Goal: Task Accomplishment & Management: Use online tool/utility

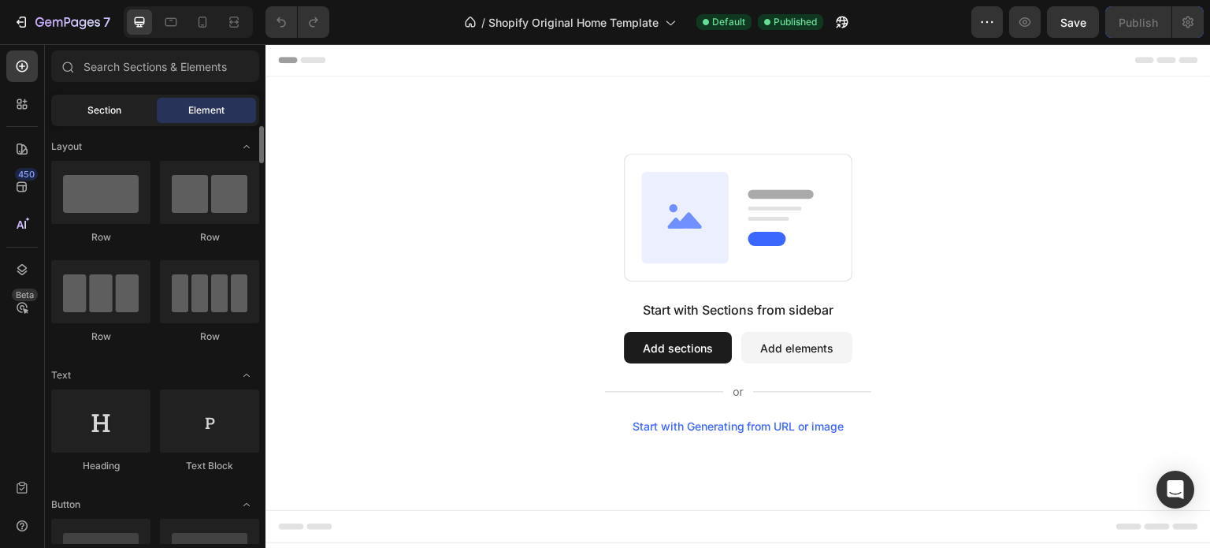
click at [104, 98] on div "Section" at bounding box center [103, 110] width 99 height 25
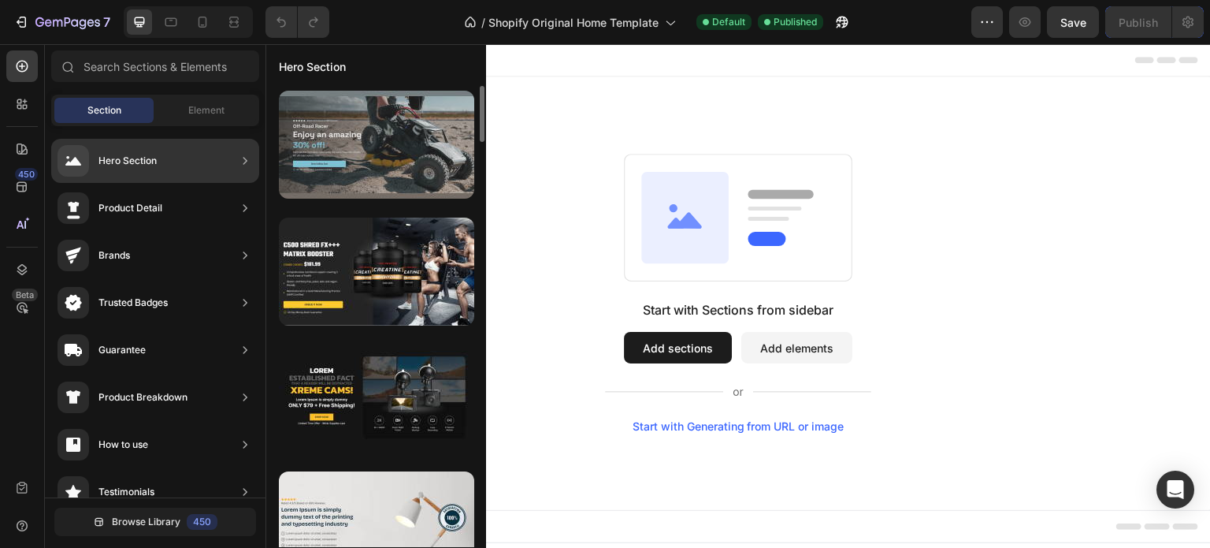
click at [362, 157] on div at bounding box center [376, 145] width 195 height 108
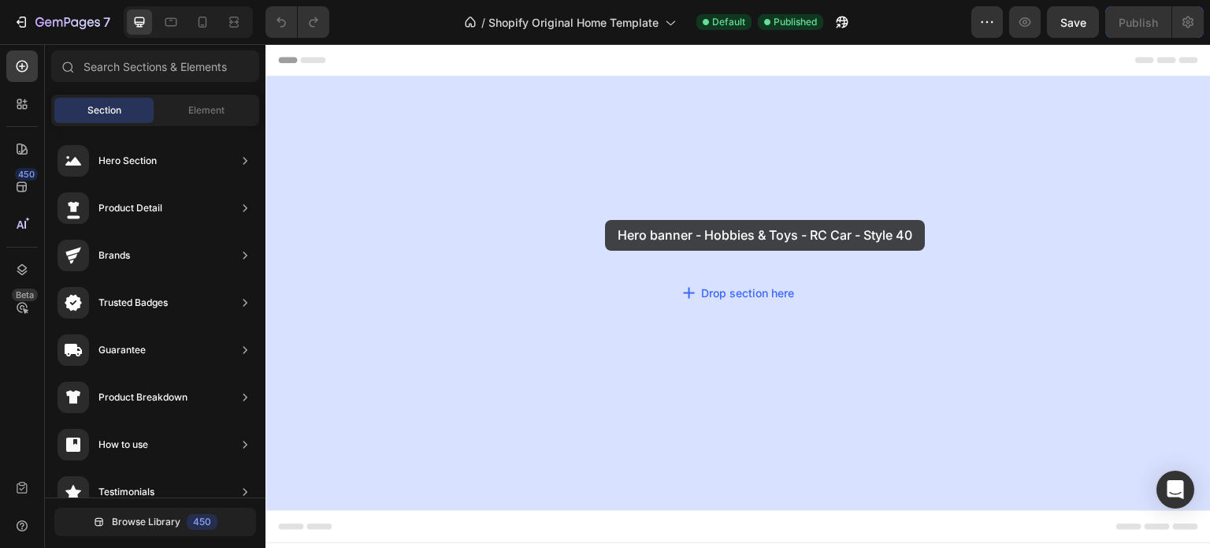
drag, startPoint x: 648, startPoint y: 208, endPoint x: 583, endPoint y: 215, distance: 65.8
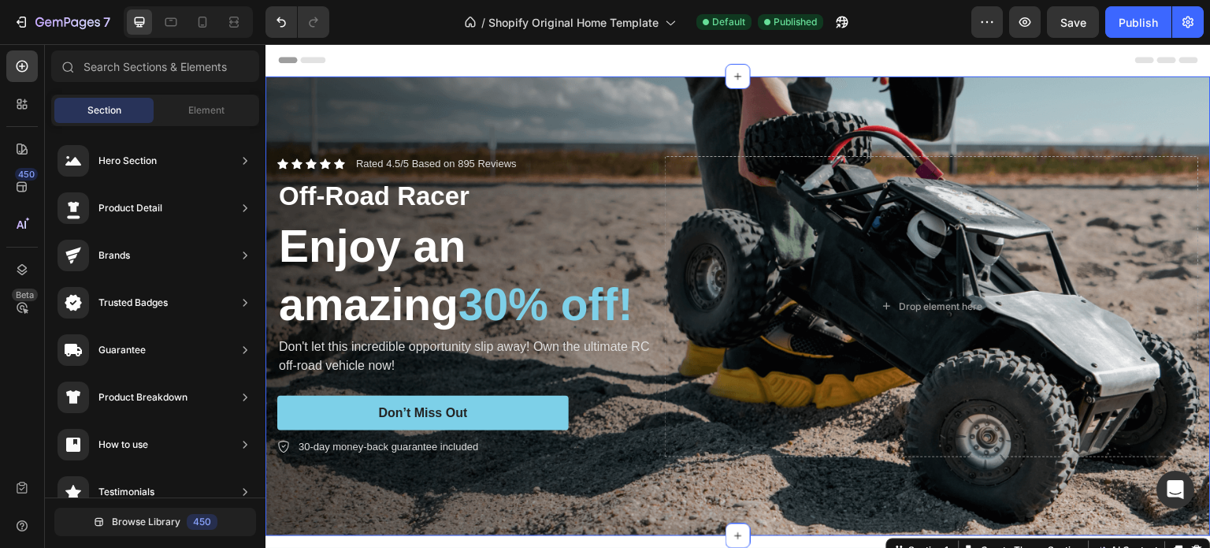
click at [350, 62] on div at bounding box center [738, 60] width 920 height 32
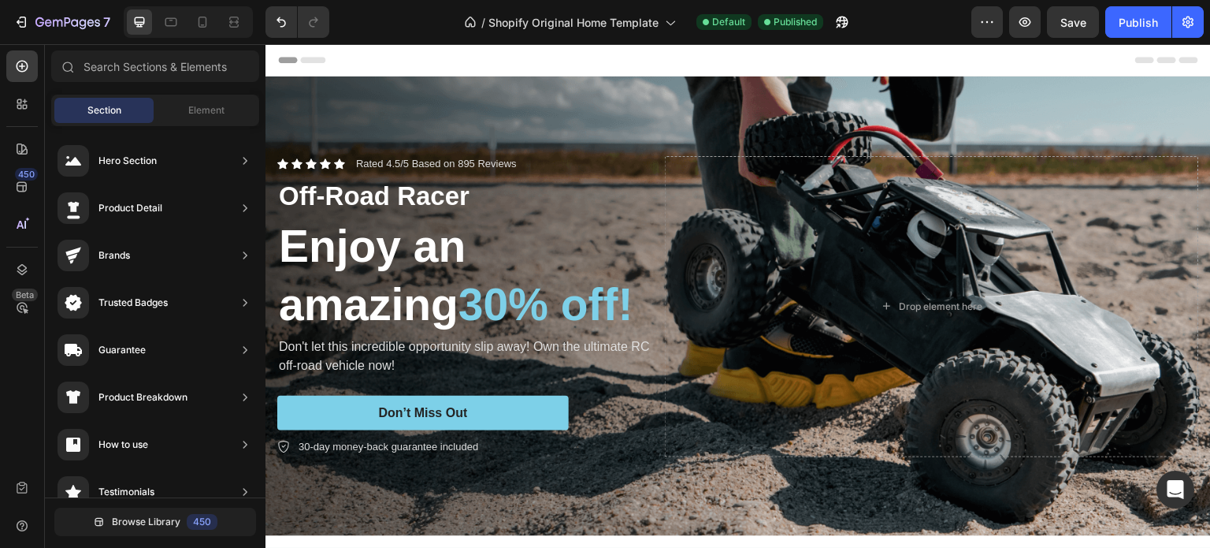
click at [303, 58] on icon at bounding box center [312, 60] width 25 height 6
drag, startPoint x: 303, startPoint y: 58, endPoint x: 403, endPoint y: 69, distance: 101.4
click at [379, 53] on div at bounding box center [738, 60] width 920 height 32
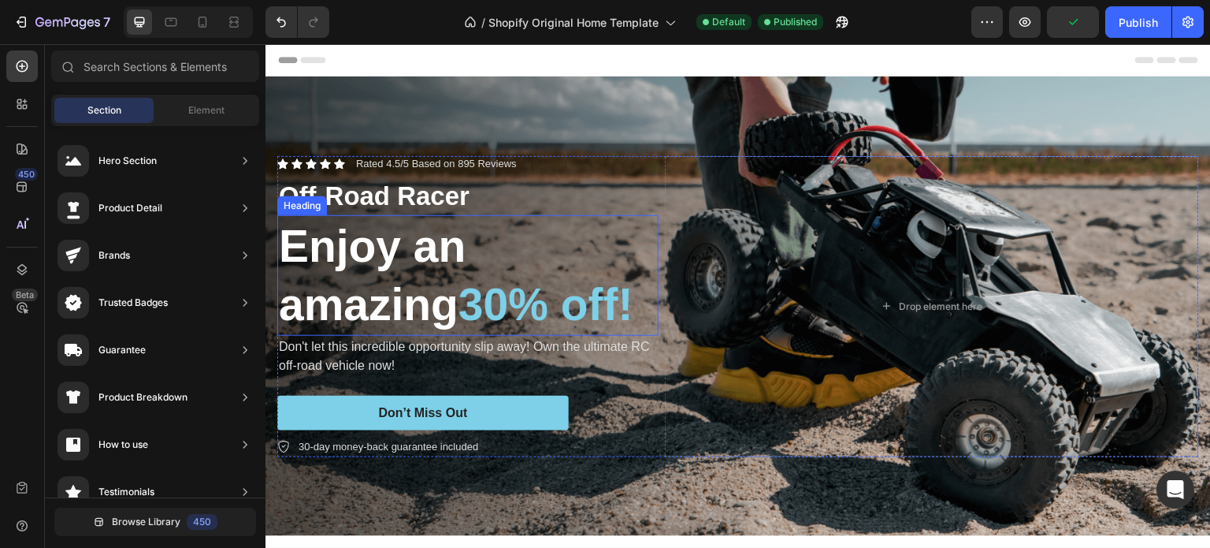
click at [405, 302] on h2 "Enjoy an amazing 30% off!" at bounding box center [467, 275] width 381 height 120
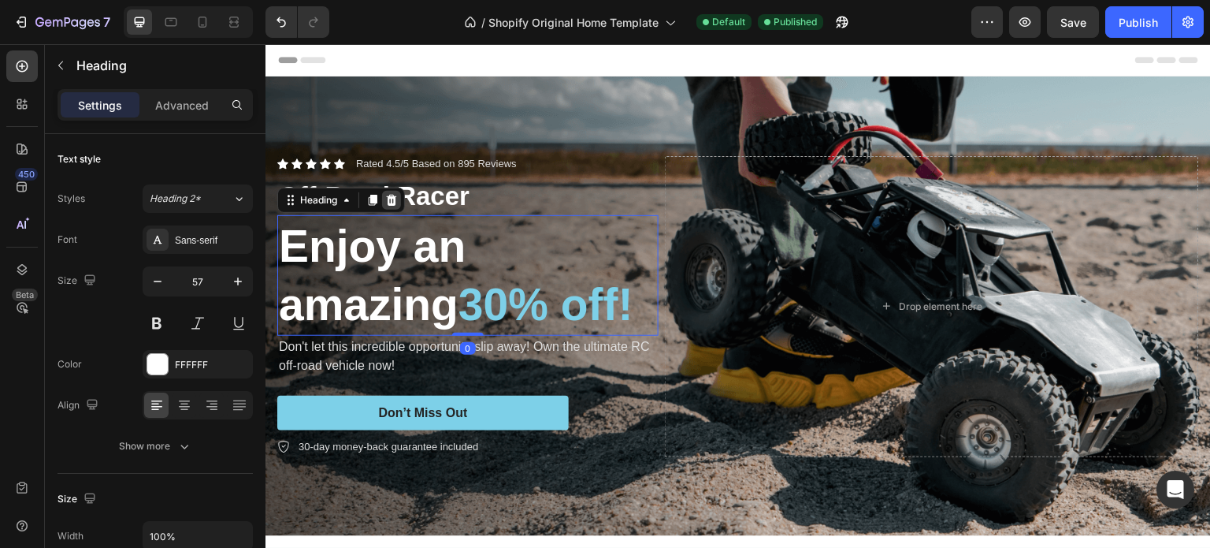
click at [391, 195] on icon at bounding box center [392, 200] width 10 height 11
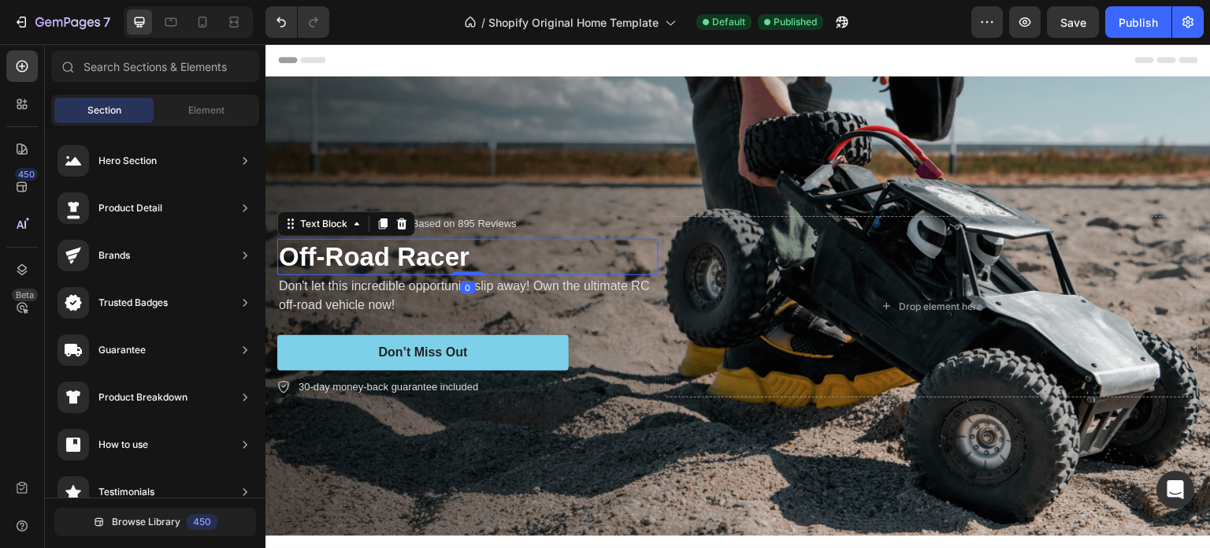
click at [387, 254] on p "Off-Road Racer" at bounding box center [468, 257] width 378 height 34
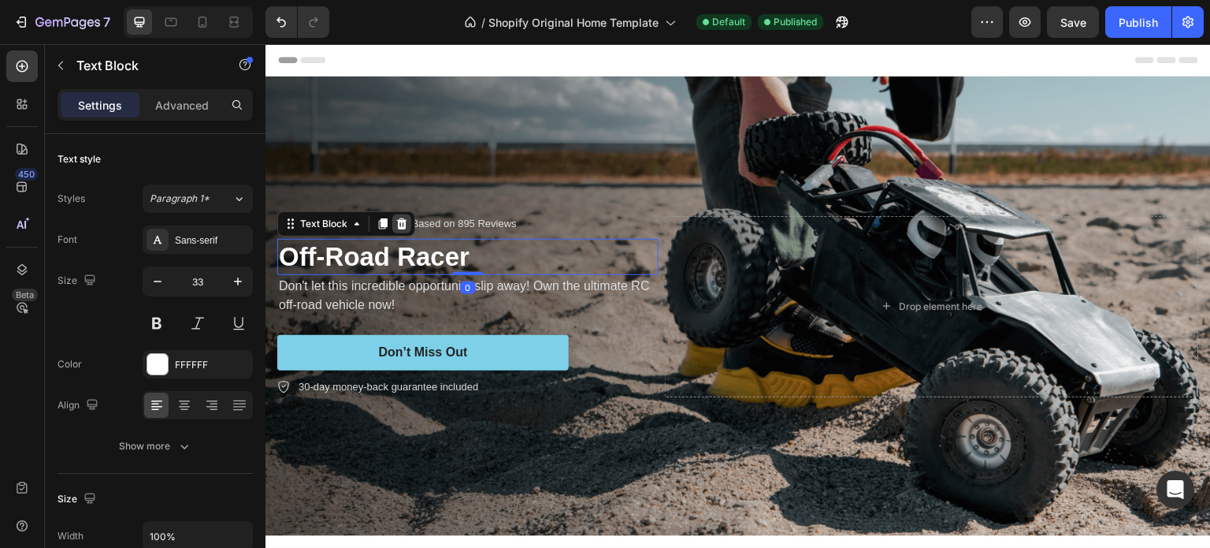
click at [400, 223] on icon at bounding box center [401, 223] width 13 height 13
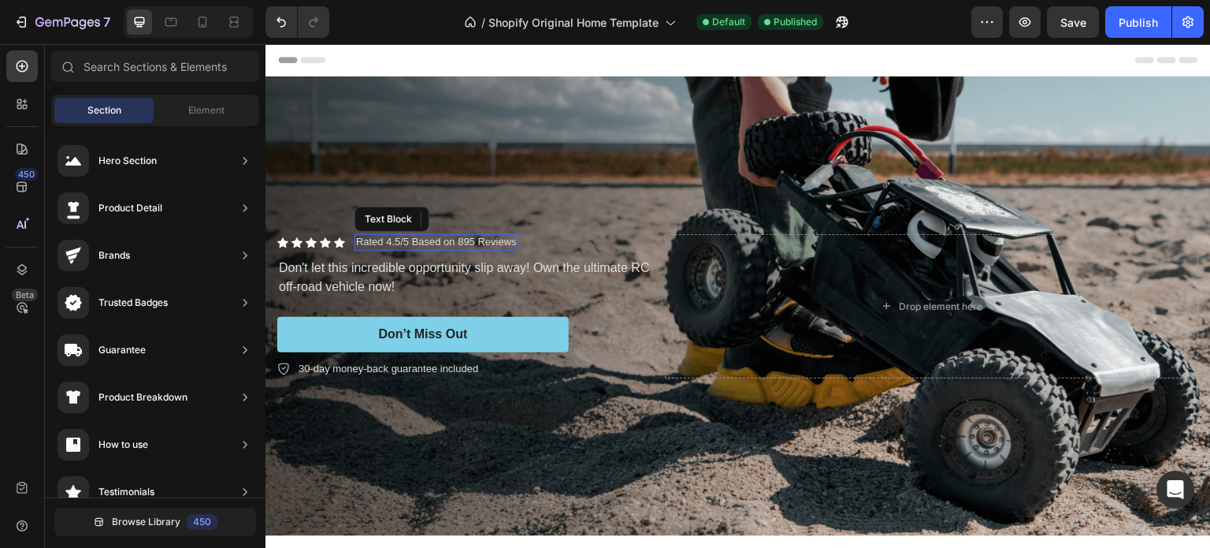
click at [409, 238] on p "Rated 4.5/5 Based on 895 Reviews" at bounding box center [436, 242] width 161 height 13
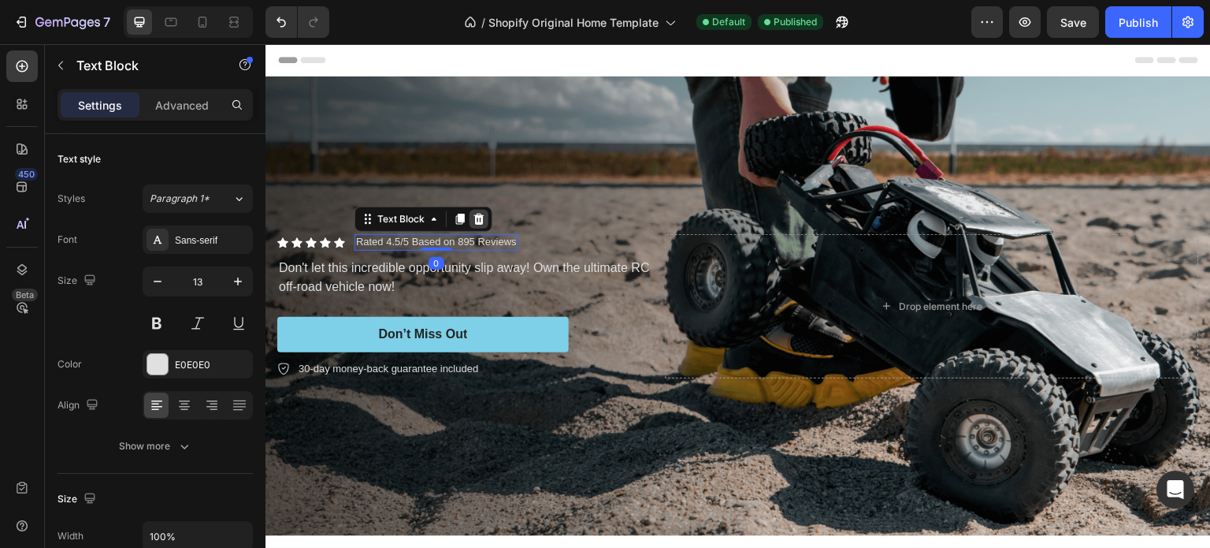
click at [475, 218] on icon at bounding box center [479, 218] width 10 height 11
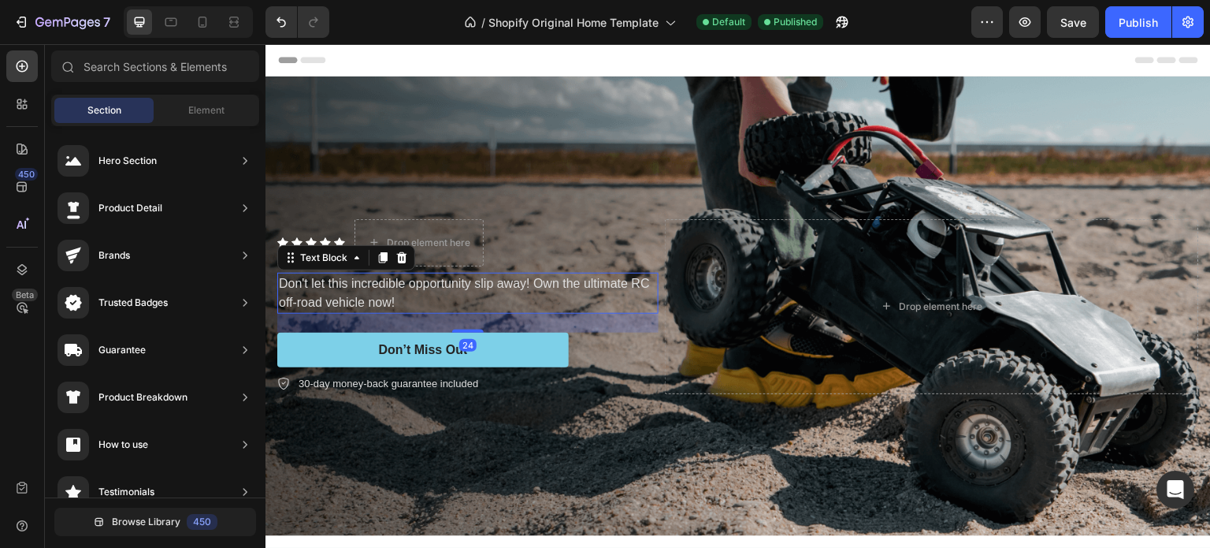
click at [364, 281] on p "Don't let this incredible opportunity slip away! Own the ultimate RC off-road v…" at bounding box center [468, 293] width 378 height 38
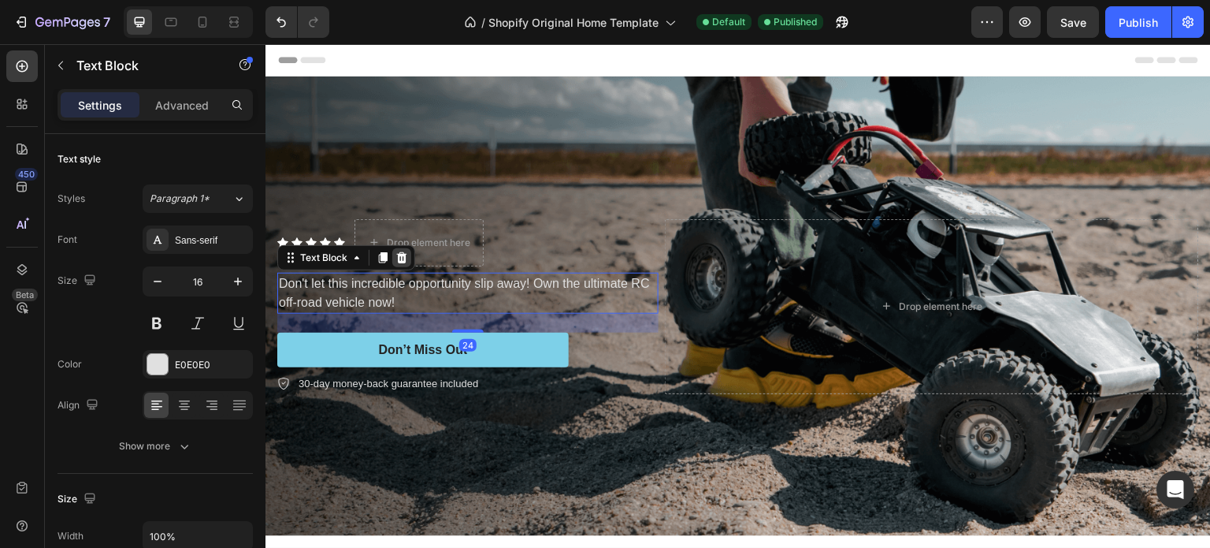
click at [405, 251] on icon at bounding box center [401, 257] width 13 height 13
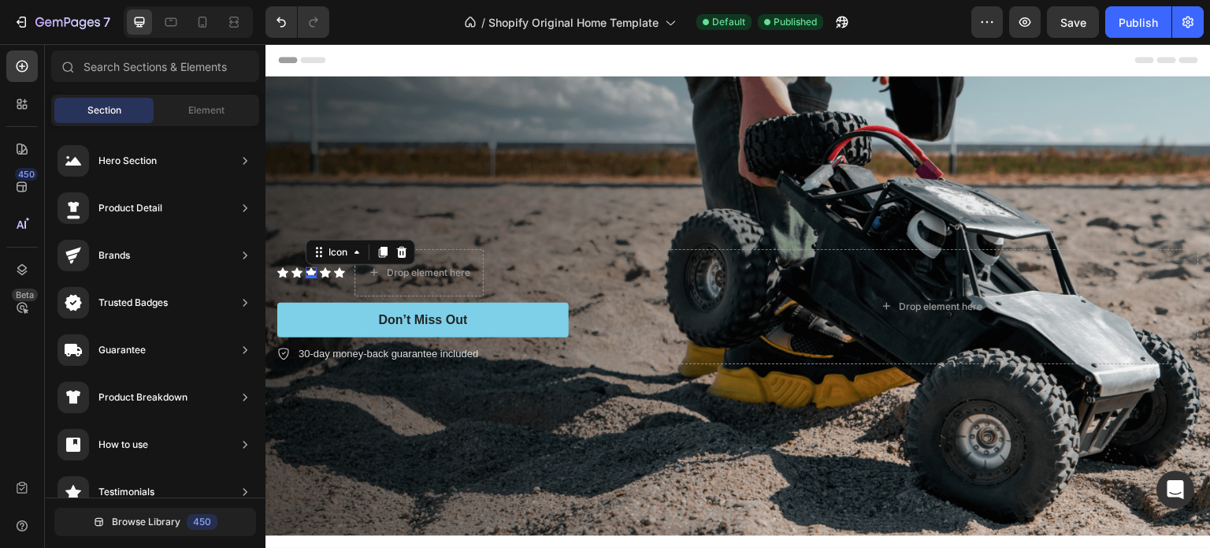
click at [312, 267] on icon at bounding box center [311, 272] width 11 height 10
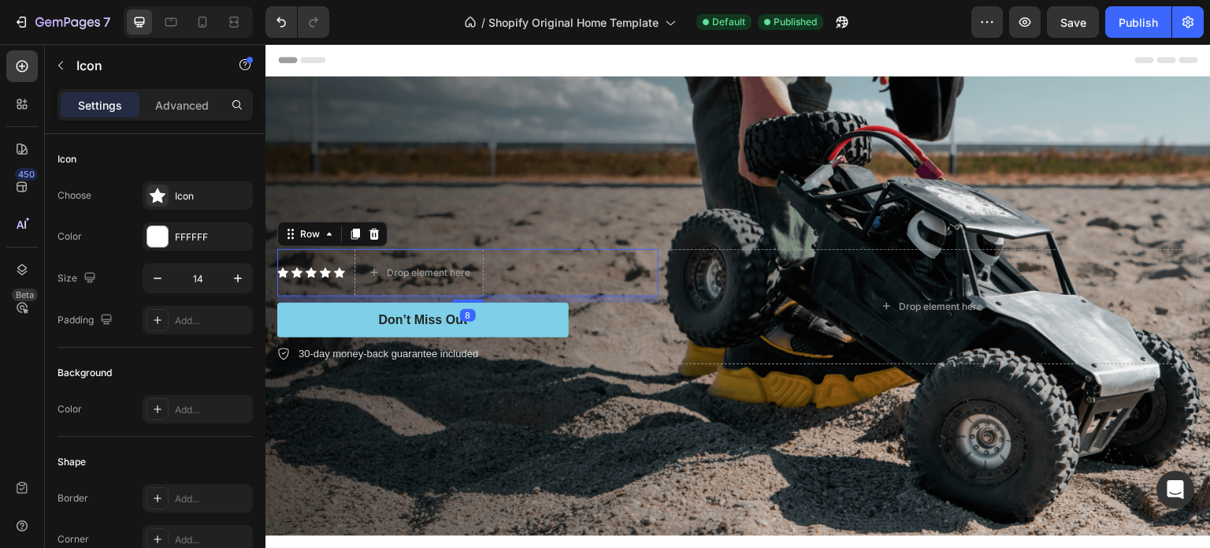
click at [548, 271] on div "Icon Icon Icon Icon Icon Icon List Drop element here Row 8" at bounding box center [467, 272] width 381 height 47
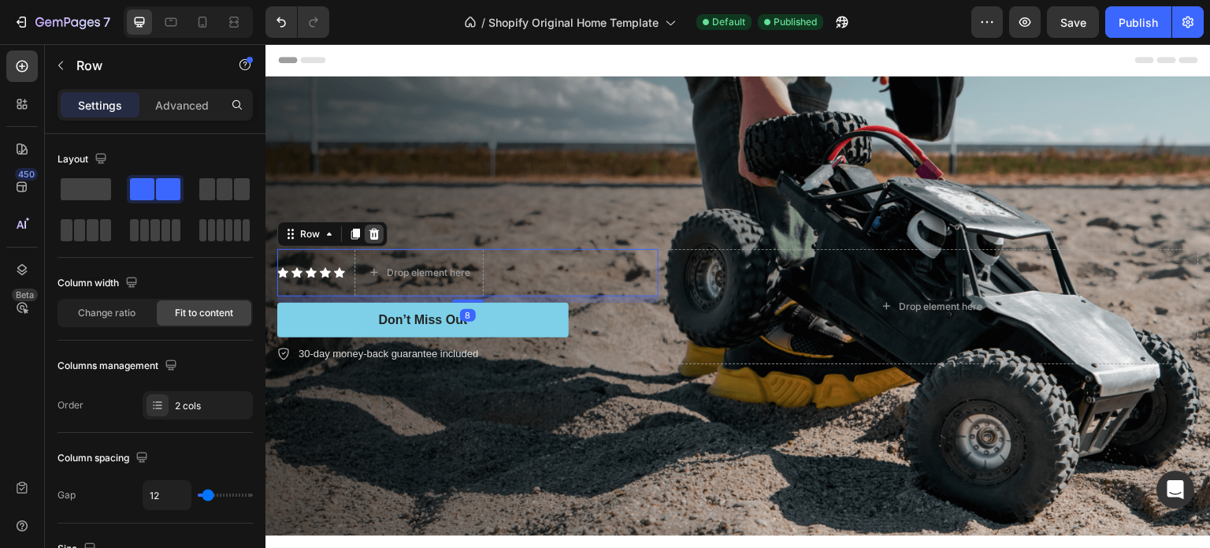
click at [372, 230] on icon at bounding box center [374, 234] width 13 height 13
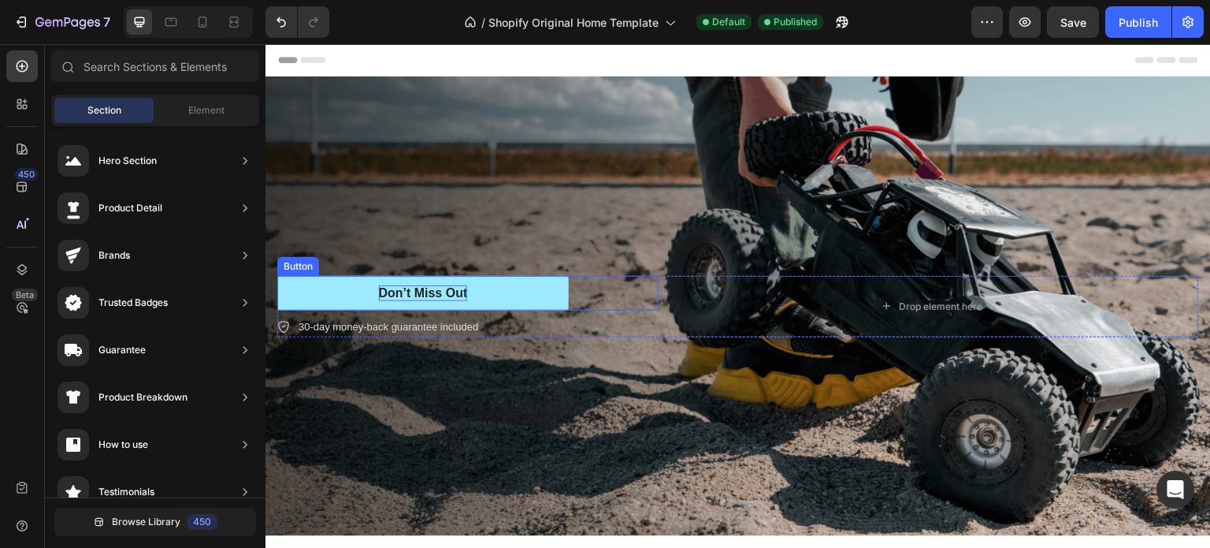
click at [411, 286] on div "Don’t Miss Out" at bounding box center [423, 293] width 89 height 17
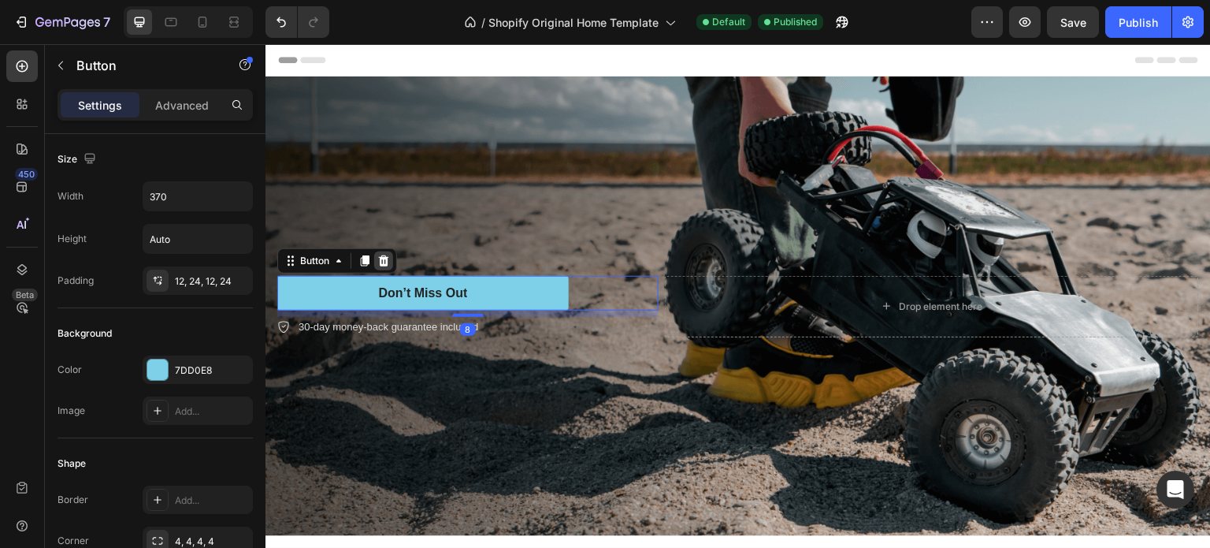
click at [389, 256] on icon at bounding box center [383, 260] width 13 height 13
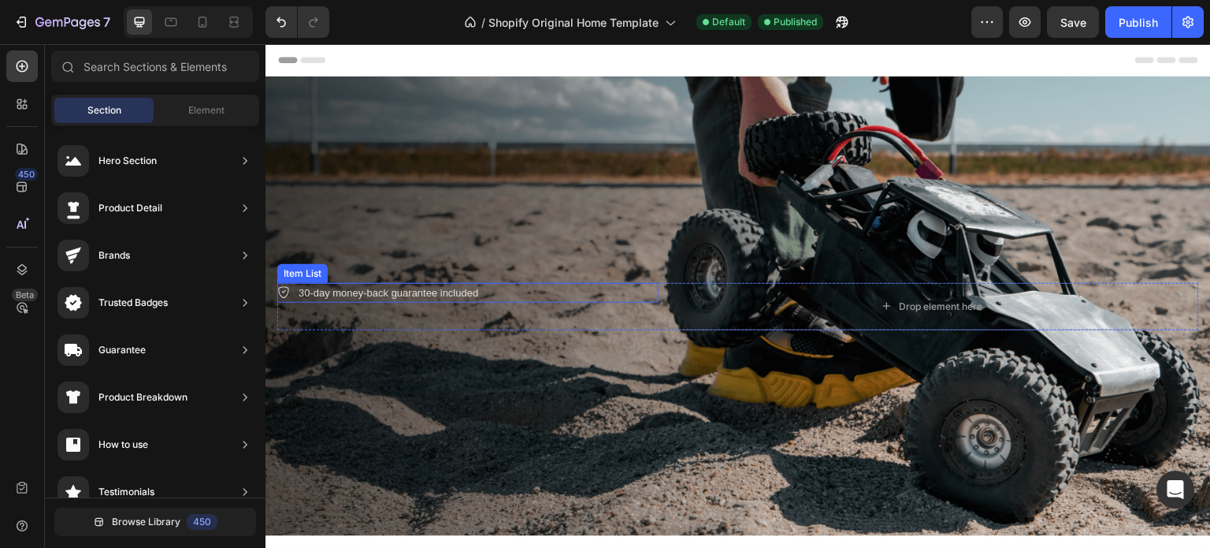
click at [438, 288] on p "30-day money-back guarantee included" at bounding box center [389, 293] width 180 height 16
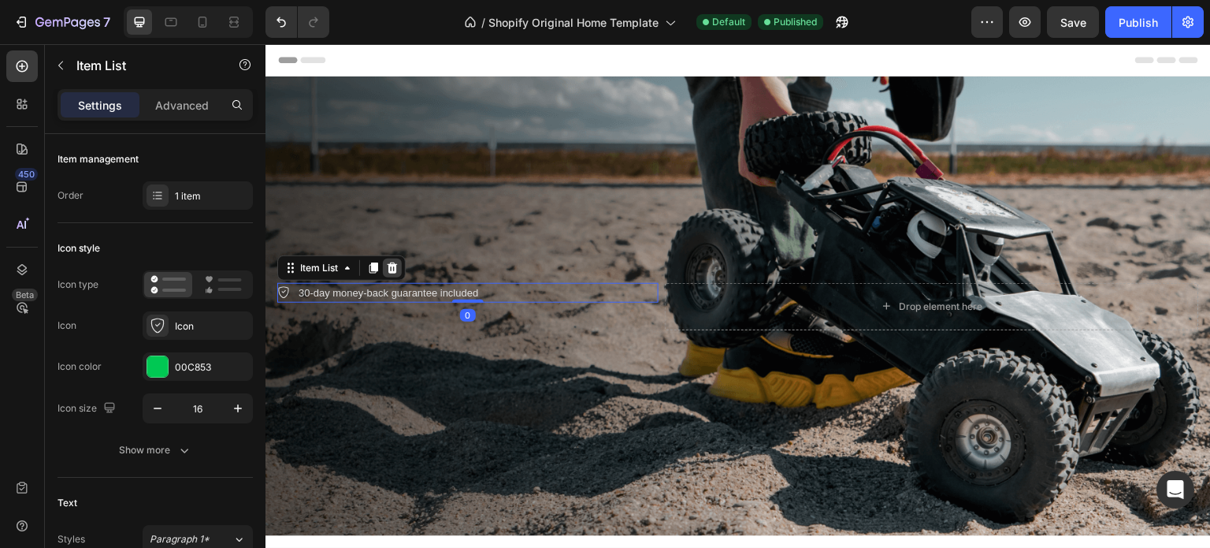
click at [392, 265] on icon at bounding box center [393, 267] width 10 height 11
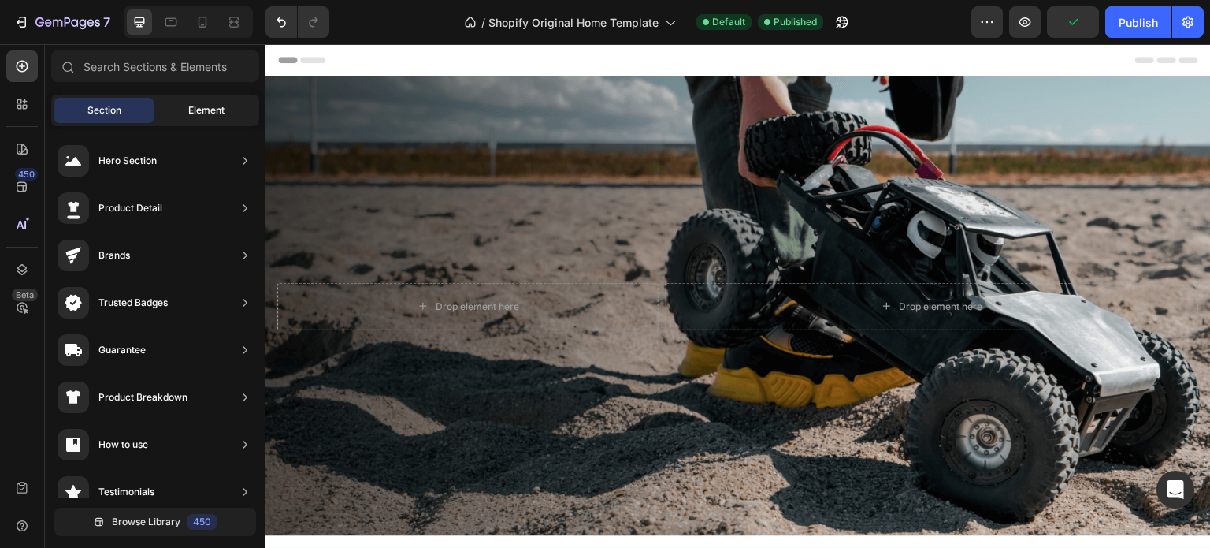
click at [204, 103] on span "Element" at bounding box center [206, 110] width 36 height 14
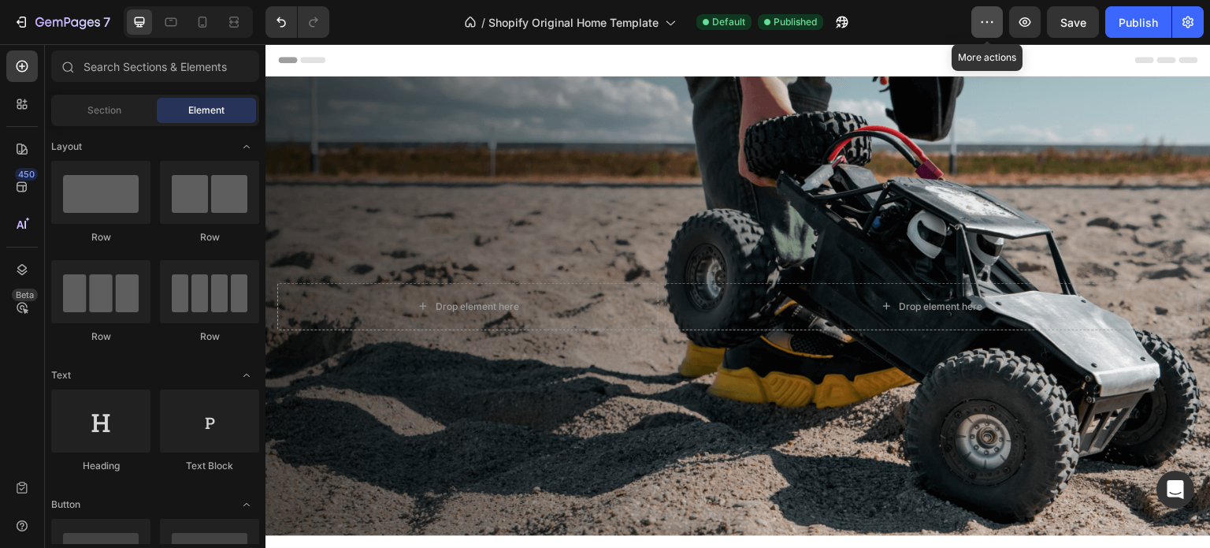
click at [979, 27] on button "button" at bounding box center [987, 22] width 32 height 32
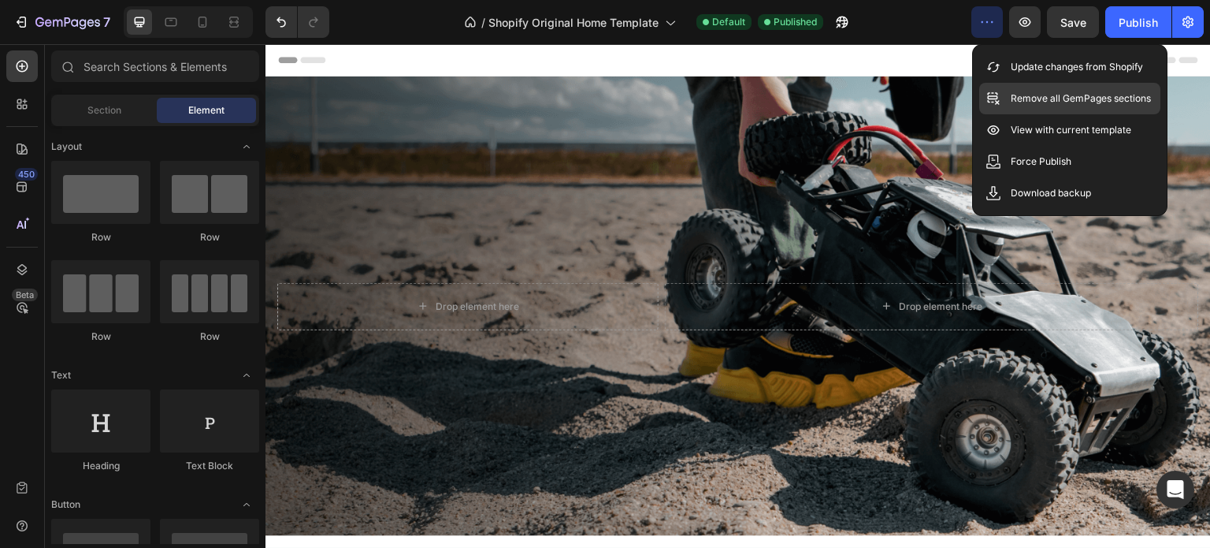
click at [1056, 101] on p "Remove all GemPages sections" at bounding box center [1081, 99] width 140 height 16
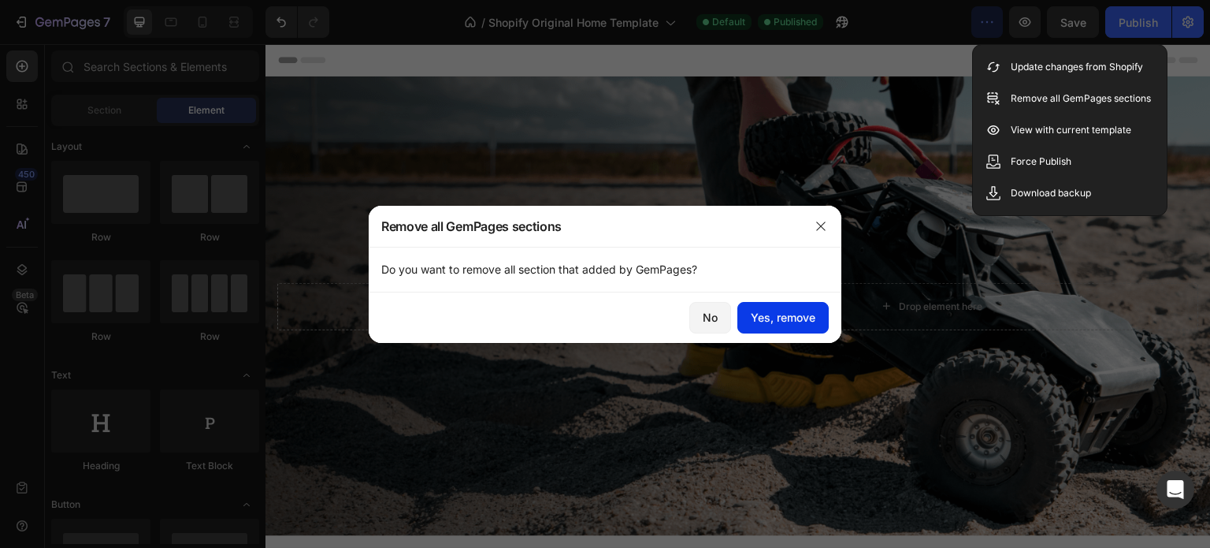
click at [785, 314] on div "Yes, remove" at bounding box center [783, 317] width 65 height 17
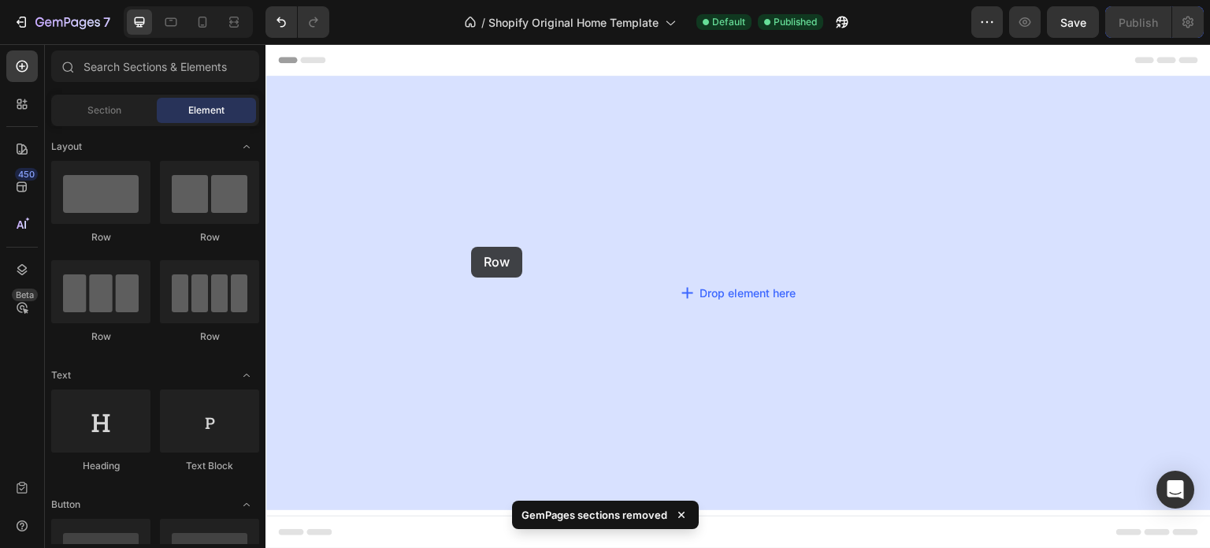
drag, startPoint x: 351, startPoint y: 246, endPoint x: 603, endPoint y: 234, distance: 252.4
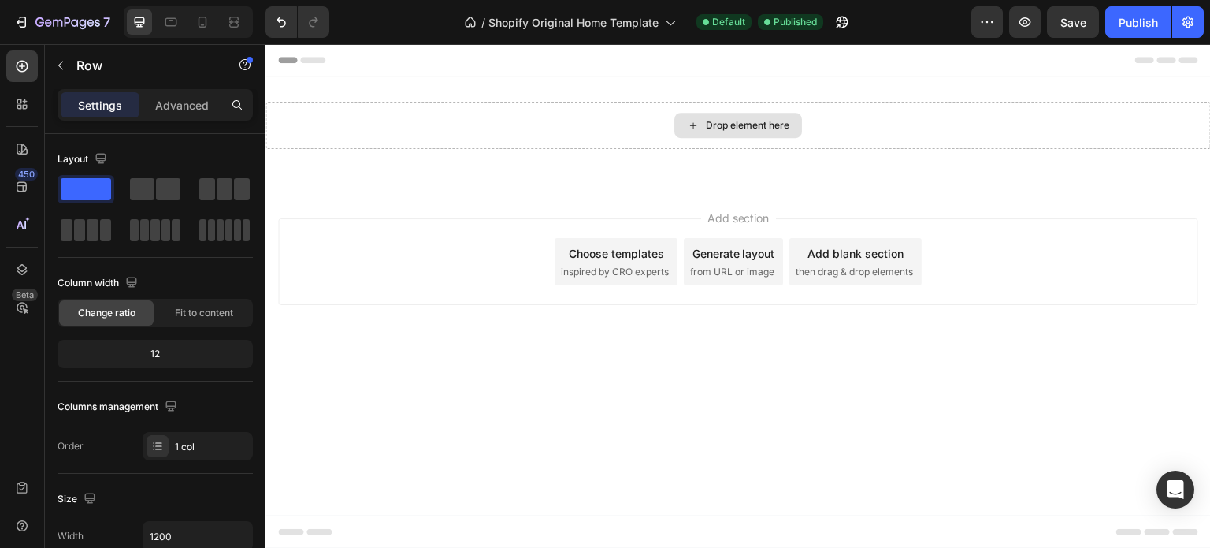
click at [708, 119] on div "Drop element here" at bounding box center [748, 125] width 84 height 13
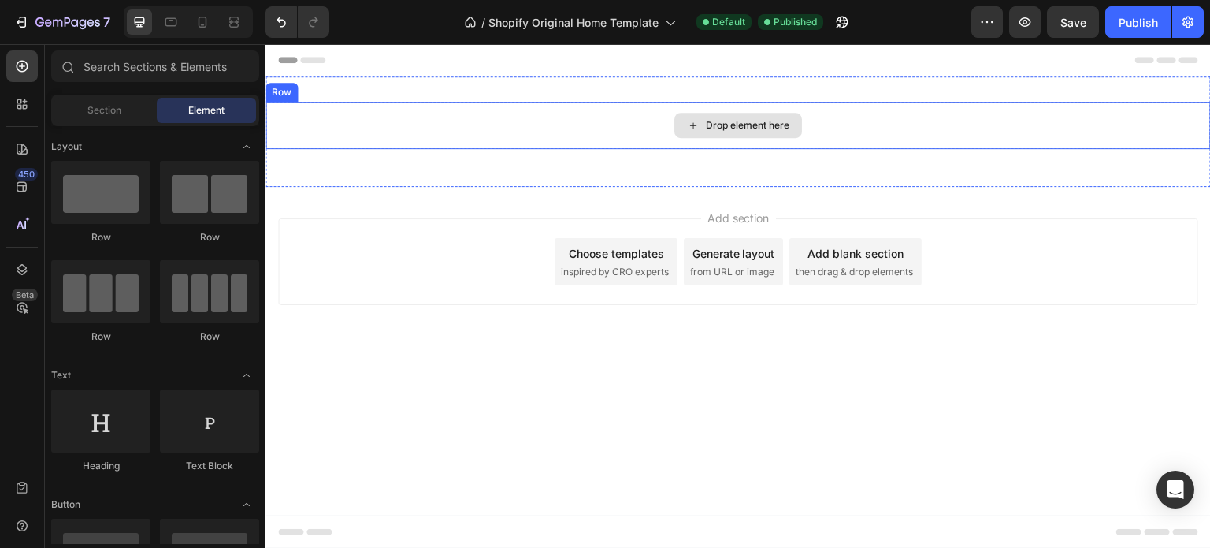
click at [711, 128] on div "Drop element here" at bounding box center [748, 125] width 84 height 13
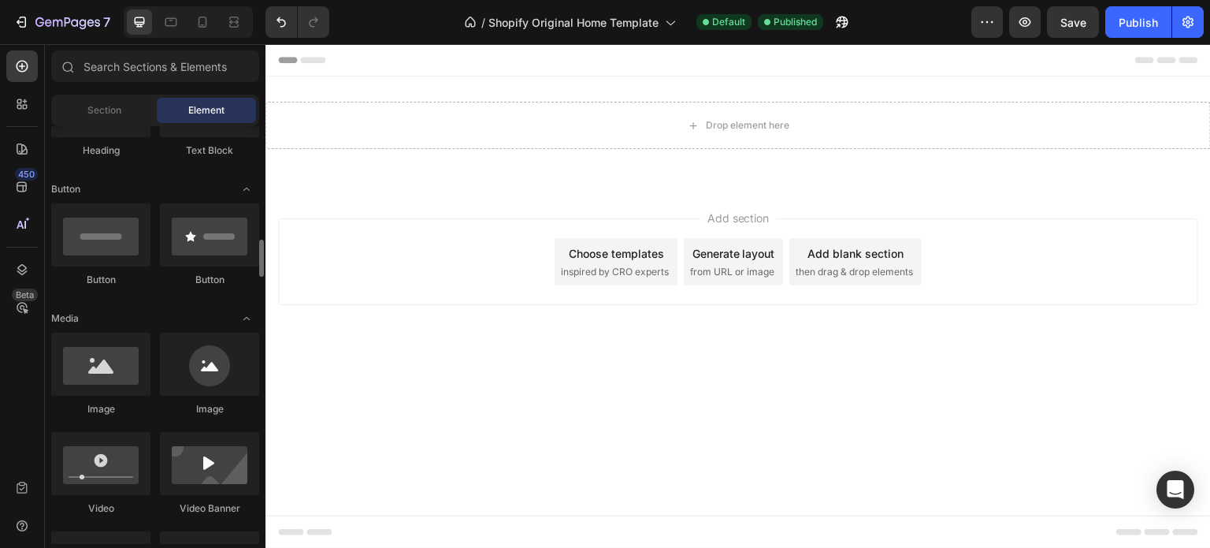
scroll to position [394, 0]
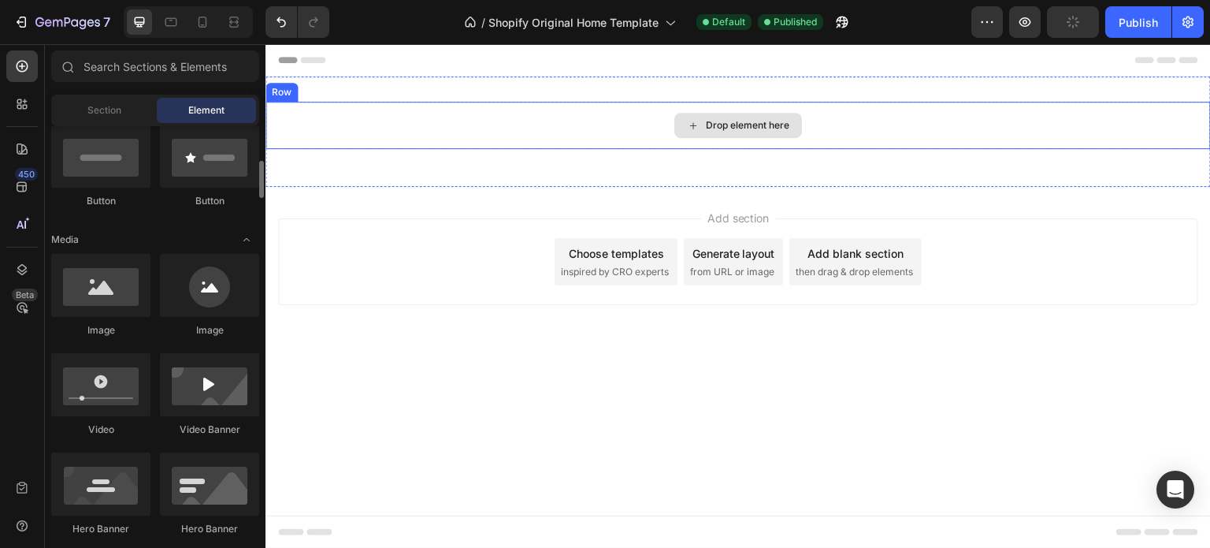
click at [715, 122] on div "Drop element here" at bounding box center [748, 125] width 84 height 13
click at [696, 123] on icon at bounding box center [693, 125] width 13 height 13
click at [682, 124] on div "Drop element here" at bounding box center [738, 125] width 128 height 25
drag, startPoint x: 682, startPoint y: 124, endPoint x: 698, endPoint y: 139, distance: 21.7
click at [683, 124] on div "Drop element here" at bounding box center [738, 125] width 128 height 25
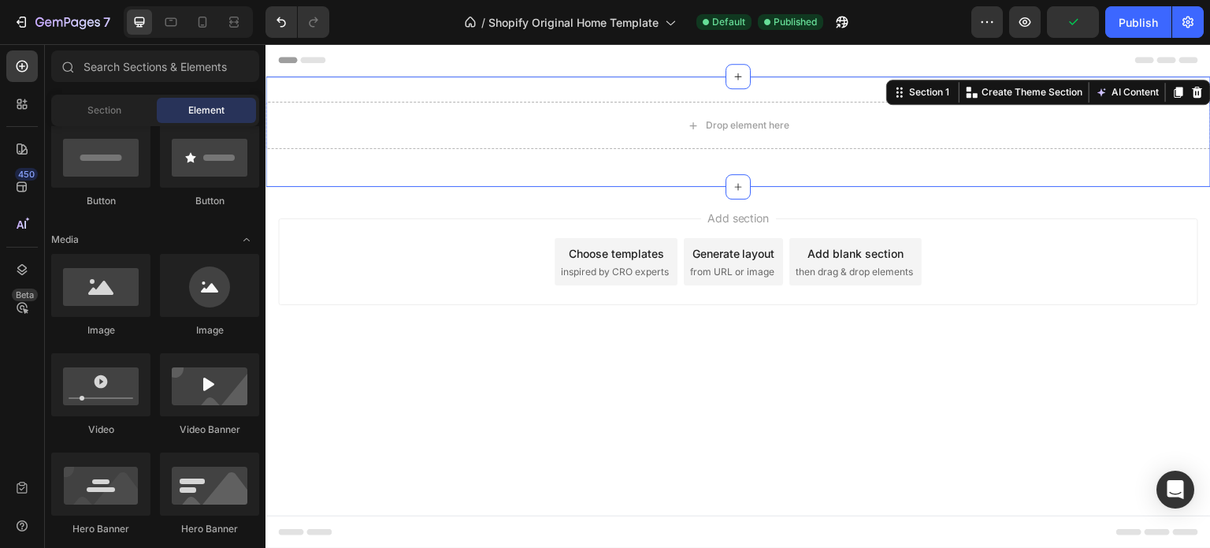
click at [650, 166] on div "Drop element here Row Section 1 You can create reusable sections Create Theme S…" at bounding box center [737, 131] width 945 height 110
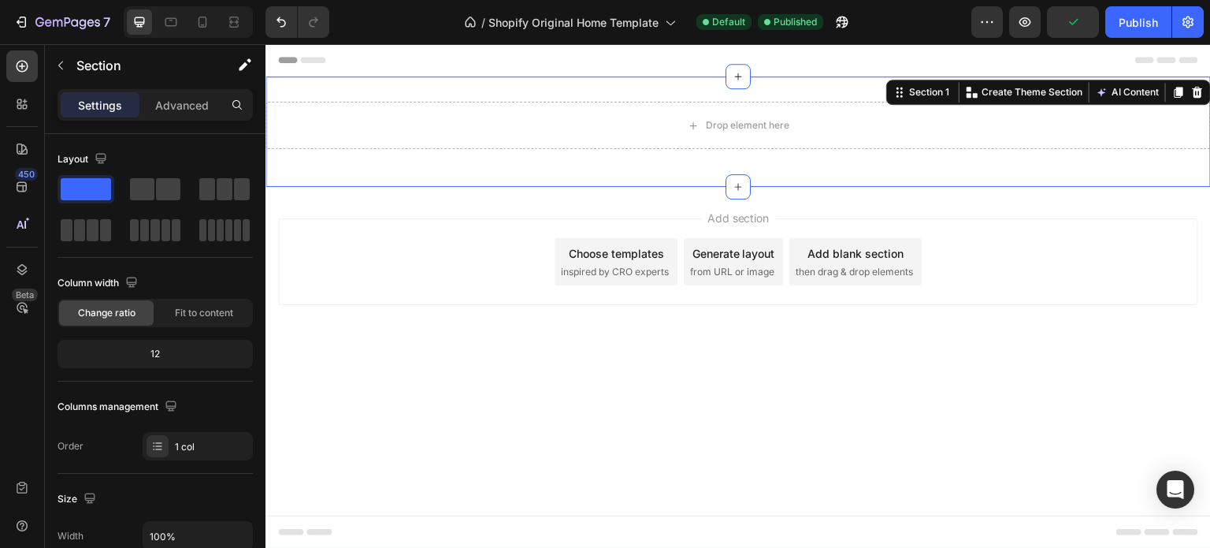
click at [630, 166] on div "Drop element here Row Section 1 You can create reusable sections Create Theme S…" at bounding box center [737, 131] width 945 height 110
drag, startPoint x: 739, startPoint y: 182, endPoint x: 741, endPoint y: 248, distance: 66.2
click at [741, 248] on div "Drop element here Row Section 1 You can create reusable sections Create Theme S…" at bounding box center [737, 193] width 945 height 299
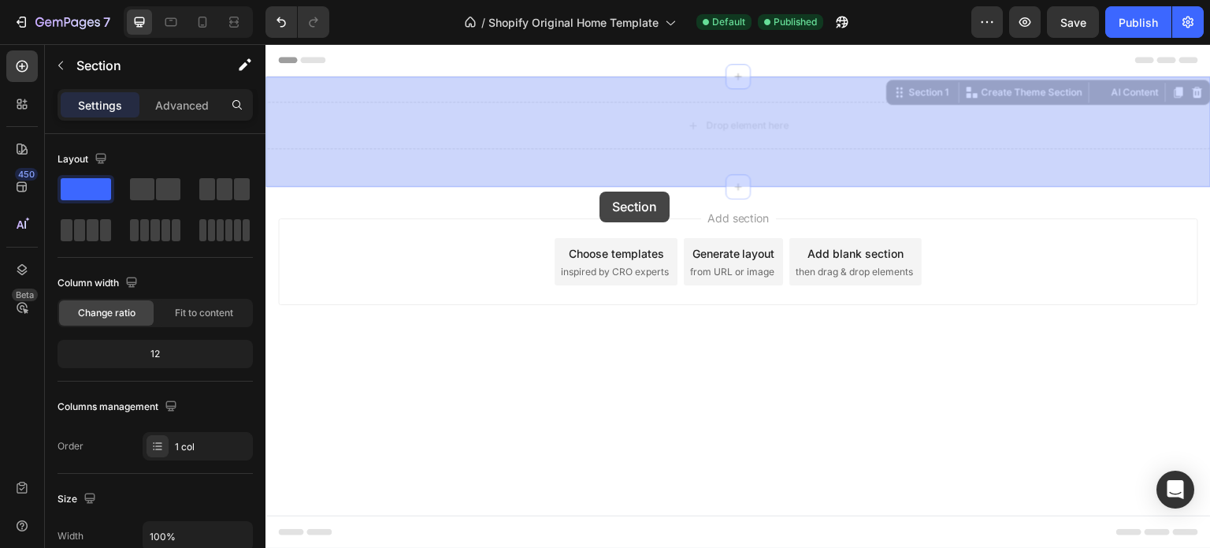
drag, startPoint x: 596, startPoint y: 173, endPoint x: 601, endPoint y: 198, distance: 25.6
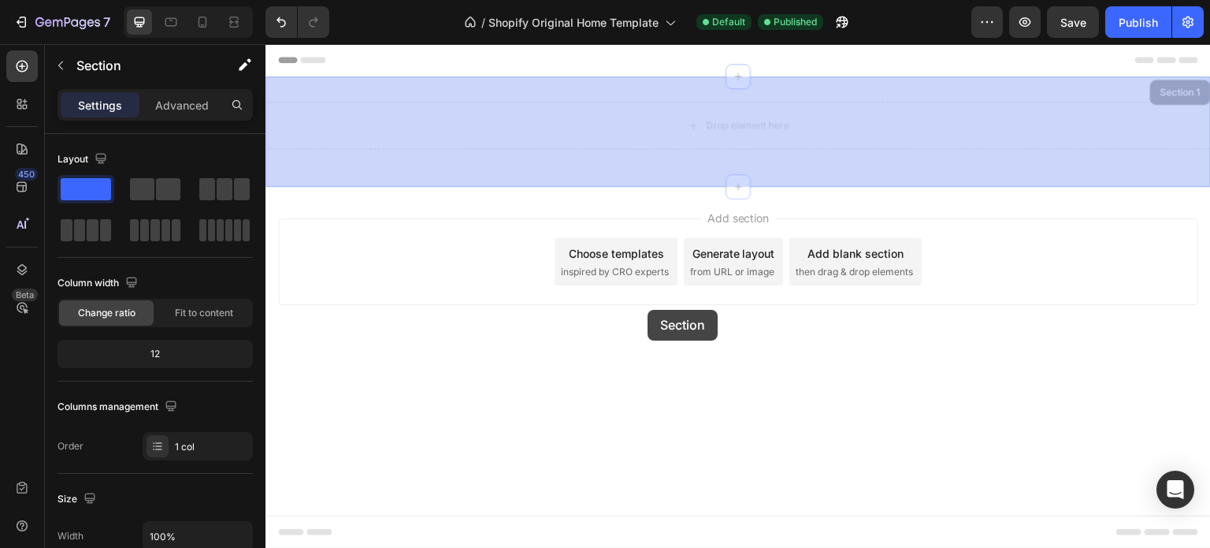
drag, startPoint x: 657, startPoint y: 169, endPoint x: 648, endPoint y: 310, distance: 141.3
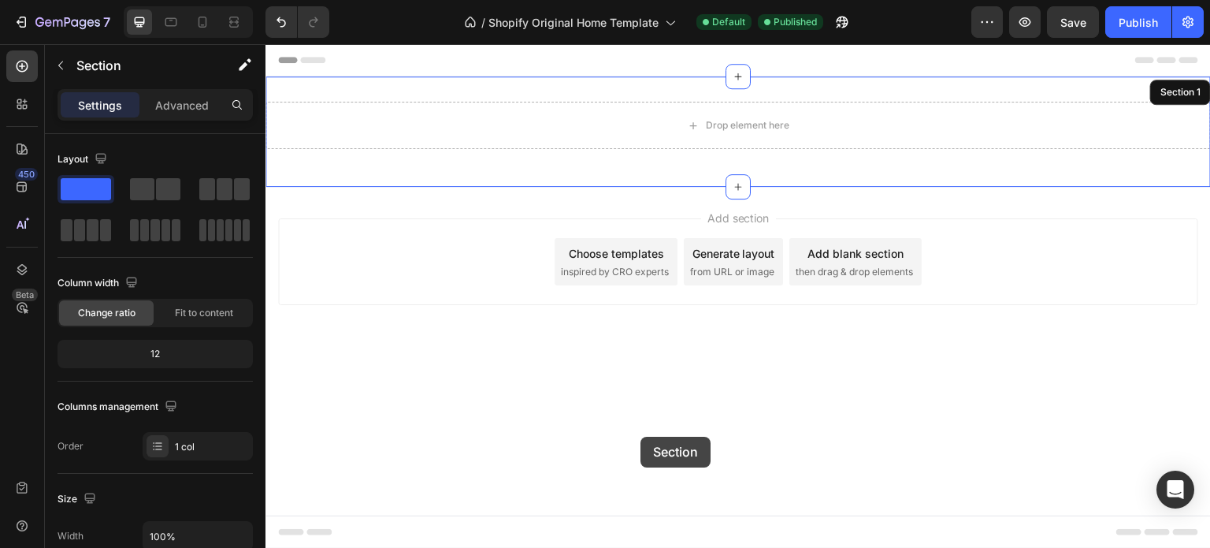
drag, startPoint x: 634, startPoint y: 165, endPoint x: 642, endPoint y: 425, distance: 260.9
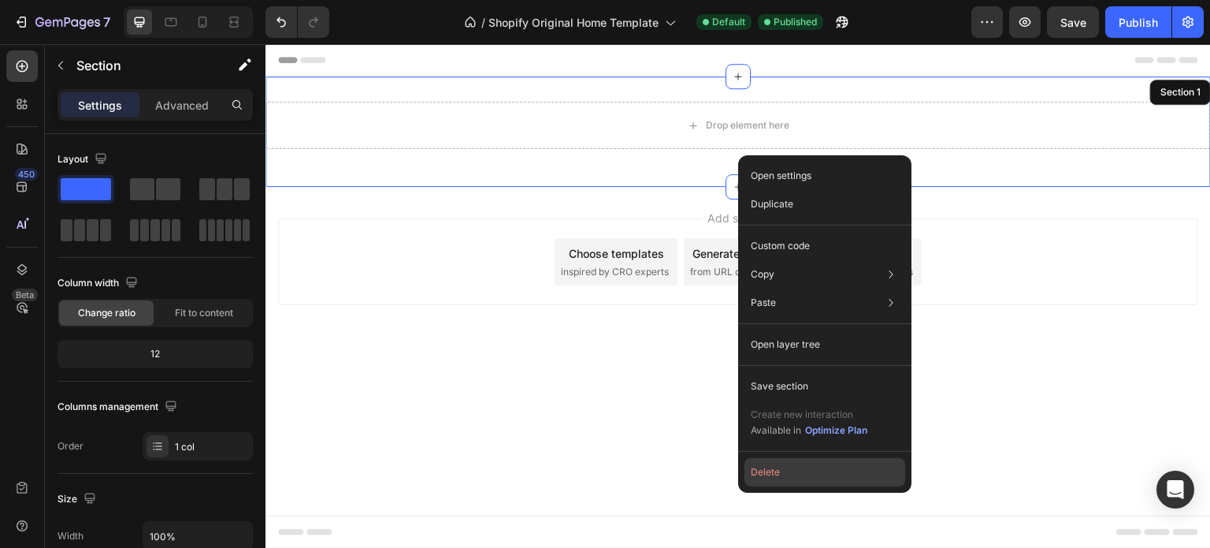
drag, startPoint x: 789, startPoint y: 474, endPoint x: 525, endPoint y: 430, distance: 268.4
click at [790, 474] on button "Delete" at bounding box center [824, 472] width 161 height 28
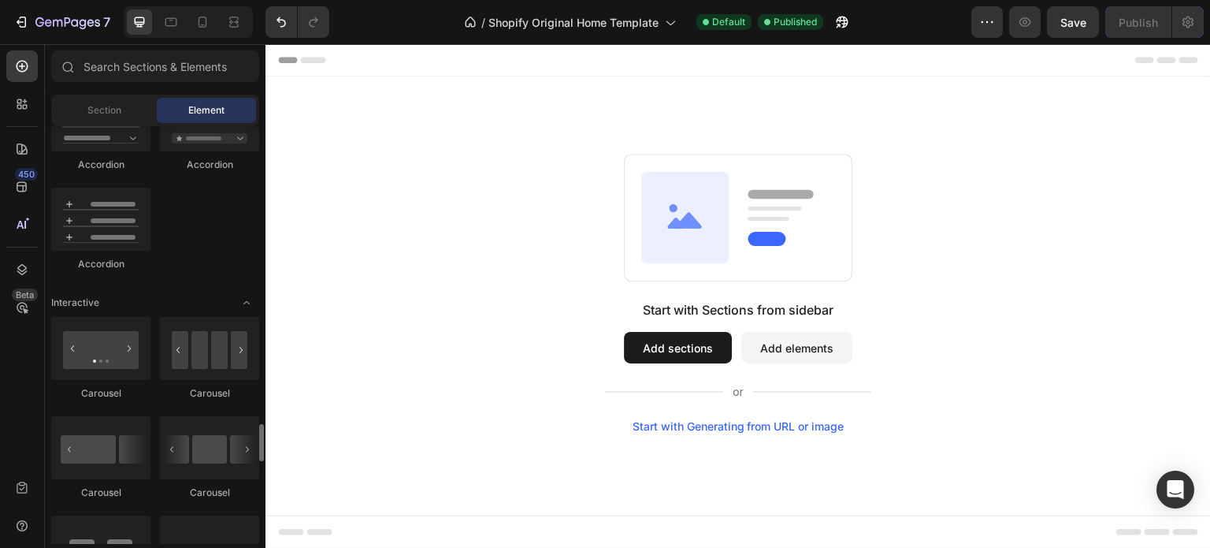
scroll to position [1576, 0]
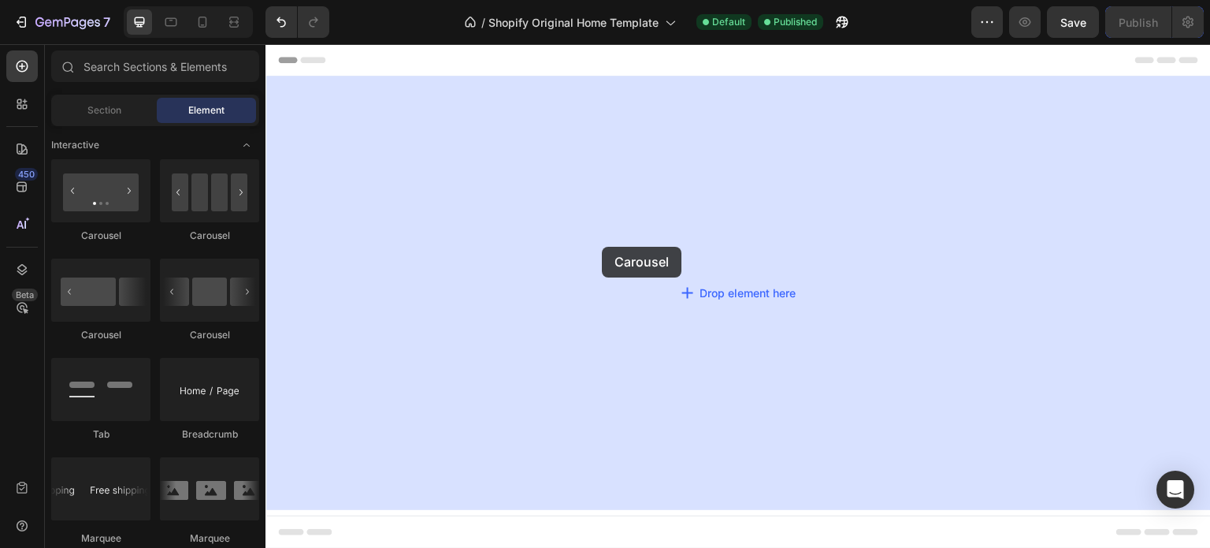
drag, startPoint x: 357, startPoint y: 243, endPoint x: 624, endPoint y: 248, distance: 267.1
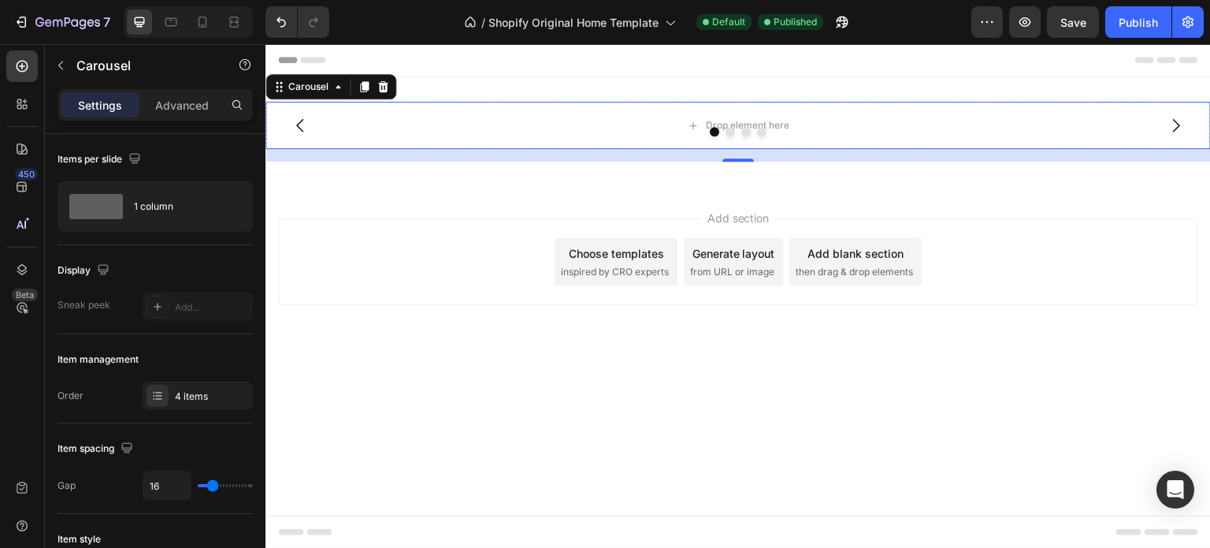
click at [298, 125] on icon "Carousel Back Arrow" at bounding box center [300, 125] width 19 height 19
click at [767, 121] on div "Drop element here" at bounding box center [748, 125] width 84 height 13
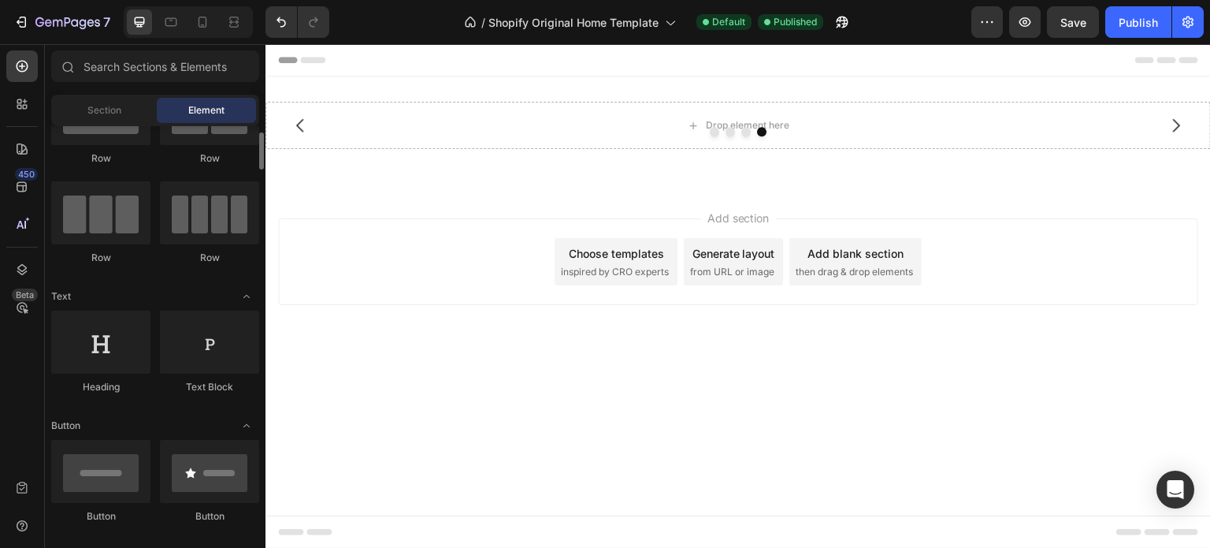
scroll to position [0, 0]
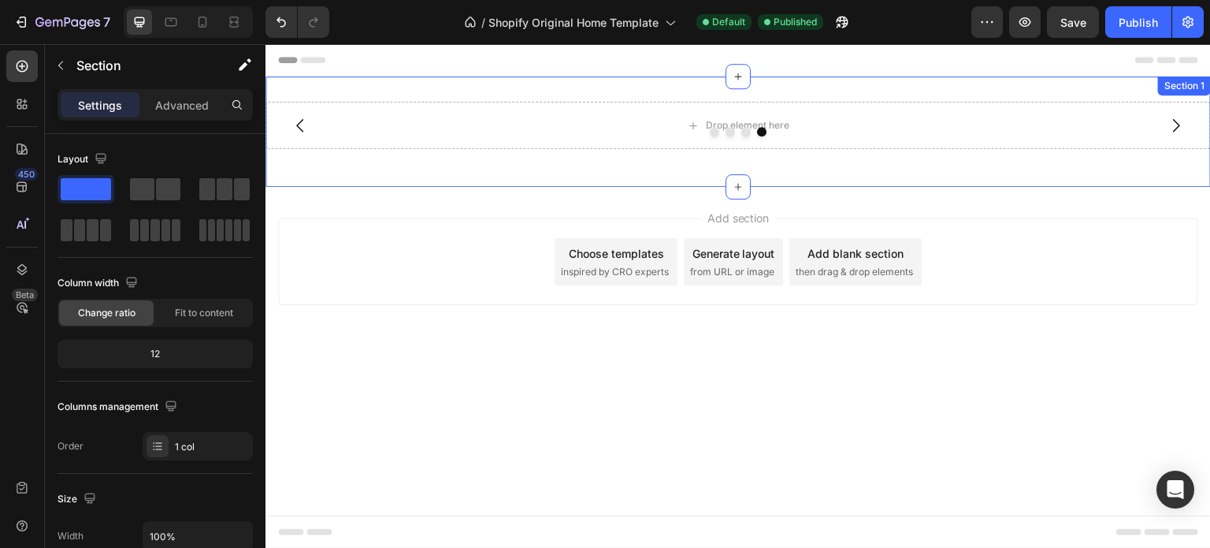
click at [394, 165] on div "Drop element here Drop element here Drop element here Drop element here Carouse…" at bounding box center [737, 131] width 945 height 110
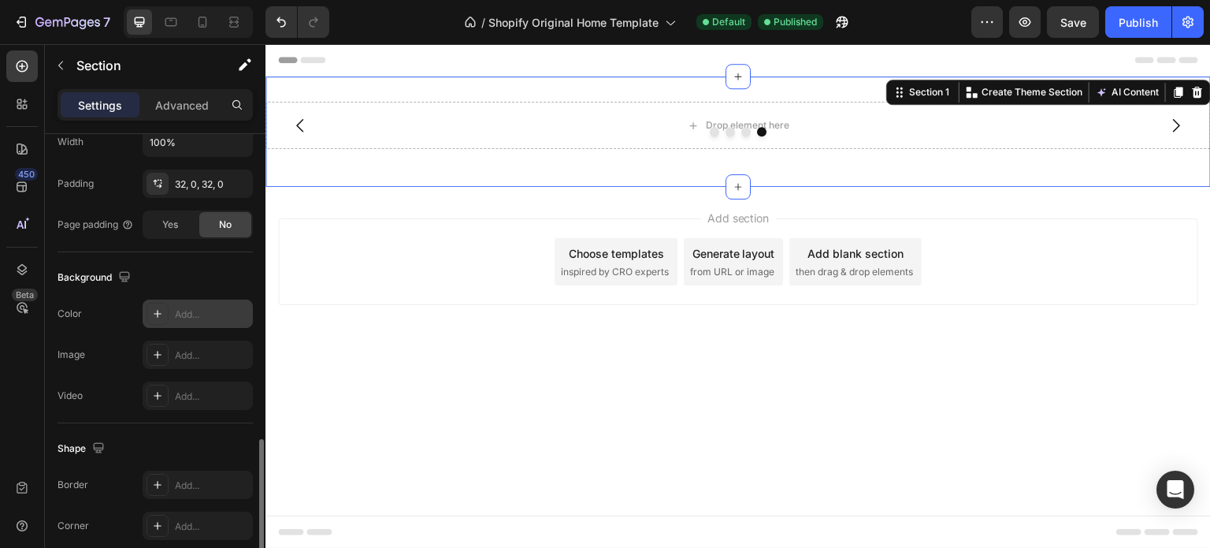
scroll to position [473, 0]
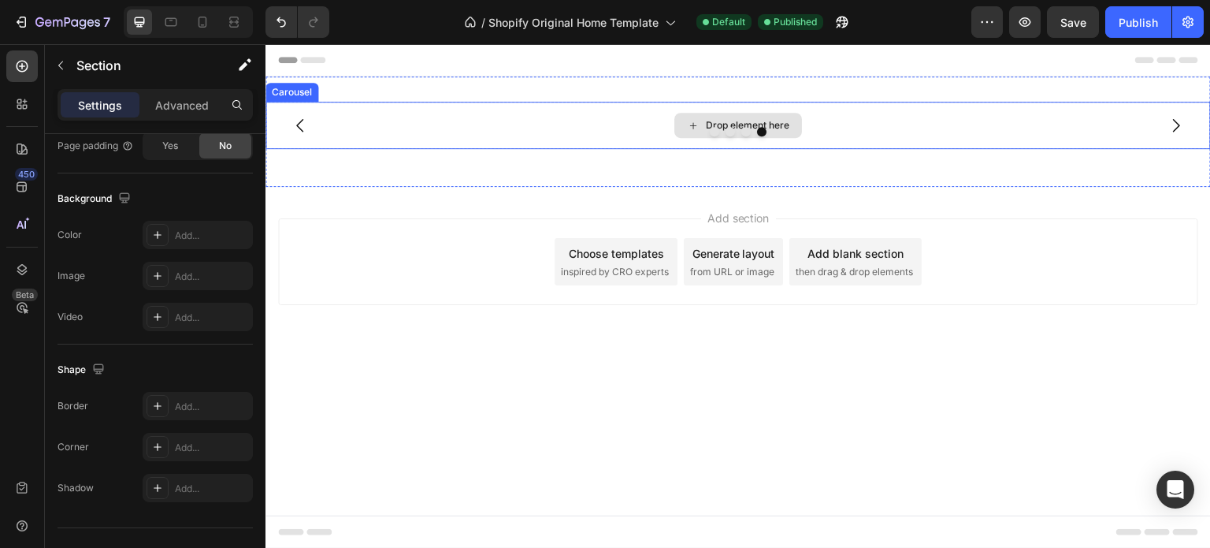
click at [689, 119] on icon at bounding box center [693, 125] width 13 height 13
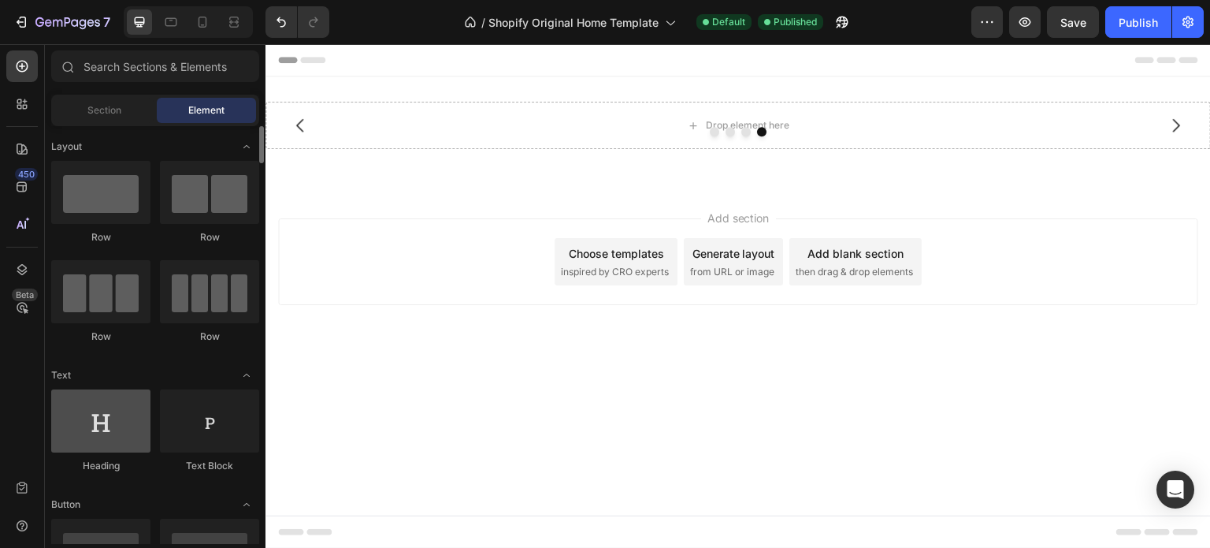
scroll to position [315, 0]
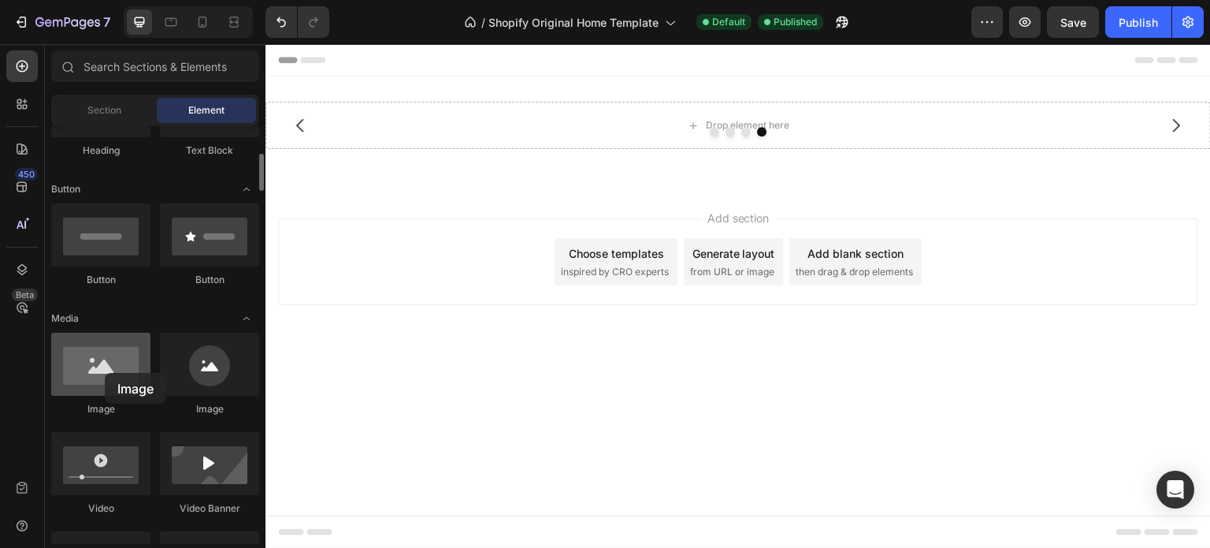
click at [105, 373] on div at bounding box center [100, 363] width 99 height 63
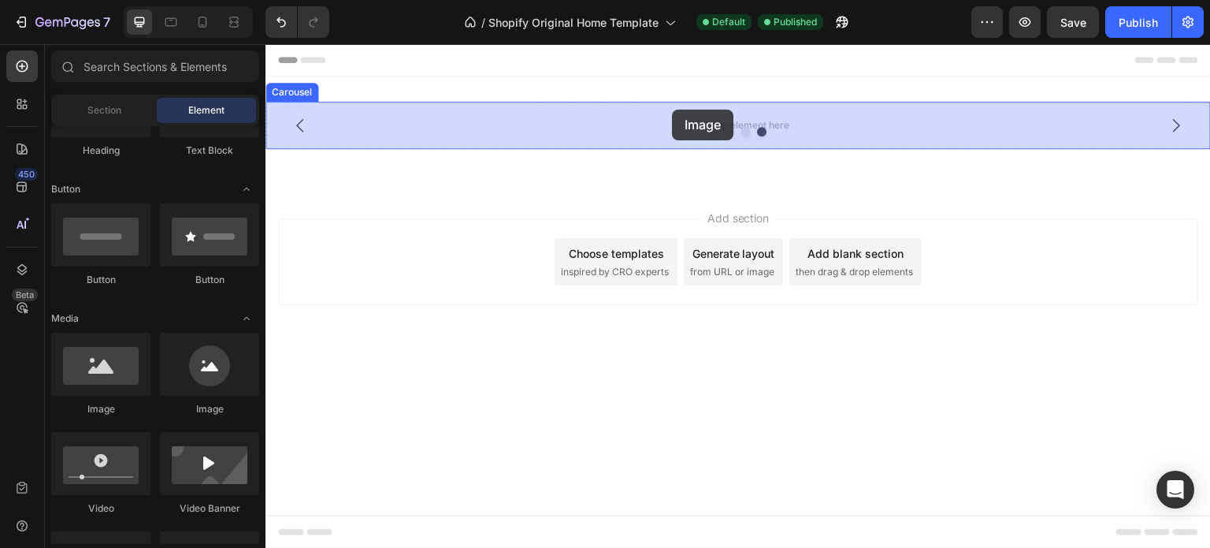
drag, startPoint x: 366, startPoint y: 412, endPoint x: 672, endPoint y: 110, distance: 430.1
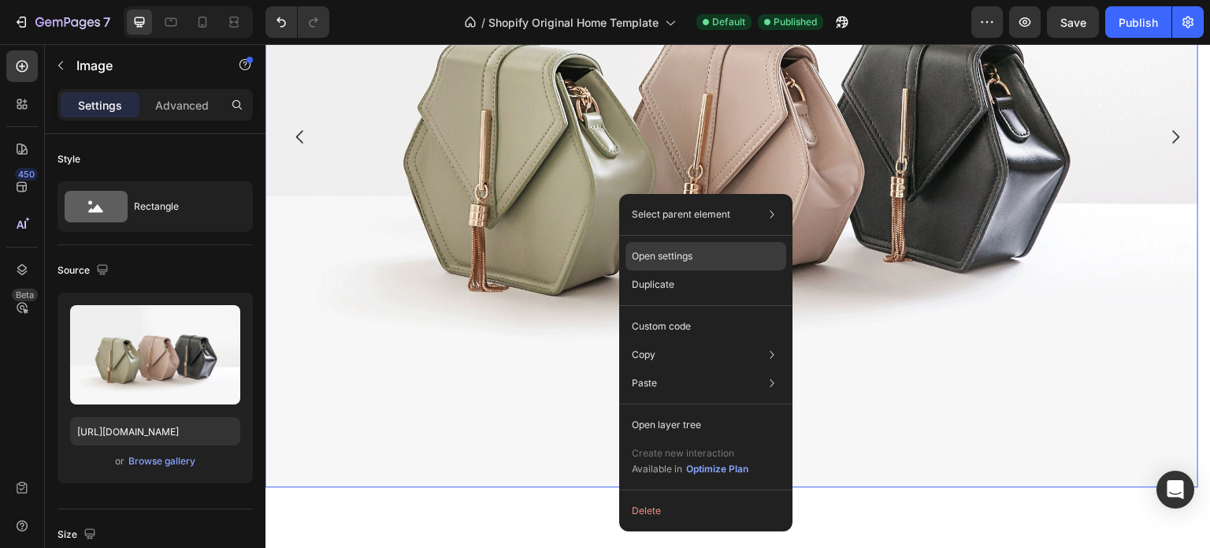
click at [663, 251] on p "Open settings" at bounding box center [662, 256] width 61 height 14
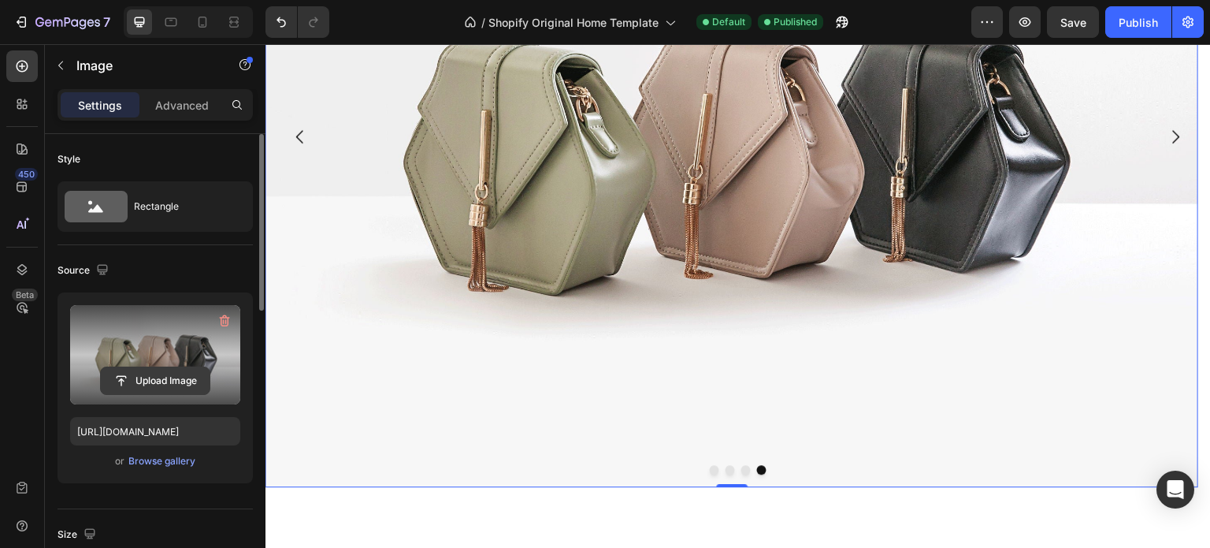
click at [130, 381] on input "file" at bounding box center [155, 380] width 109 height 27
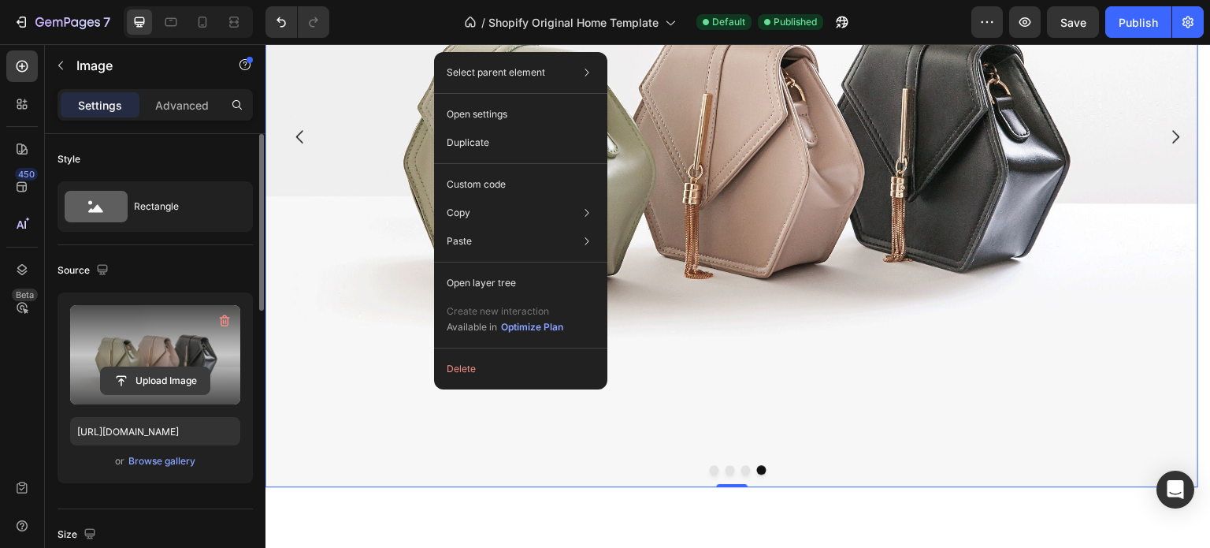
click at [119, 383] on input "file" at bounding box center [155, 380] width 109 height 27
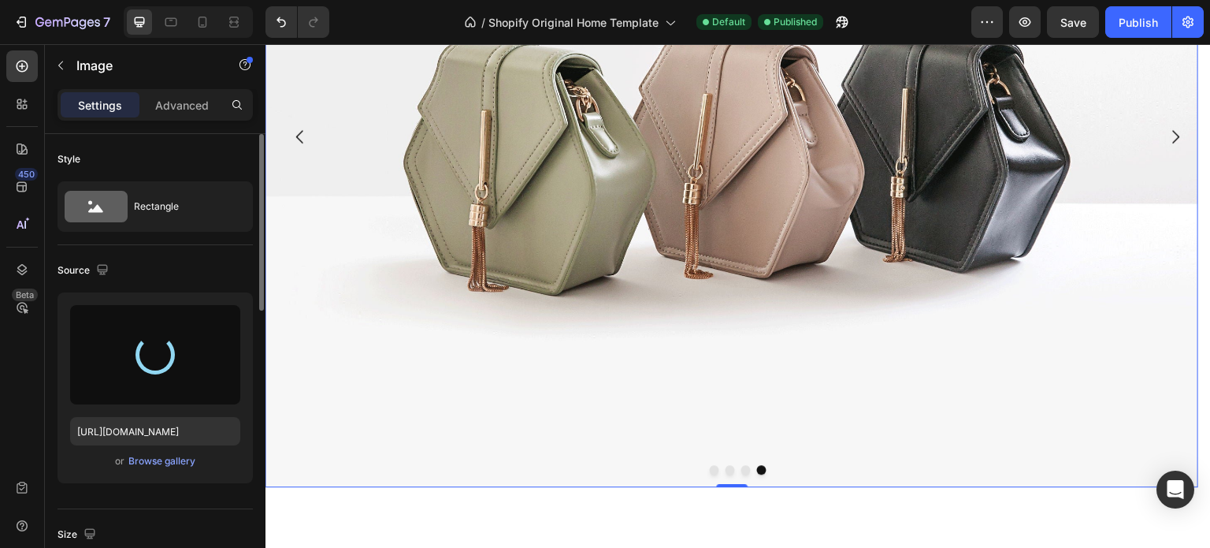
type input "[URL][DOMAIN_NAME]"
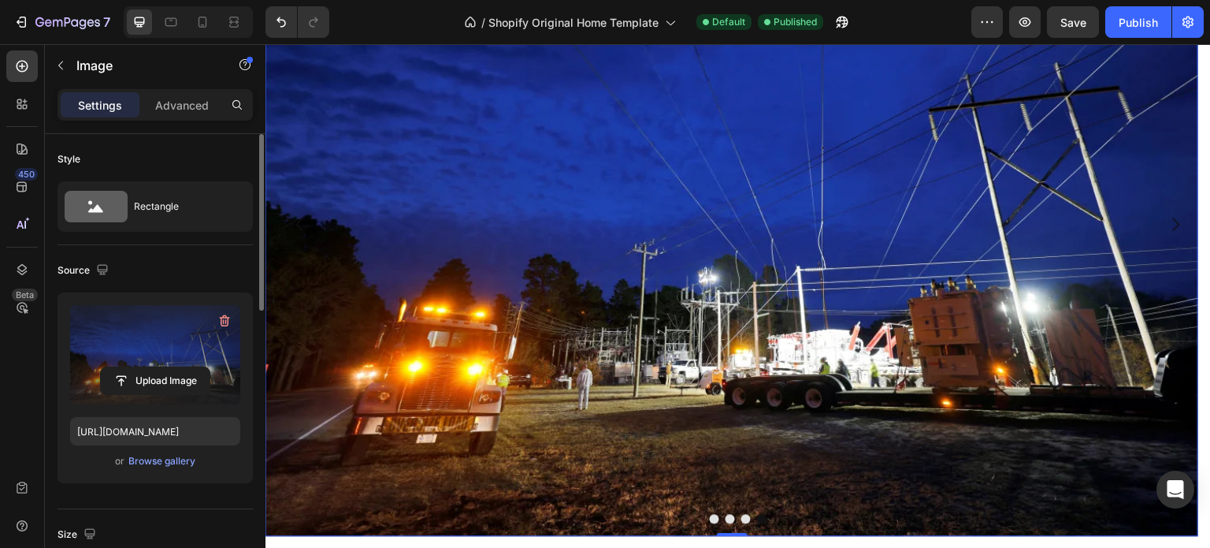
scroll to position [236, 0]
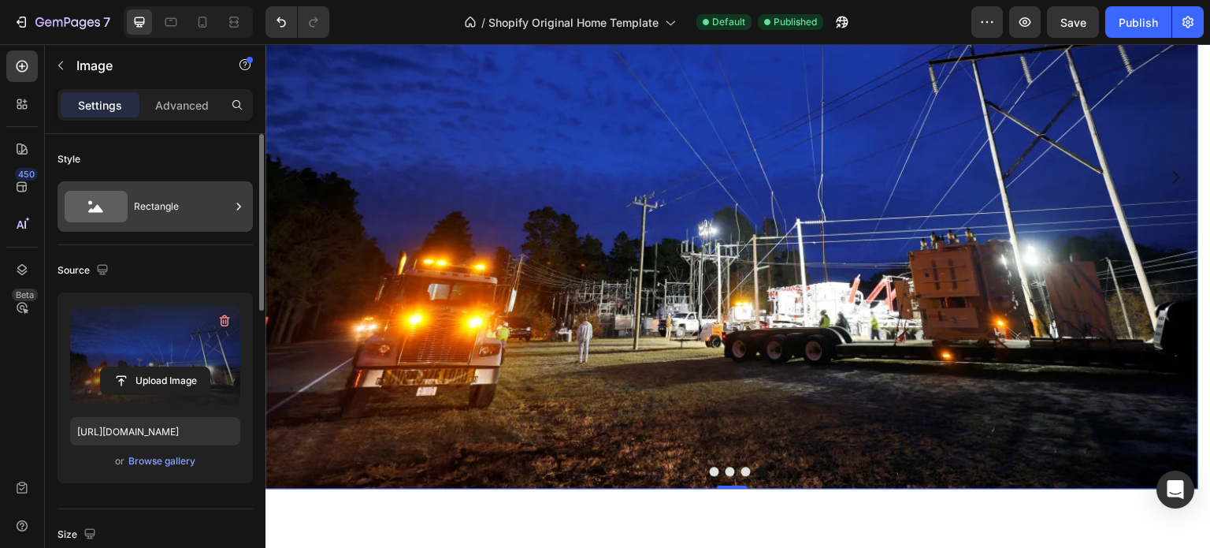
click at [176, 204] on div "Rectangle" at bounding box center [182, 206] width 96 height 36
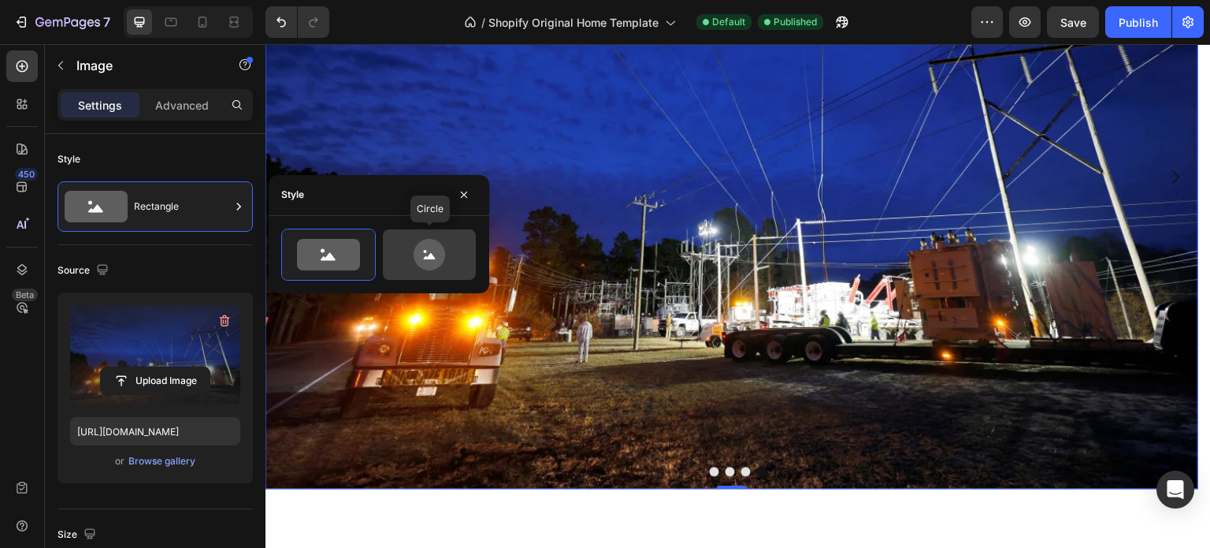
click at [429, 259] on icon at bounding box center [430, 255] width 32 height 32
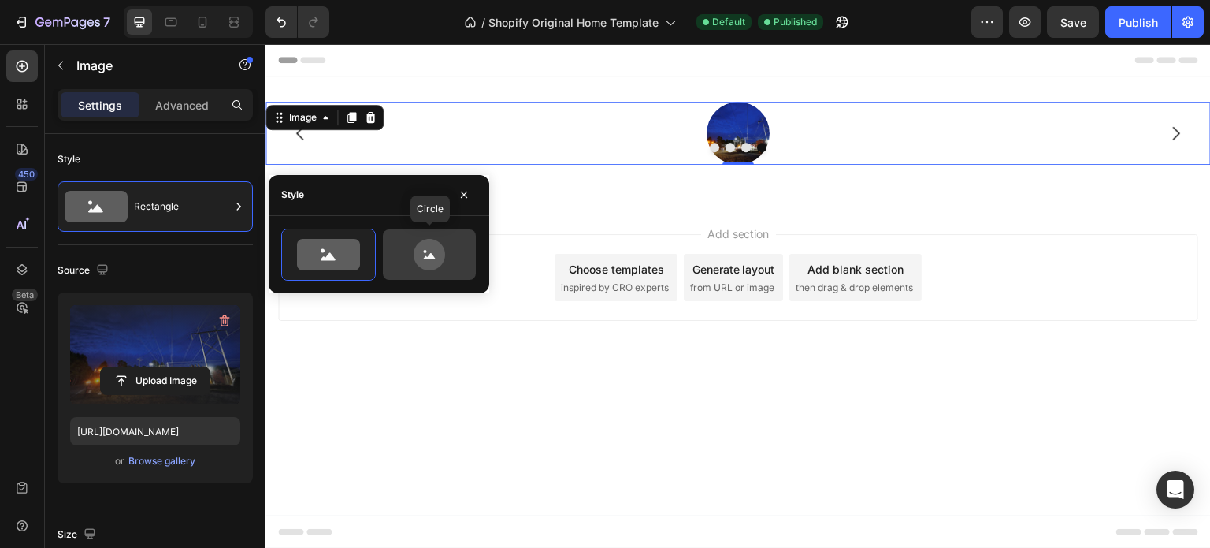
scroll to position [0, 0]
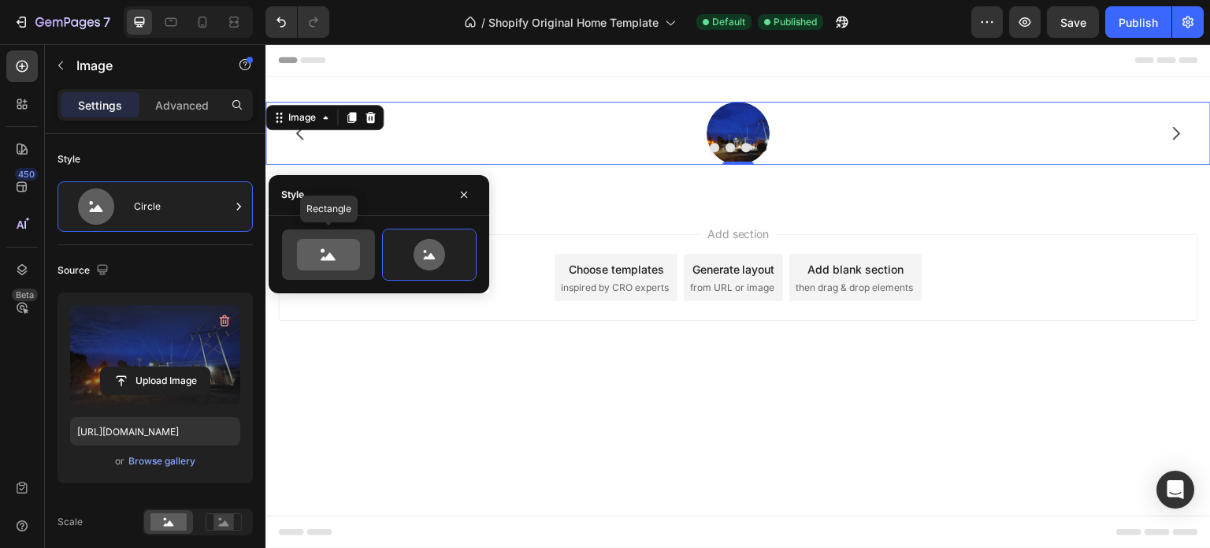
click at [314, 260] on icon at bounding box center [328, 255] width 63 height 32
type input "100"
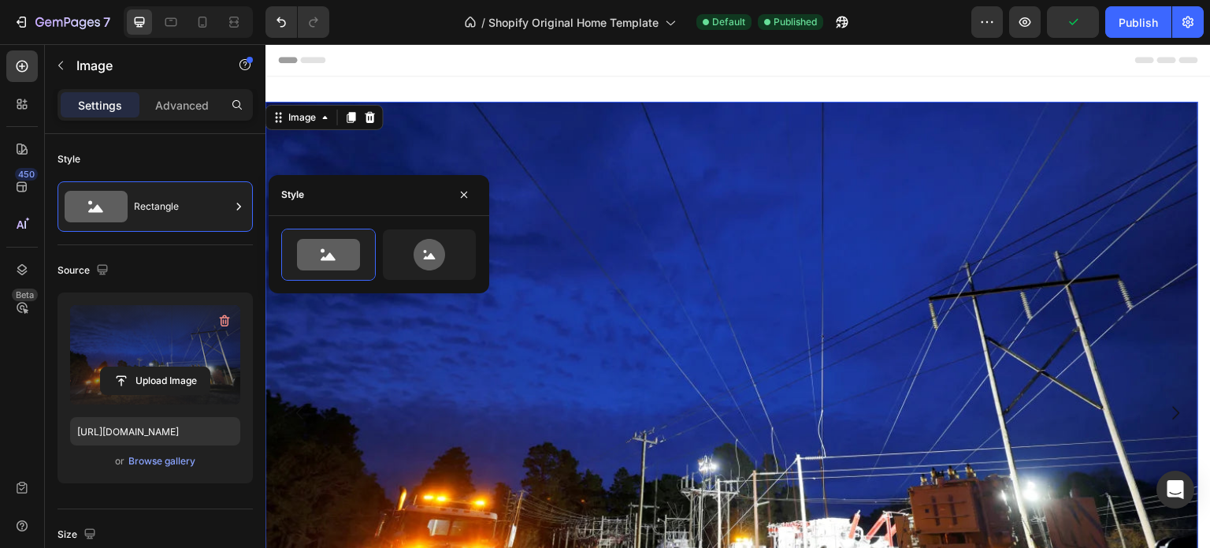
click at [376, 331] on img at bounding box center [732, 413] width 934 height 623
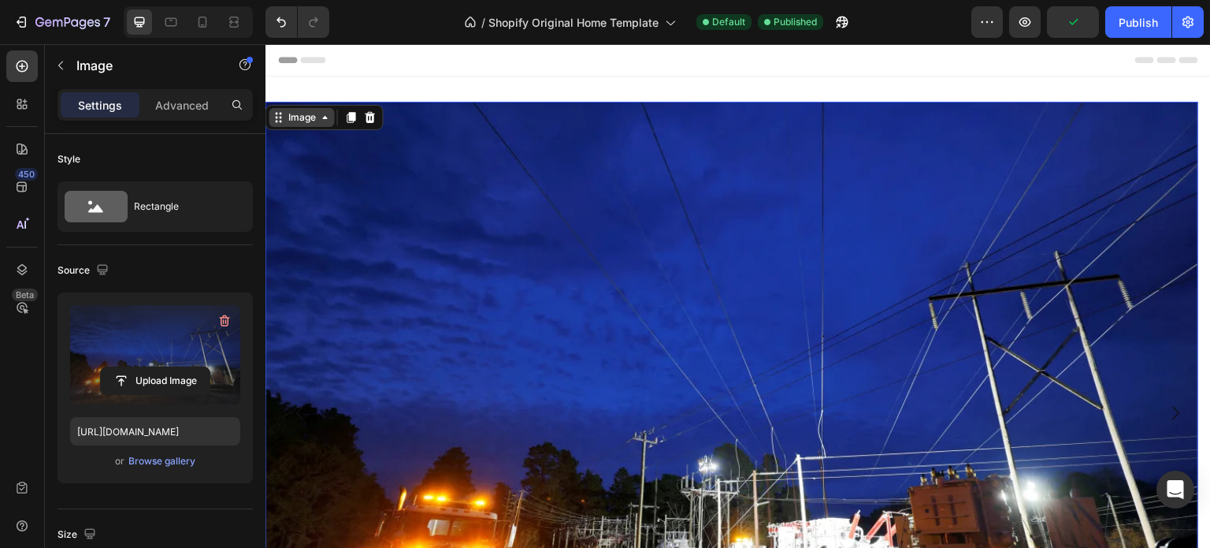
click at [326, 119] on icon at bounding box center [325, 117] width 13 height 13
click at [366, 169] on img at bounding box center [732, 413] width 934 height 623
click at [387, 265] on img at bounding box center [732, 413] width 934 height 623
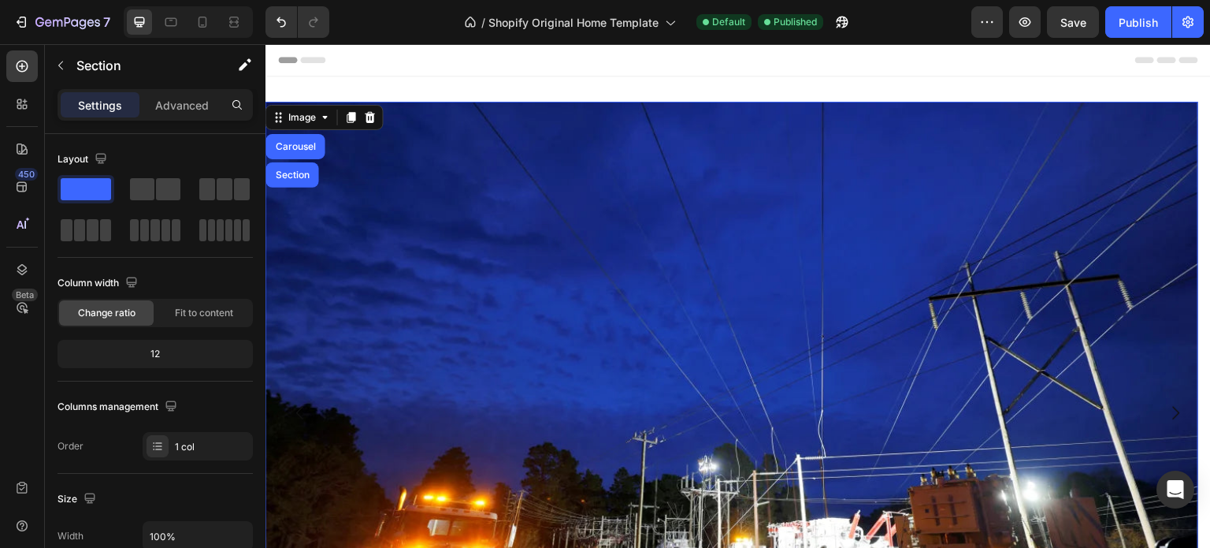
click at [495, 90] on div "Drop element here Drop element here Drop element here Image Carousel Section 0 …" at bounding box center [737, 419] width 945 height 686
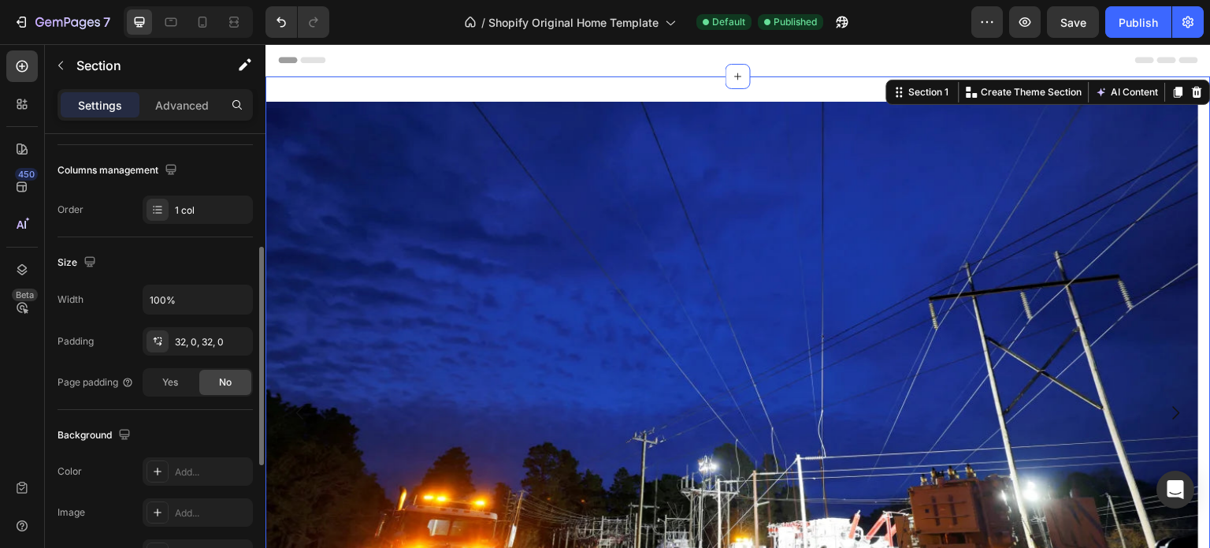
scroll to position [315, 0]
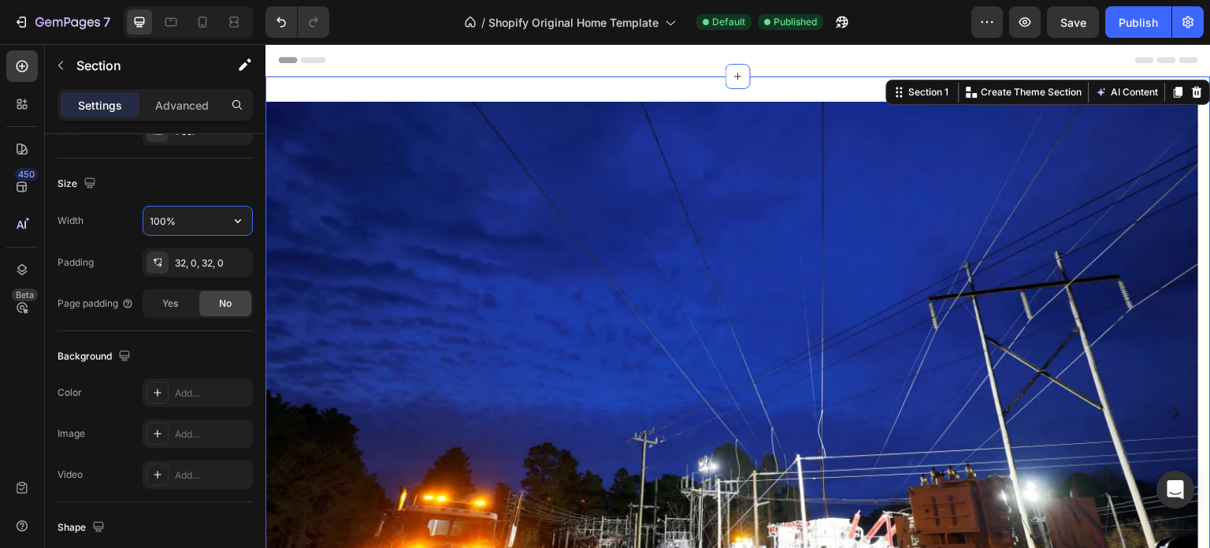
click at [205, 217] on input "100%" at bounding box center [197, 220] width 109 height 28
click at [236, 220] on icon "button" at bounding box center [238, 221] width 16 height 16
click at [185, 288] on p "Default 1200px" at bounding box center [194, 290] width 90 height 14
click at [243, 216] on icon "button" at bounding box center [238, 221] width 16 height 16
click at [192, 258] on p "Full 100%" at bounding box center [194, 260] width 90 height 14
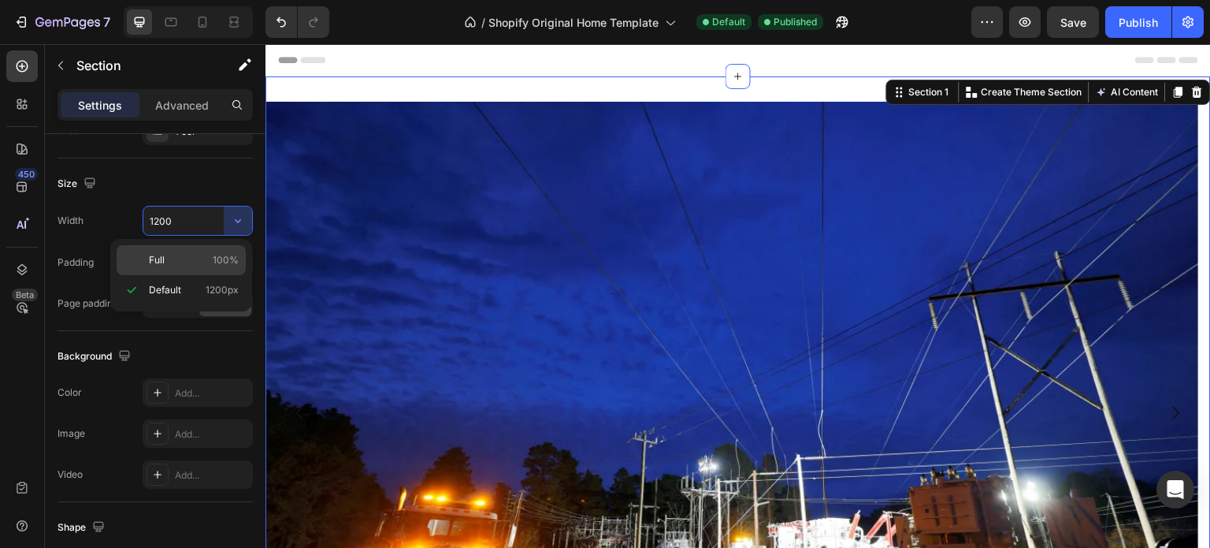
type input "100%"
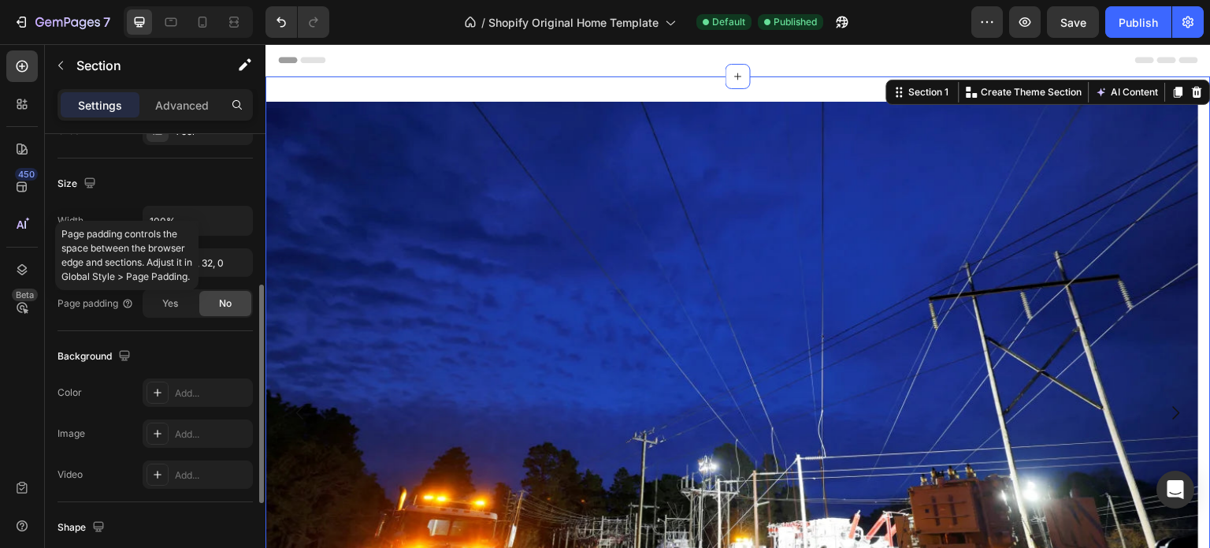
scroll to position [394, 0]
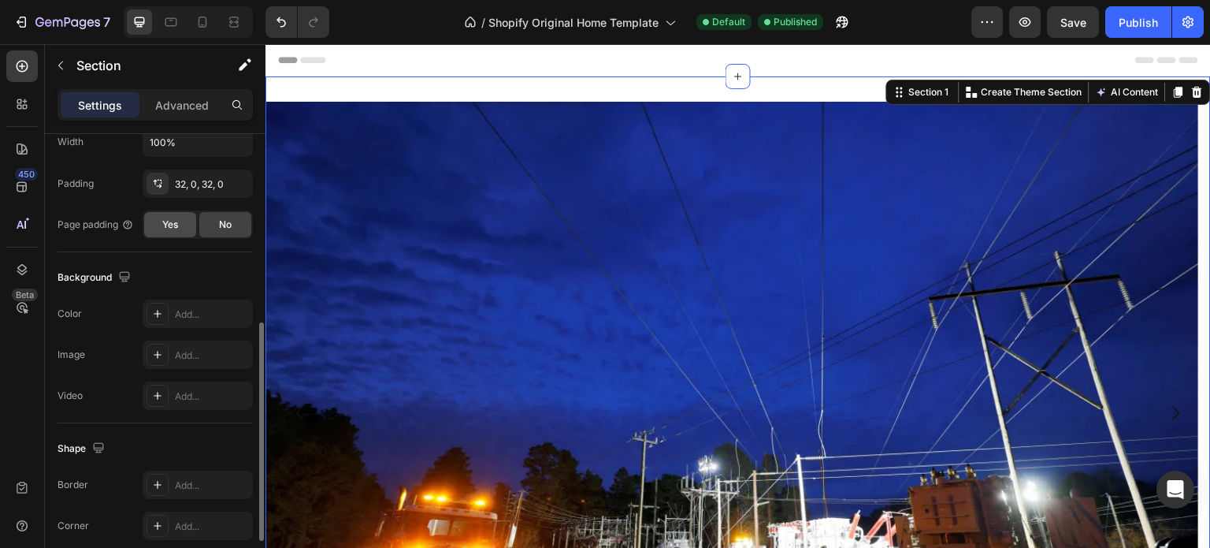
click at [174, 225] on span "Yes" at bounding box center [170, 224] width 16 height 14
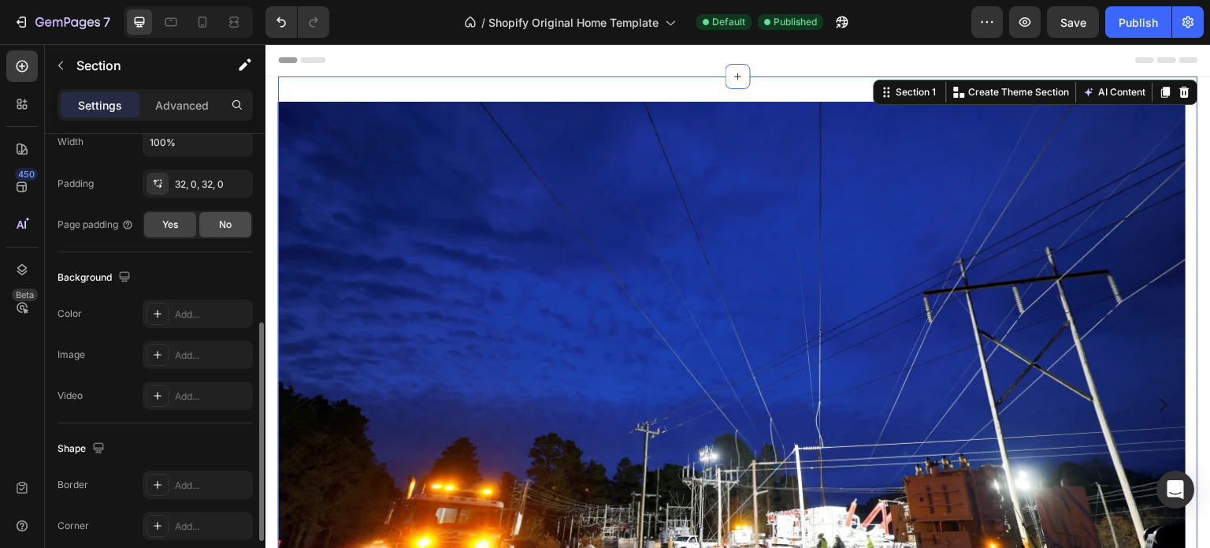
click at [230, 221] on span "No" at bounding box center [225, 224] width 13 height 14
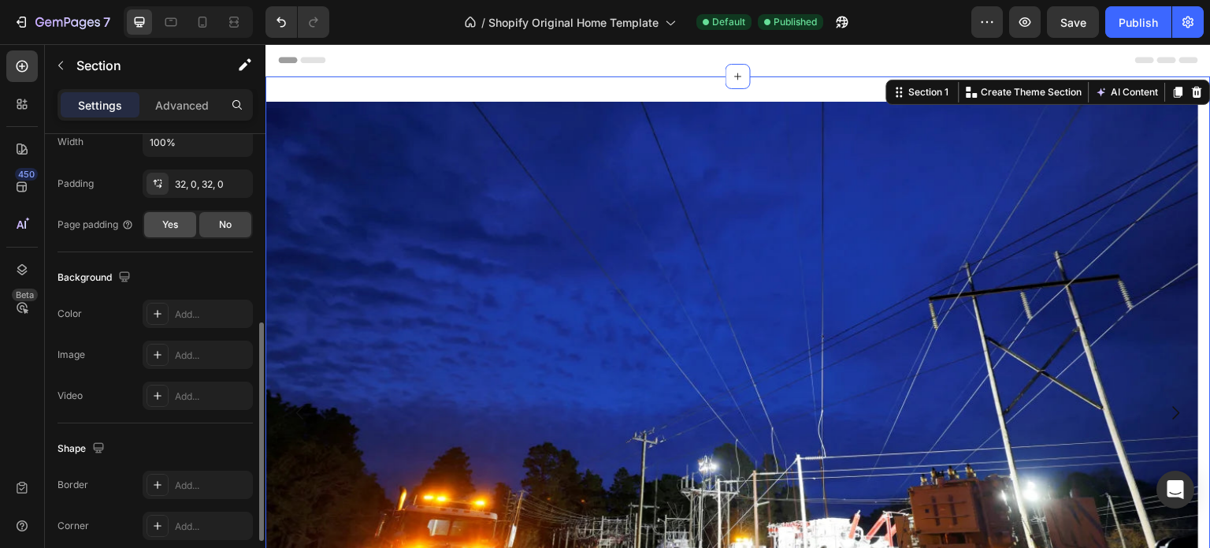
click at [173, 230] on div "Yes" at bounding box center [170, 224] width 52 height 25
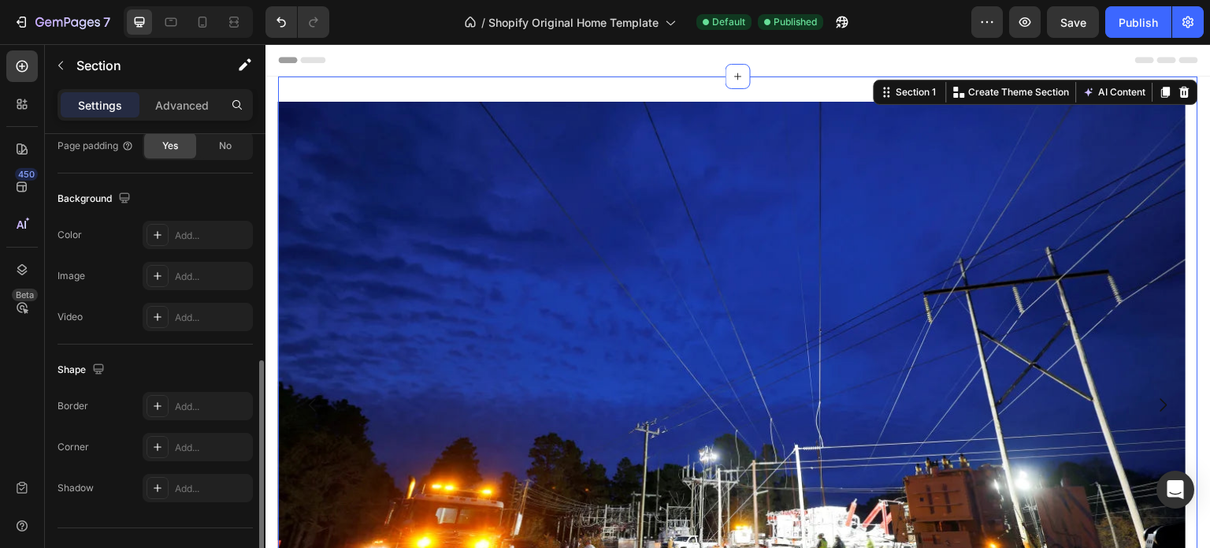
scroll to position [501, 0]
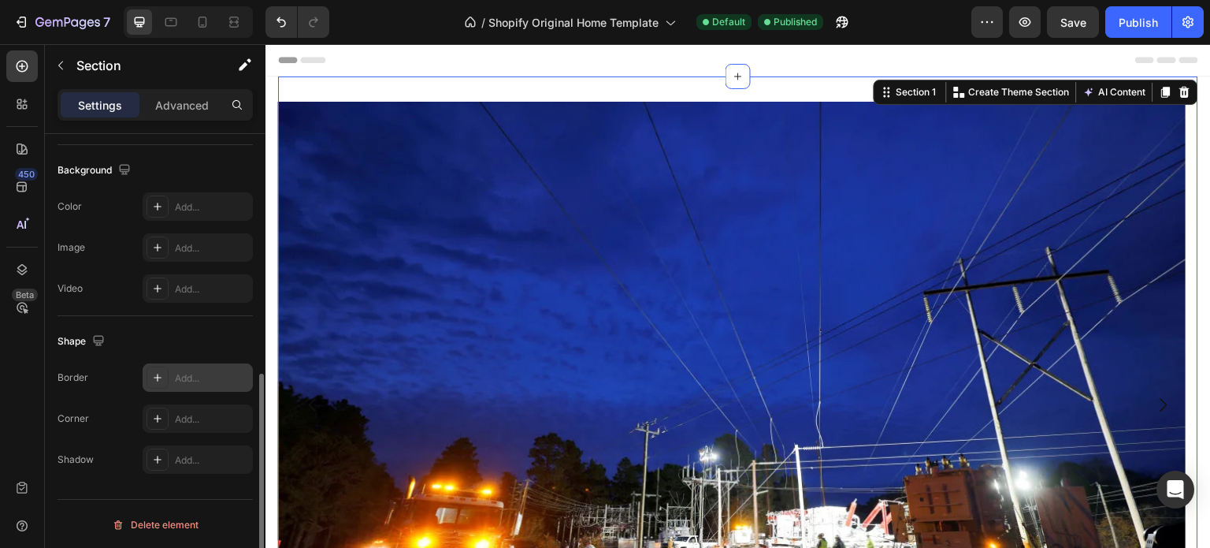
click at [190, 379] on div "Add..." at bounding box center [212, 378] width 74 height 14
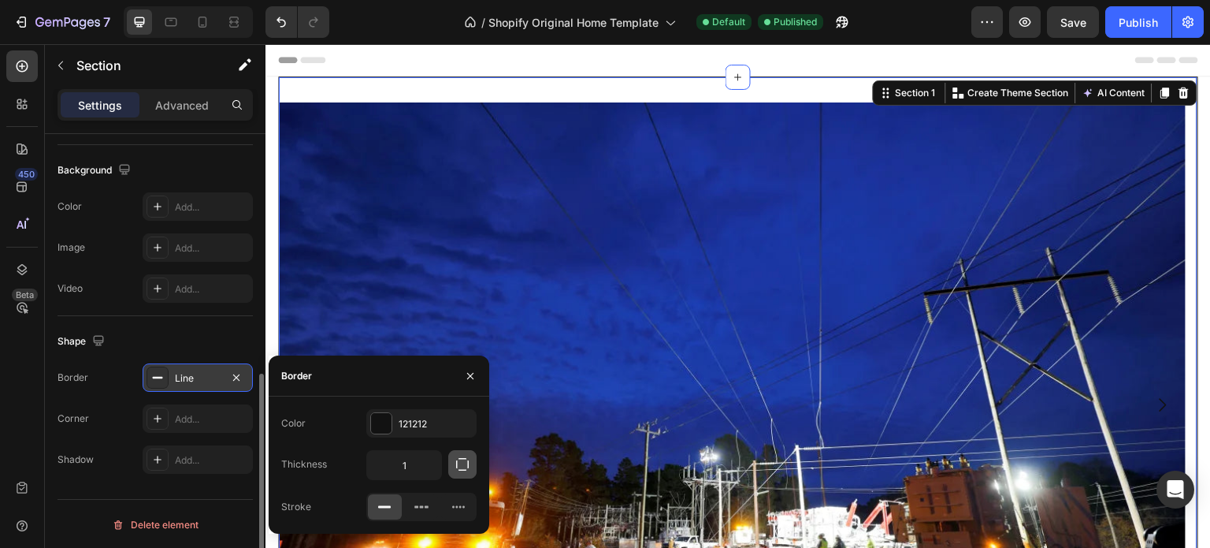
click at [463, 466] on icon "button" at bounding box center [463, 464] width 16 height 16
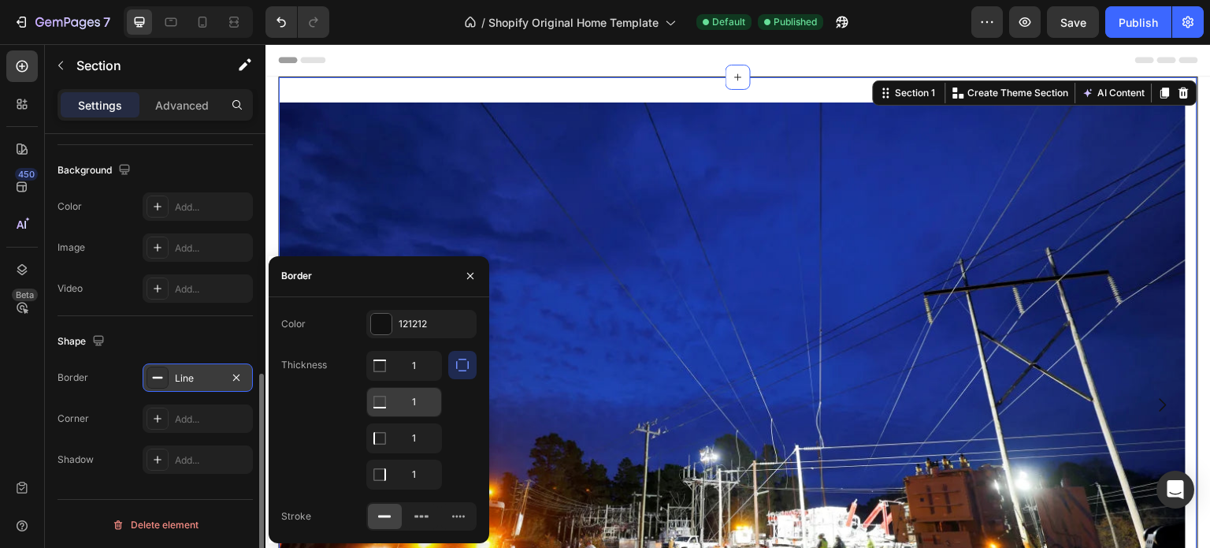
click at [410, 380] on input "1" at bounding box center [404, 365] width 74 height 28
type input "5"
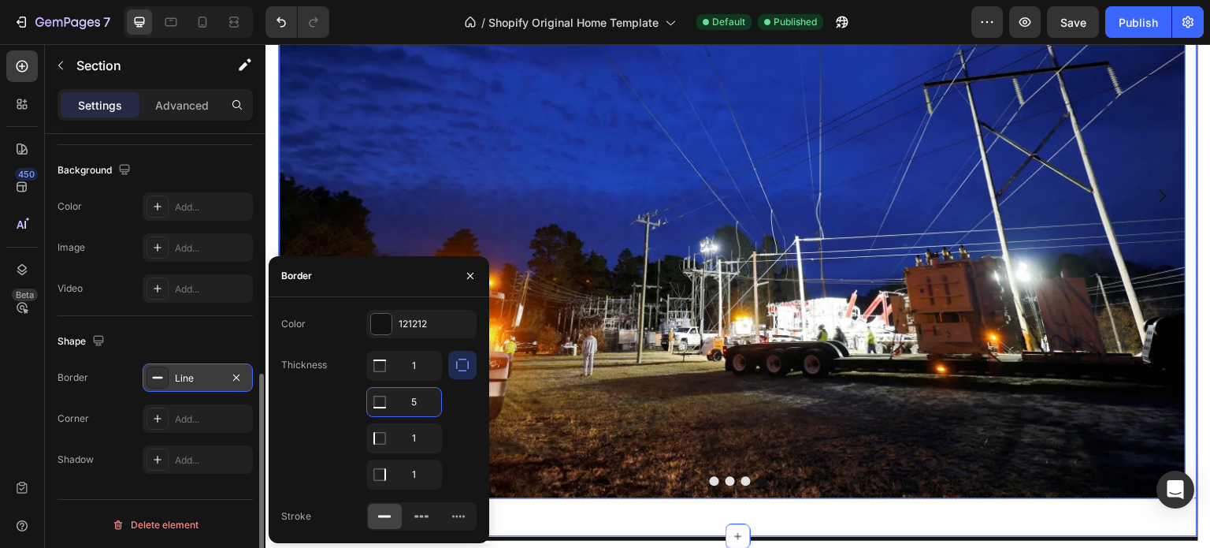
scroll to position [236, 0]
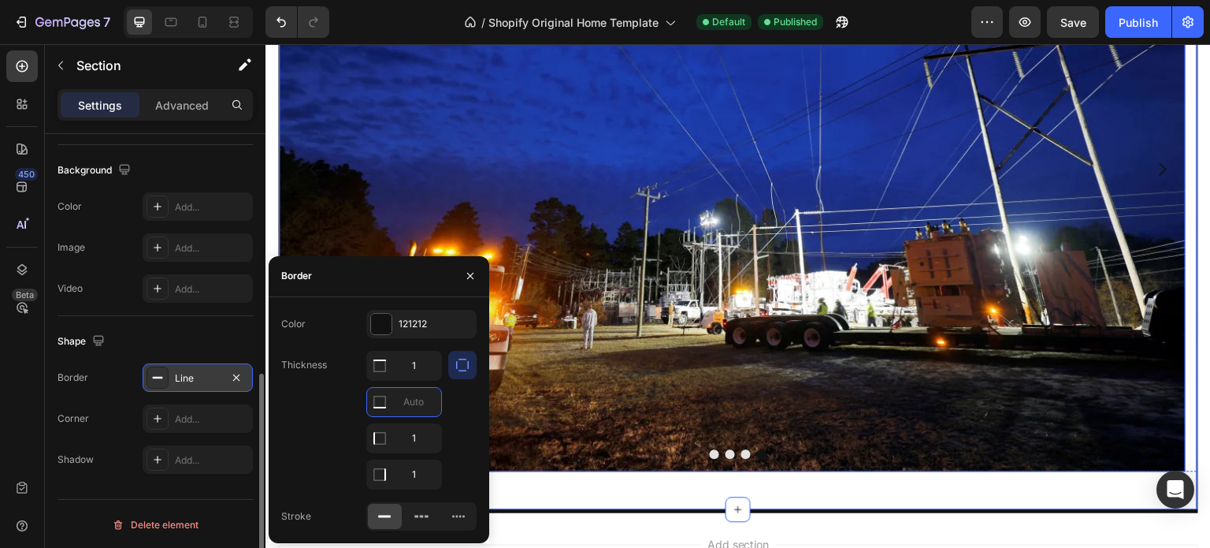
type input "9"
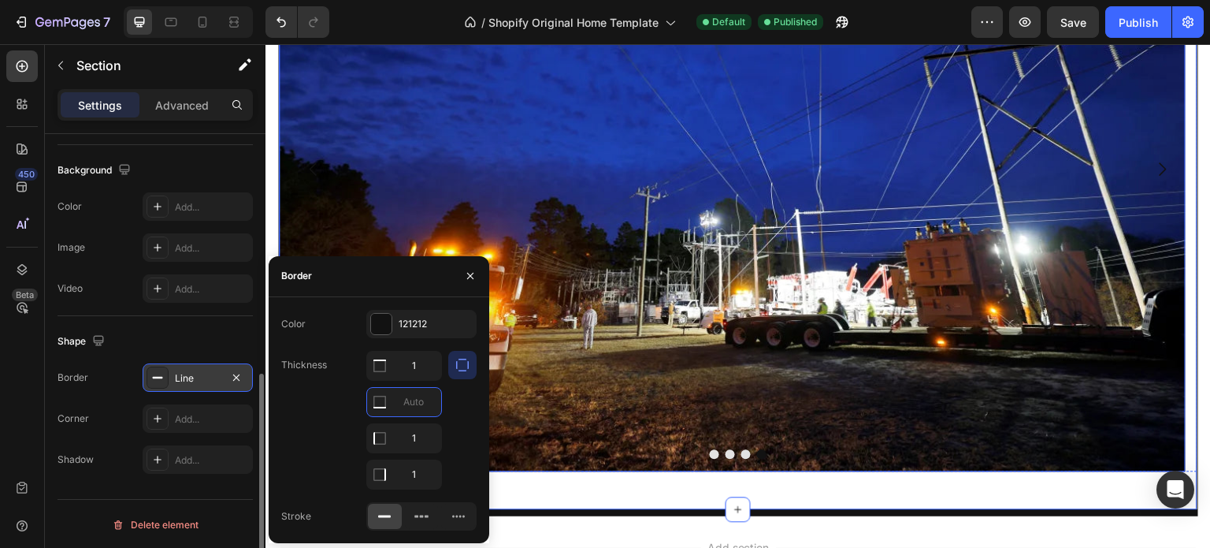
type input "5"
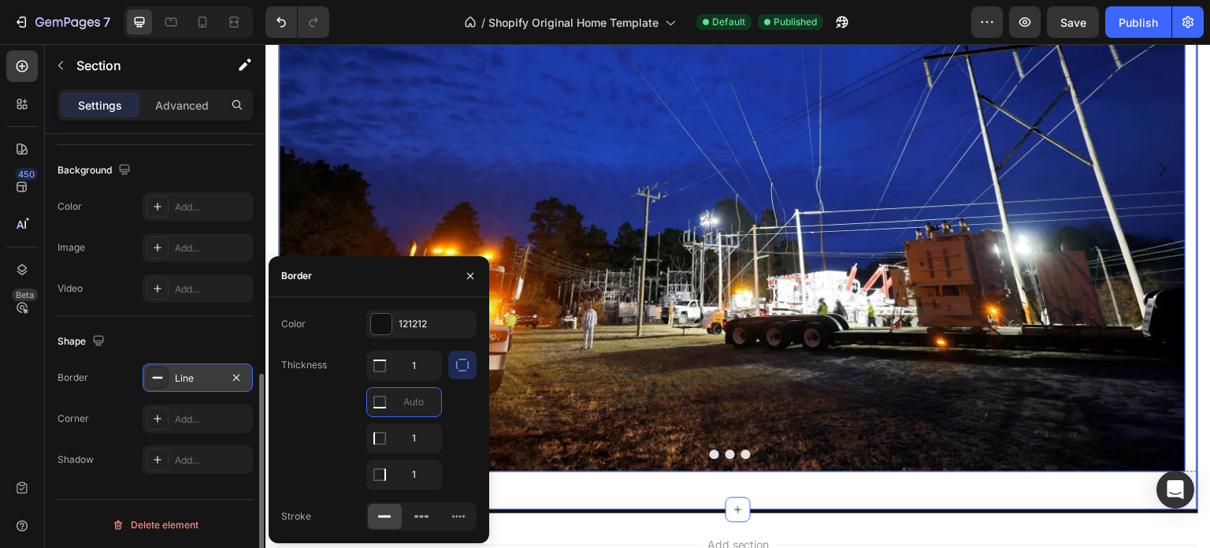
type input "0"
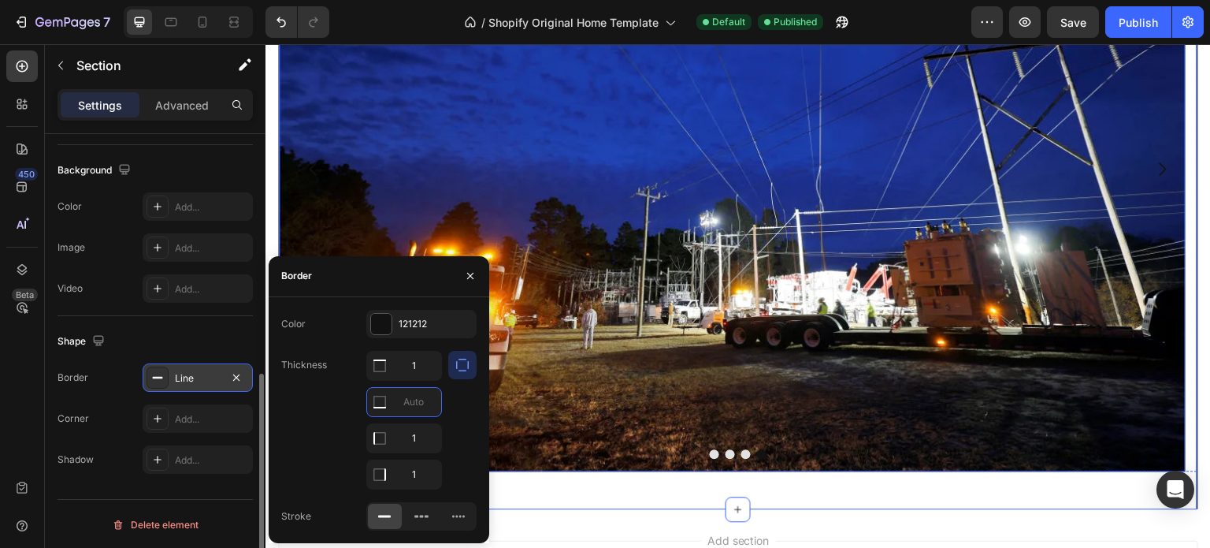
type input "9"
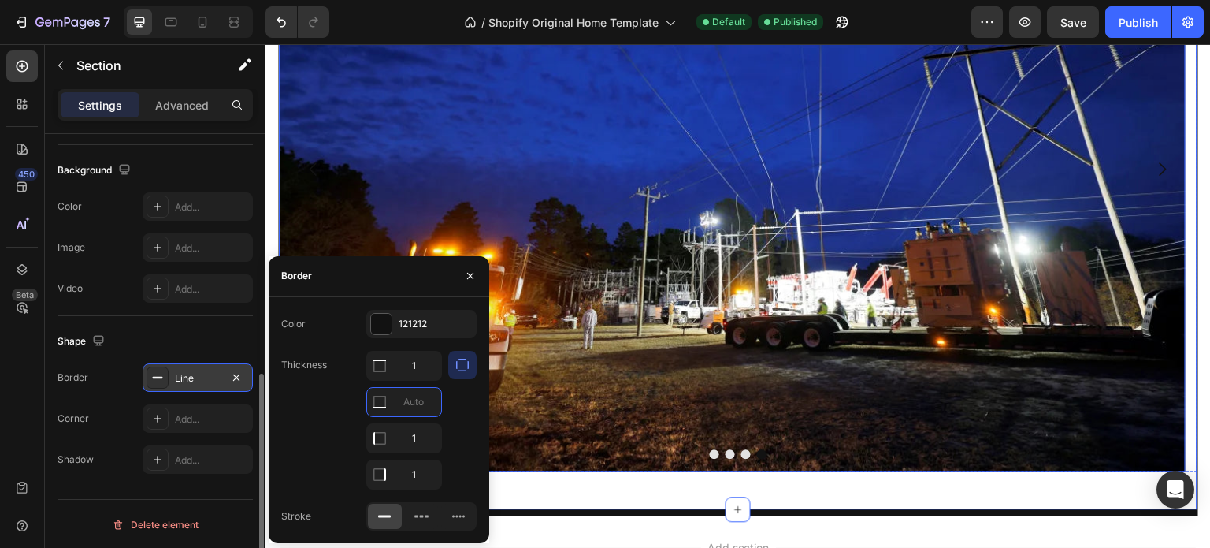
type input "0"
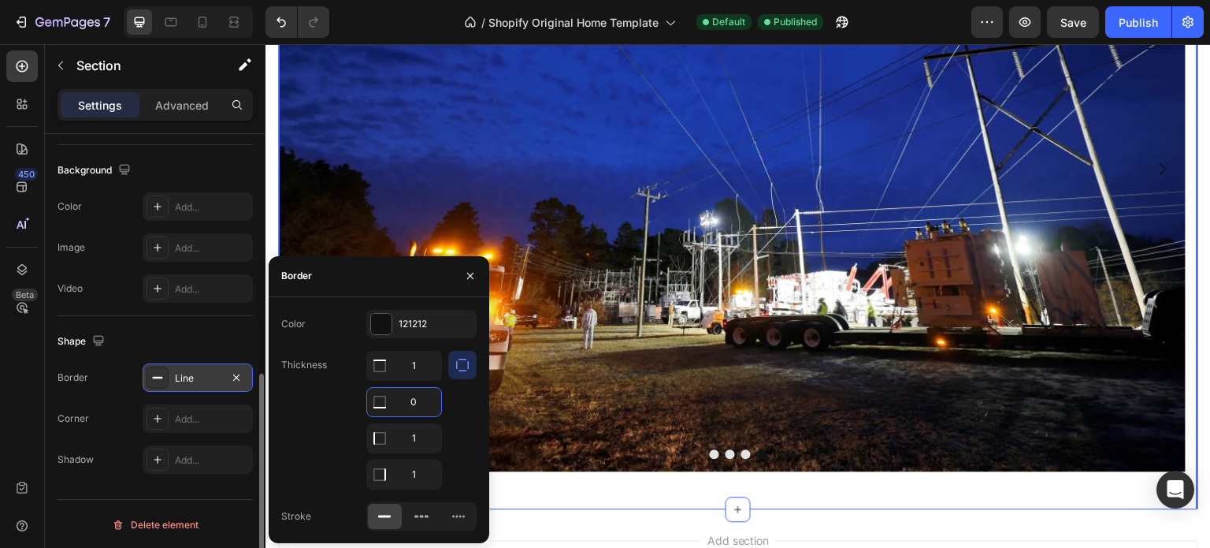
click at [184, 334] on div "Shape" at bounding box center [155, 341] width 195 height 25
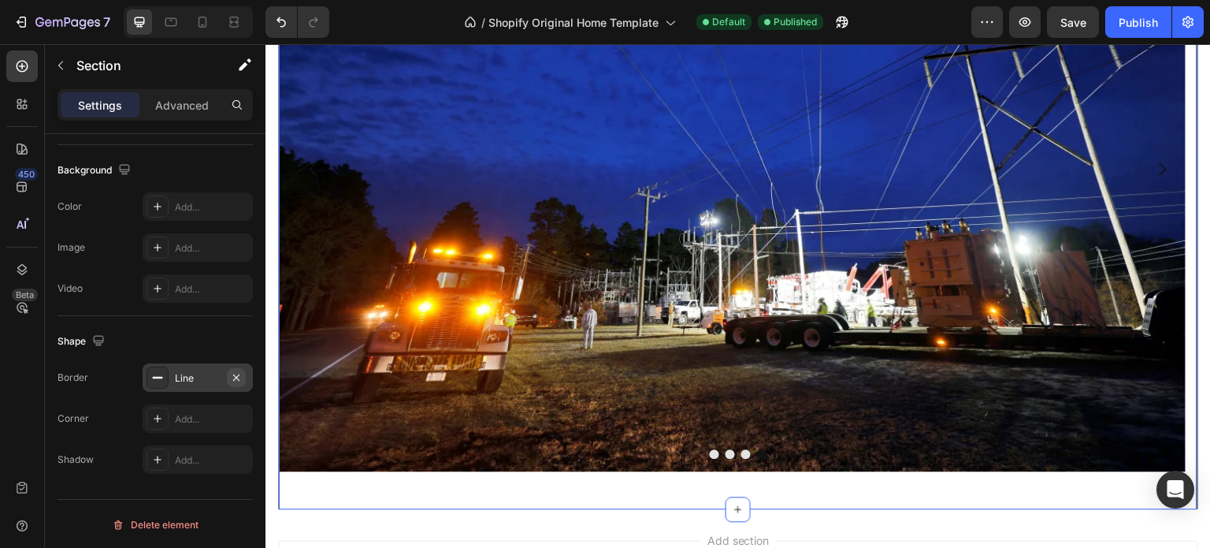
click at [239, 372] on icon "button" at bounding box center [236, 377] width 13 height 13
click at [173, 414] on div "Add..." at bounding box center [198, 418] width 110 height 28
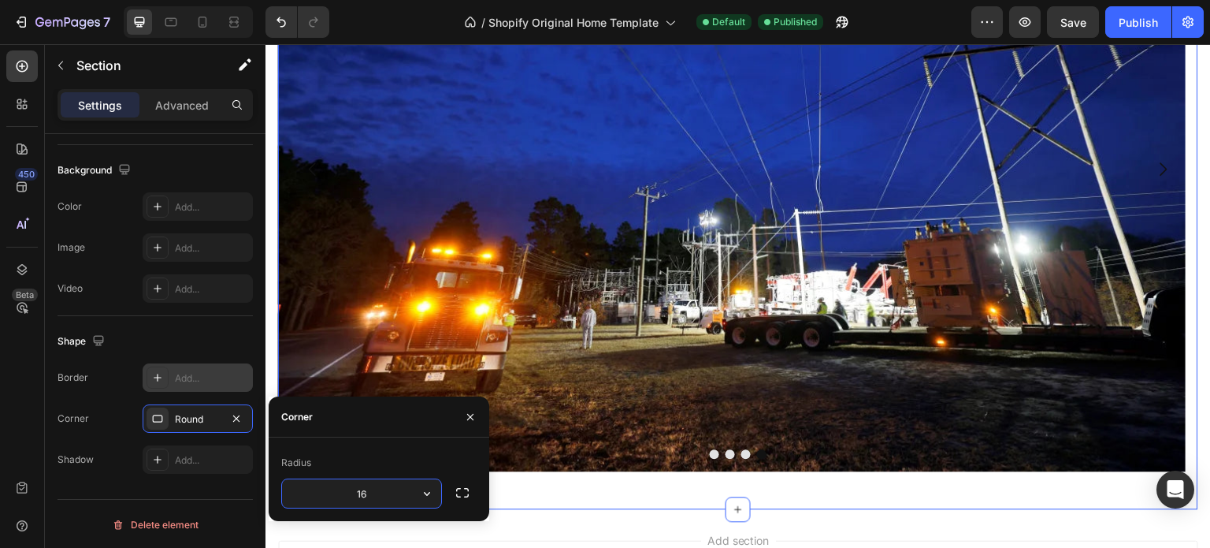
type input "16"
click at [470, 495] on icon "button" at bounding box center [463, 493] width 16 height 16
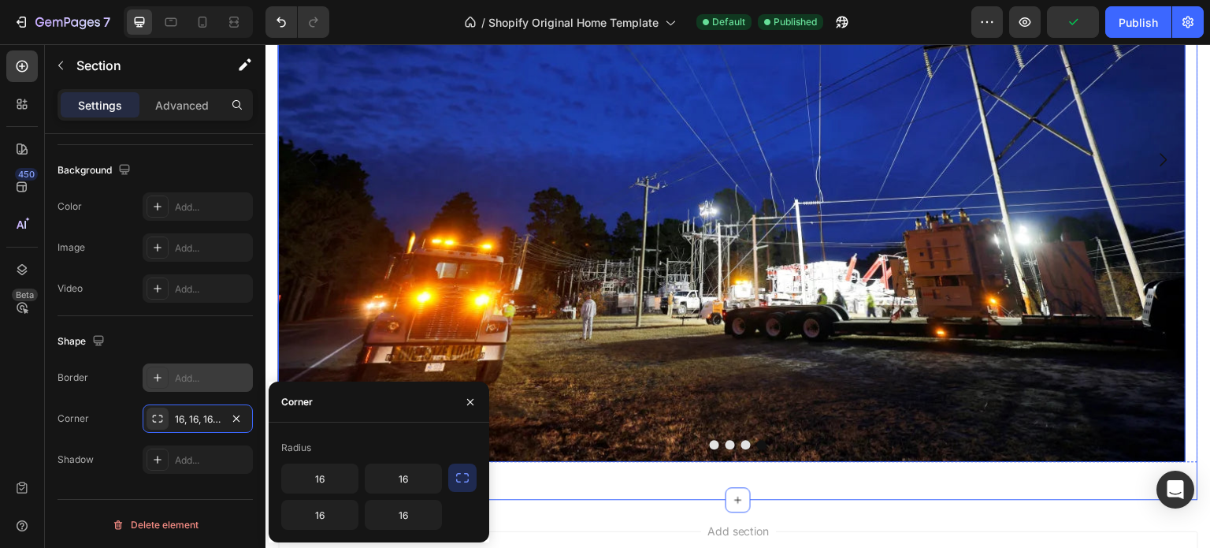
scroll to position [149, 0]
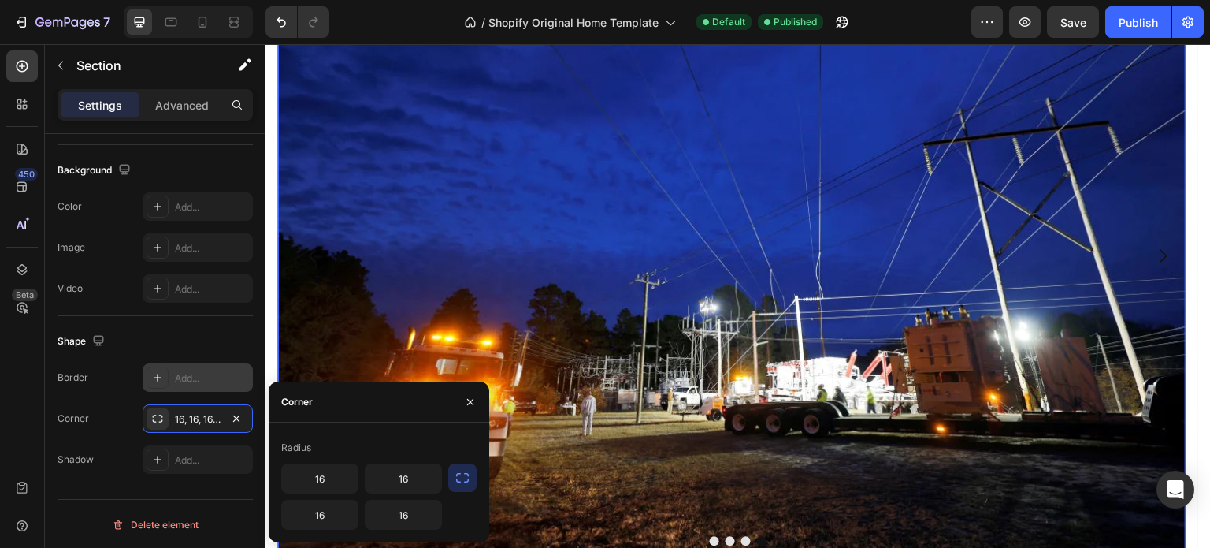
click at [499, 299] on img at bounding box center [732, 256] width 908 height 606
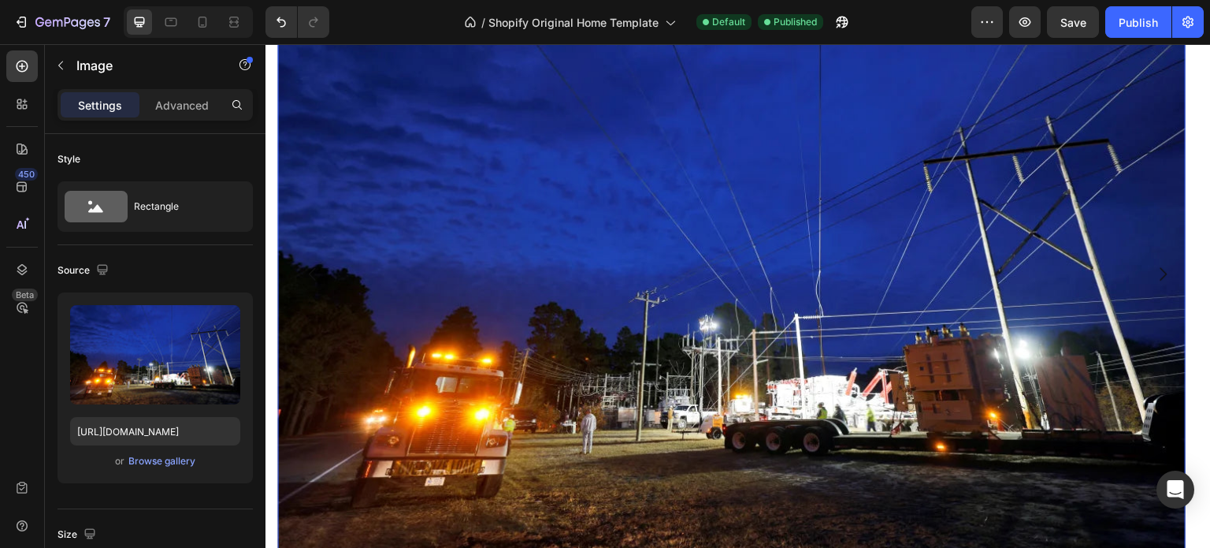
scroll to position [0, 0]
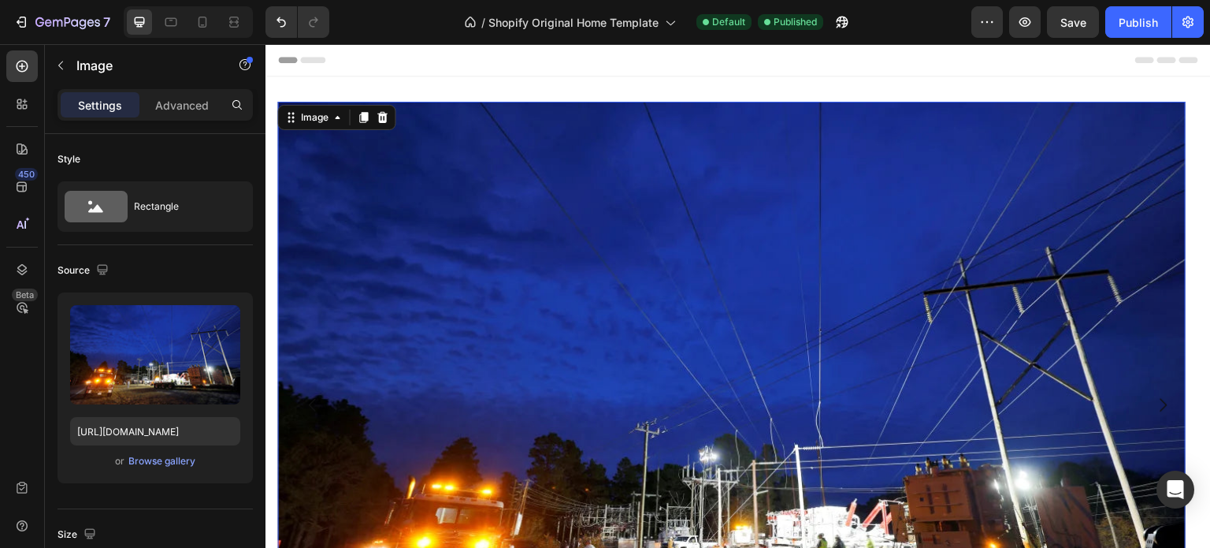
click at [407, 283] on img at bounding box center [732, 405] width 908 height 606
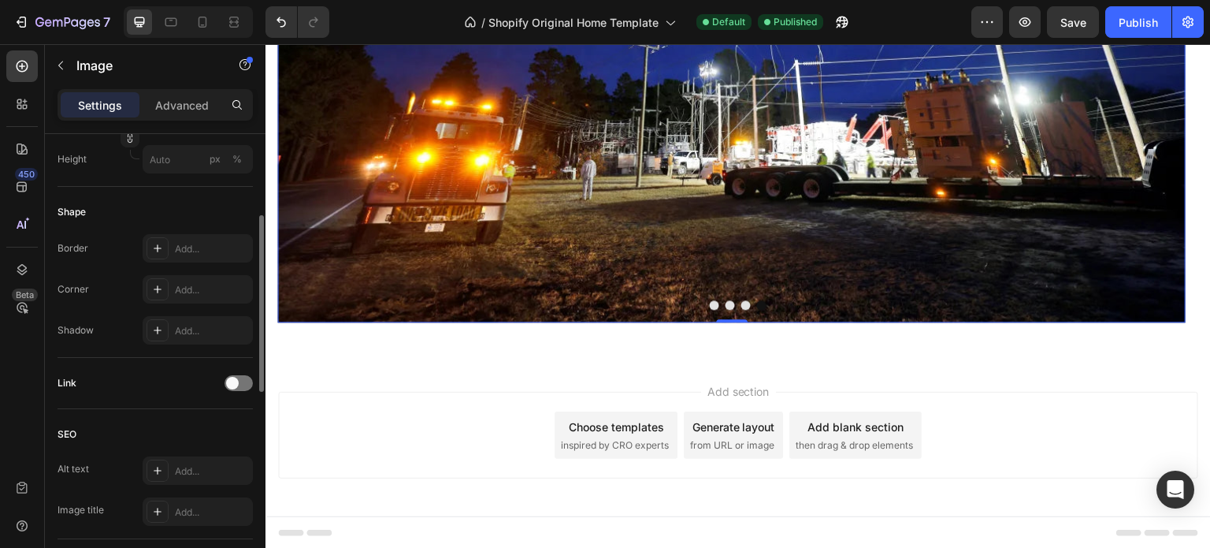
scroll to position [414, 0]
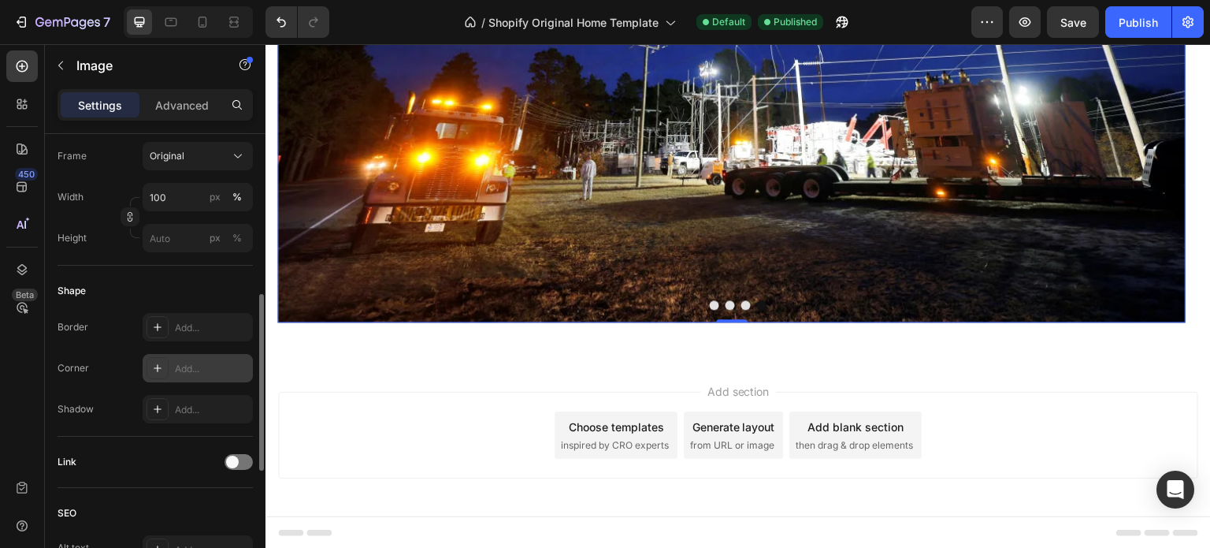
click at [190, 366] on div "Add..." at bounding box center [212, 369] width 74 height 14
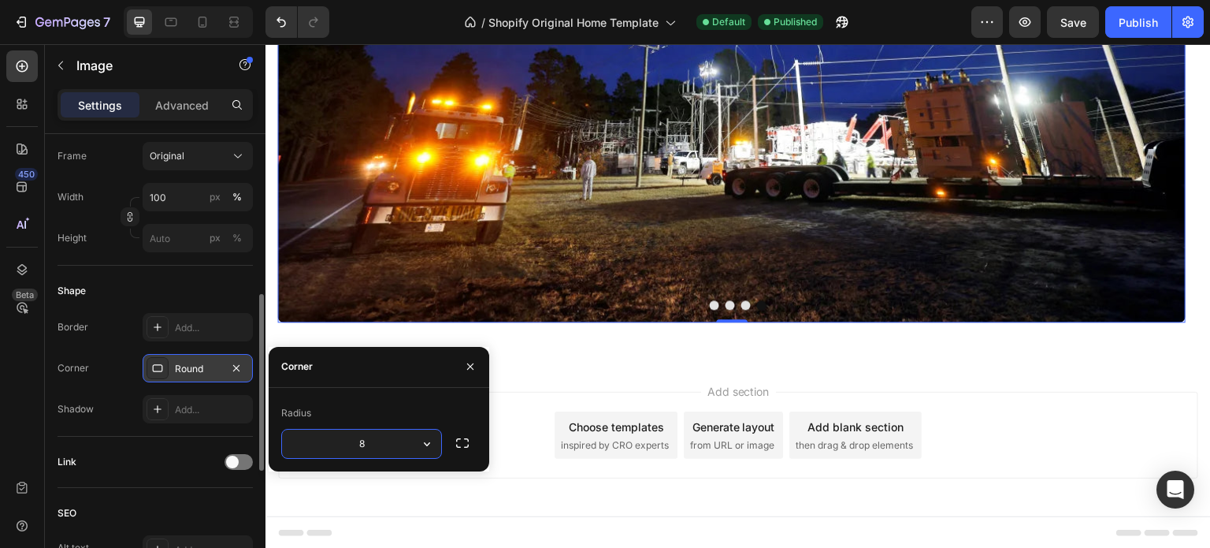
click at [384, 447] on input "8" at bounding box center [361, 443] width 159 height 28
click at [417, 445] on button "button" at bounding box center [427, 443] width 28 height 28
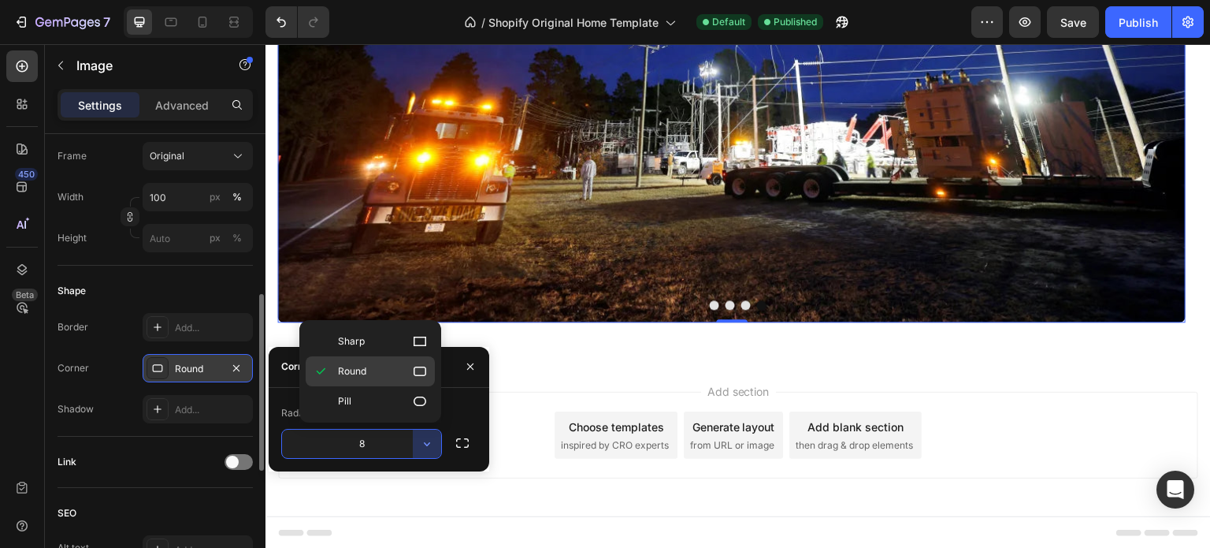
click at [375, 371] on p "Round" at bounding box center [383, 371] width 90 height 16
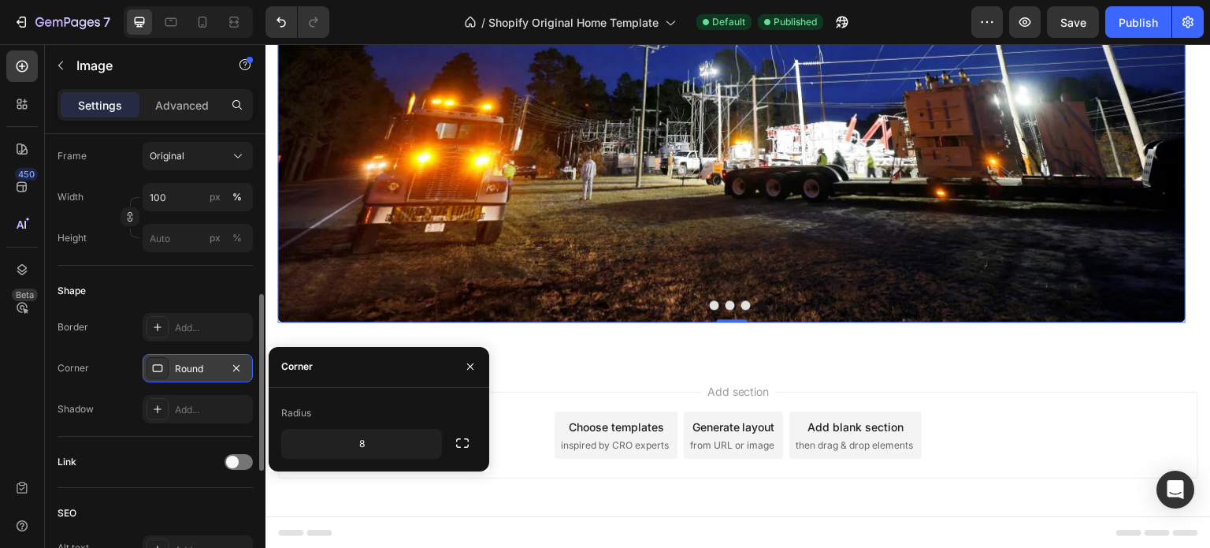
click at [559, 378] on div "Add section Choose templates inspired by CRO experts Generate layout from URL o…" at bounding box center [737, 438] width 945 height 156
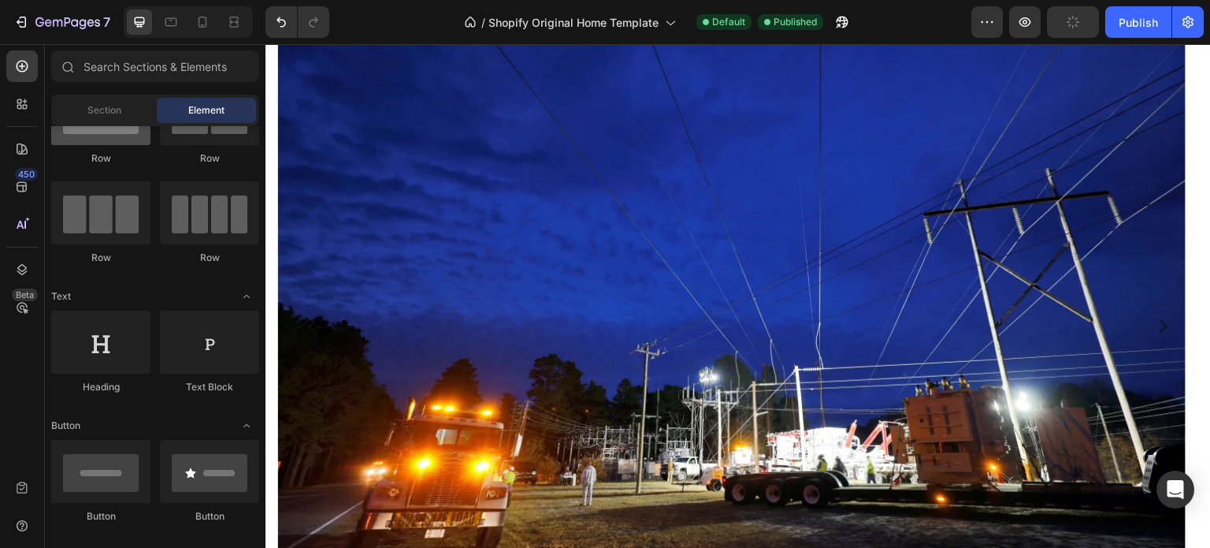
scroll to position [0, 0]
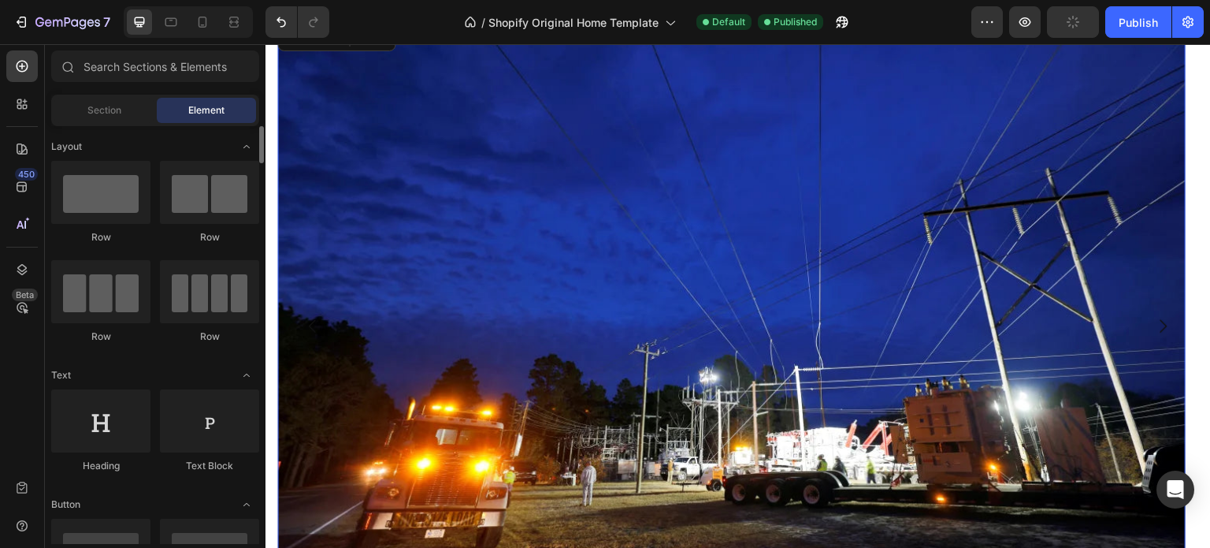
drag, startPoint x: 643, startPoint y: 232, endPoint x: 678, endPoint y: 244, distance: 36.6
click at [646, 232] on img at bounding box center [732, 326] width 908 height 606
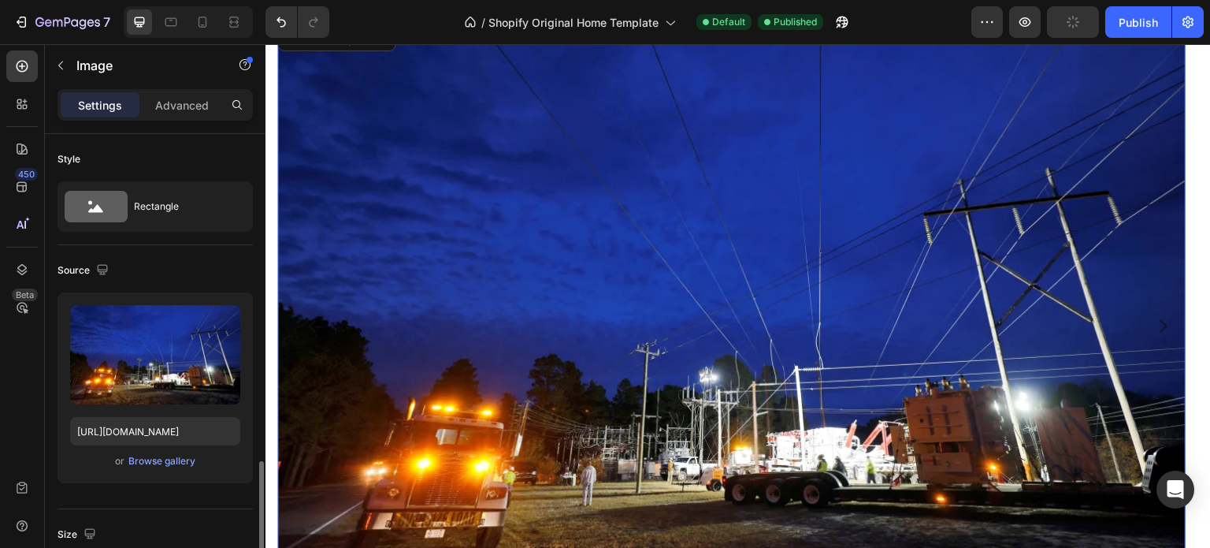
scroll to position [236, 0]
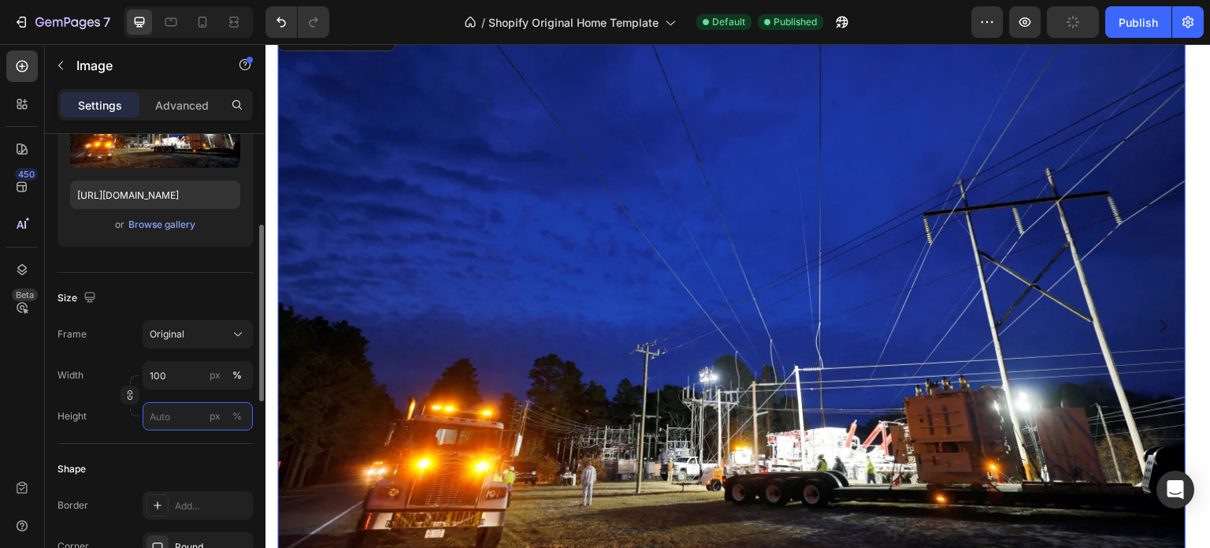
click at [181, 414] on input "px %" at bounding box center [198, 416] width 110 height 28
click at [208, 340] on div "Original" at bounding box center [198, 334] width 96 height 16
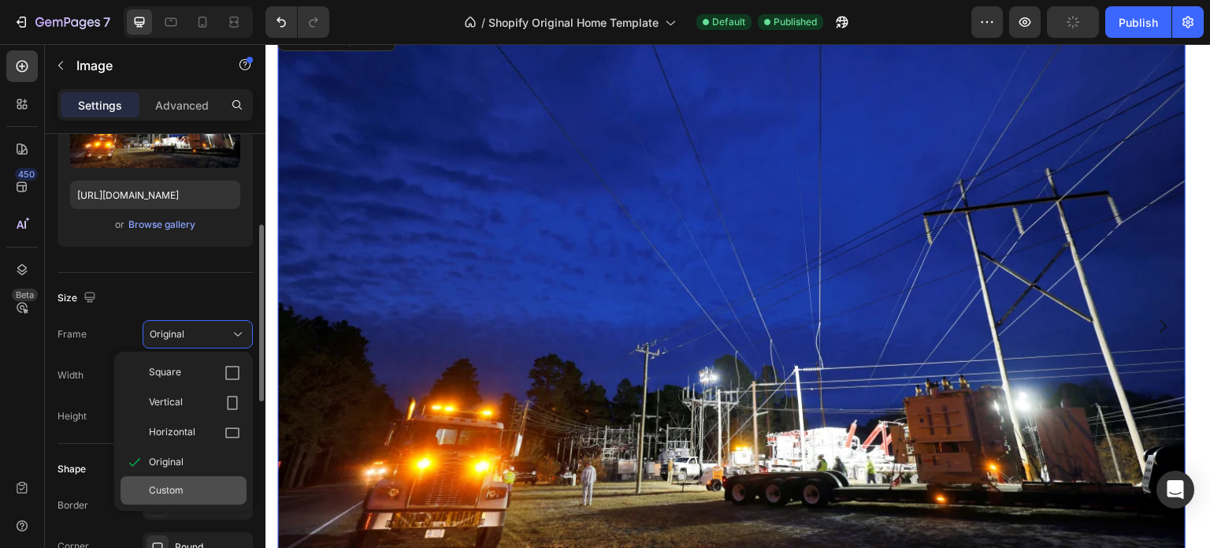
click at [184, 485] on div "Custom" at bounding box center [194, 490] width 91 height 14
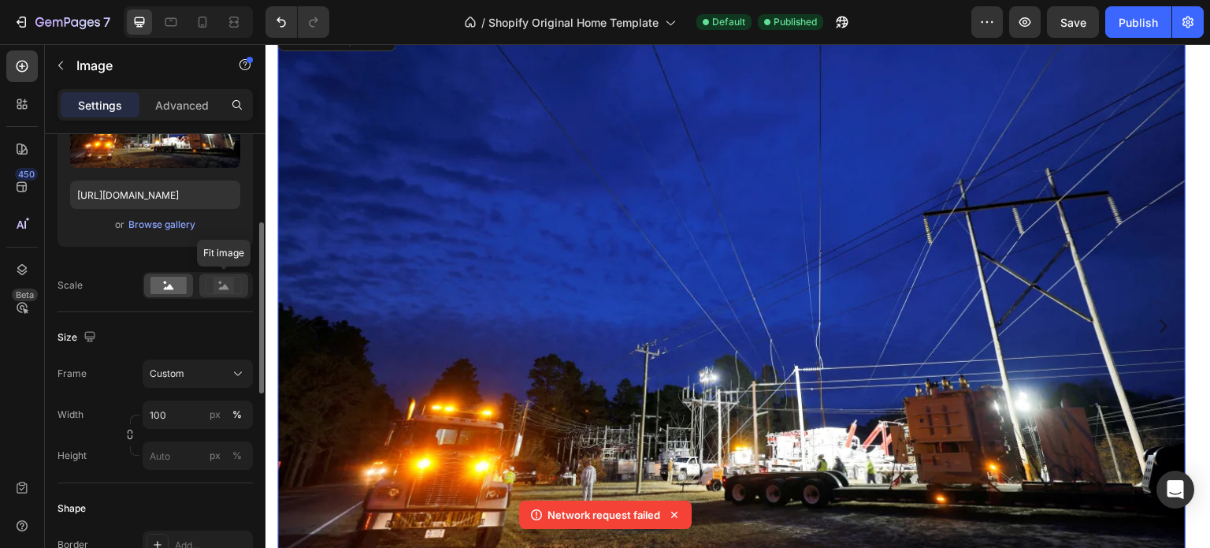
click at [215, 288] on rect at bounding box center [223, 285] width 20 height 16
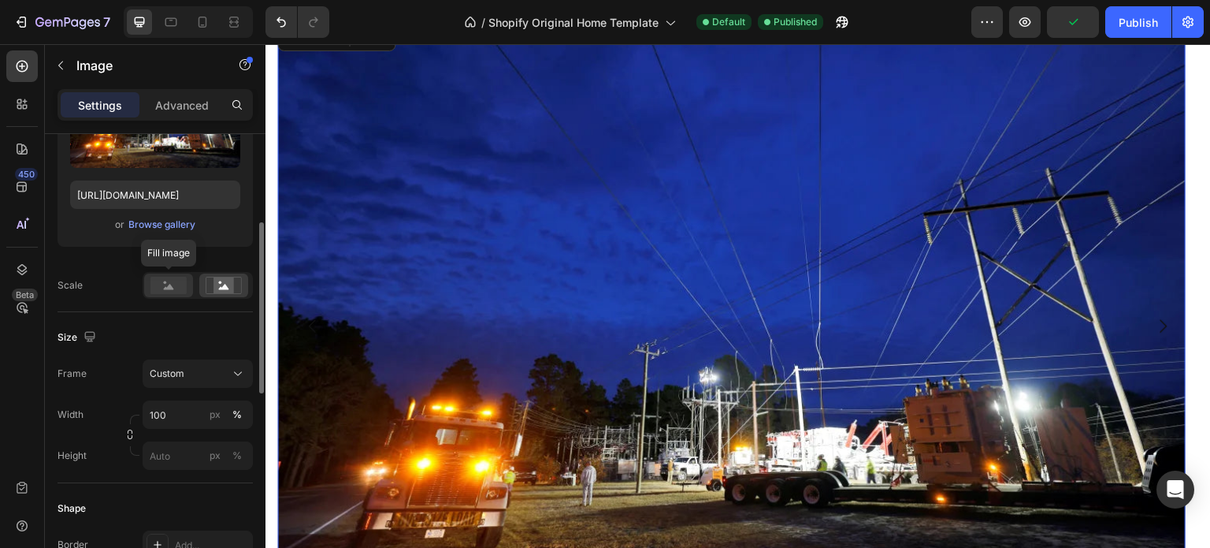
click at [153, 281] on rect at bounding box center [168, 285] width 36 height 17
click at [167, 321] on div "Size Frame Custom Width 100 px % Height px %" at bounding box center [155, 397] width 195 height 171
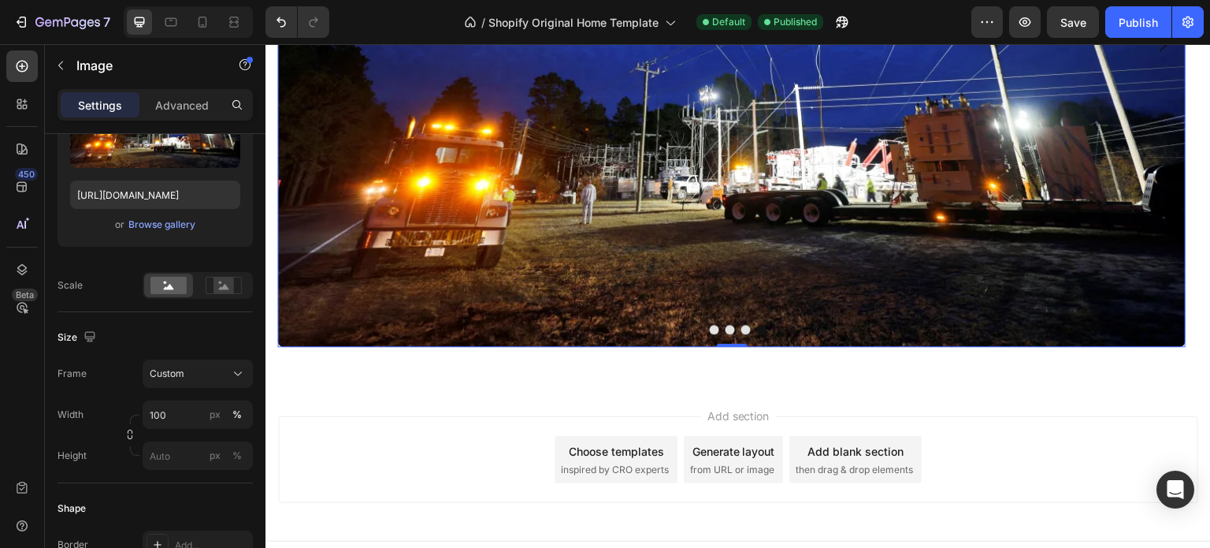
scroll to position [385, 0]
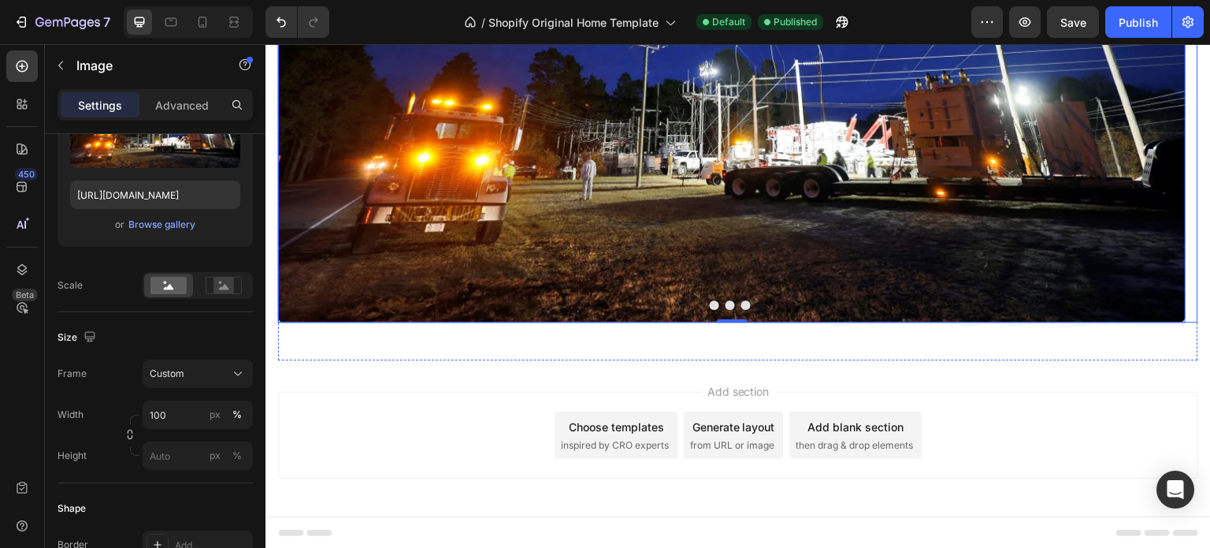
click at [711, 303] on button "Dot" at bounding box center [714, 304] width 9 height 9
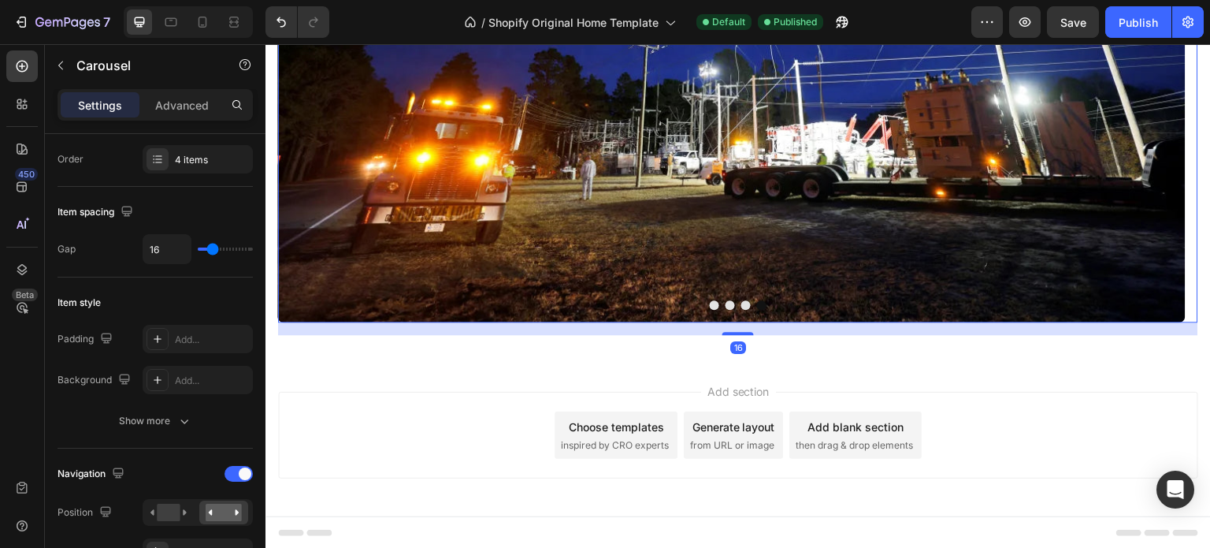
scroll to position [0, 0]
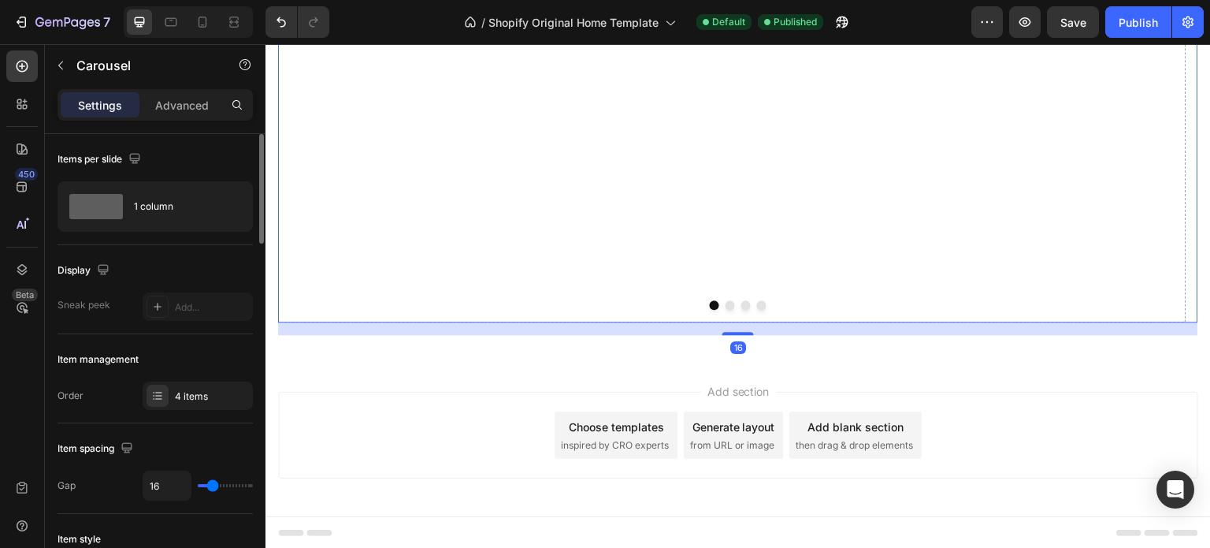
click at [726, 306] on button "Dot" at bounding box center [730, 304] width 9 height 9
click at [741, 306] on button "Dot" at bounding box center [745, 304] width 9 height 9
click at [757, 306] on button "Dot" at bounding box center [761, 304] width 9 height 9
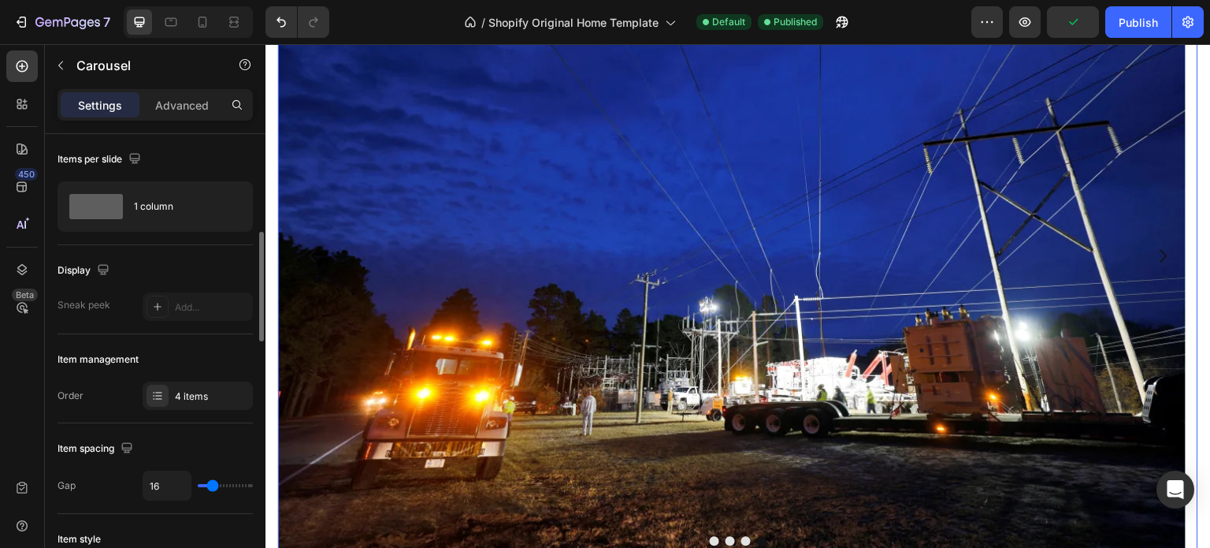
scroll to position [79, 0]
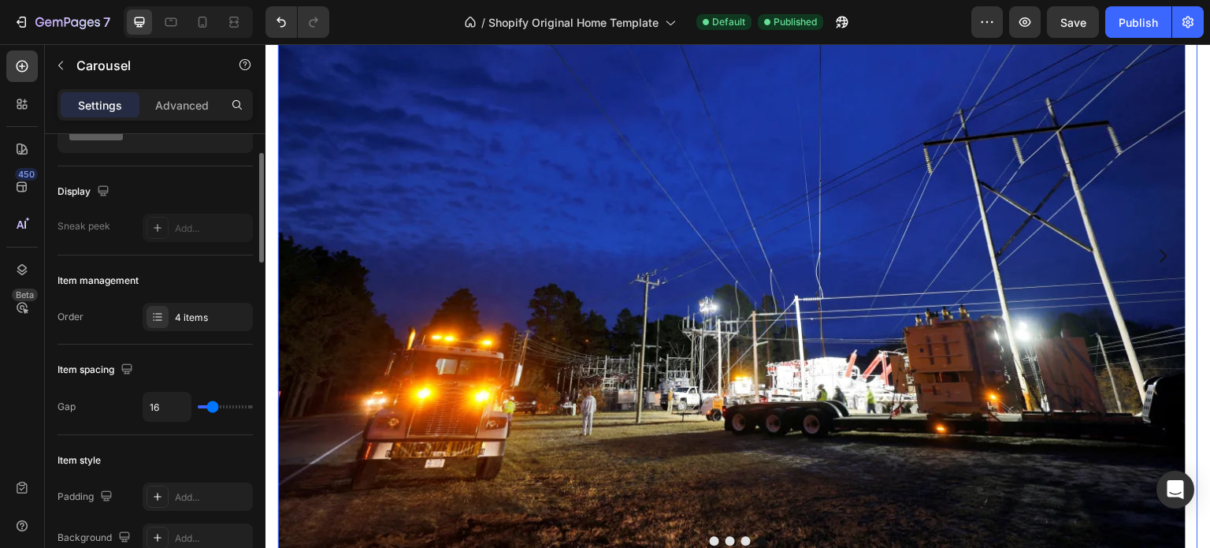
type input "20"
type input "22"
type input "23"
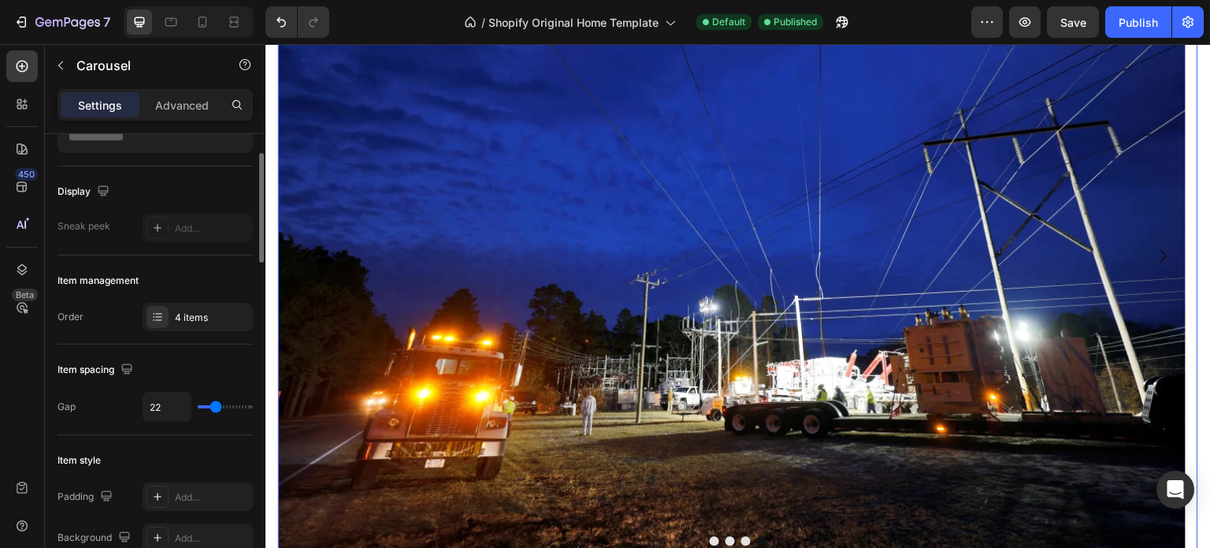
type input "23"
type input "25"
type input "29"
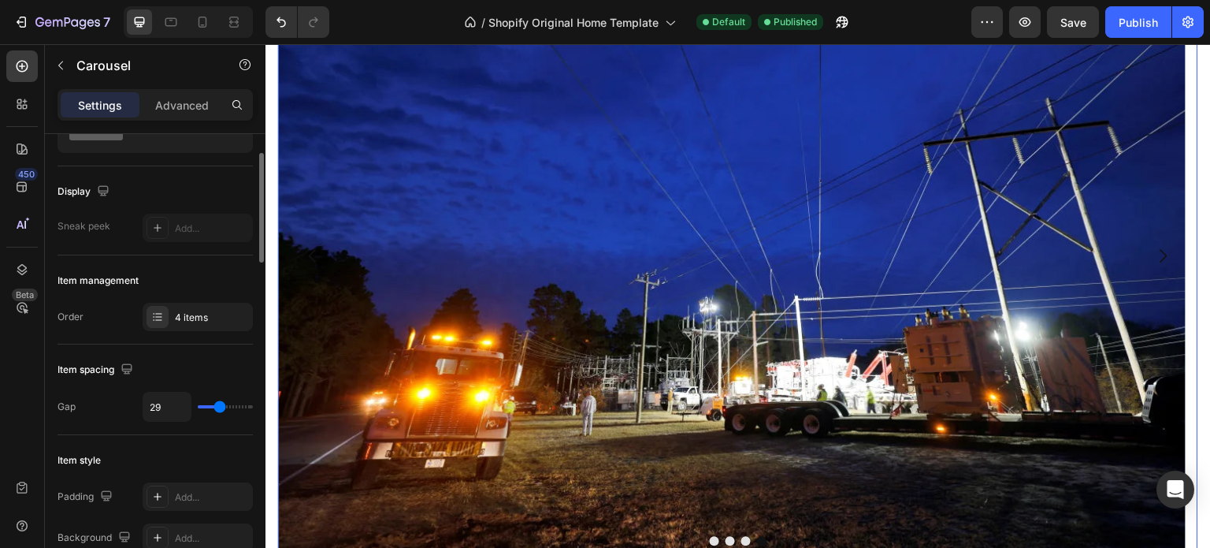
type input "32"
type input "36"
type input "39"
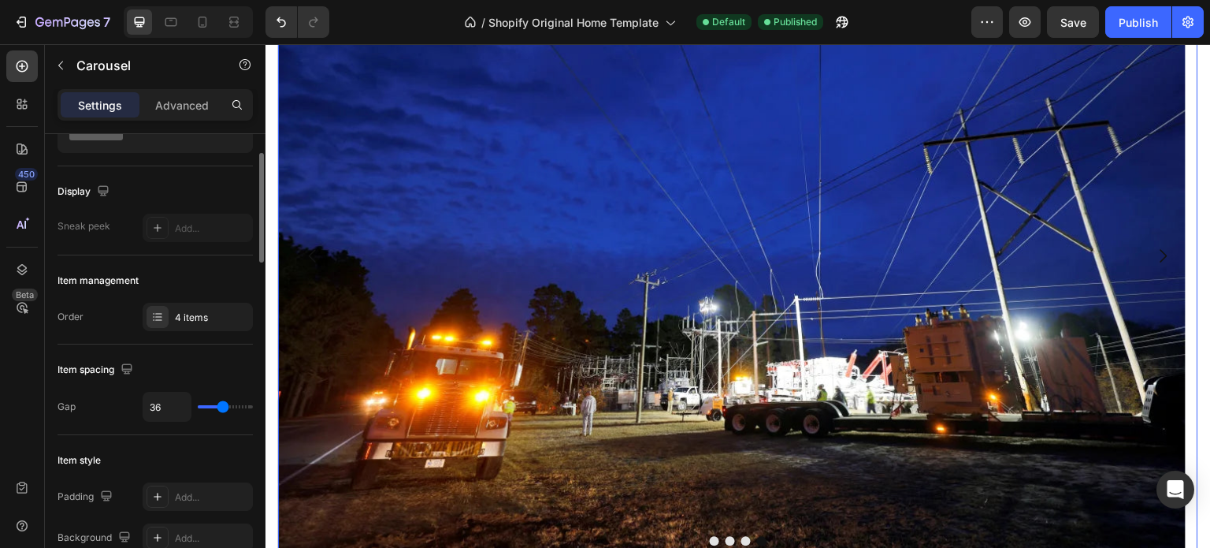
type input "39"
type input "43"
type input "44"
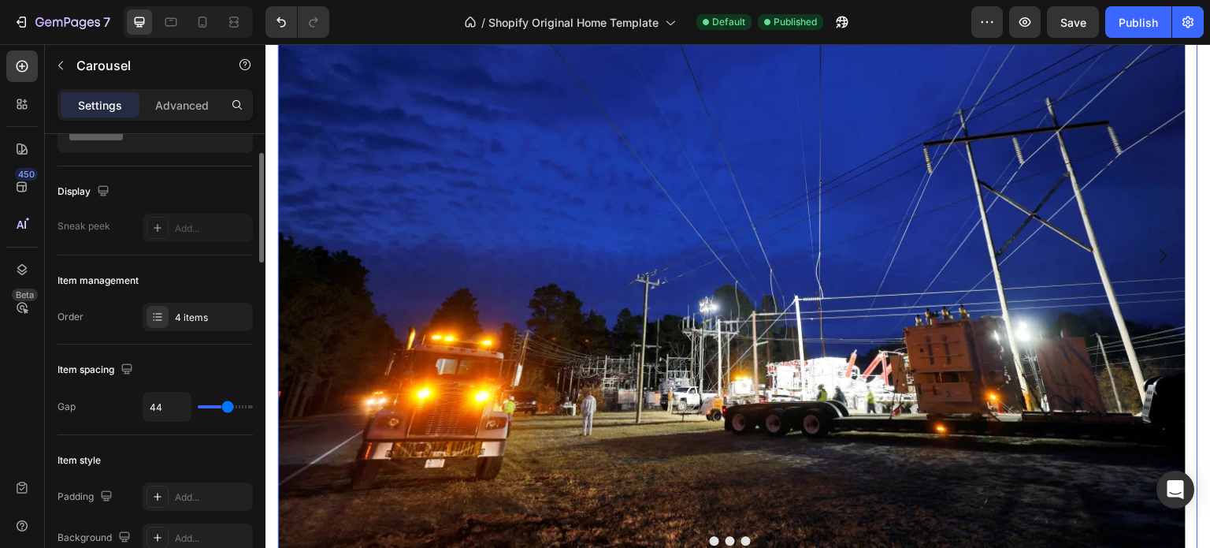
type input "47"
type input "48"
type input "50"
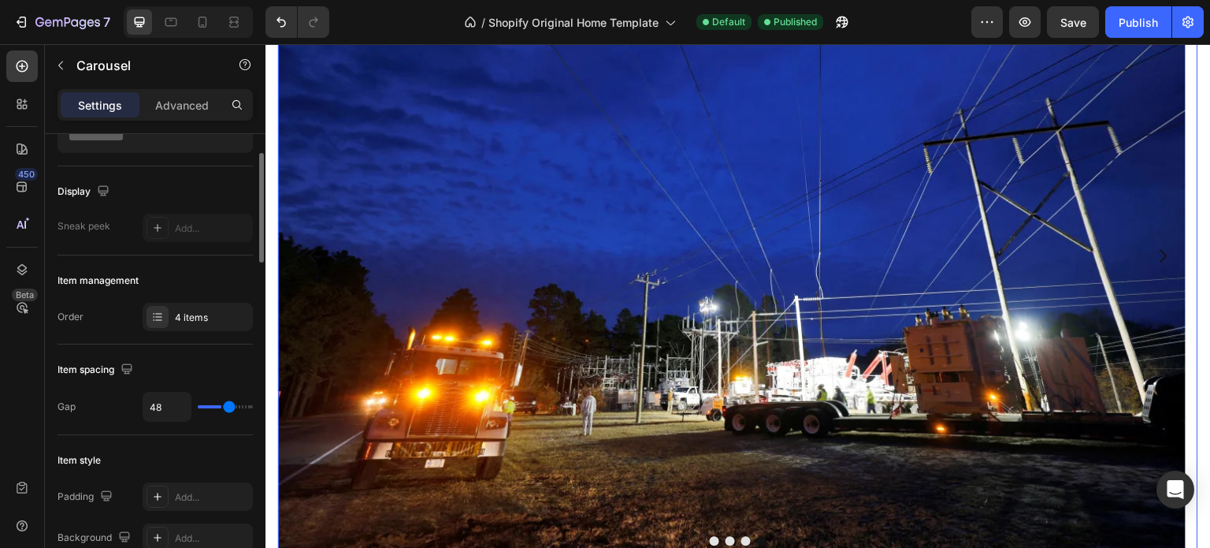
type input "50"
type input "54"
type input "56"
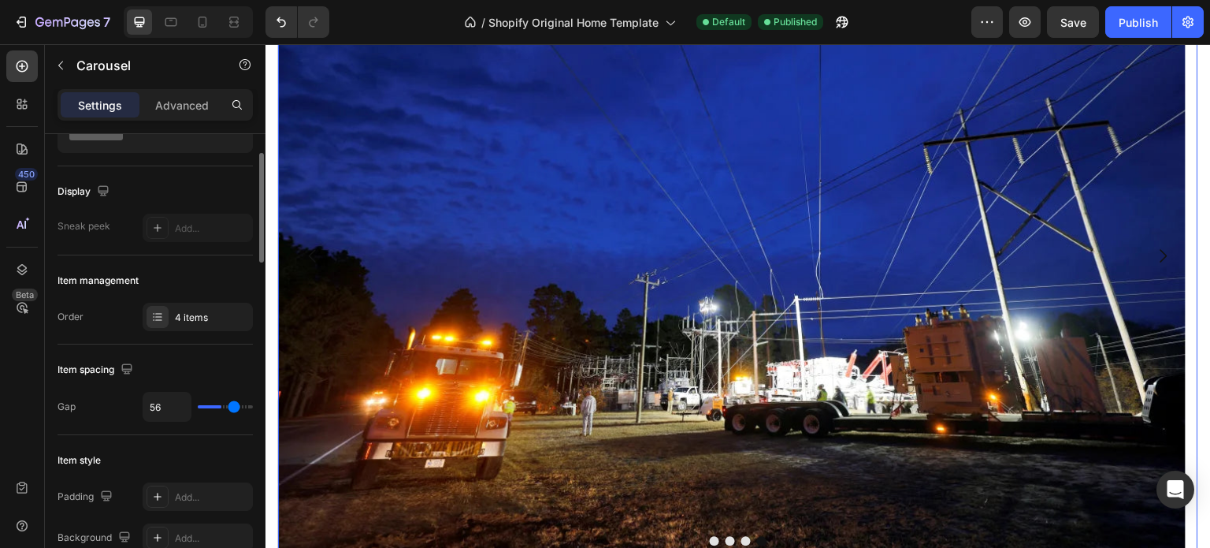
type input "58"
type input "60"
type input "62"
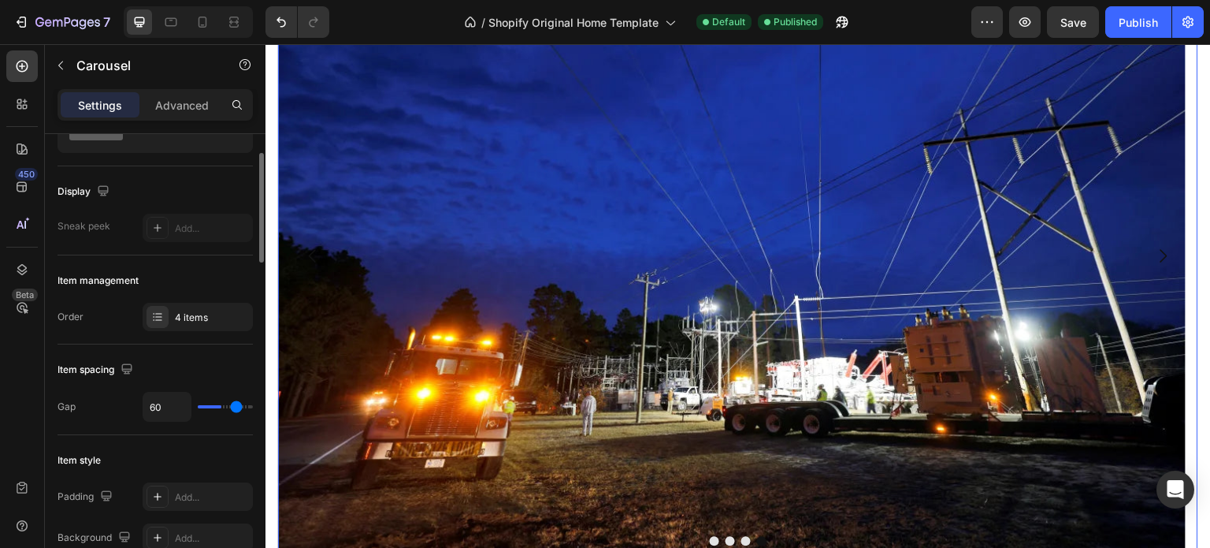
type input "62"
type input "65"
type input "67"
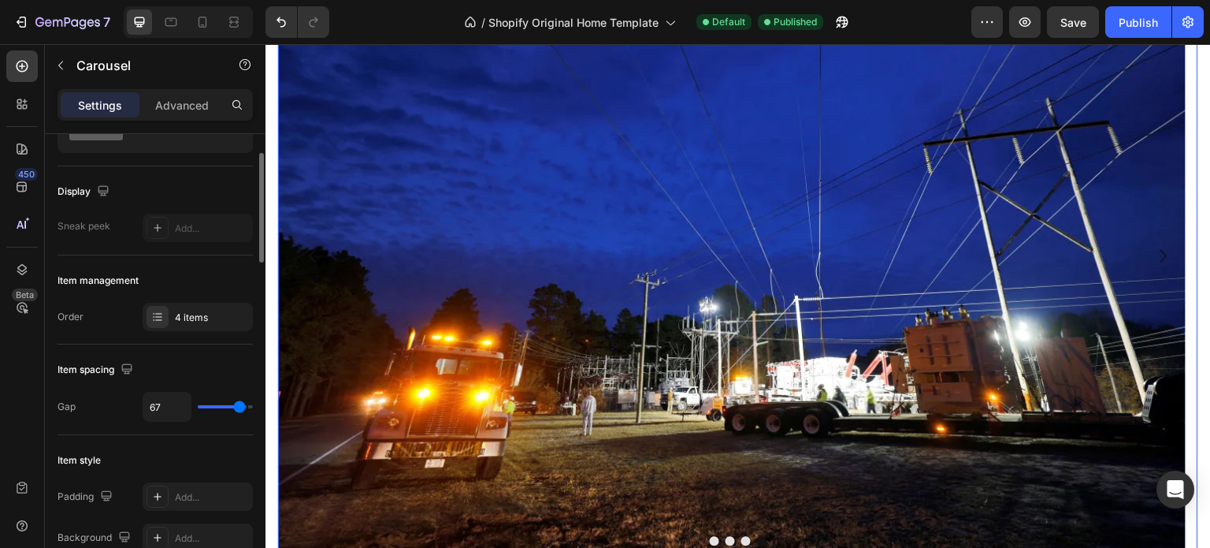
type input "68"
type input "69"
type input "70"
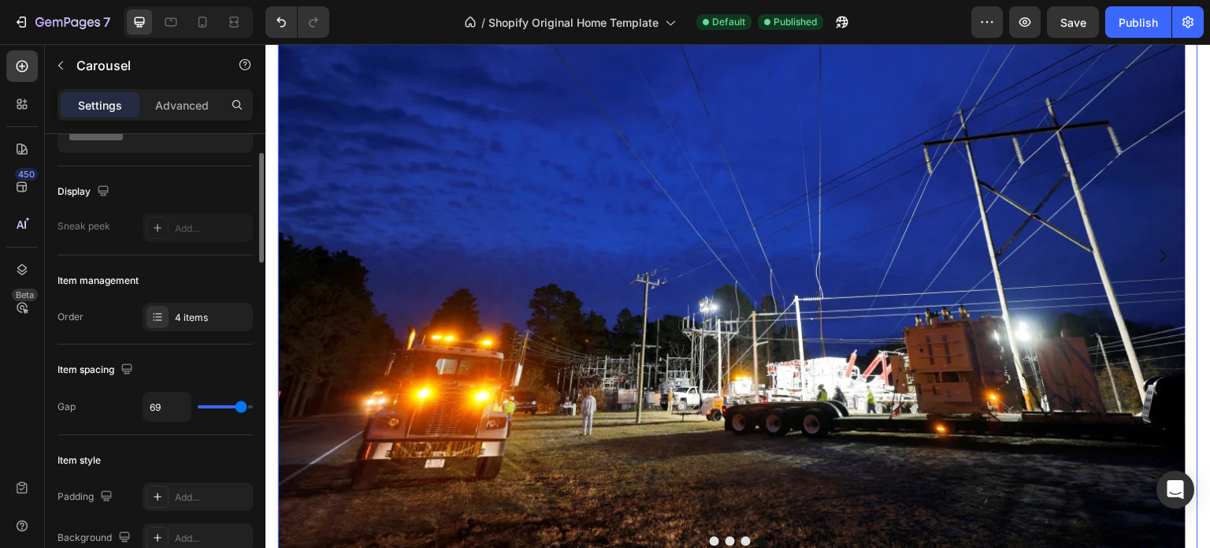
type input "70"
type input "71"
type input "73"
drag, startPoint x: 214, startPoint y: 406, endPoint x: 243, endPoint y: 403, distance: 28.5
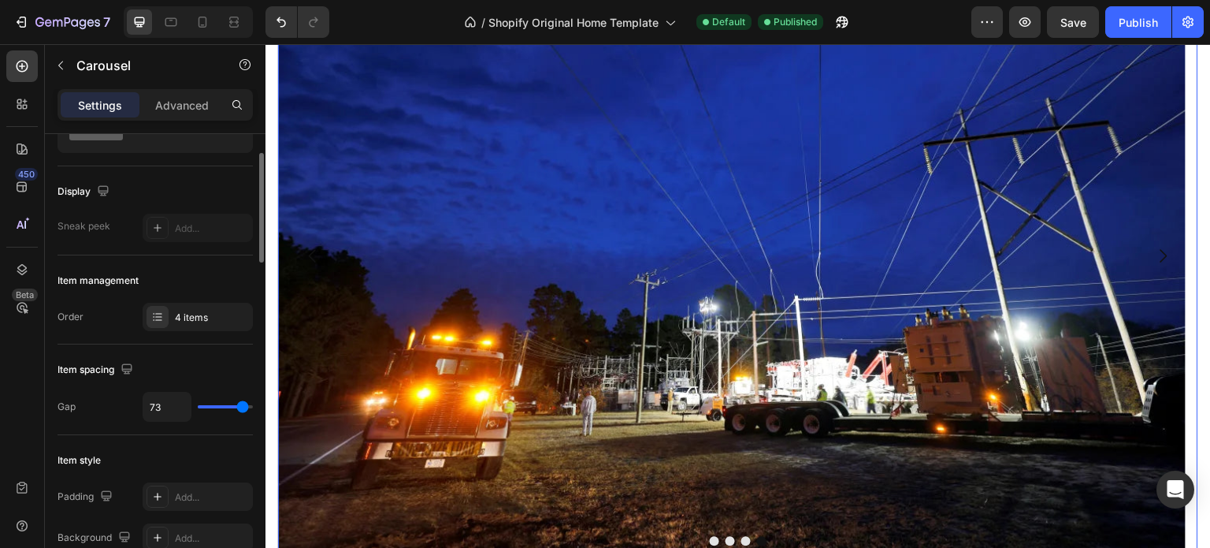
type input "73"
click at [243, 405] on input "range" at bounding box center [225, 406] width 55 height 3
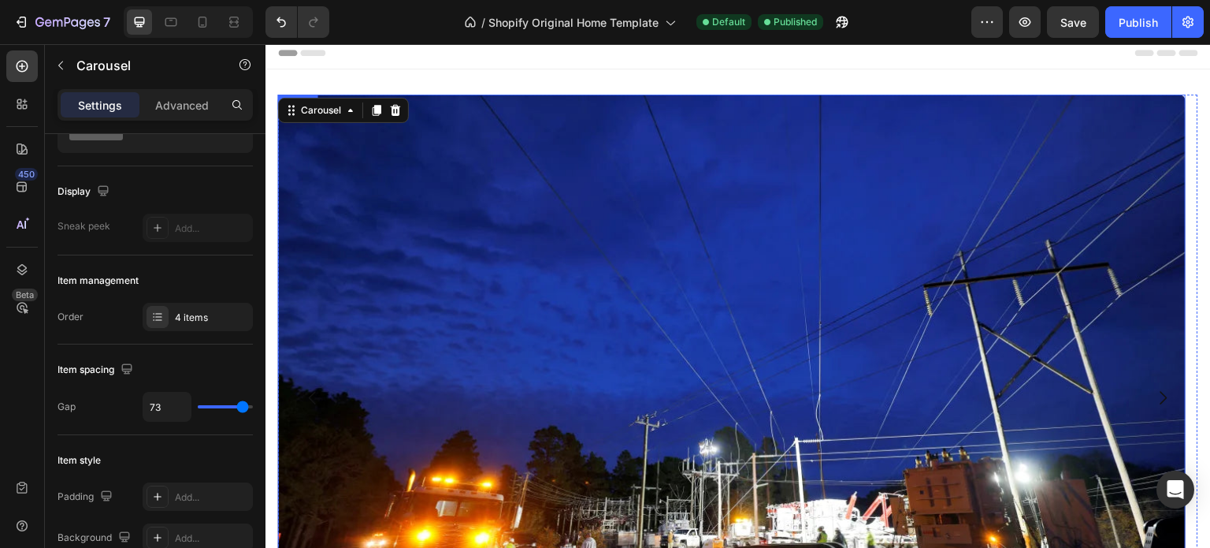
scroll to position [0, 0]
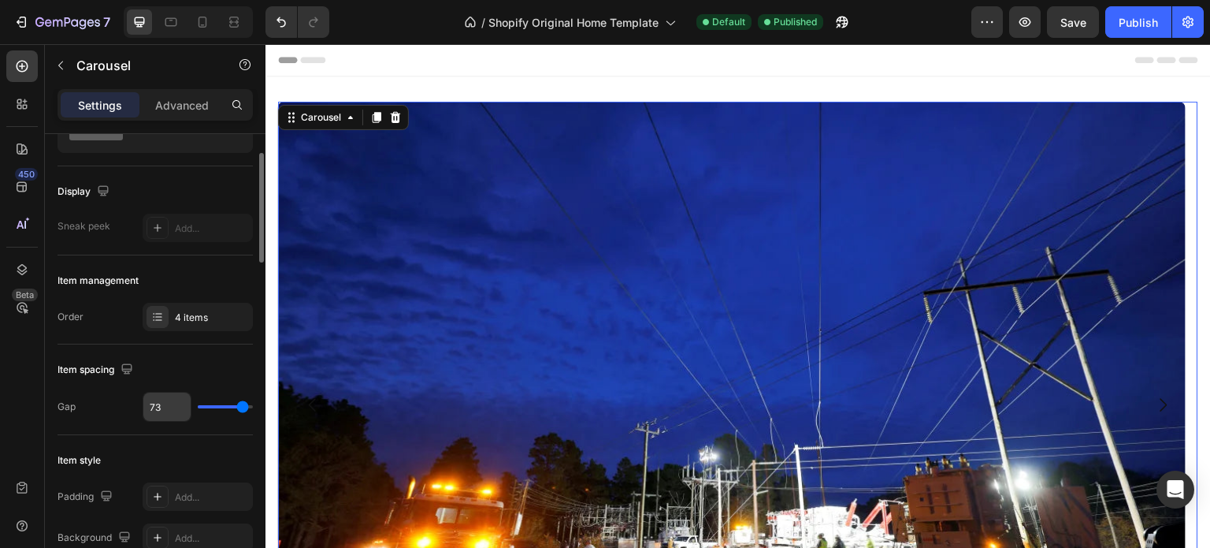
click at [168, 405] on input "73" at bounding box center [166, 406] width 47 height 28
type input "0"
type input "1"
type input "16"
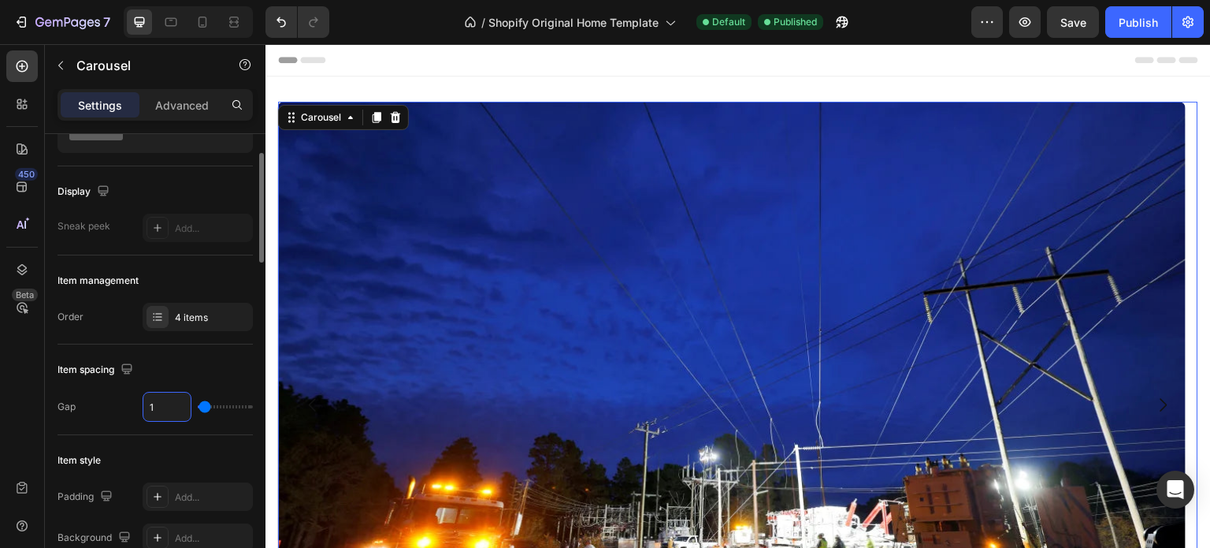
type input "16"
click at [455, 268] on div "Drop element here Drop element here Drop element here Image" at bounding box center [738, 405] width 920 height 606
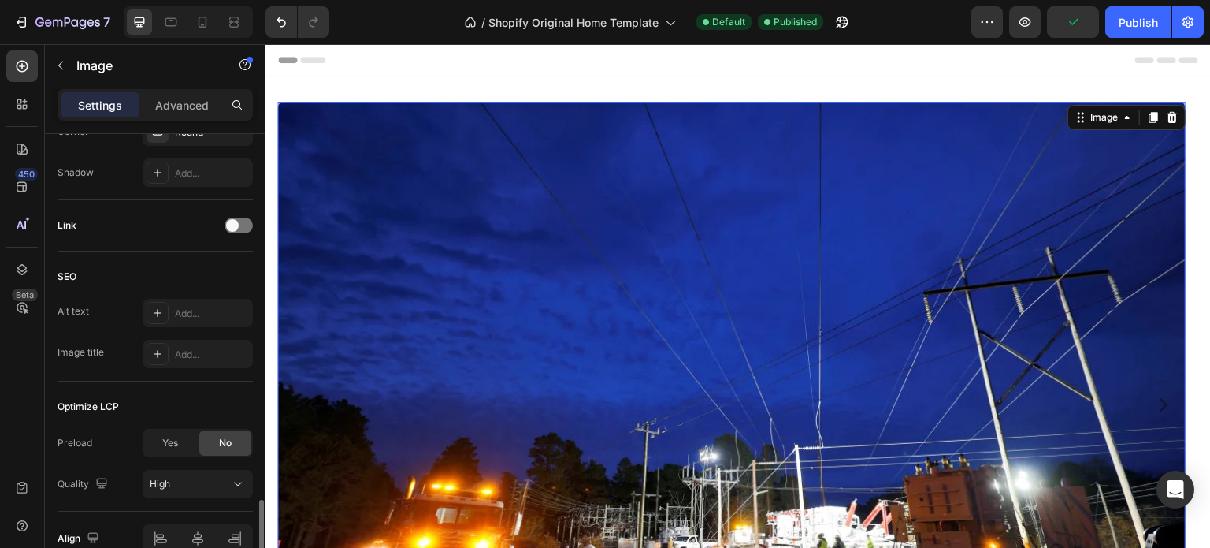
scroll to position [769, 0]
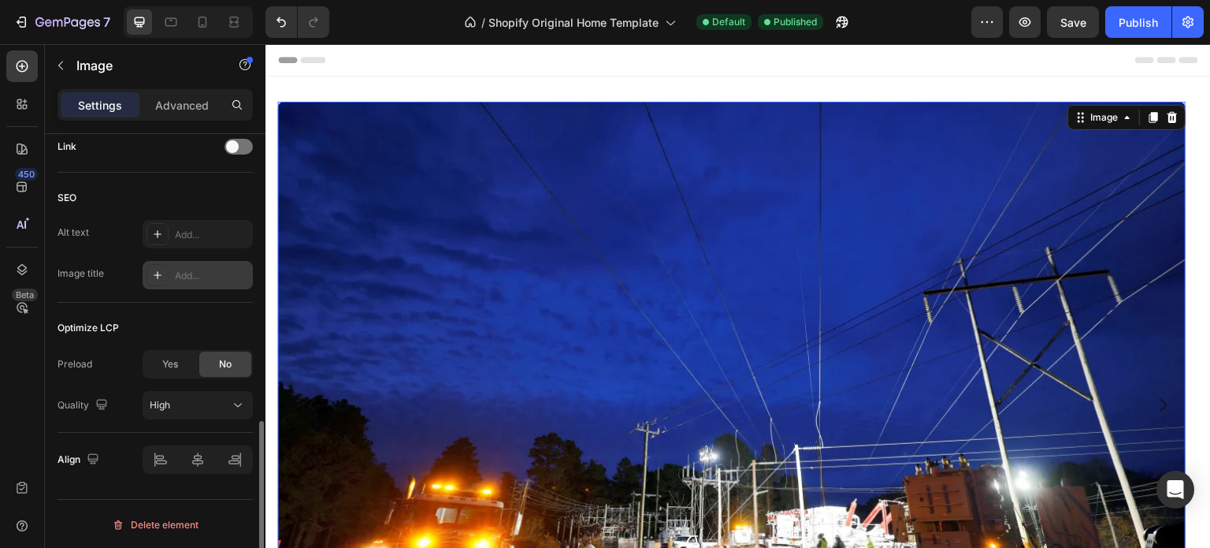
click at [194, 269] on div "Add..." at bounding box center [212, 276] width 74 height 14
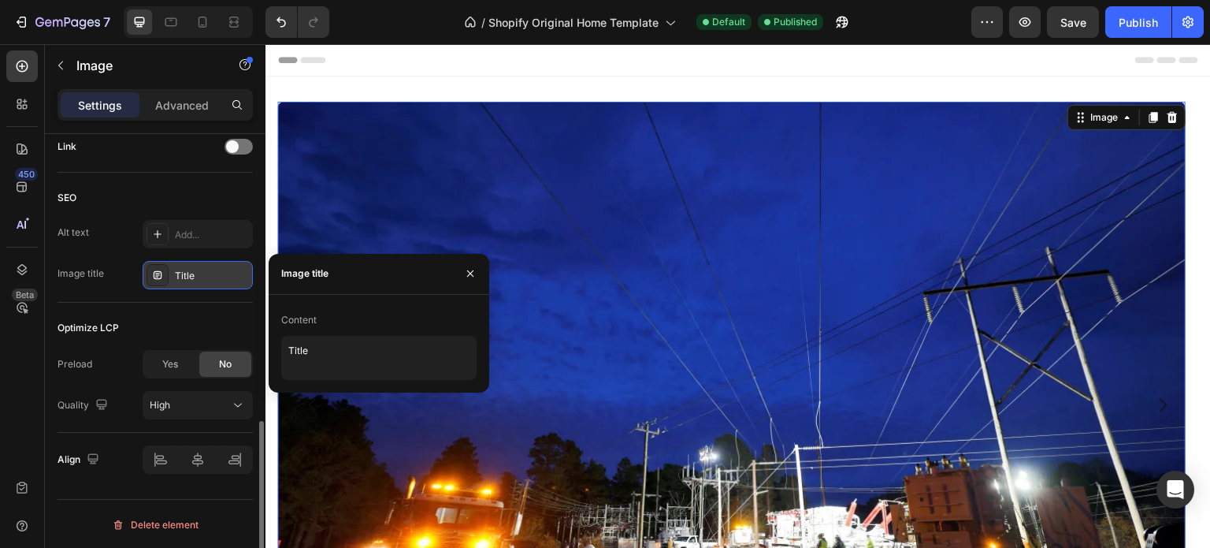
click at [313, 321] on div "Content" at bounding box center [298, 320] width 35 height 14
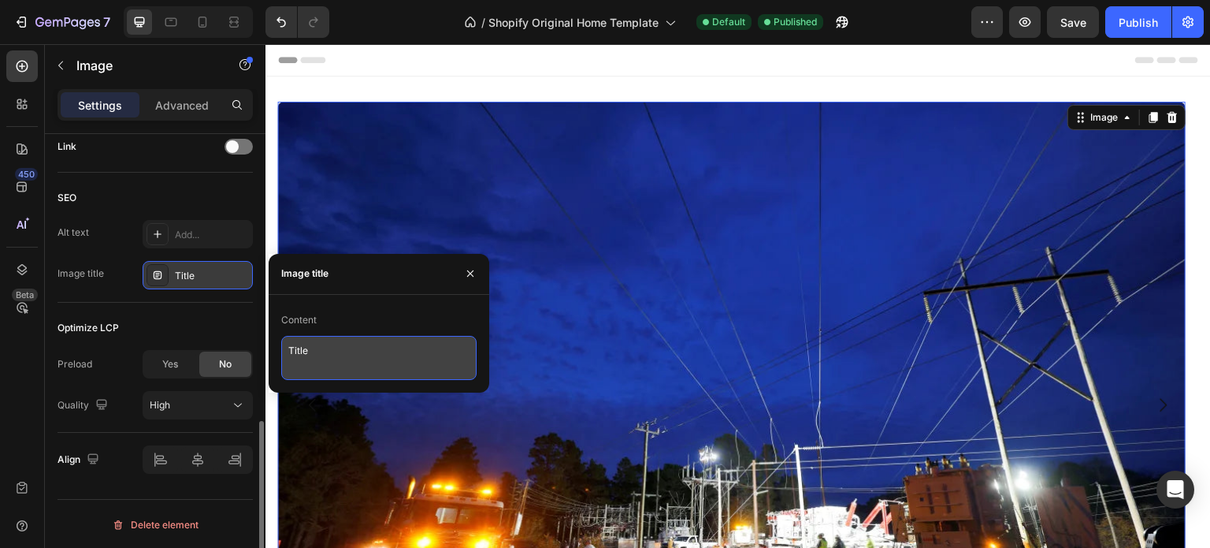
click at [318, 343] on textarea "Title" at bounding box center [378, 358] width 195 height 44
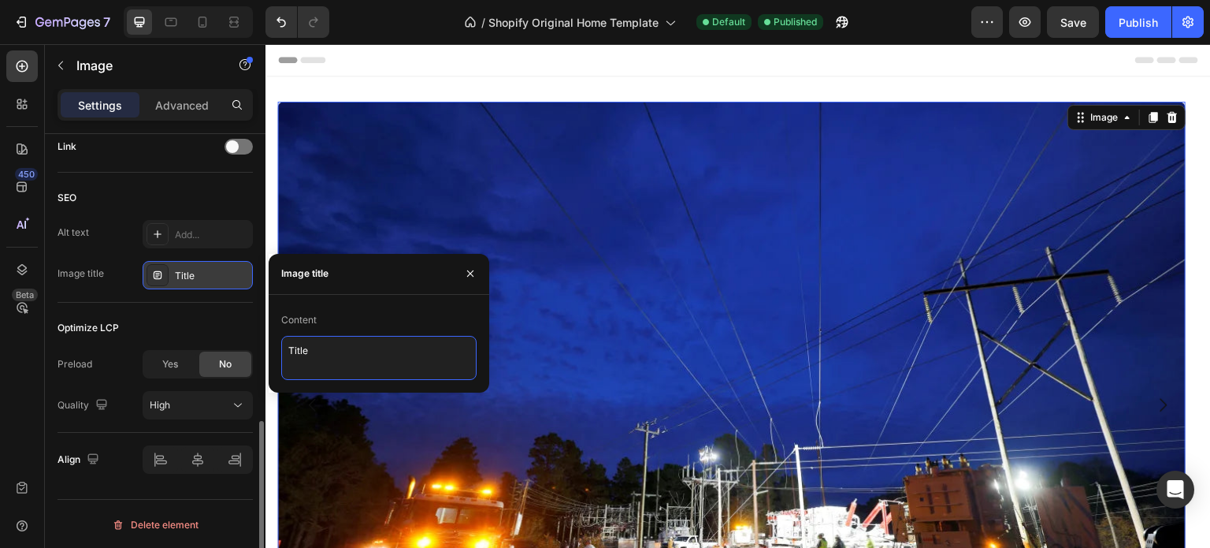
drag, startPoint x: 323, startPoint y: 343, endPoint x: 284, endPoint y: 343, distance: 38.6
click at [258, 345] on div "450 Beta Sections(18) Elements(83) Section Element Hero Section Product Detail …" at bounding box center [132, 295] width 265 height 503
type textarea "Power outage [US_STATE]"
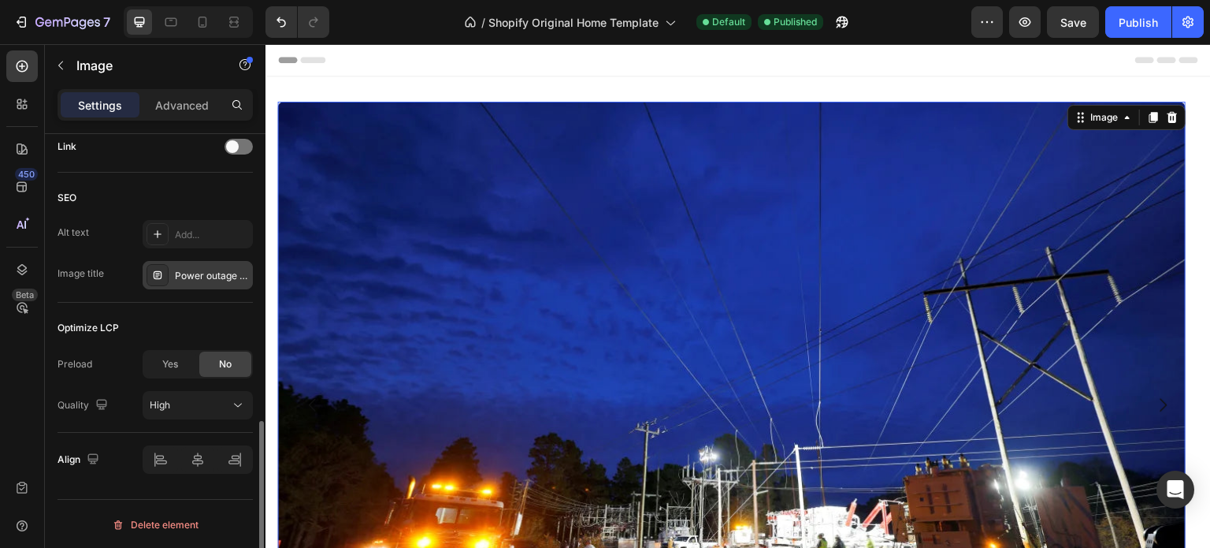
click at [446, 202] on img at bounding box center [732, 405] width 908 height 606
click at [199, 234] on div "Add..." at bounding box center [212, 235] width 74 height 14
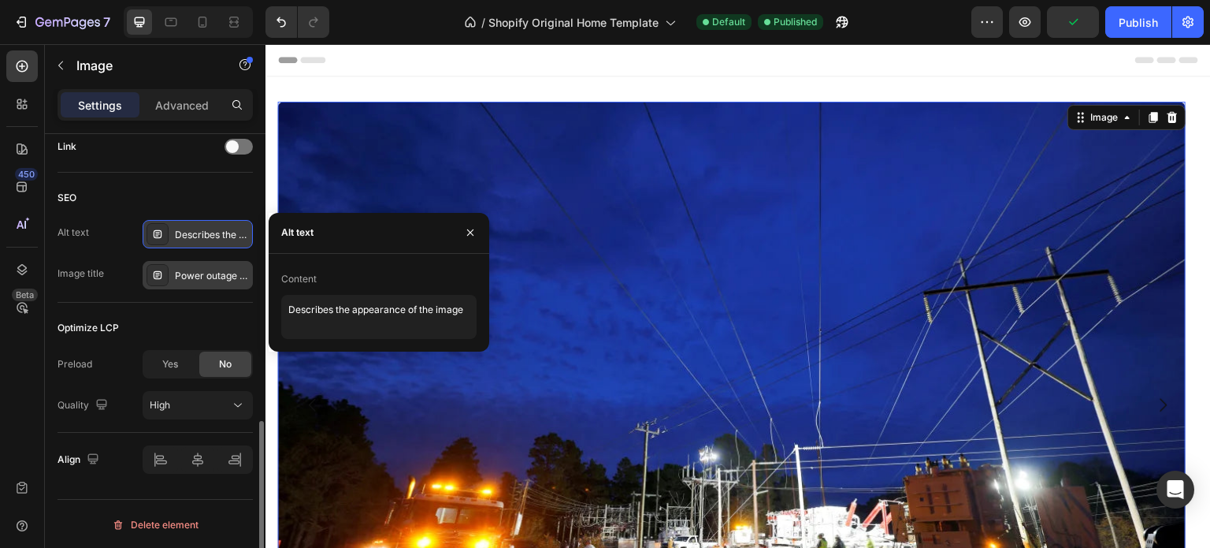
click at [388, 167] on img at bounding box center [732, 405] width 908 height 606
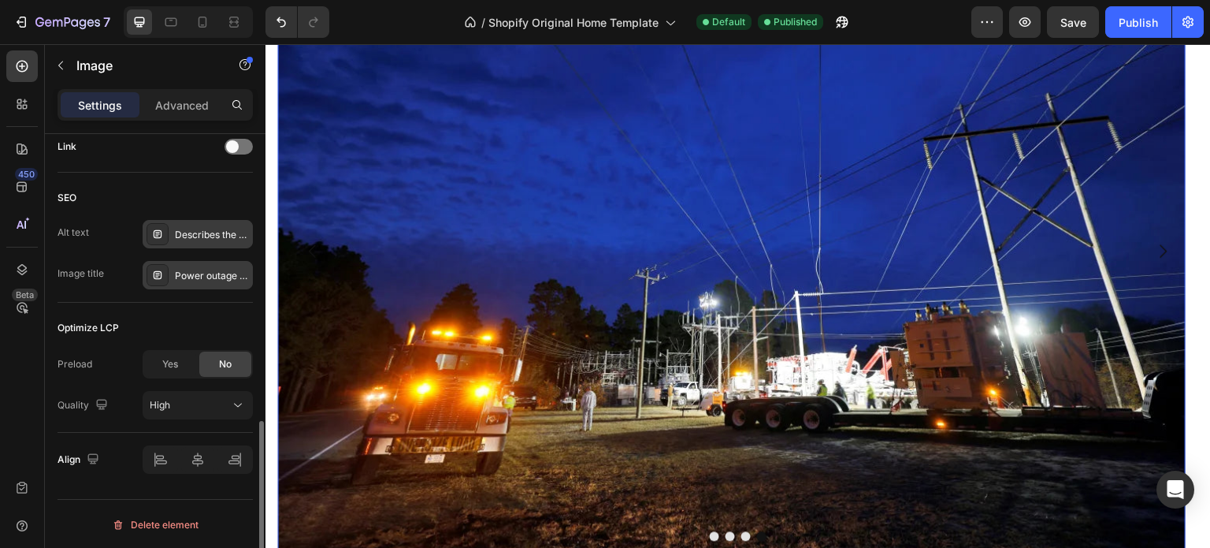
scroll to position [158, 0]
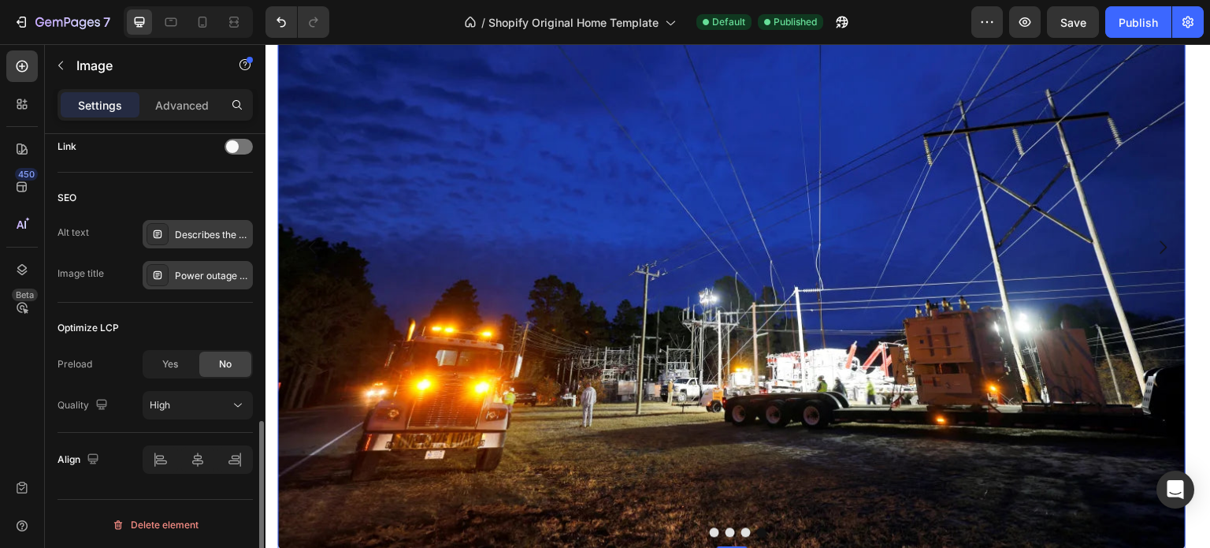
click at [201, 235] on div "Describes the appearance of the image" at bounding box center [212, 235] width 74 height 14
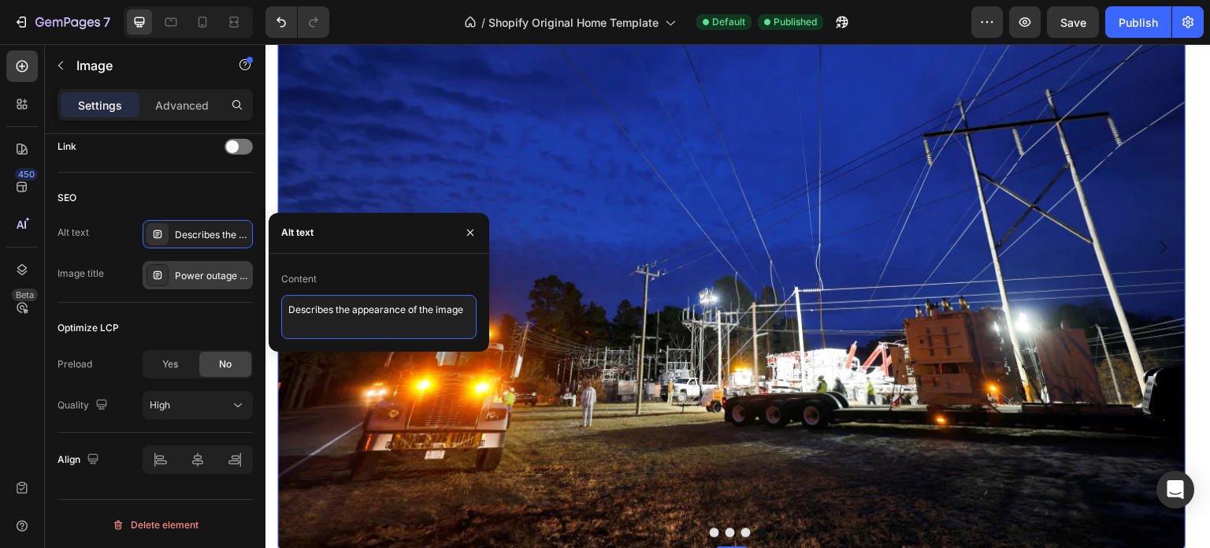
drag, startPoint x: 722, startPoint y: 354, endPoint x: 265, endPoint y: 312, distance: 458.1
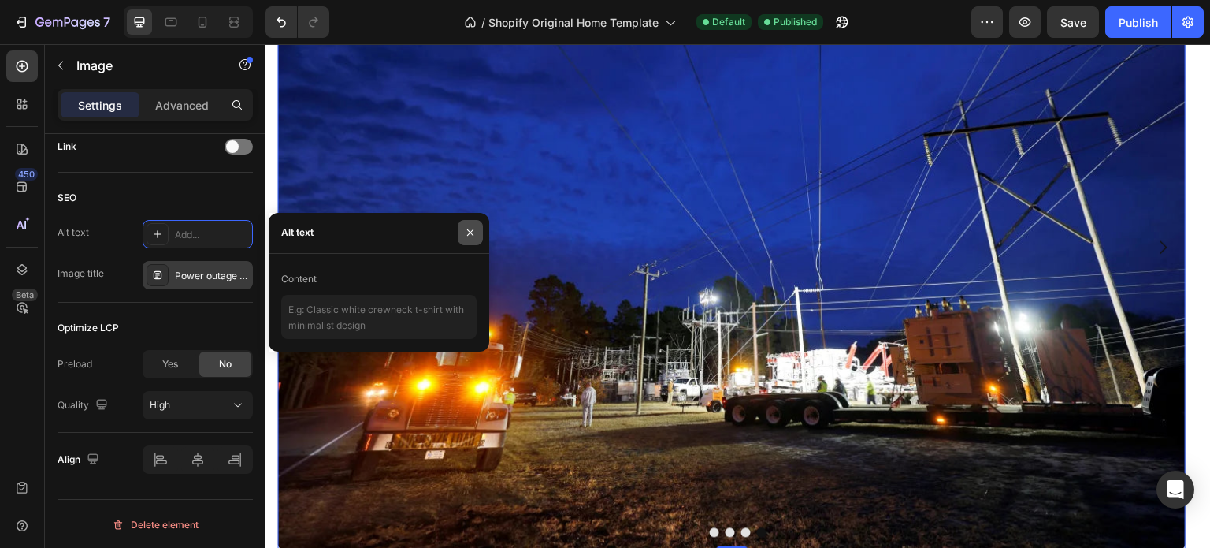
click at [482, 236] on button "button" at bounding box center [470, 232] width 25 height 25
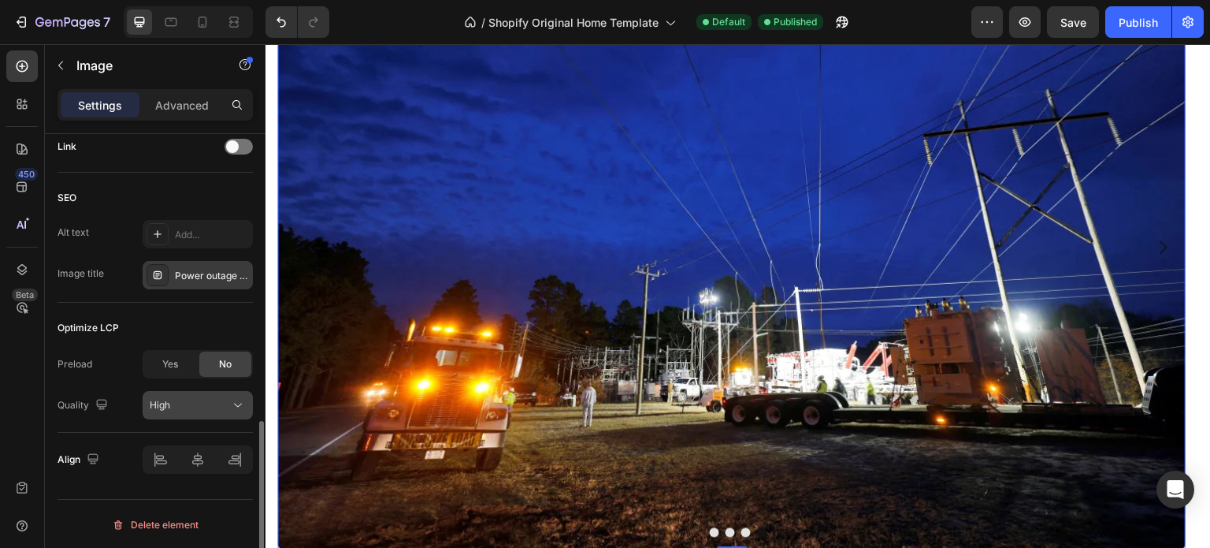
click at [180, 403] on div "High" at bounding box center [190, 405] width 80 height 14
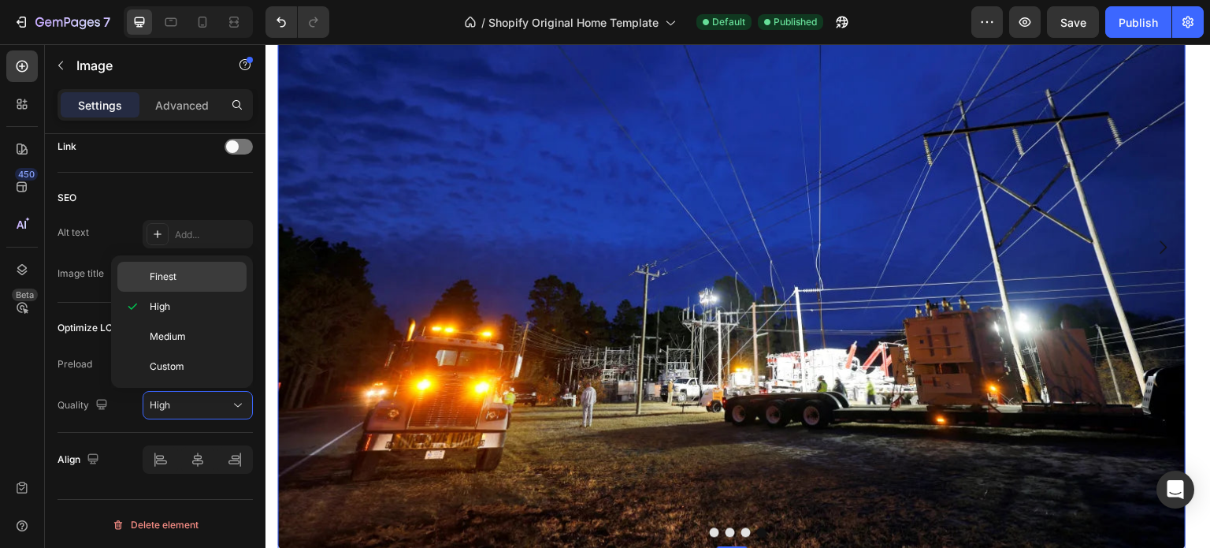
click at [158, 277] on span "Finest" at bounding box center [163, 276] width 27 height 14
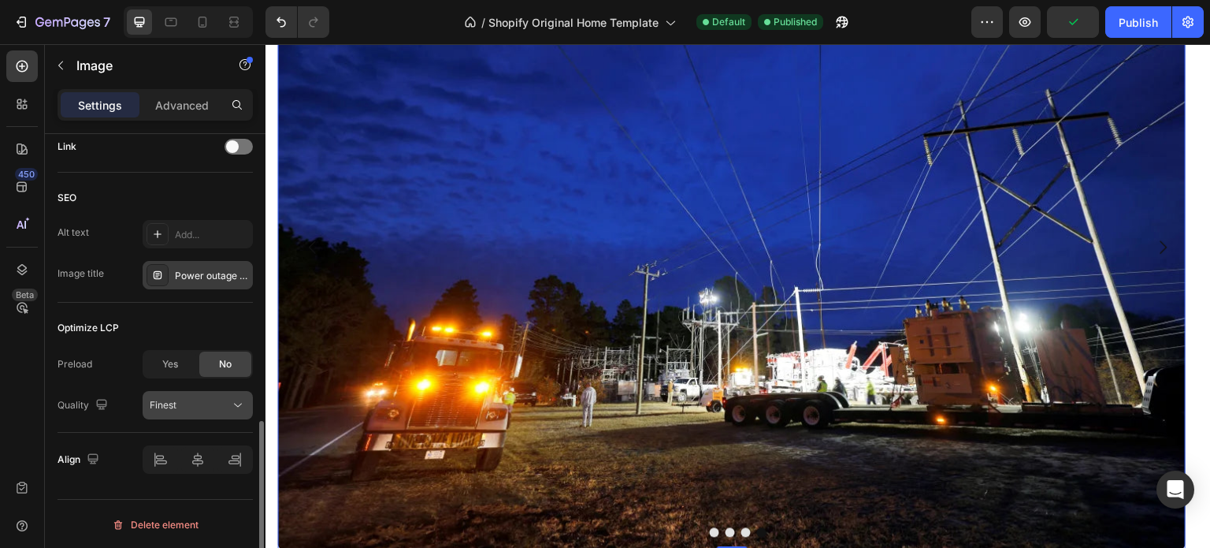
click at [216, 407] on div "Finest" at bounding box center [190, 405] width 80 height 14
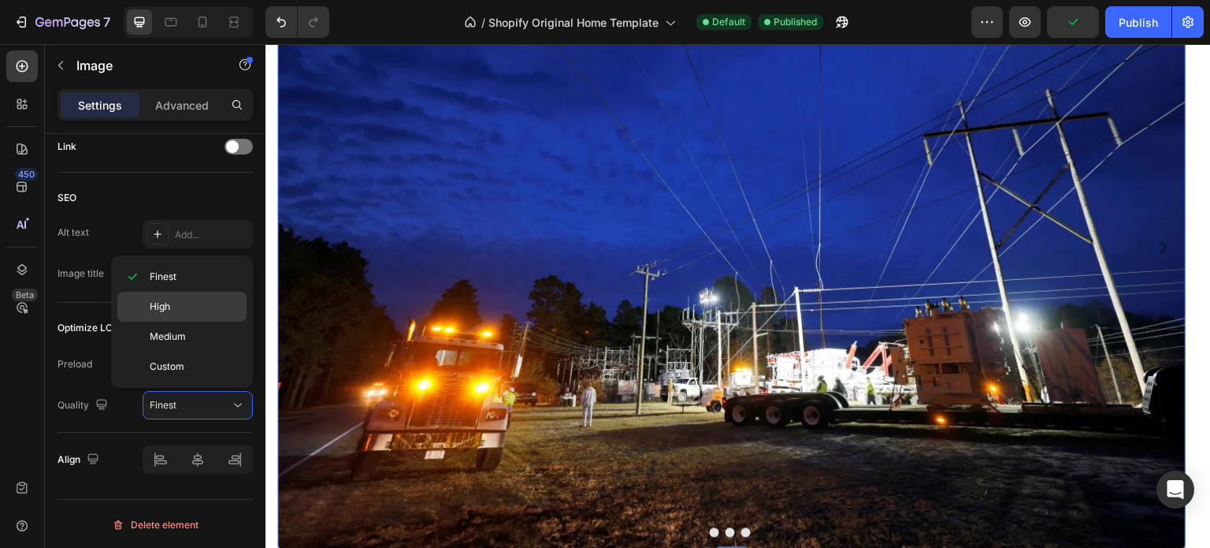
click at [195, 308] on p "High" at bounding box center [195, 306] width 90 height 14
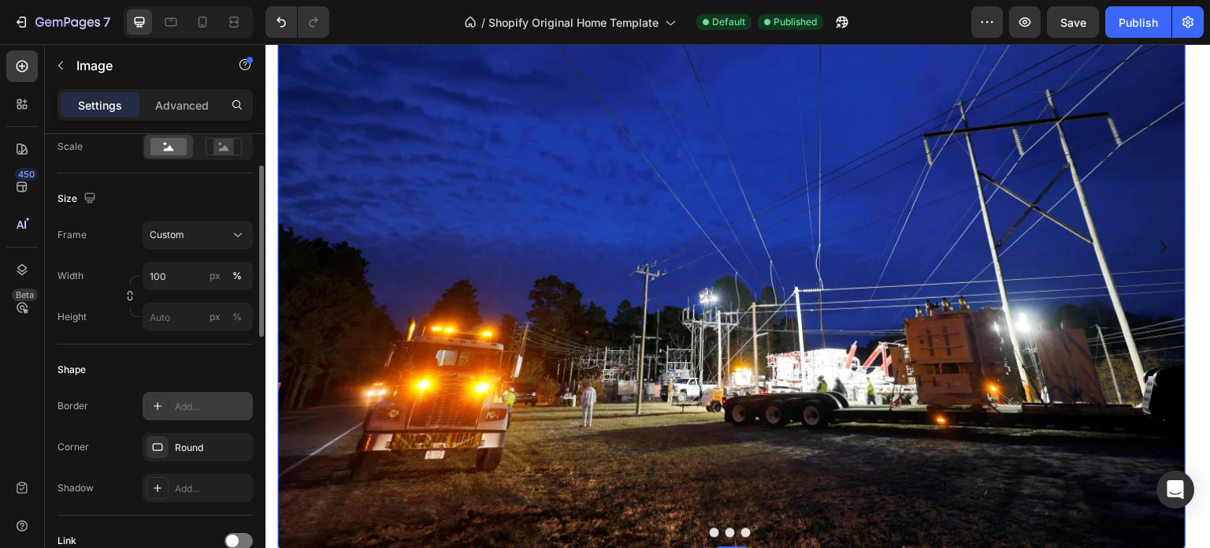
scroll to position [296, 0]
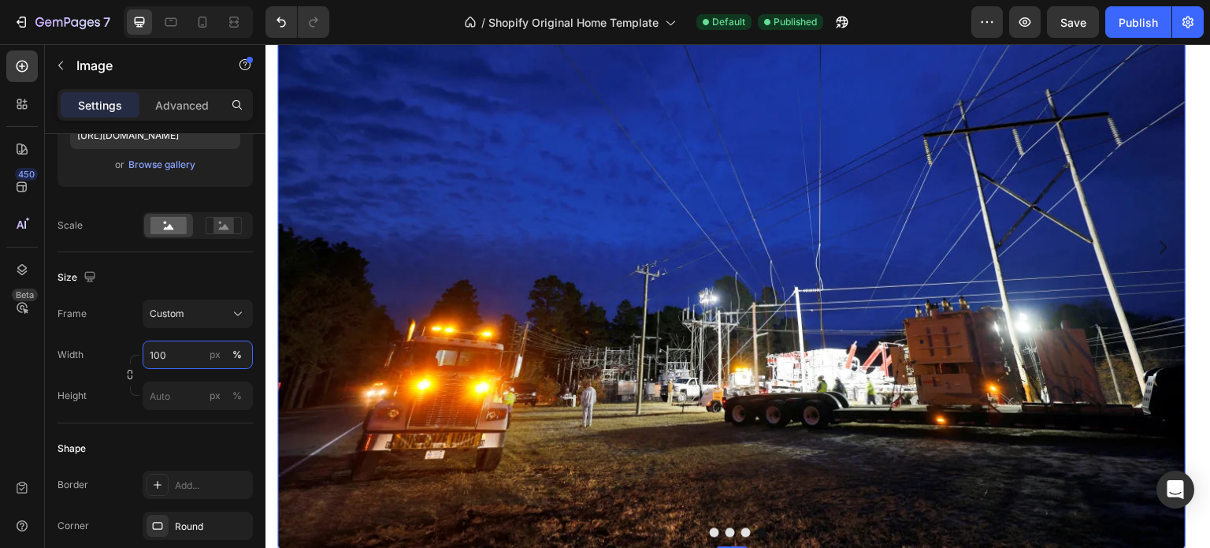
click at [179, 354] on input "100" at bounding box center [198, 354] width 110 height 28
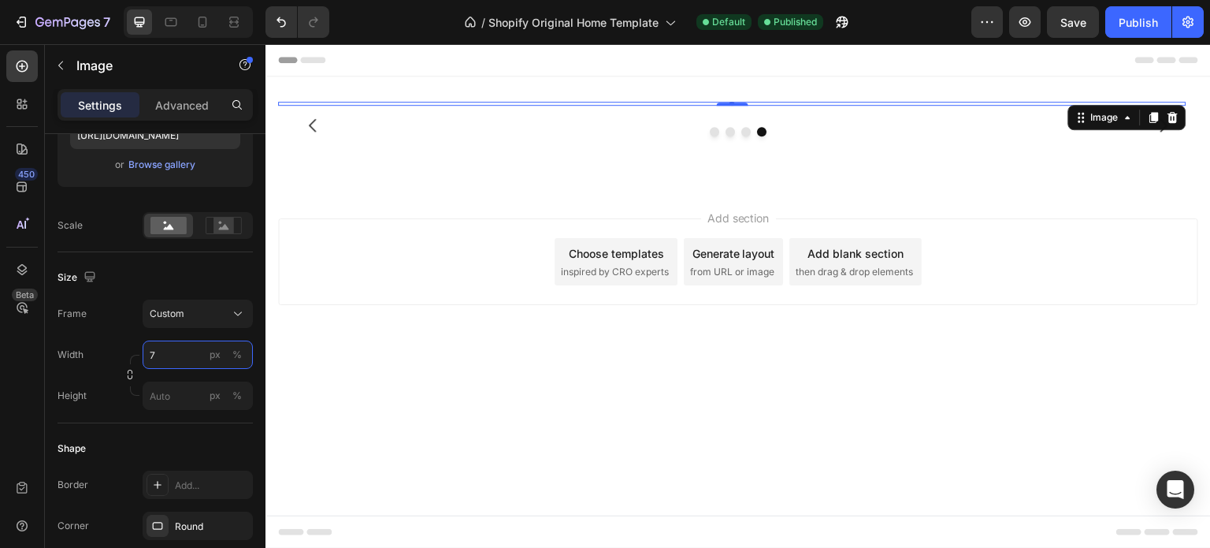
scroll to position [0, 0]
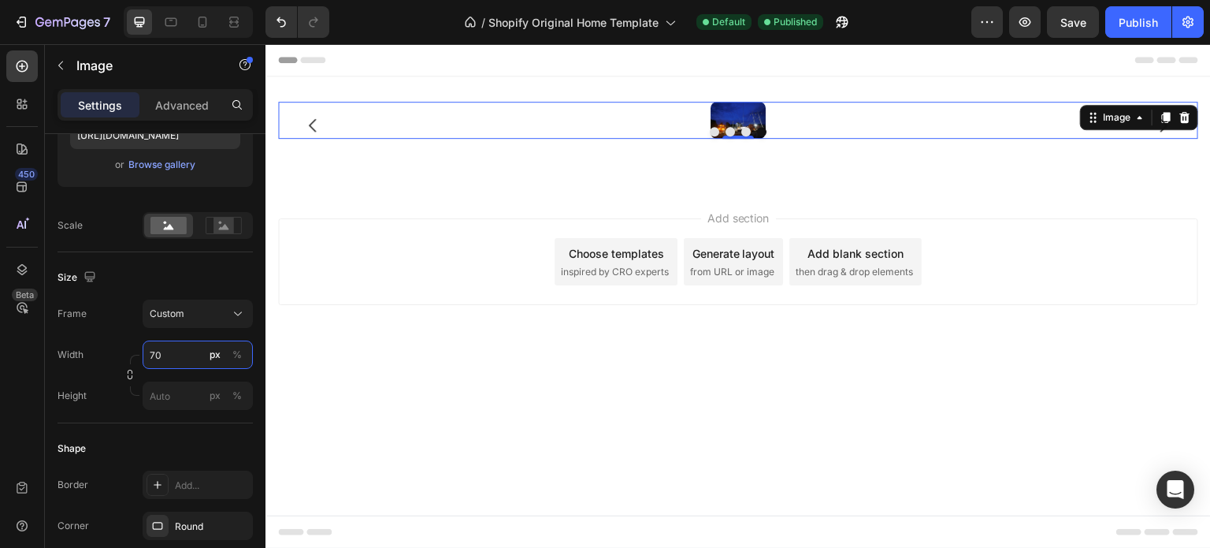
type input "7"
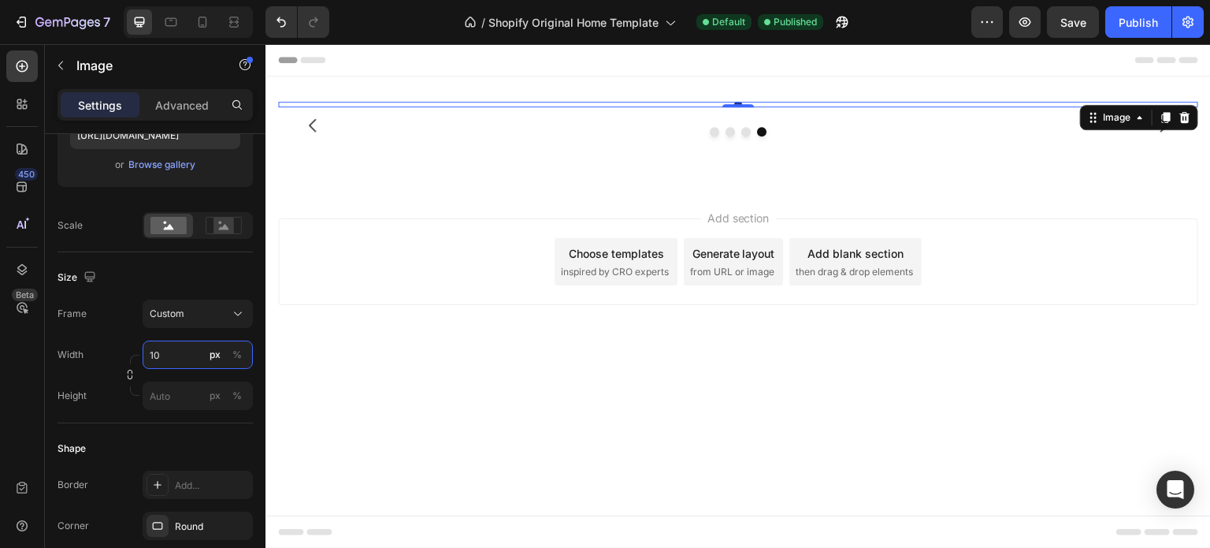
type input "1"
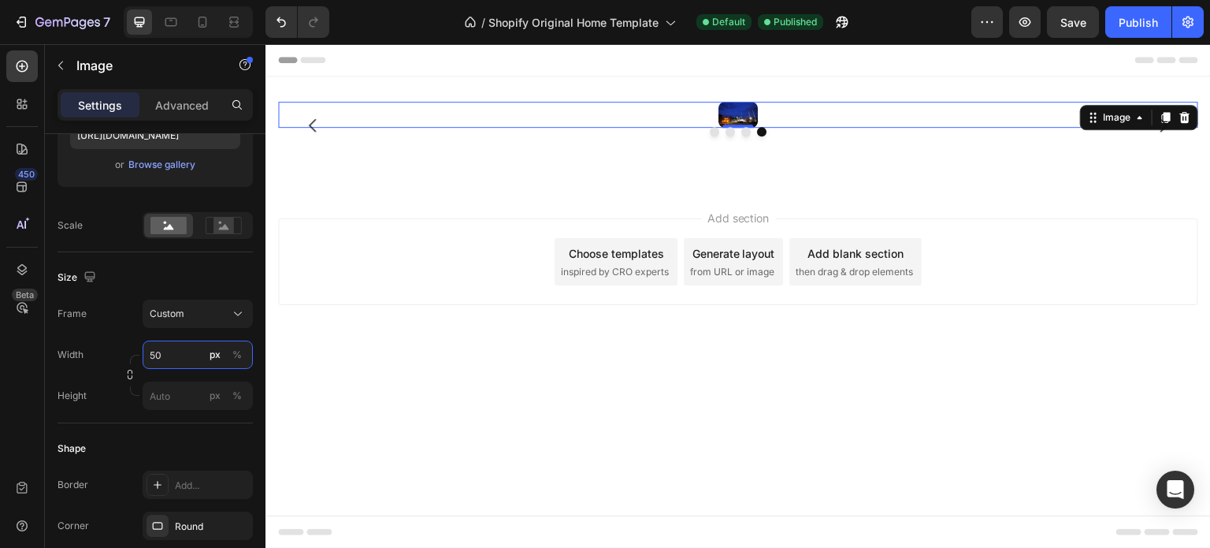
type input "5"
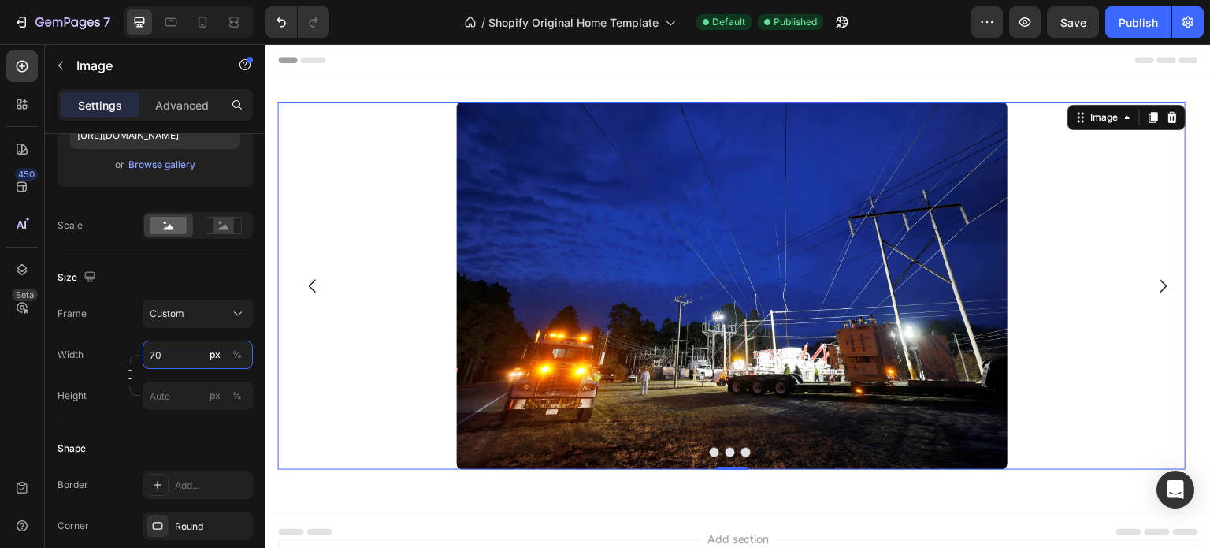
type input "7"
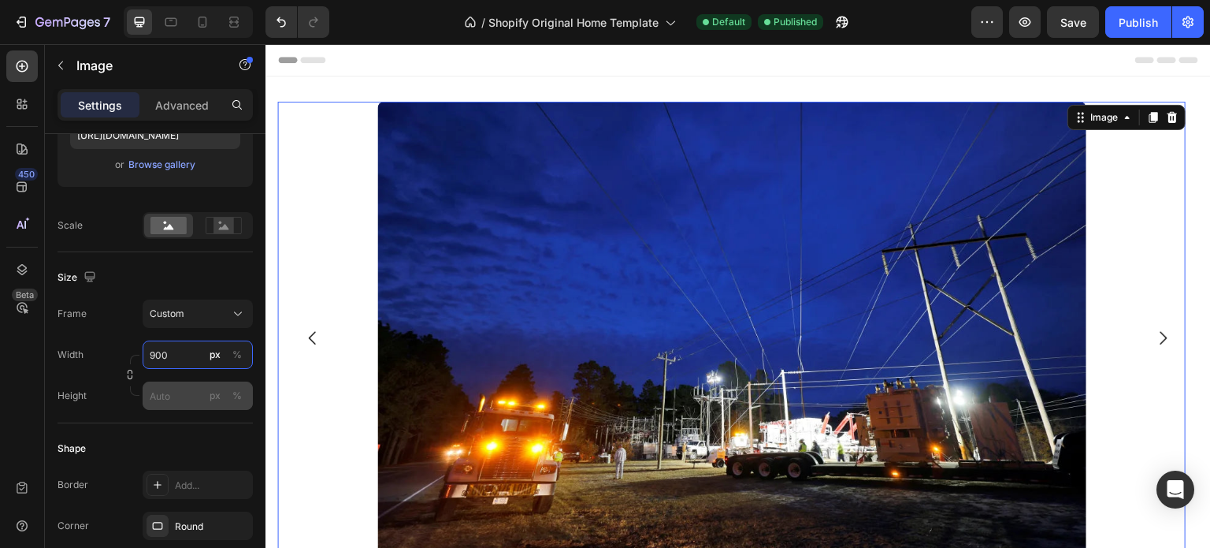
type input "900"
click at [173, 393] on input "px %" at bounding box center [198, 395] width 110 height 28
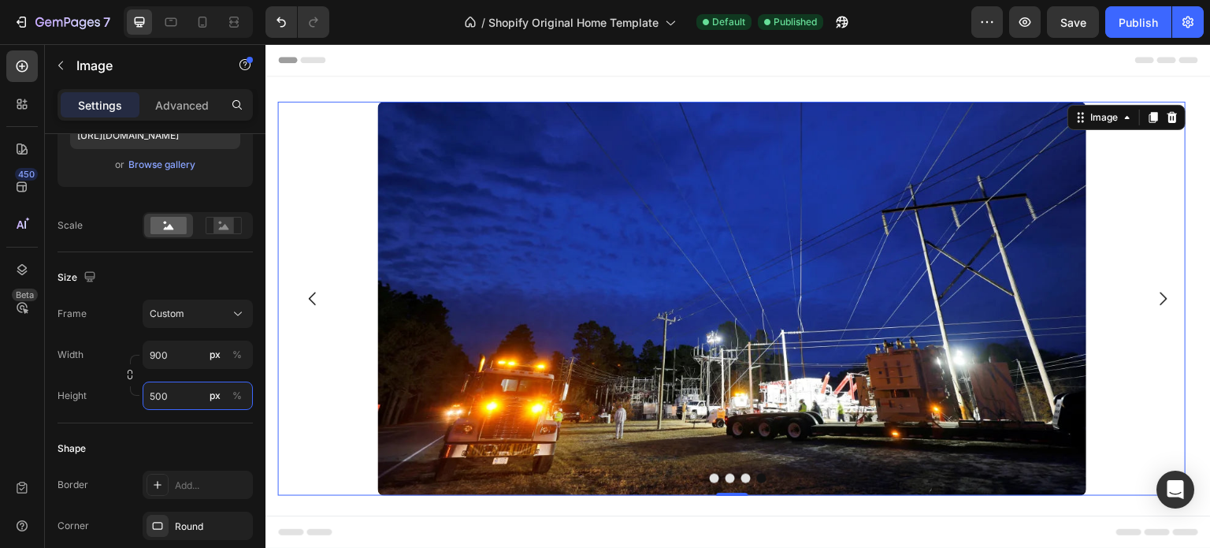
type input "500"
click at [834, 329] on img at bounding box center [731, 299] width 709 height 394
click at [1154, 296] on icon "Carousel Next Arrow" at bounding box center [1163, 298] width 19 height 19
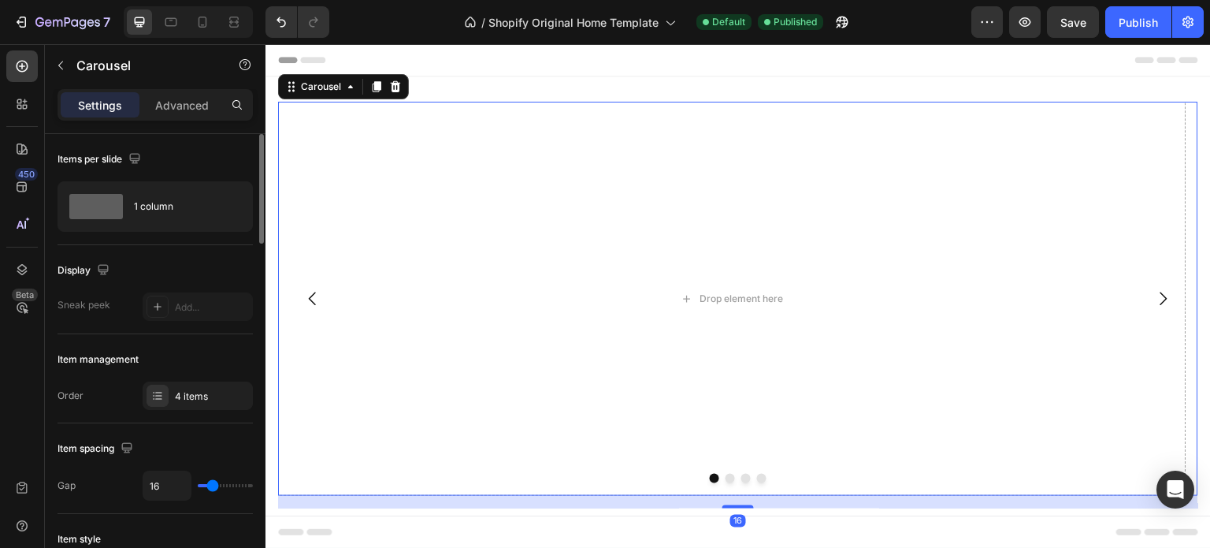
click at [305, 302] on icon "Carousel Back Arrow" at bounding box center [312, 298] width 19 height 19
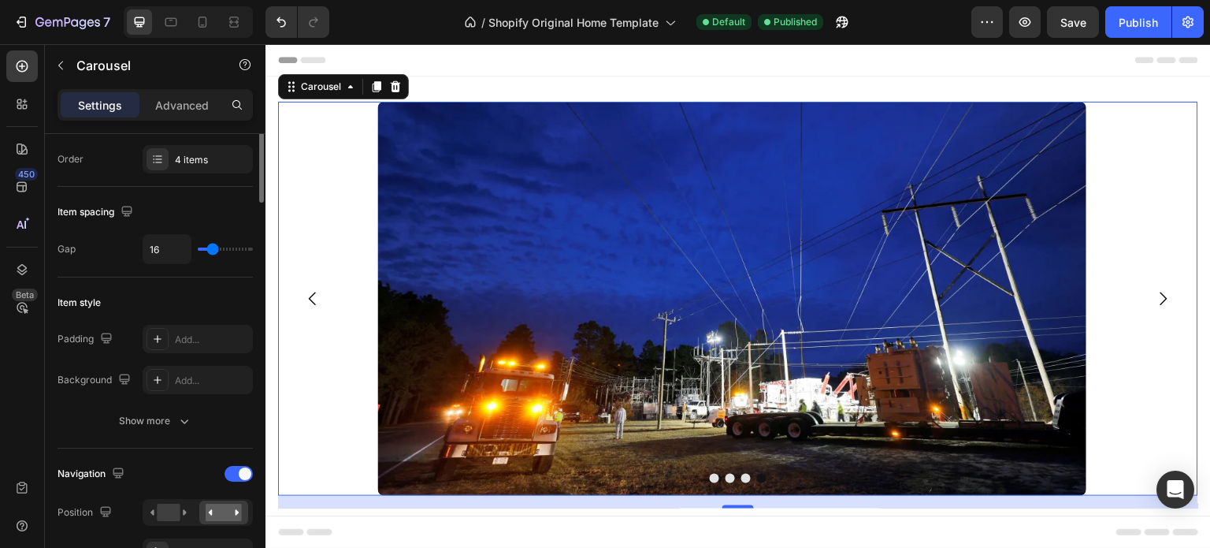
scroll to position [315, 0]
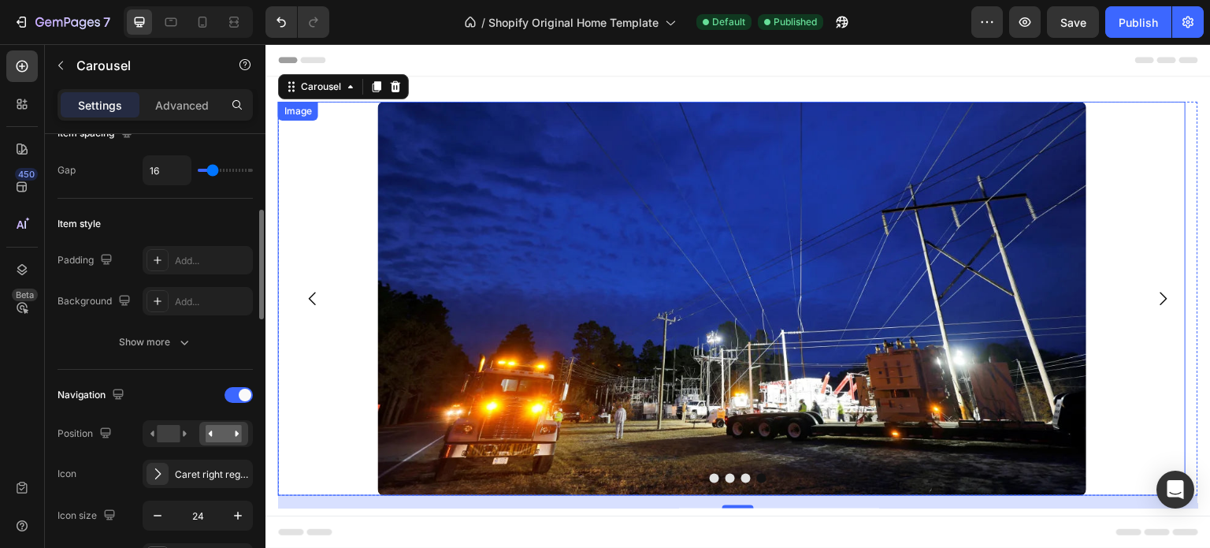
click at [653, 343] on img at bounding box center [731, 299] width 709 height 394
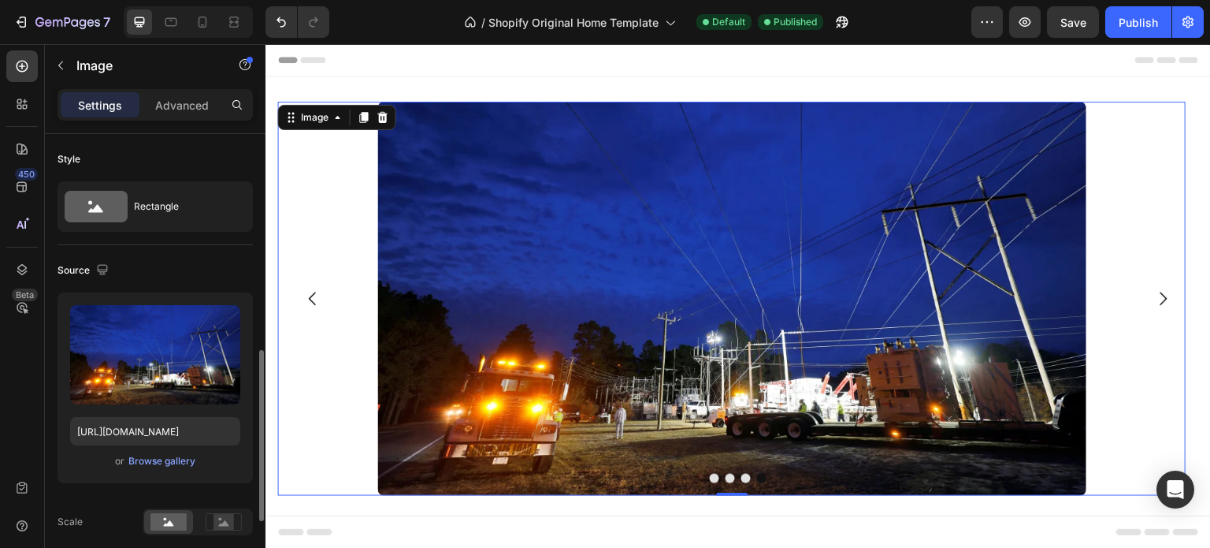
scroll to position [236, 0]
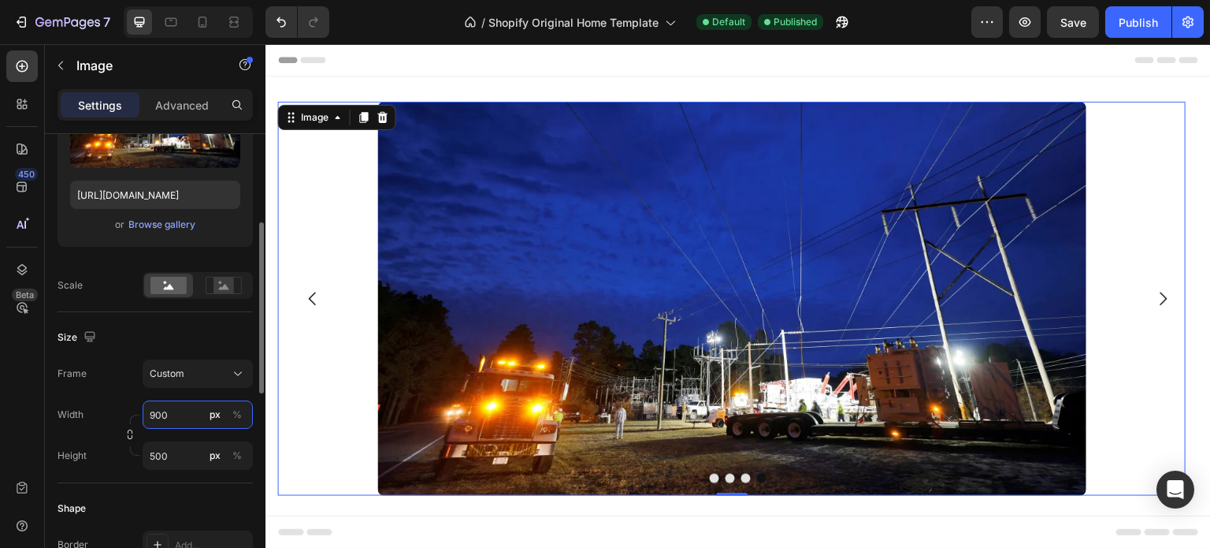
click at [176, 412] on input "900" at bounding box center [198, 414] width 110 height 28
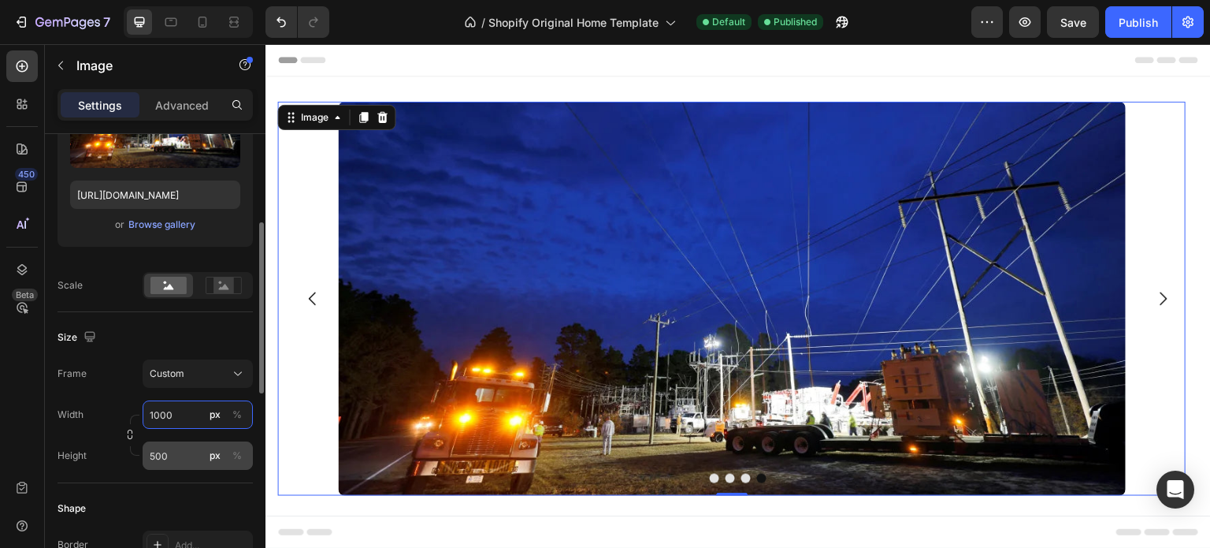
type input "1000"
click at [175, 453] on input "500" at bounding box center [198, 455] width 110 height 28
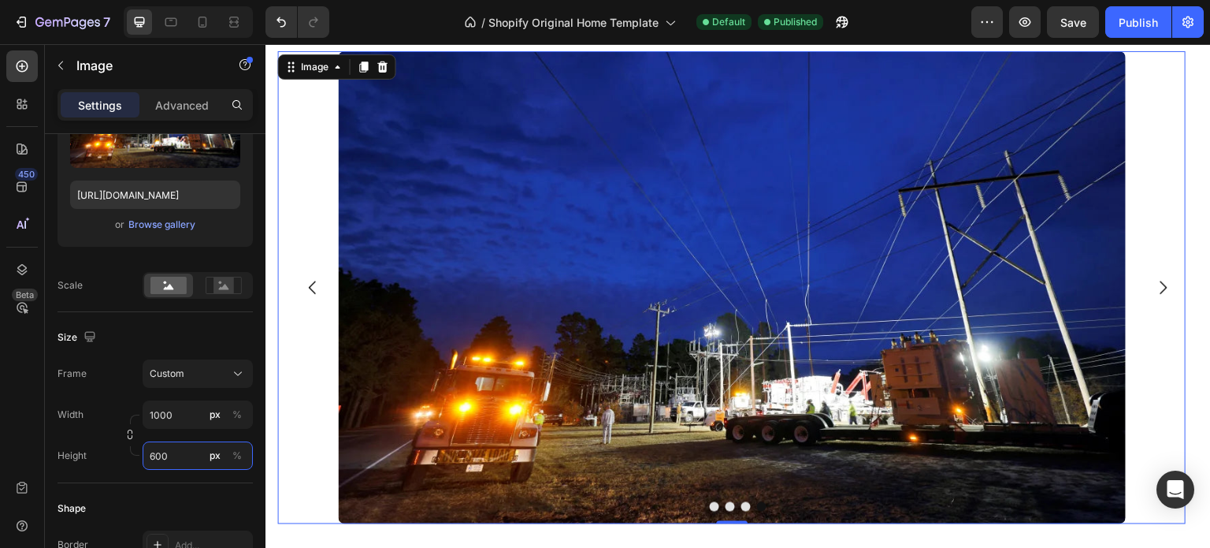
scroll to position [79, 0]
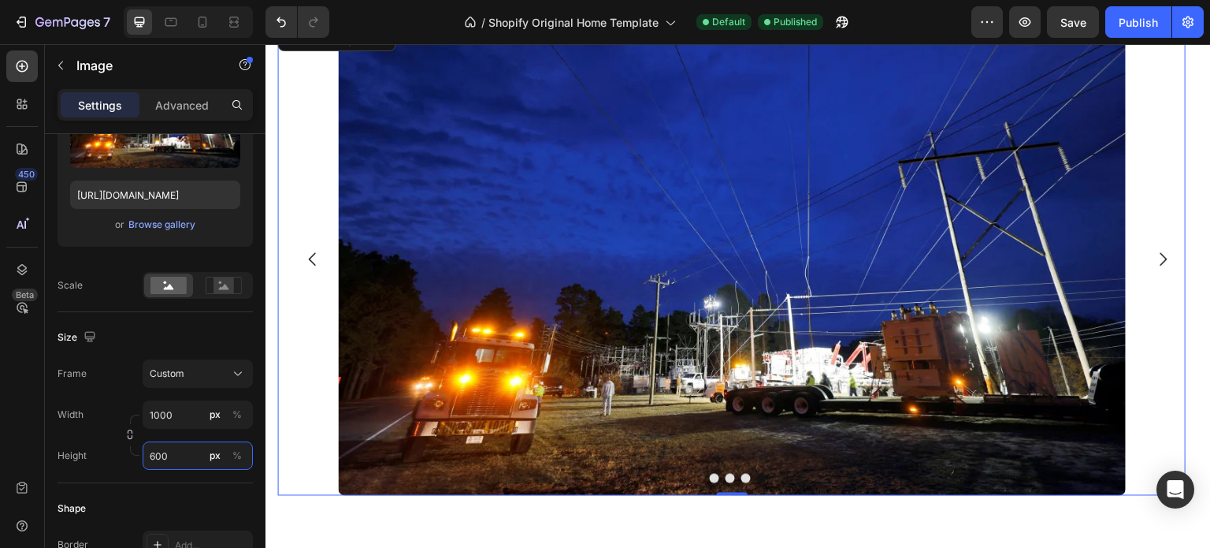
type input "600"
click at [549, 315] on img at bounding box center [732, 259] width 788 height 473
click at [179, 417] on input "1000" at bounding box center [198, 414] width 110 height 28
click at [183, 416] on input "1000" at bounding box center [198, 414] width 110 height 28
click at [160, 415] on input "1000" at bounding box center [198, 414] width 110 height 28
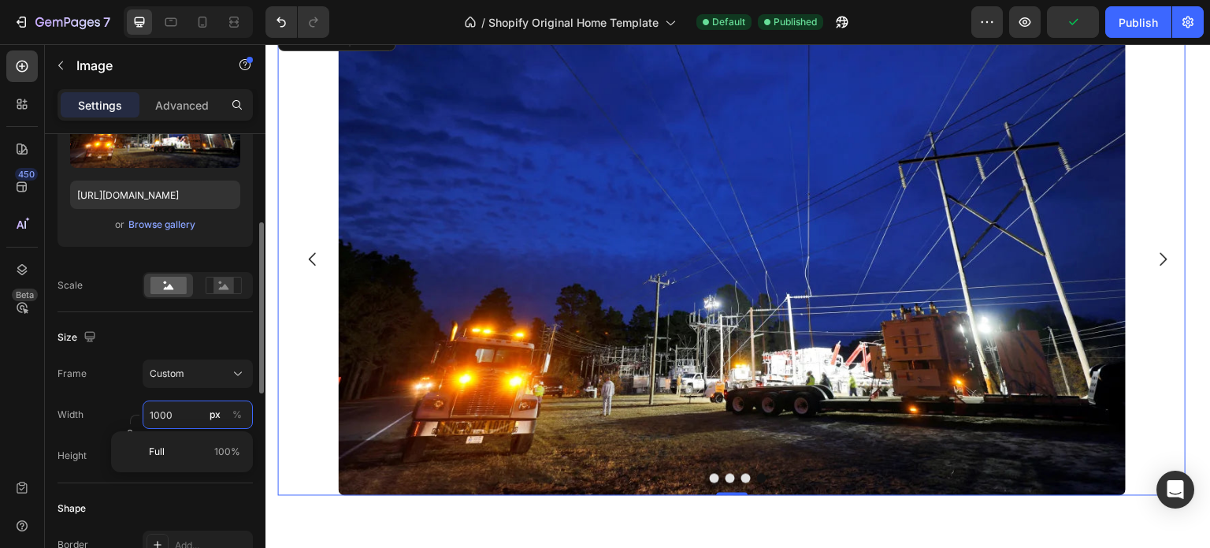
click at [163, 413] on input "1000" at bounding box center [198, 414] width 110 height 28
click at [158, 415] on input "1000" at bounding box center [198, 414] width 110 height 28
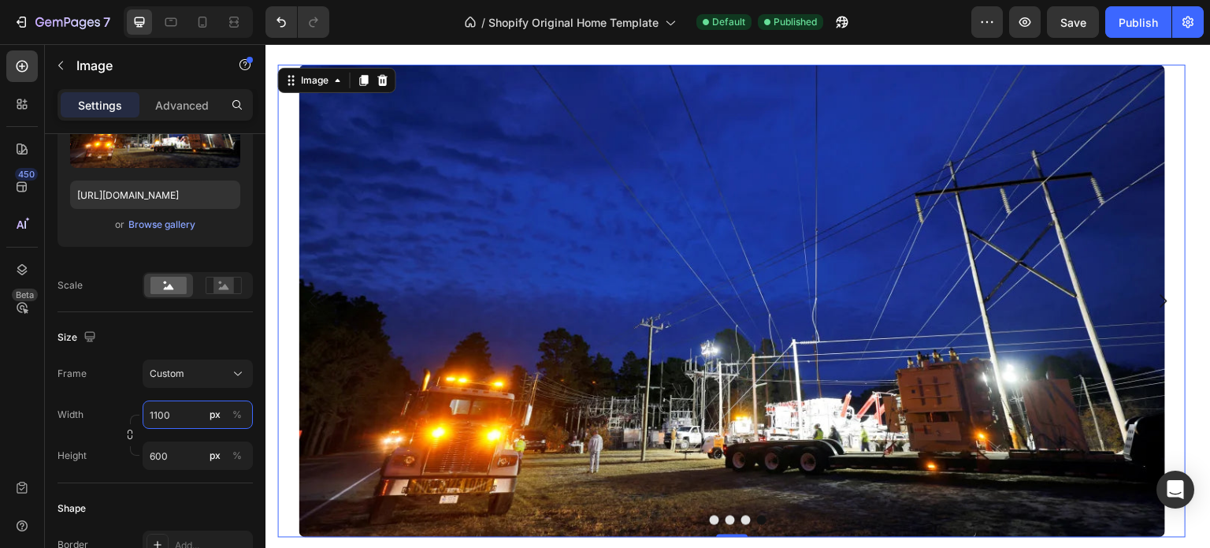
scroll to position [0, 0]
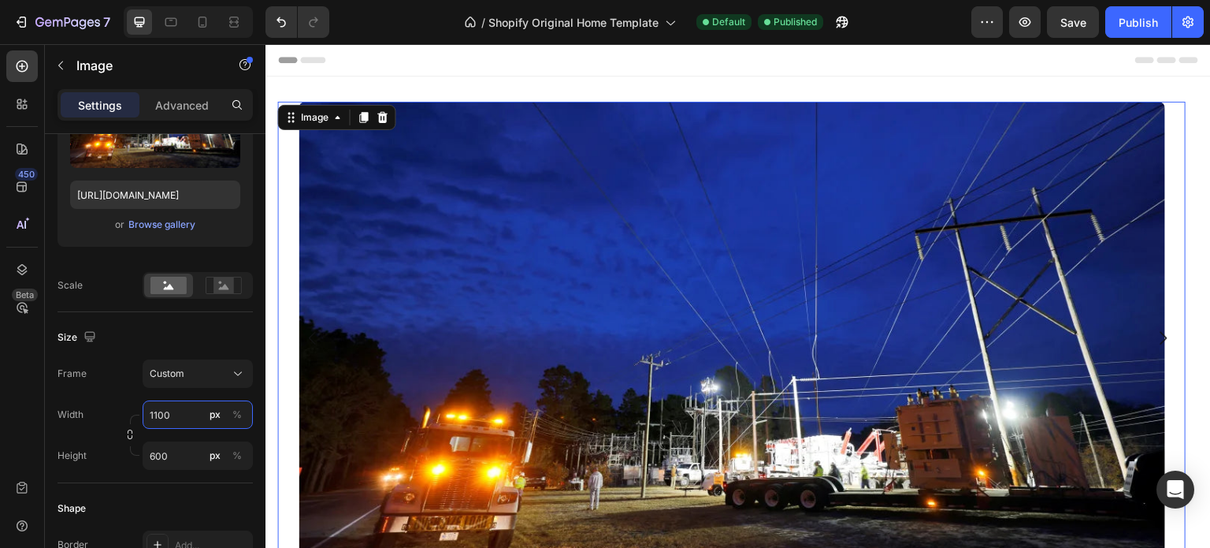
type input "1100"
click at [444, 413] on img at bounding box center [732, 338] width 867 height 473
click at [211, 285] on icon at bounding box center [224, 285] width 36 height 17
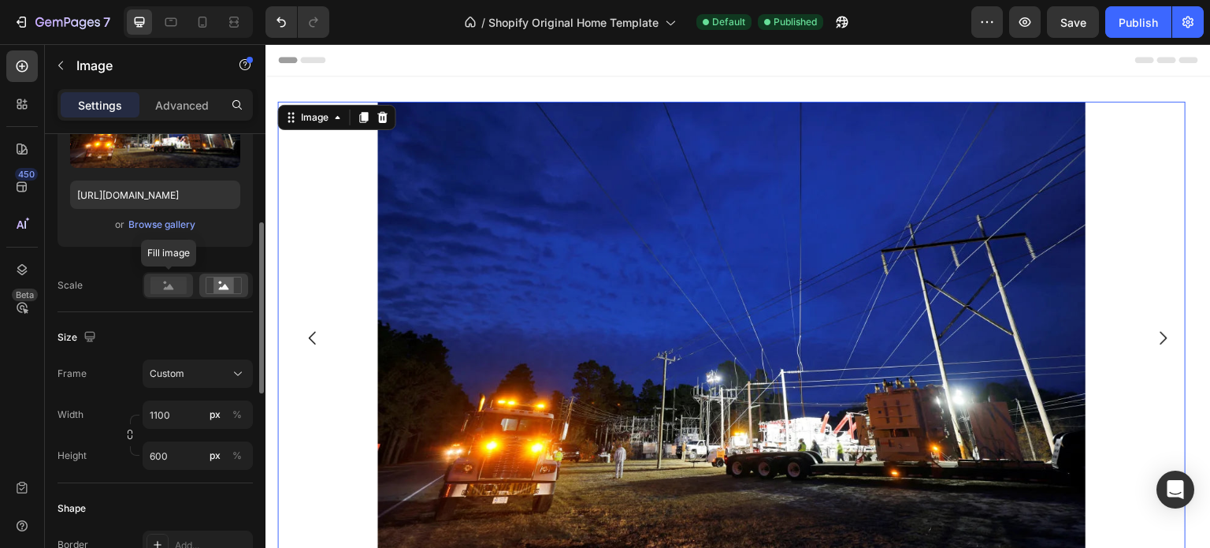
click at [167, 284] on rect at bounding box center [168, 285] width 36 height 17
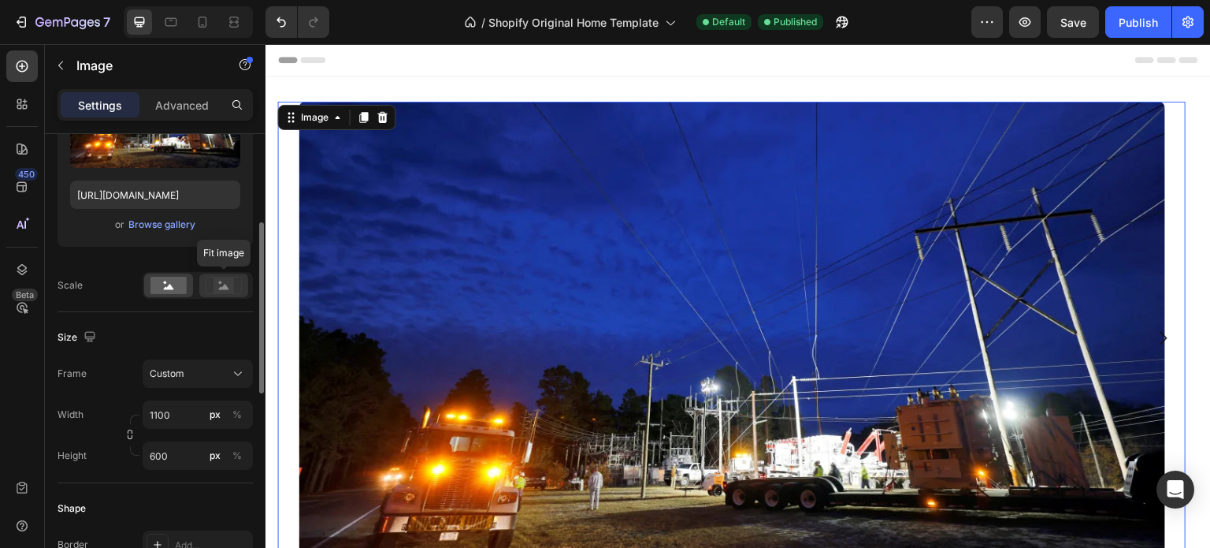
drag, startPoint x: 222, startPoint y: 284, endPoint x: 214, endPoint y: 286, distance: 8.0
click at [223, 284] on rect at bounding box center [223, 285] width 20 height 16
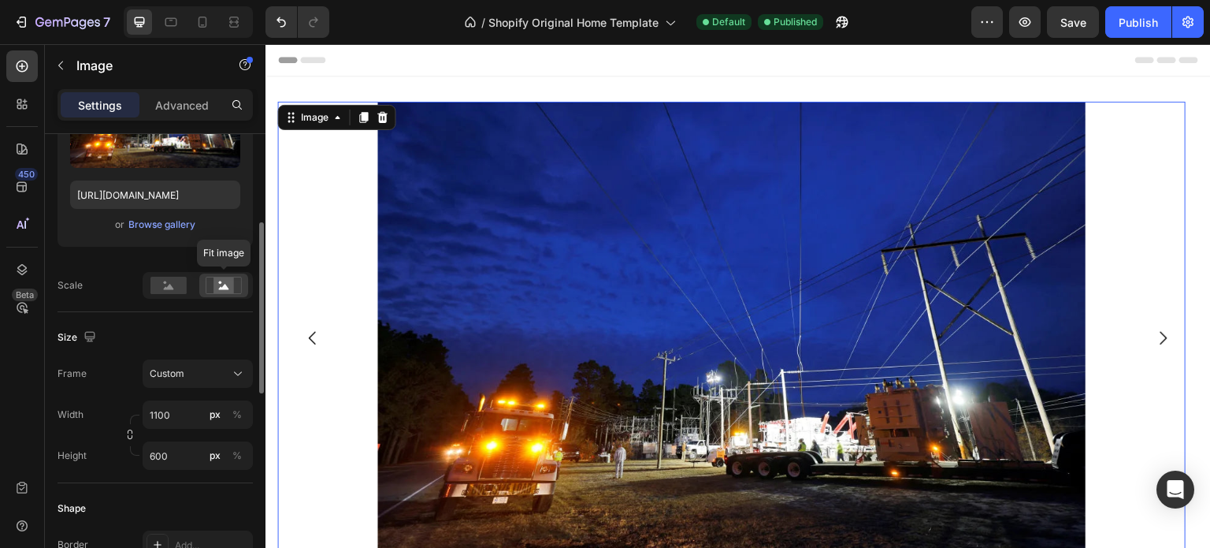
click at [210, 285] on icon at bounding box center [224, 285] width 36 height 17
click at [167, 286] on icon at bounding box center [169, 287] width 10 height 6
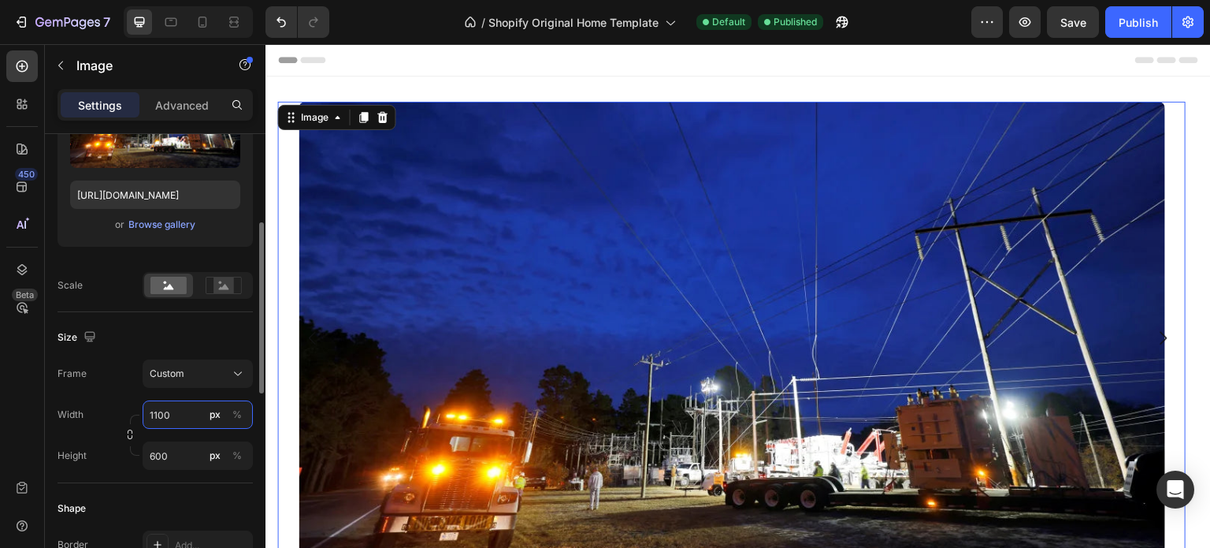
click at [172, 414] on input "1100" at bounding box center [198, 414] width 110 height 28
click at [416, 403] on img at bounding box center [732, 338] width 867 height 473
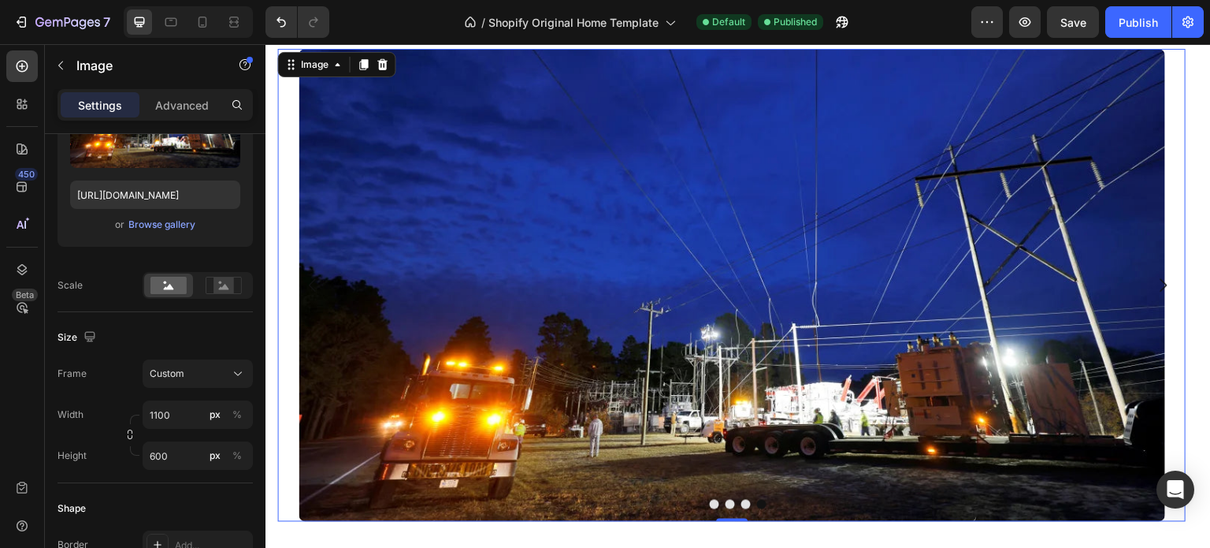
scroll to position [79, 0]
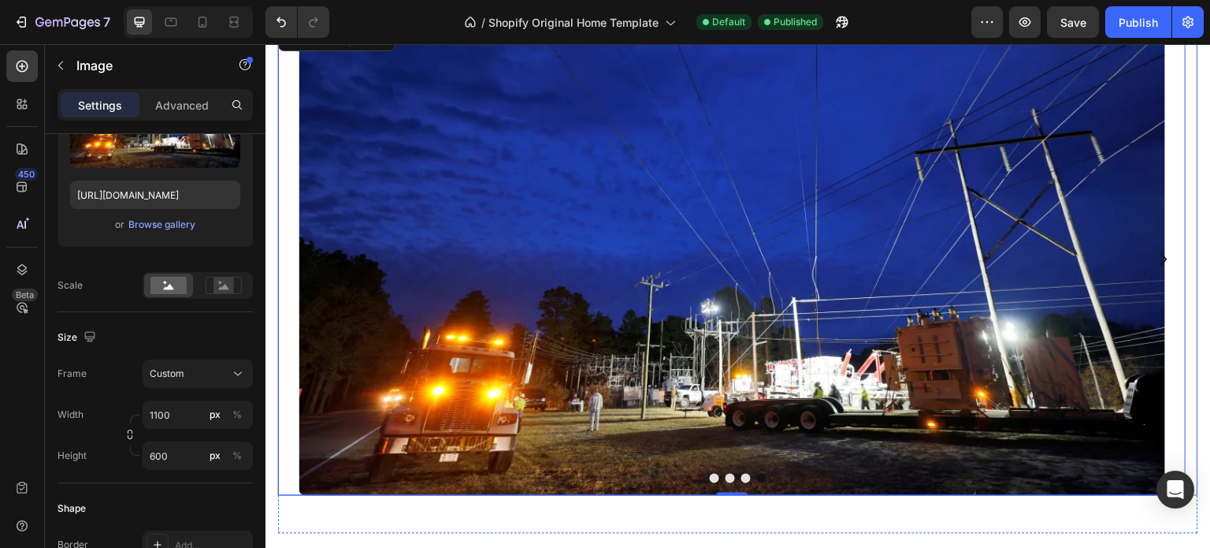
click at [1154, 258] on icon "Carousel Next Arrow" at bounding box center [1163, 259] width 19 height 19
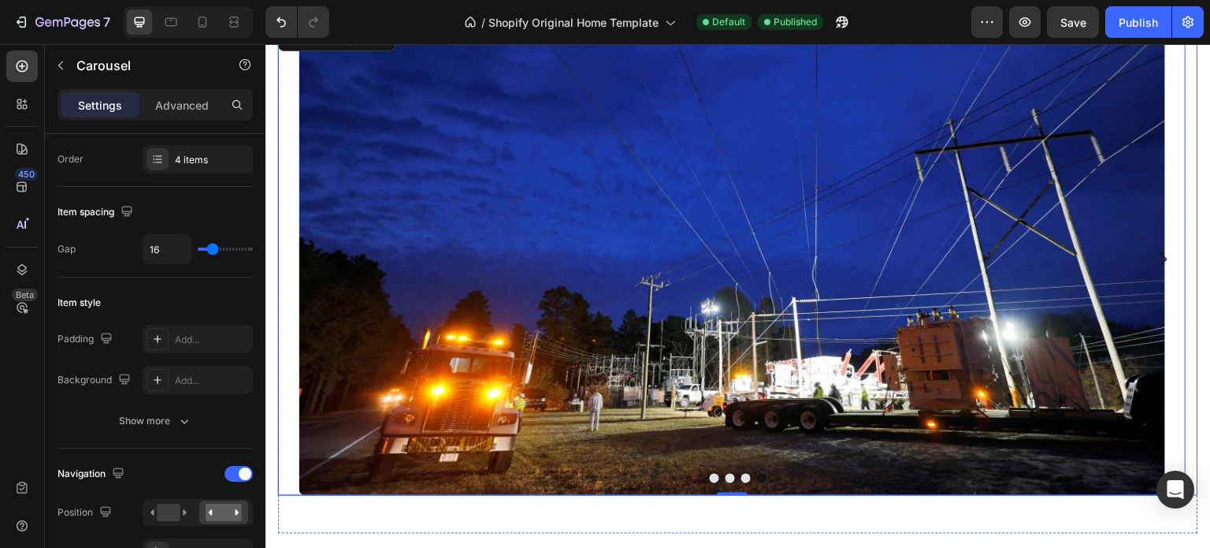
scroll to position [0, 0]
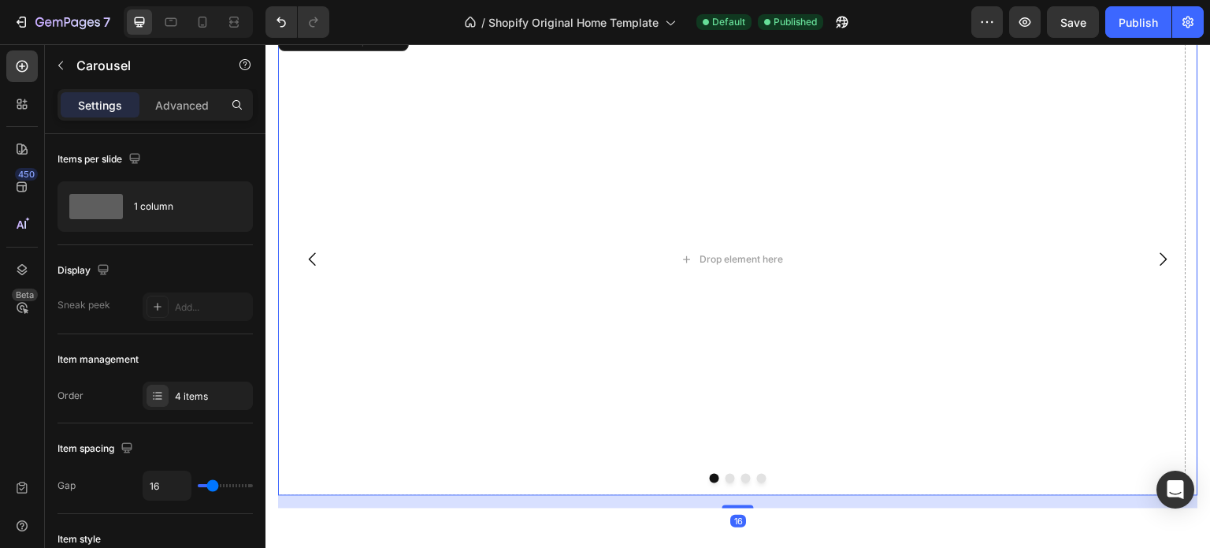
click at [317, 258] on icon "Carousel Back Arrow" at bounding box center [312, 259] width 19 height 19
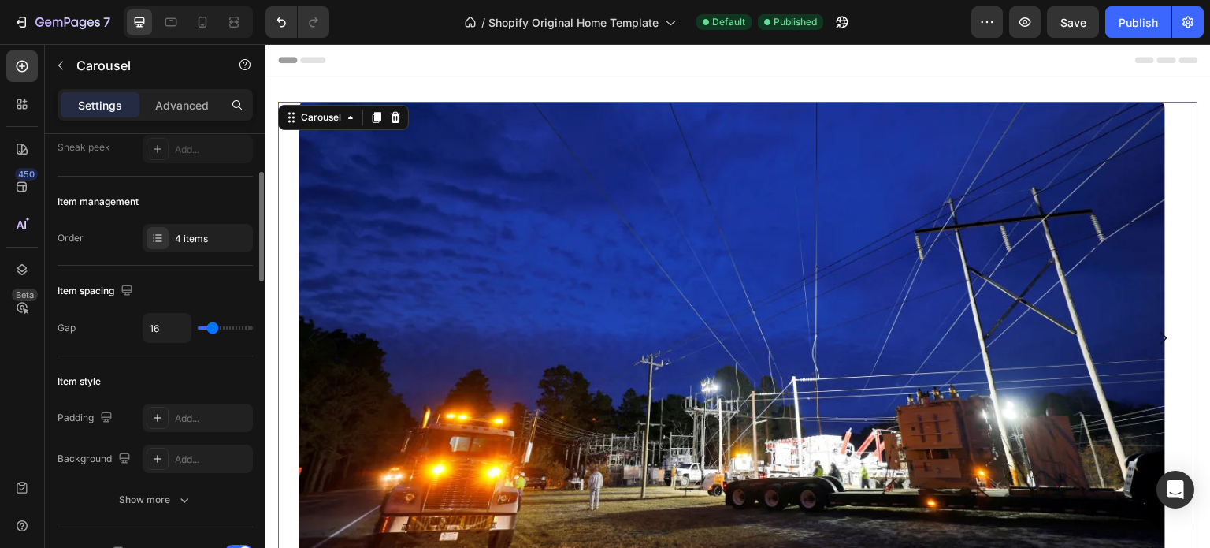
scroll to position [394, 0]
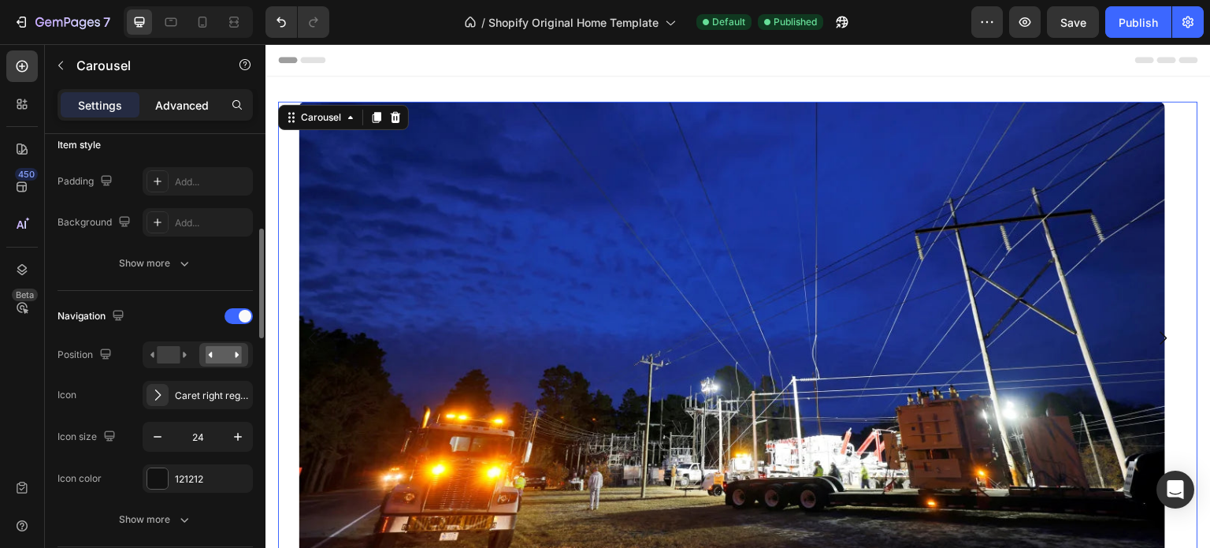
click at [192, 103] on p "Advanced" at bounding box center [182, 105] width 54 height 17
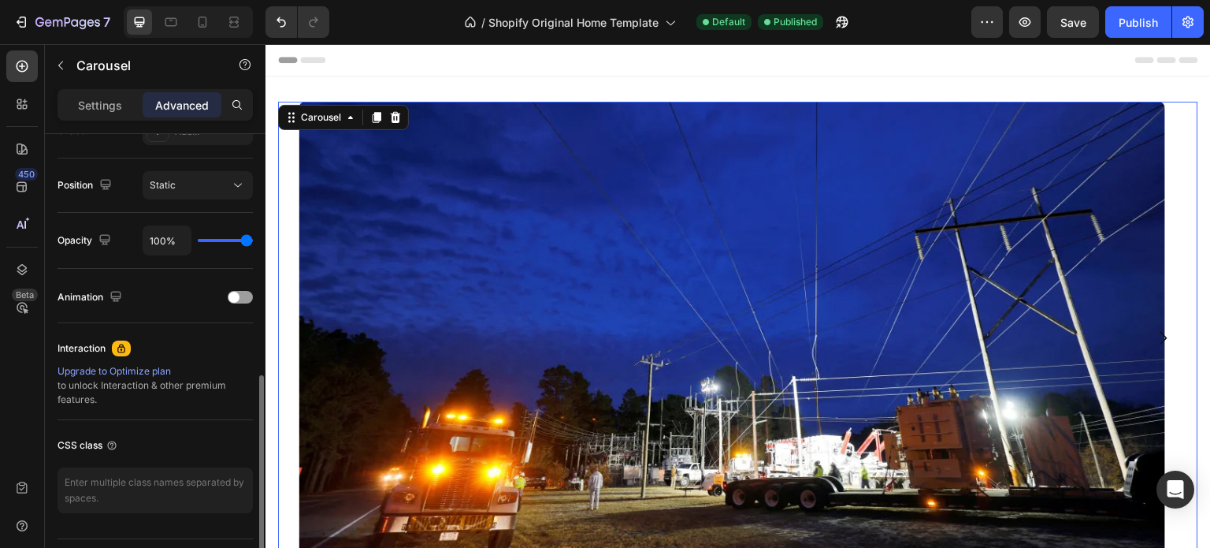
scroll to position [590, 0]
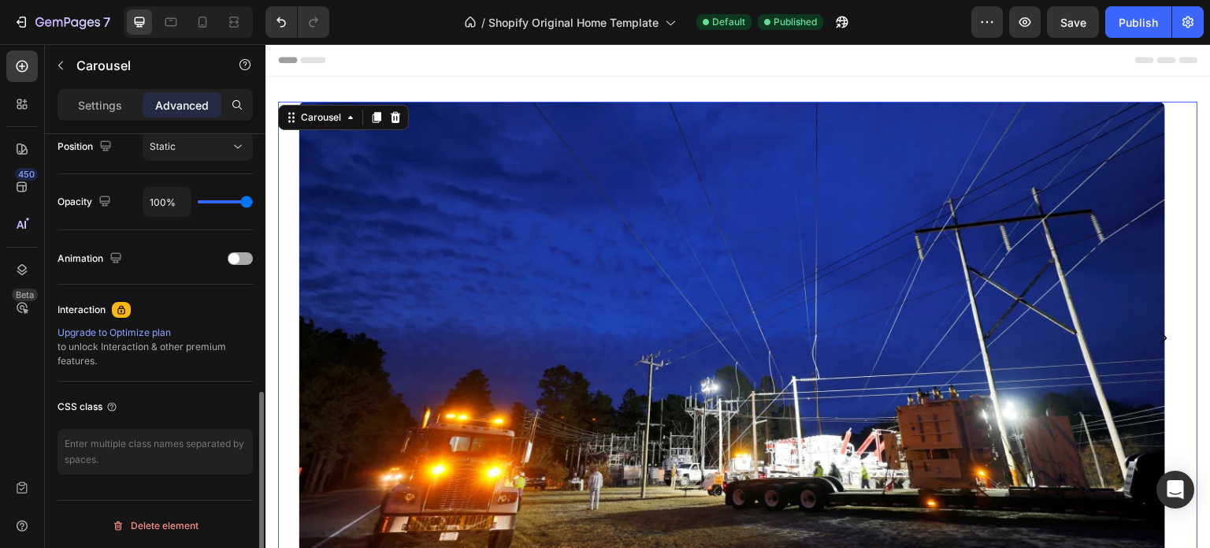
click at [239, 258] on div at bounding box center [240, 258] width 25 height 13
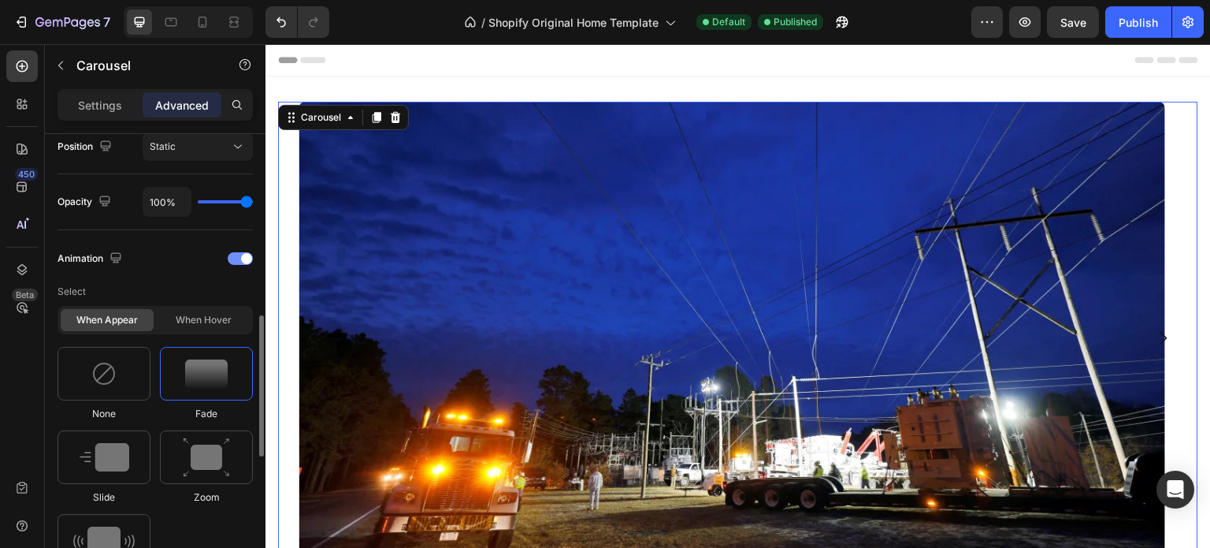
click at [236, 255] on div at bounding box center [240, 258] width 25 height 13
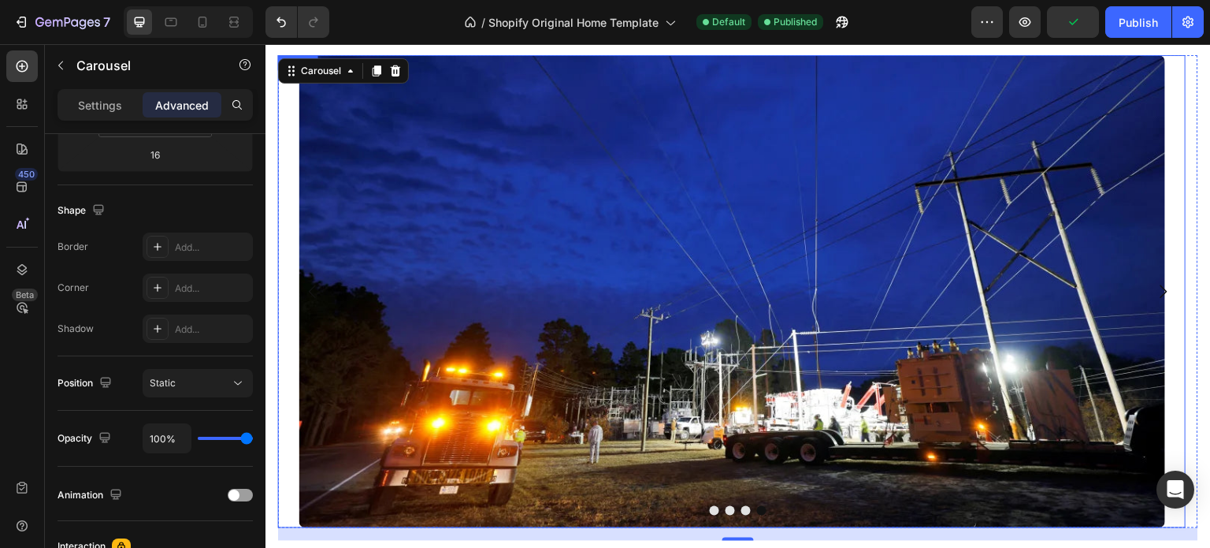
scroll to position [0, 0]
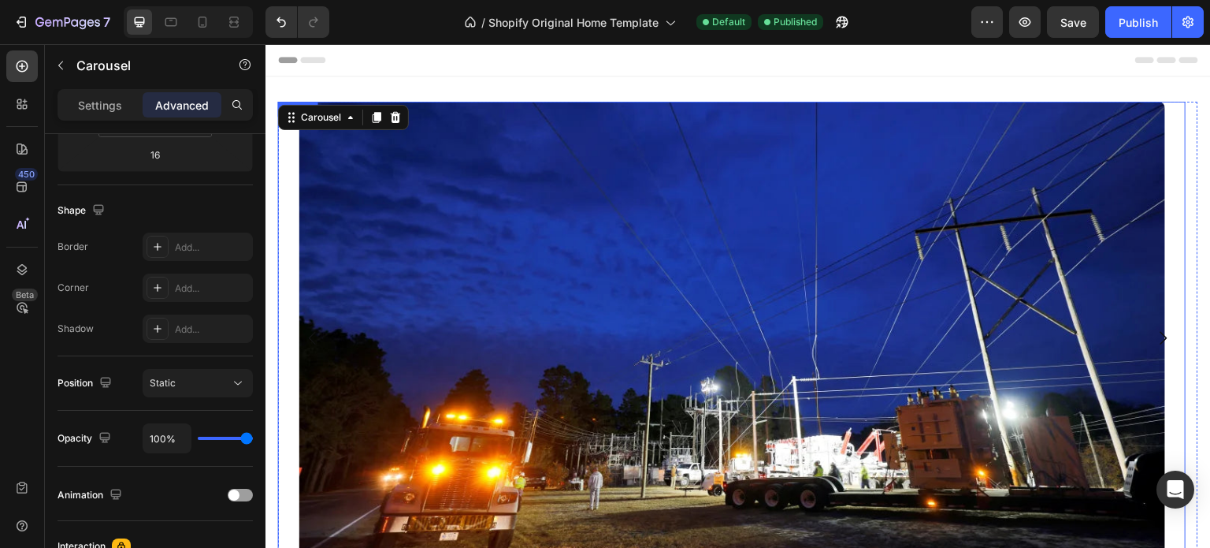
click at [524, 280] on img at bounding box center [732, 338] width 867 height 473
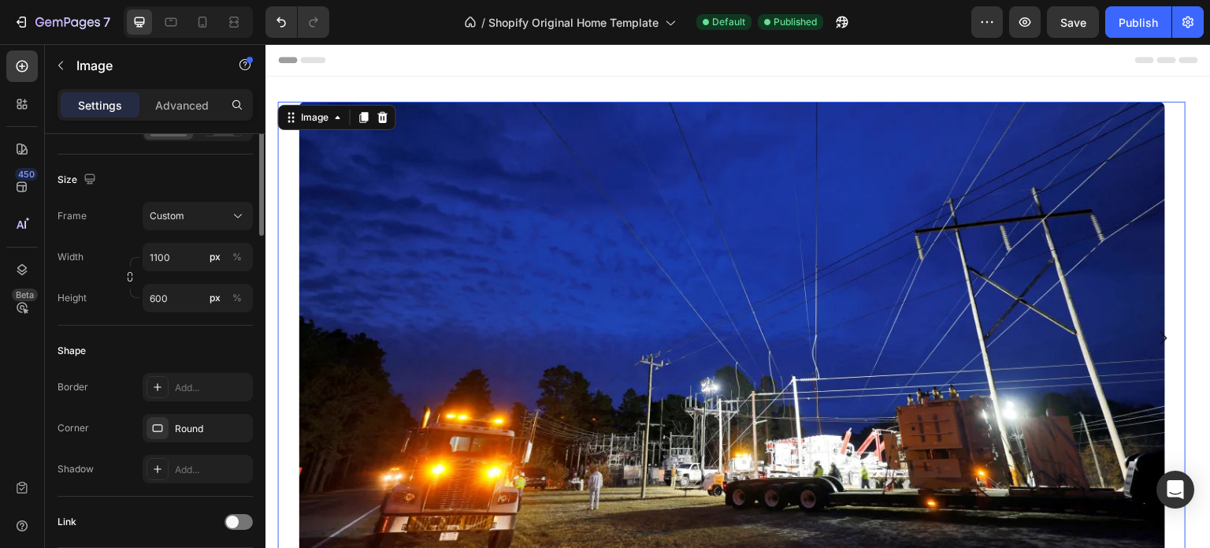
scroll to position [158, 0]
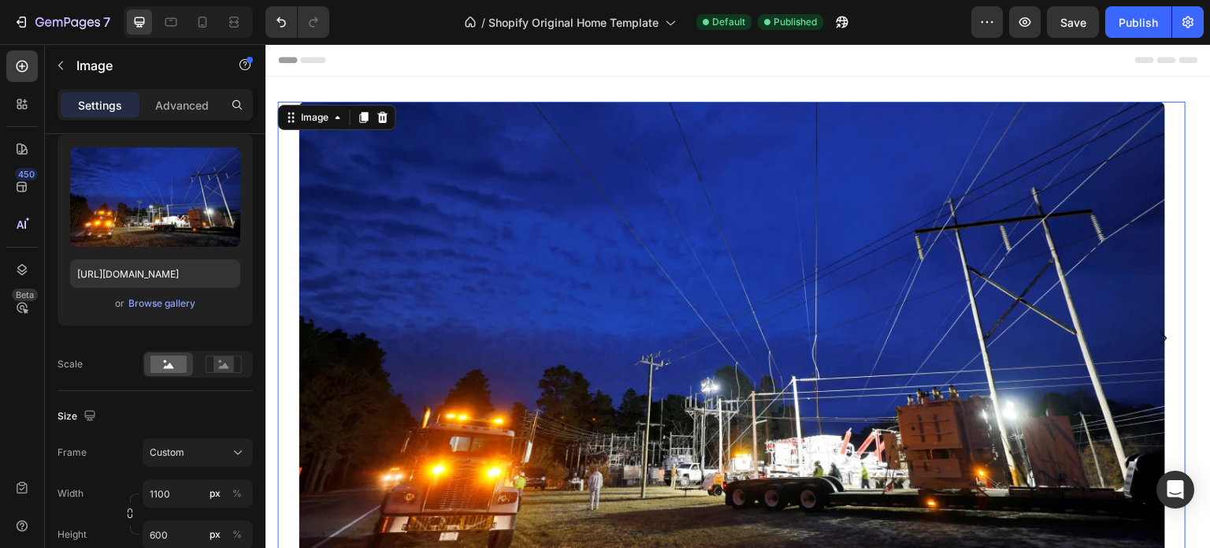
click at [487, 198] on img at bounding box center [732, 338] width 867 height 473
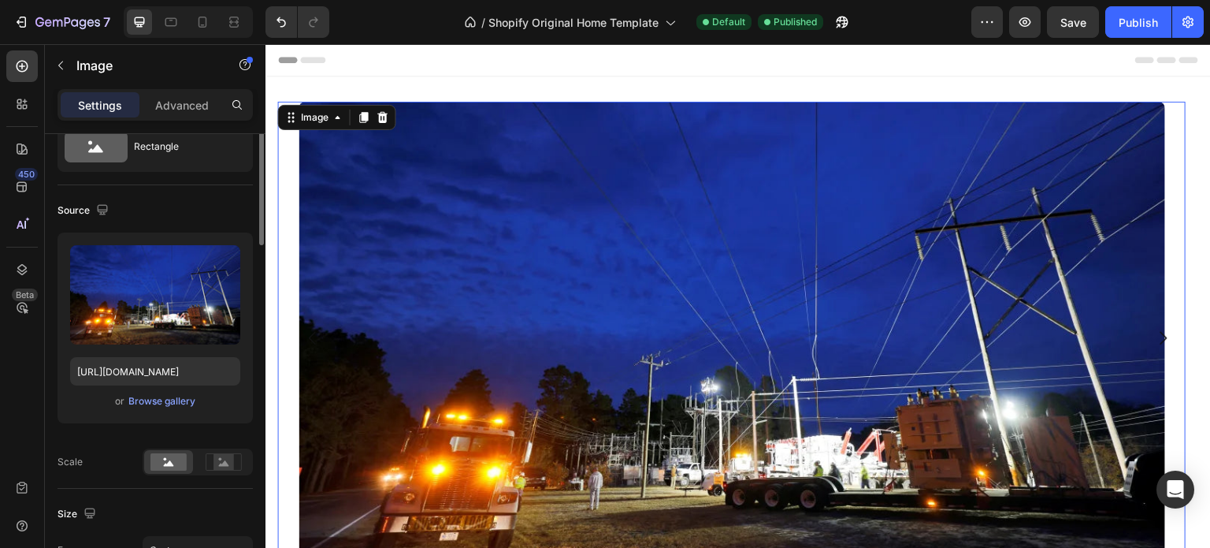
scroll to position [0, 0]
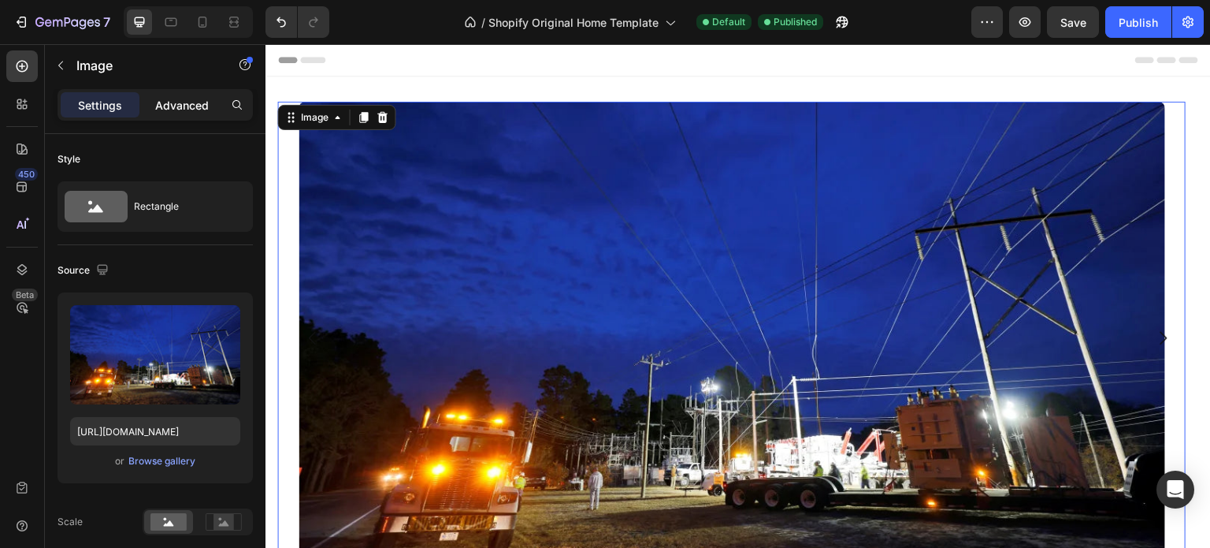
click at [180, 109] on p "Advanced" at bounding box center [182, 105] width 54 height 17
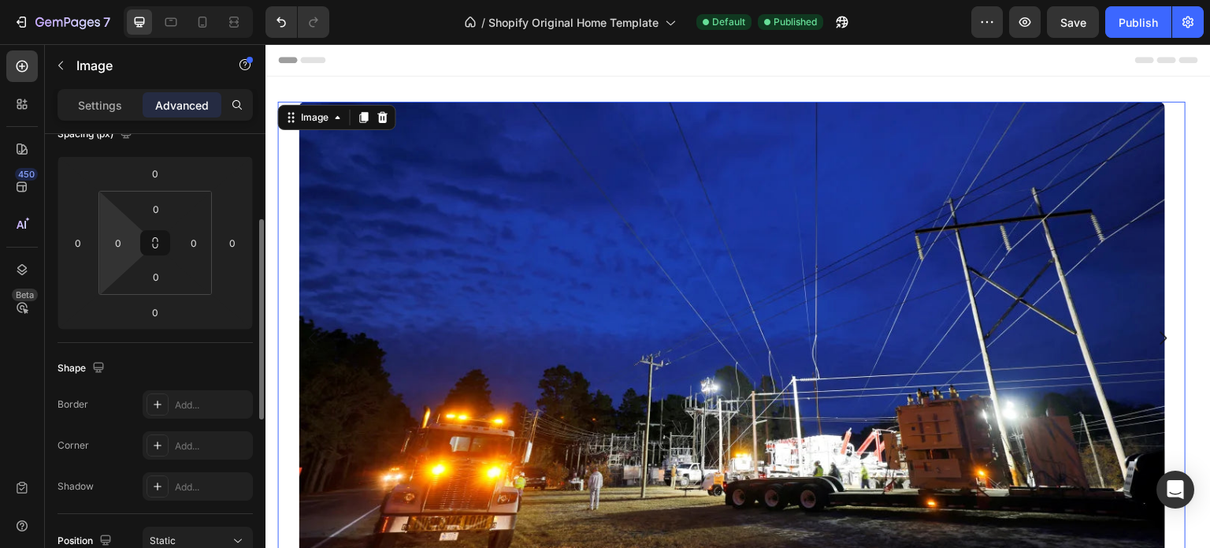
scroll to position [117, 0]
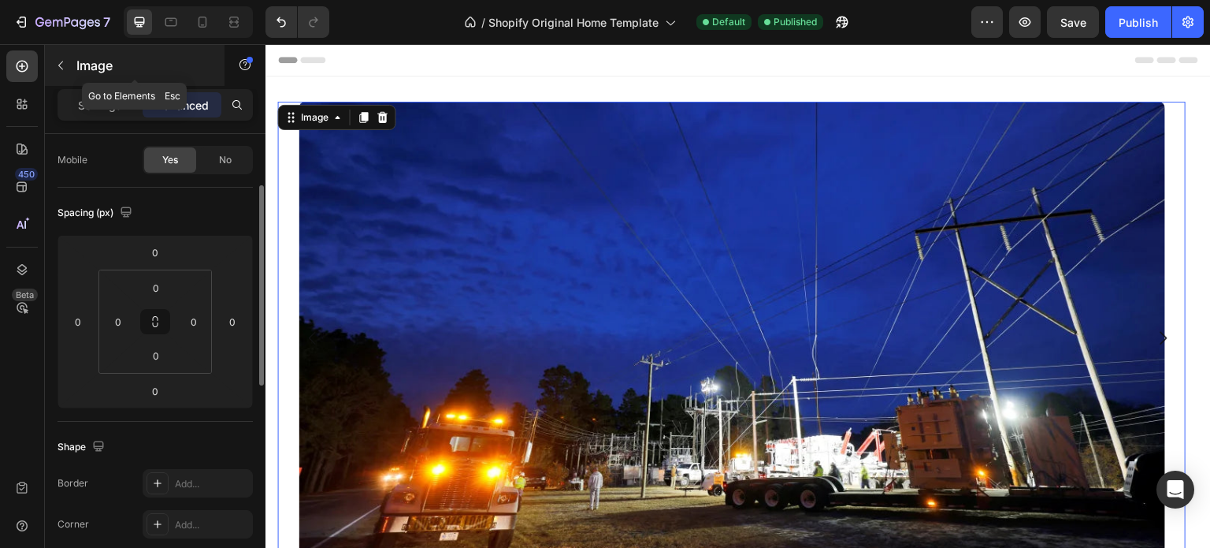
click at [60, 61] on icon "button" at bounding box center [60, 65] width 13 height 13
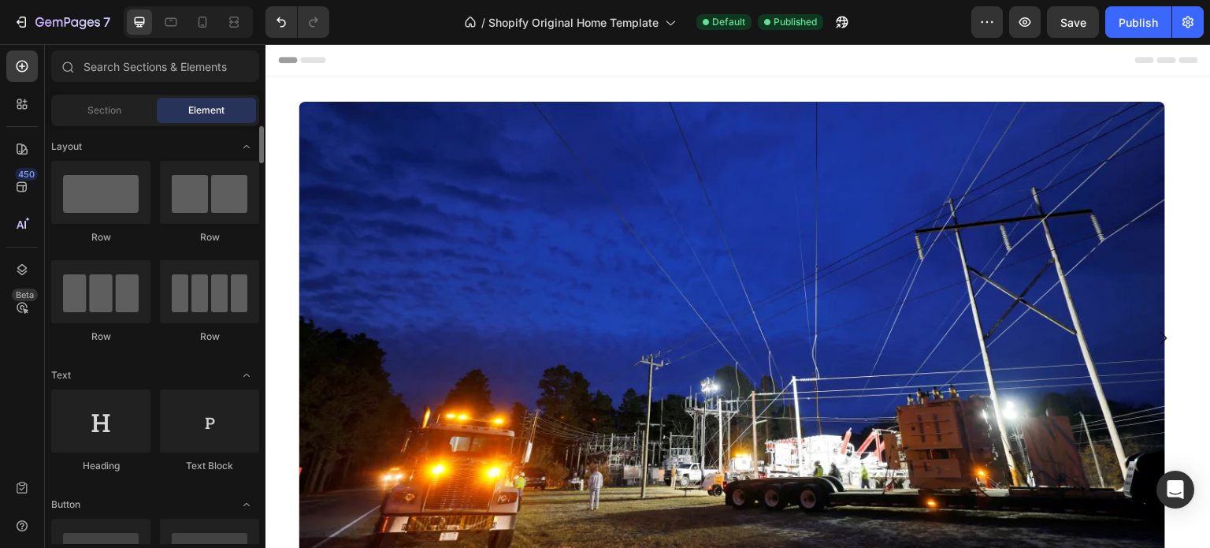
scroll to position [79, 0]
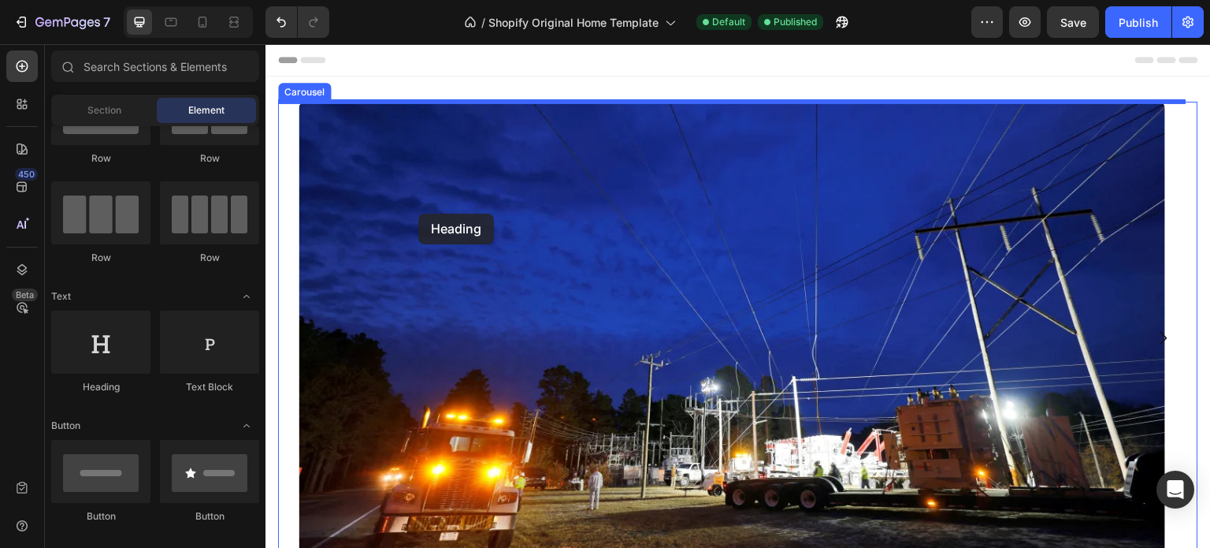
drag, startPoint x: 410, startPoint y: 378, endPoint x: 426, endPoint y: 197, distance: 181.9
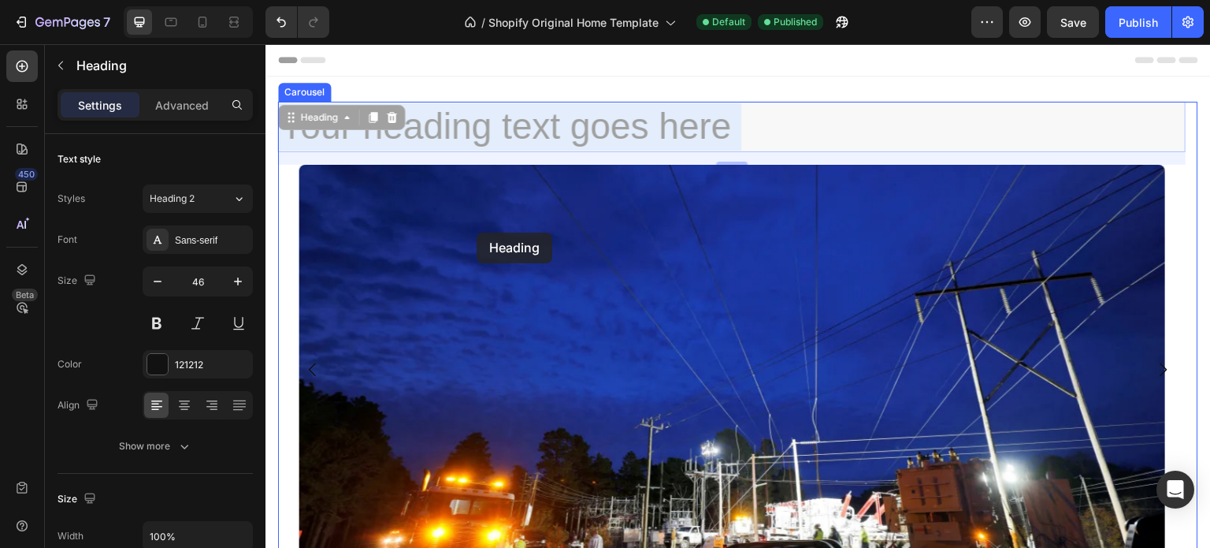
drag, startPoint x: 456, startPoint y: 134, endPoint x: 477, endPoint y: 232, distance: 100.6
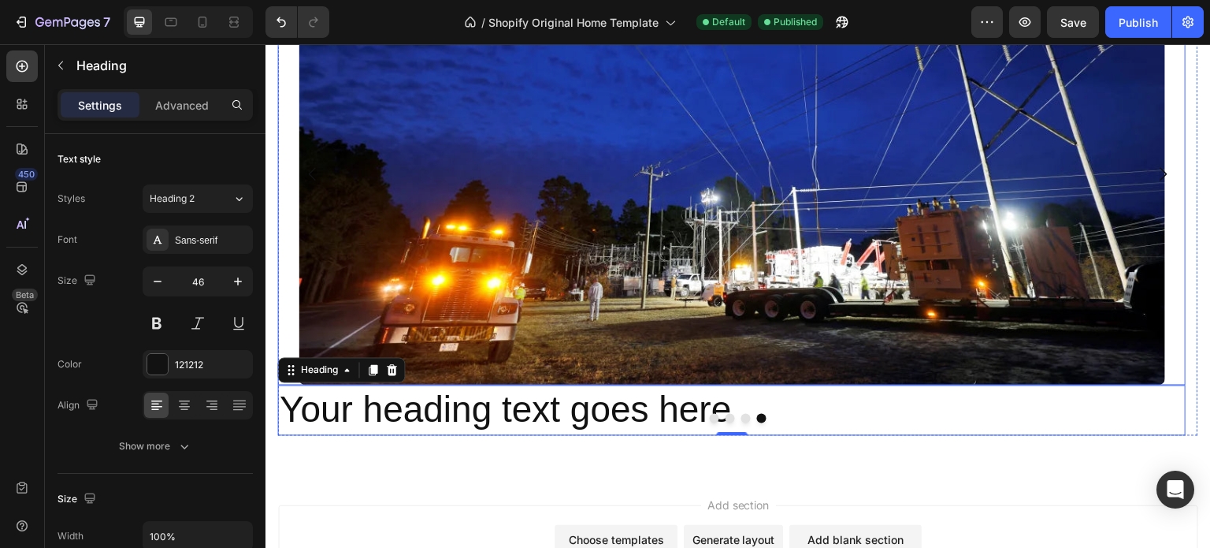
scroll to position [303, 0]
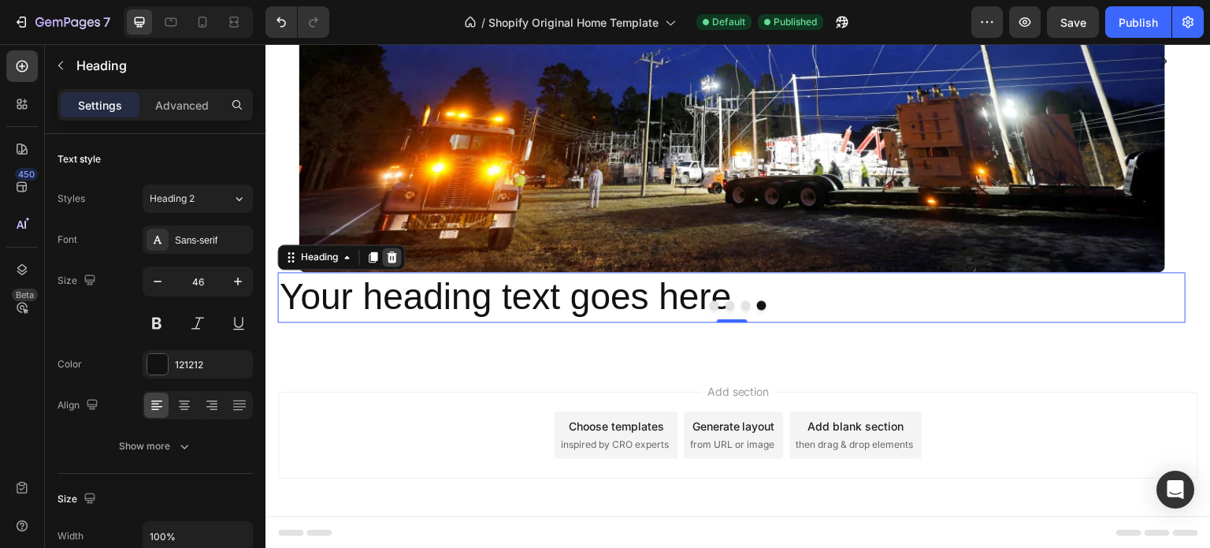
click at [396, 255] on icon at bounding box center [392, 256] width 10 height 11
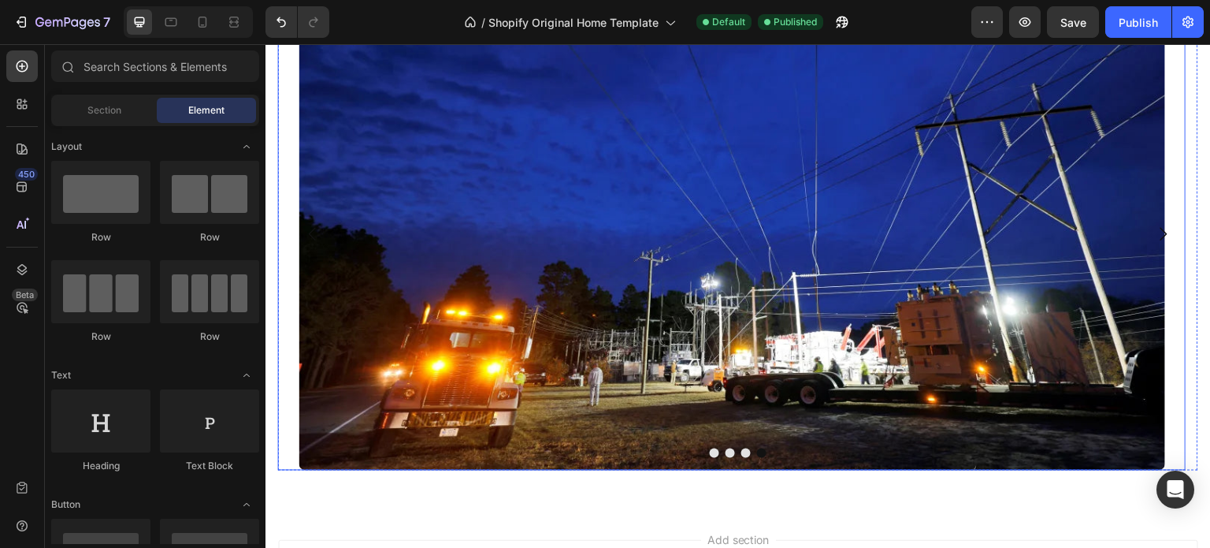
scroll to position [79, 0]
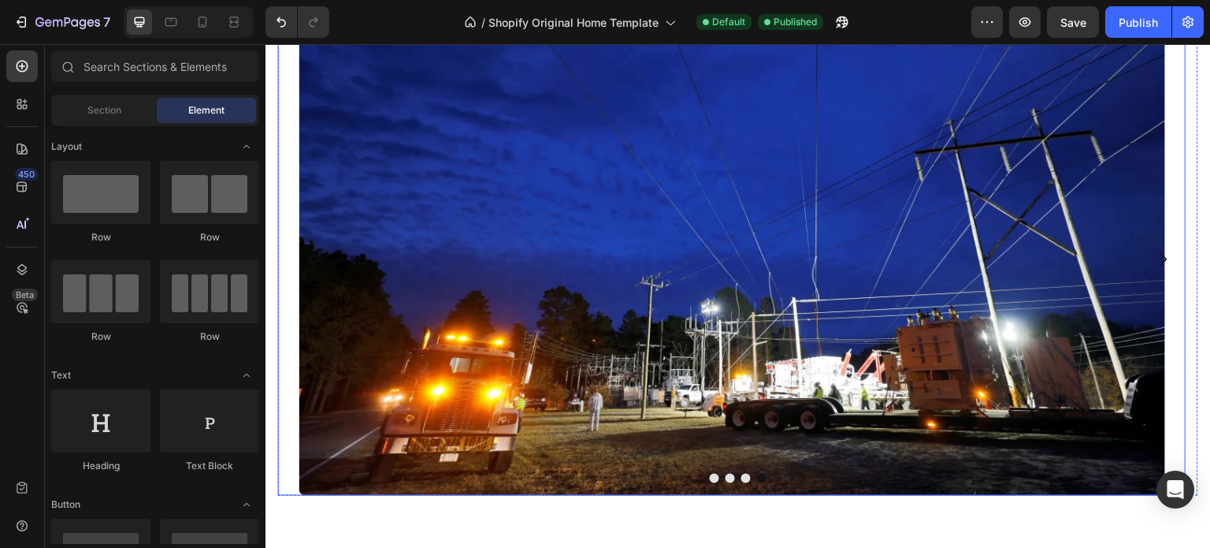
click at [537, 223] on img at bounding box center [732, 259] width 867 height 473
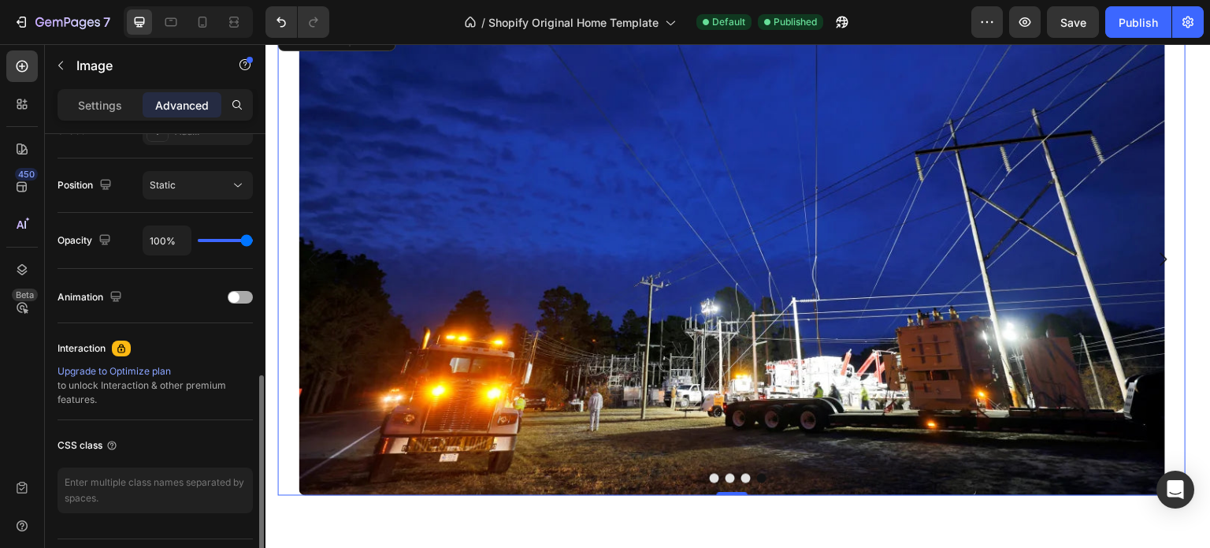
scroll to position [590, 0]
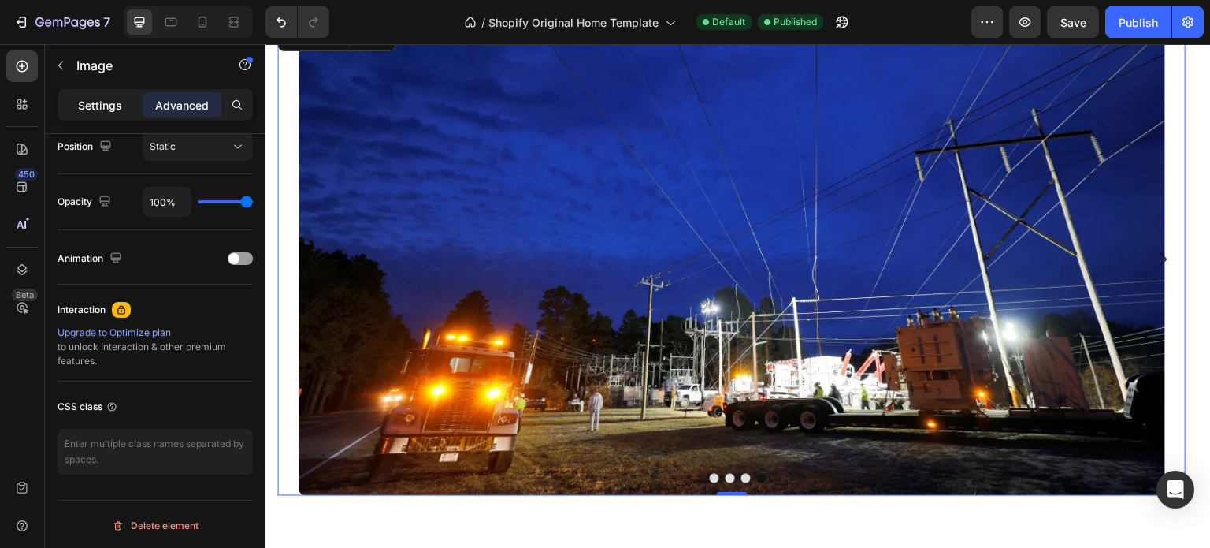
click at [112, 100] on p "Settings" at bounding box center [100, 105] width 44 height 17
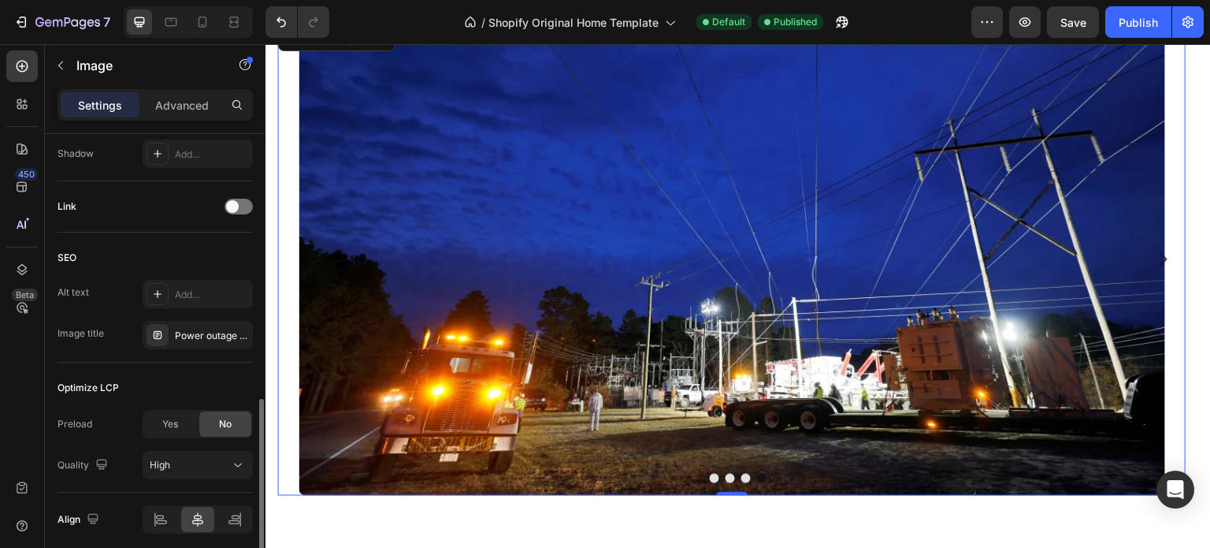
scroll to position [769, 0]
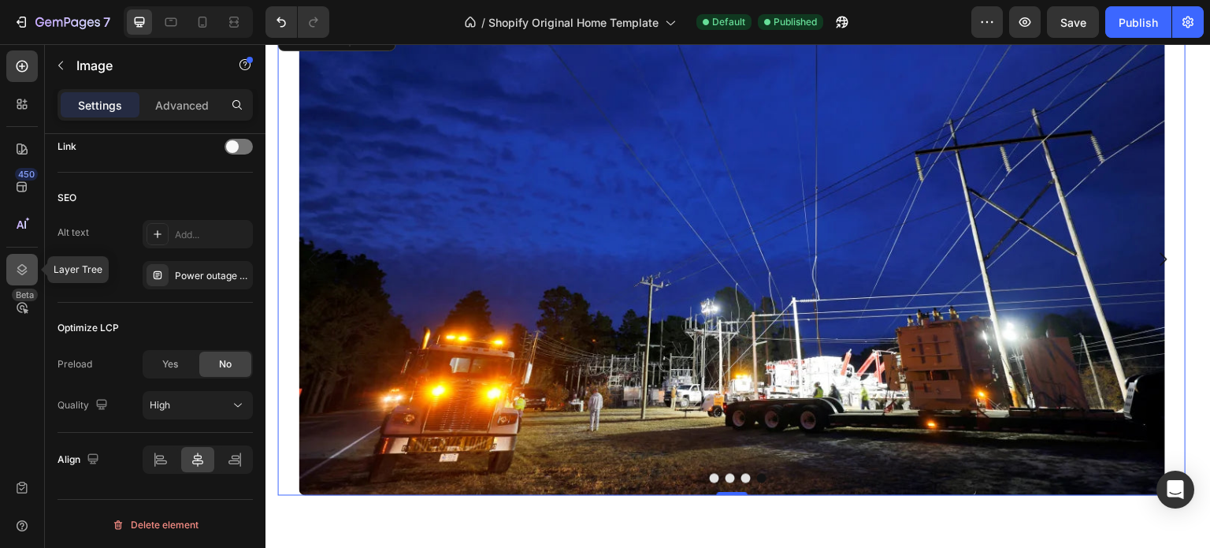
click at [19, 272] on icon at bounding box center [22, 269] width 10 height 11
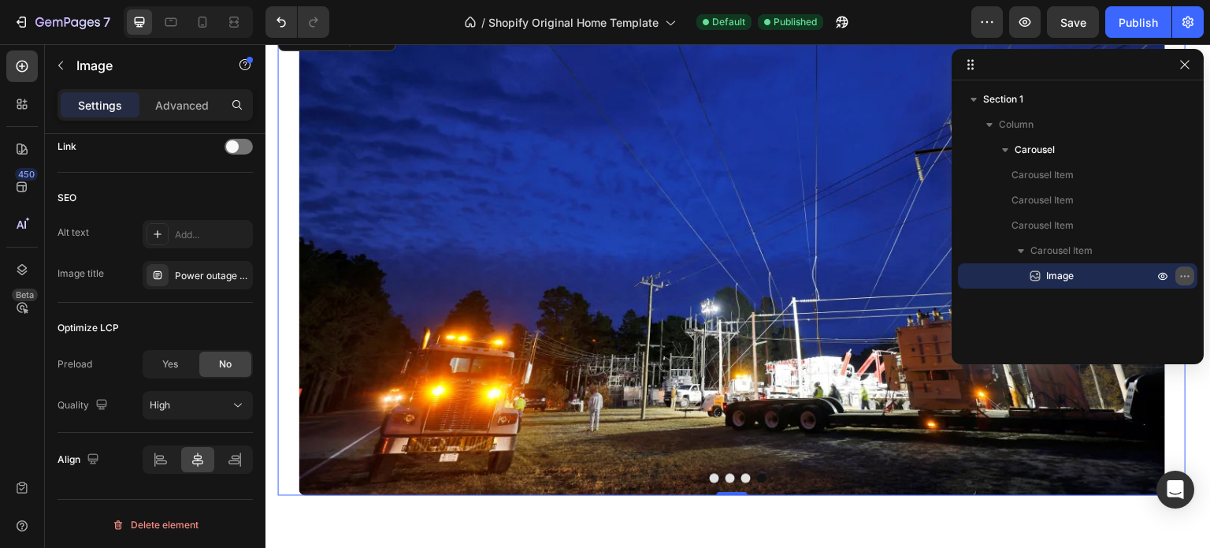
click at [1191, 280] on button "button" at bounding box center [1184, 275] width 19 height 19
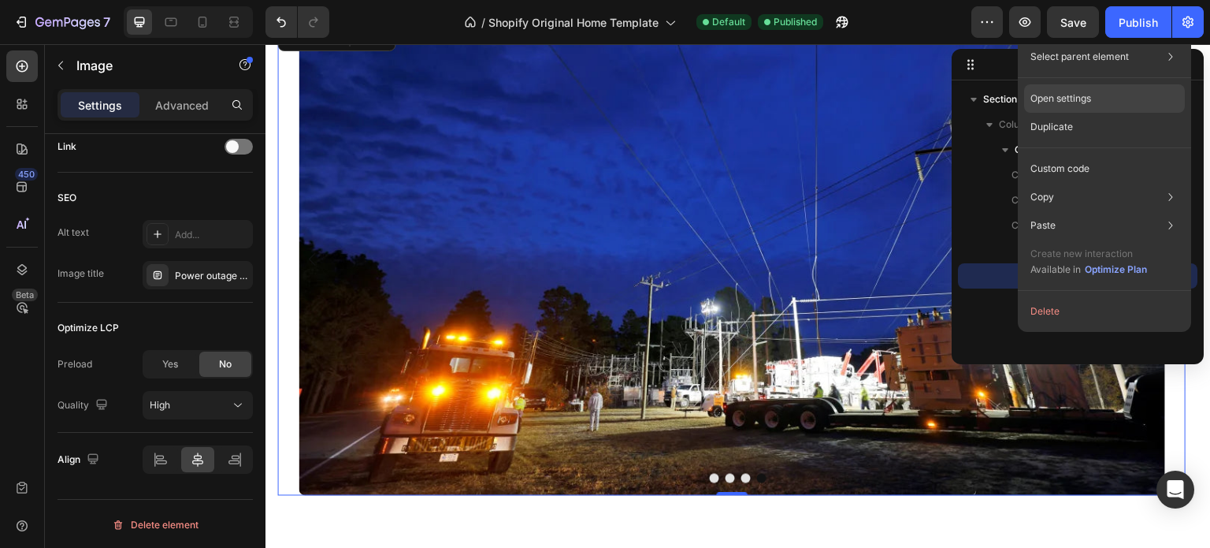
click at [1065, 91] on p "Open settings" at bounding box center [1060, 98] width 61 height 14
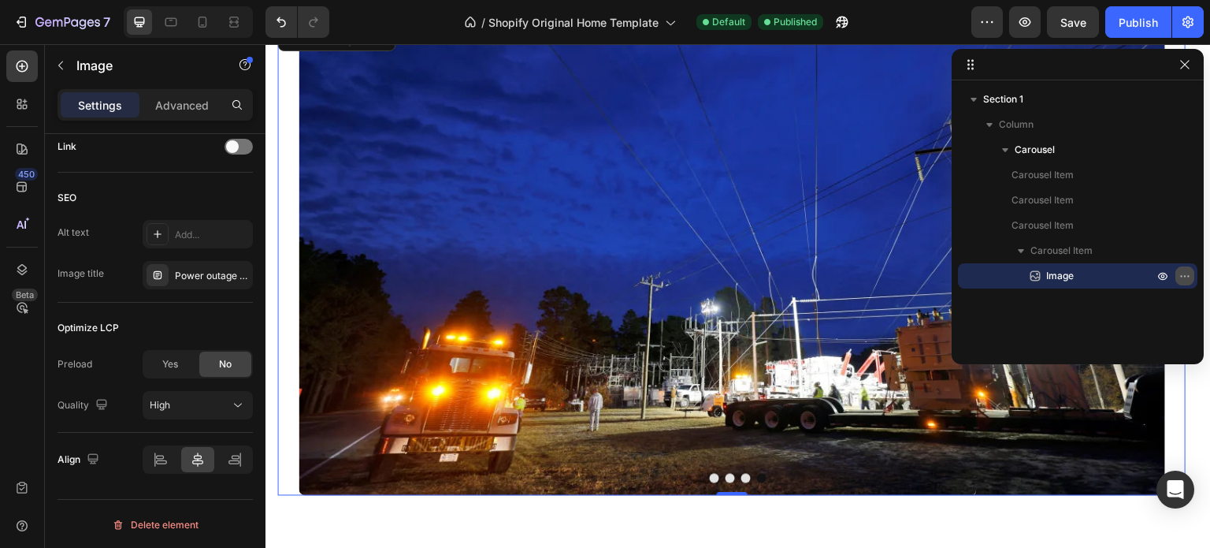
click at [1186, 280] on icon "button" at bounding box center [1185, 275] width 13 height 13
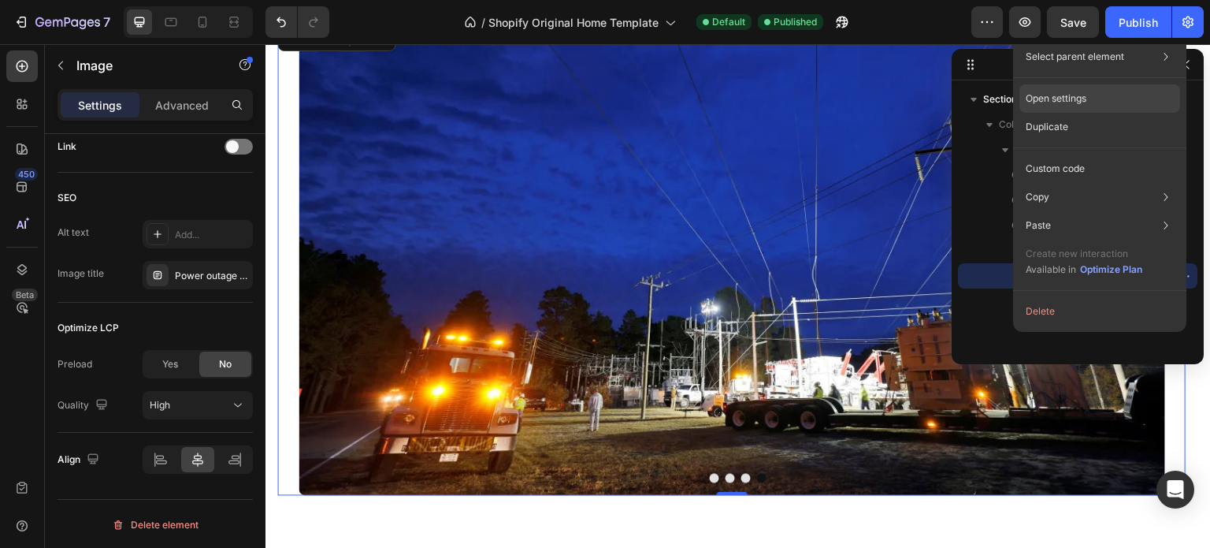
click at [1050, 107] on div "Open settings" at bounding box center [1099, 98] width 161 height 28
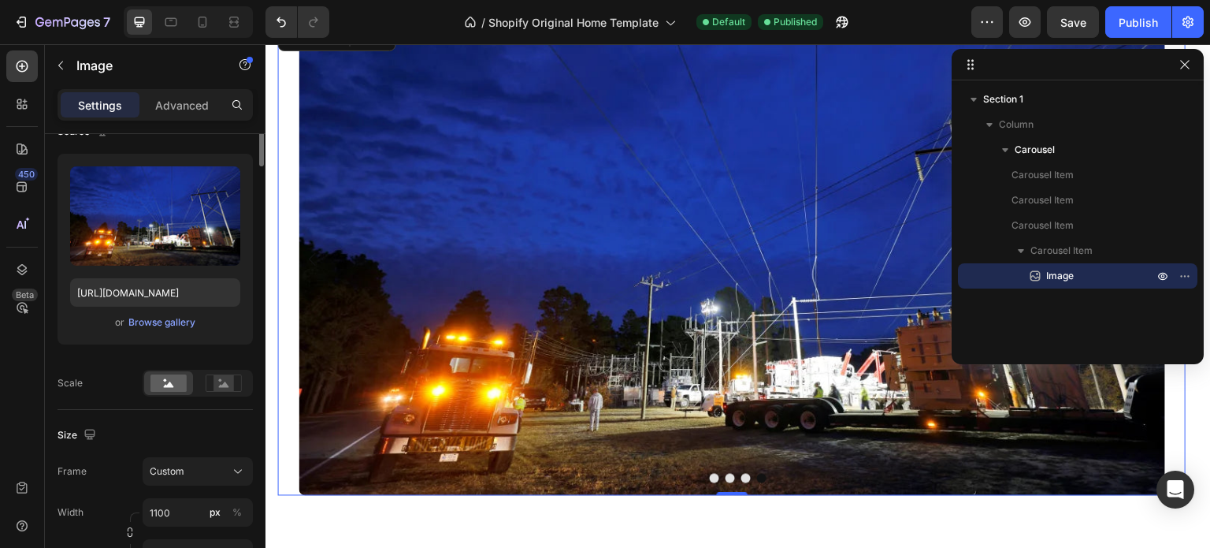
scroll to position [0, 0]
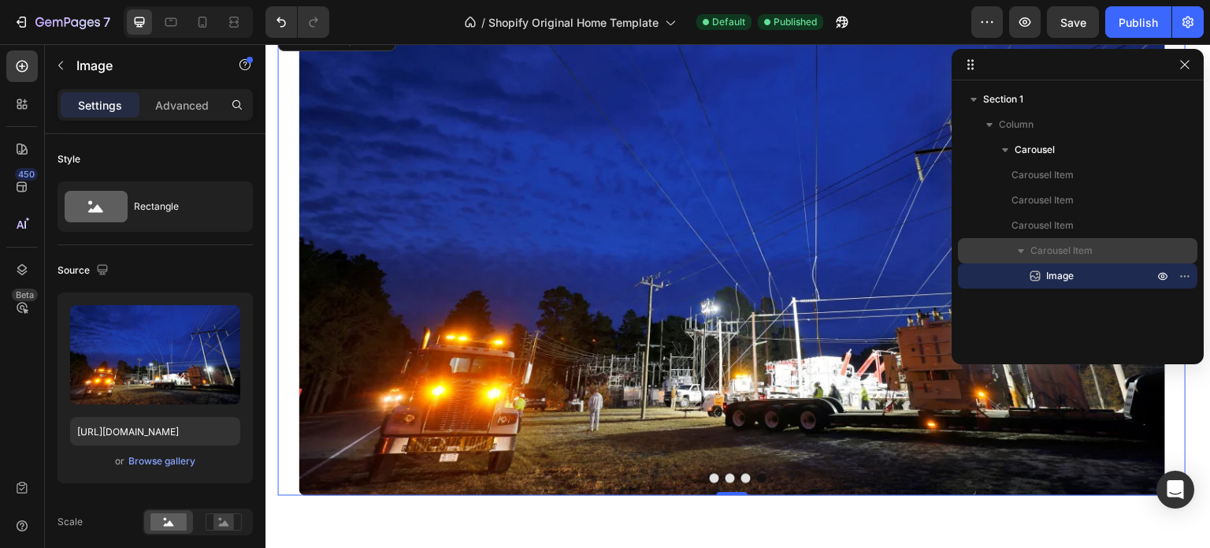
click at [1021, 254] on icon "button" at bounding box center [1021, 251] width 16 height 16
click at [1021, 253] on icon "button" at bounding box center [1021, 251] width 16 height 16
drag, startPoint x: 1023, startPoint y: 252, endPoint x: 1003, endPoint y: 264, distance: 23.0
click at [1022, 252] on icon "button" at bounding box center [1021, 251] width 16 height 16
click at [1019, 251] on icon "button" at bounding box center [1021, 251] width 4 height 6
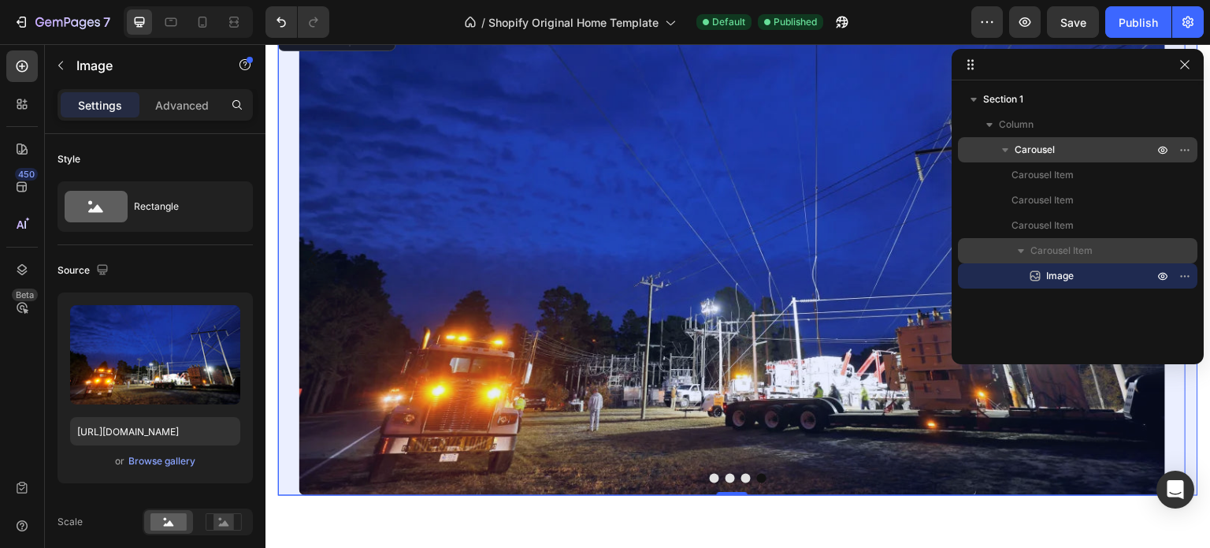
click at [1002, 150] on icon "button" at bounding box center [1005, 150] width 16 height 16
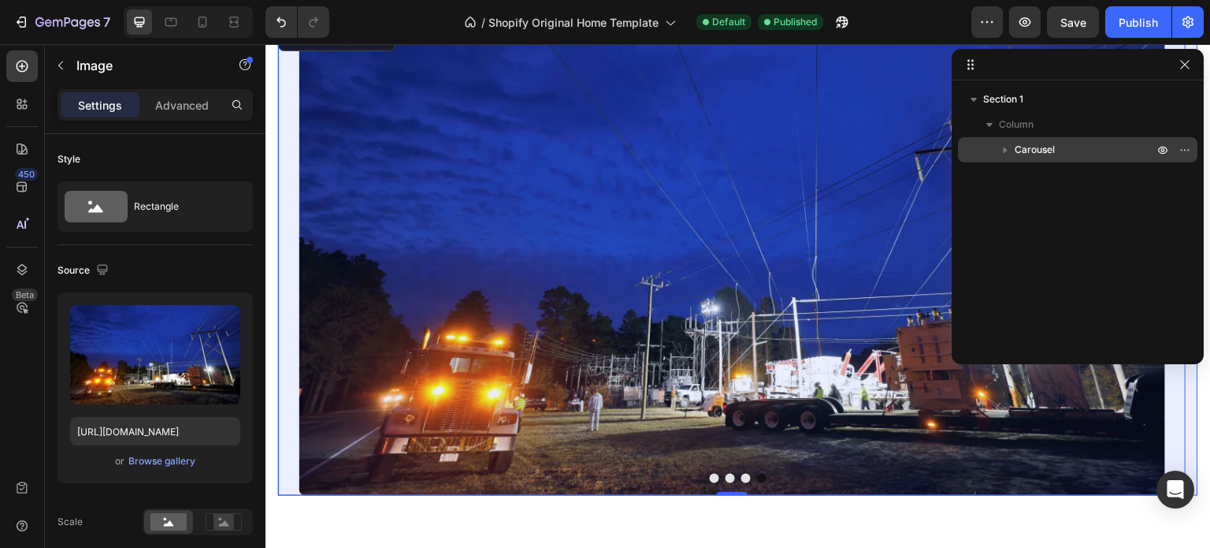
click at [1005, 150] on icon "button" at bounding box center [1006, 150] width 4 height 6
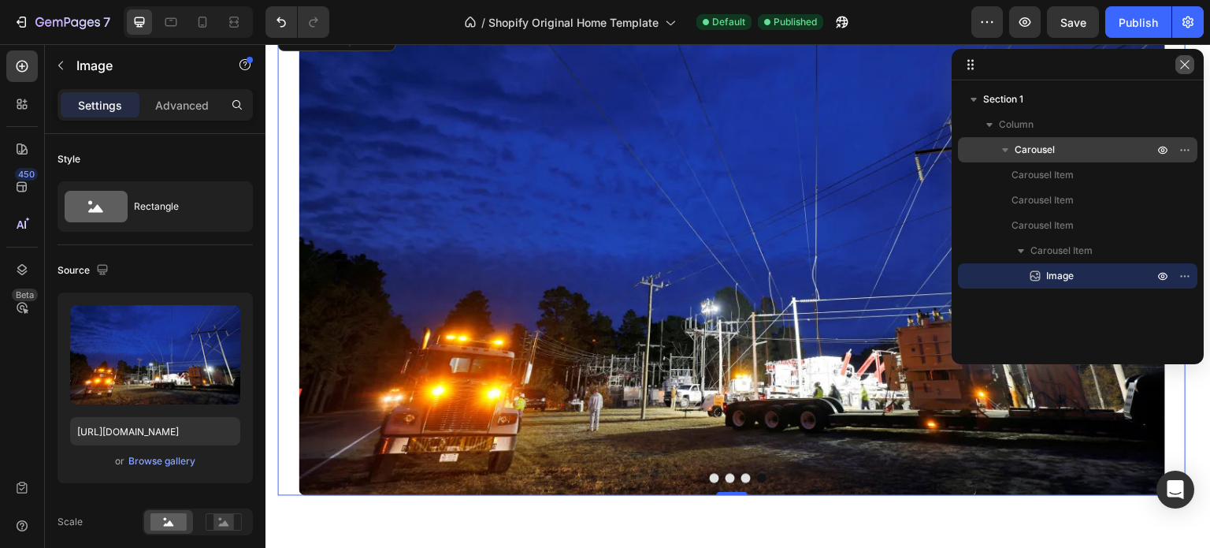
click at [1182, 71] on button "button" at bounding box center [1184, 64] width 19 height 19
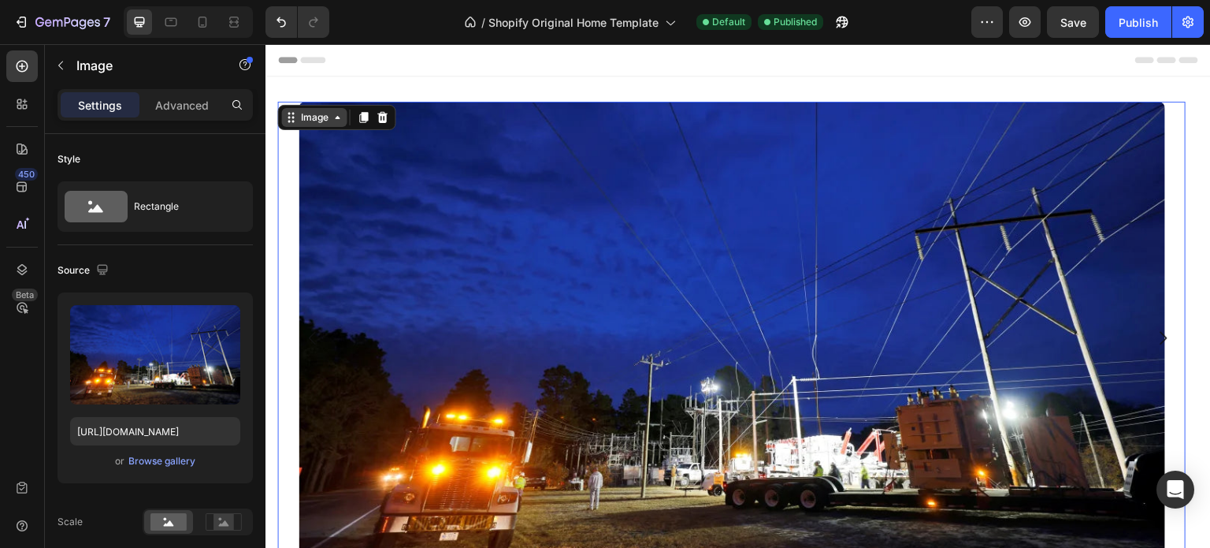
click at [343, 117] on icon at bounding box center [338, 117] width 13 height 13
click at [364, 118] on icon at bounding box center [364, 117] width 9 height 11
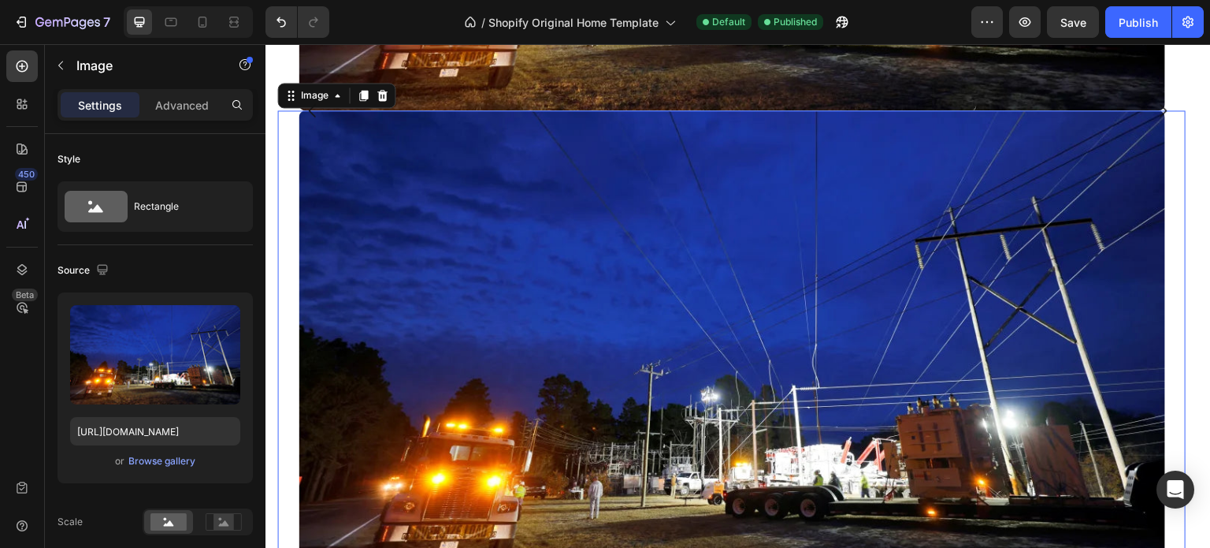
scroll to position [475, 0]
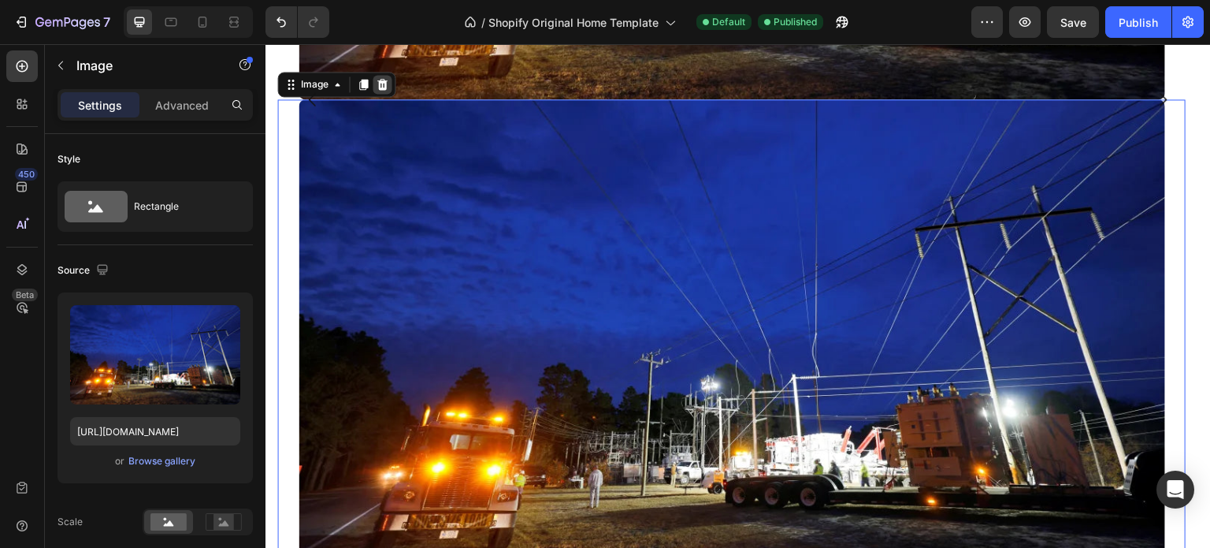
click at [381, 88] on icon at bounding box center [382, 84] width 10 height 11
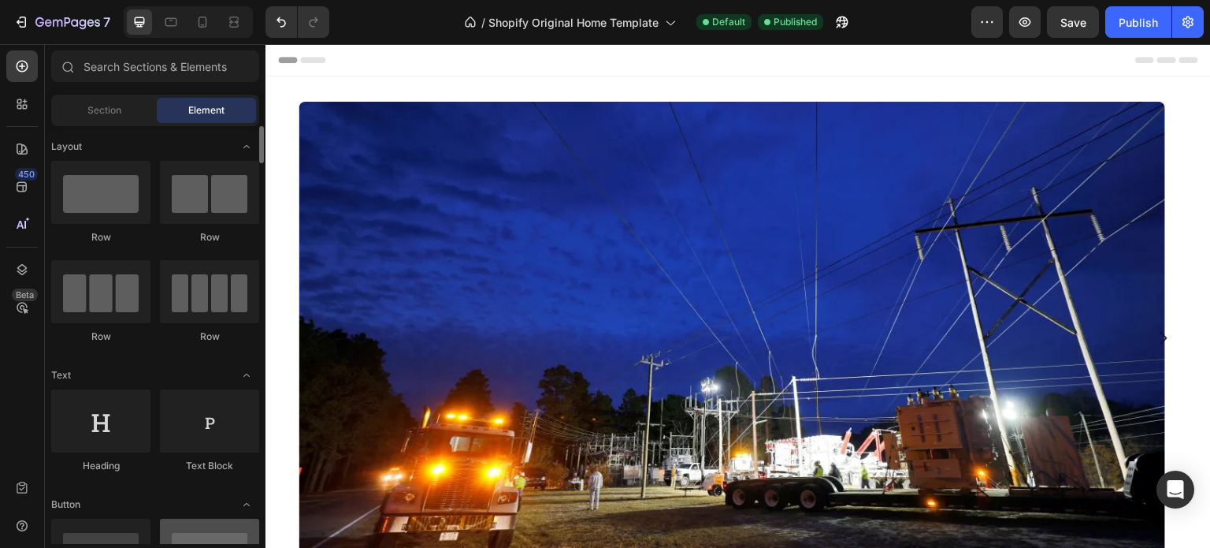
scroll to position [158, 0]
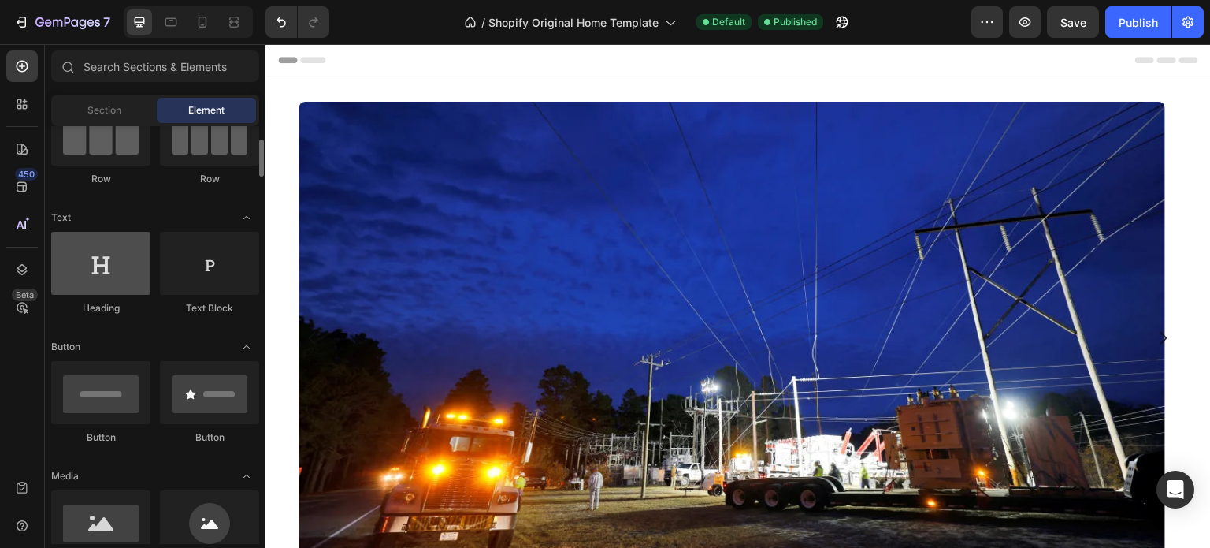
click at [117, 276] on div at bounding box center [100, 263] width 99 height 63
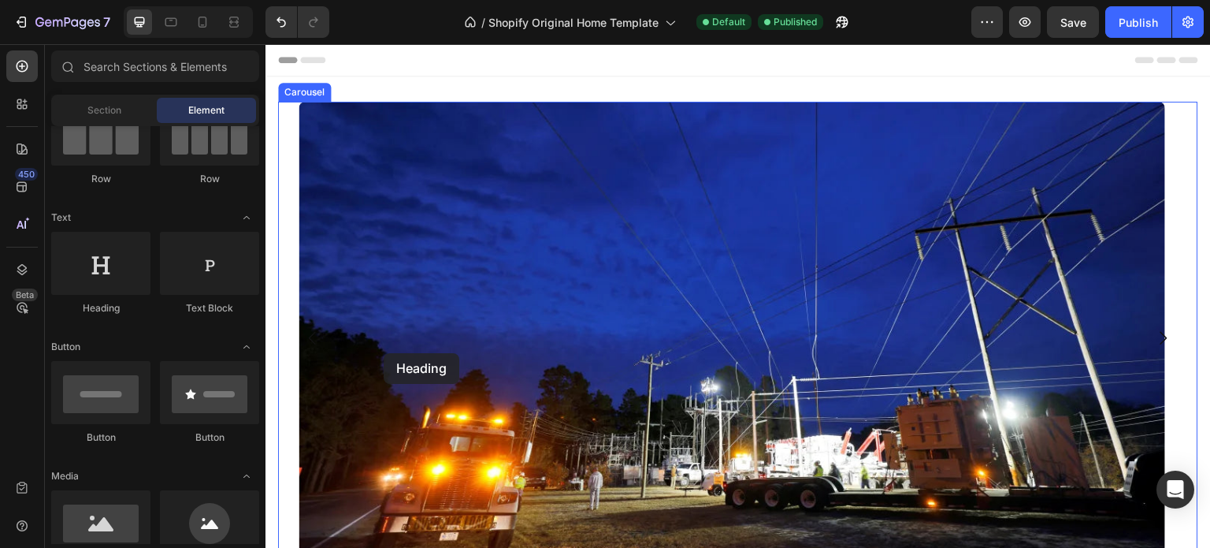
drag, startPoint x: 357, startPoint y: 321, endPoint x: 414, endPoint y: 357, distance: 67.3
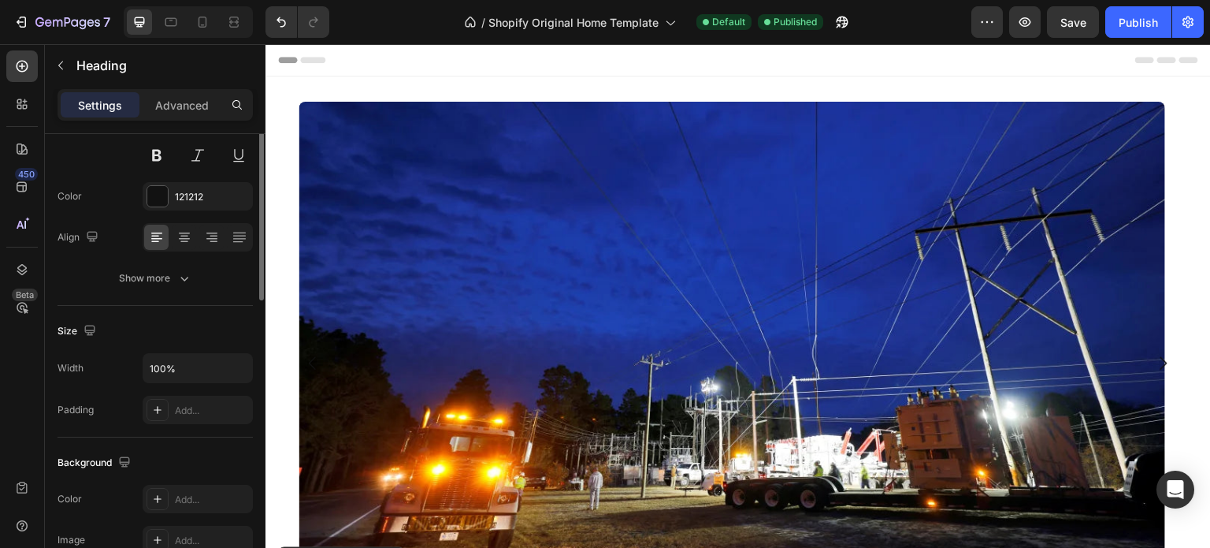
scroll to position [10, 0]
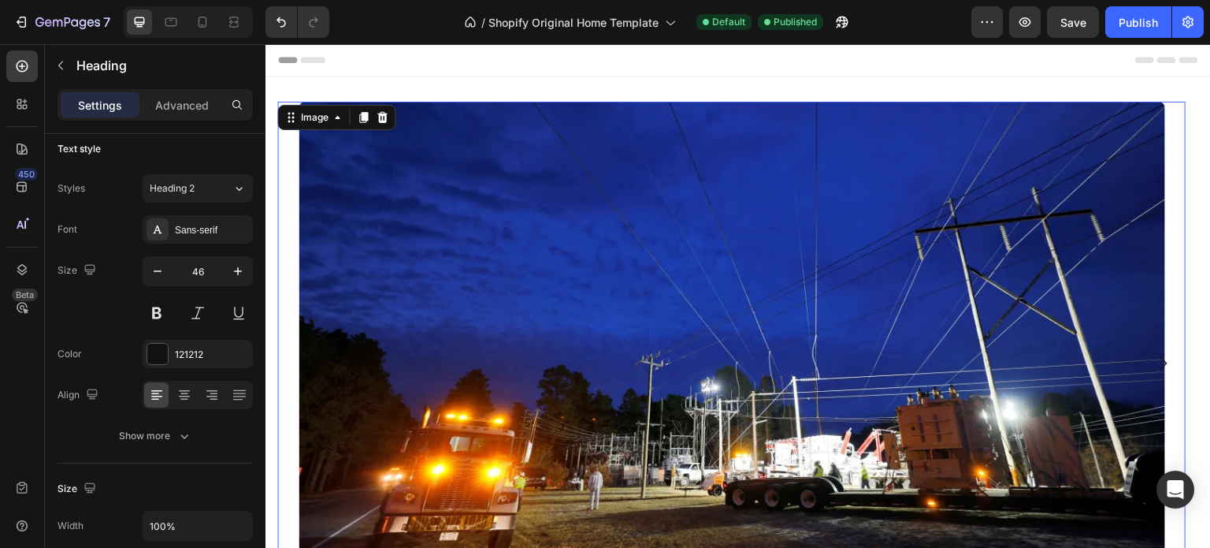
click at [292, 129] on div "Image 0" at bounding box center [732, 338] width 908 height 473
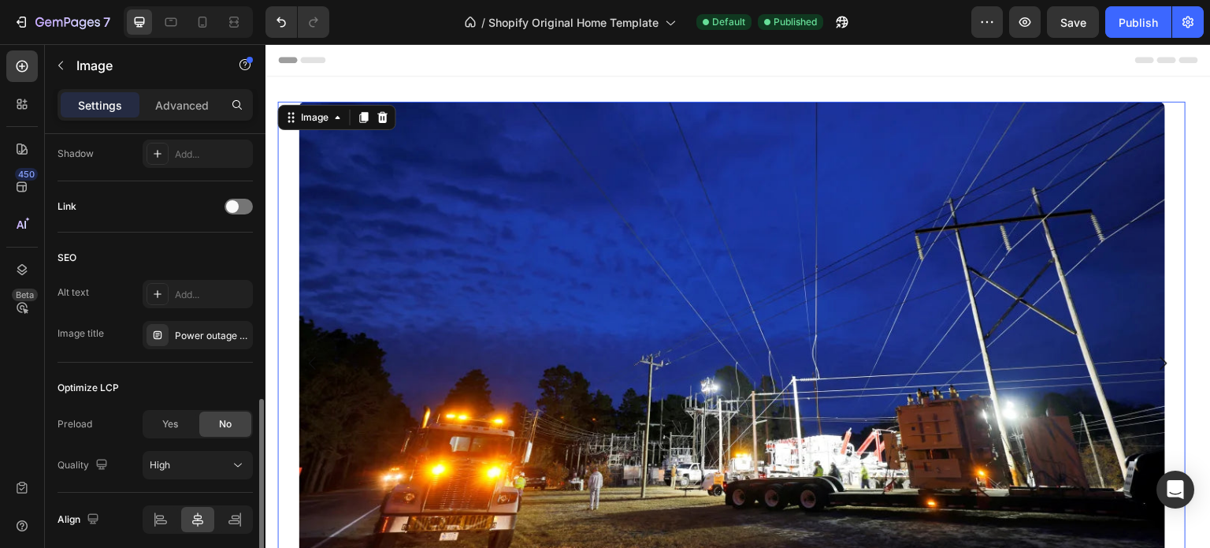
scroll to position [769, 0]
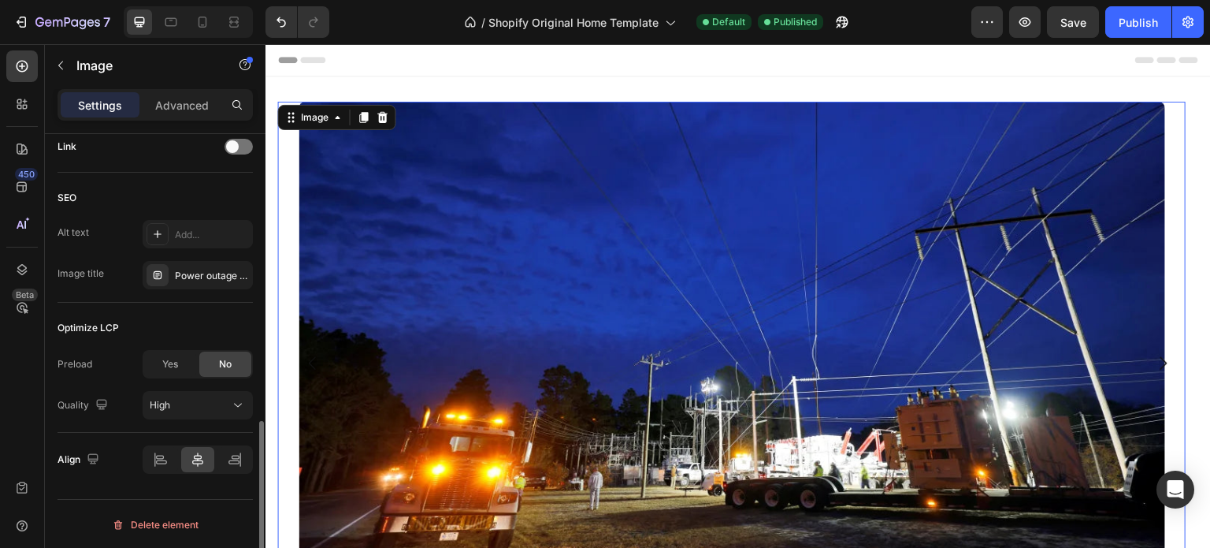
click at [443, 269] on img at bounding box center [732, 338] width 867 height 473
click at [289, 268] on div at bounding box center [732, 338] width 908 height 473
click at [333, 253] on img at bounding box center [732, 338] width 867 height 473
click at [293, 257] on div at bounding box center [732, 338] width 908 height 473
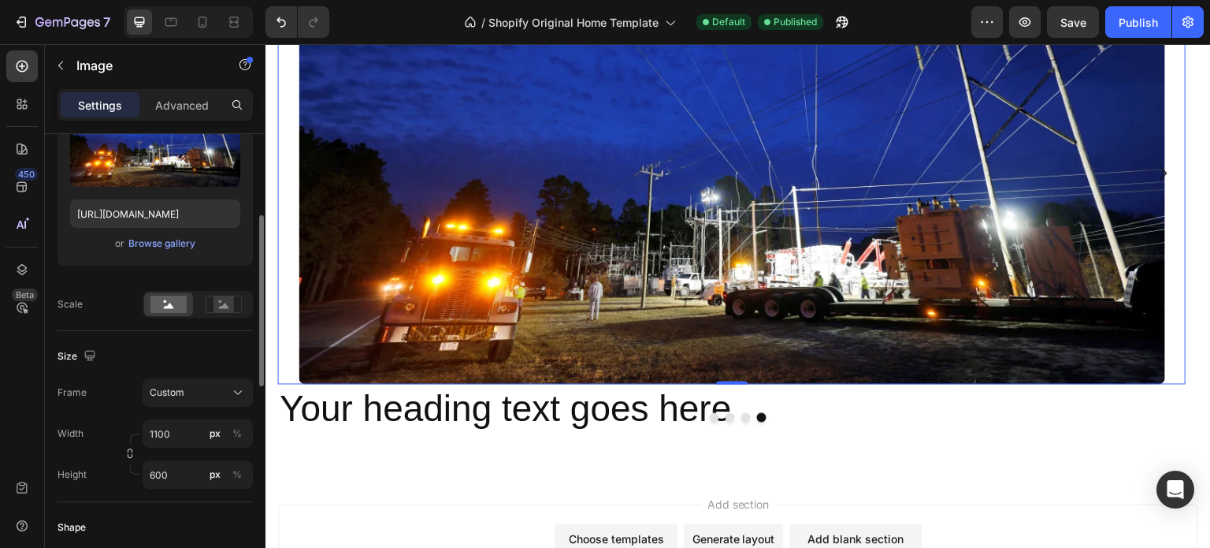
scroll to position [303, 0]
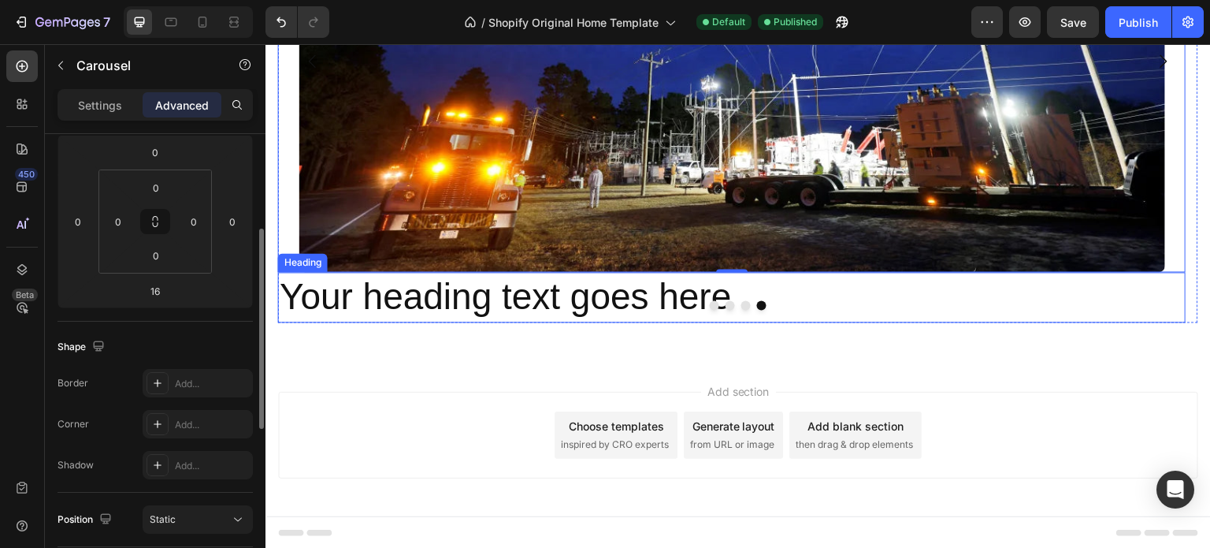
click at [420, 303] on div at bounding box center [738, 304] width 920 height 9
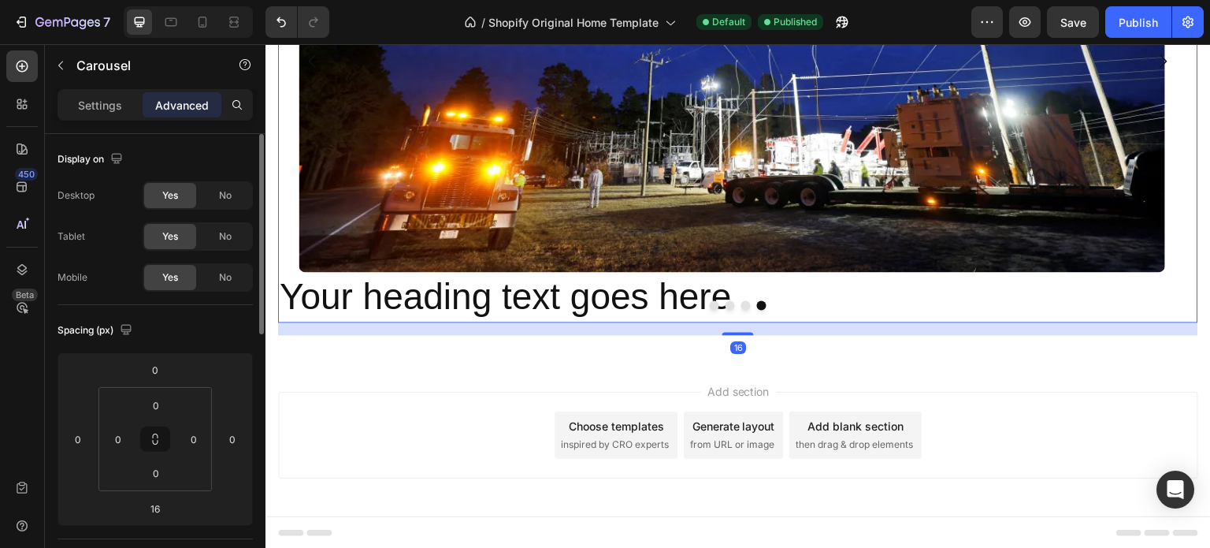
scroll to position [79, 0]
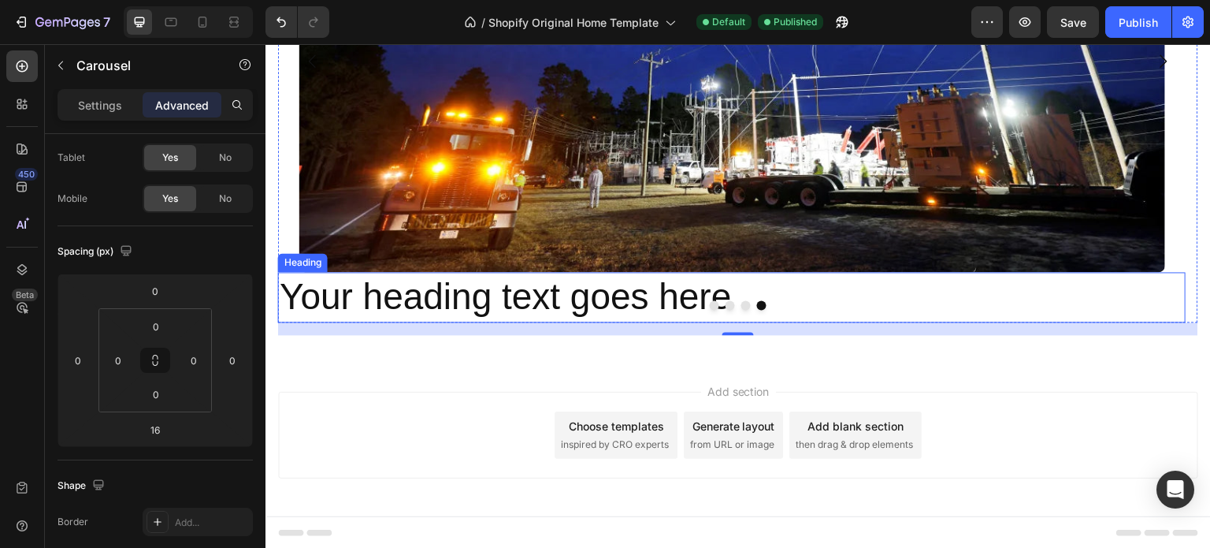
click at [331, 296] on h2 "Your heading text goes here" at bounding box center [732, 297] width 908 height 50
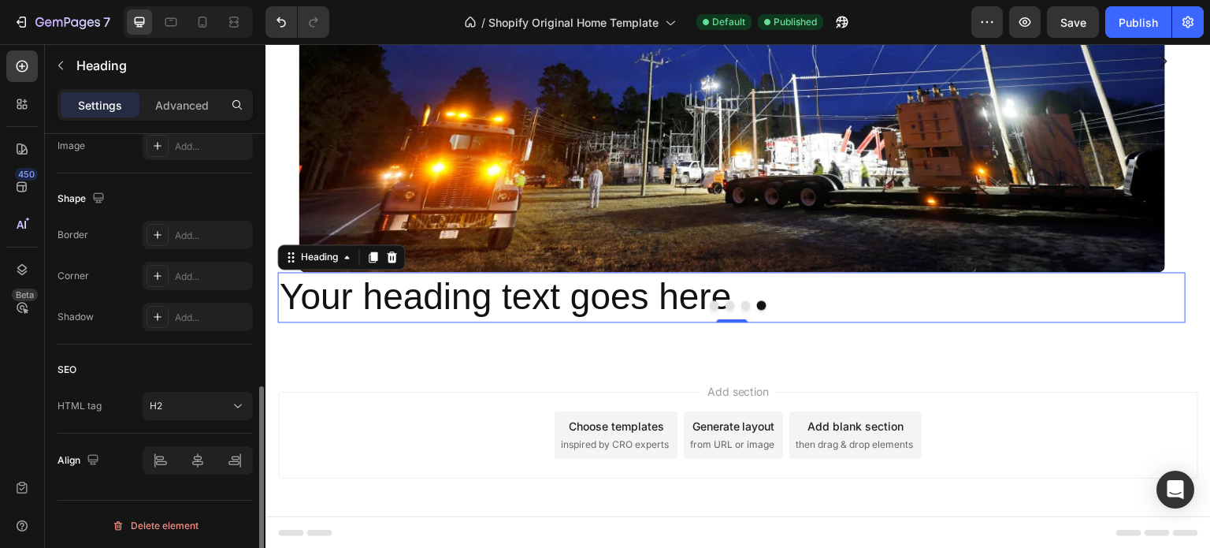
scroll to position [404, 0]
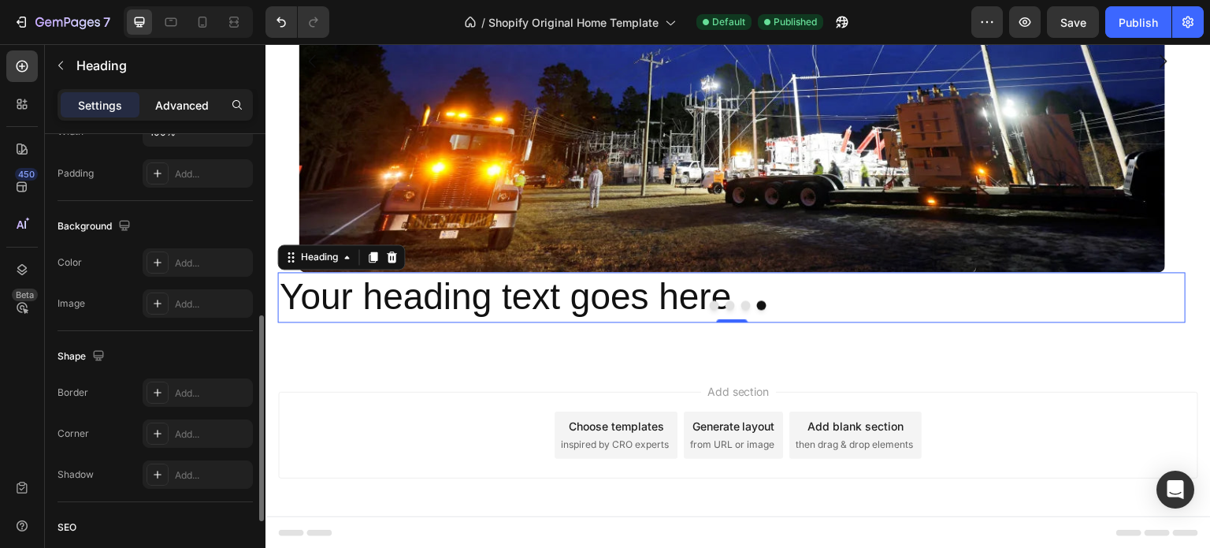
click at [195, 102] on p "Advanced" at bounding box center [182, 105] width 54 height 17
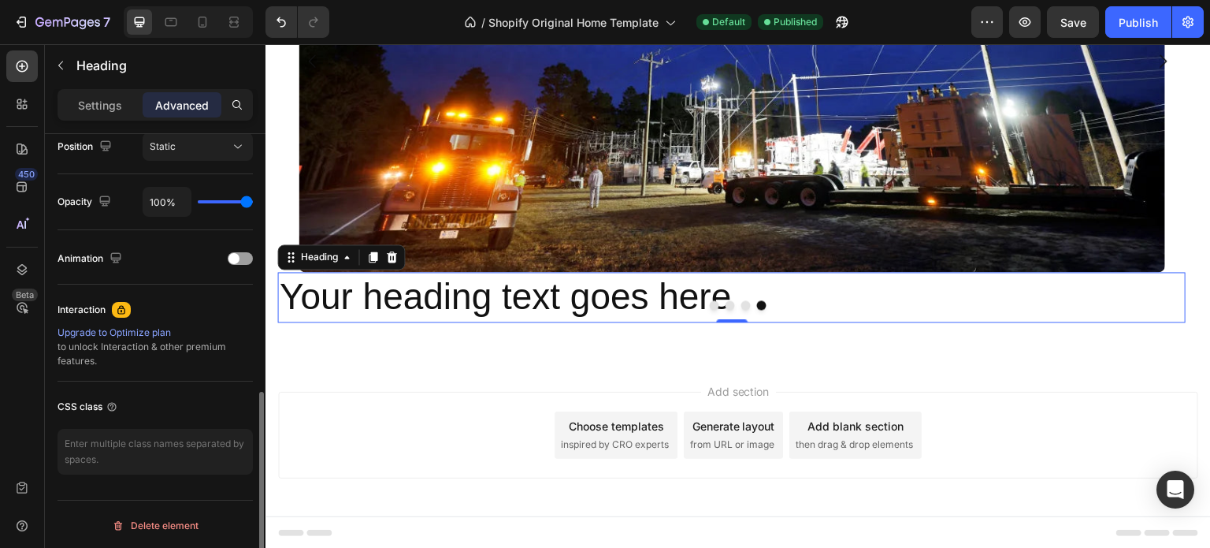
scroll to position [0, 0]
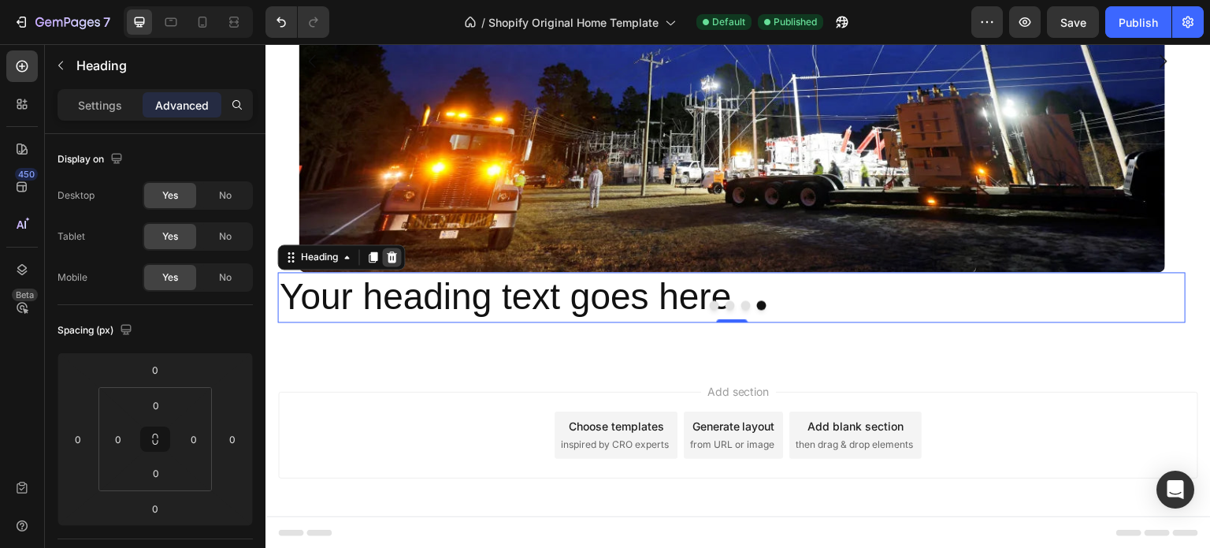
click at [400, 262] on div at bounding box center [392, 256] width 19 height 19
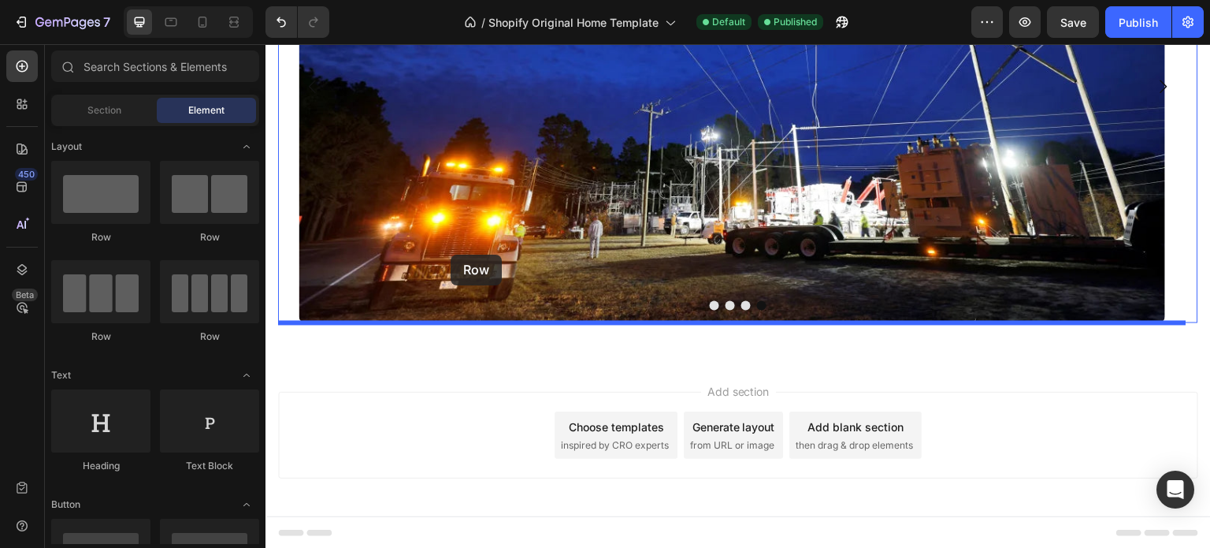
drag, startPoint x: 377, startPoint y: 249, endPoint x: 466, endPoint y: 246, distance: 89.9
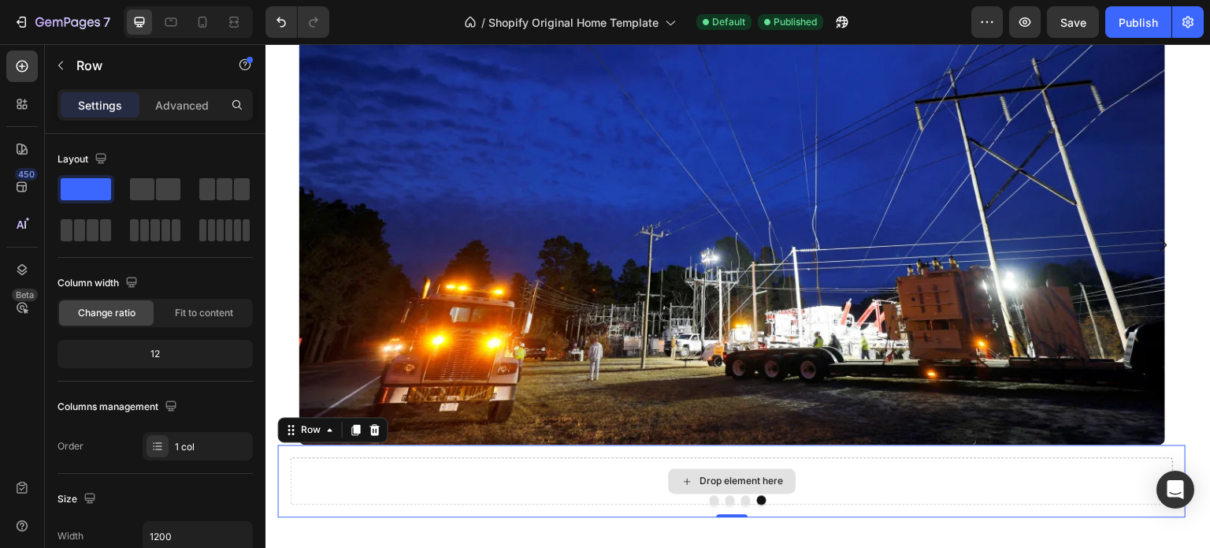
scroll to position [157, 0]
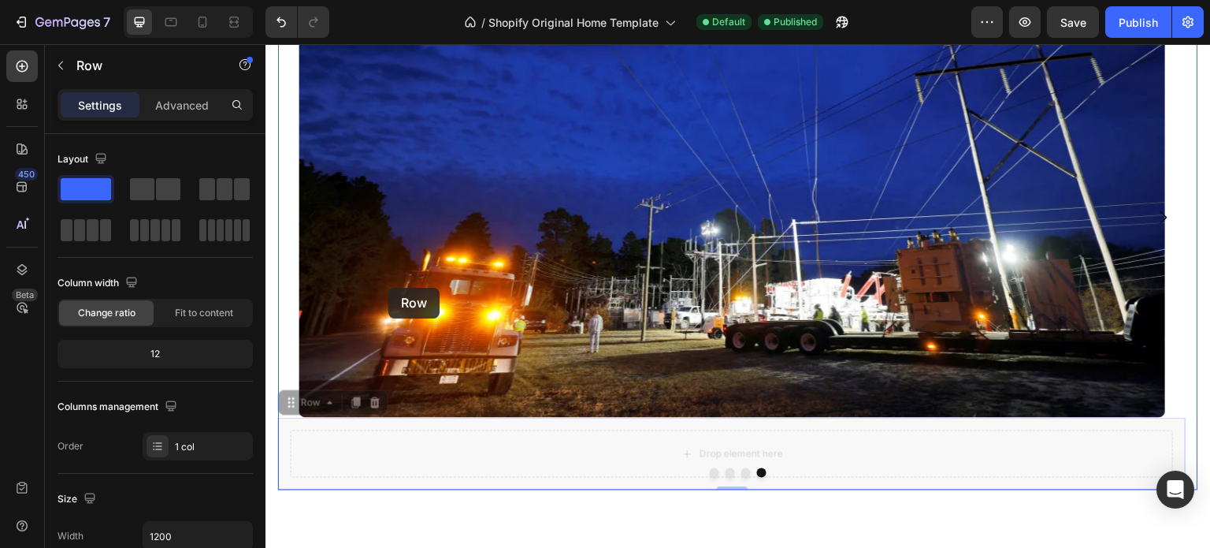
drag, startPoint x: 383, startPoint y: 425, endPoint x: 388, endPoint y: 288, distance: 138.0
click at [388, 288] on div "Drop element here Drop element here Drop element here Image Row 0 Drop element …" at bounding box center [737, 302] width 945 height 830
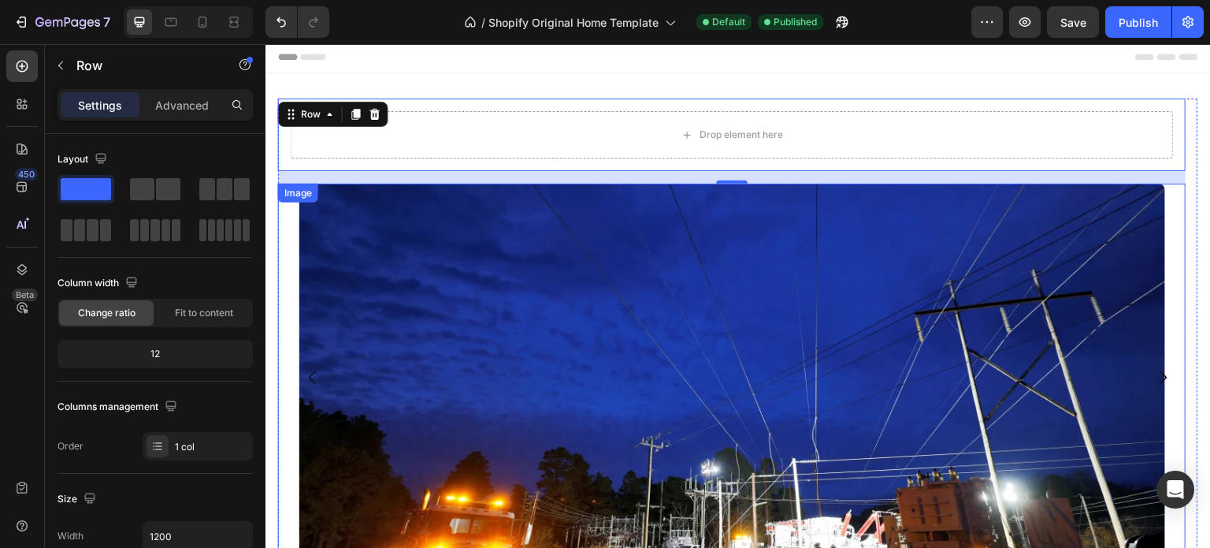
scroll to position [0, 0]
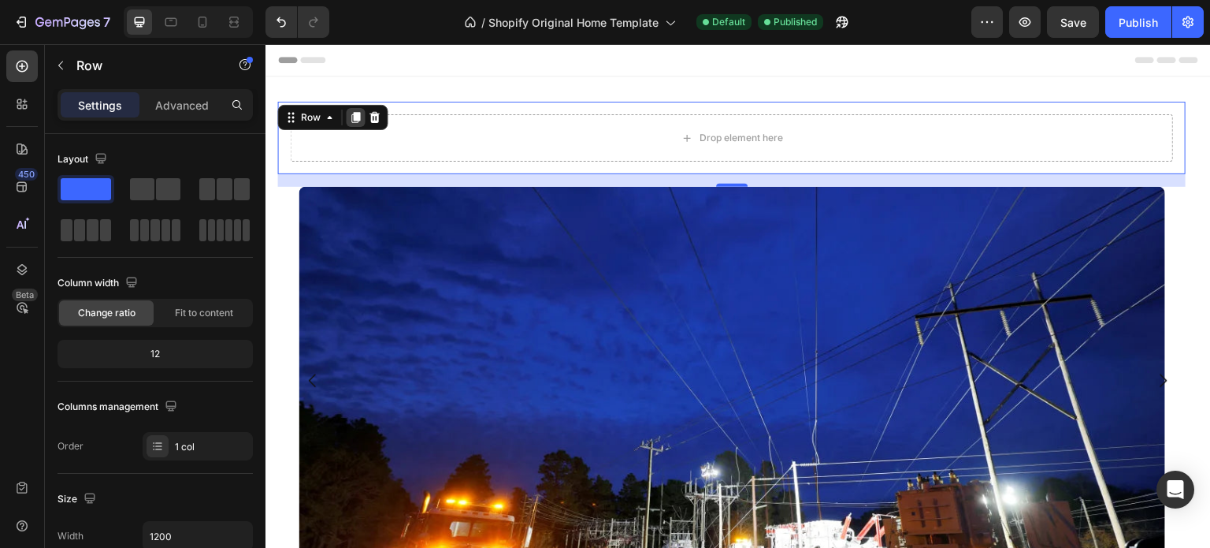
click at [347, 116] on div at bounding box center [356, 117] width 19 height 19
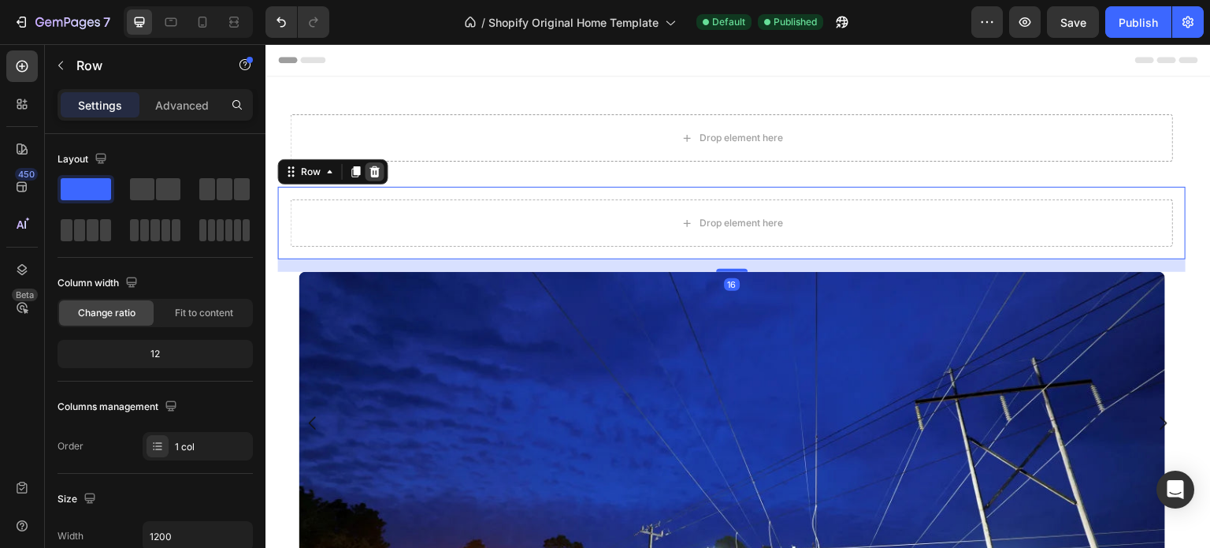
click at [371, 174] on icon at bounding box center [374, 171] width 10 height 11
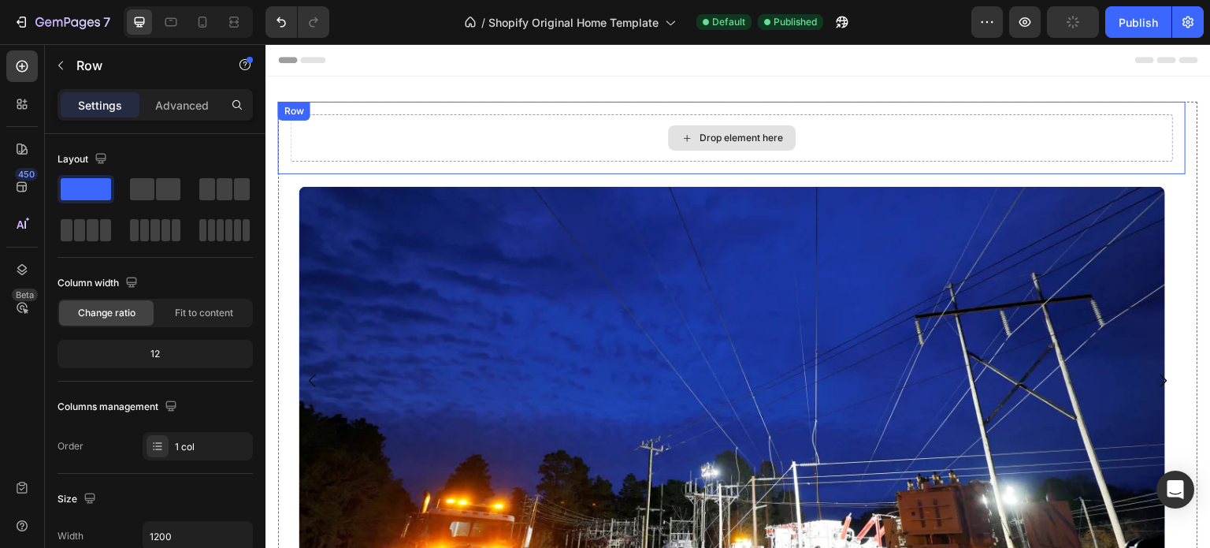
click at [378, 128] on div "Drop element here Row" at bounding box center [732, 138] width 908 height 72
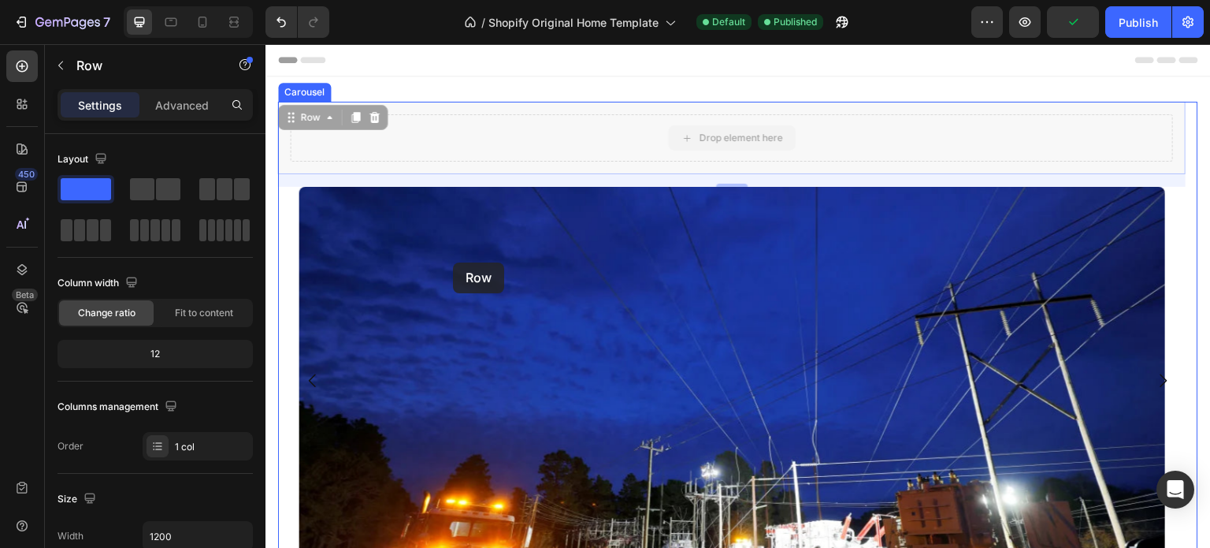
drag, startPoint x: 415, startPoint y: 106, endPoint x: 453, endPoint y: 262, distance: 160.5
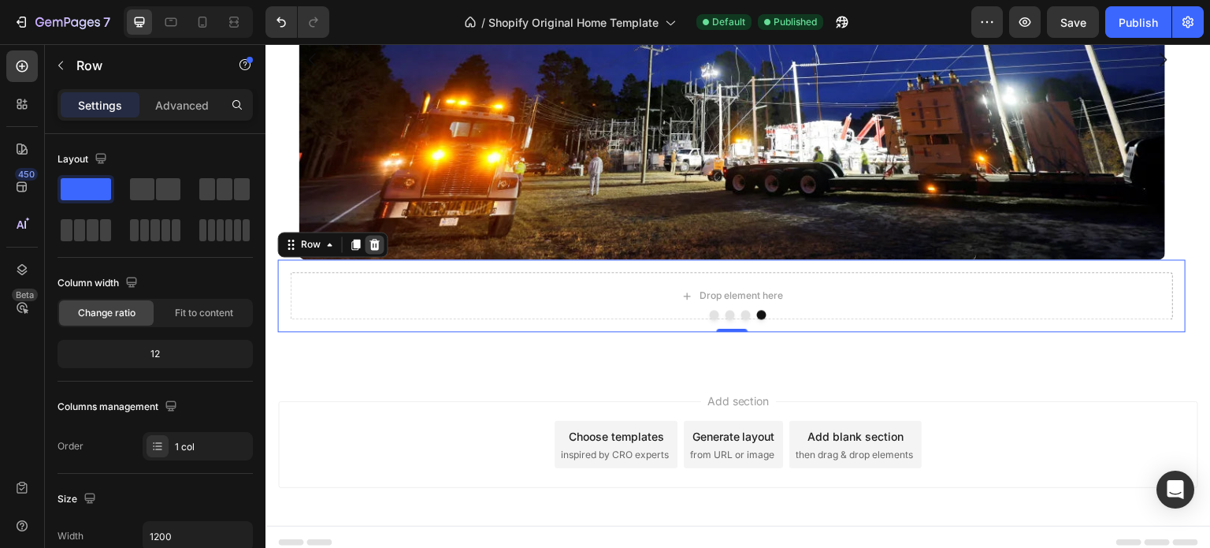
click at [366, 239] on div at bounding box center [375, 244] width 19 height 19
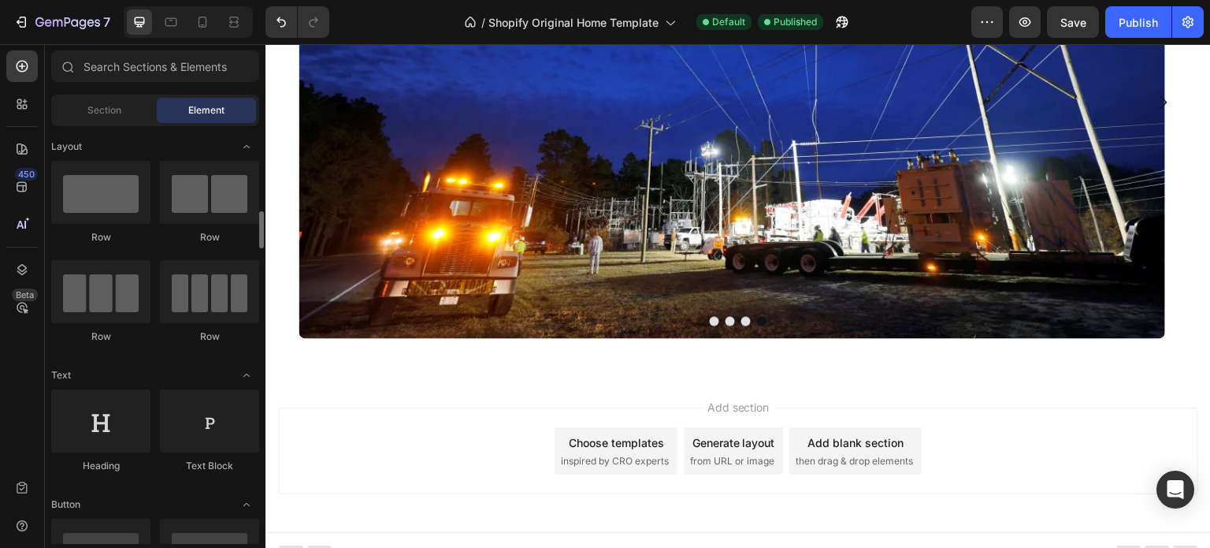
scroll to position [79, 0]
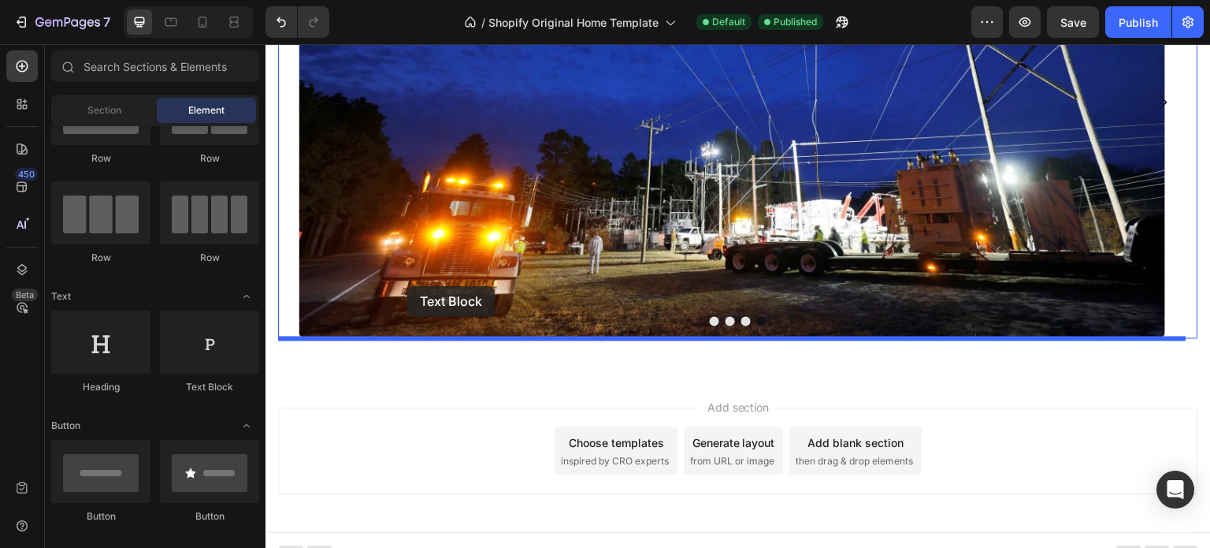
drag, startPoint x: 474, startPoint y: 405, endPoint x: 388, endPoint y: 282, distance: 150.4
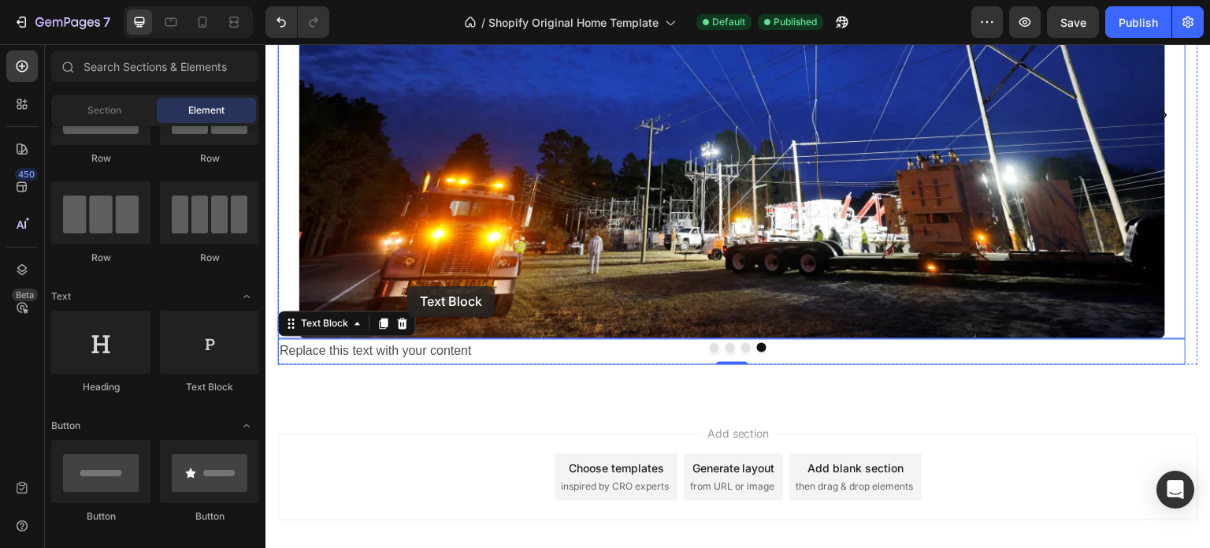
scroll to position [249, 0]
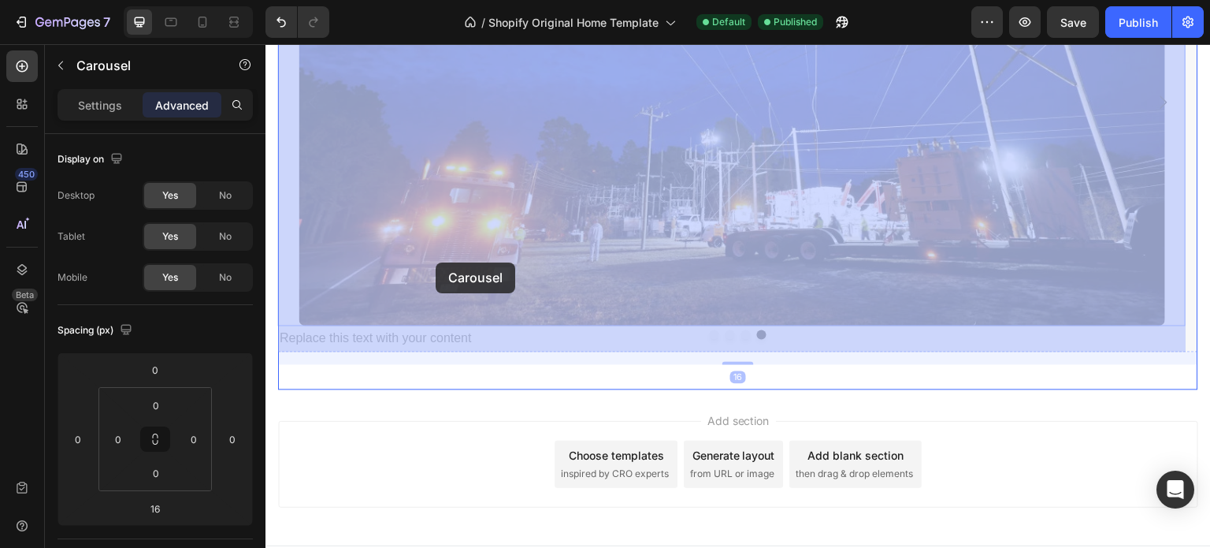
drag, startPoint x: 443, startPoint y: 334, endPoint x: 436, endPoint y: 262, distance: 72.0
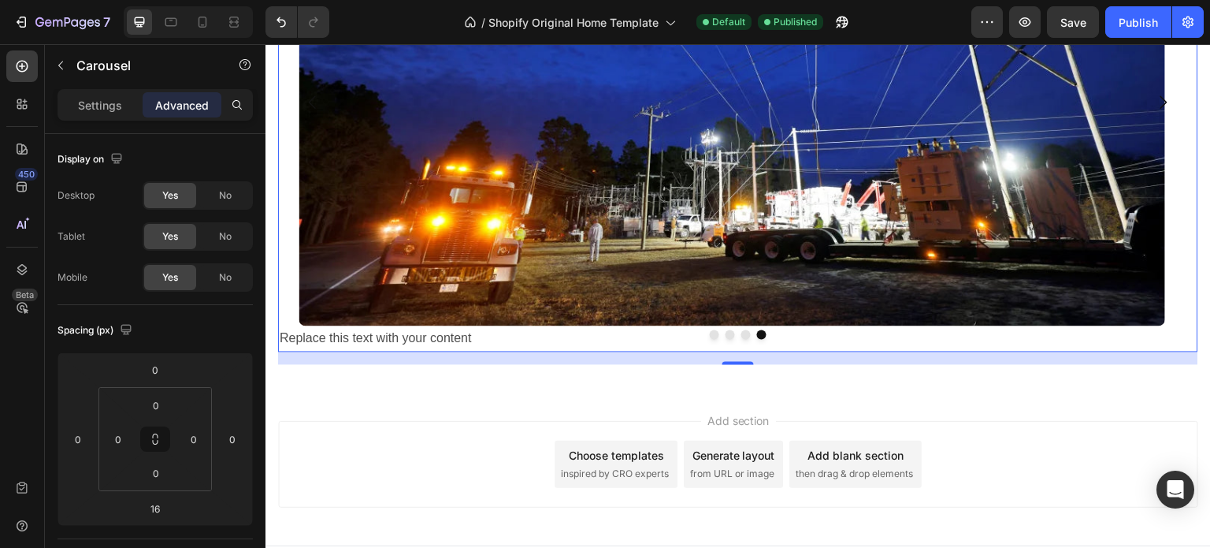
click at [400, 331] on div at bounding box center [738, 333] width 920 height 9
click at [387, 339] on div "Replace this text with your content" at bounding box center [732, 338] width 908 height 26
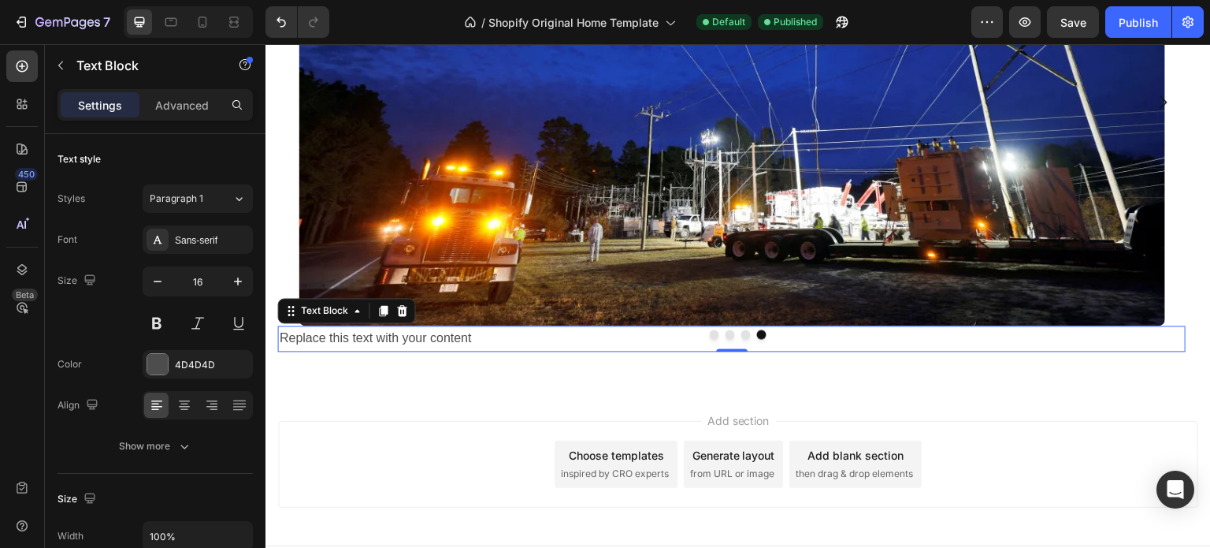
click at [387, 339] on div "Replace this text with your content" at bounding box center [732, 338] width 908 height 26
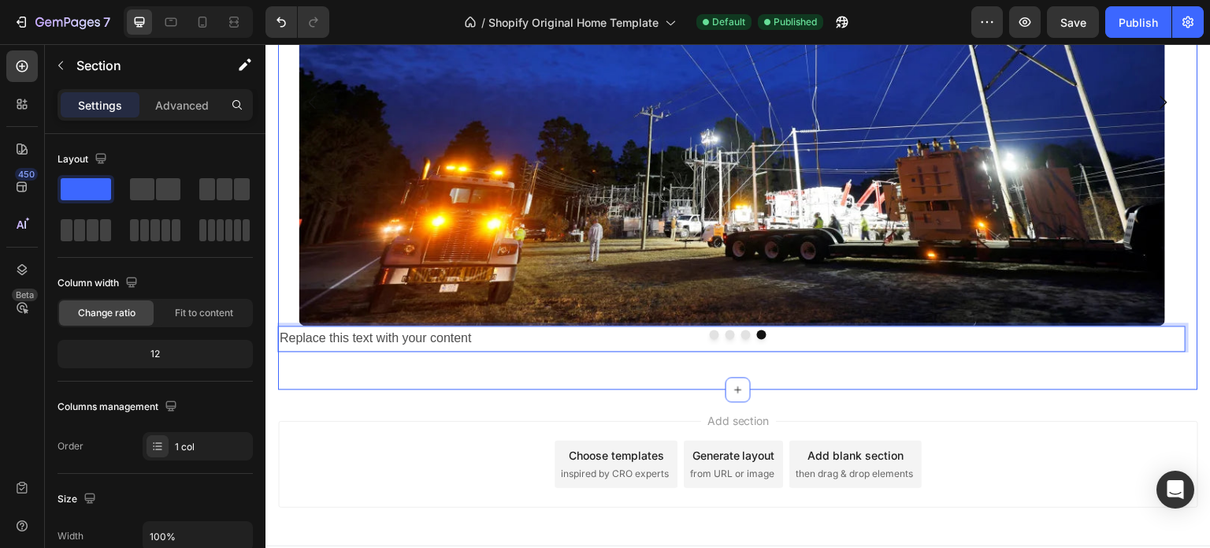
click at [511, 351] on div "Drop element here Drop element here Drop element here Image Replace this text w…" at bounding box center [738, 108] width 920 height 511
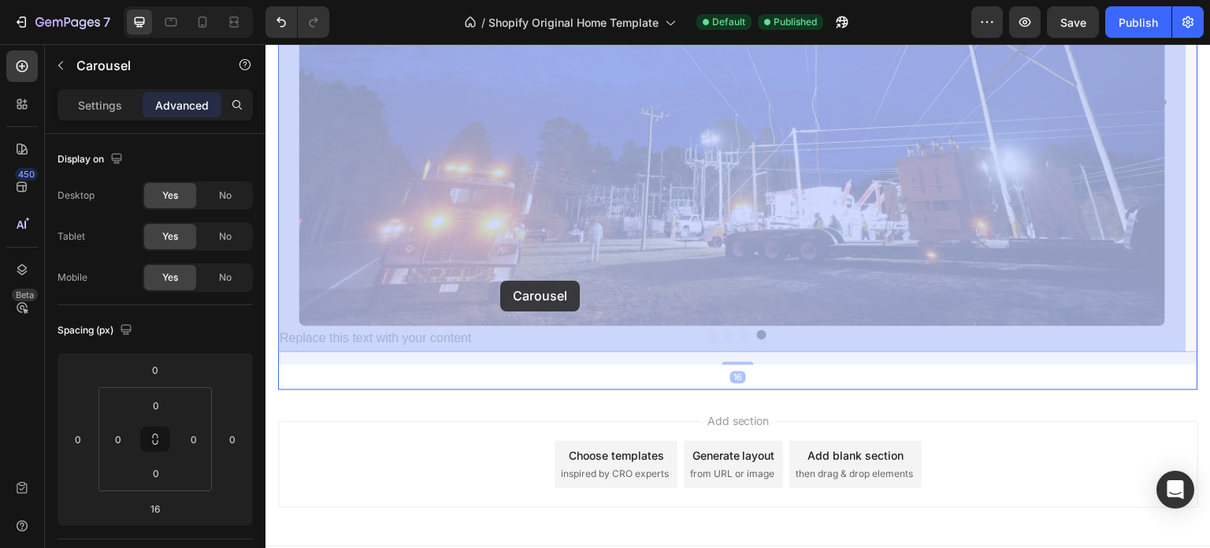
drag, startPoint x: 487, startPoint y: 337, endPoint x: 496, endPoint y: 280, distance: 57.4
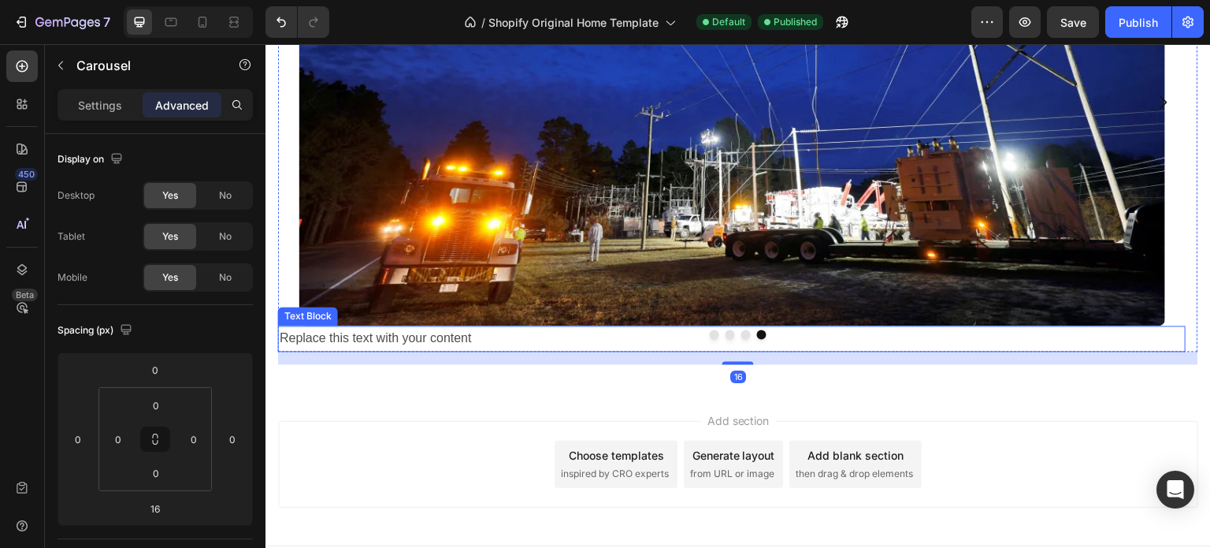
click at [512, 343] on p "Replace this text with your content" at bounding box center [732, 338] width 905 height 23
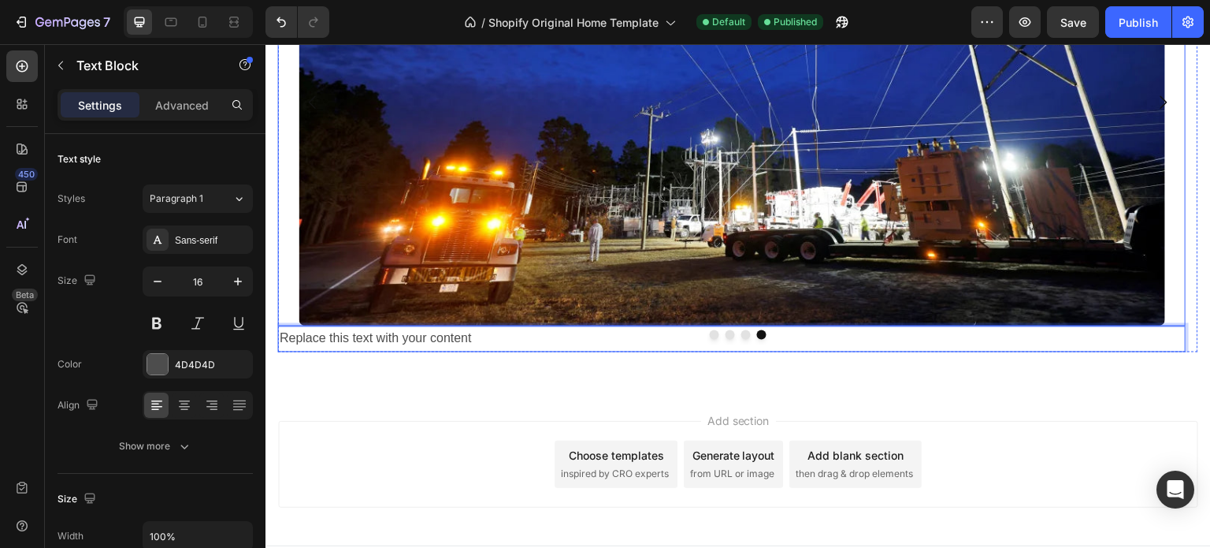
drag, startPoint x: 499, startPoint y: 340, endPoint x: 521, endPoint y: 298, distance: 47.9
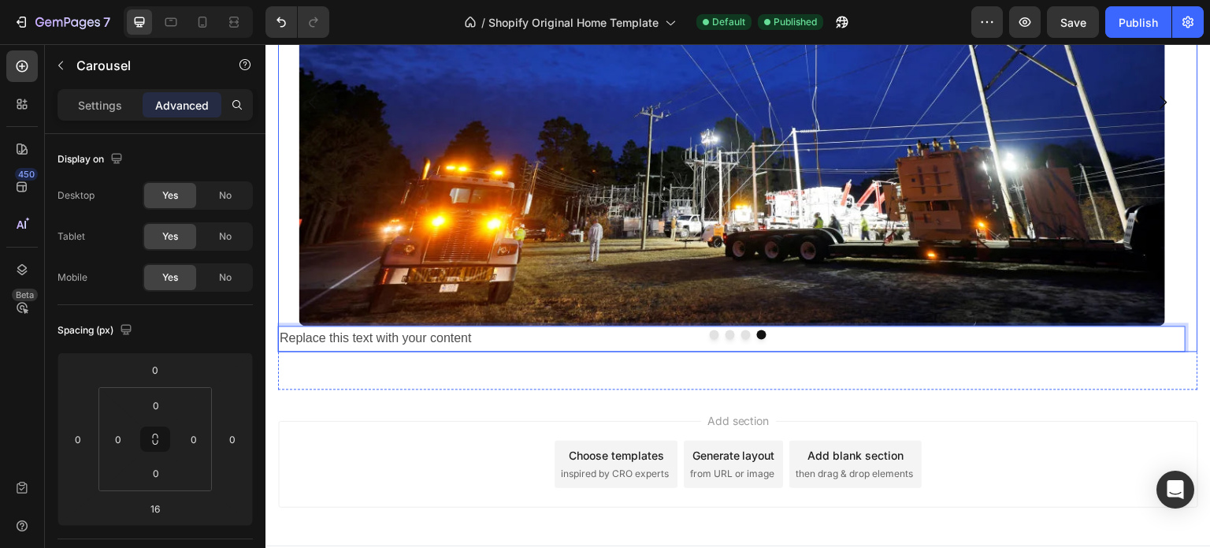
click at [290, 336] on div at bounding box center [738, 333] width 920 height 9
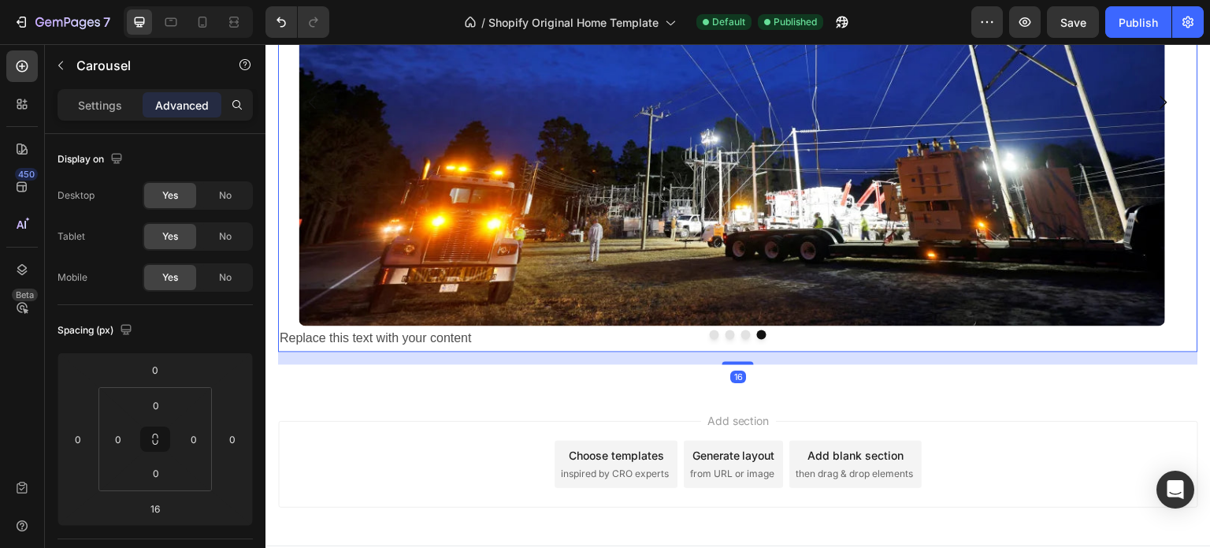
click at [290, 331] on div at bounding box center [738, 333] width 920 height 9
click at [306, 337] on div "Drop element here Drop element here Drop element here Image Replace this text w…" at bounding box center [738, 102] width 920 height 499
click at [318, 337] on div at bounding box center [738, 333] width 920 height 9
click at [323, 336] on div at bounding box center [738, 333] width 920 height 9
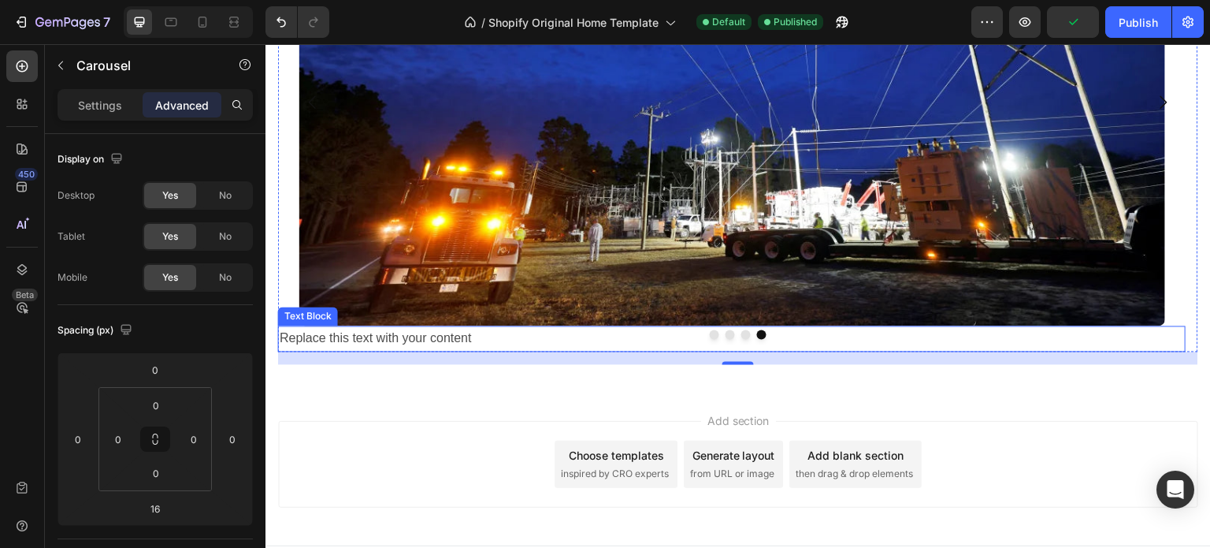
click at [527, 335] on div at bounding box center [738, 333] width 920 height 9
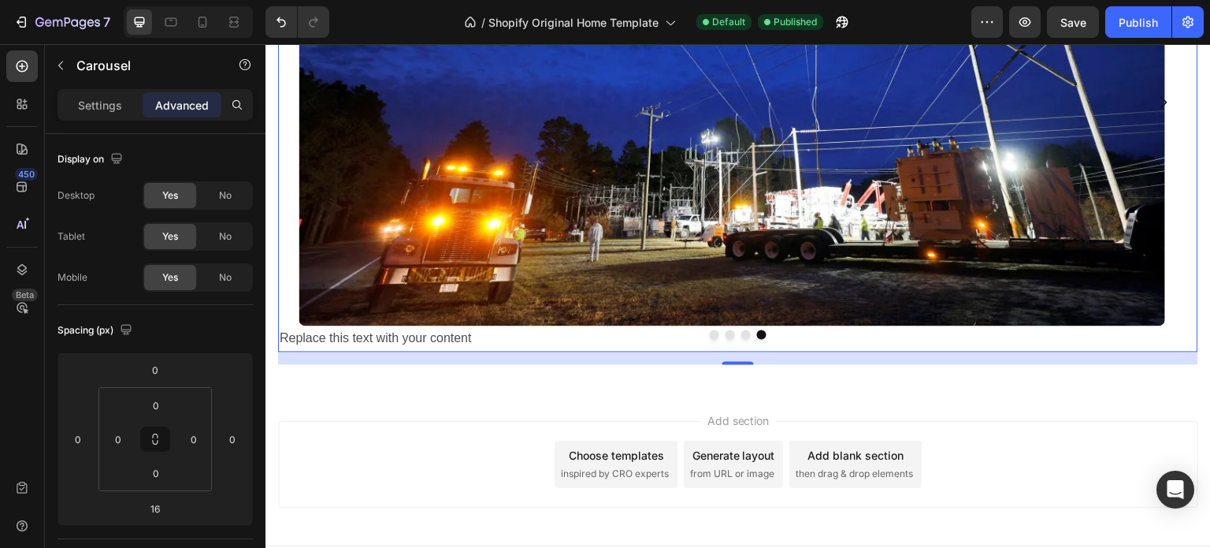
click at [479, 401] on div "Add section Choose templates inspired by CRO experts Generate layout from URL o…" at bounding box center [737, 467] width 945 height 156
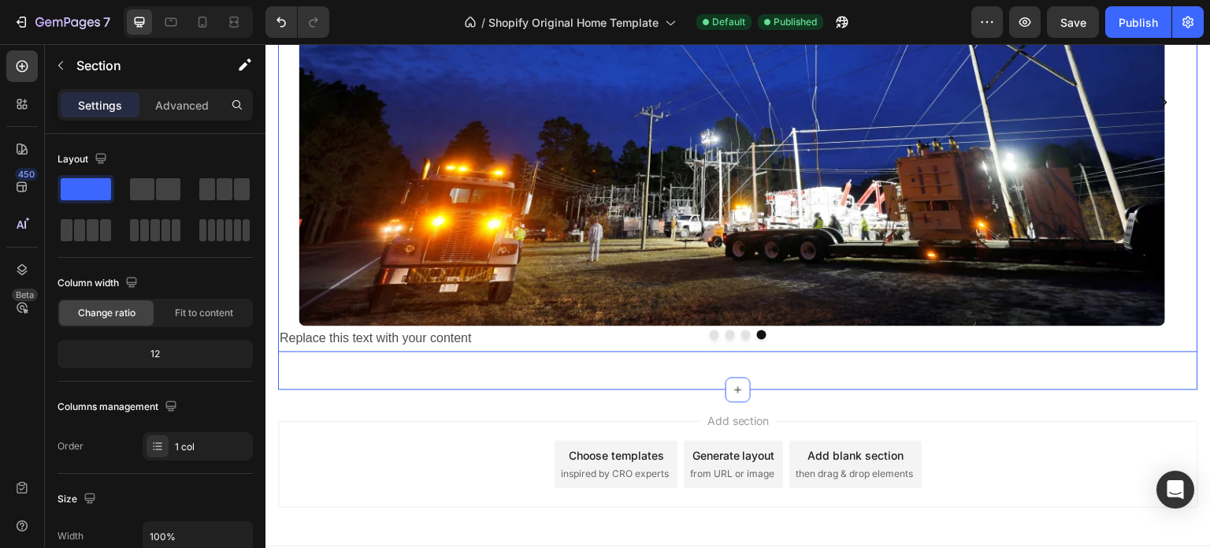
click at [497, 351] on div "Drop element here Drop element here Drop element here Image Replace this text w…" at bounding box center [738, 108] width 920 height 511
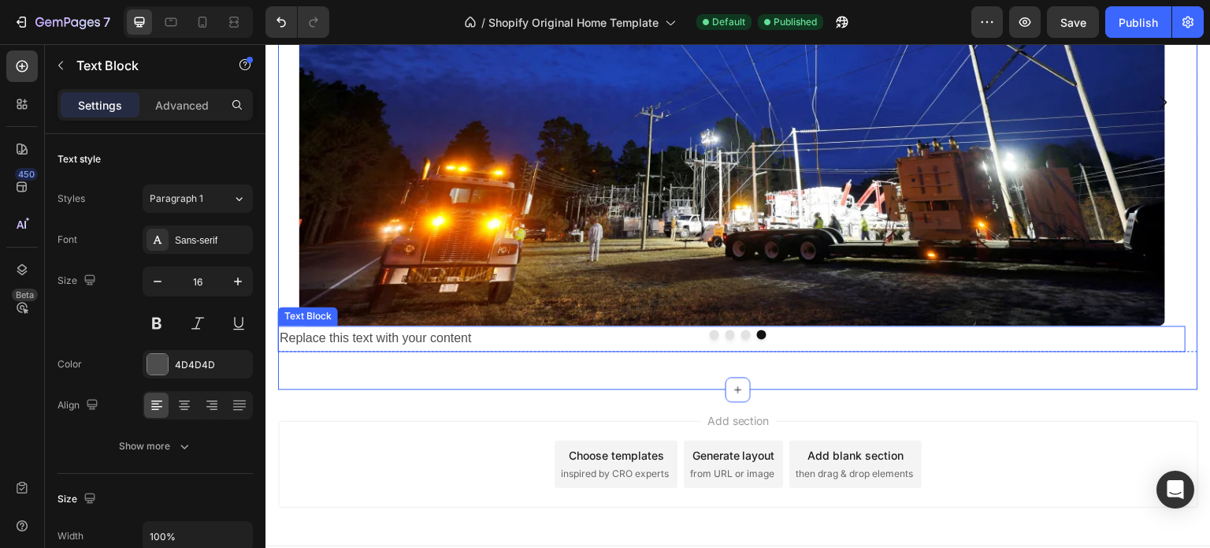
click at [492, 343] on p "Replace this text with your content" at bounding box center [732, 338] width 905 height 23
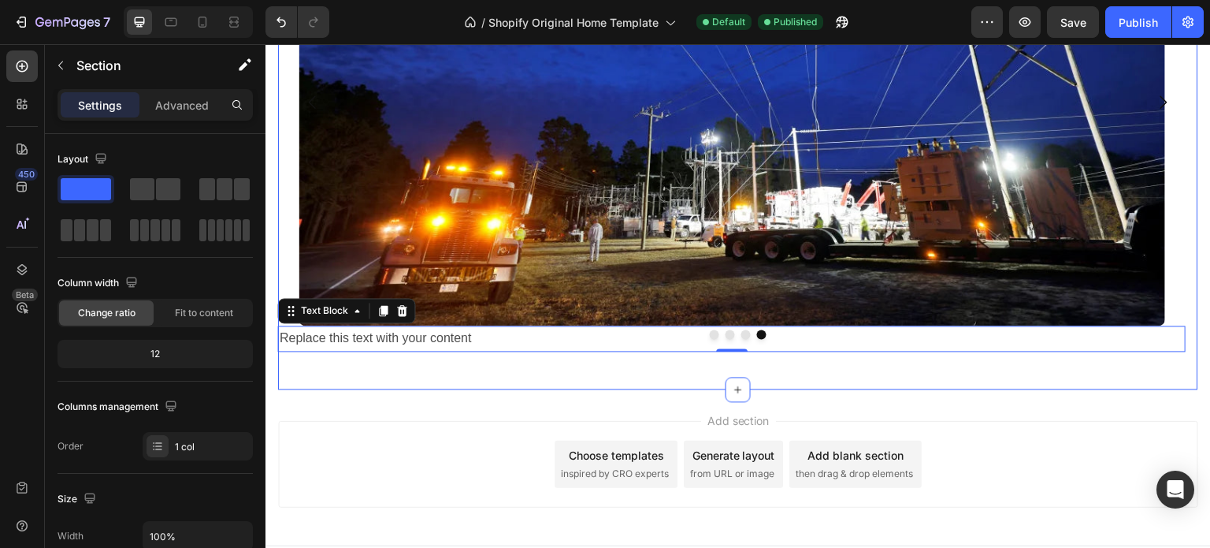
click at [522, 375] on div "Drop element here Drop element here Drop element here Image Replace this text w…" at bounding box center [738, 108] width 920 height 562
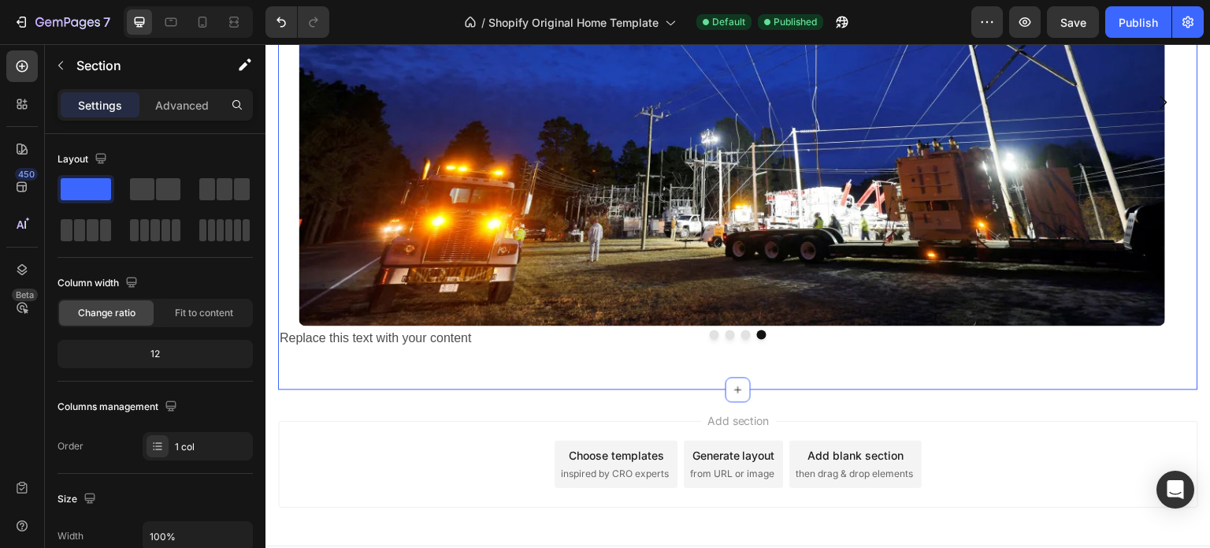
click at [428, 371] on div "Drop element here Drop element here Drop element here Image Replace this text w…" at bounding box center [738, 108] width 920 height 562
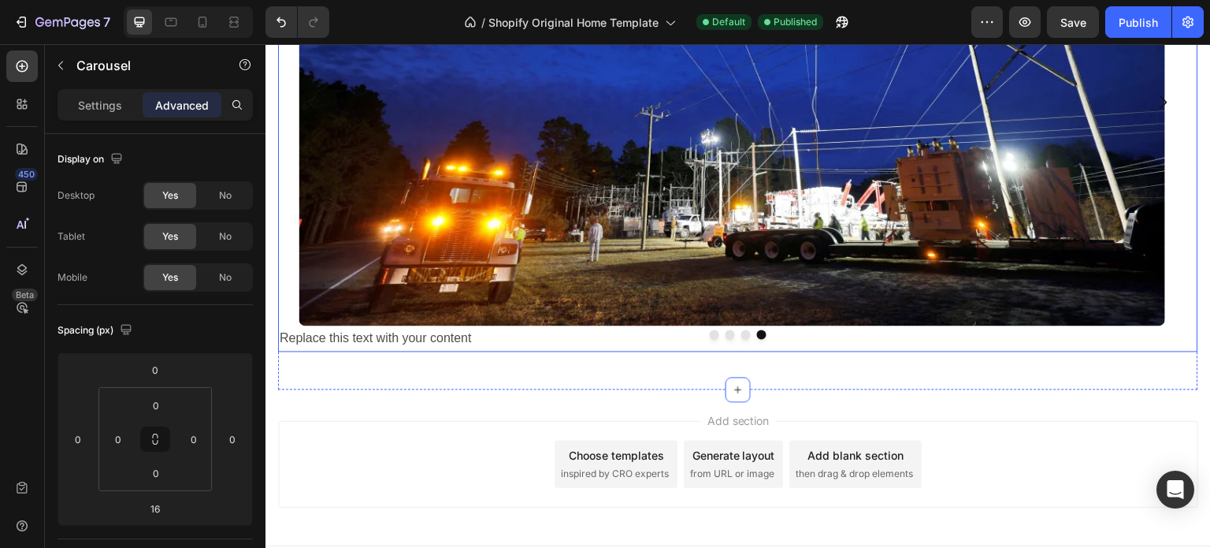
click at [407, 337] on div at bounding box center [738, 333] width 920 height 9
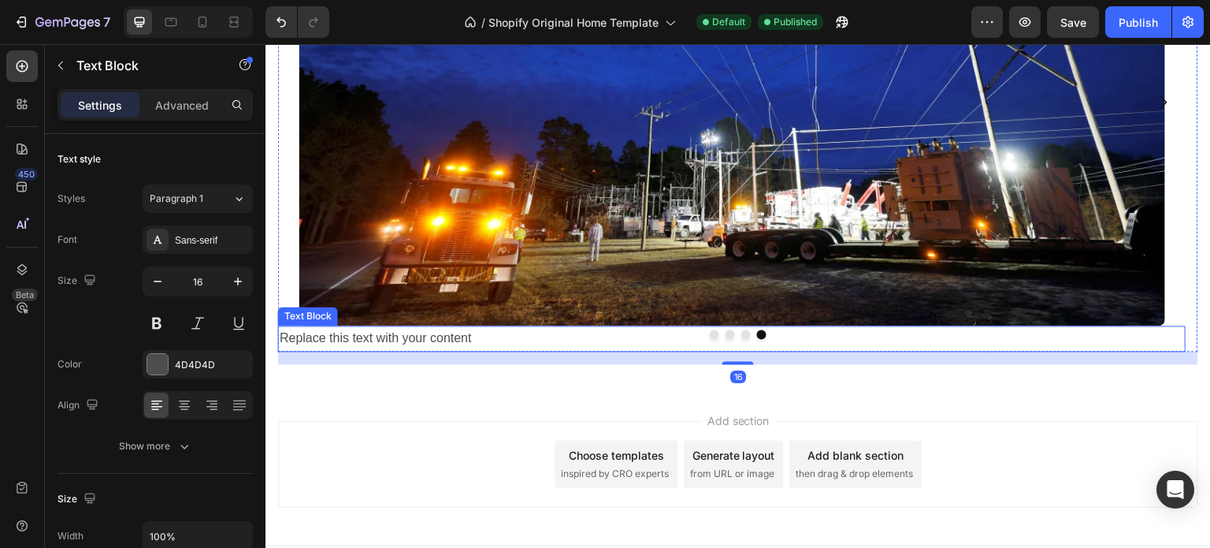
click at [405, 344] on p "Replace this text with your content" at bounding box center [732, 338] width 905 height 23
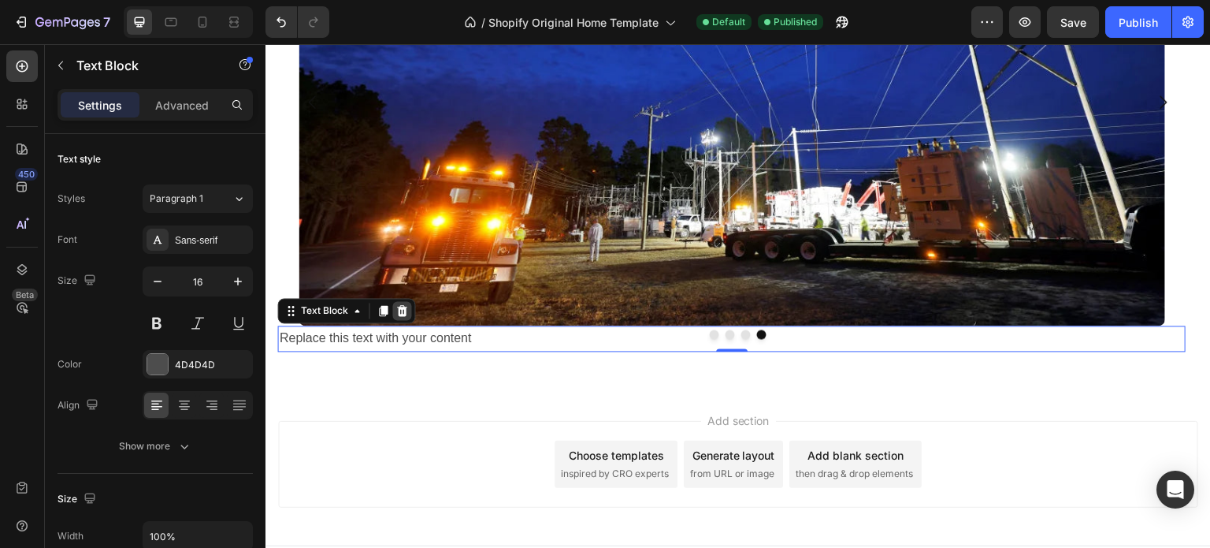
click at [400, 315] on icon at bounding box center [402, 310] width 10 height 11
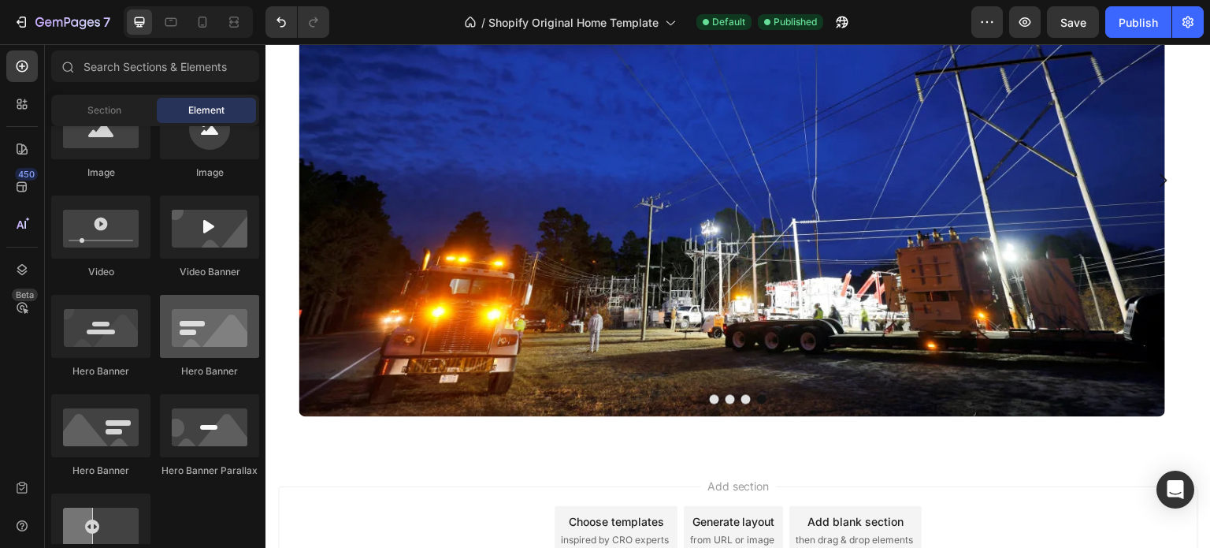
scroll to position [473, 0]
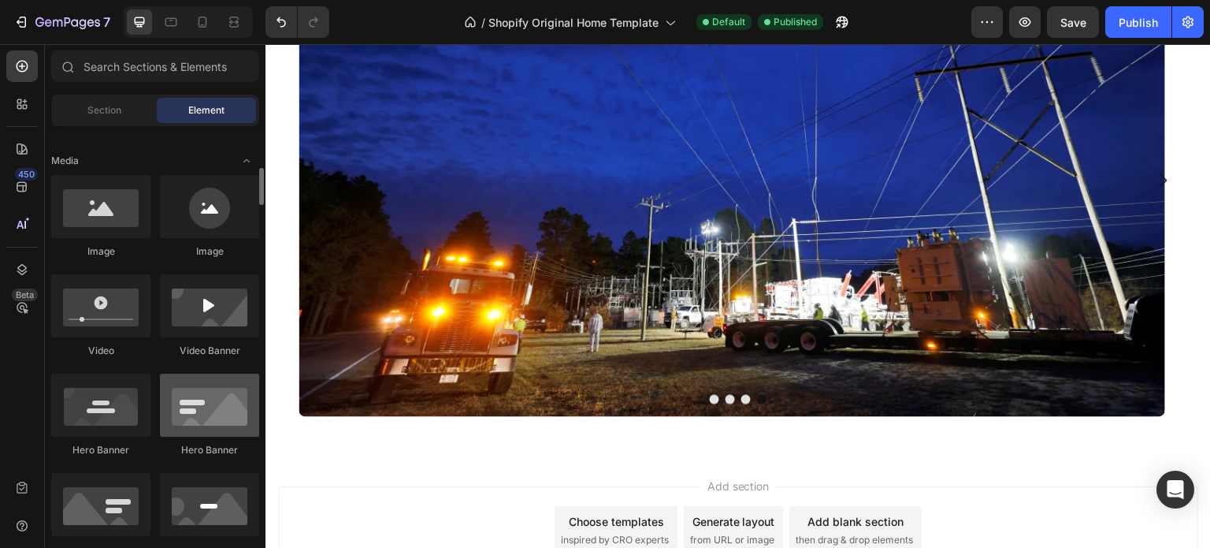
click at [210, 416] on div at bounding box center [209, 404] width 99 height 63
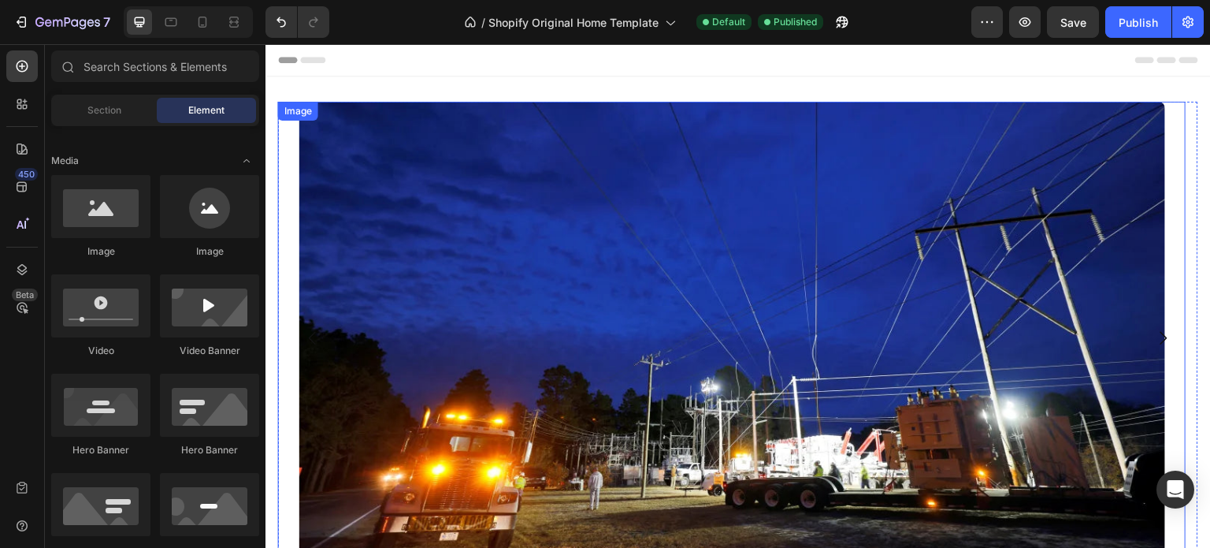
scroll to position [0, 0]
click at [478, 252] on img at bounding box center [732, 338] width 867 height 473
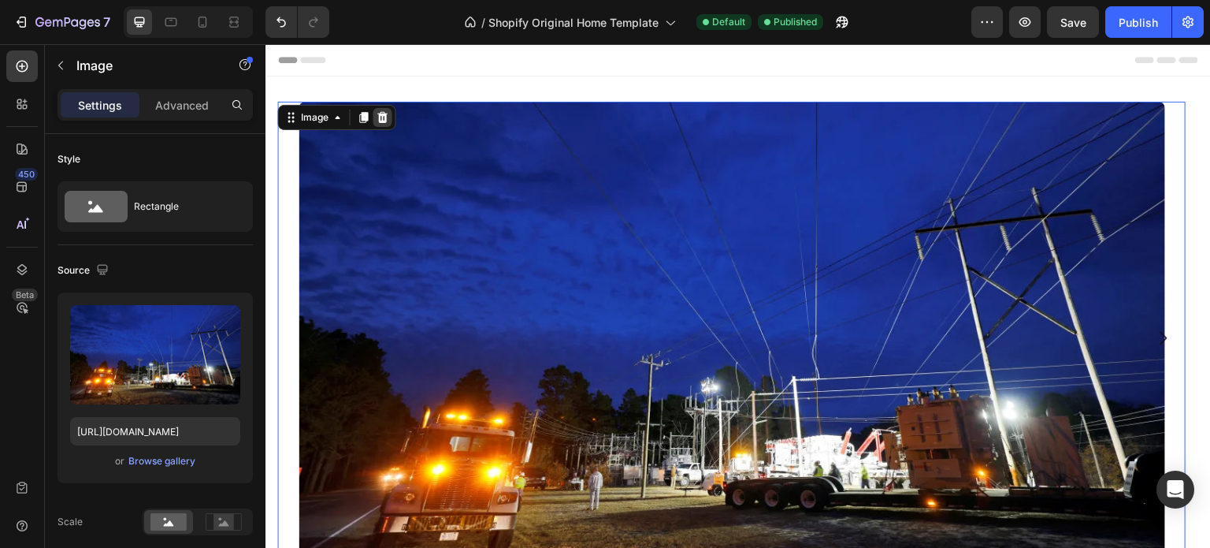
click at [381, 116] on icon at bounding box center [382, 117] width 10 height 11
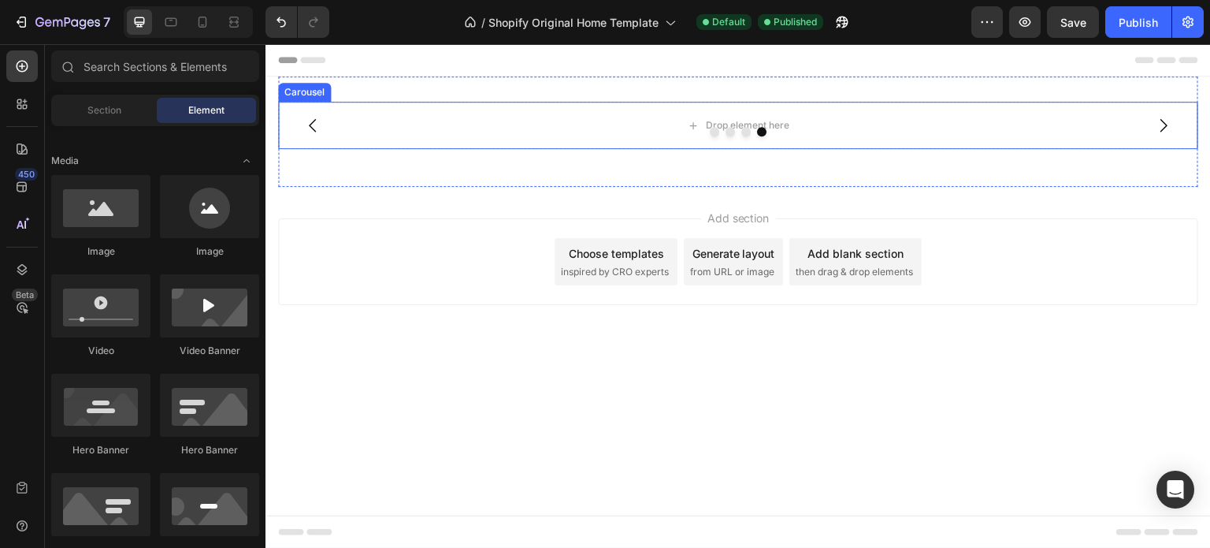
click at [583, 131] on div at bounding box center [738, 131] width 920 height 9
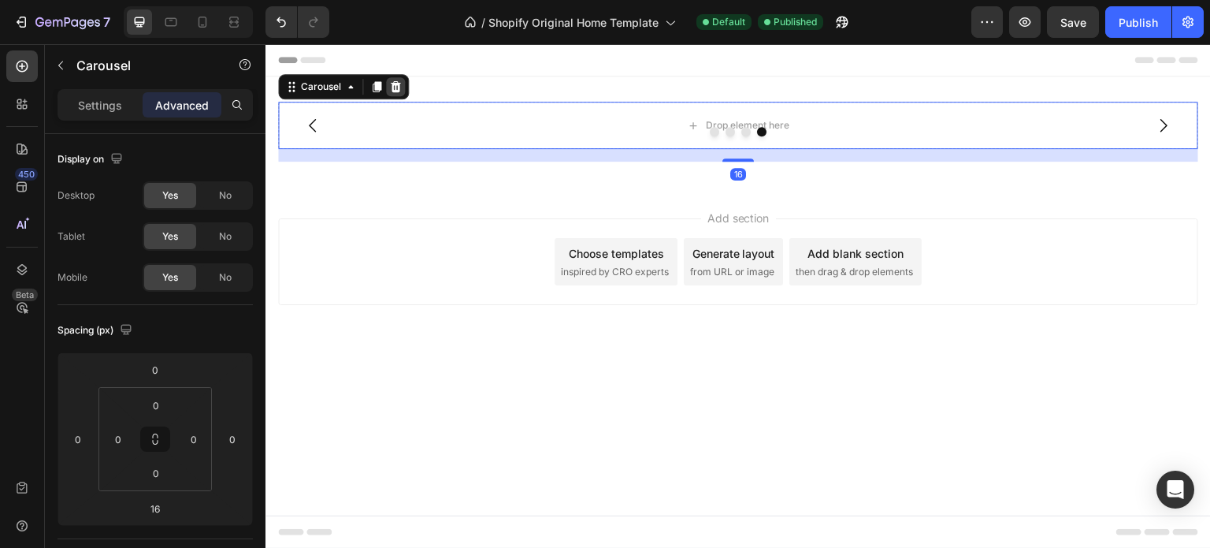
click at [398, 83] on icon at bounding box center [396, 86] width 10 height 11
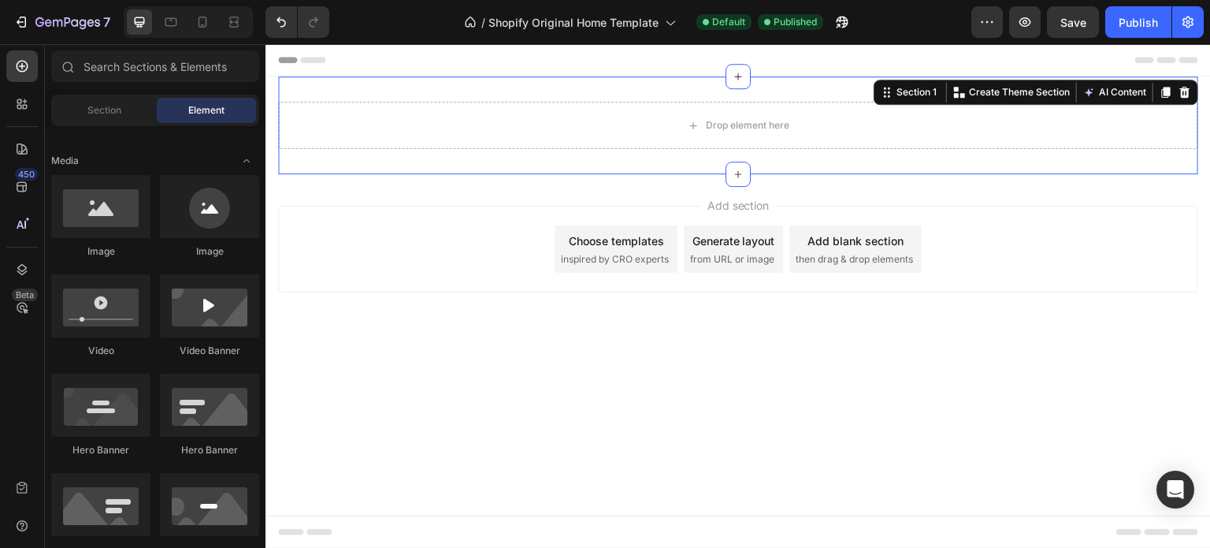
click at [416, 86] on div "Drop element here Section 1 You can create reusable sections Create Theme Secti…" at bounding box center [738, 125] width 920 height 98
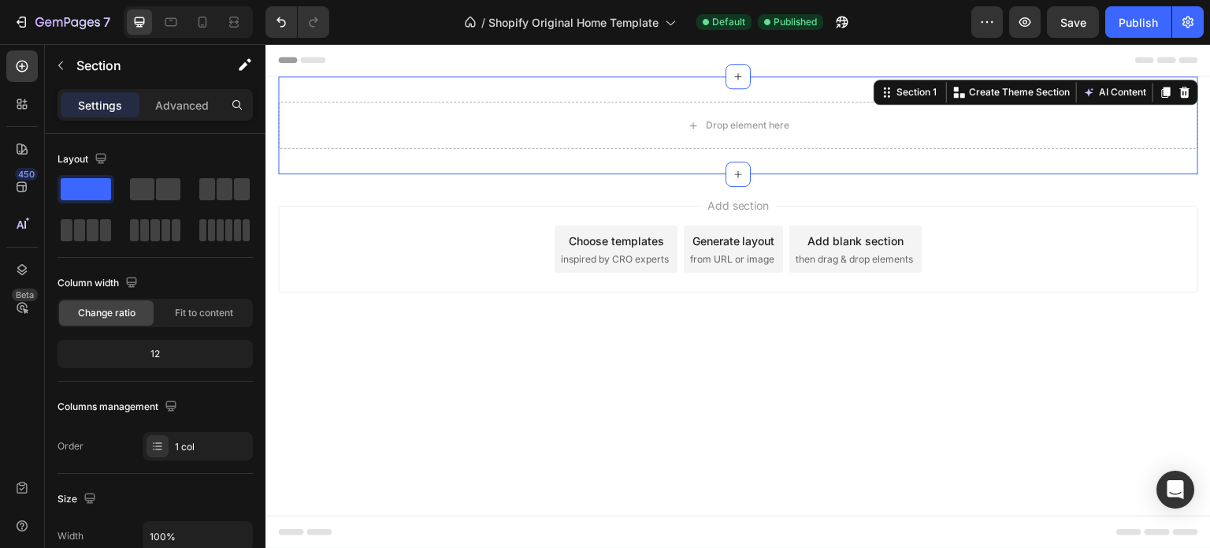
click at [967, 31] on div "/ Shopify Original Home Template Default Published" at bounding box center [656, 22] width 629 height 32
click at [986, 27] on icon "button" at bounding box center [987, 22] width 16 height 16
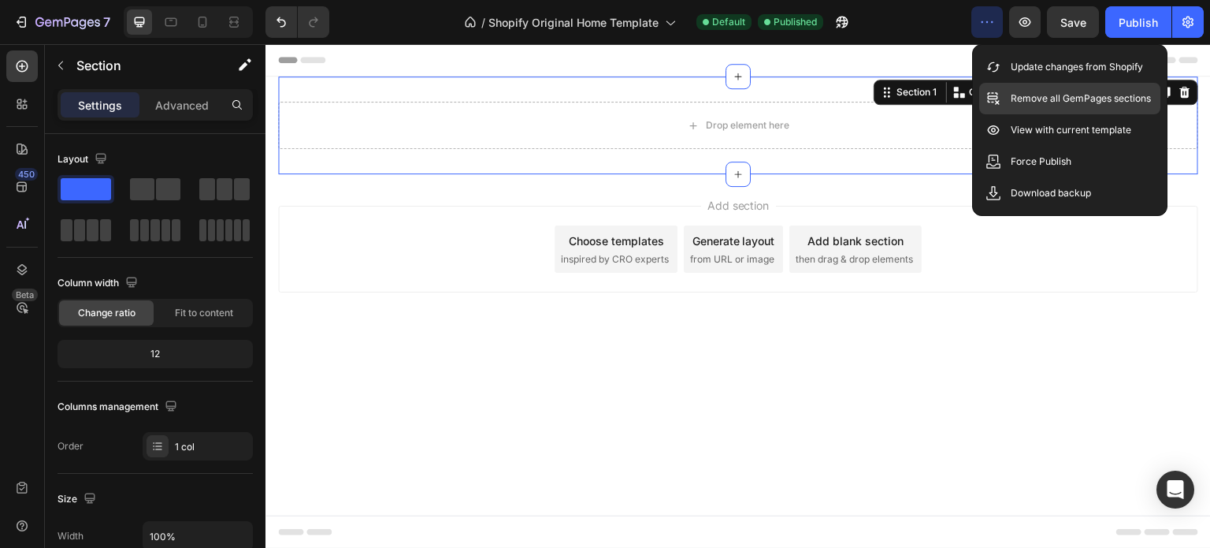
click at [1037, 92] on p "Remove all GemPages sections" at bounding box center [1081, 99] width 140 height 16
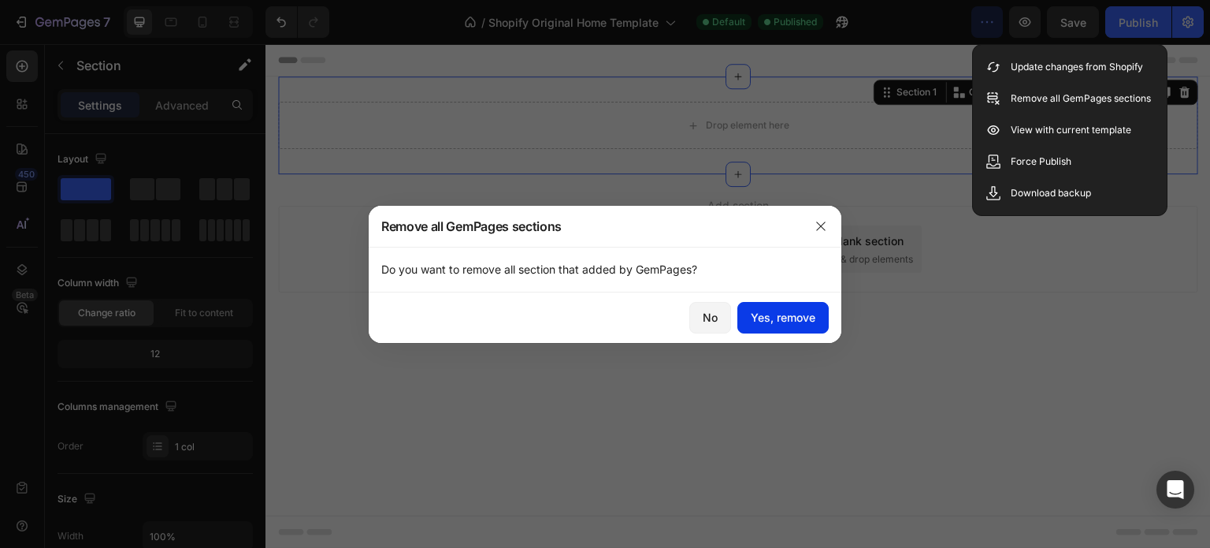
click at [777, 317] on div "Yes, remove" at bounding box center [783, 317] width 65 height 17
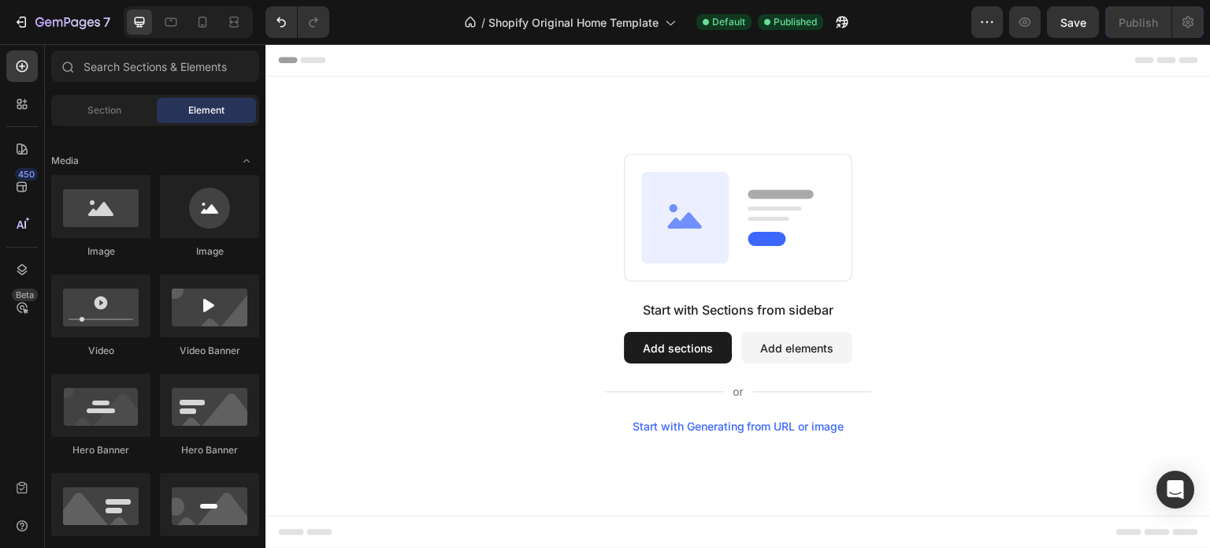
scroll to position [394, 0]
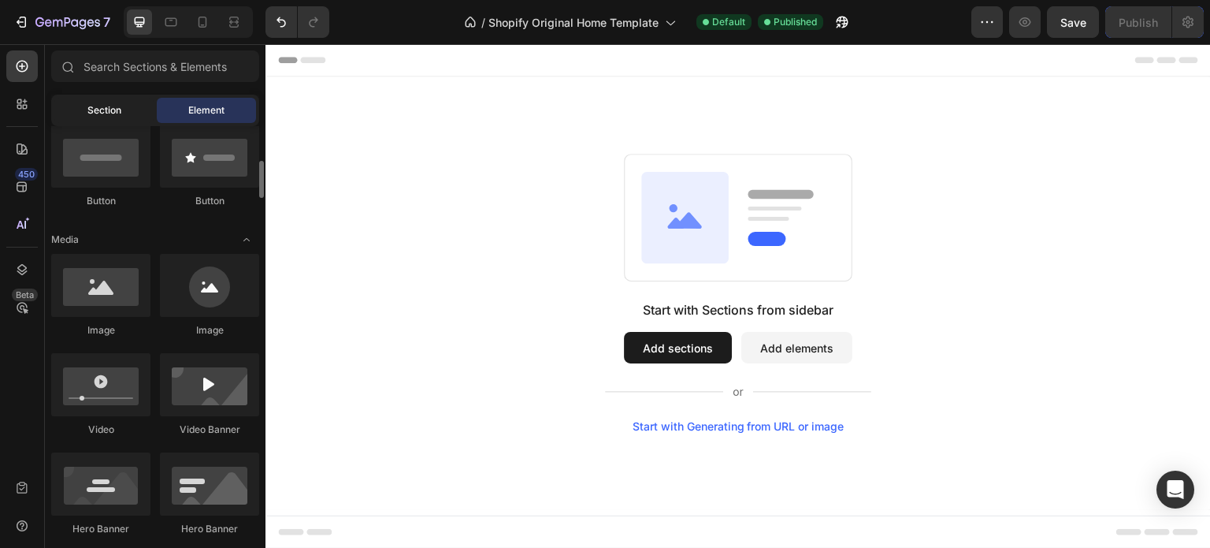
click at [97, 119] on div "Section" at bounding box center [103, 110] width 99 height 25
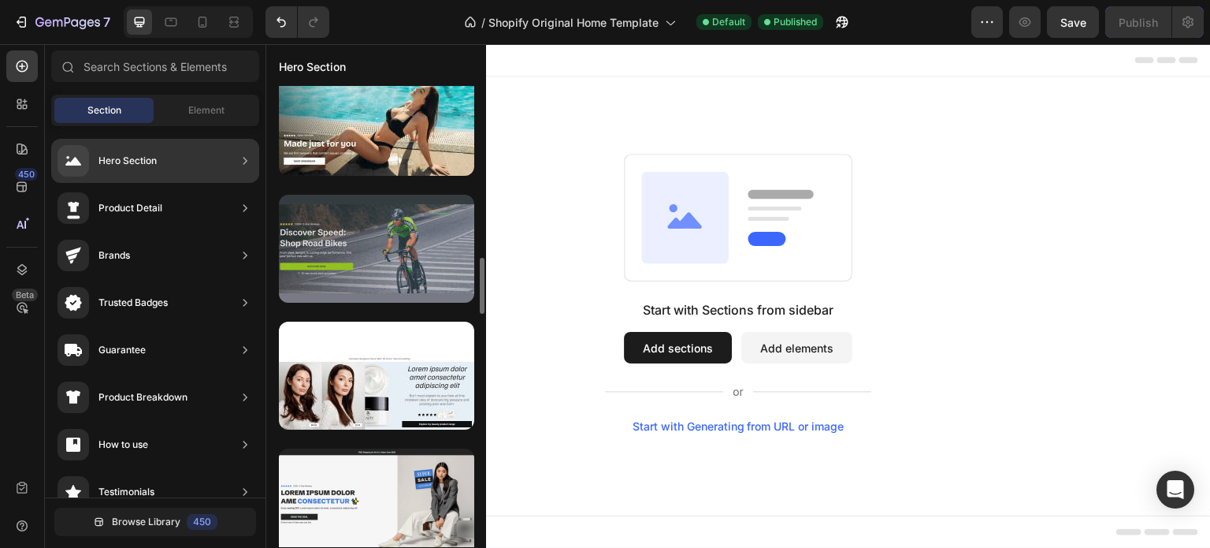
scroll to position [1261, 0]
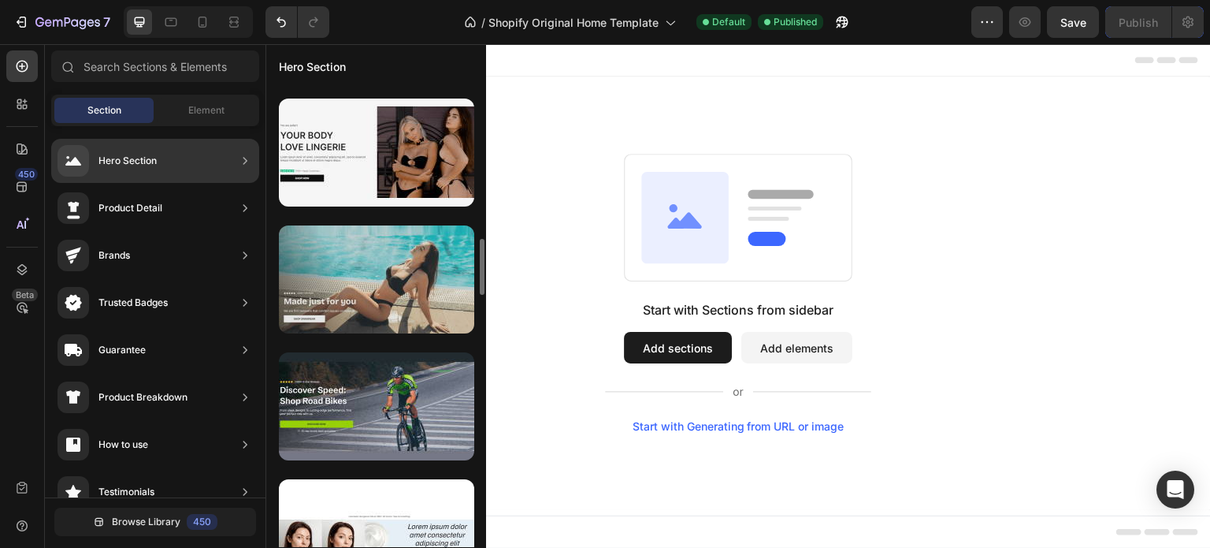
click at [384, 279] on div at bounding box center [376, 279] width 195 height 108
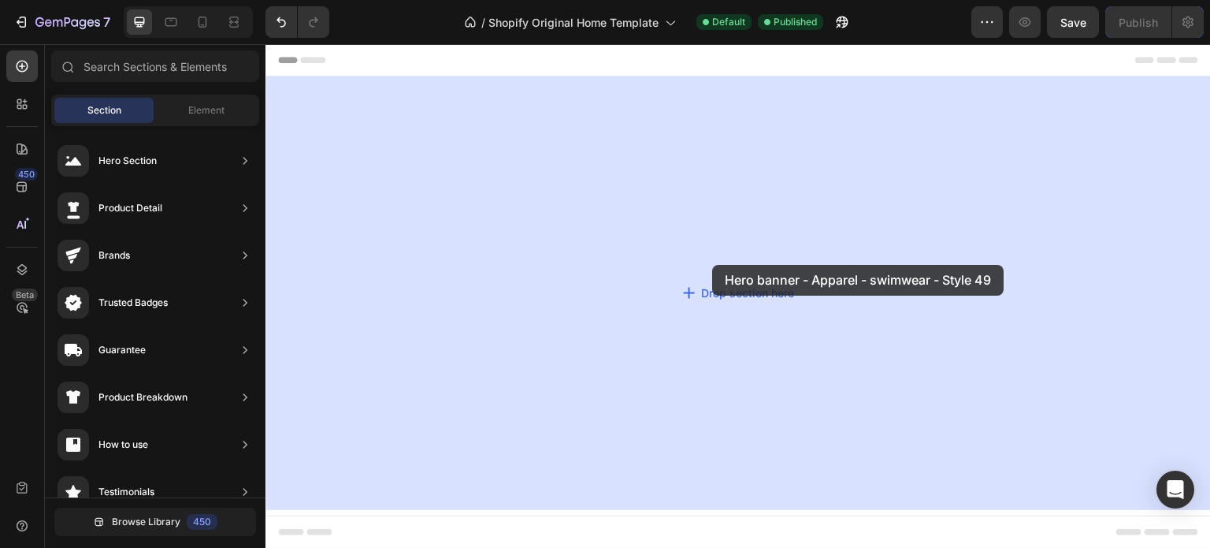
drag, startPoint x: 652, startPoint y: 324, endPoint x: 620, endPoint y: 270, distance: 62.6
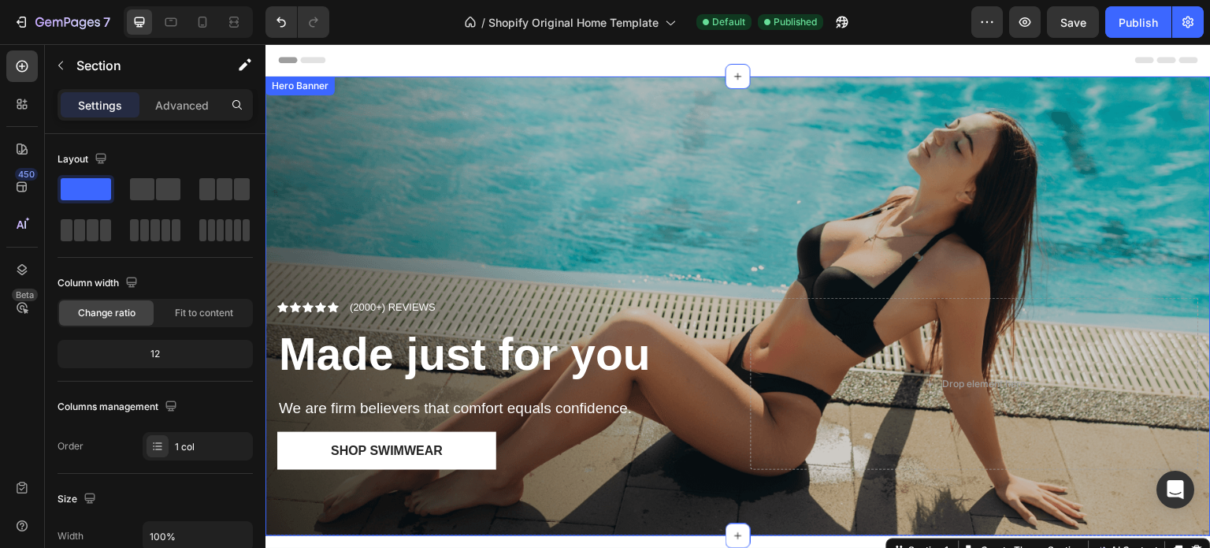
click at [869, 201] on div "Overlay" at bounding box center [737, 305] width 945 height 459
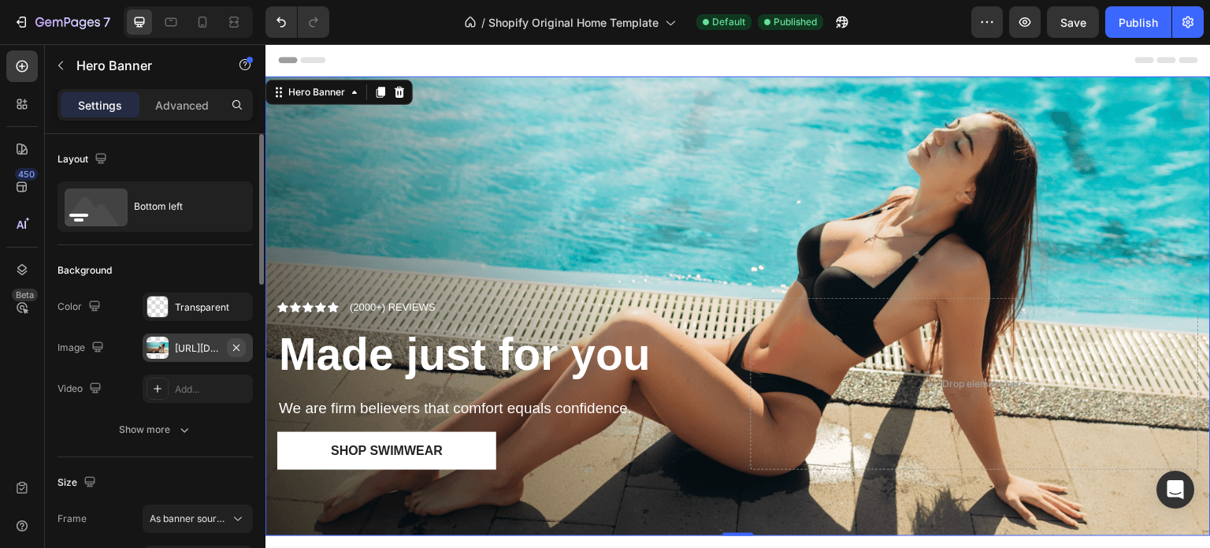
click at [231, 345] on icon "button" at bounding box center [236, 347] width 13 height 13
type input "Auto"
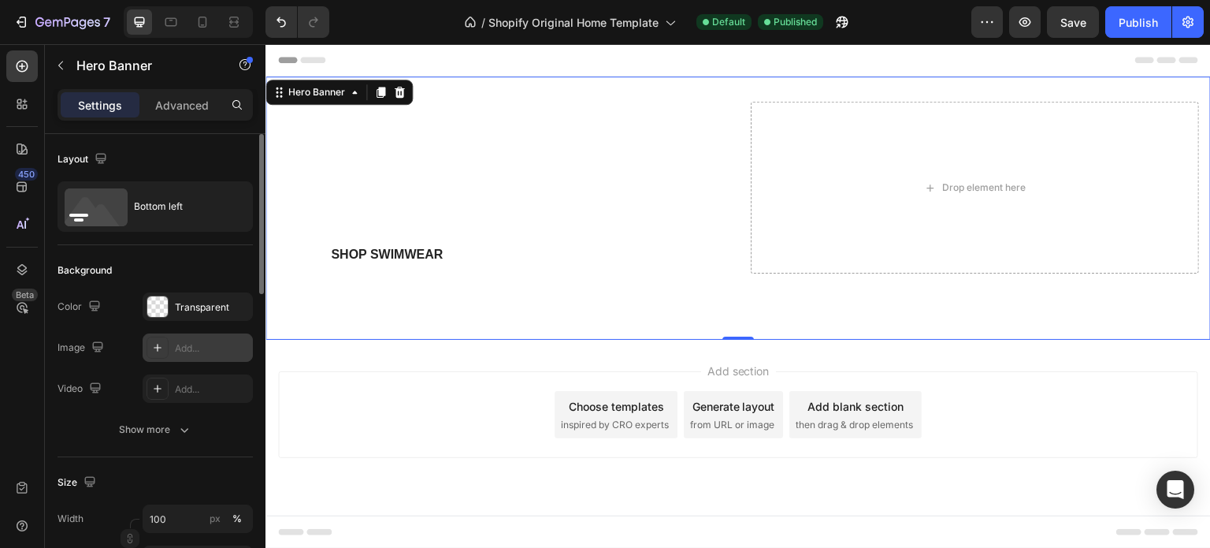
click at [192, 349] on div "Add..." at bounding box center [212, 348] width 74 height 14
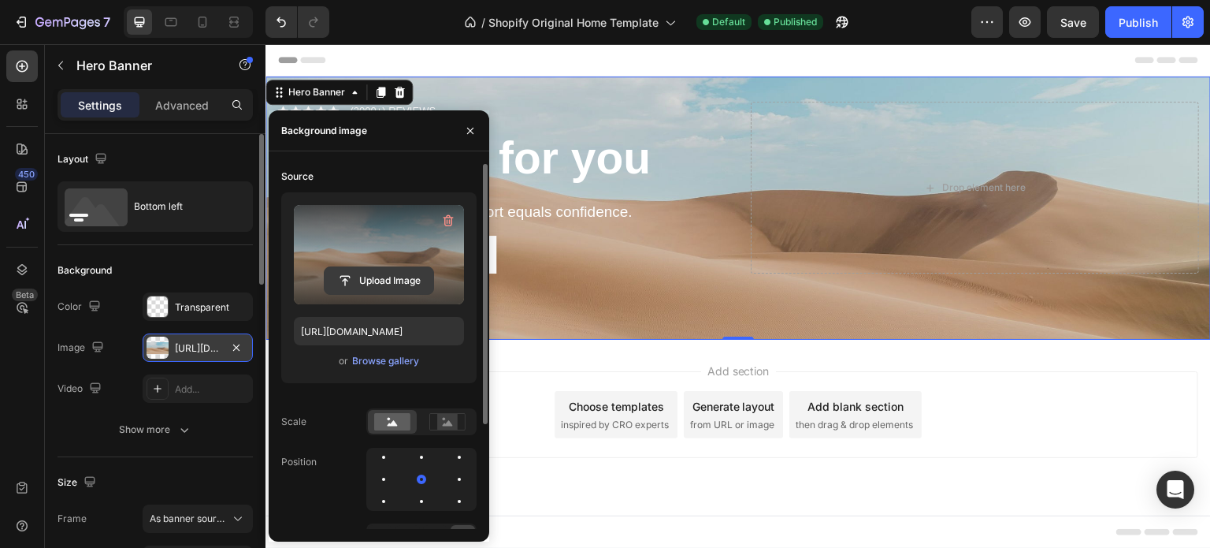
click at [379, 283] on input "file" at bounding box center [379, 280] width 109 height 27
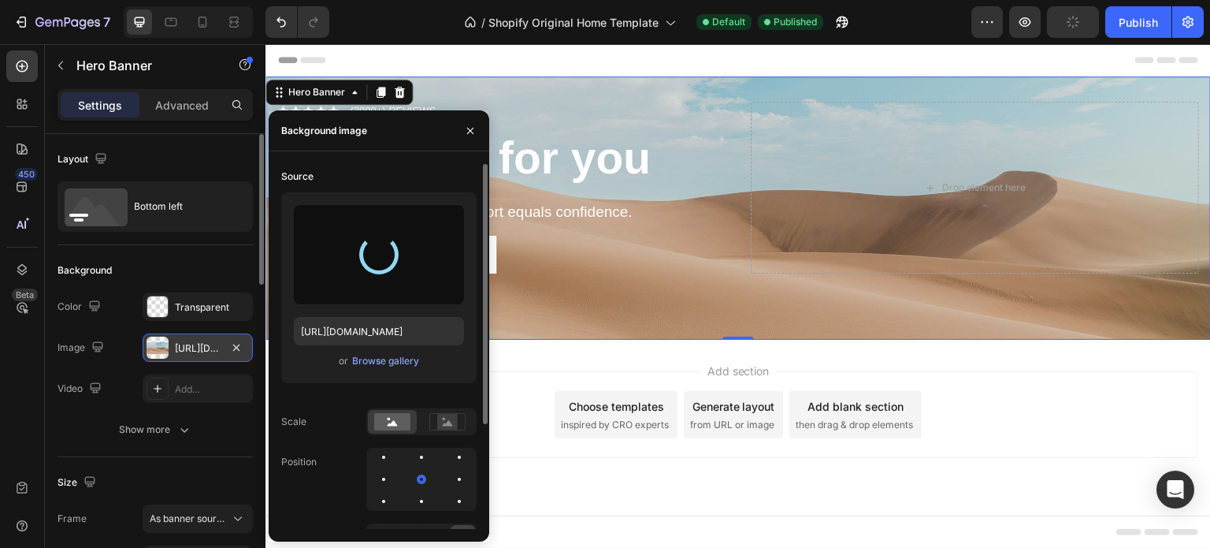
type input "[URL][DOMAIN_NAME]"
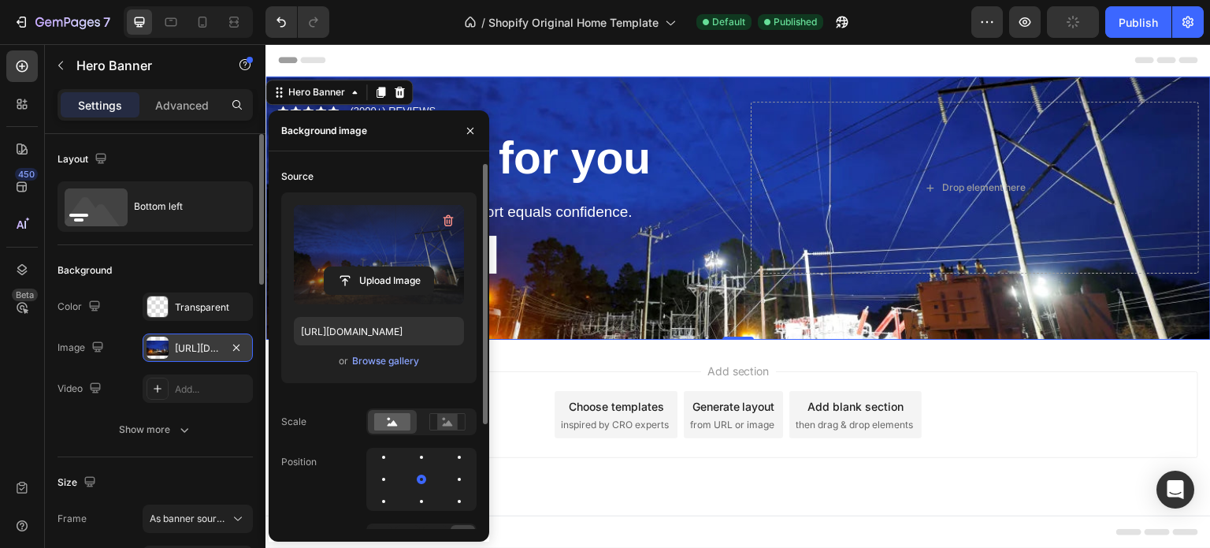
click at [517, 384] on div "Add section Choose templates inspired by CRO experts Generate layout from URL o…" at bounding box center [738, 414] width 920 height 87
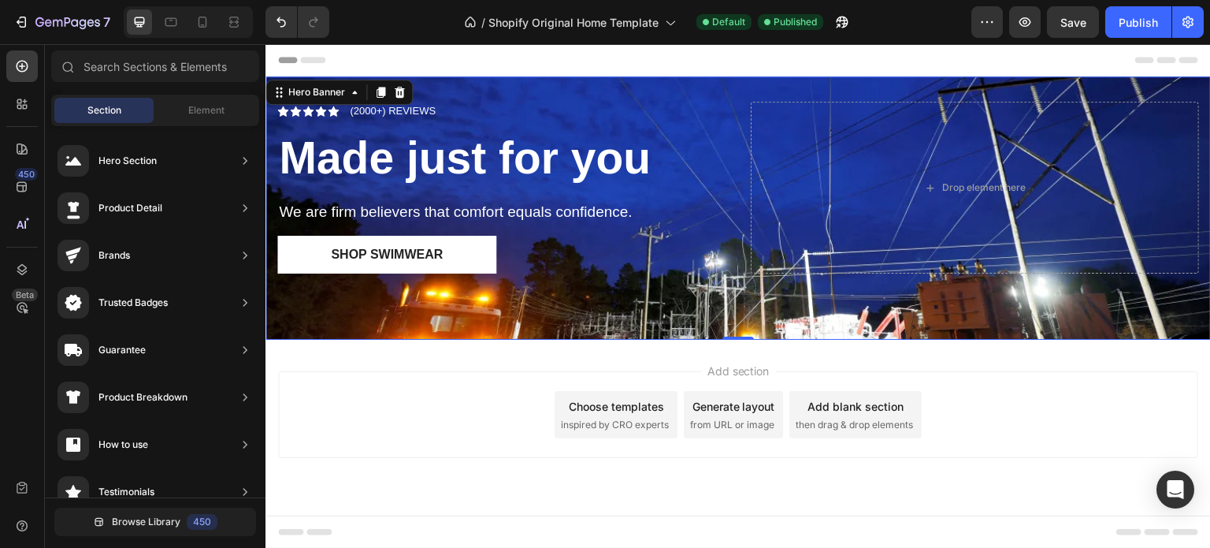
click at [674, 304] on div "Icon Icon Icon Icon Icon Icon List (2000+) REVIEWS Text Block Row Made just for…" at bounding box center [737, 207] width 945 height 263
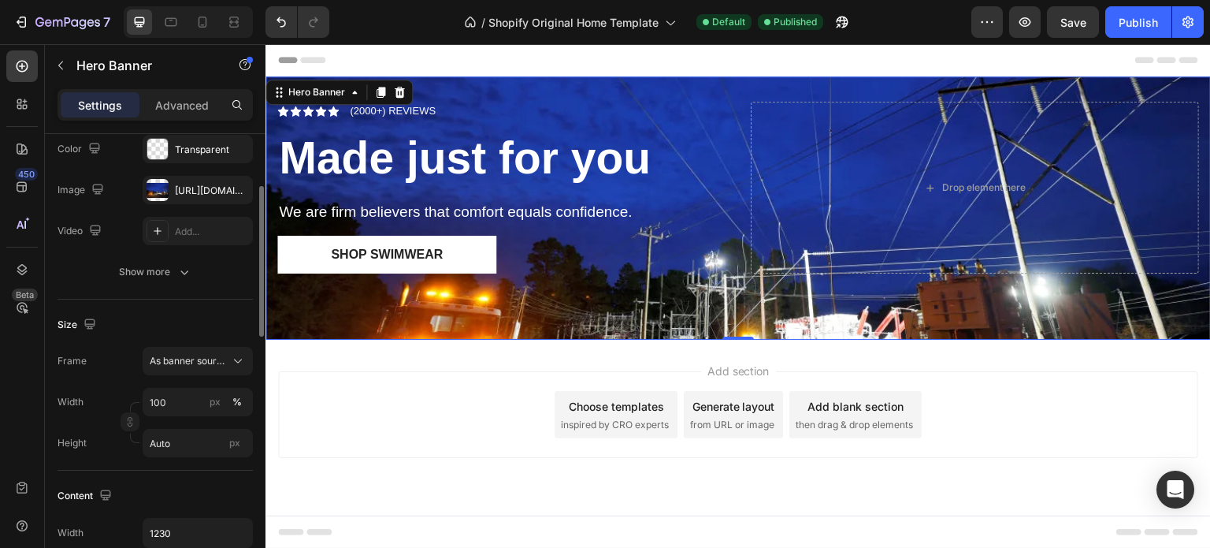
scroll to position [236, 0]
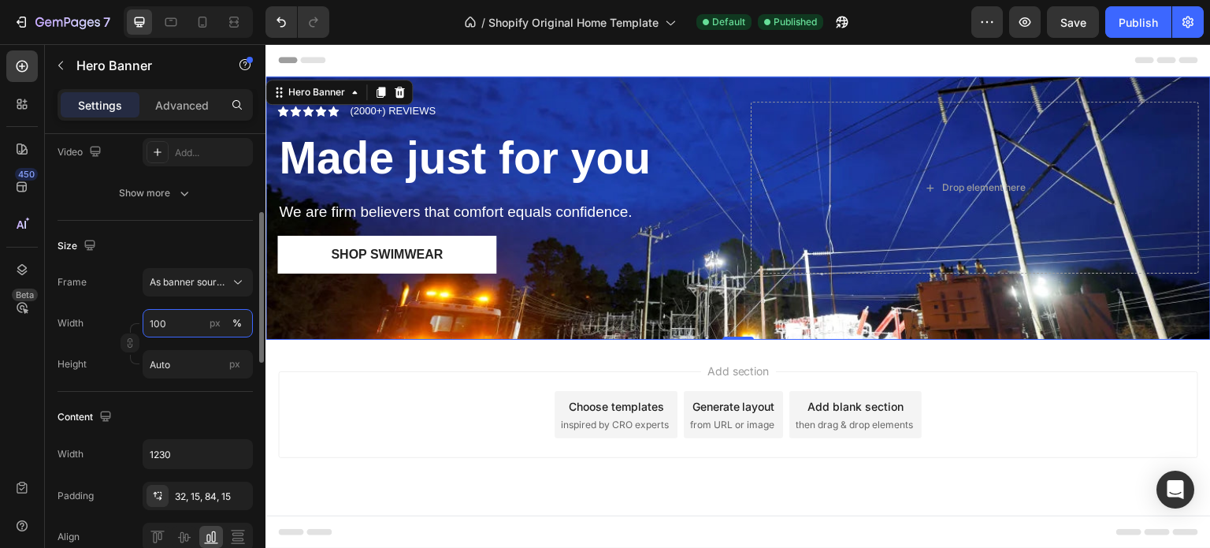
click at [175, 319] on input "100" at bounding box center [198, 323] width 110 height 28
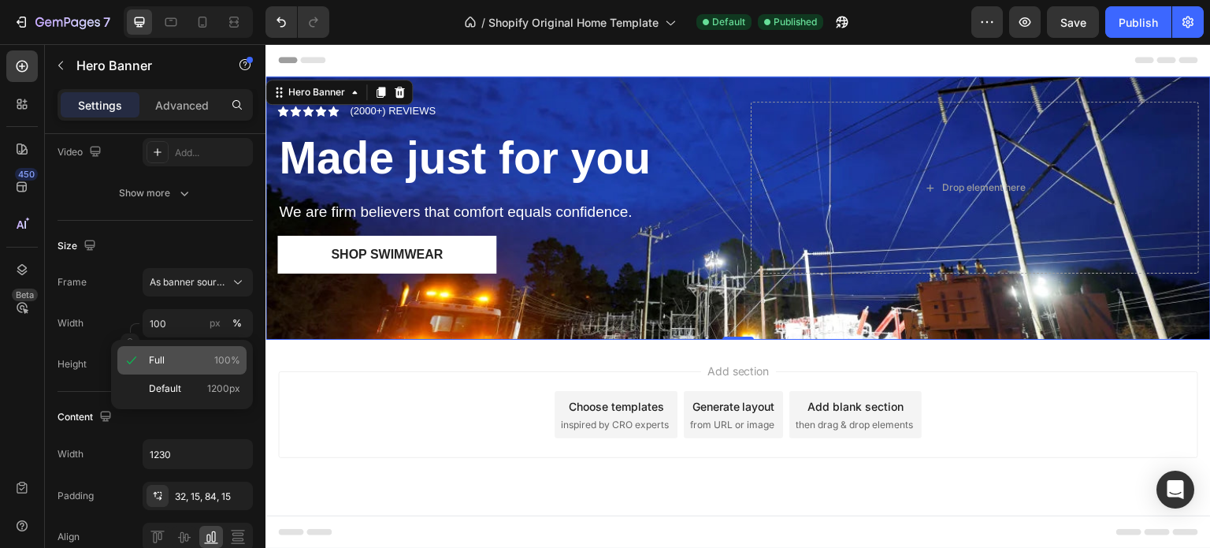
click at [173, 363] on p "Full 100%" at bounding box center [194, 360] width 91 height 14
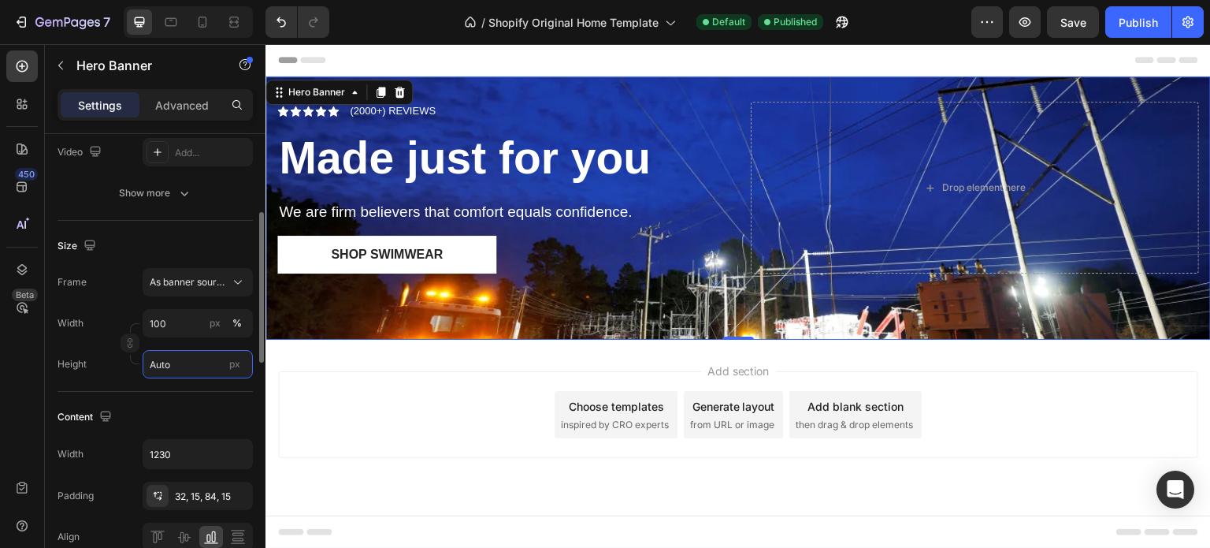
click at [187, 363] on input "Auto" at bounding box center [198, 364] width 110 height 28
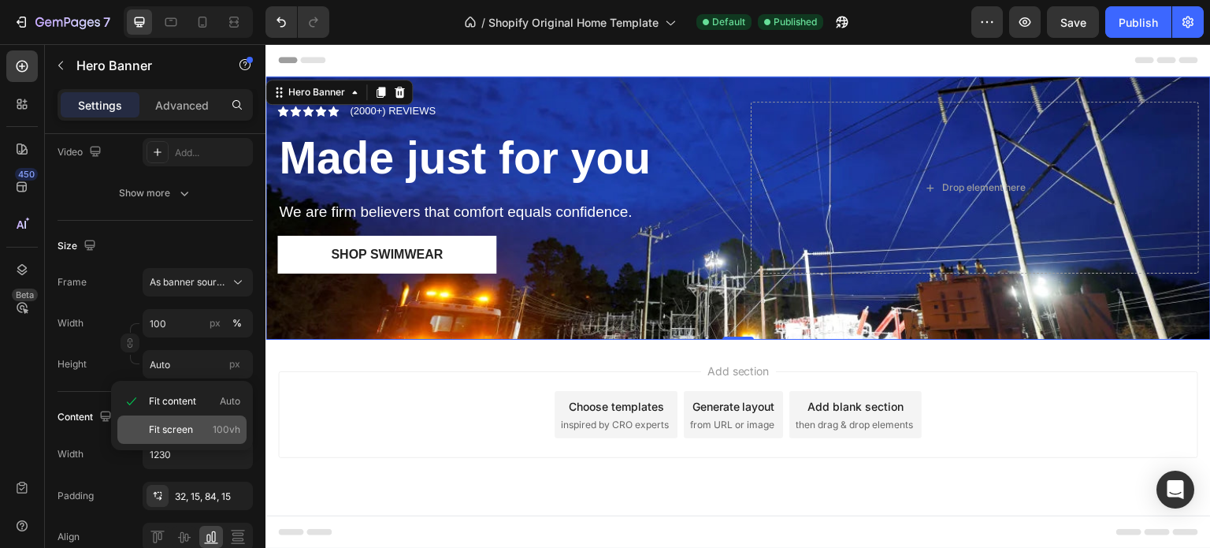
click at [177, 425] on span "Fit screen" at bounding box center [171, 429] width 44 height 14
type input "100 vh"
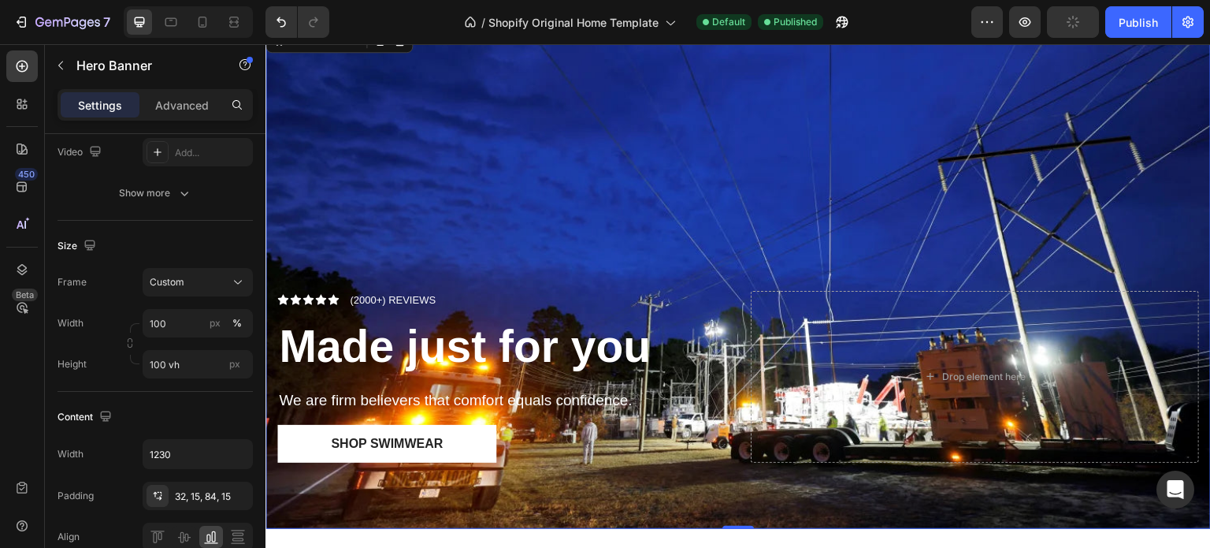
scroll to position [79, 0]
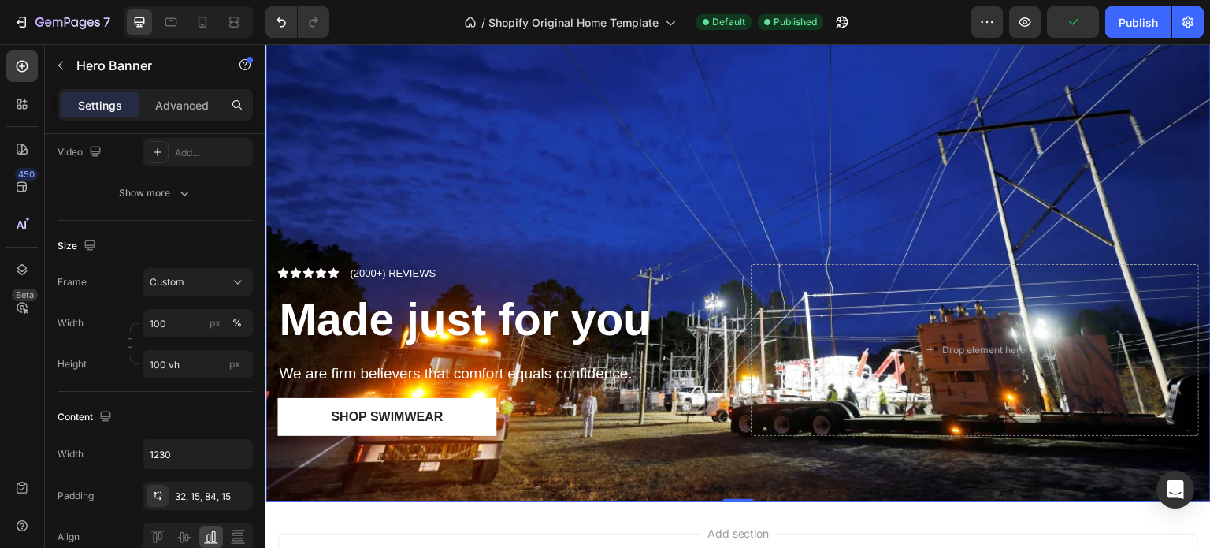
click at [410, 268] on p "(2000+) REVIEWS" at bounding box center [393, 273] width 86 height 16
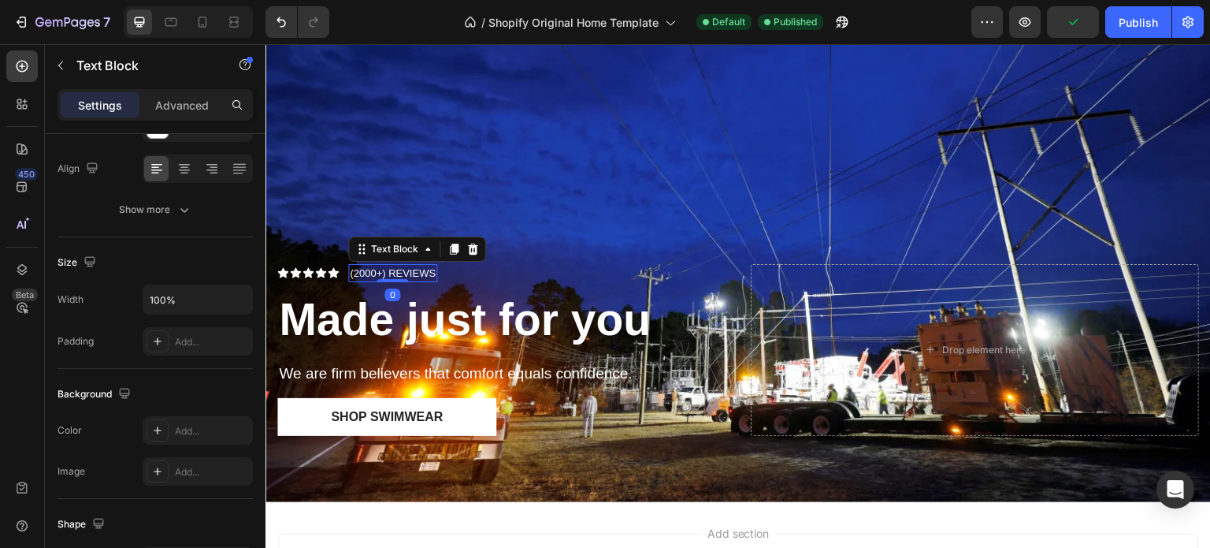
scroll to position [0, 0]
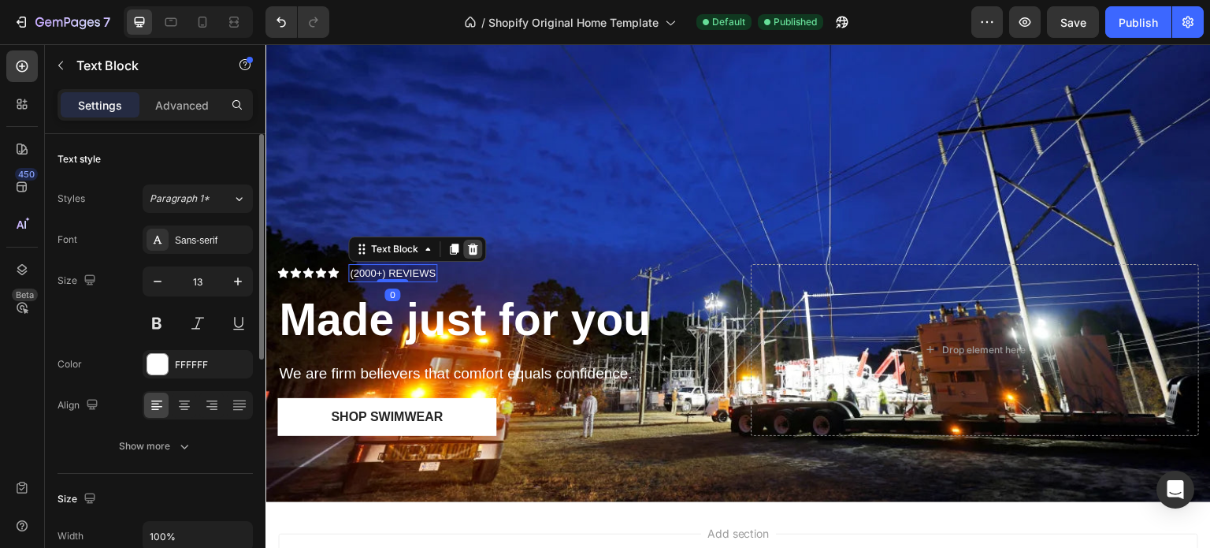
click at [480, 244] on div at bounding box center [472, 248] width 19 height 19
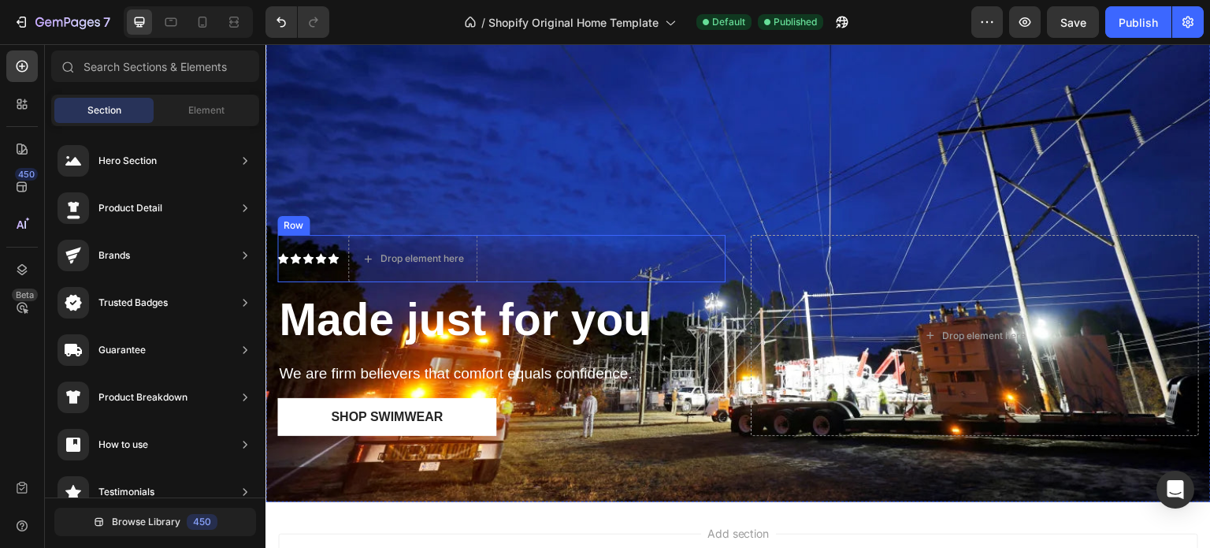
click at [600, 267] on div "Icon Icon Icon Icon Icon Icon List Drop element here Row" at bounding box center [501, 258] width 448 height 47
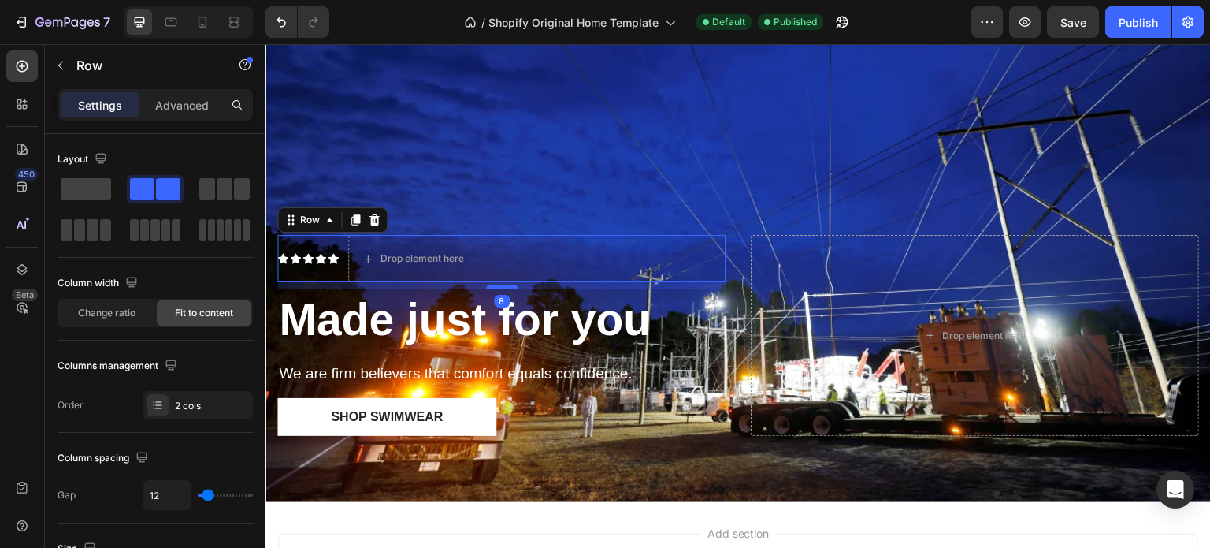
drag, startPoint x: 356, startPoint y: 217, endPoint x: 368, endPoint y: 218, distance: 11.8
click at [358, 217] on icon at bounding box center [355, 219] width 9 height 11
click at [372, 217] on icon at bounding box center [374, 219] width 13 height 13
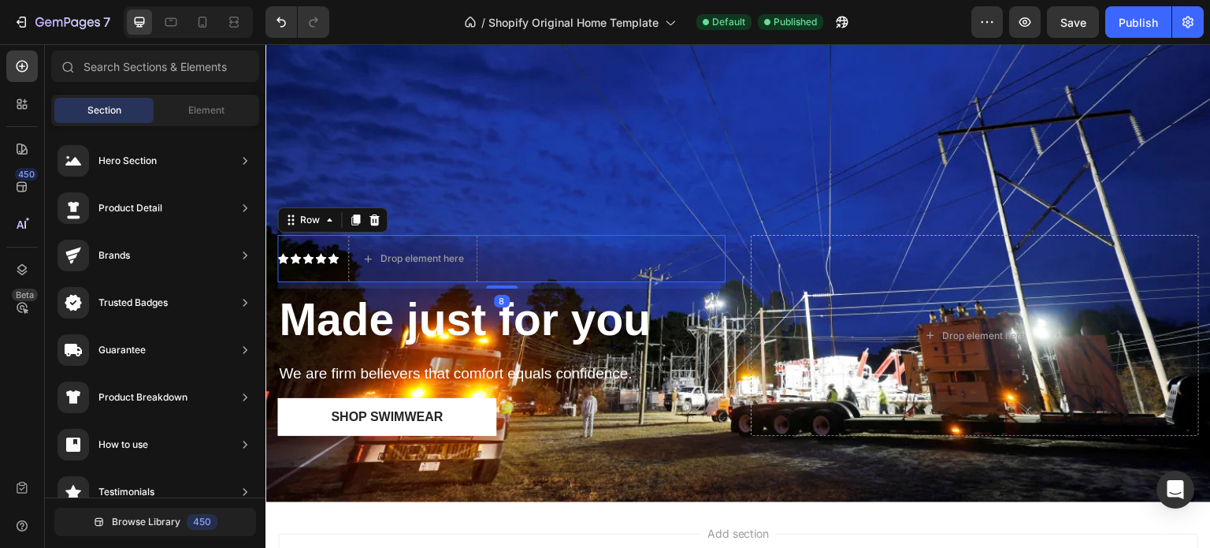
drag, startPoint x: 538, startPoint y: 258, endPoint x: 528, endPoint y: 258, distance: 10.3
click at [537, 258] on div "Icon Icon Icon Icon Icon Icon List Drop element here Row 8" at bounding box center [501, 258] width 448 height 47
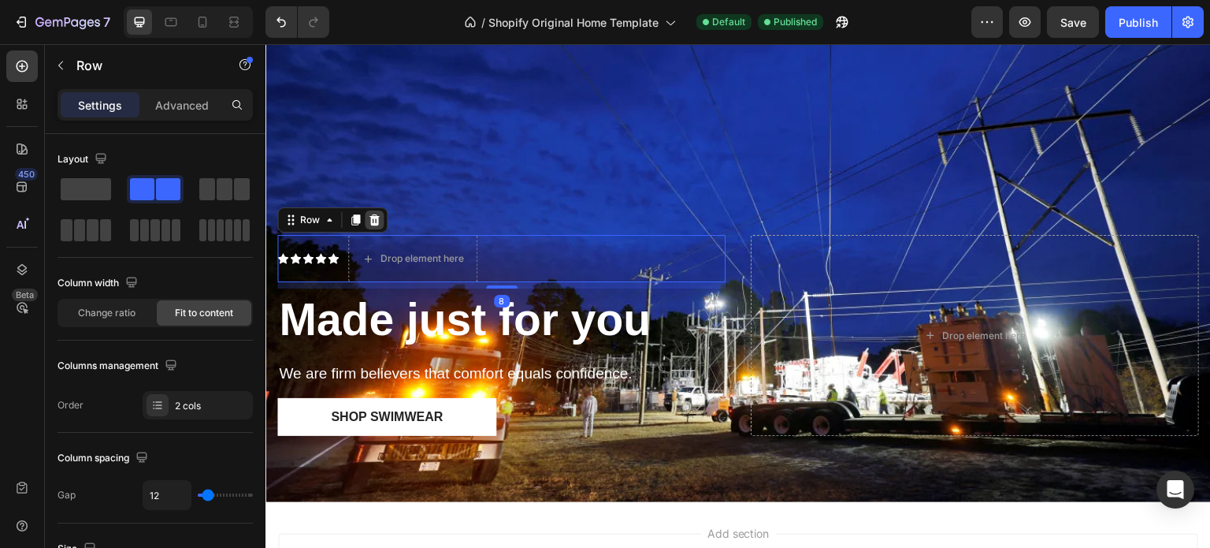
click at [373, 216] on icon at bounding box center [374, 219] width 10 height 11
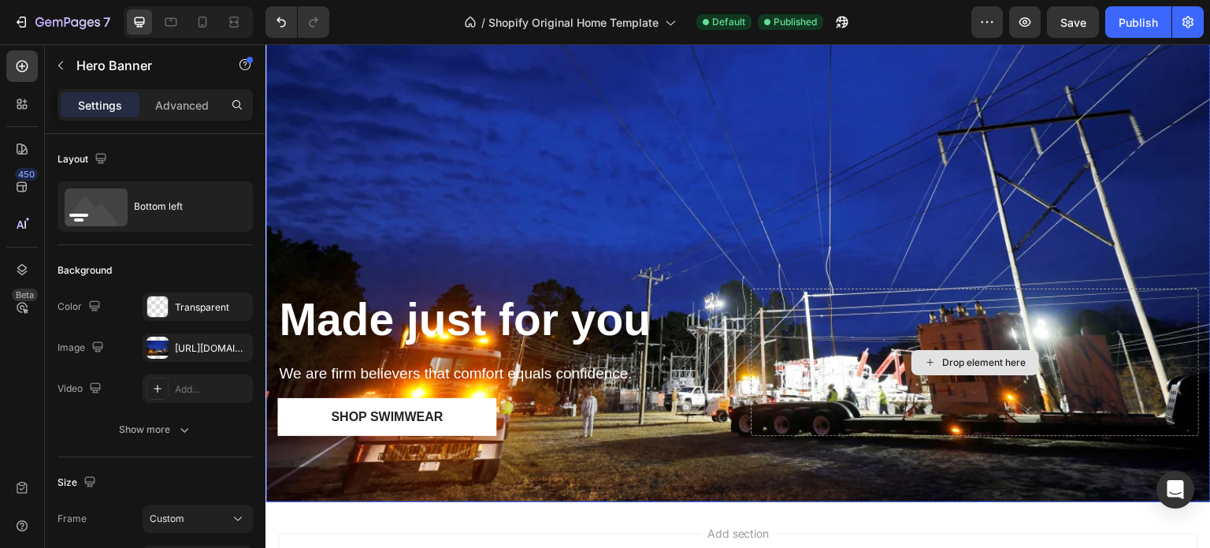
click at [910, 312] on div "Drop element here" at bounding box center [975, 361] width 448 height 147
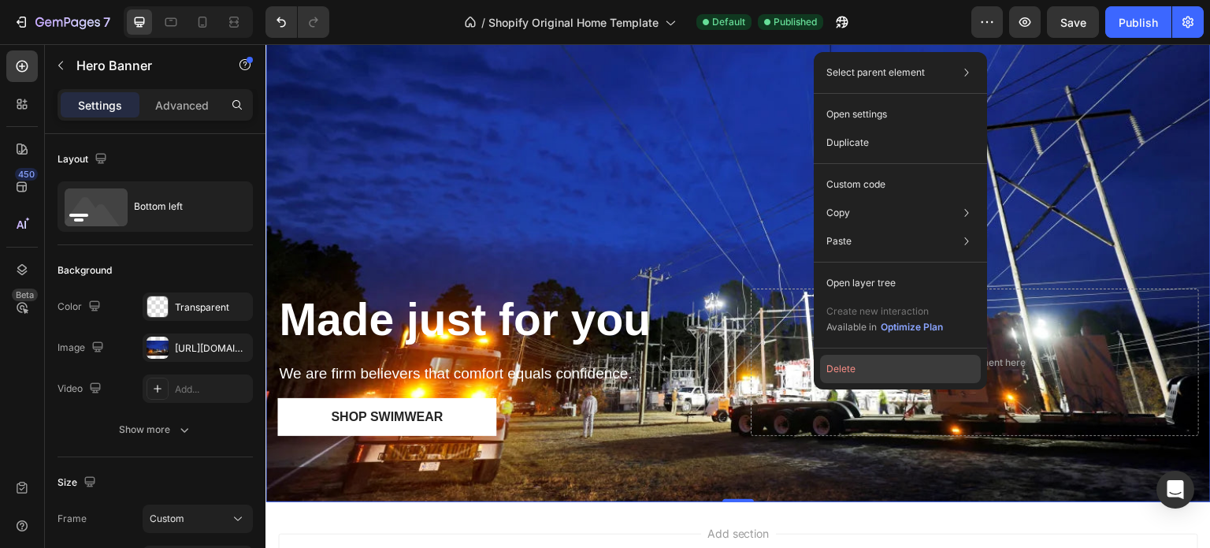
click at [852, 368] on button "Delete" at bounding box center [900, 369] width 161 height 28
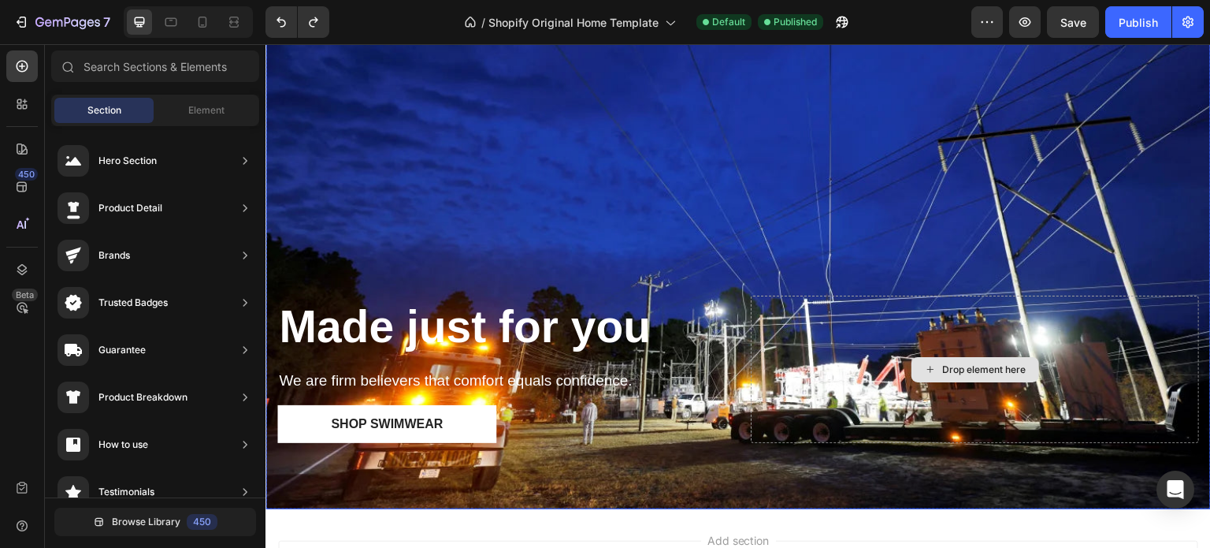
scroll to position [158, 0]
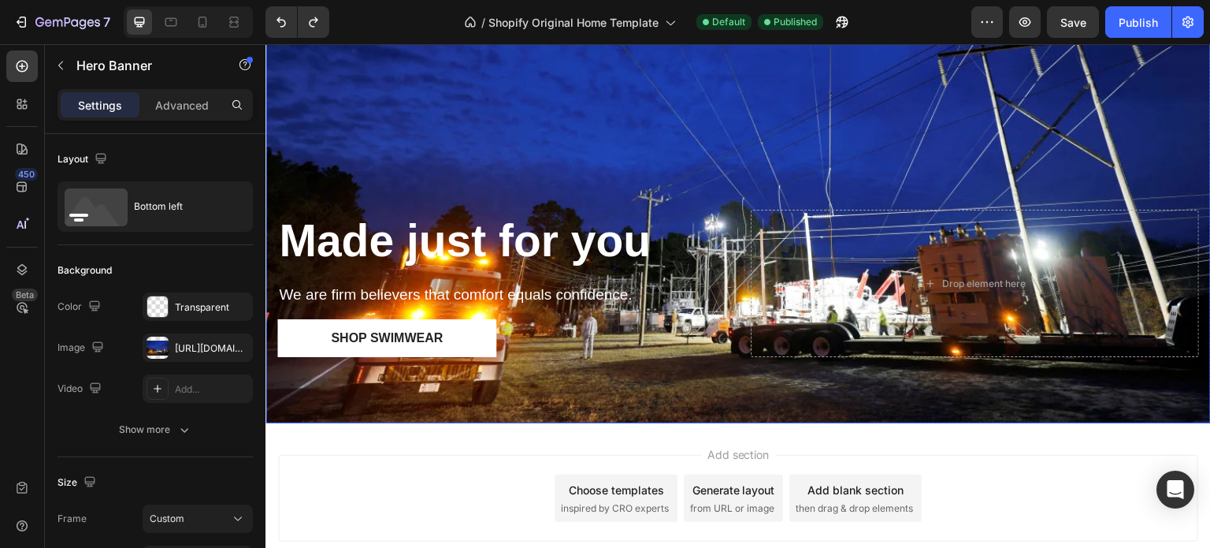
click at [748, 359] on div "Made just for you Heading We are firm believers that comfort equals confidence.…" at bounding box center [737, 303] width 945 height 239
click at [758, 351] on div "Drop element here" at bounding box center [975, 283] width 448 height 147
click at [763, 348] on div "Drop element here" at bounding box center [975, 283] width 448 height 147
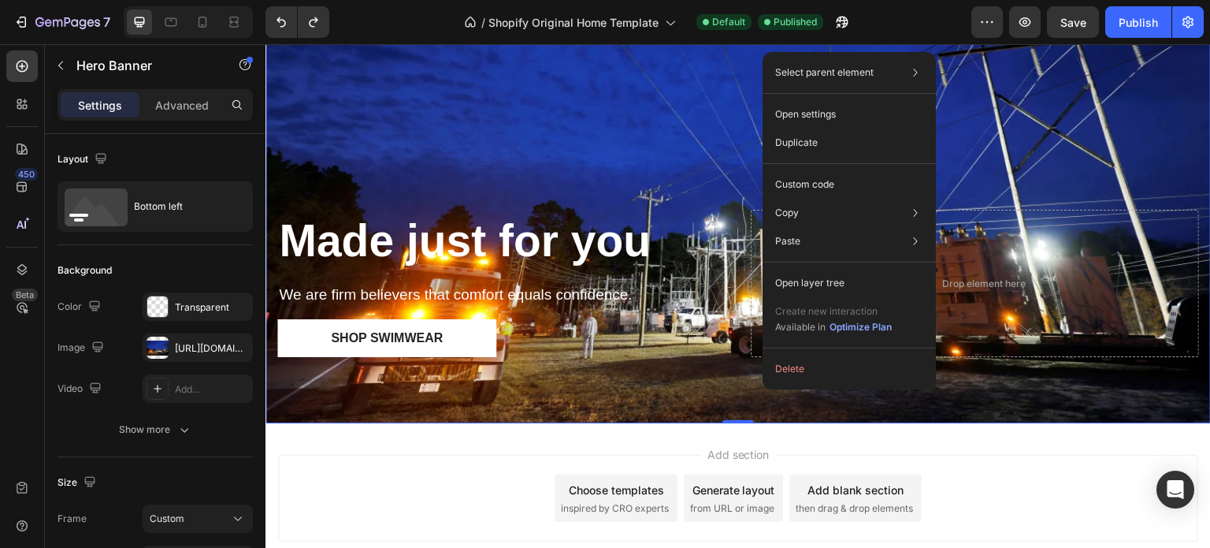
click at [732, 372] on div "Made just for you Heading We are firm believers that comfort equals confidence.…" at bounding box center [737, 303] width 945 height 239
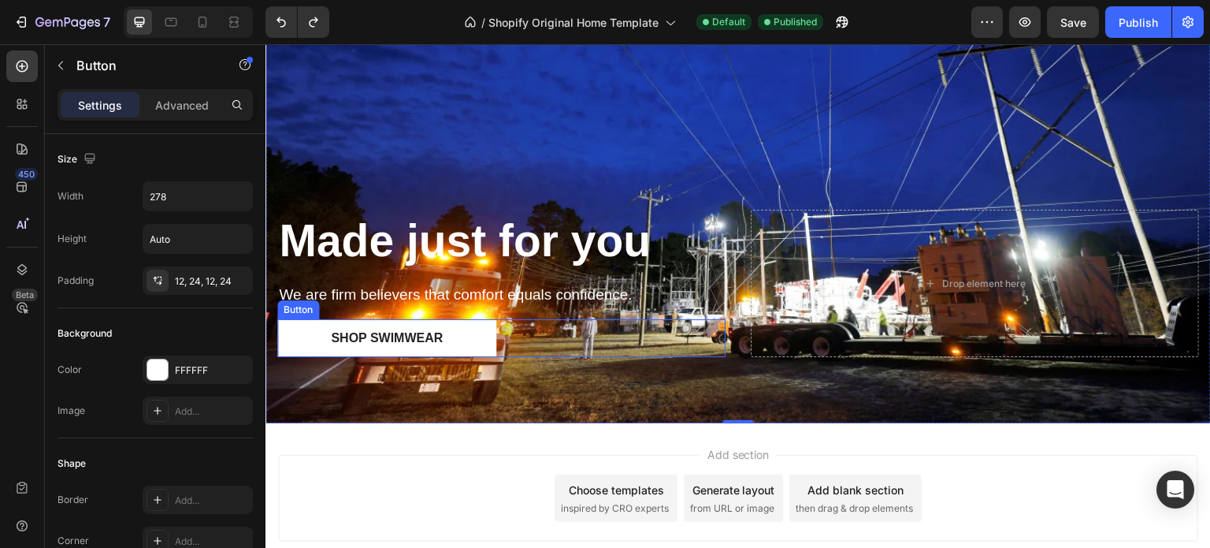
click at [562, 340] on div "Shop Swimwear Button" at bounding box center [501, 338] width 448 height 38
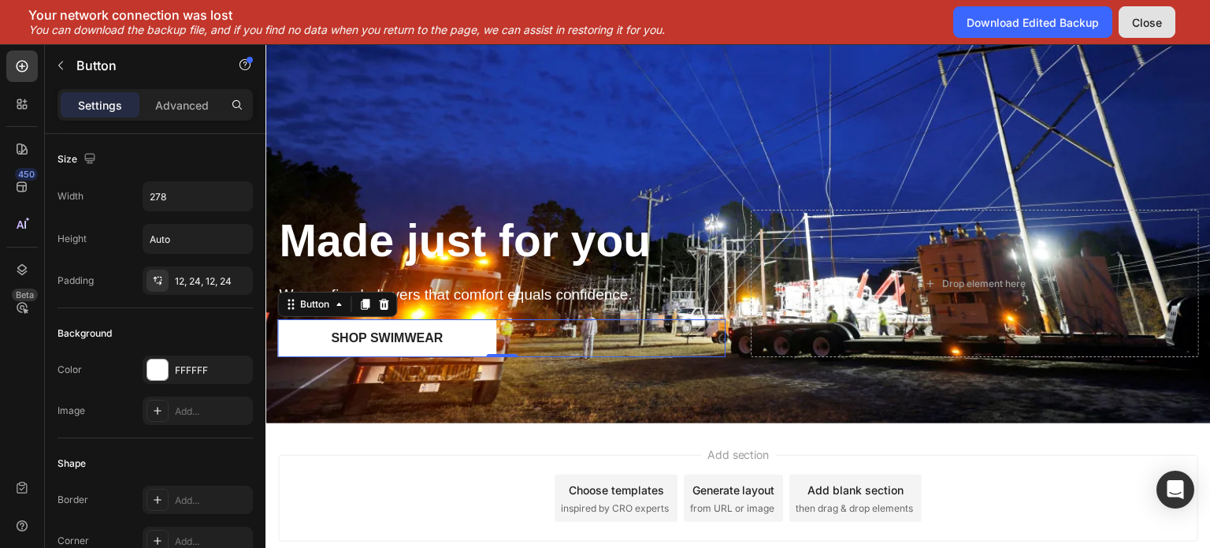
click at [1140, 28] on div "Close" at bounding box center [1147, 22] width 30 height 17
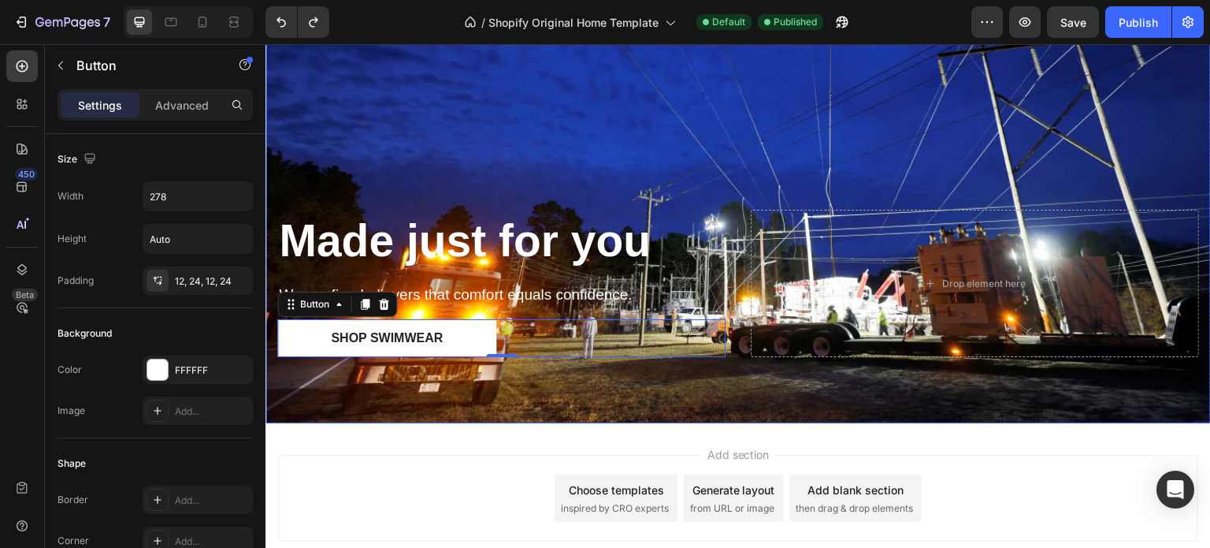
click at [792, 394] on div "Made just for you Heading We are firm believers that comfort equals confidence.…" at bounding box center [737, 303] width 945 height 239
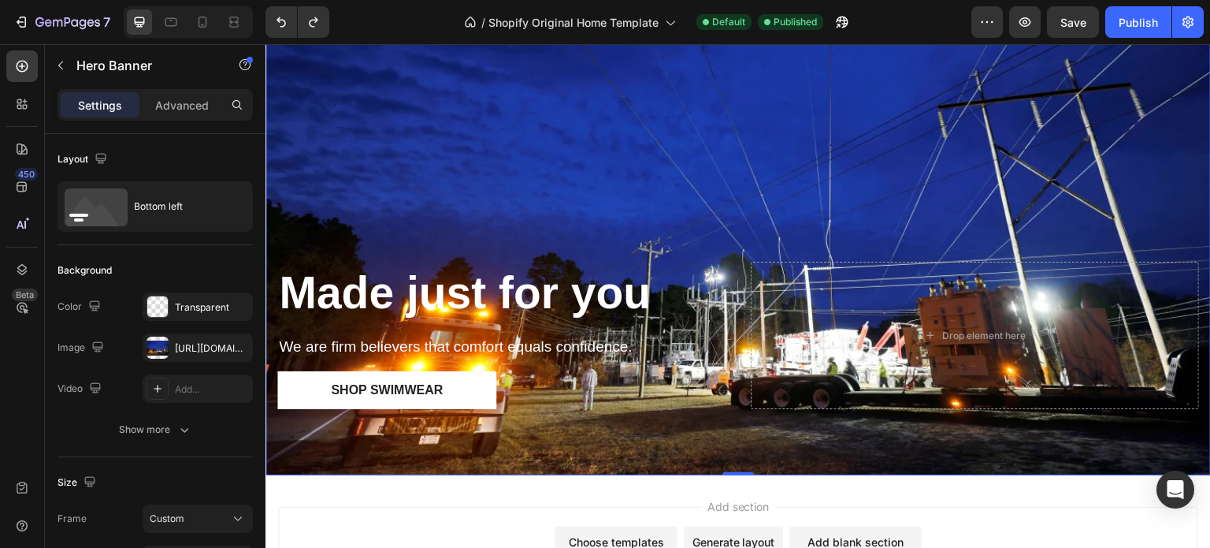
scroll to position [79, 0]
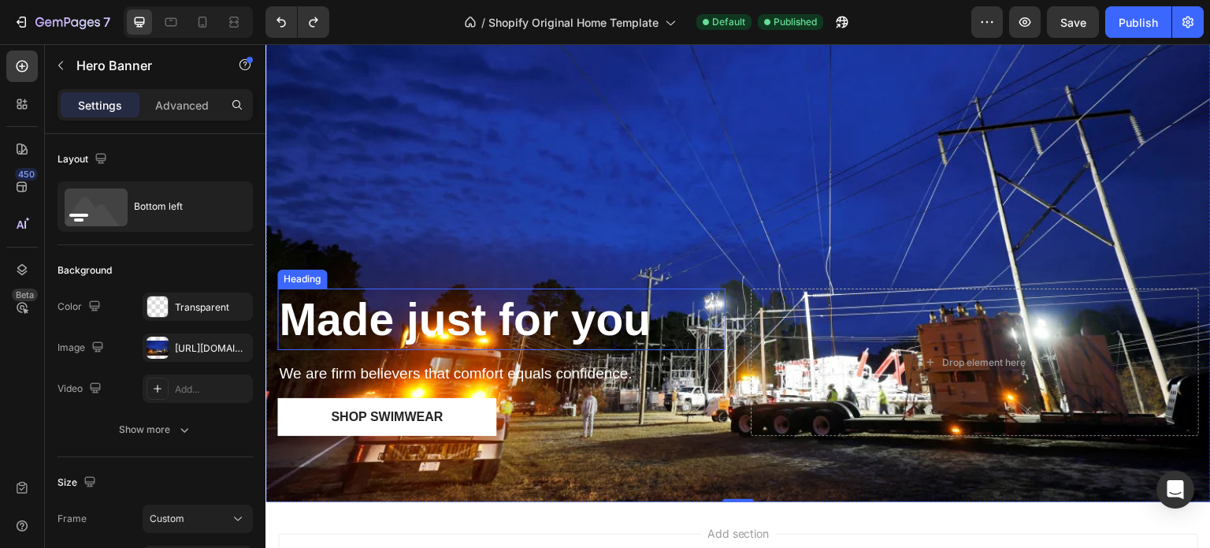
click at [461, 313] on strong "Made just for you" at bounding box center [465, 319] width 372 height 50
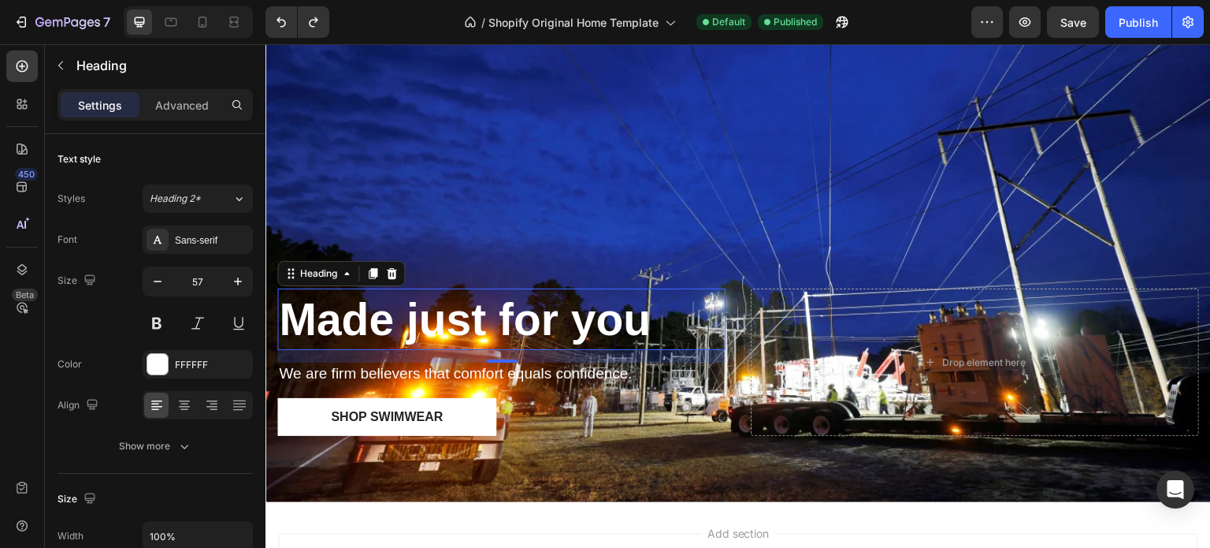
click at [682, 290] on h2 "Made just for you" at bounding box center [501, 318] width 448 height 61
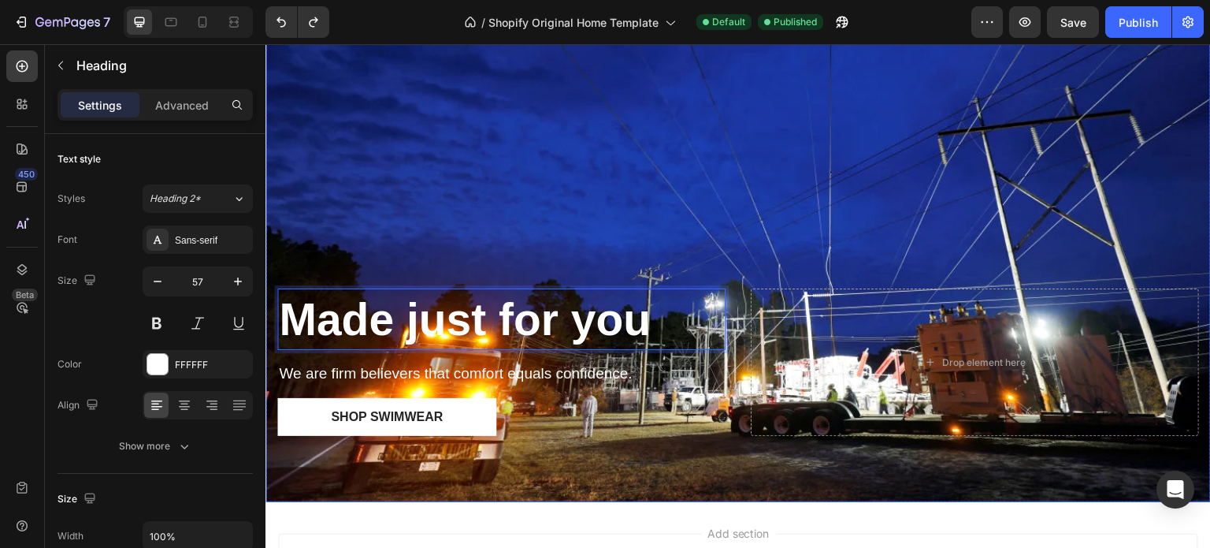
click at [797, 269] on div "Made just for you Heading 16 We are firm believers that comfort equals confiden…" at bounding box center [737, 382] width 945 height 239
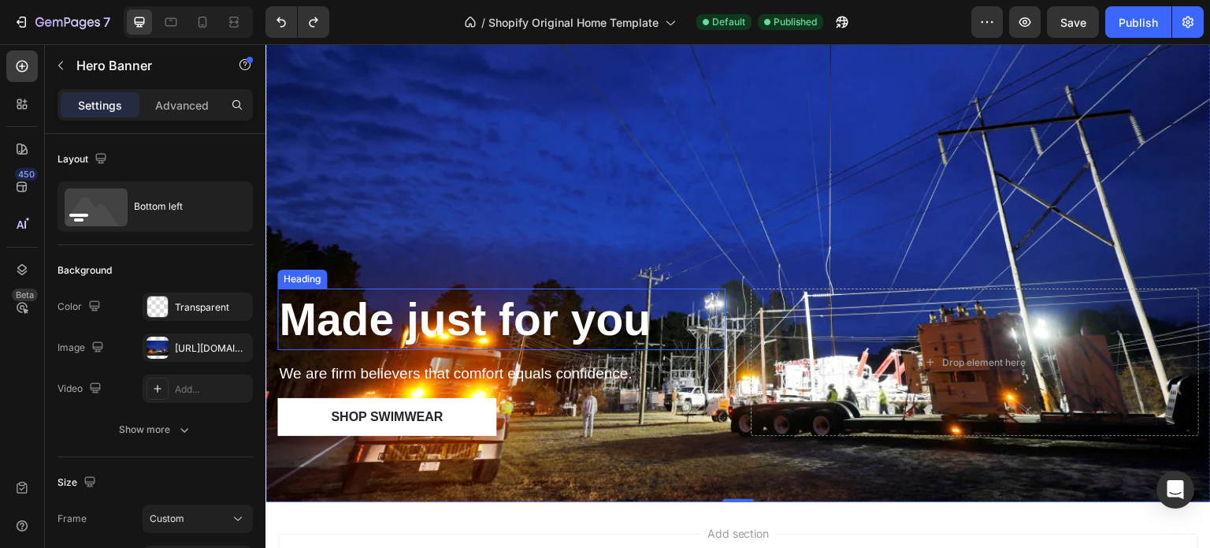
click at [712, 301] on p "⁠⁠⁠⁠⁠⁠⁠ Made just for you" at bounding box center [501, 319] width 445 height 58
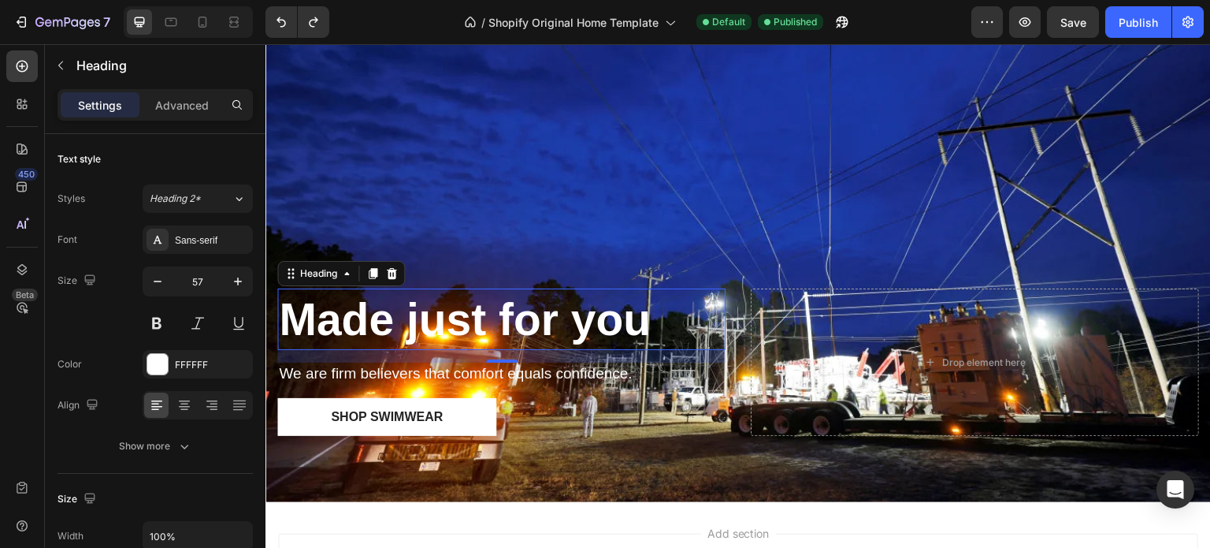
click at [576, 288] on h2 "⁠⁠⁠⁠⁠⁠⁠ Made just for you" at bounding box center [501, 318] width 448 height 61
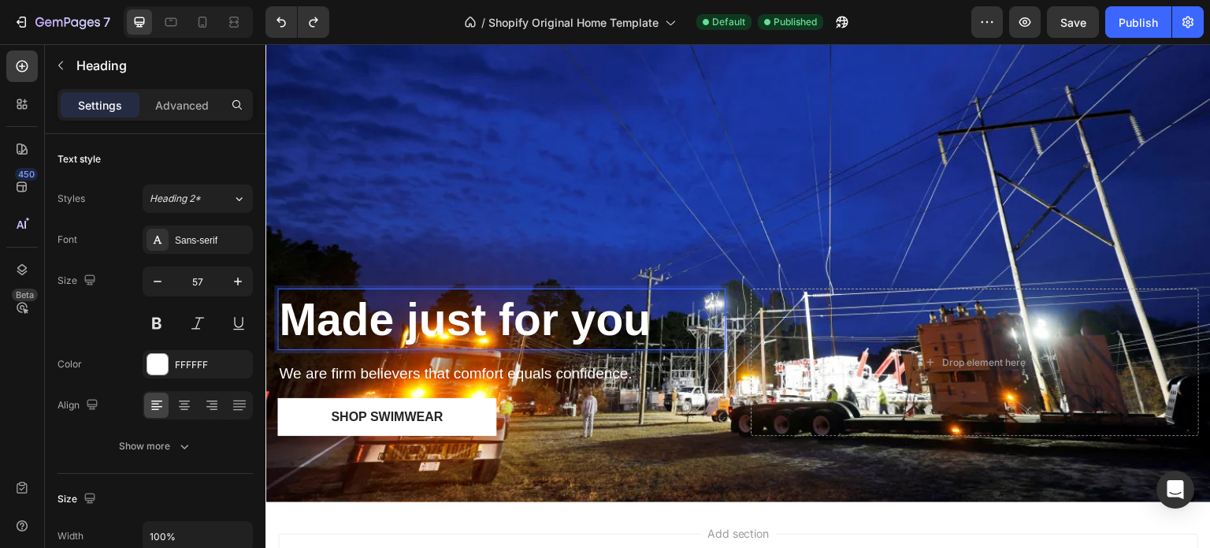
click at [752, 310] on div "Drop element here" at bounding box center [975, 361] width 448 height 147
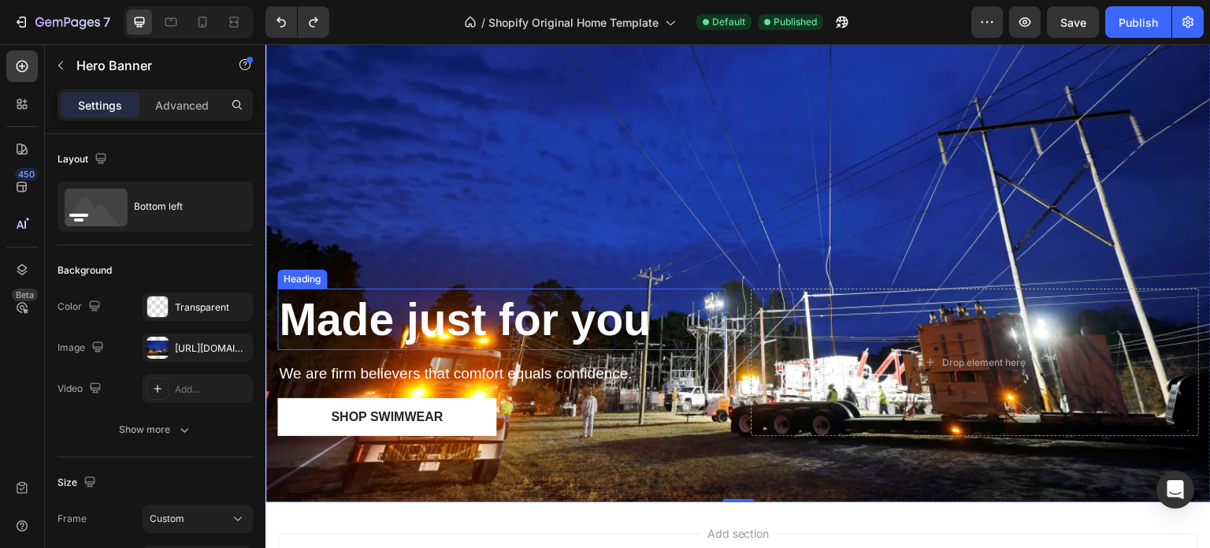
click at [684, 320] on p "⁠⁠⁠⁠⁠⁠⁠ Made just for you" at bounding box center [501, 319] width 445 height 58
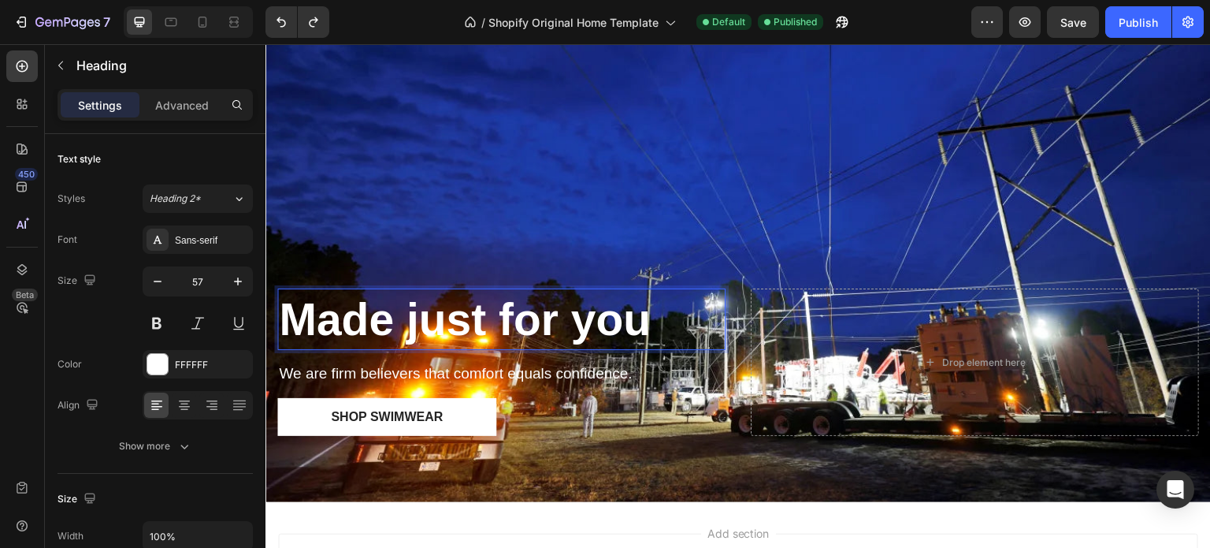
click at [634, 325] on strong "Made just for you" at bounding box center [465, 319] width 372 height 50
click at [683, 309] on p "Made just for you" at bounding box center [501, 319] width 445 height 58
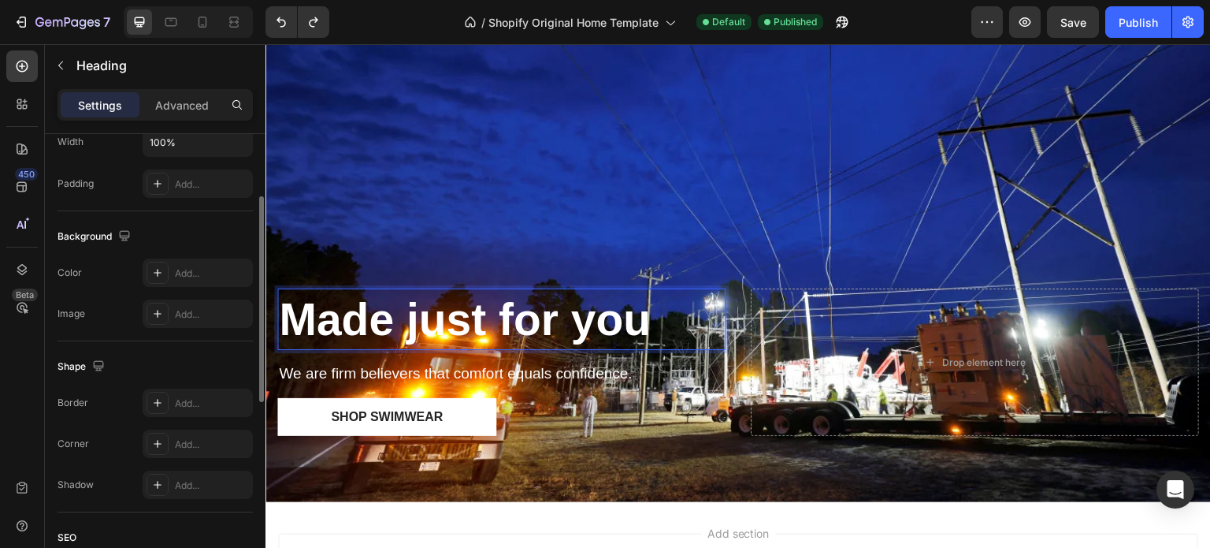
scroll to position [315, 0]
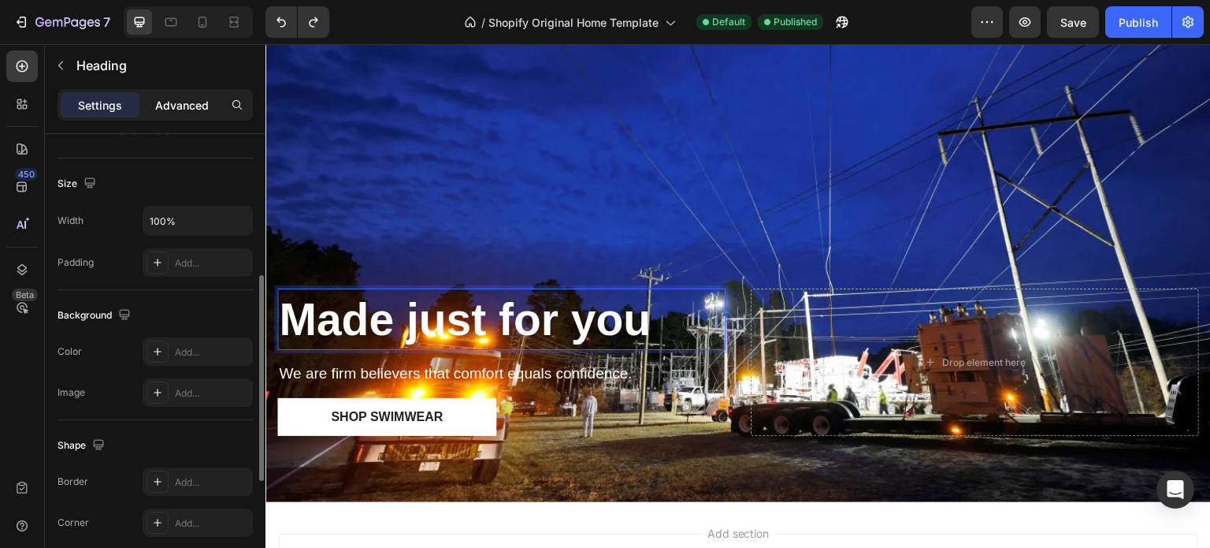
click at [172, 101] on p "Advanced" at bounding box center [182, 105] width 54 height 17
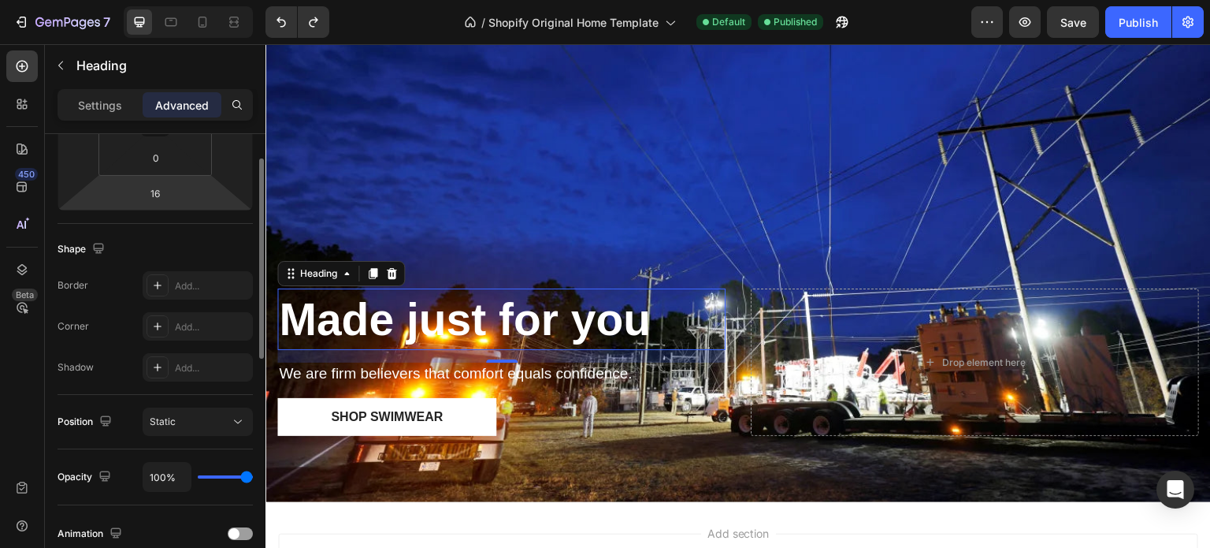
scroll to position [158, 0]
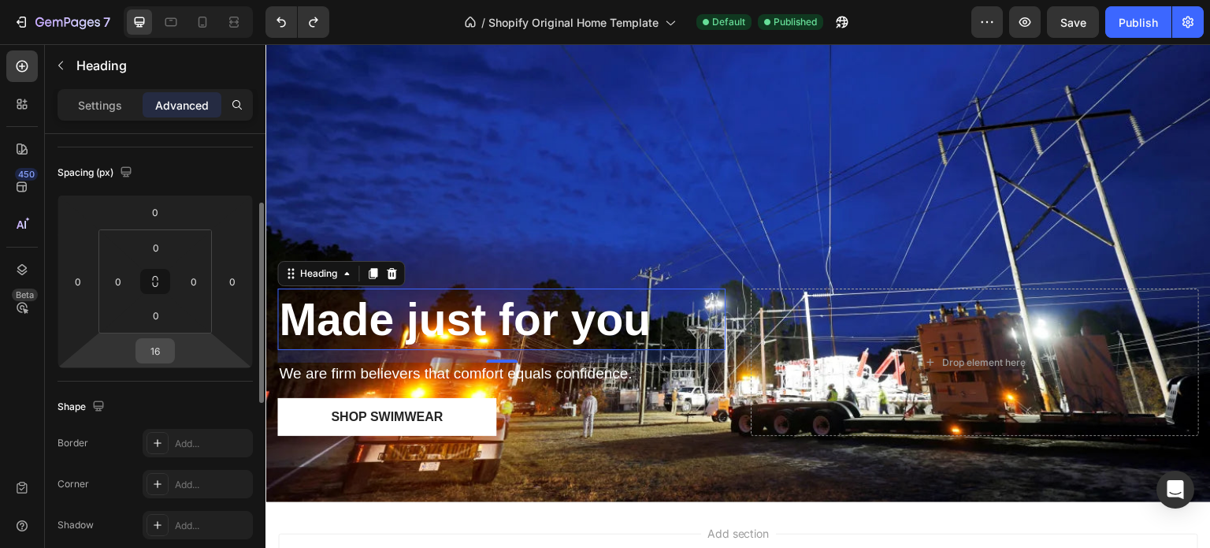
click at [164, 351] on input "16" at bounding box center [155, 351] width 32 height 24
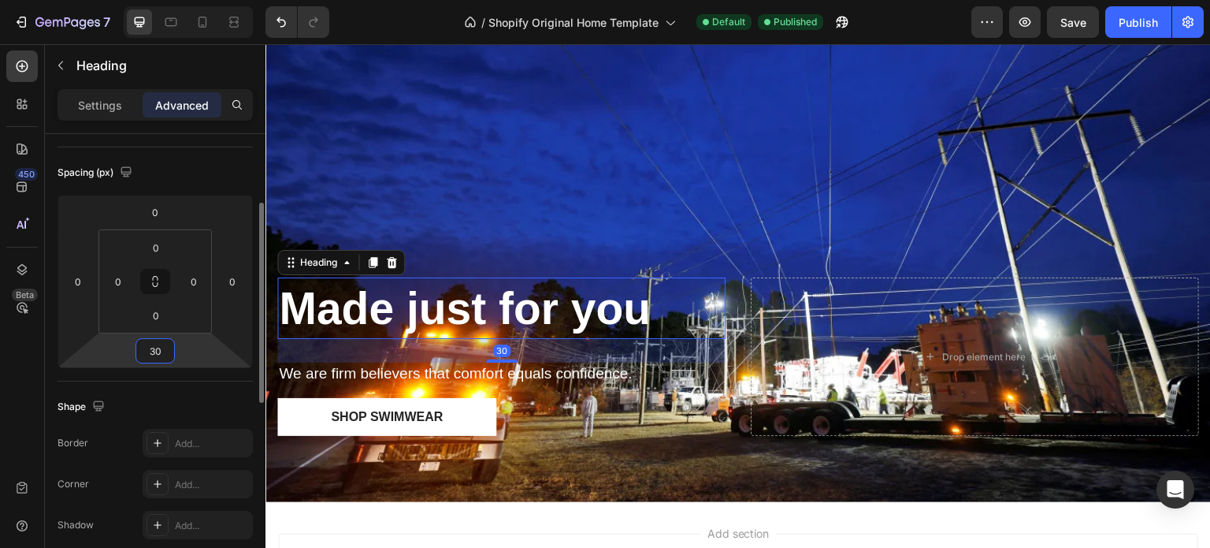
type input "3"
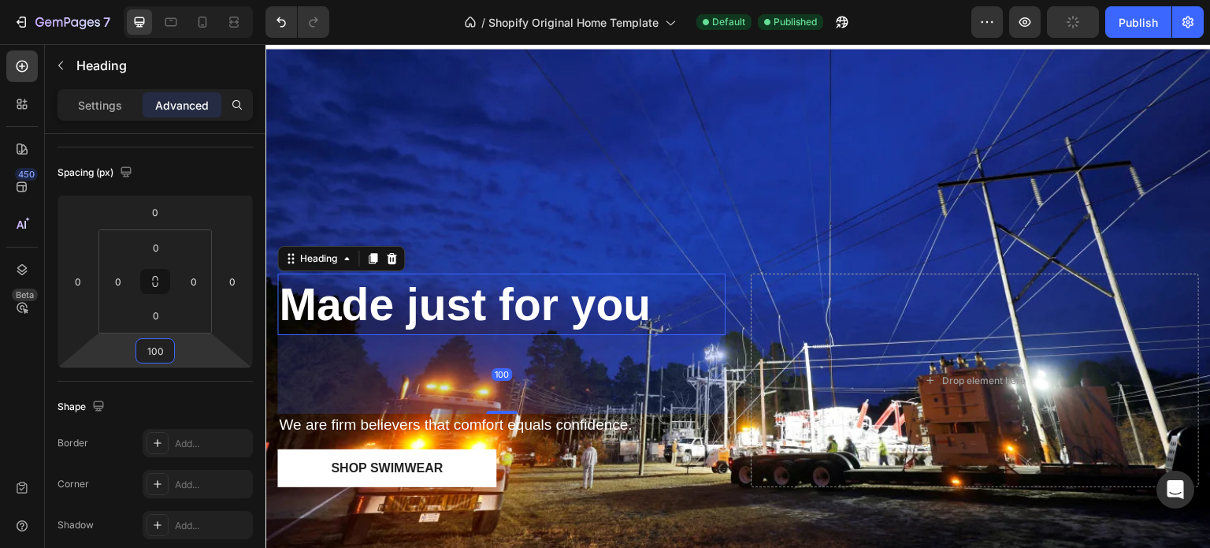
scroll to position [0, 0]
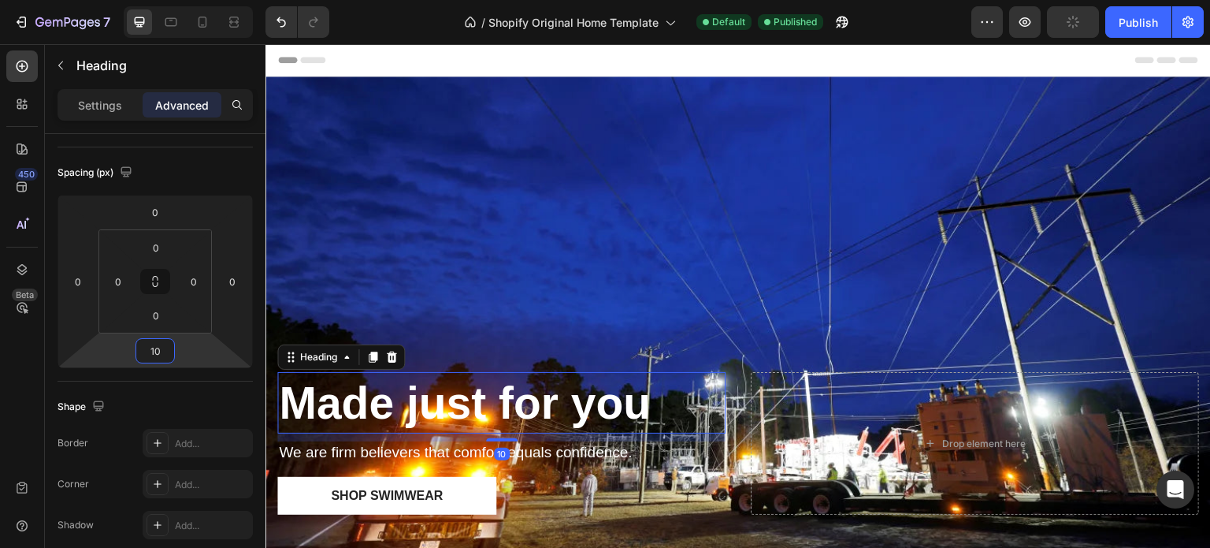
type input "1"
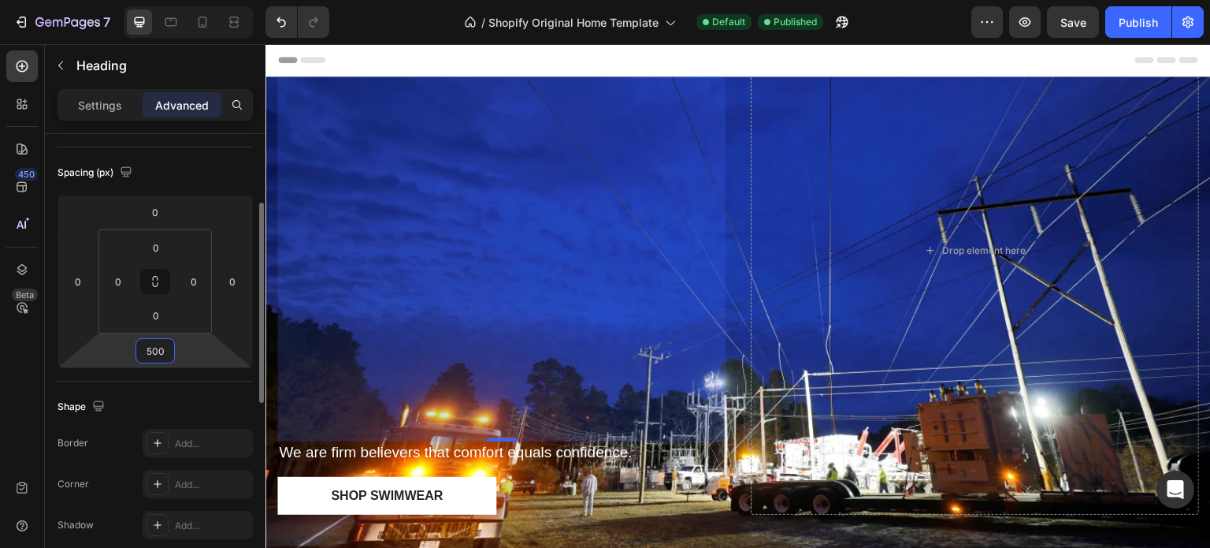
click at [153, 352] on input "500" at bounding box center [155, 351] width 32 height 24
type input "300"
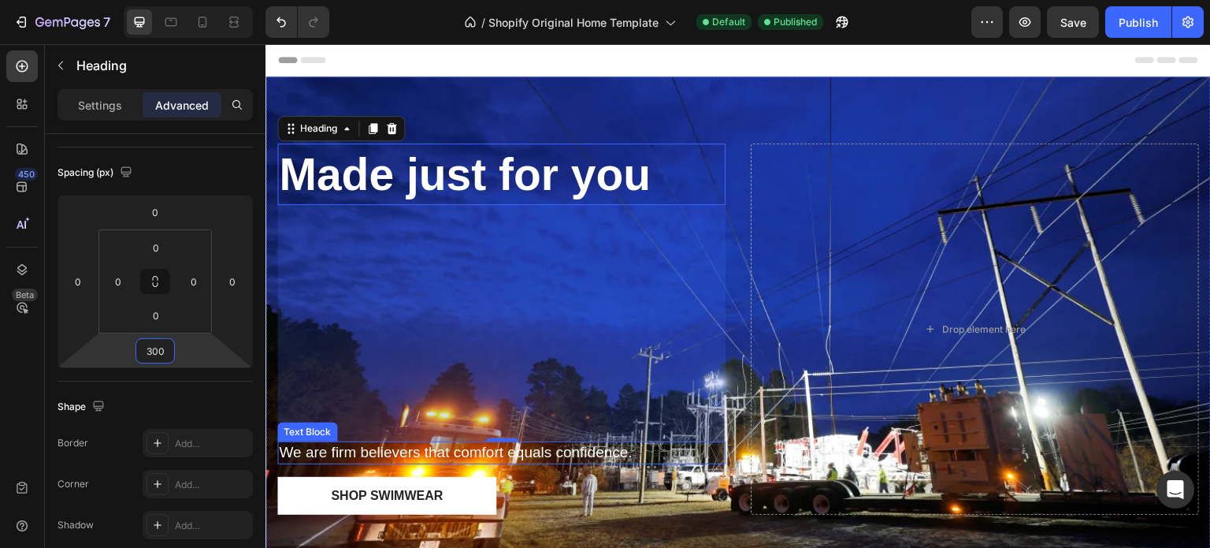
click at [525, 450] on p "We are firm believers that comfort equals confidence." at bounding box center [501, 453] width 445 height 20
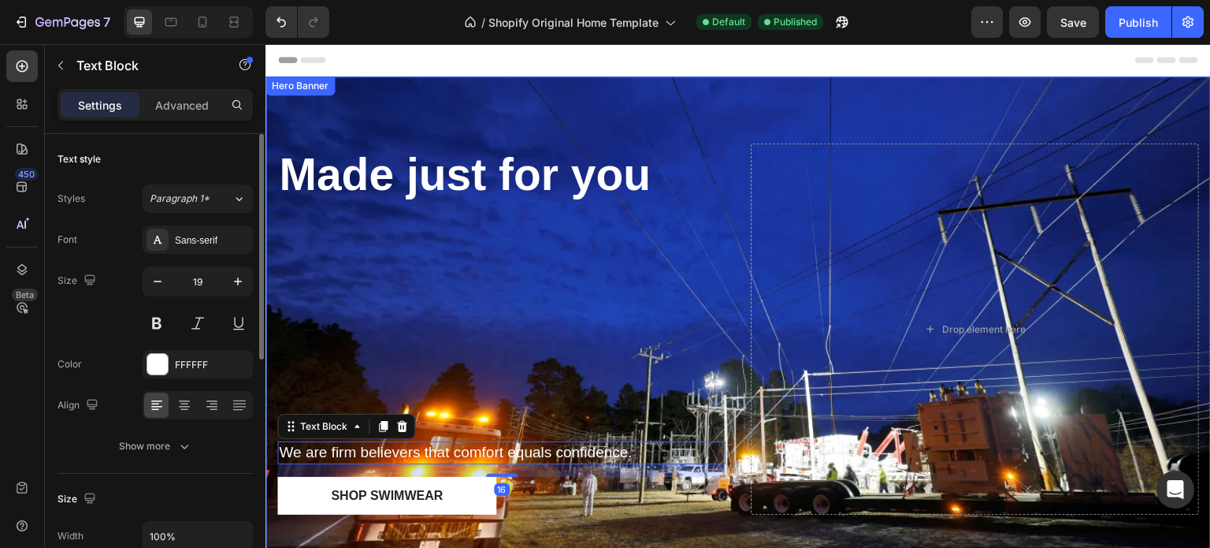
click at [535, 448] on p "We are firm believers that comfort equals confidence." at bounding box center [501, 453] width 445 height 20
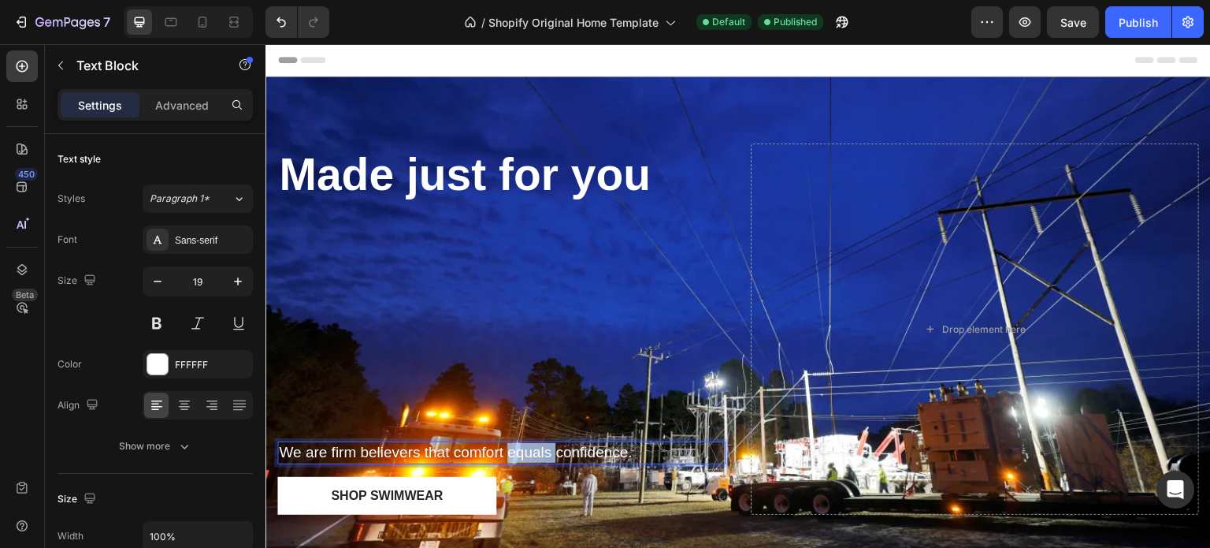
click at [533, 448] on p "We are firm believers that comfort equals confidence." at bounding box center [501, 453] width 445 height 20
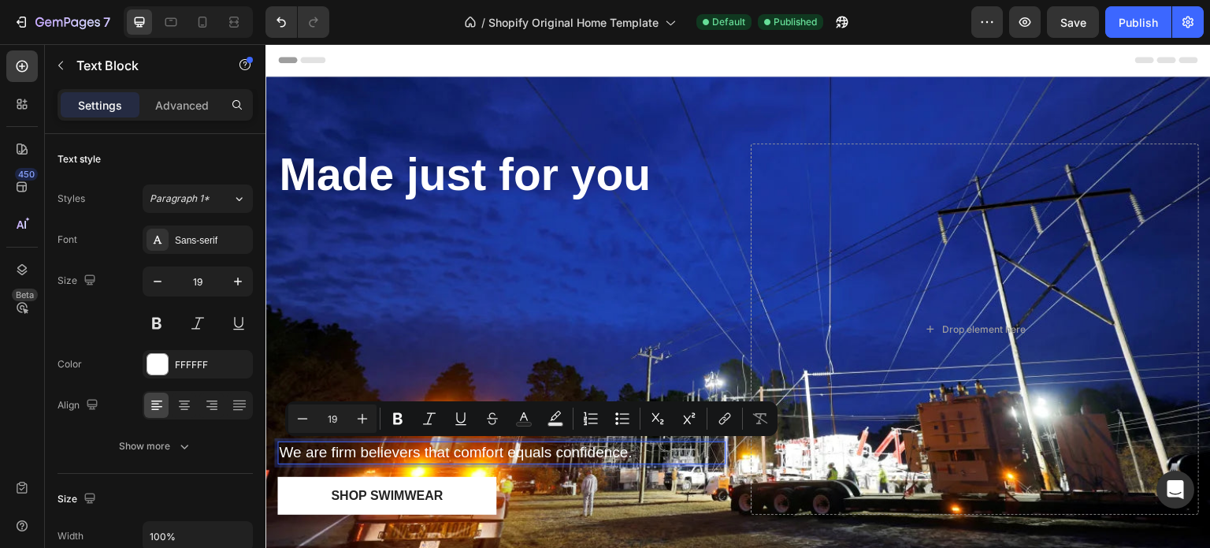
click at [628, 456] on p "We are firm believers that comfort equals confidence." at bounding box center [501, 453] width 445 height 20
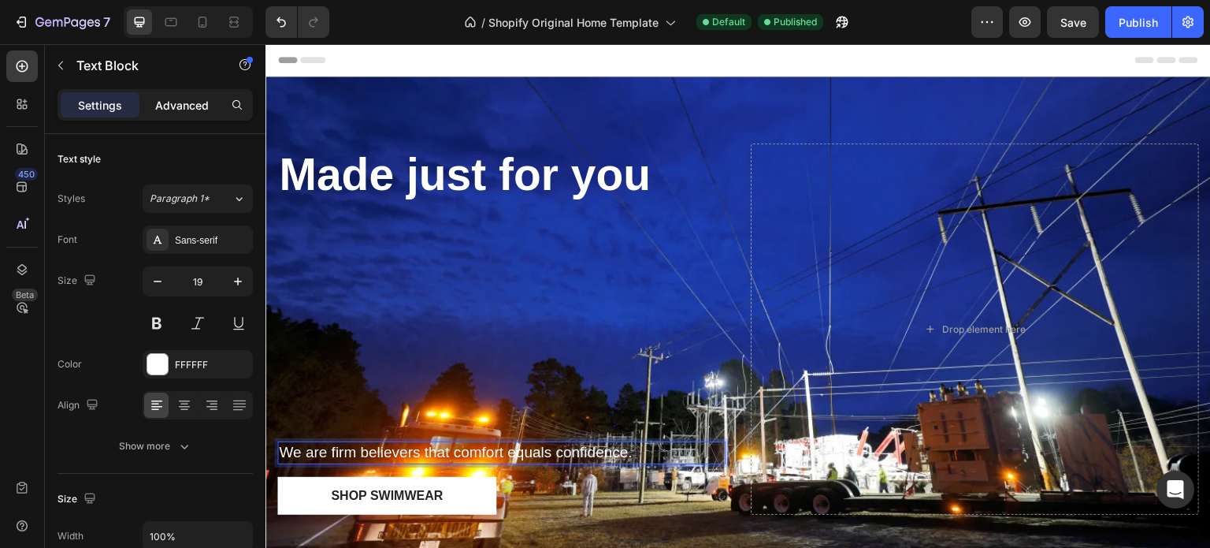
click at [189, 109] on p "Advanced" at bounding box center [182, 105] width 54 height 17
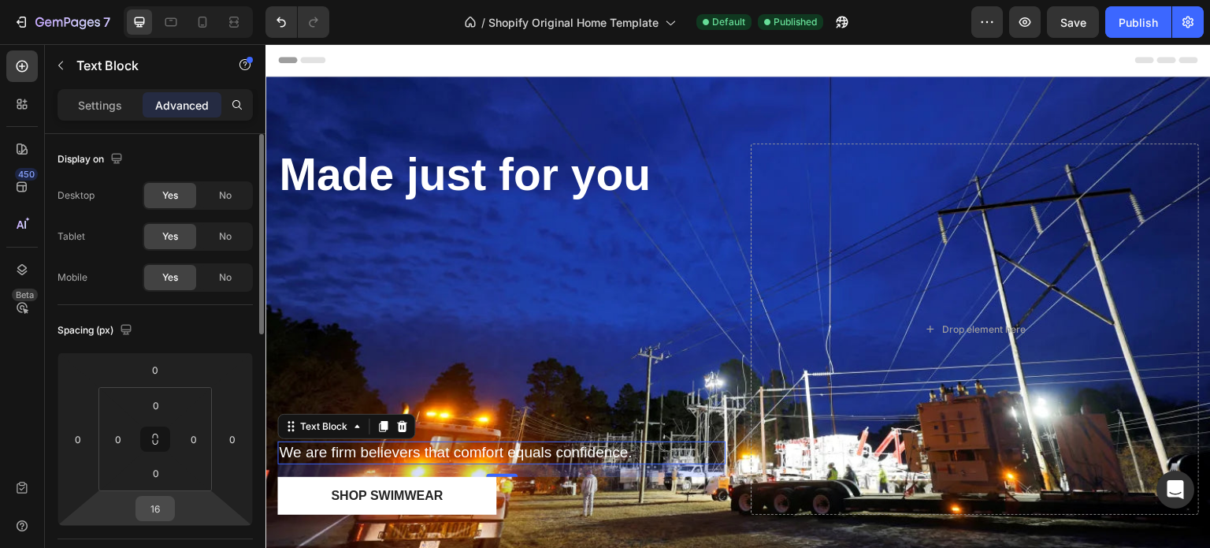
click at [170, 504] on input "16" at bounding box center [155, 508] width 32 height 24
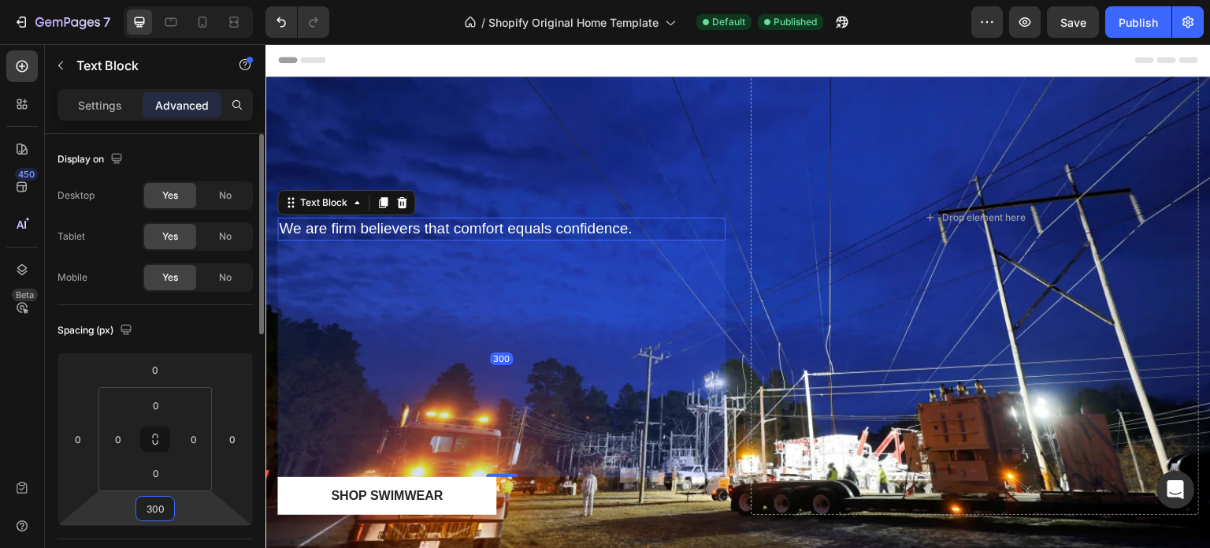
type input "30"
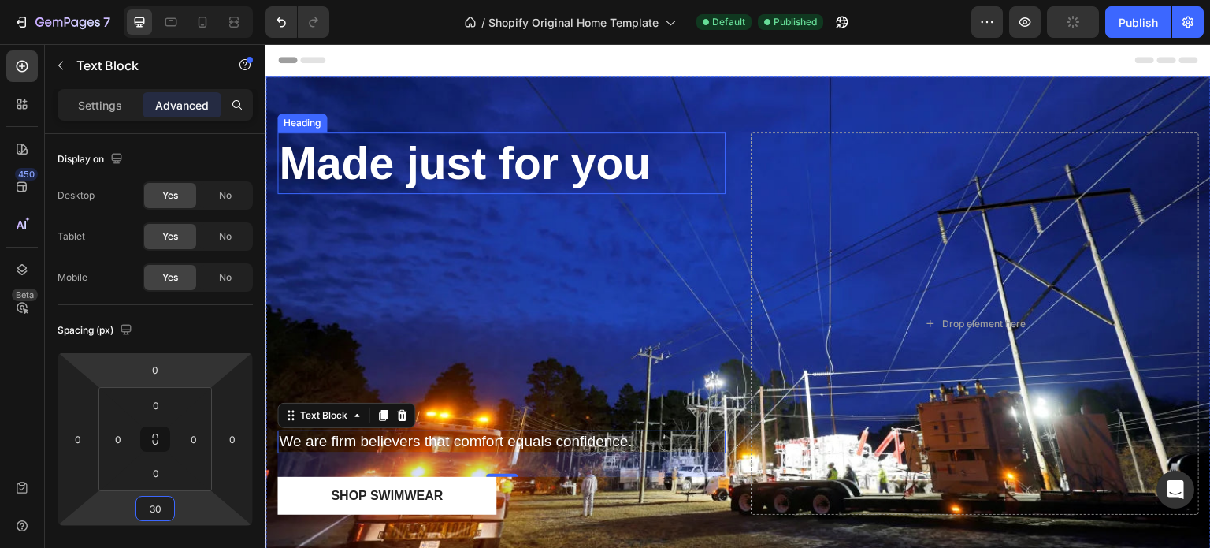
drag, startPoint x: 403, startPoint y: 157, endPoint x: 407, endPoint y: 188, distance: 31.0
click at [404, 157] on strong "Made just for you" at bounding box center [465, 163] width 372 height 50
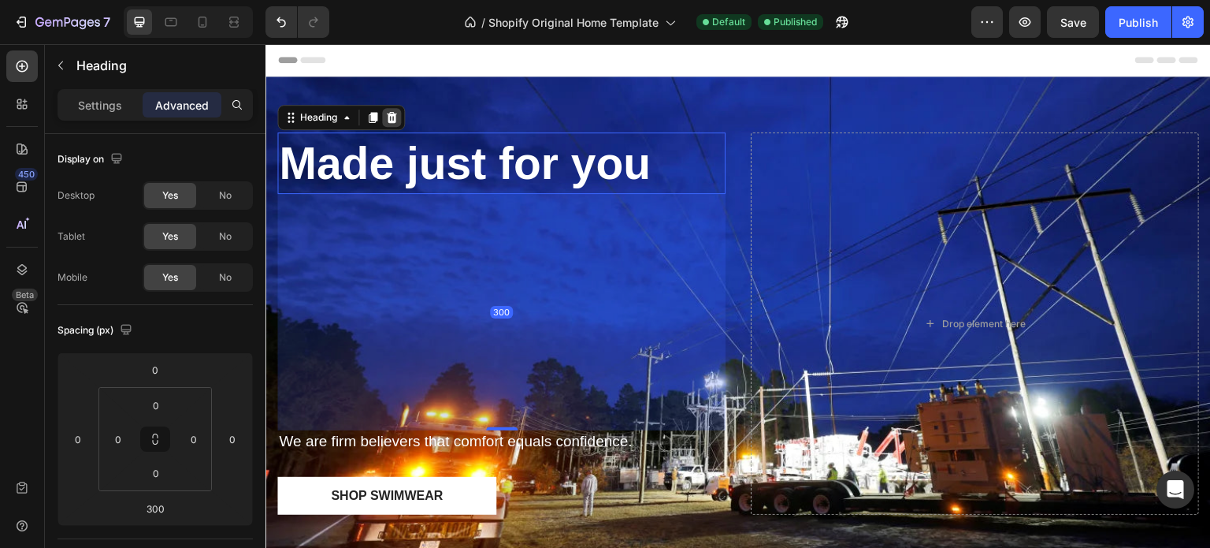
click at [389, 113] on icon at bounding box center [392, 117] width 10 height 11
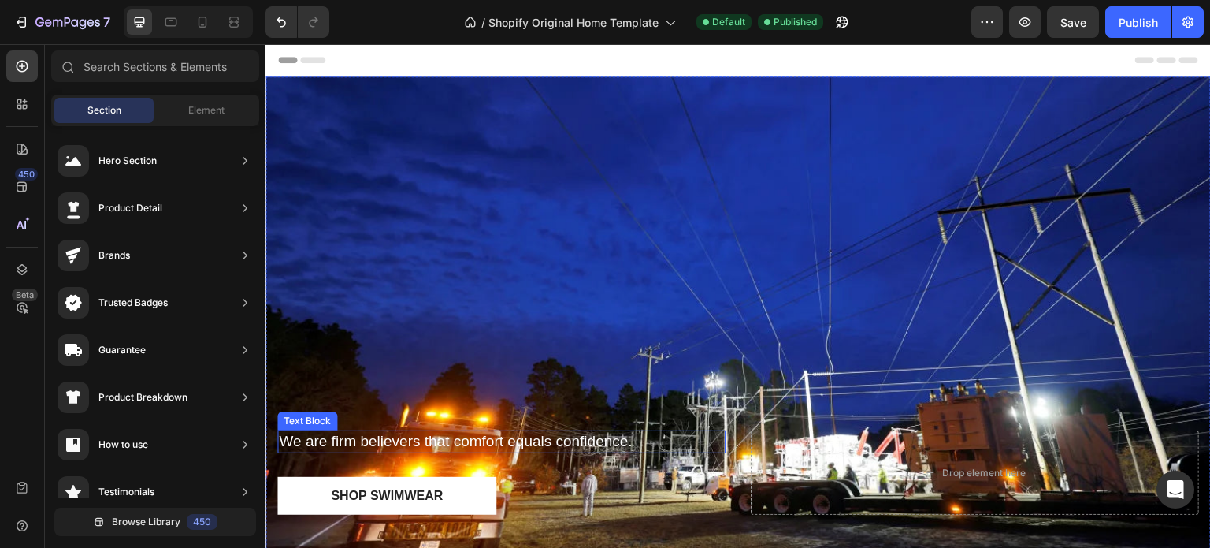
click at [403, 443] on p "We are firm believers that comfort equals confidence." at bounding box center [501, 442] width 445 height 20
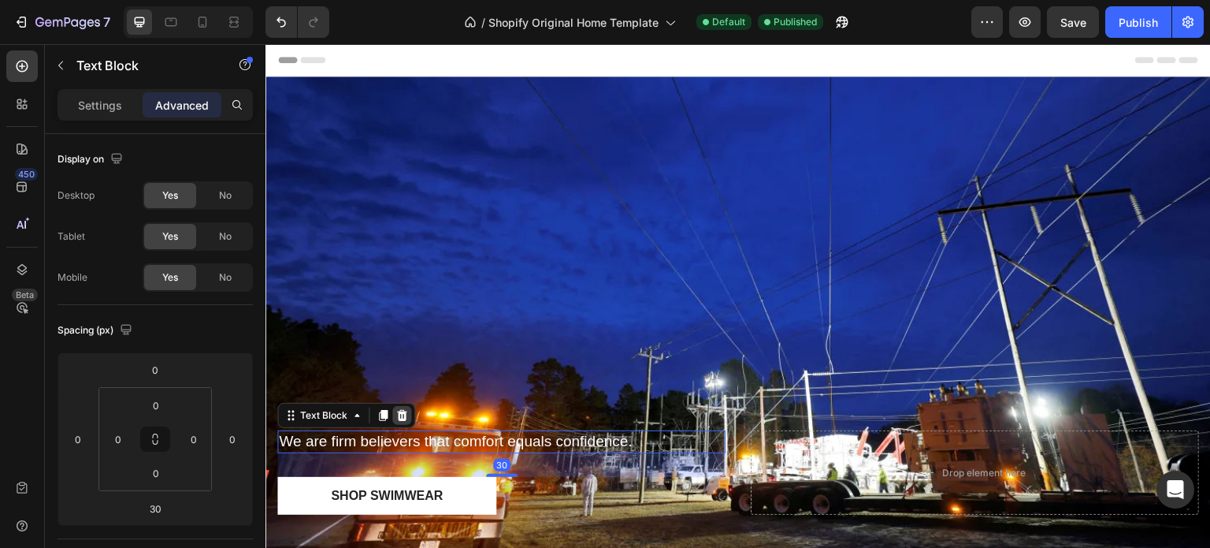
click at [398, 413] on icon at bounding box center [402, 415] width 10 height 11
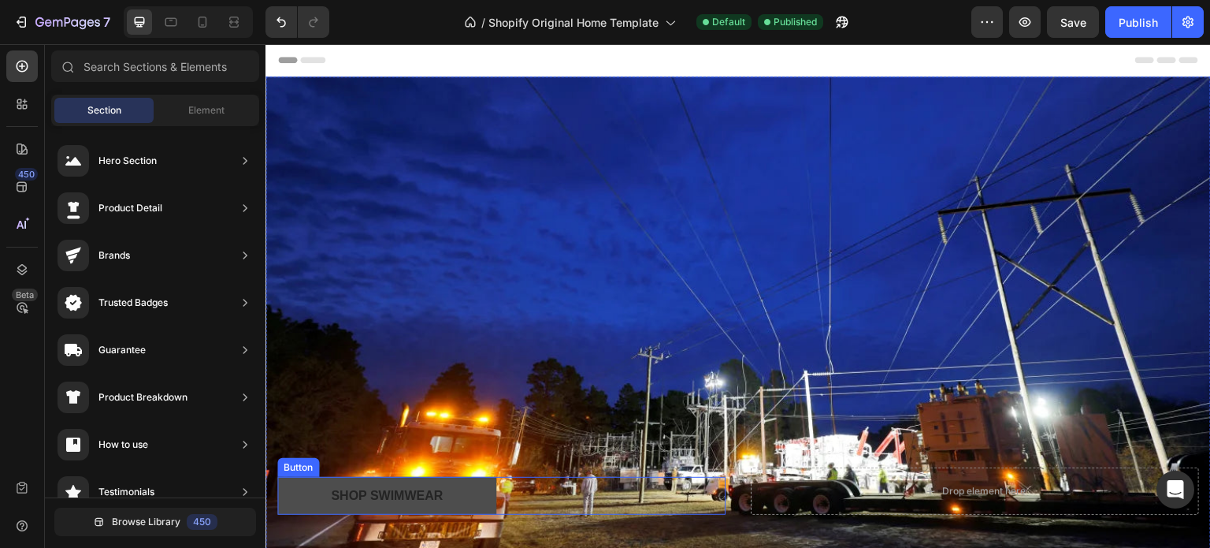
click at [466, 488] on button "Shop Swimwear" at bounding box center [386, 496] width 219 height 38
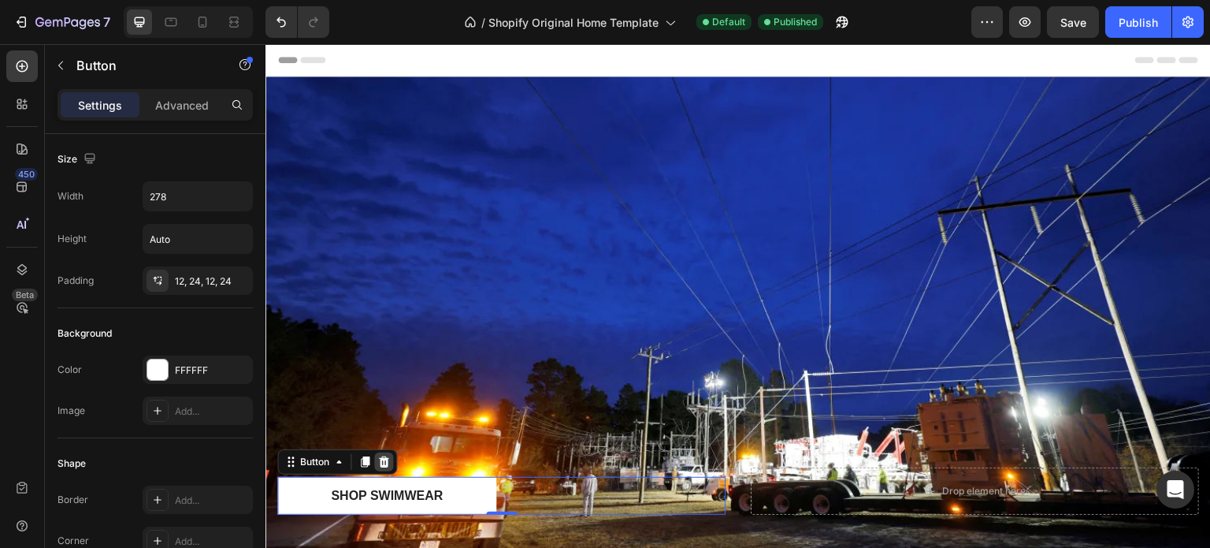
click at [385, 461] on icon at bounding box center [383, 461] width 13 height 13
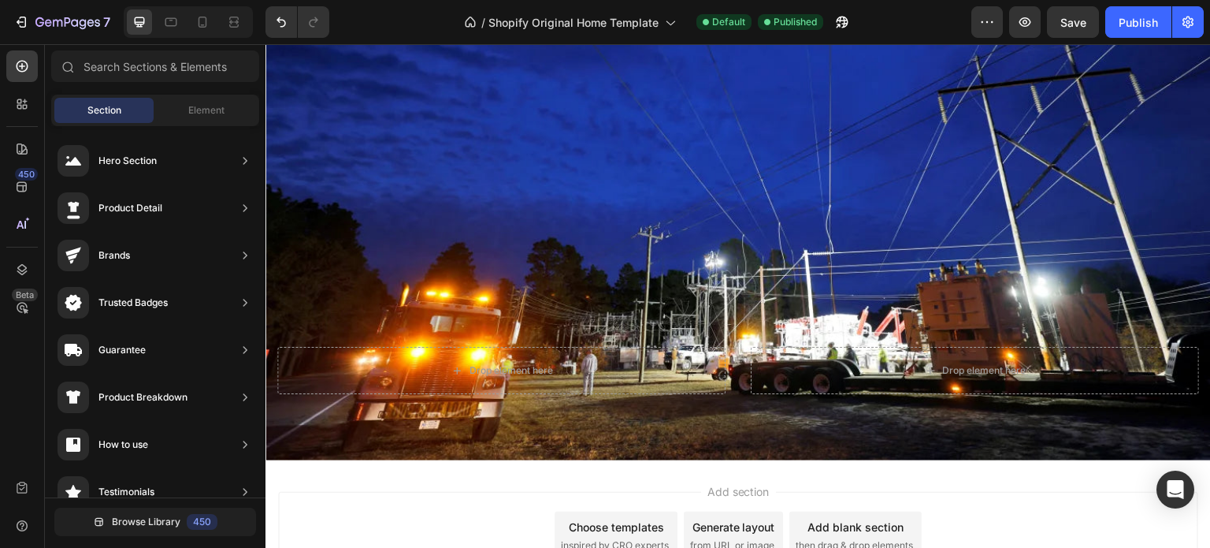
scroll to position [221, 0]
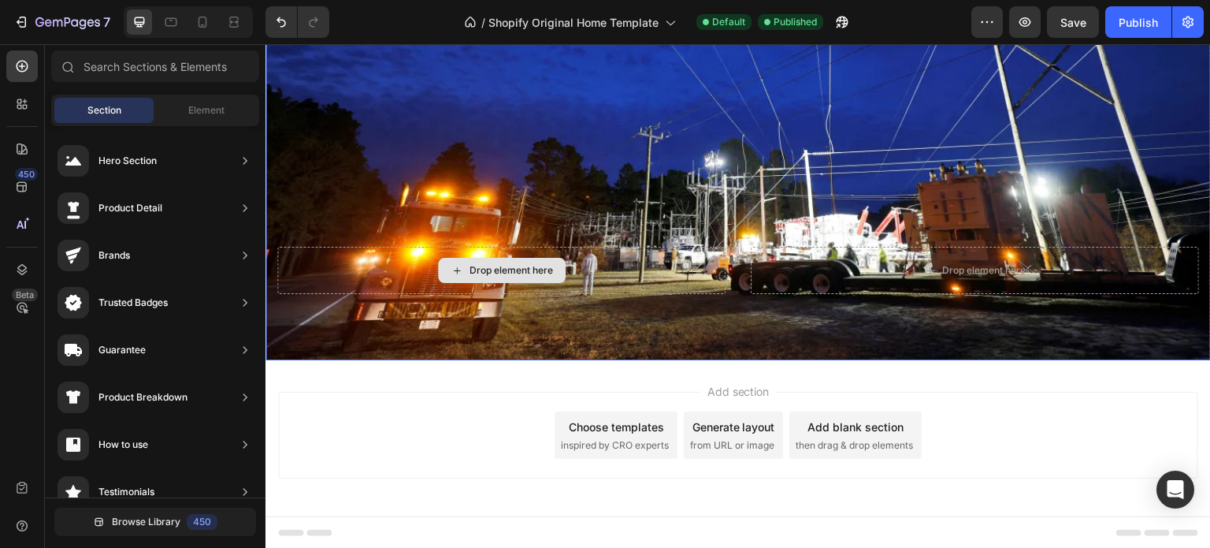
click at [652, 262] on div "Drop element here" at bounding box center [501, 270] width 448 height 47
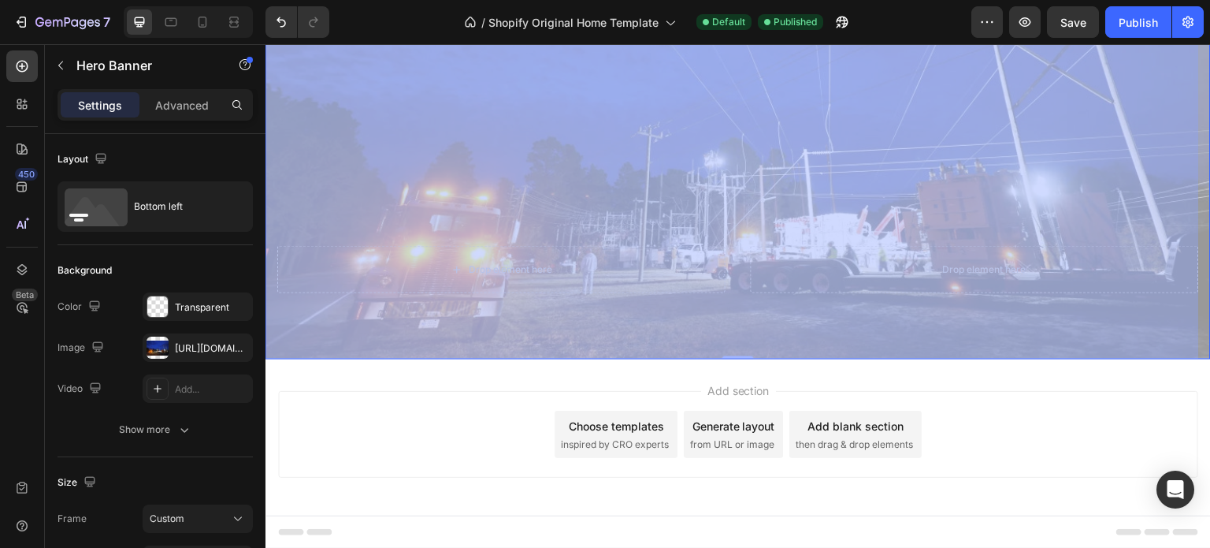
scroll to position [0, 0]
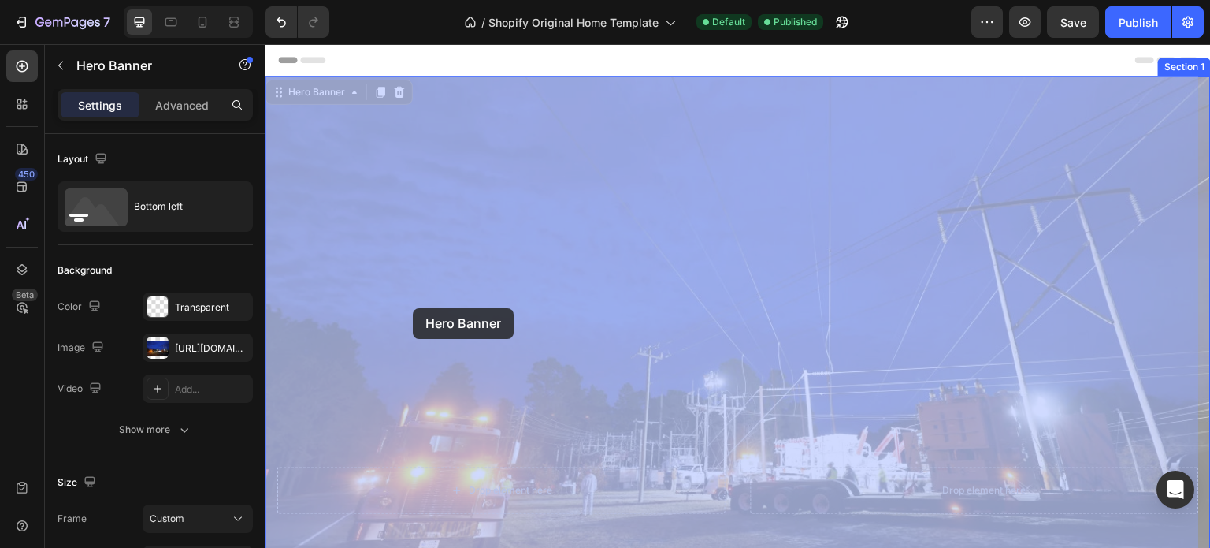
drag, startPoint x: 572, startPoint y: 266, endPoint x: 416, endPoint y: 306, distance: 160.9
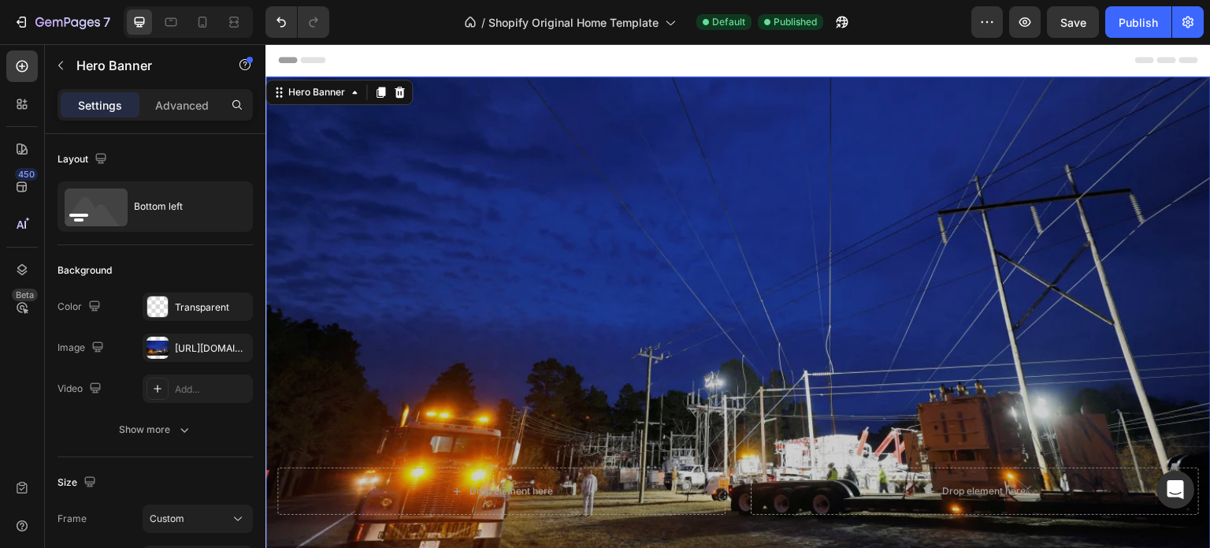
click at [488, 185] on div "Overlay" at bounding box center [737, 328] width 945 height 504
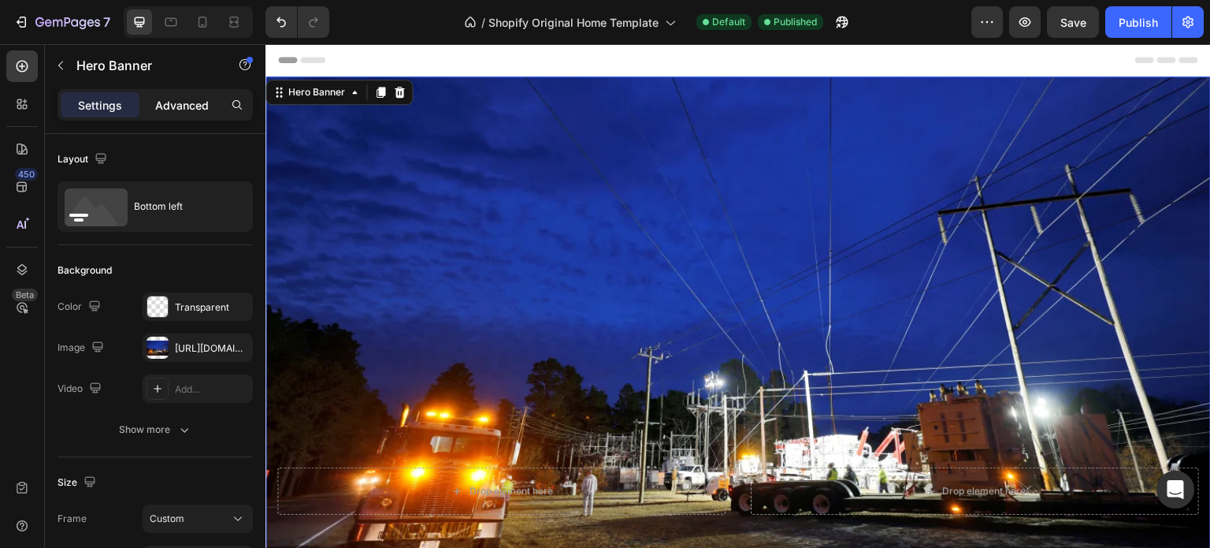
click at [170, 102] on p "Advanced" at bounding box center [182, 105] width 54 height 17
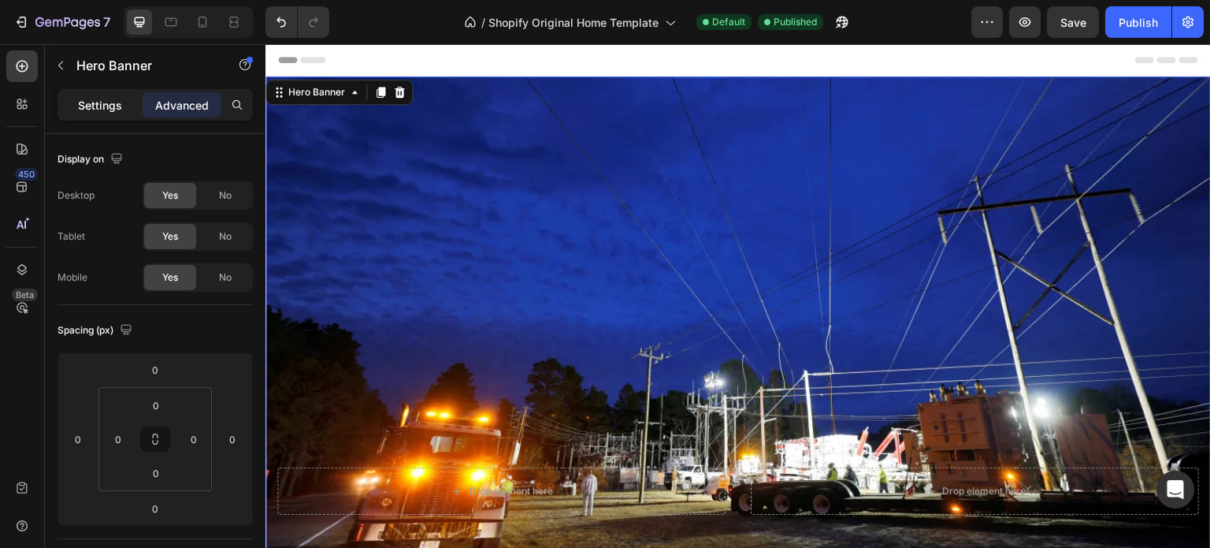
click at [101, 109] on p "Settings" at bounding box center [100, 105] width 44 height 17
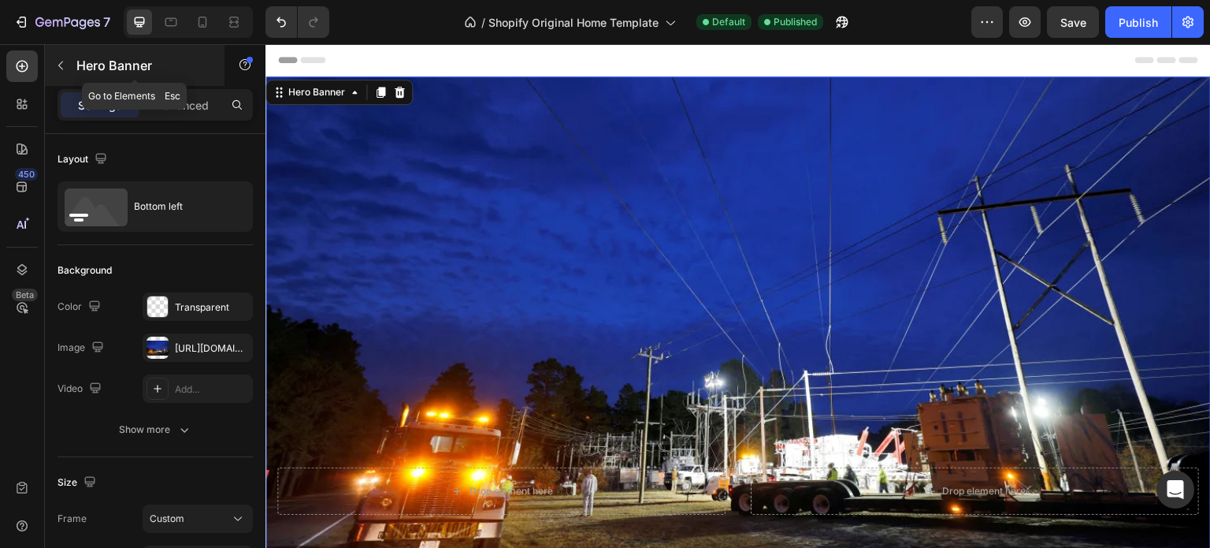
click at [66, 70] on icon "button" at bounding box center [60, 65] width 13 height 13
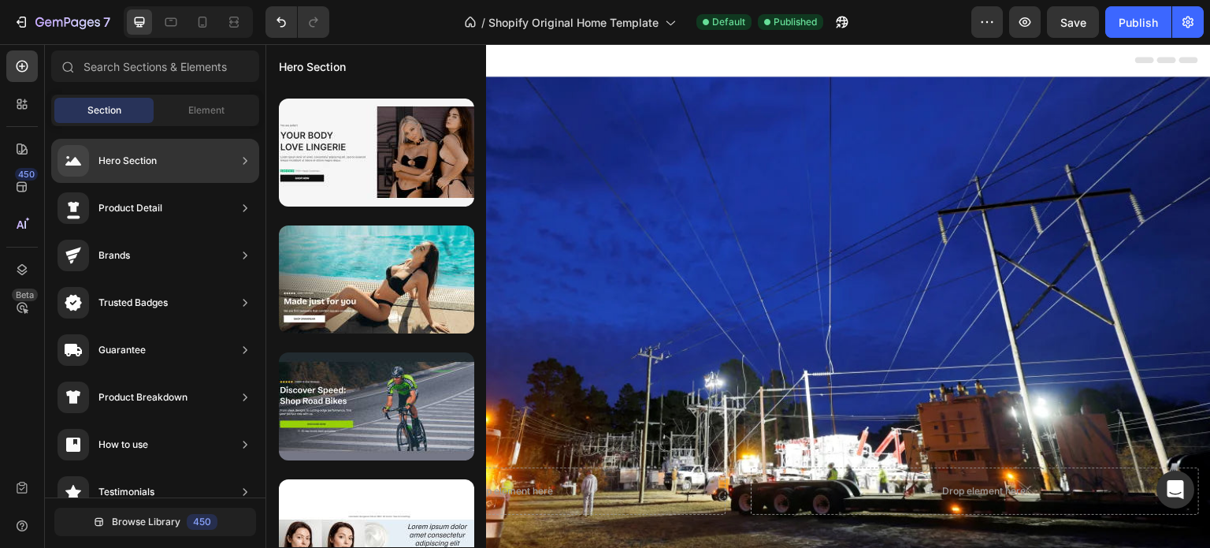
scroll to position [163, 0]
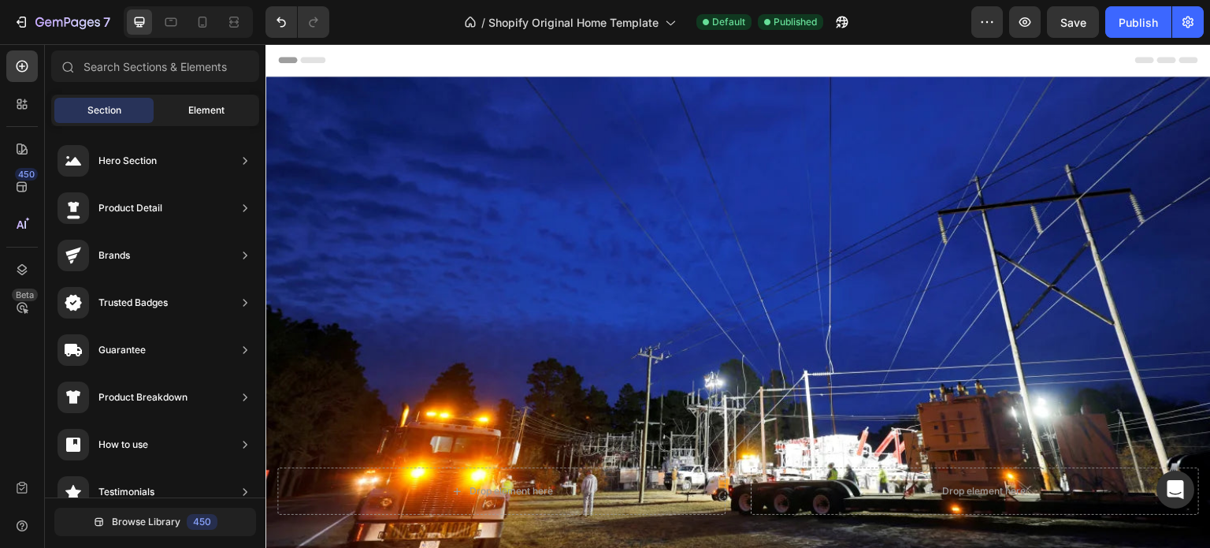
click at [191, 121] on div "Element" at bounding box center [206, 110] width 99 height 25
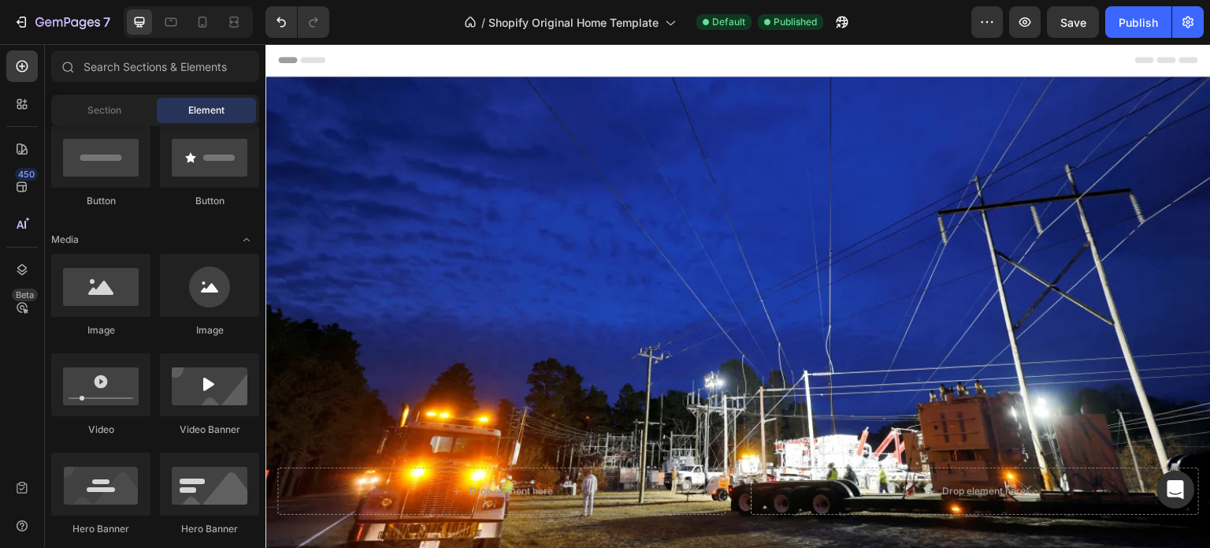
scroll to position [0, 0]
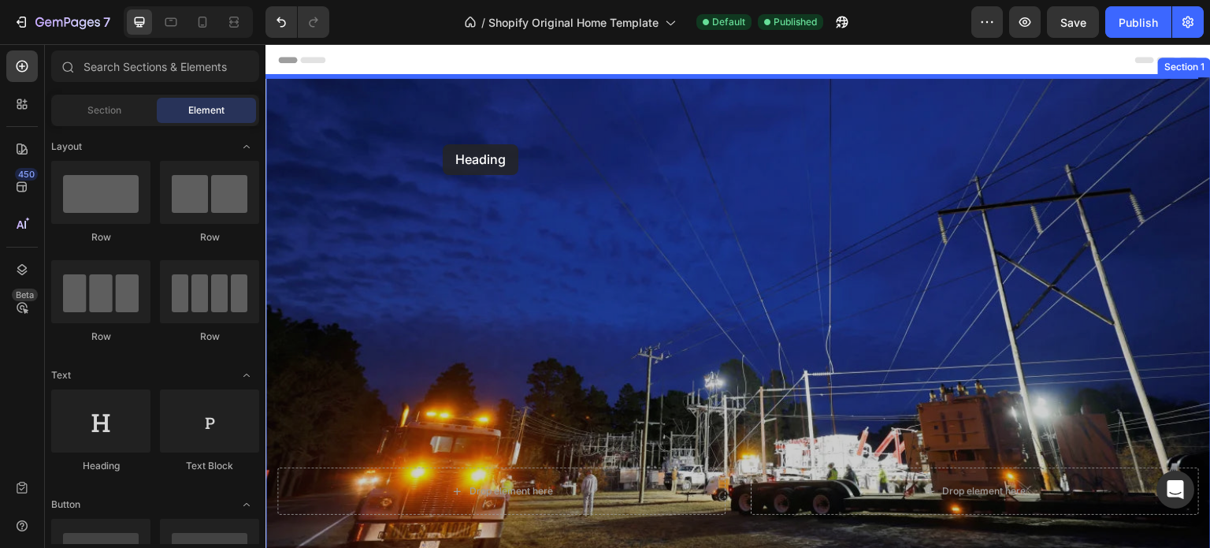
drag, startPoint x: 365, startPoint y: 478, endPoint x: 427, endPoint y: 151, distance: 332.8
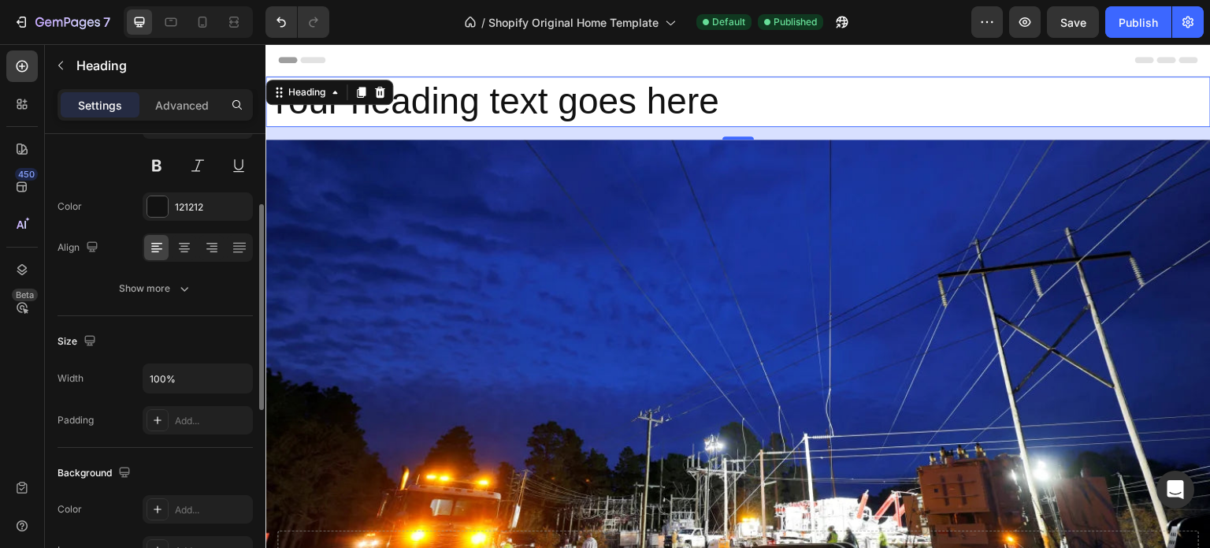
scroll to position [236, 0]
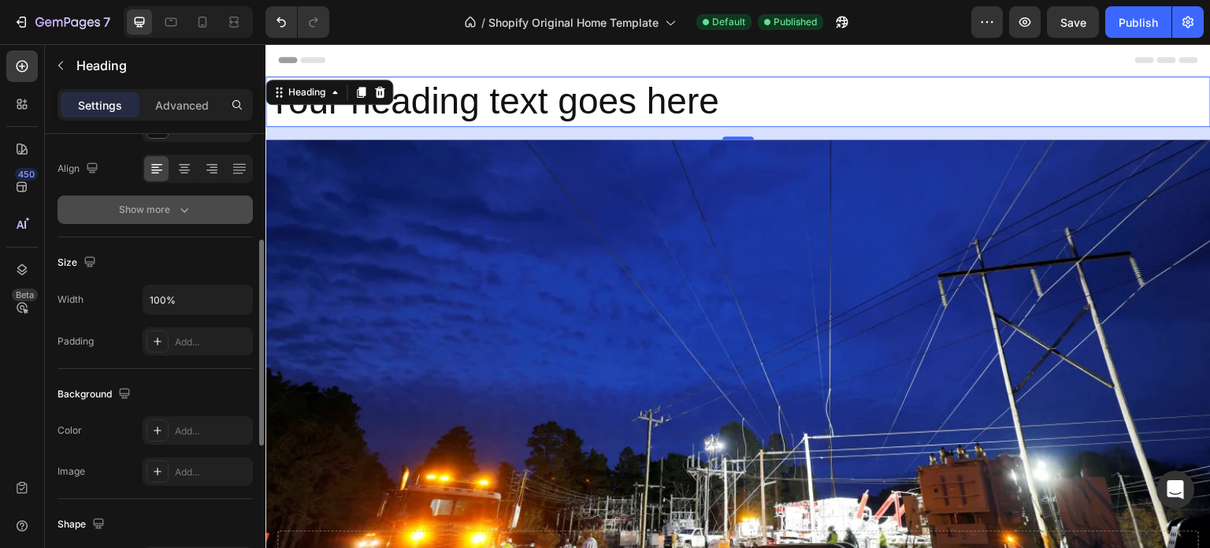
click at [186, 213] on icon "button" at bounding box center [184, 210] width 16 height 16
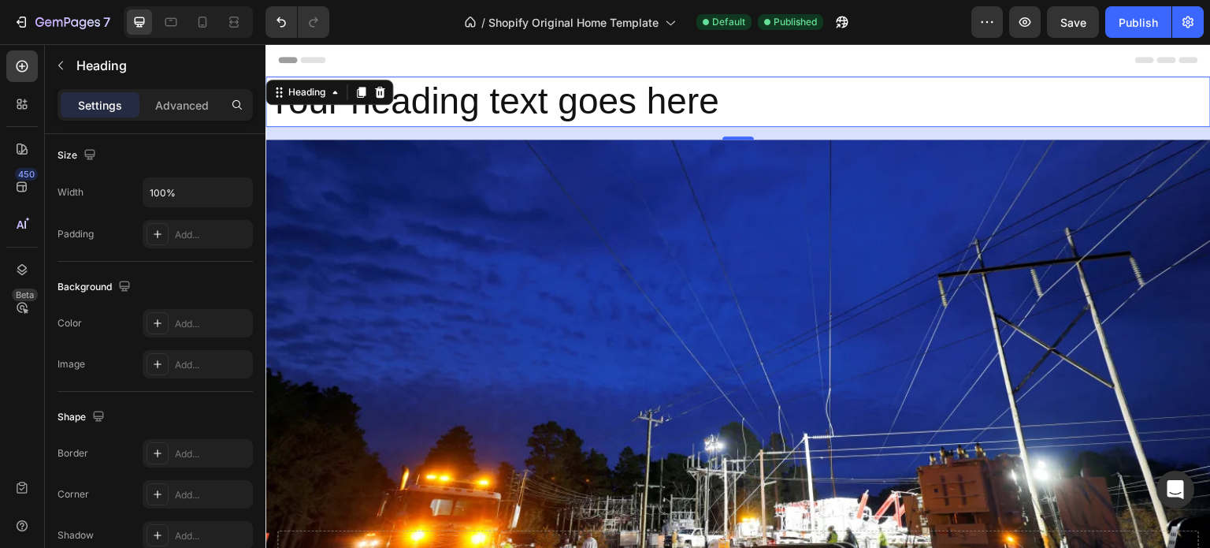
scroll to position [709, 0]
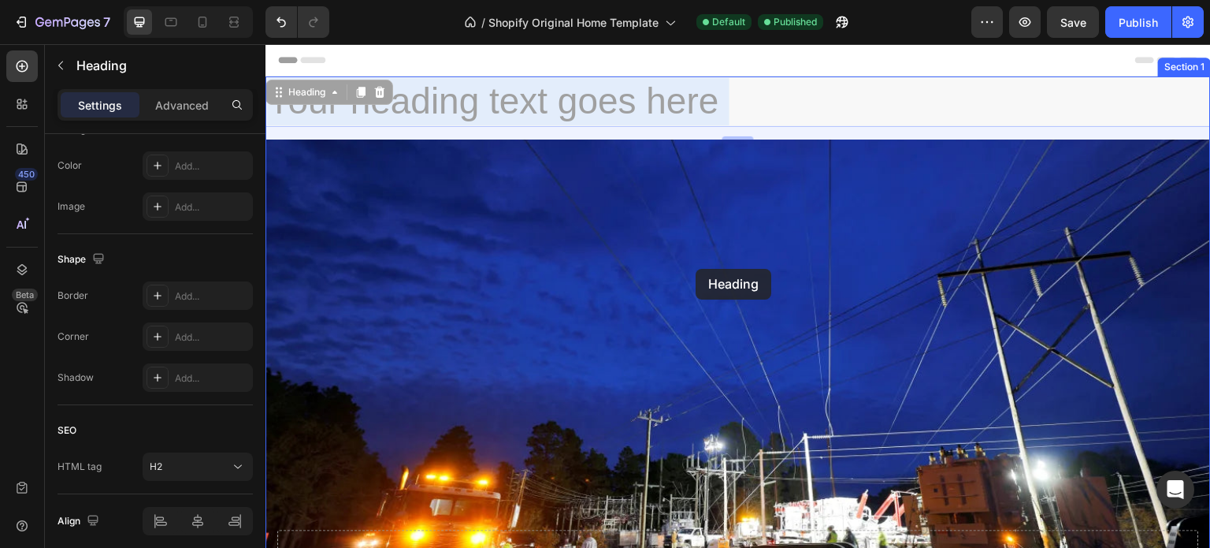
drag, startPoint x: 730, startPoint y: 81, endPoint x: 696, endPoint y: 269, distance: 190.7
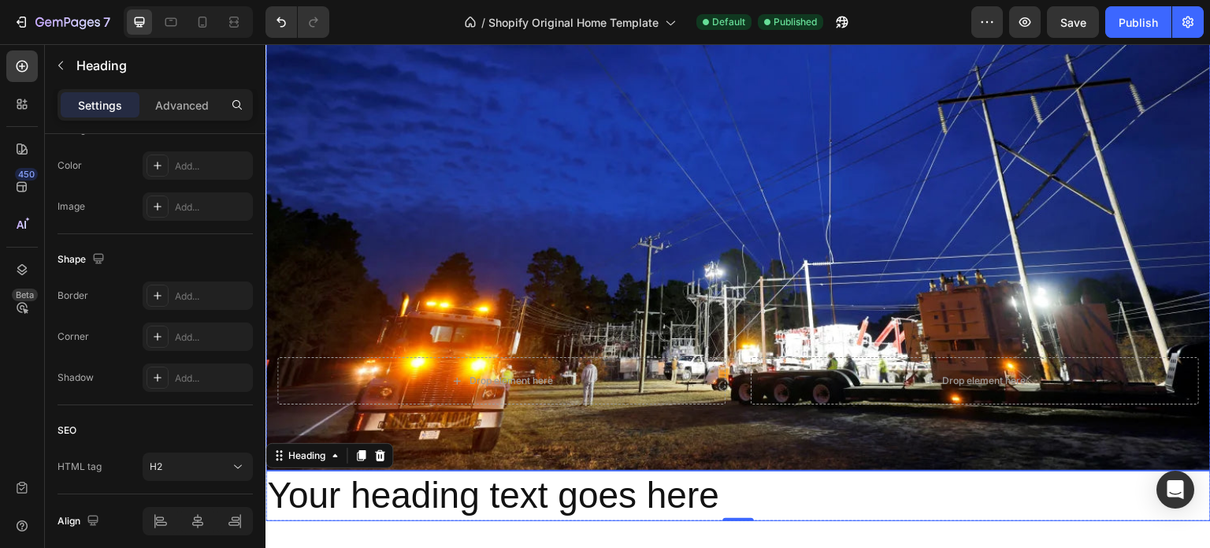
scroll to position [236, 0]
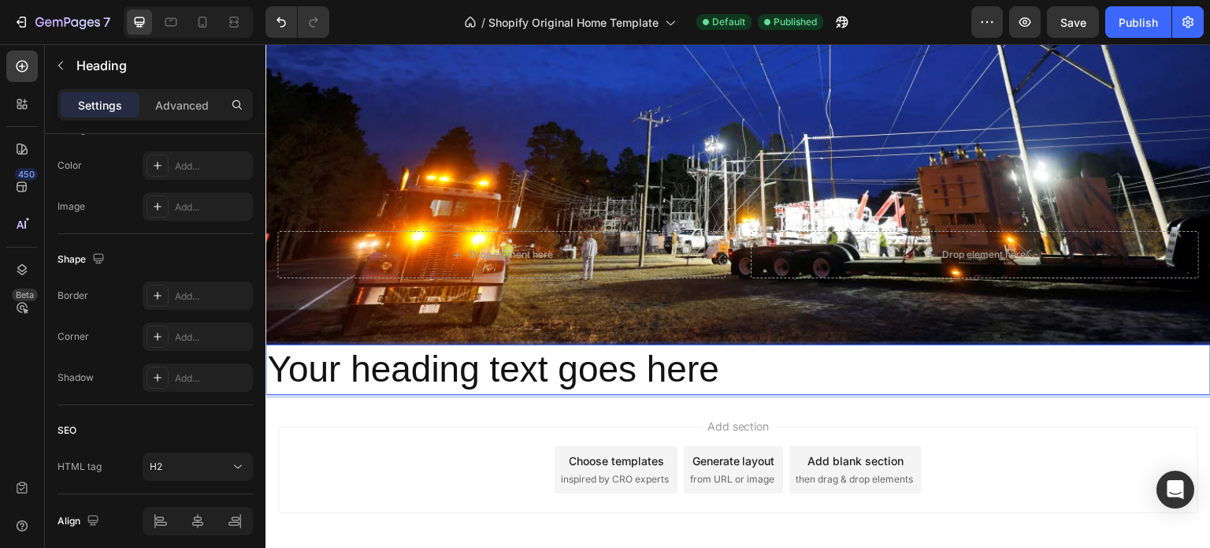
drag, startPoint x: 770, startPoint y: 358, endPoint x: 751, endPoint y: 325, distance: 38.5
drag, startPoint x: 710, startPoint y: 378, endPoint x: 686, endPoint y: 342, distance: 43.3
click at [729, 313] on div "Drop element here Drop element here Hero Banner Your heading text goes here Hea…" at bounding box center [737, 117] width 945 height 555
drag, startPoint x: 364, startPoint y: 374, endPoint x: 347, endPoint y: 381, distance: 18.7
click at [363, 375] on p "Your heading text goes here" at bounding box center [738, 369] width 942 height 47
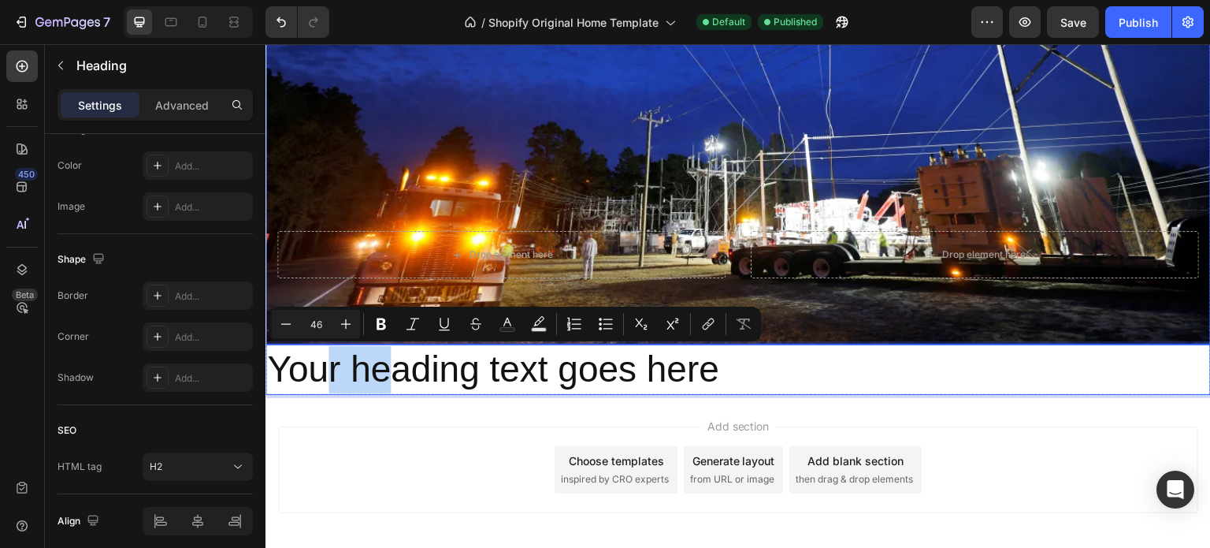
drag, startPoint x: 323, startPoint y: 386, endPoint x: 393, endPoint y: 328, distance: 91.2
click at [393, 328] on div "Drop element here Drop element here Hero Banner Your heading text goes here Hea…" at bounding box center [737, 117] width 945 height 555
click at [447, 373] on p "Your heading text goes here" at bounding box center [738, 369] width 942 height 47
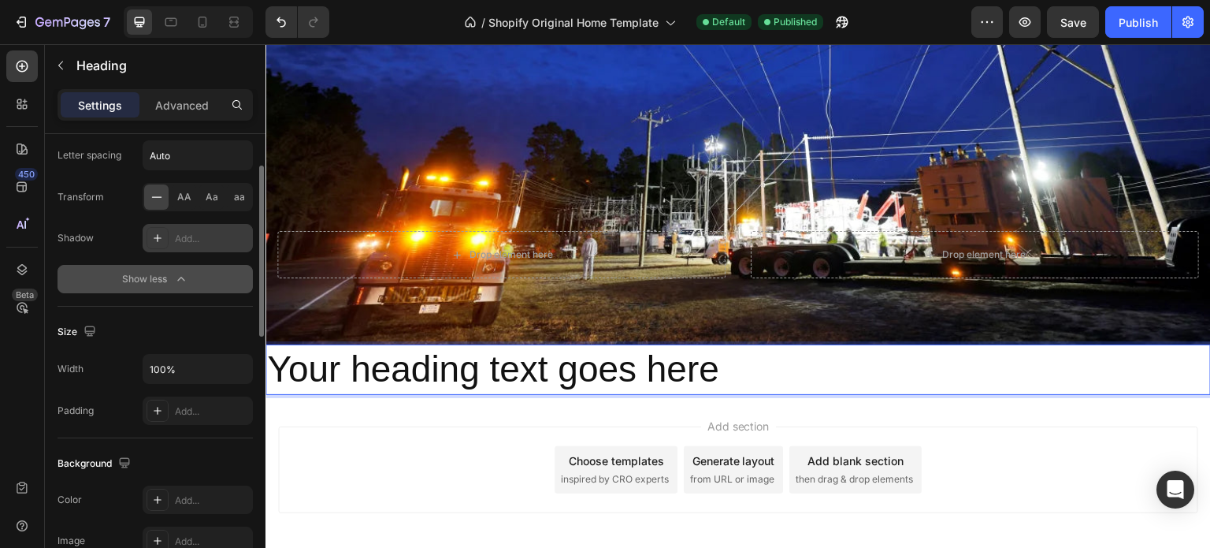
scroll to position [296, 0]
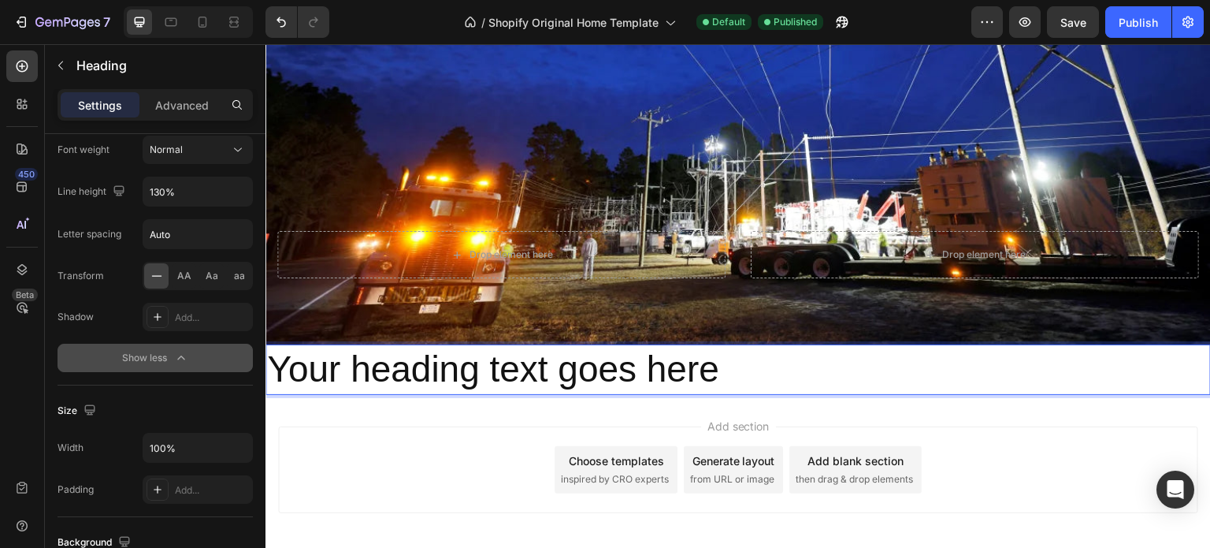
click at [175, 354] on icon "button" at bounding box center [181, 358] width 16 height 16
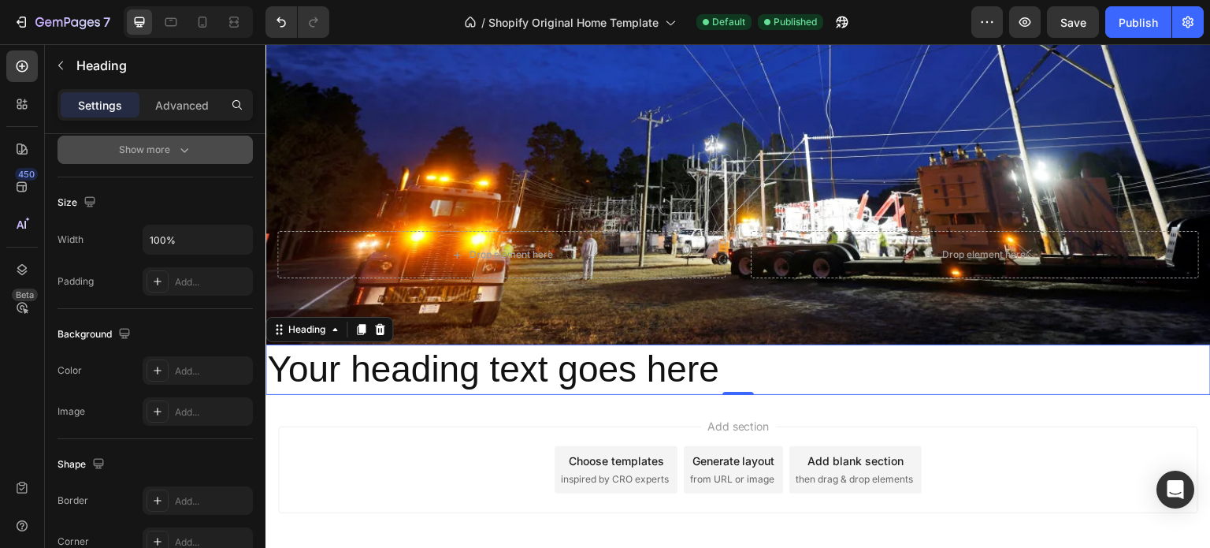
click at [173, 147] on div "Show more" at bounding box center [155, 150] width 73 height 16
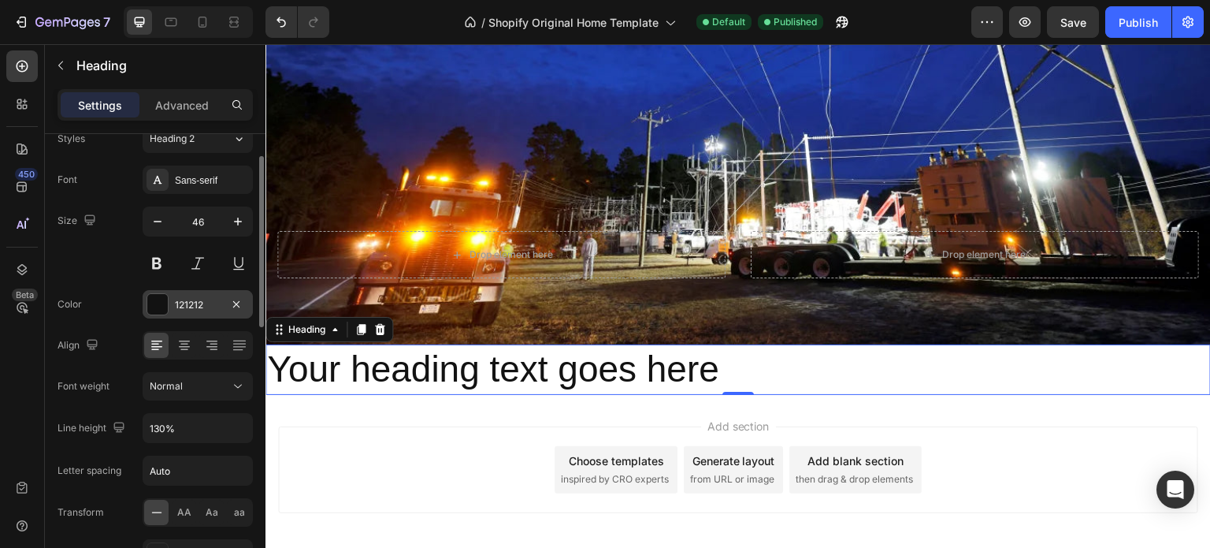
scroll to position [0, 0]
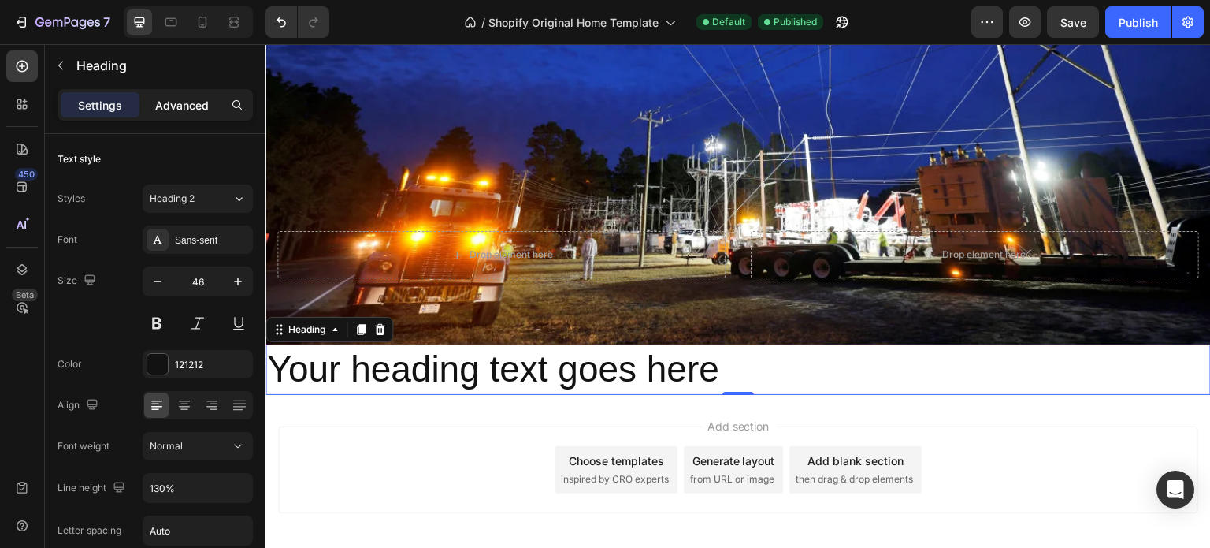
click at [191, 110] on p "Advanced" at bounding box center [182, 105] width 54 height 17
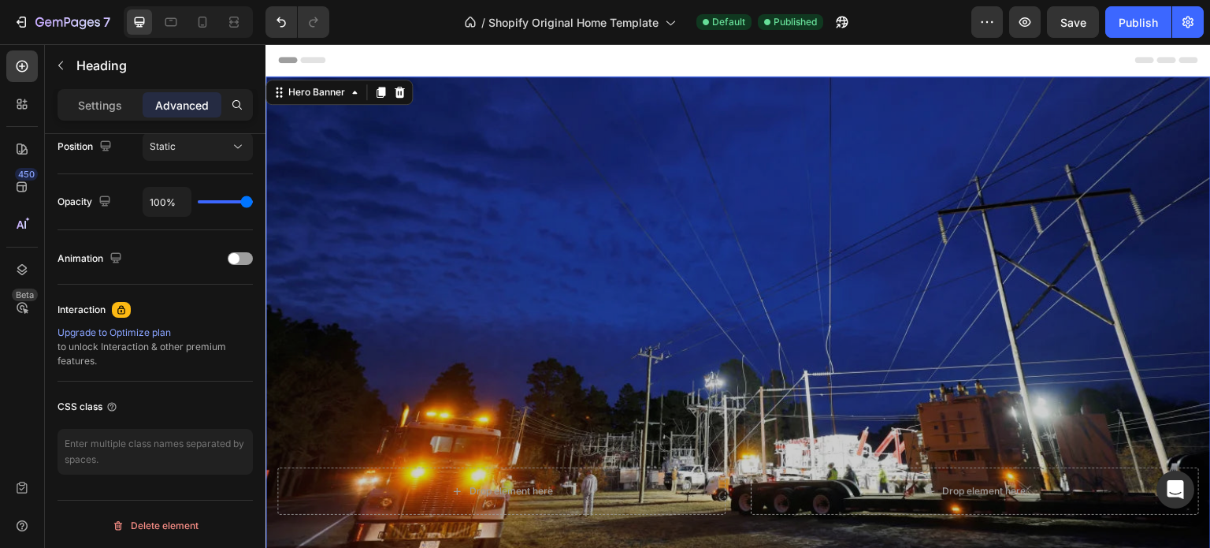
click at [436, 176] on div "Overlay" at bounding box center [737, 328] width 945 height 504
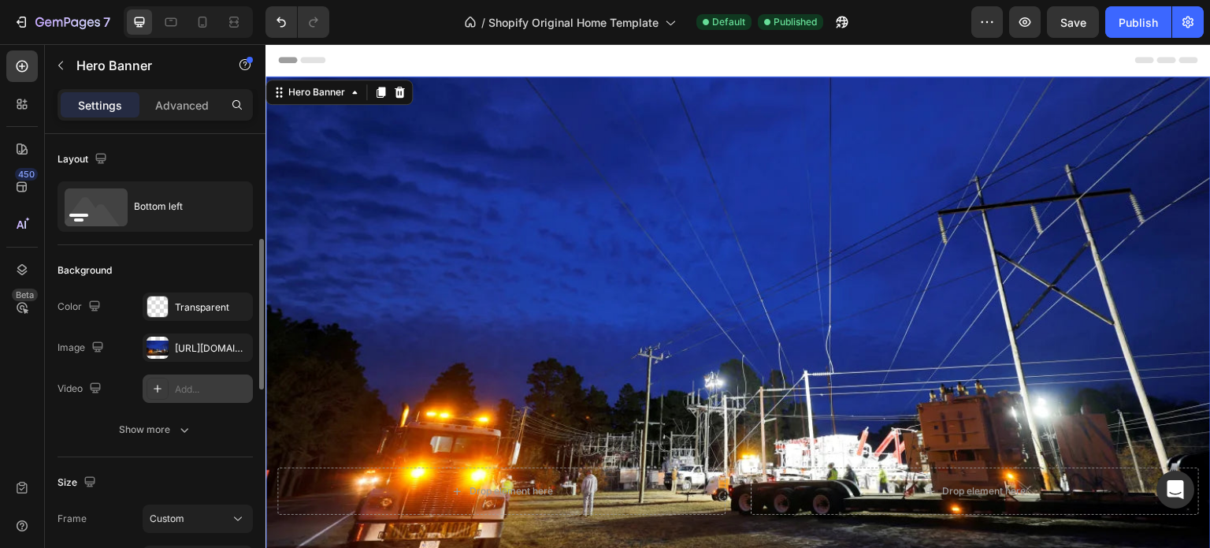
scroll to position [79, 0]
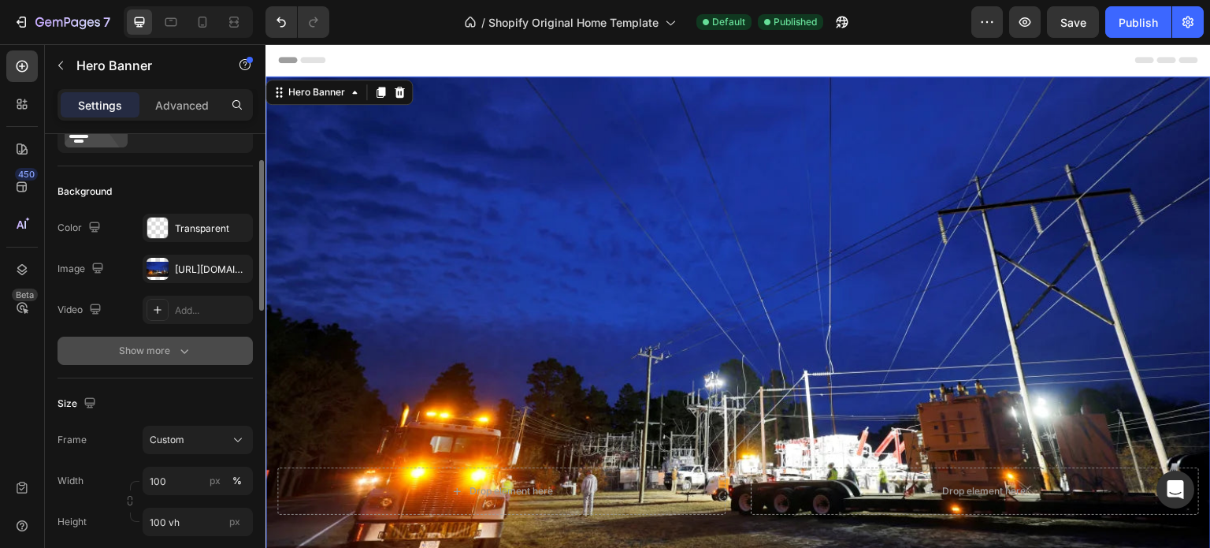
click at [188, 344] on icon "button" at bounding box center [184, 351] width 16 height 16
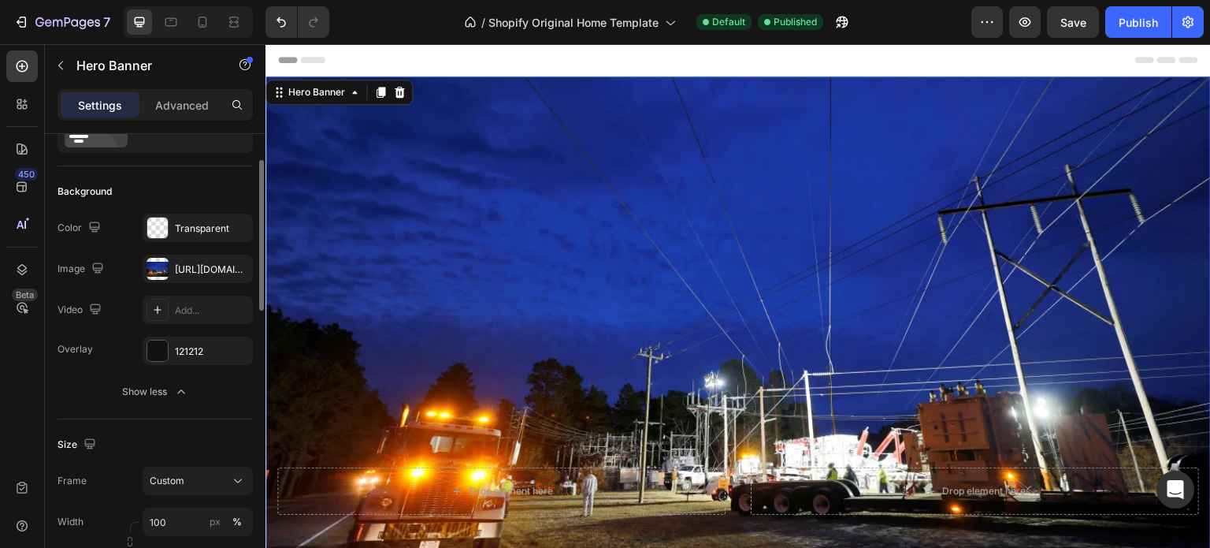
click at [171, 393] on div "Show less" at bounding box center [155, 392] width 67 height 16
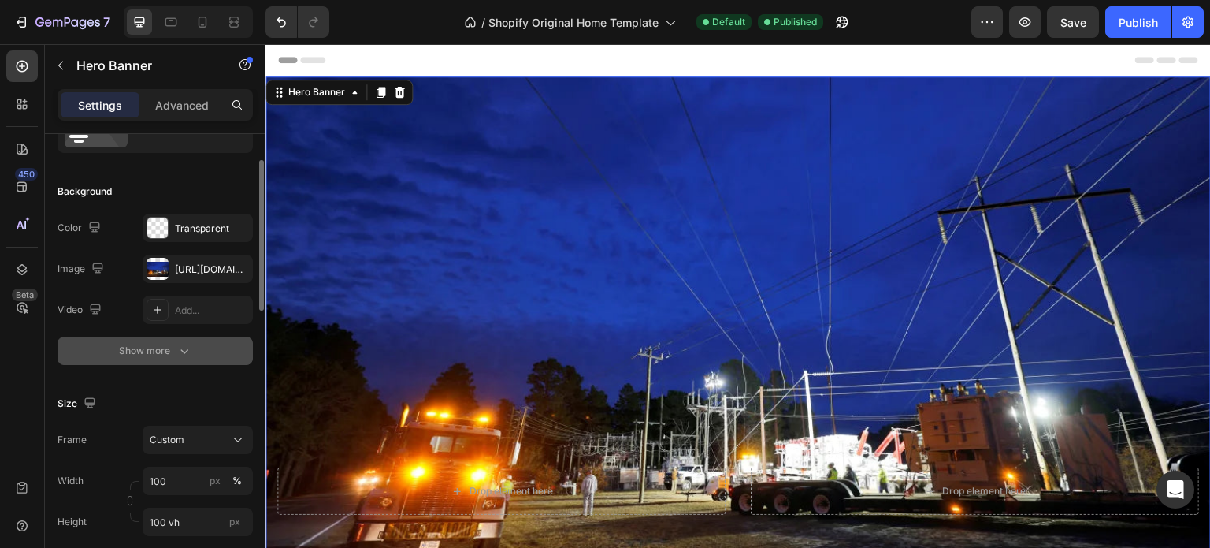
scroll to position [236, 0]
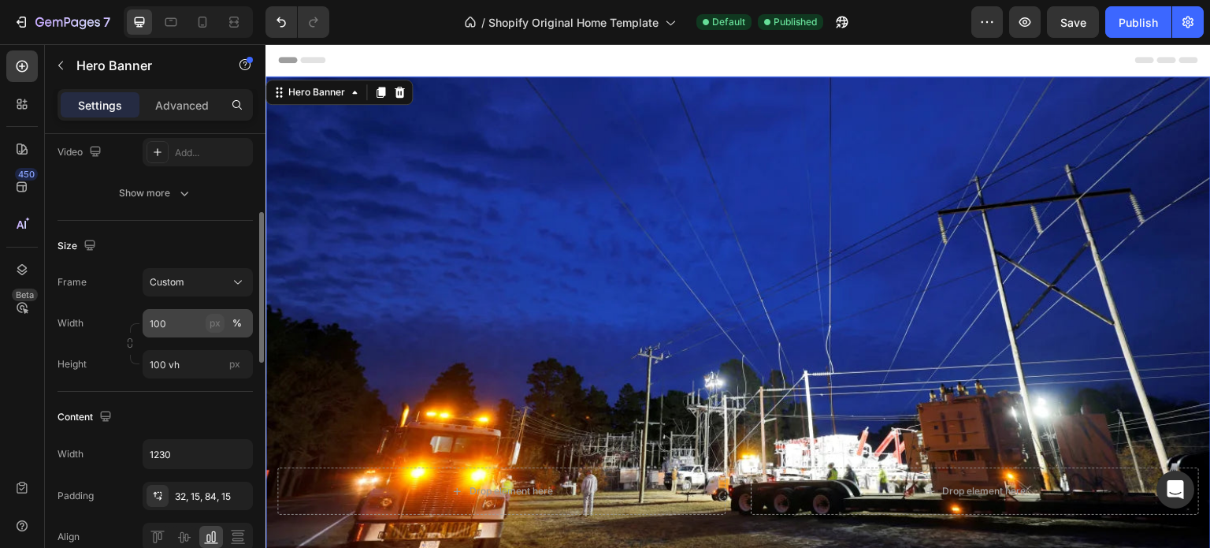
click at [219, 323] on div "px" at bounding box center [215, 323] width 11 height 14
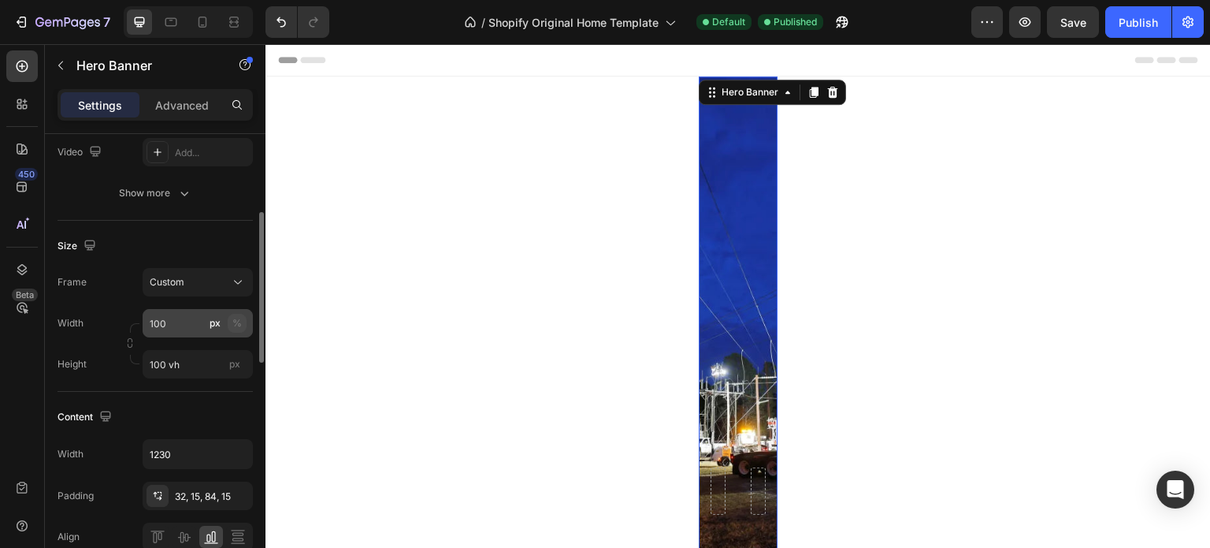
click at [233, 324] on div "%" at bounding box center [236, 323] width 9 height 14
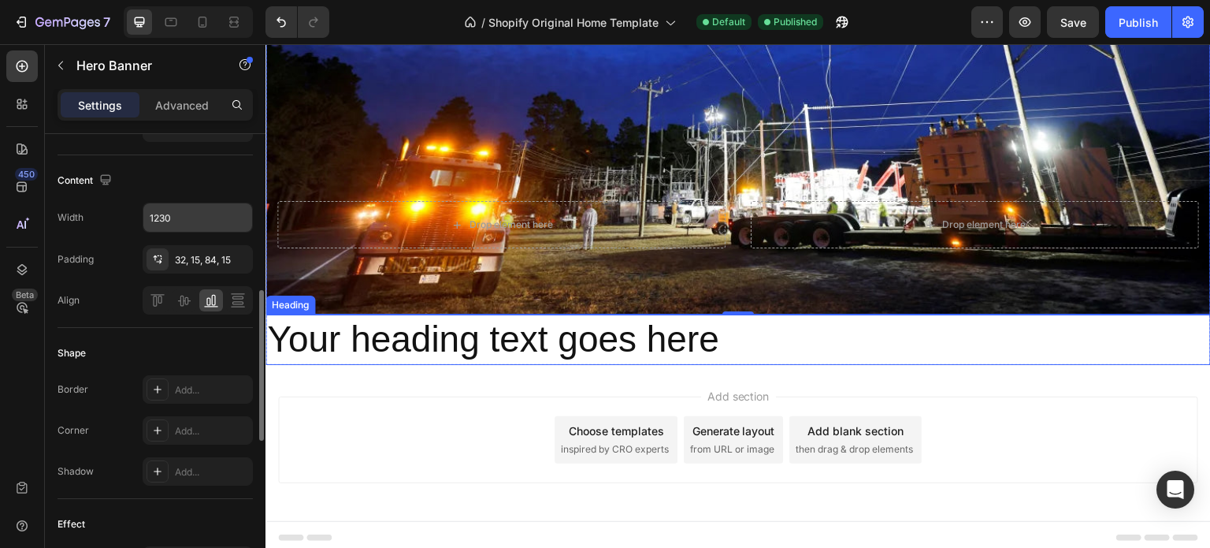
scroll to position [271, 0]
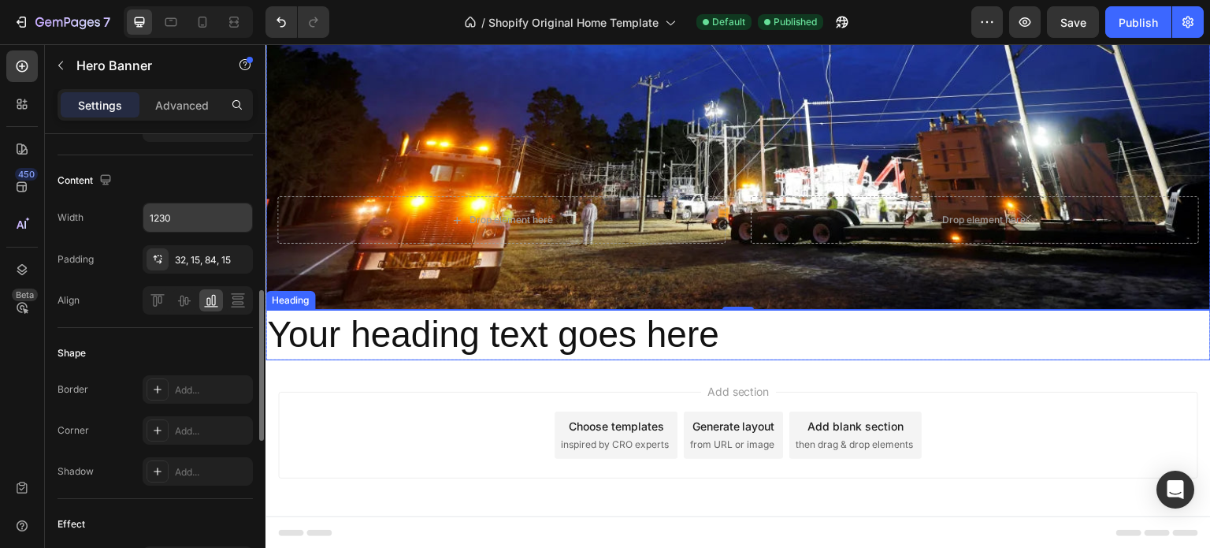
click at [675, 343] on p "Your heading text goes here" at bounding box center [738, 334] width 942 height 47
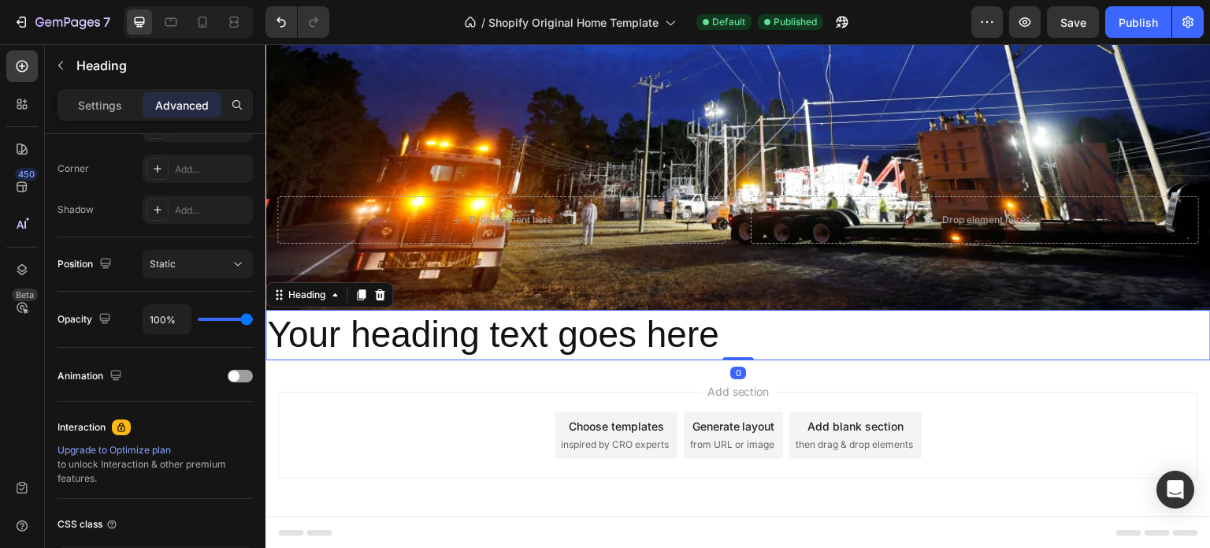
scroll to position [0, 0]
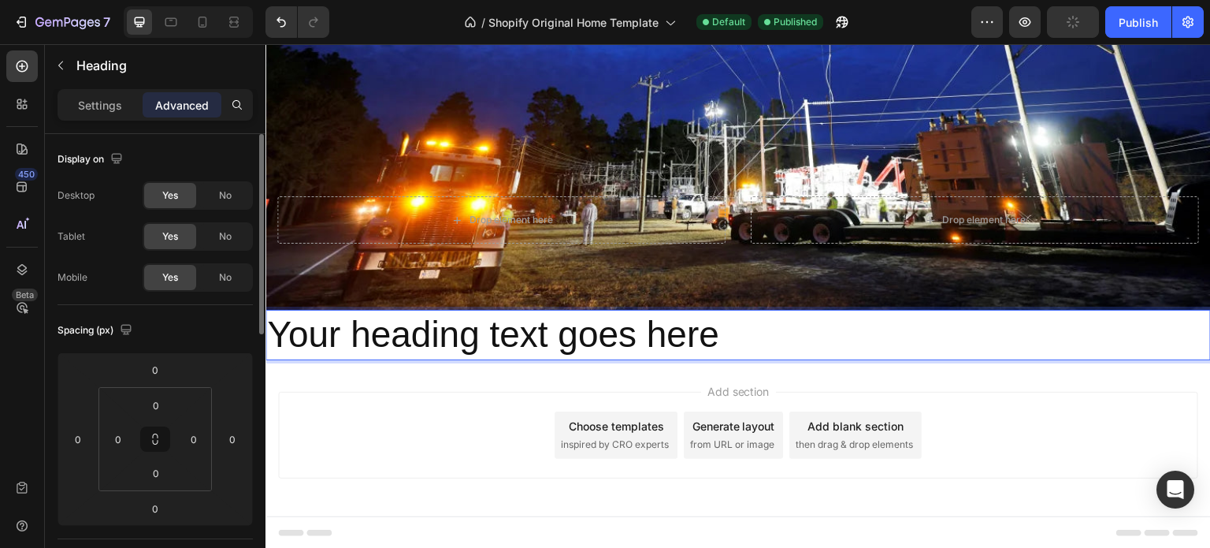
click at [622, 344] on p "Your heading text goes here" at bounding box center [738, 334] width 942 height 47
click at [498, 429] on div "Add section Choose templates inspired by CRO experts Generate layout from URL o…" at bounding box center [738, 435] width 920 height 87
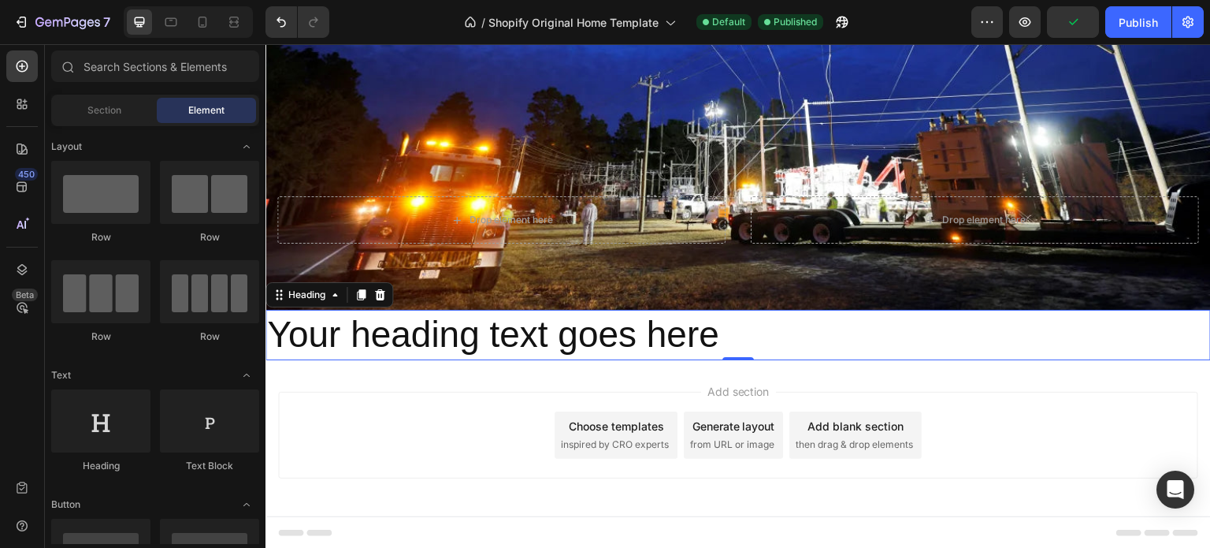
click at [717, 337] on p "Your heading text goes here" at bounding box center [738, 334] width 942 height 47
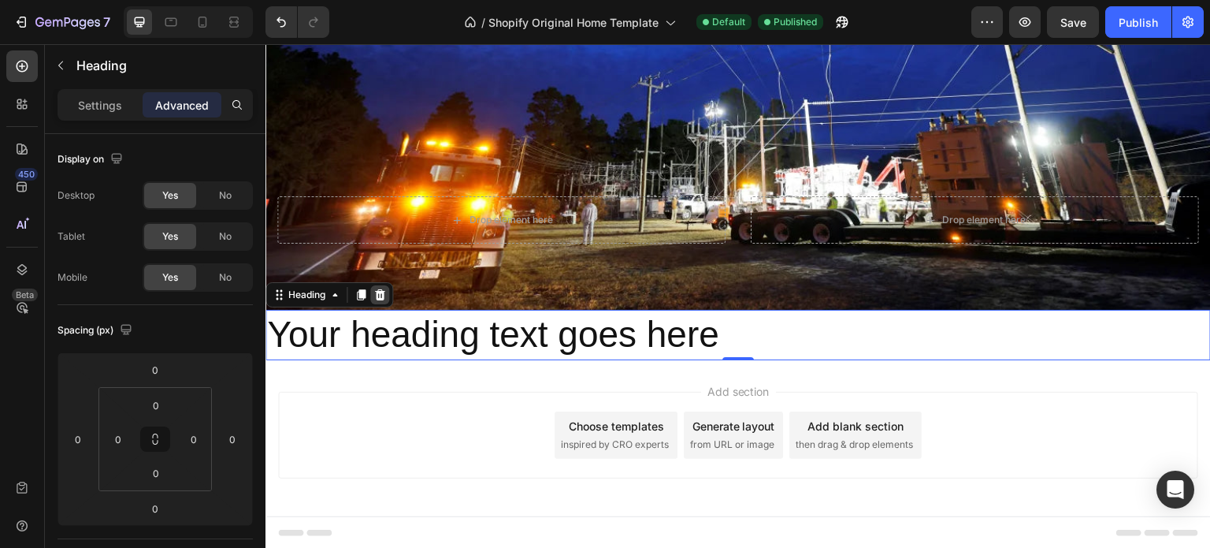
click at [380, 296] on icon at bounding box center [380, 294] width 10 height 11
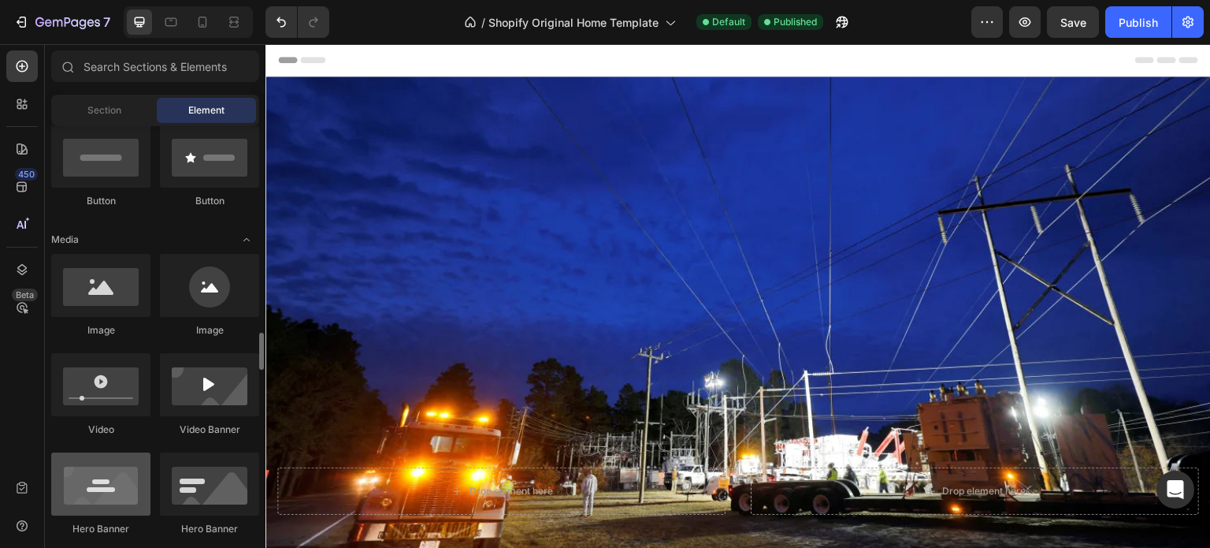
scroll to position [551, 0]
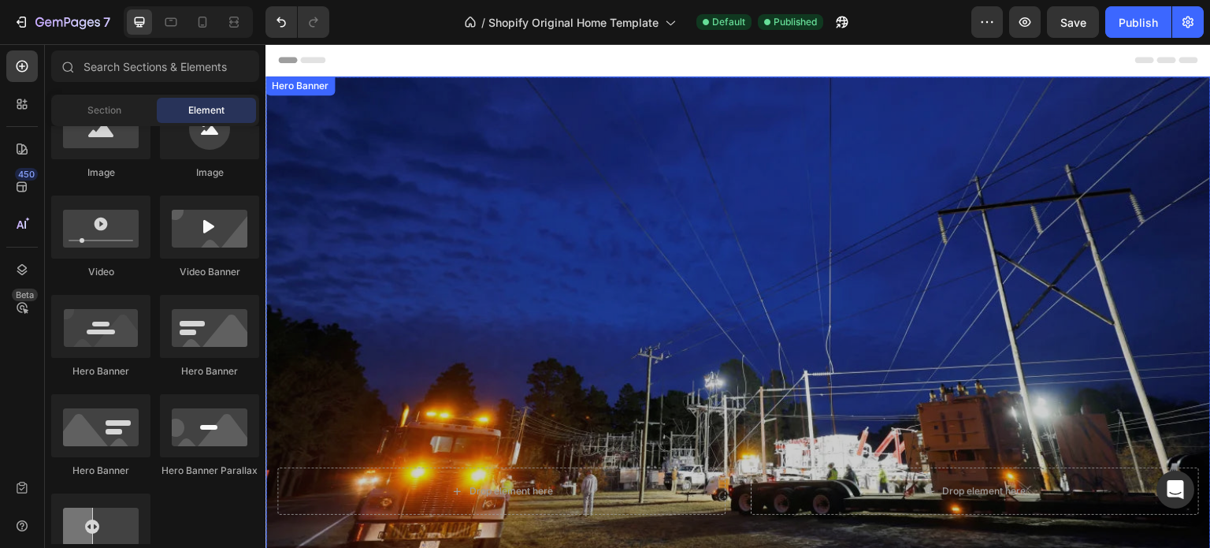
click at [464, 205] on div "Overlay" at bounding box center [737, 328] width 945 height 504
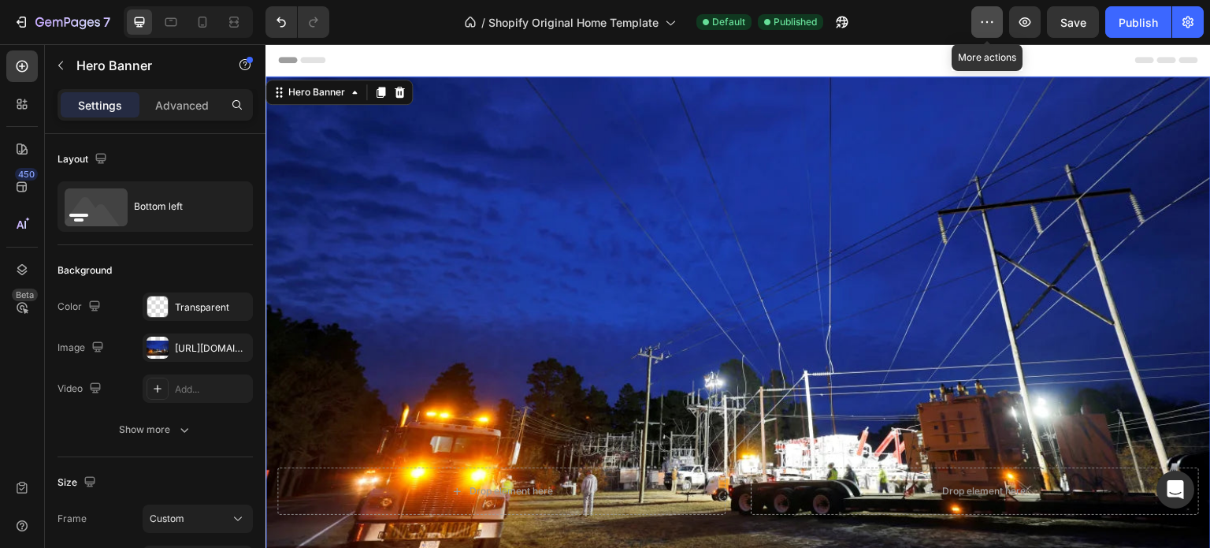
click at [983, 17] on icon "button" at bounding box center [987, 22] width 16 height 16
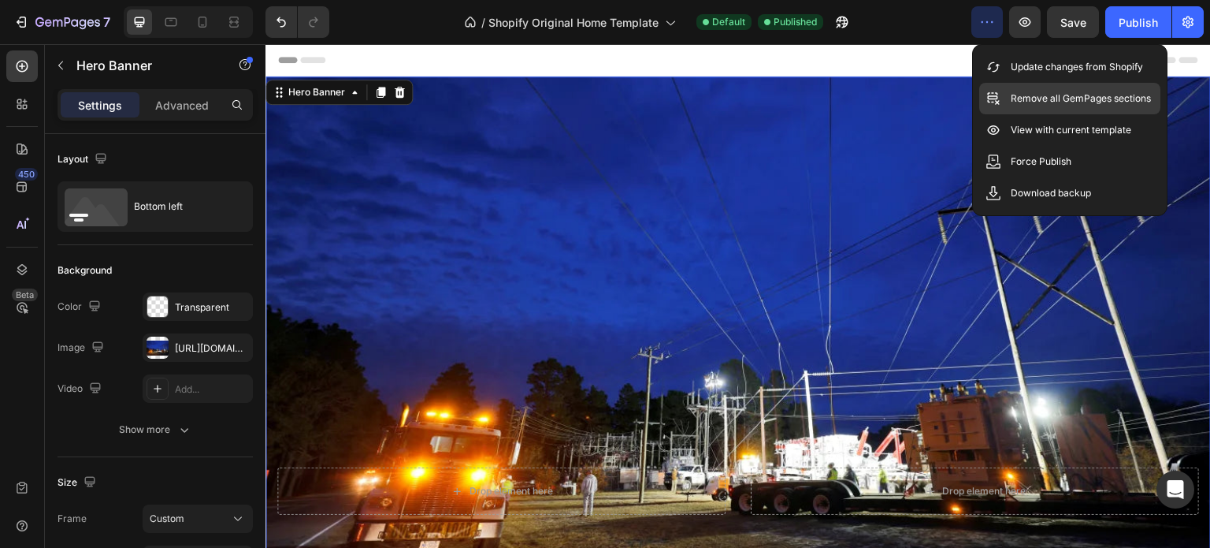
click at [1045, 100] on p "Remove all GemPages sections" at bounding box center [1081, 99] width 140 height 16
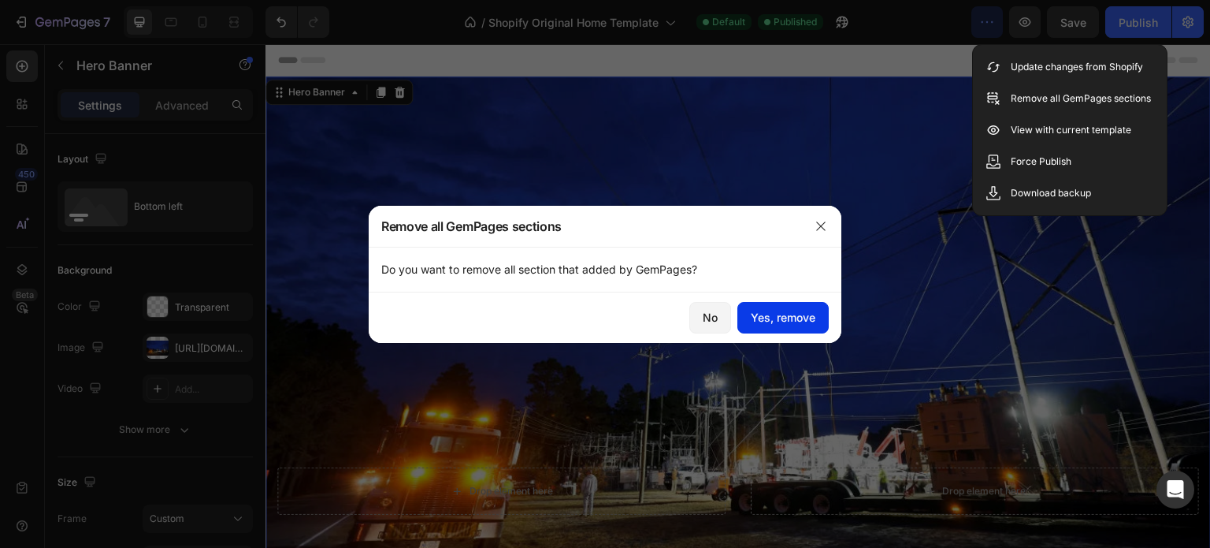
click at [789, 321] on div "Yes, remove" at bounding box center [783, 317] width 65 height 17
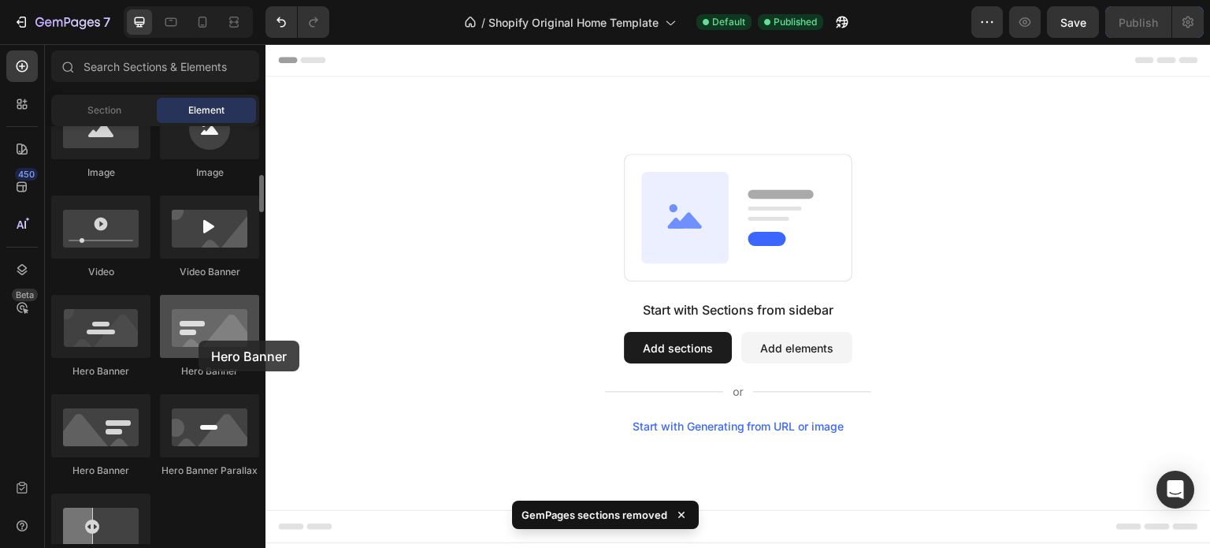
click at [199, 340] on div at bounding box center [209, 326] width 99 height 63
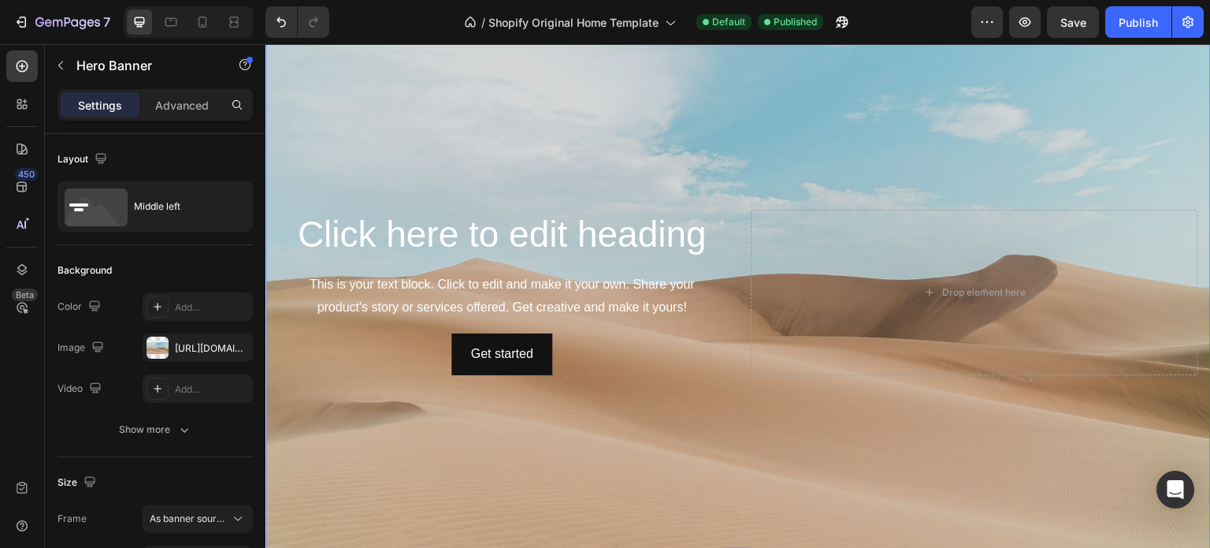
scroll to position [79, 0]
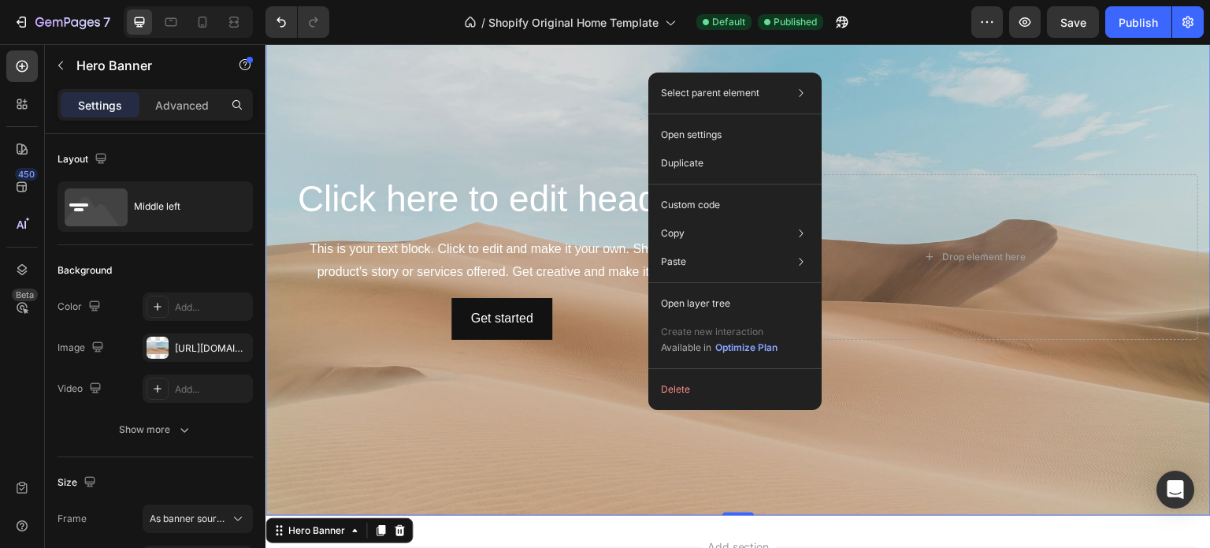
drag, startPoint x: 546, startPoint y: 399, endPoint x: 532, endPoint y: 400, distance: 14.3
click at [546, 399] on div "Background Image" at bounding box center [737, 257] width 945 height 518
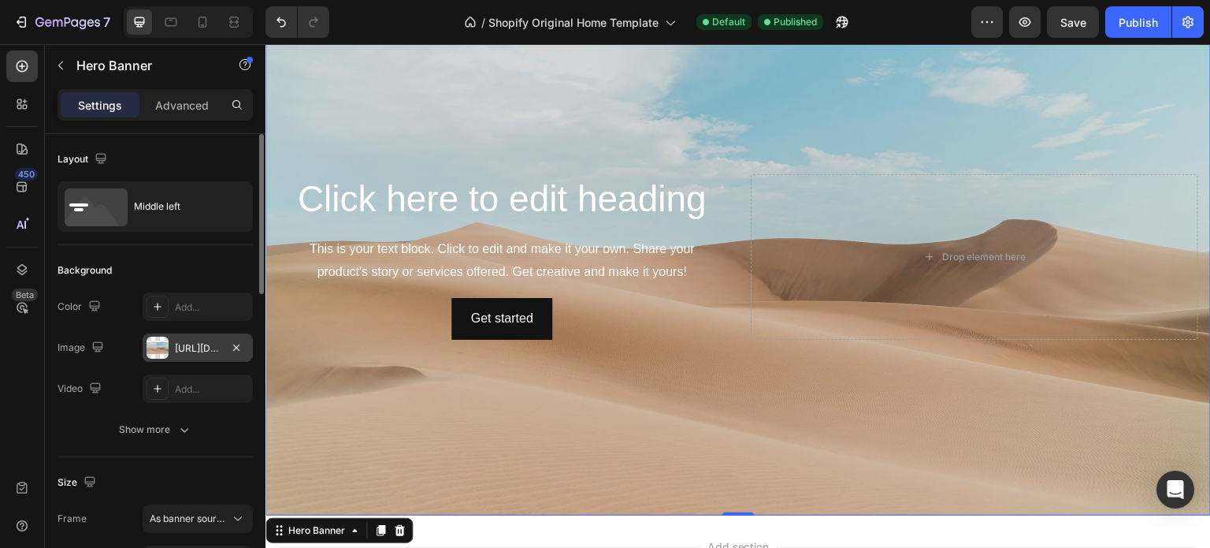
click at [210, 347] on div "[URL][DOMAIN_NAME]" at bounding box center [198, 348] width 46 height 14
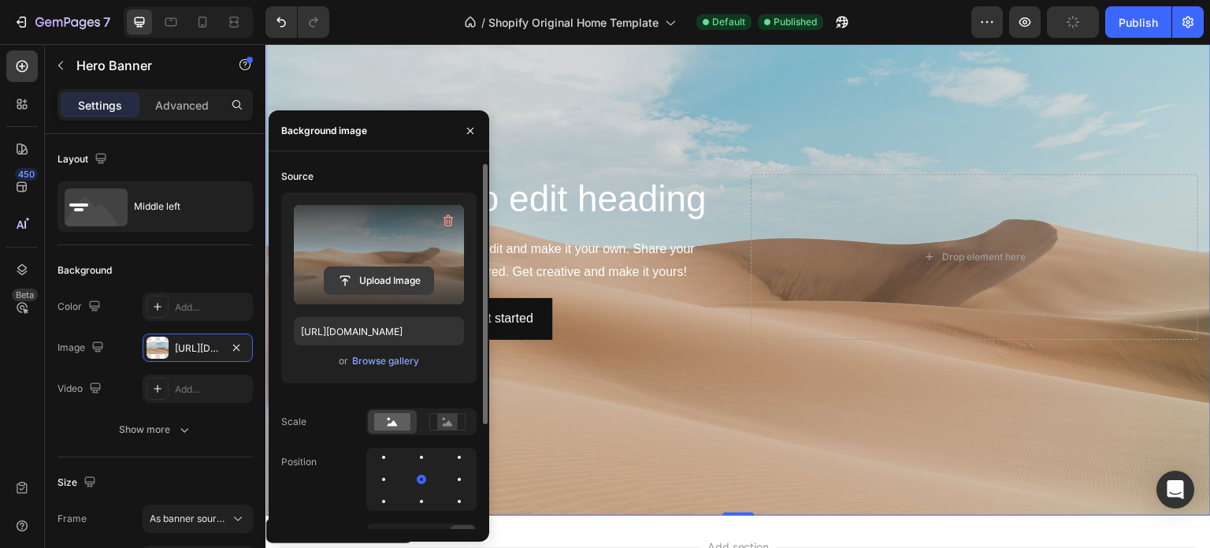
click at [369, 279] on input "file" at bounding box center [379, 280] width 109 height 27
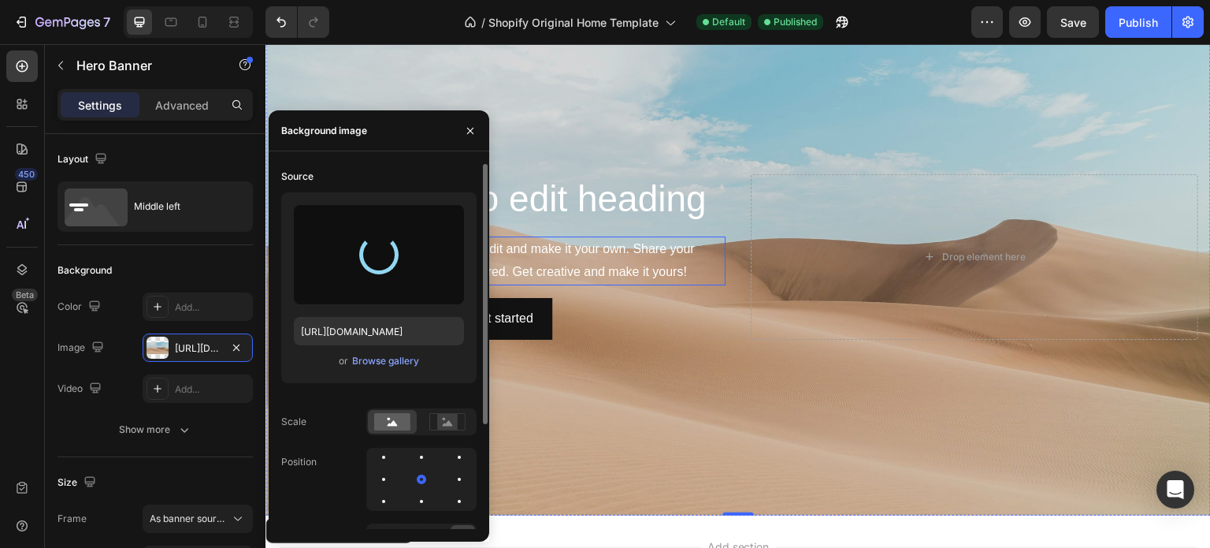
type input "[URL][DOMAIN_NAME]"
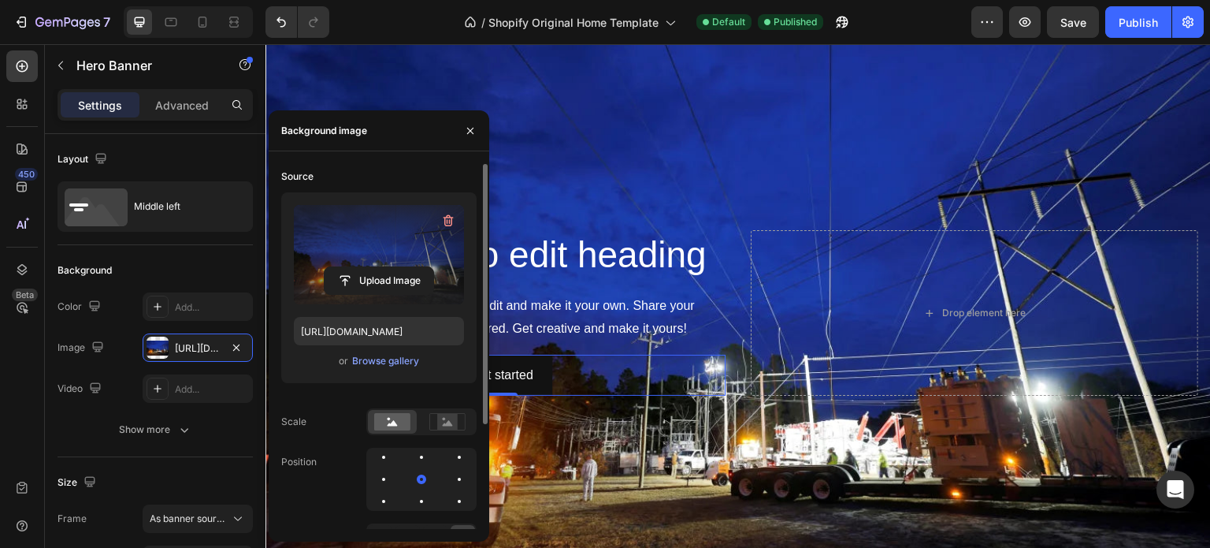
click at [692, 384] on div "Get started Button 0" at bounding box center [501, 376] width 447 height 42
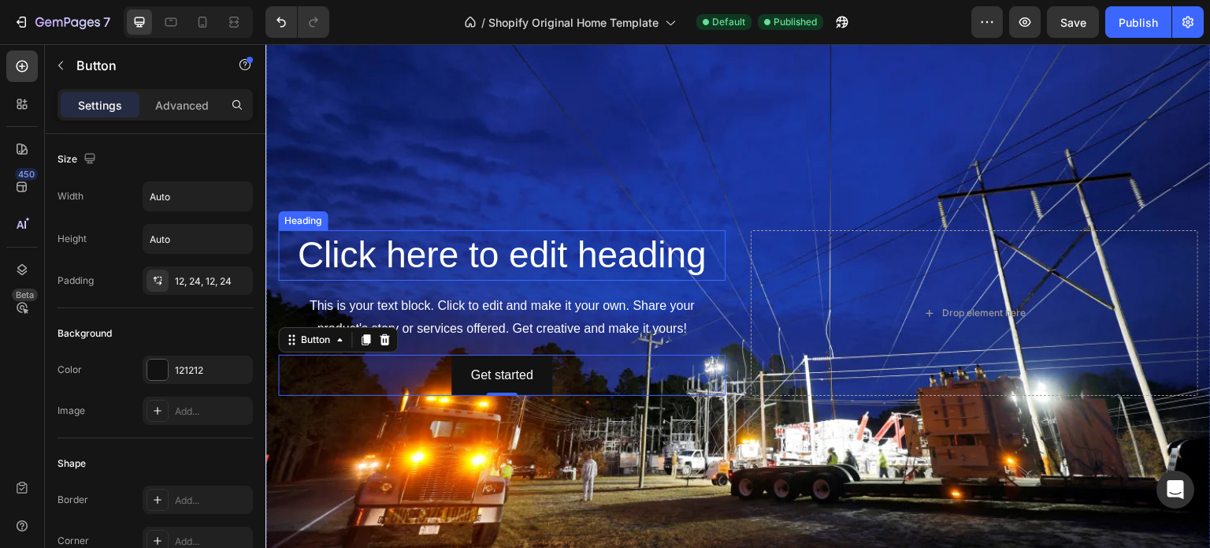
click at [587, 246] on h2 "Click here to edit heading" at bounding box center [501, 255] width 447 height 50
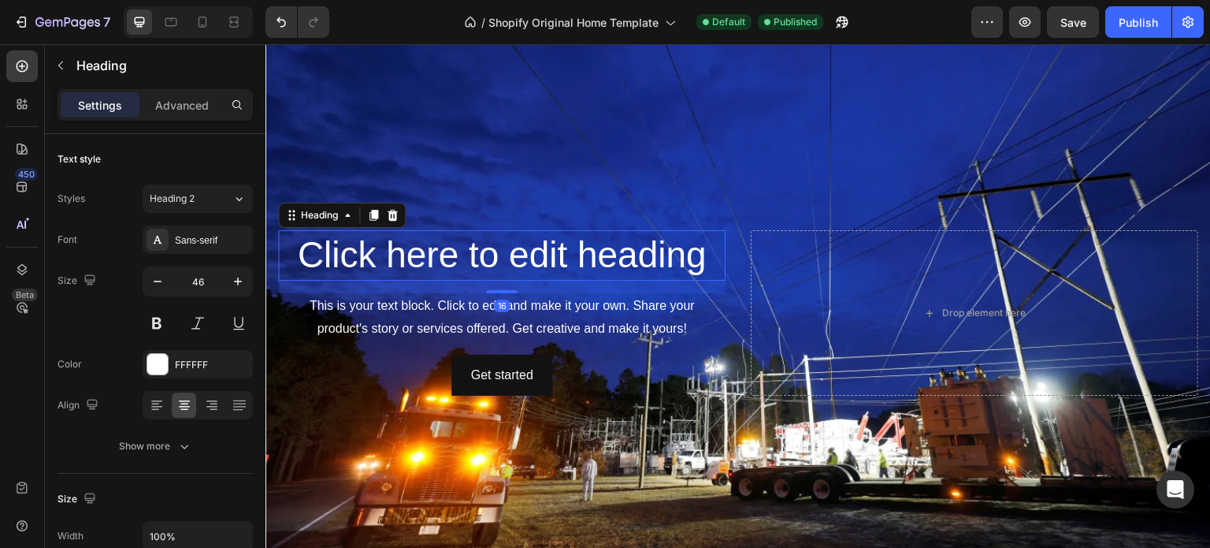
click at [326, 293] on div "This is your text block. Click to edit and make it your own. Share your product…" at bounding box center [501, 317] width 447 height 49
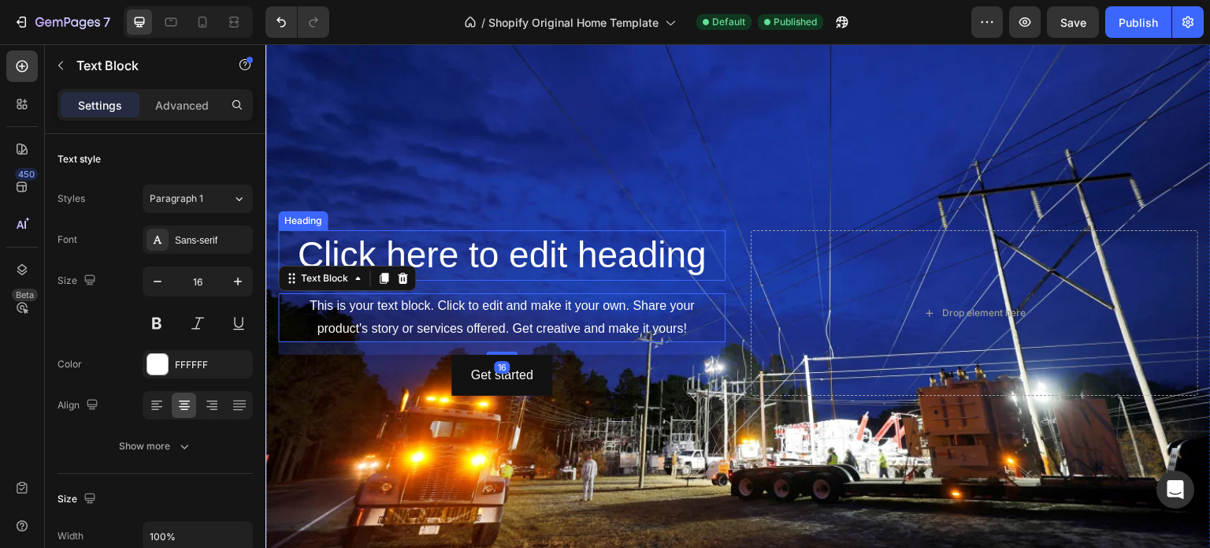
click at [281, 256] on h2 "Click here to edit heading" at bounding box center [501, 255] width 447 height 50
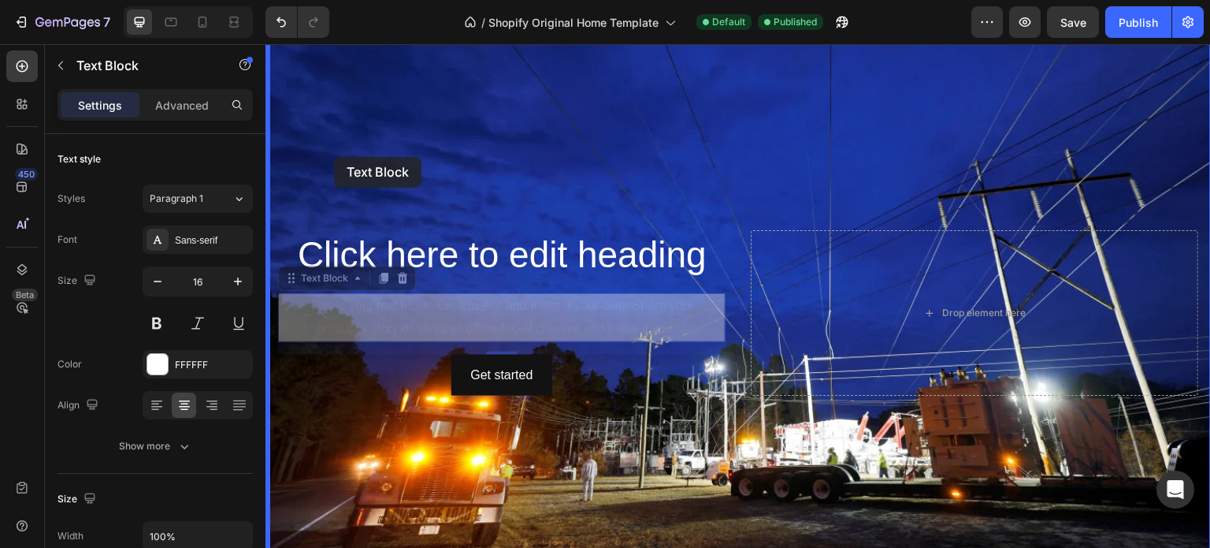
drag, startPoint x: 330, startPoint y: 311, endPoint x: 334, endPoint y: 154, distance: 157.6
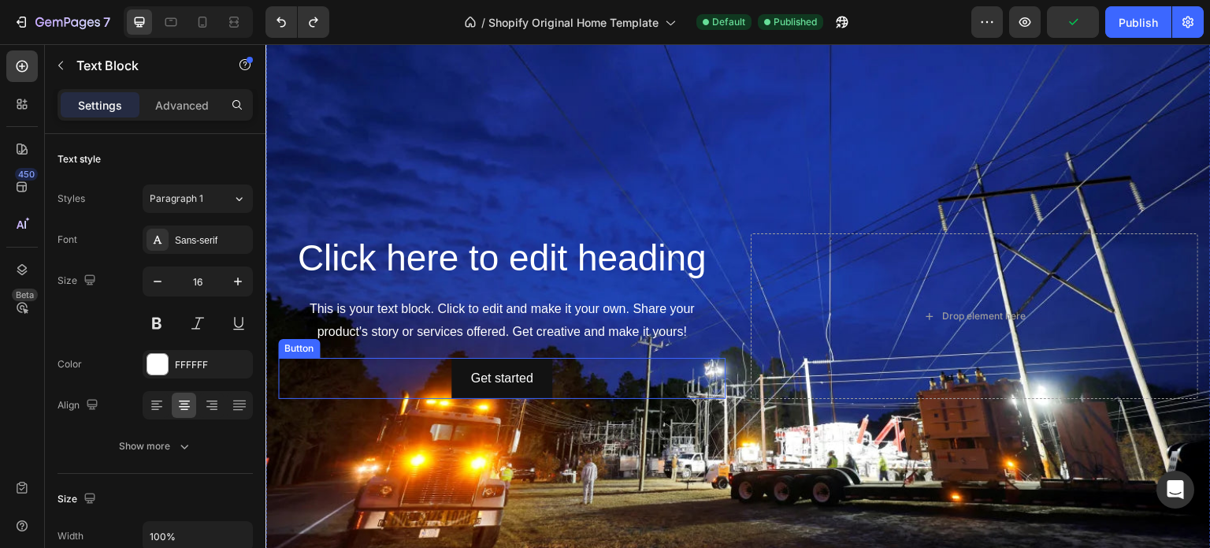
scroll to position [158, 0]
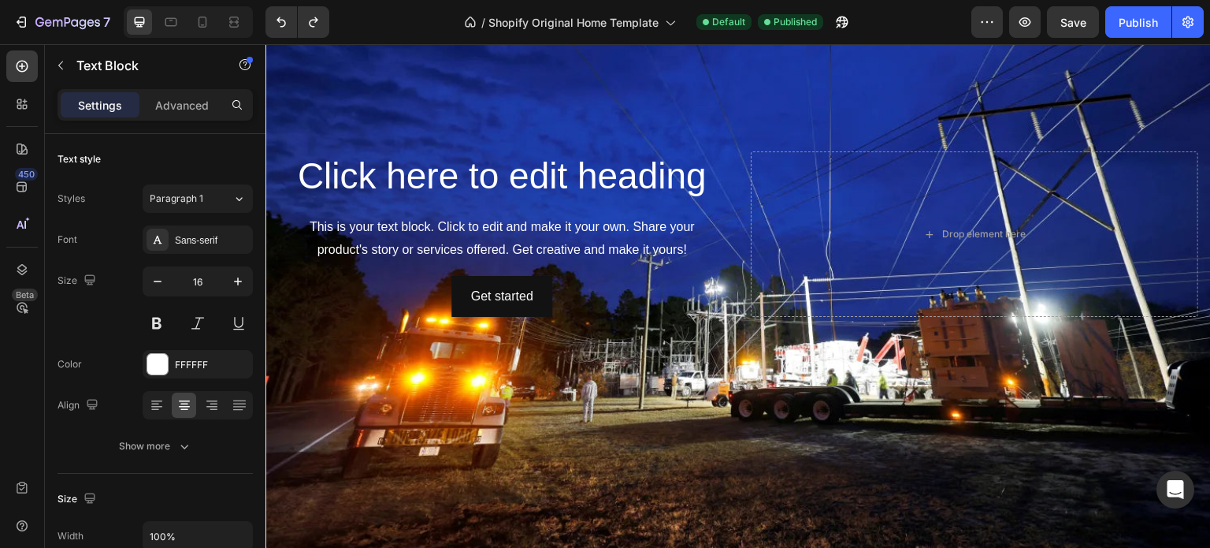
click at [405, 233] on div "This is your text block. Click to edit and make it your own. Share your product…" at bounding box center [501, 238] width 447 height 49
click at [311, 225] on p "This is your text block. Click to edit and make it your own. Share your product…" at bounding box center [502, 239] width 444 height 46
click at [333, 306] on div "Get started Button 0" at bounding box center [501, 297] width 447 height 42
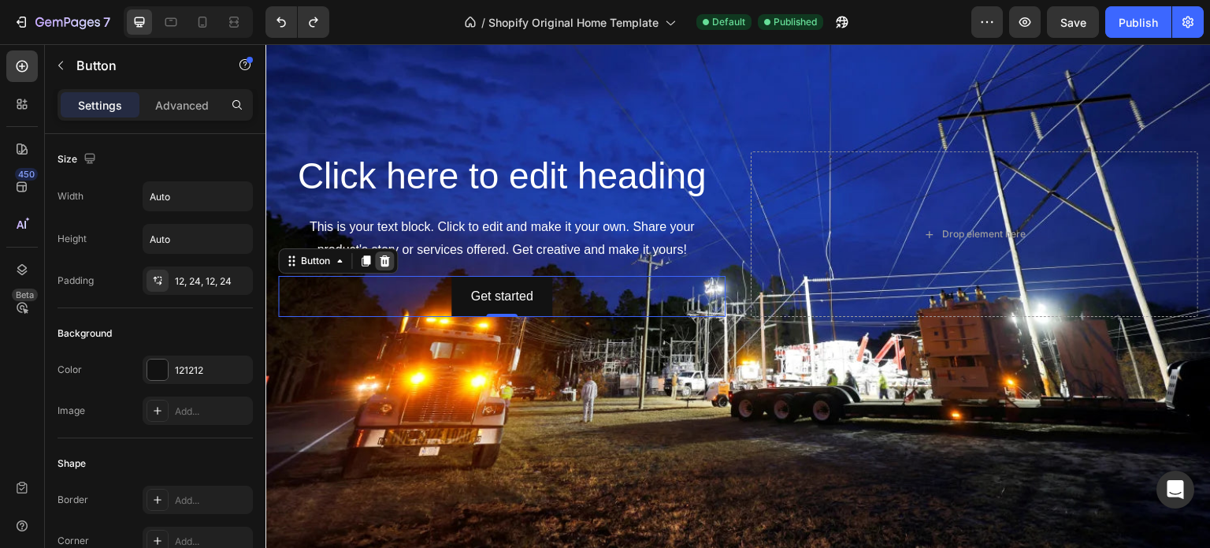
click at [381, 255] on icon at bounding box center [384, 260] width 13 height 13
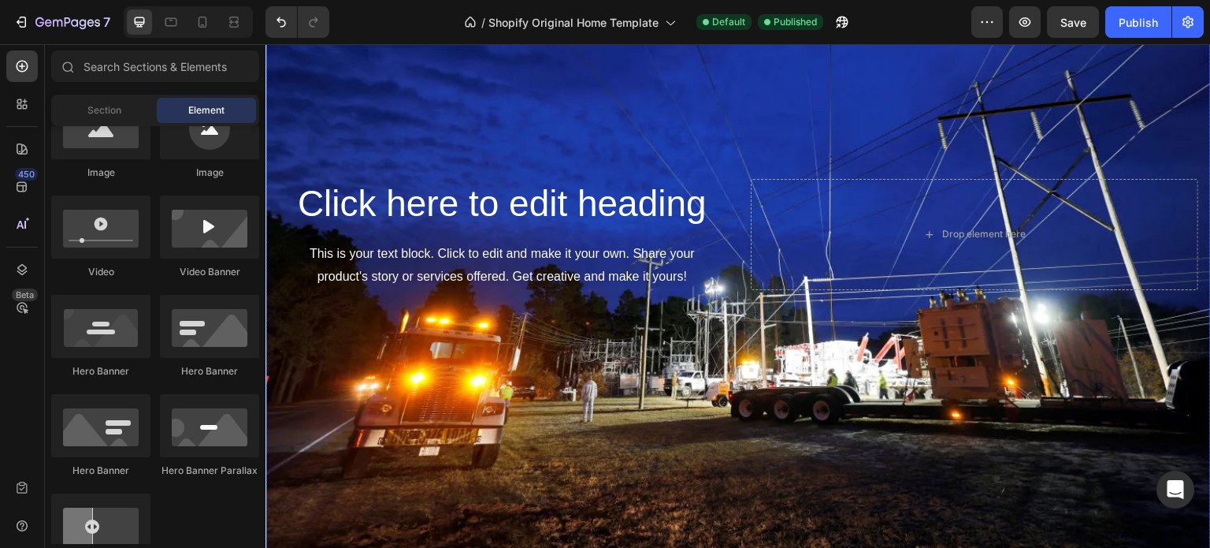
click at [398, 191] on h2 "Click here to edit heading" at bounding box center [501, 204] width 447 height 50
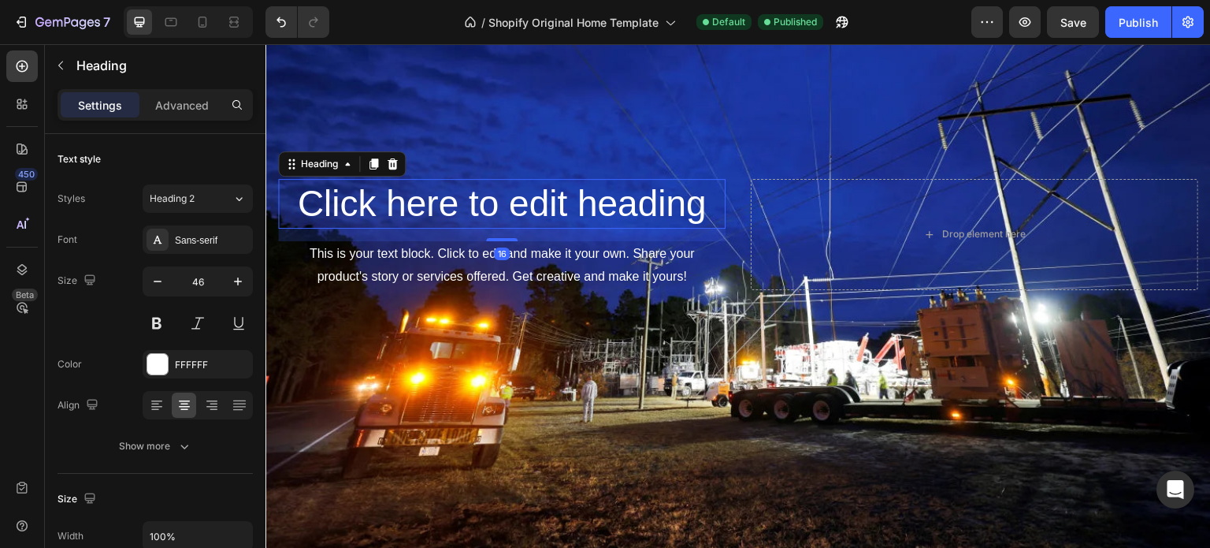
click at [398, 191] on h2 "Click here to edit heading" at bounding box center [501, 204] width 447 height 50
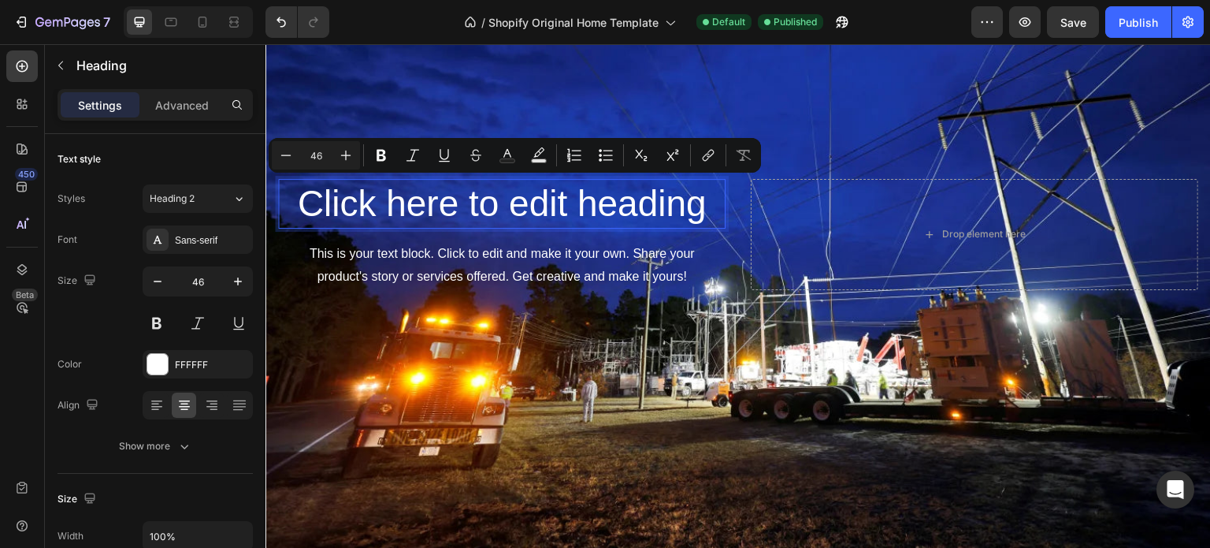
click at [400, 197] on p "Click here to edit heading" at bounding box center [502, 203] width 444 height 47
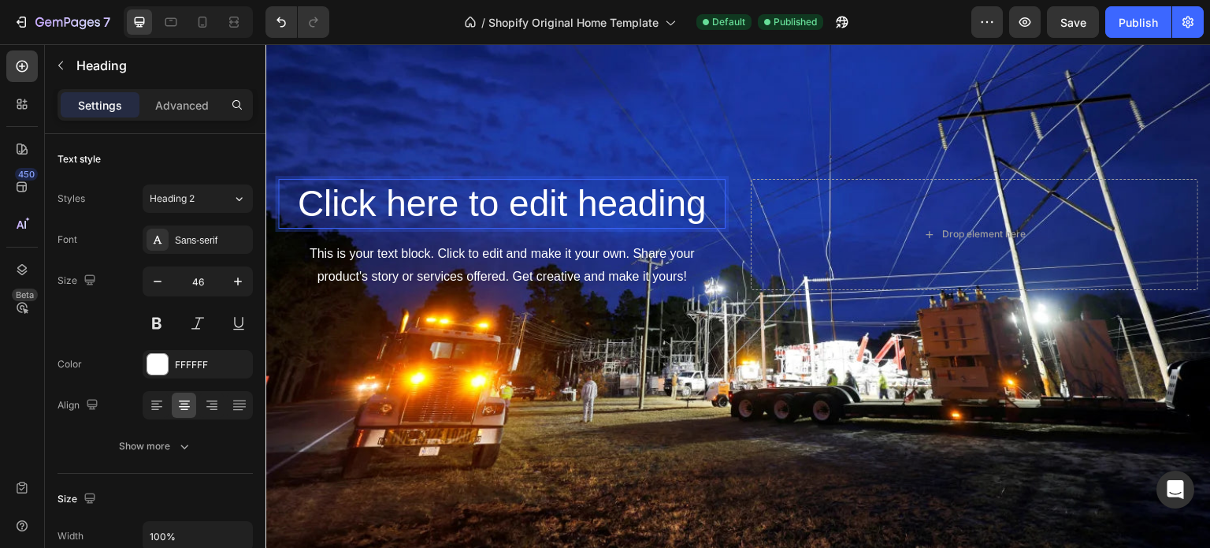
click at [417, 202] on p "Click here to edit heading" at bounding box center [502, 203] width 444 height 47
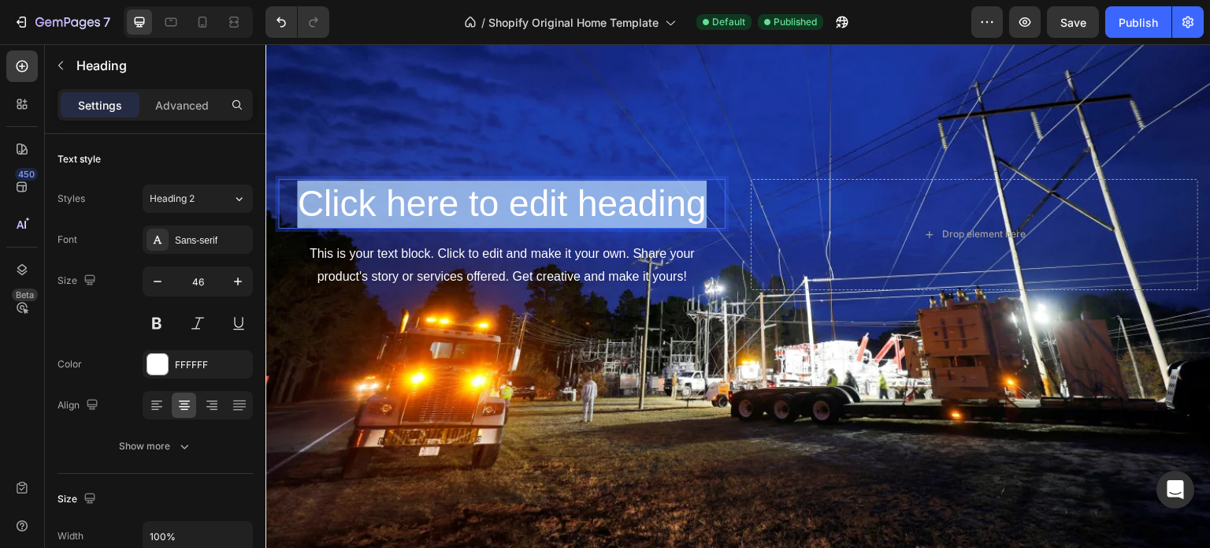
click at [417, 202] on p "Click here to edit heading" at bounding box center [502, 203] width 444 height 47
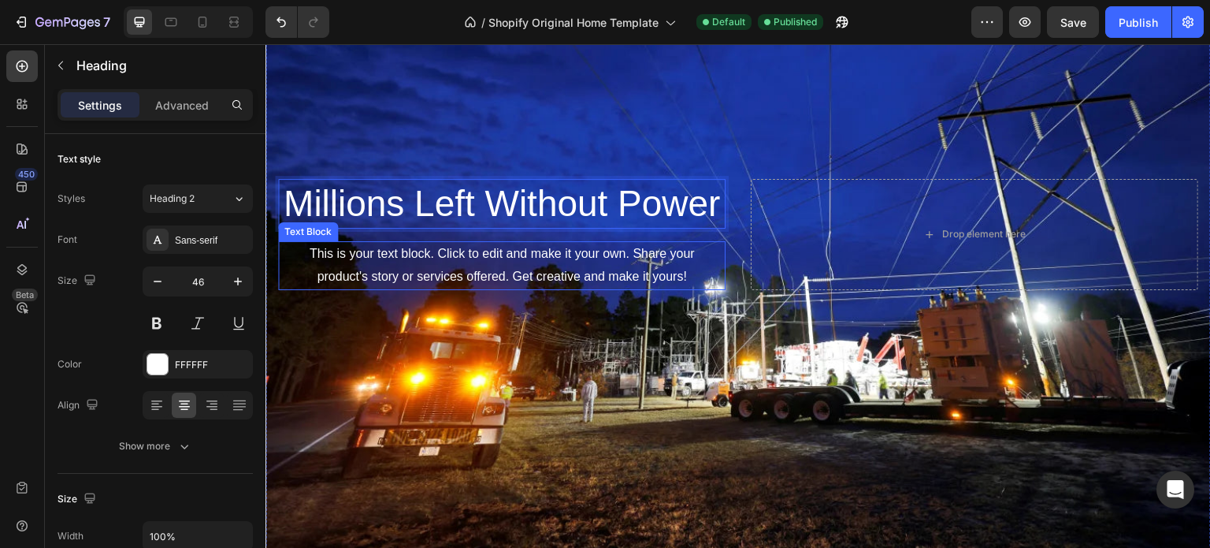
click at [449, 254] on p "This is your text block. Click to edit and make it your own. Share your product…" at bounding box center [502, 266] width 444 height 46
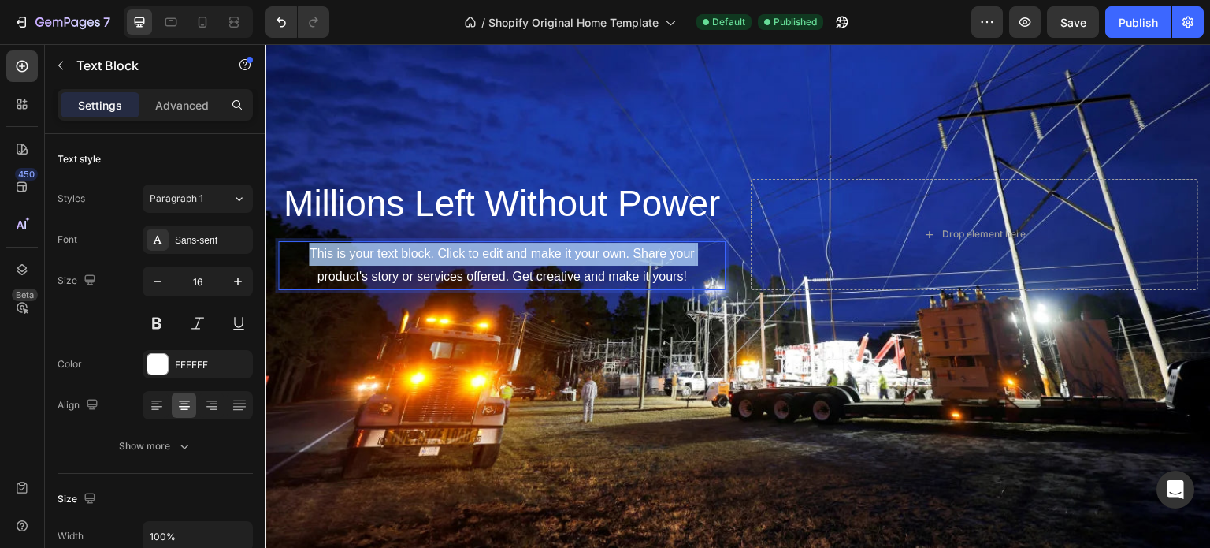
click at [449, 254] on p "This is your text block. Click to edit and make it your own. Share your product…" at bounding box center [502, 266] width 444 height 46
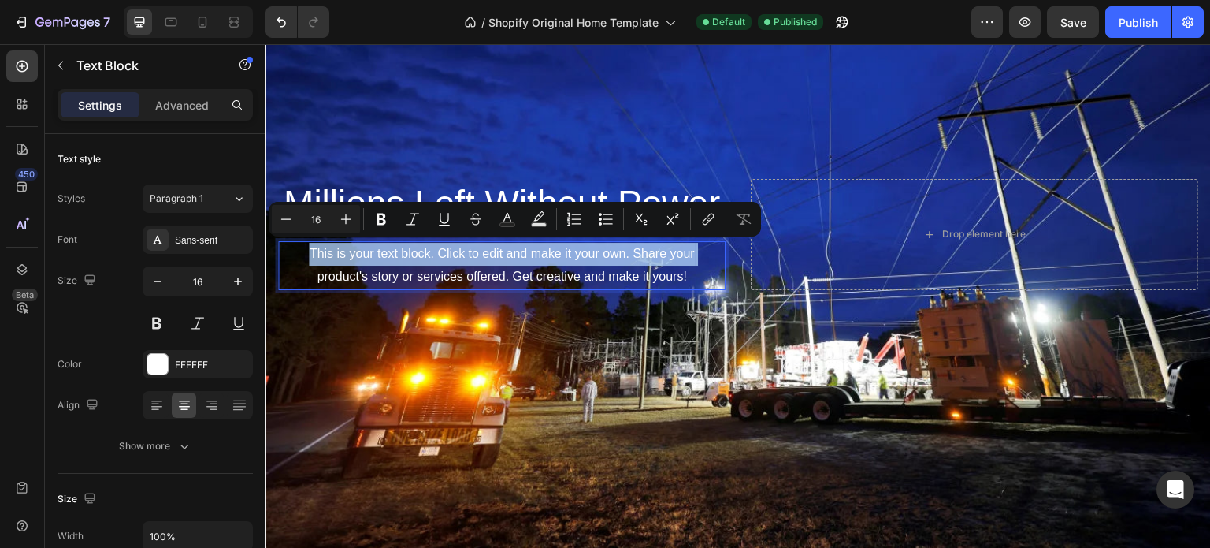
click at [321, 246] on p "This is your text block. Click to edit and make it your own. Share your product…" at bounding box center [502, 266] width 444 height 46
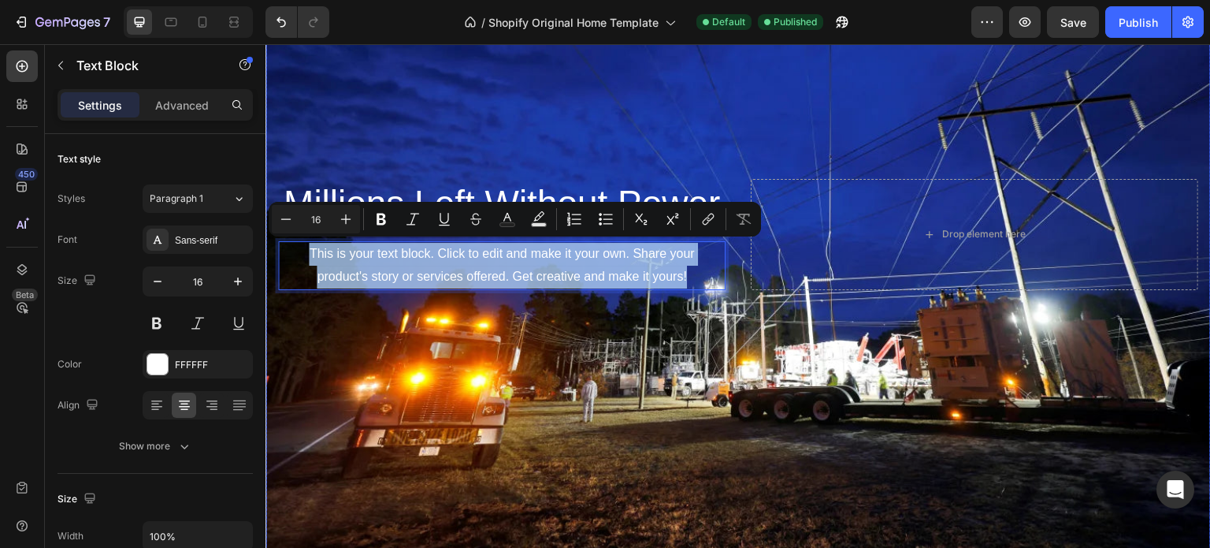
drag, startPoint x: 303, startPoint y: 244, endPoint x: 725, endPoint y: 274, distance: 423.3
click at [725, 274] on div "Millions Left Without Power Heading This is your text block. Click to edit and …" at bounding box center [737, 234] width 945 height 117
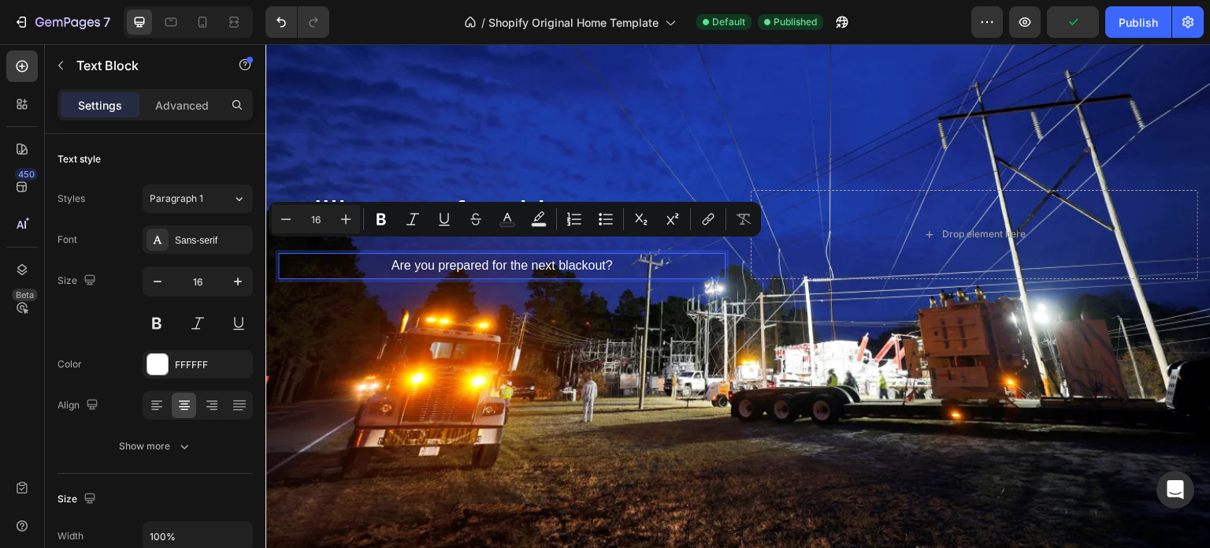
scroll to position [169, 0]
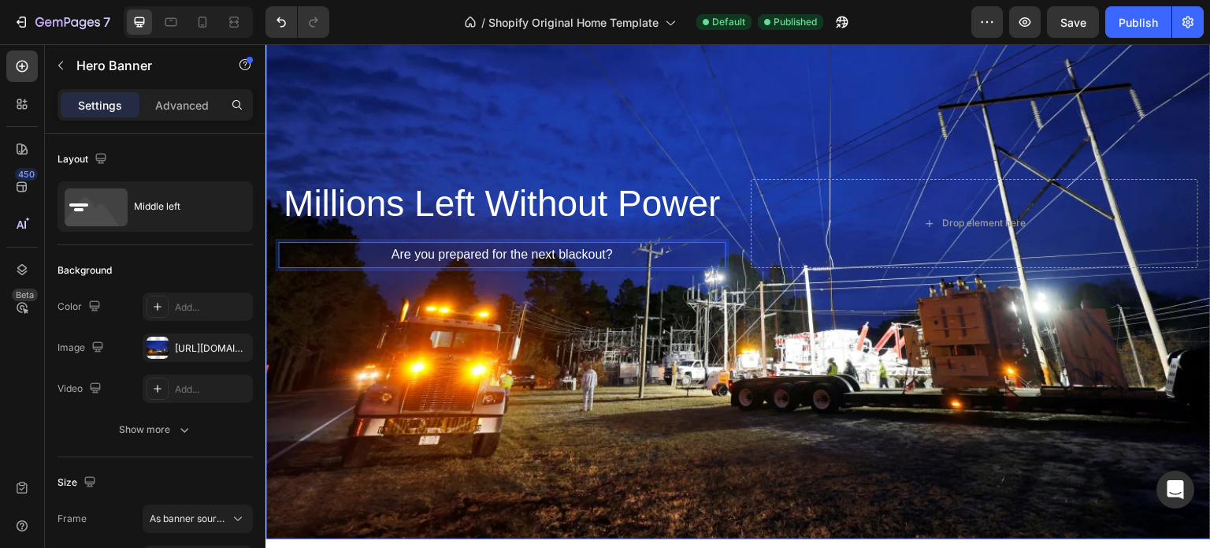
click at [518, 321] on div "Background Image" at bounding box center [737, 223] width 945 height 631
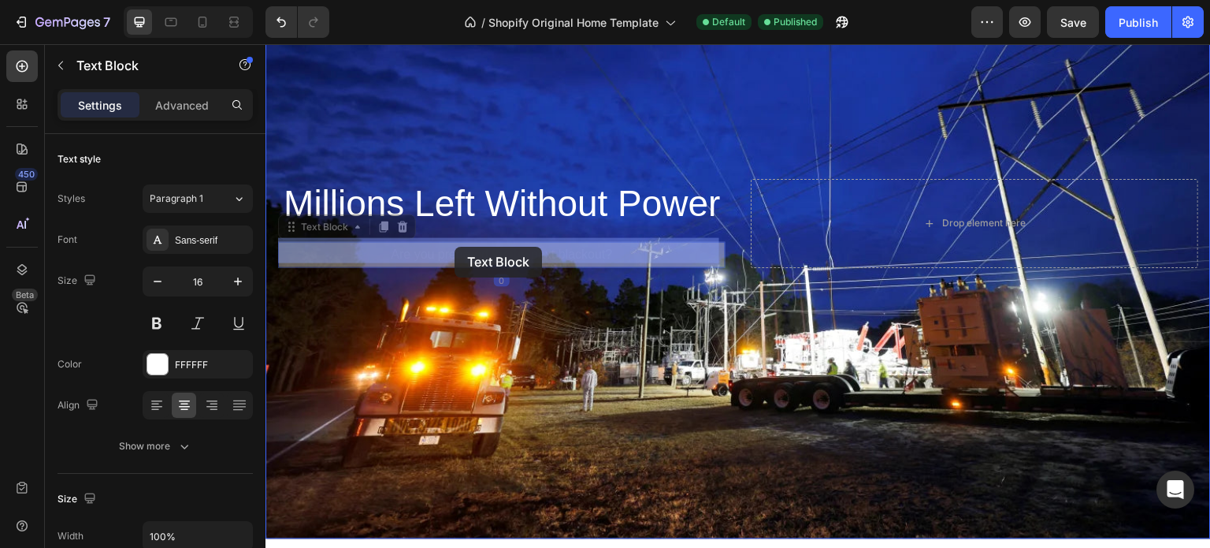
drag, startPoint x: 543, startPoint y: 252, endPoint x: 459, endPoint y: 245, distance: 83.8
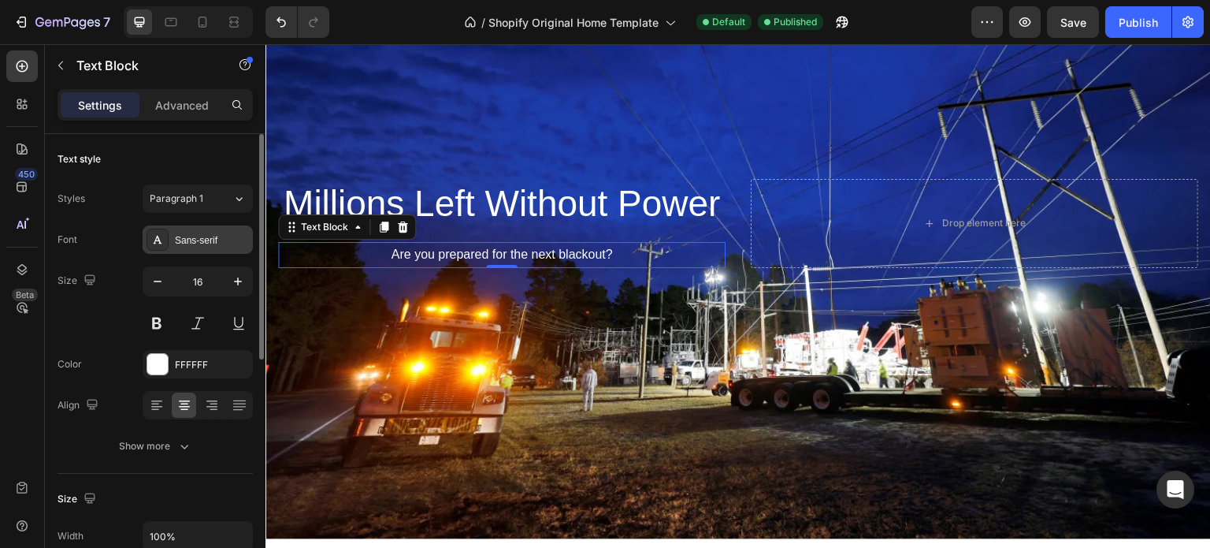
click at [205, 227] on div "Sans-serif" at bounding box center [198, 239] width 110 height 28
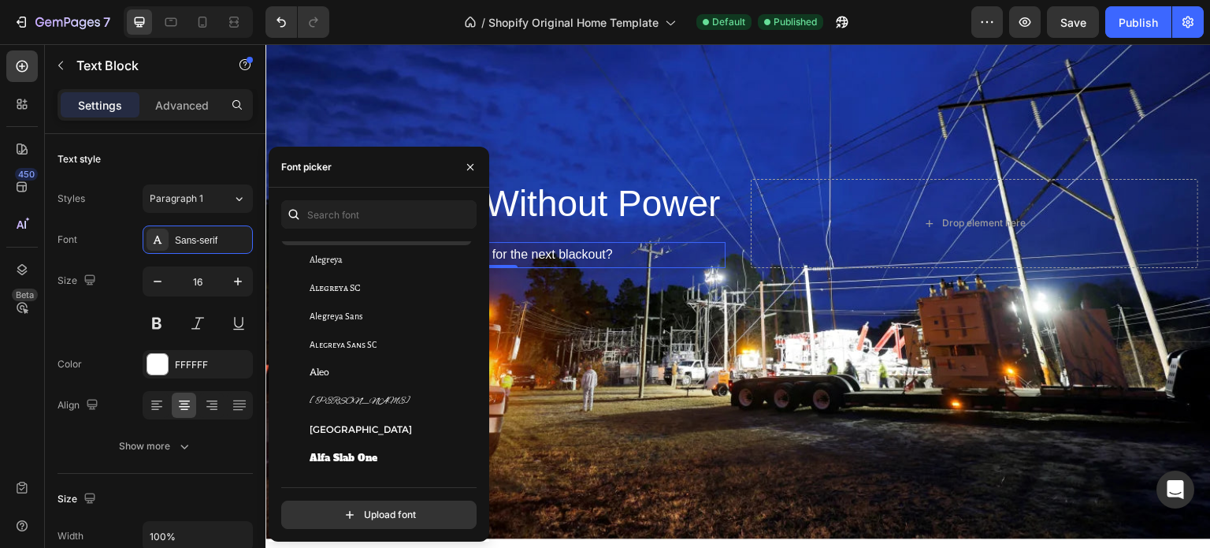
scroll to position [945, 0]
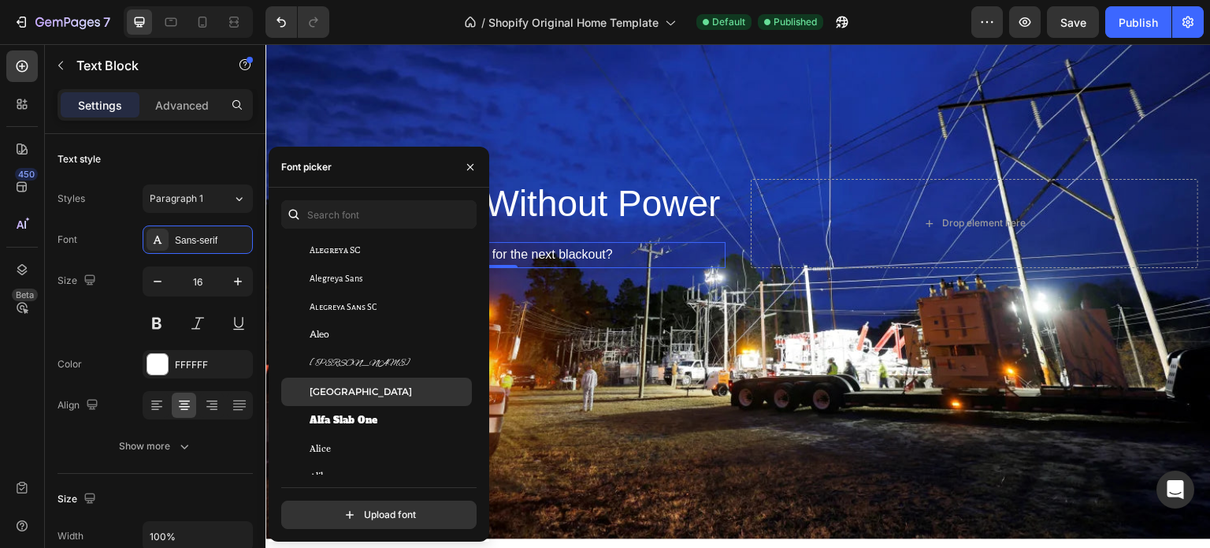
click at [366, 393] on div "[GEOGRAPHIC_DATA]" at bounding box center [389, 391] width 159 height 14
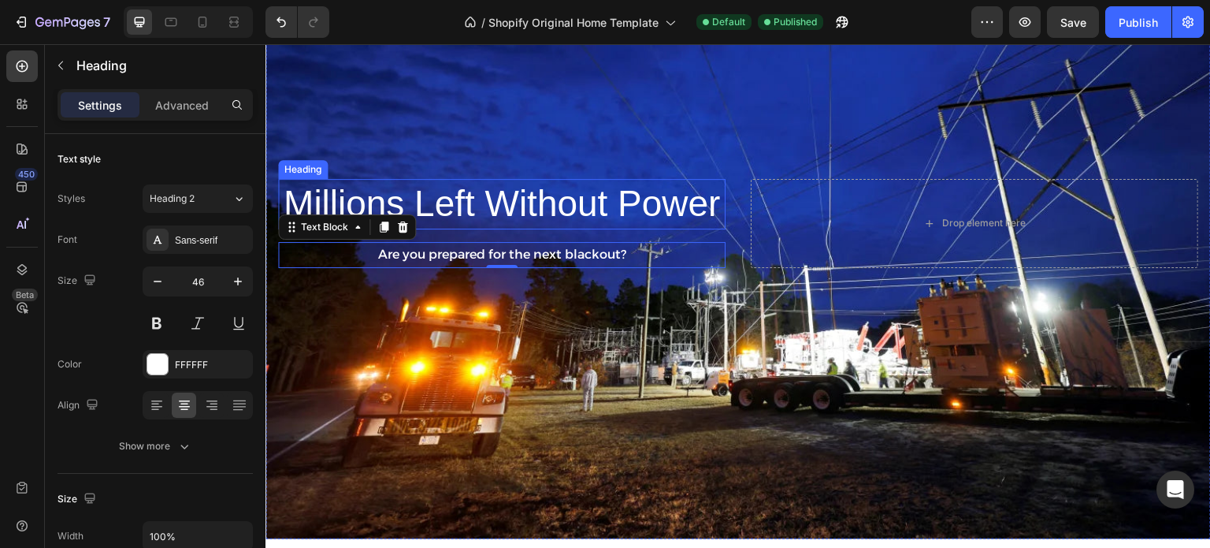
click at [555, 199] on p "Millions Left Without Power" at bounding box center [502, 203] width 444 height 47
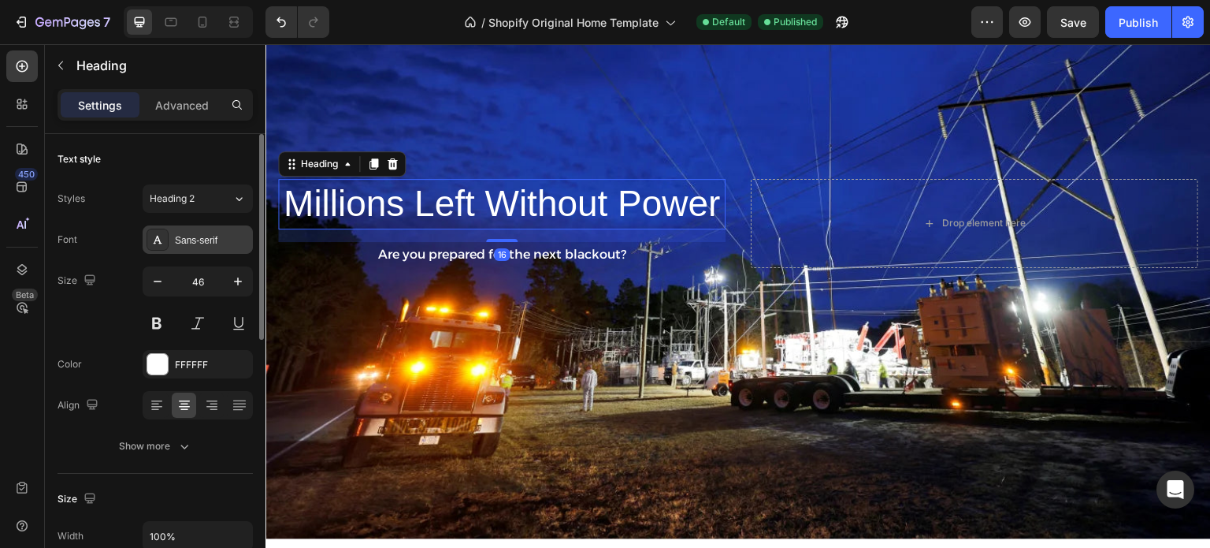
click at [214, 237] on div "Sans-serif" at bounding box center [212, 240] width 74 height 14
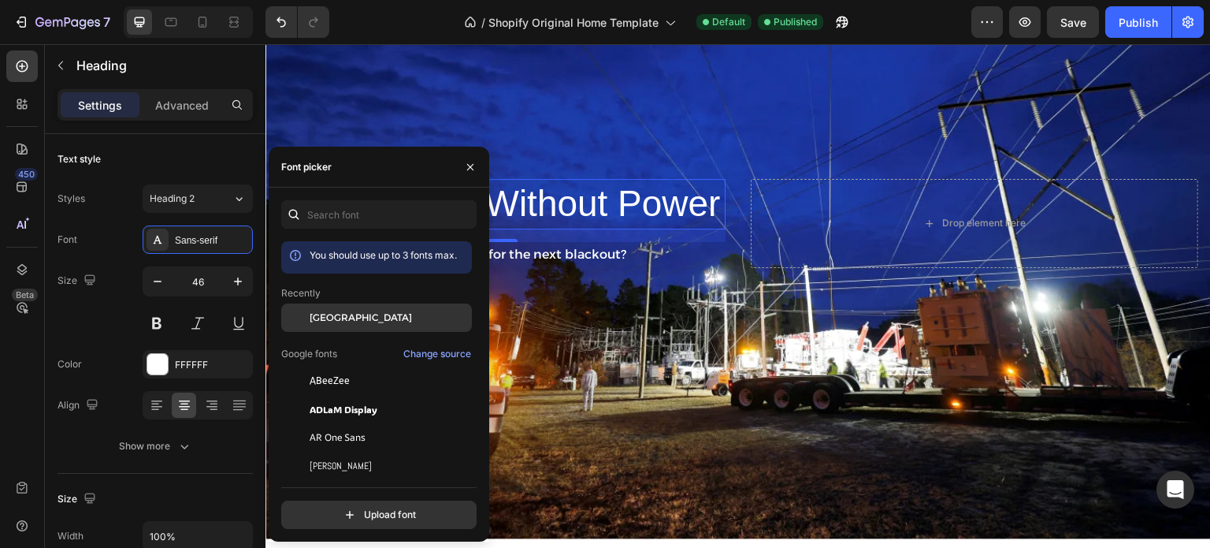
click at [336, 324] on span "[GEOGRAPHIC_DATA]" at bounding box center [361, 317] width 102 height 14
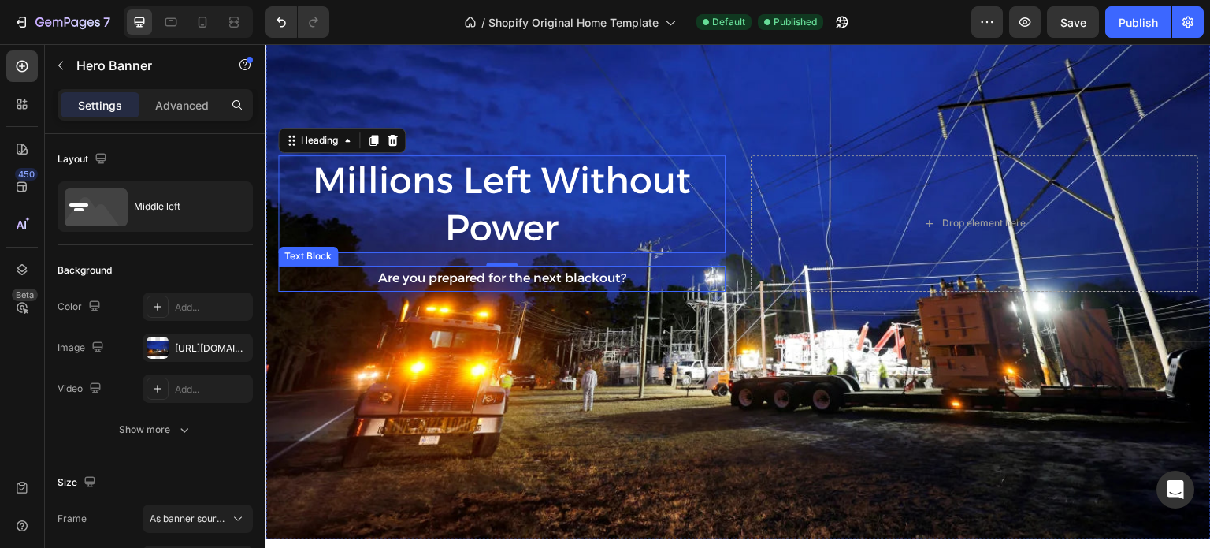
click at [637, 297] on div "Background Image" at bounding box center [737, 223] width 945 height 631
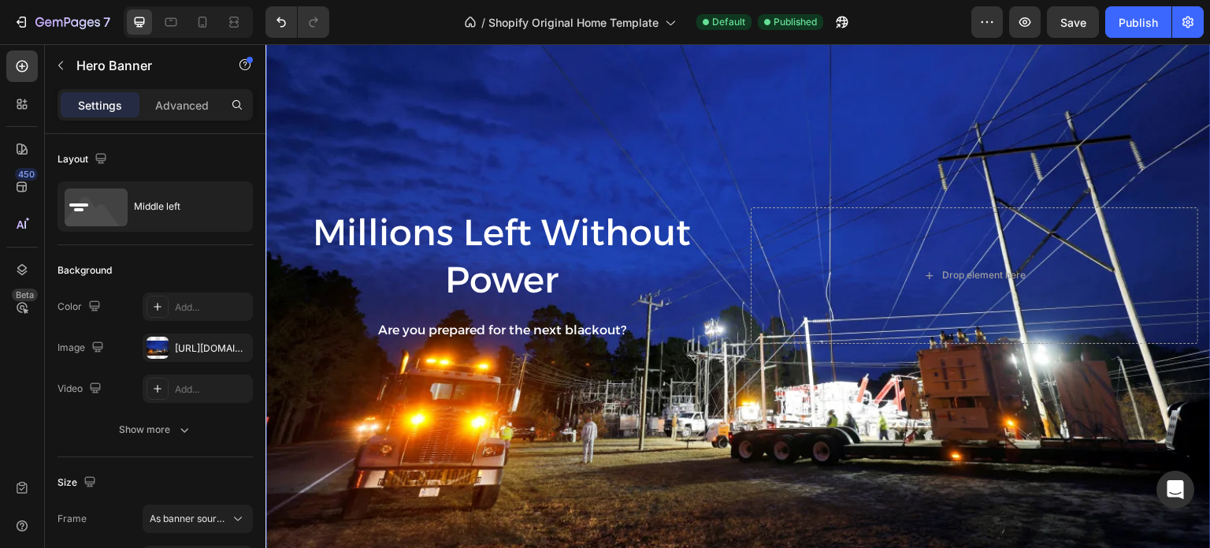
scroll to position [90, 0]
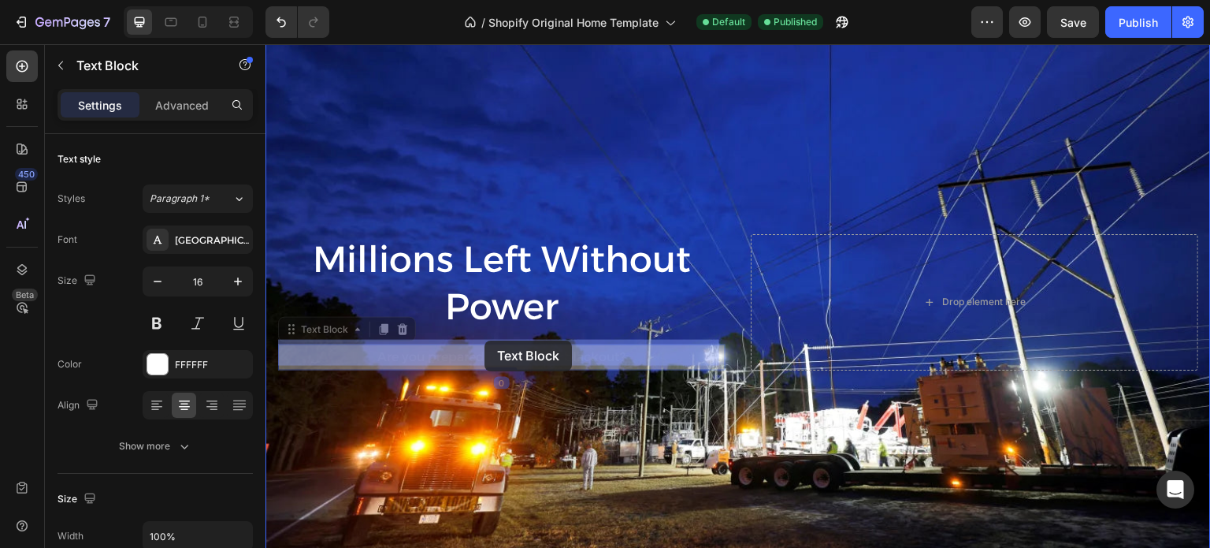
drag, startPoint x: 510, startPoint y: 347, endPoint x: 485, endPoint y: 344, distance: 24.5
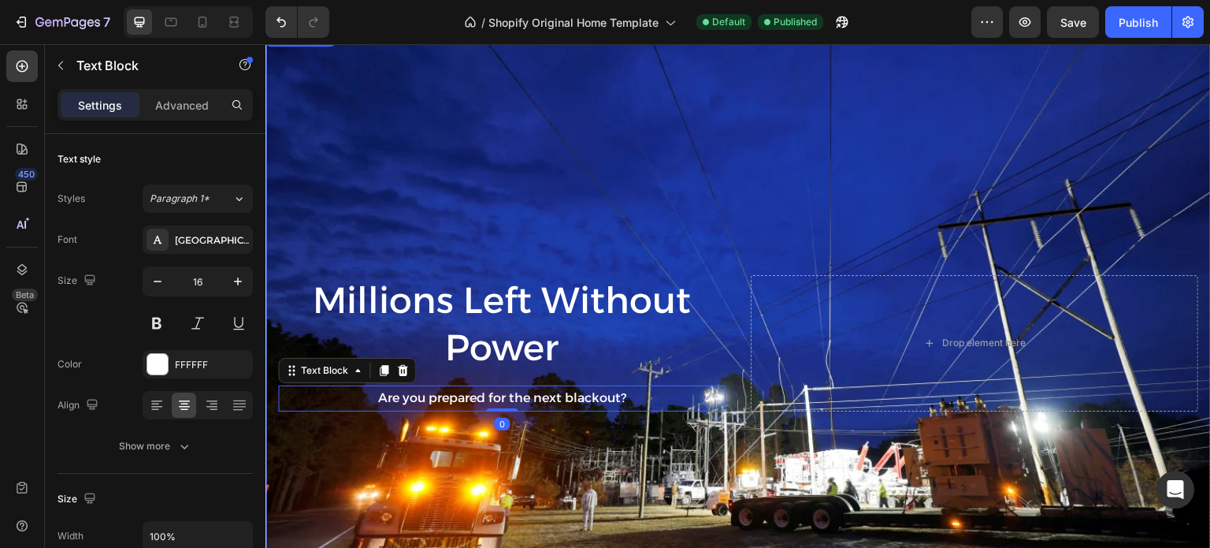
scroll to position [11, 0]
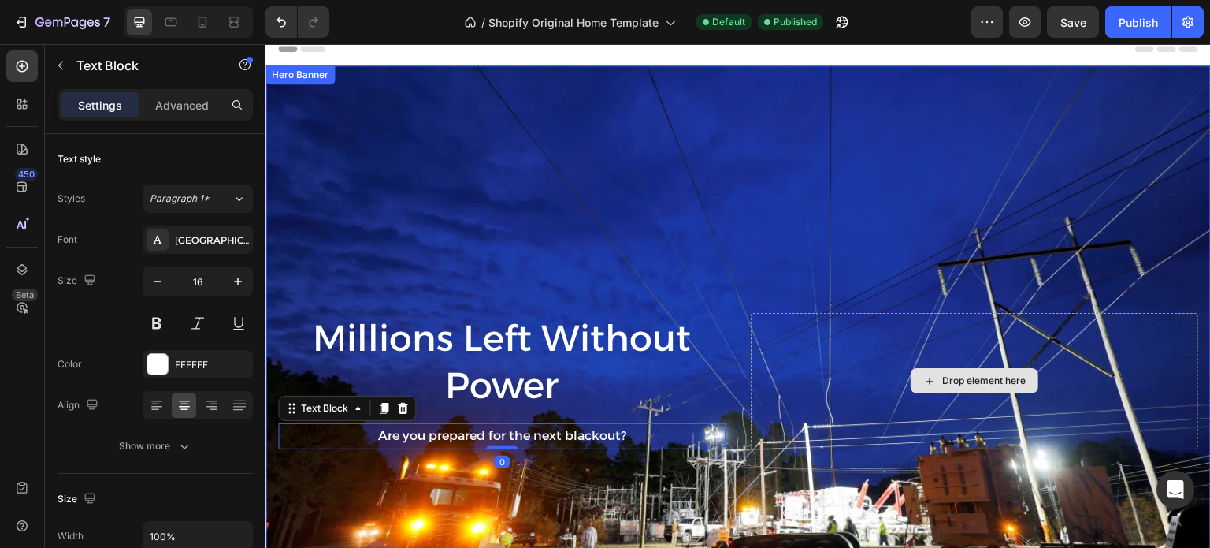
click at [844, 313] on div "Drop element here" at bounding box center [974, 381] width 447 height 136
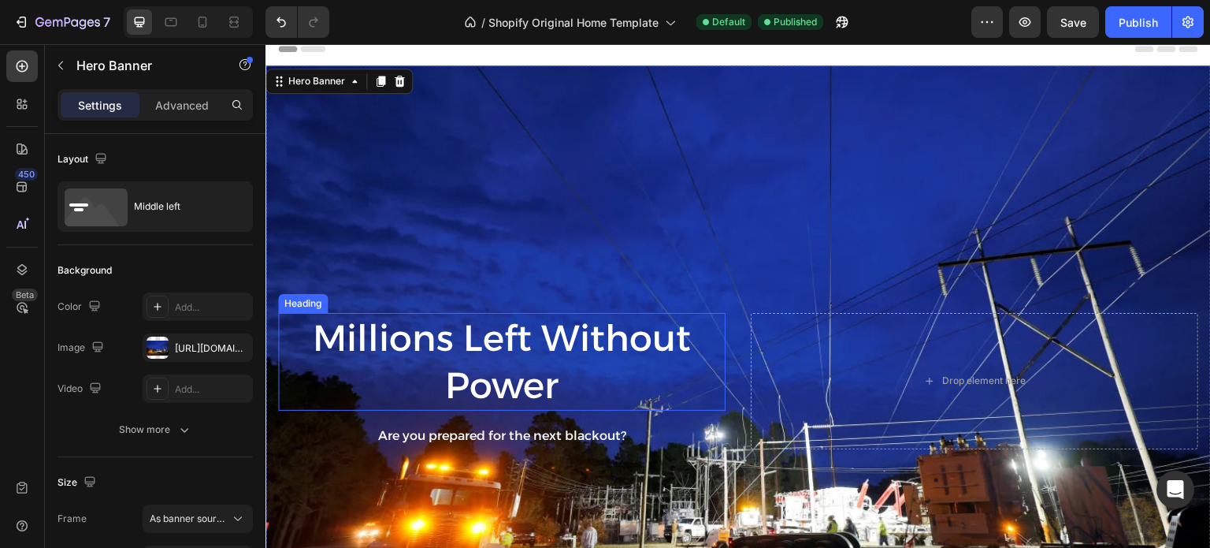
click at [496, 336] on p "Millions Left Without Power" at bounding box center [502, 361] width 444 height 95
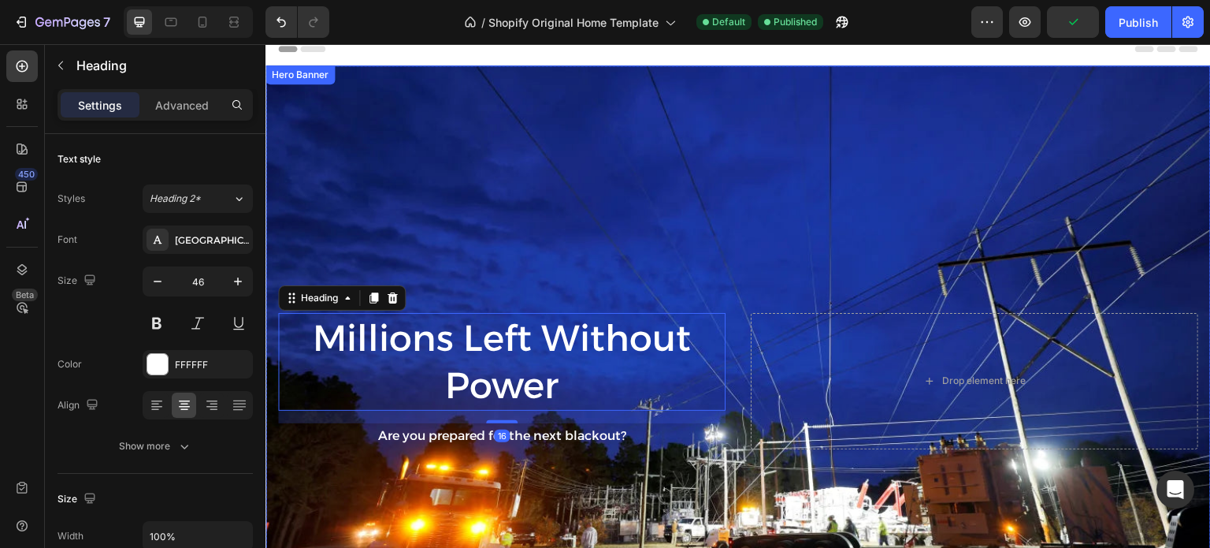
click at [594, 229] on div "Background Image" at bounding box center [737, 380] width 945 height 631
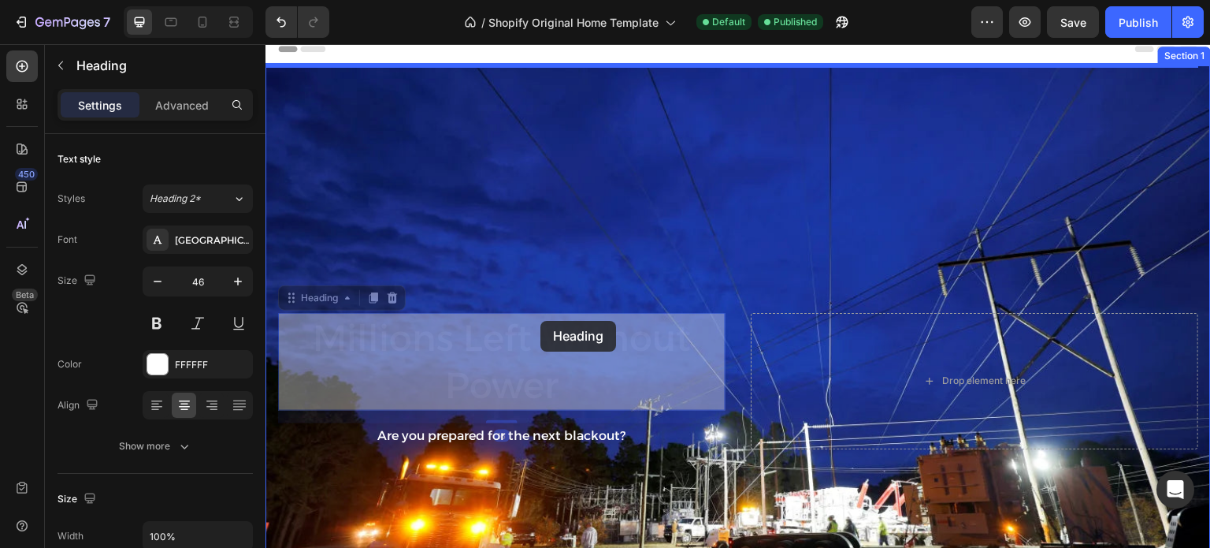
drag, startPoint x: 547, startPoint y: 333, endPoint x: 537, endPoint y: 329, distance: 11.0
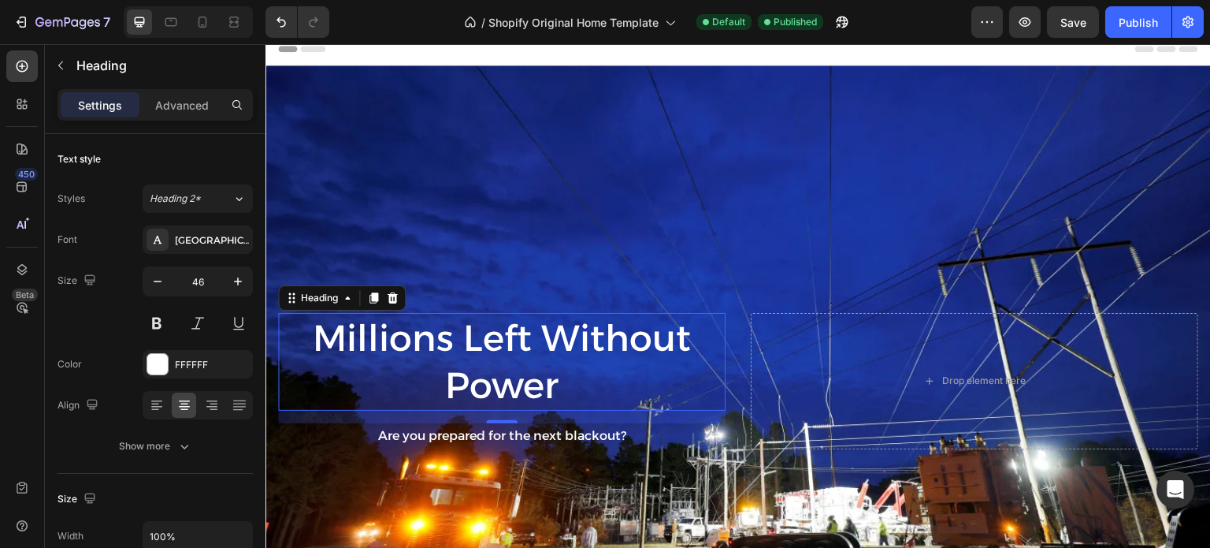
click at [179, 89] on div "Settings Advanced" at bounding box center [155, 105] width 195 height 32
click at [195, 102] on p "Advanced" at bounding box center [182, 105] width 54 height 17
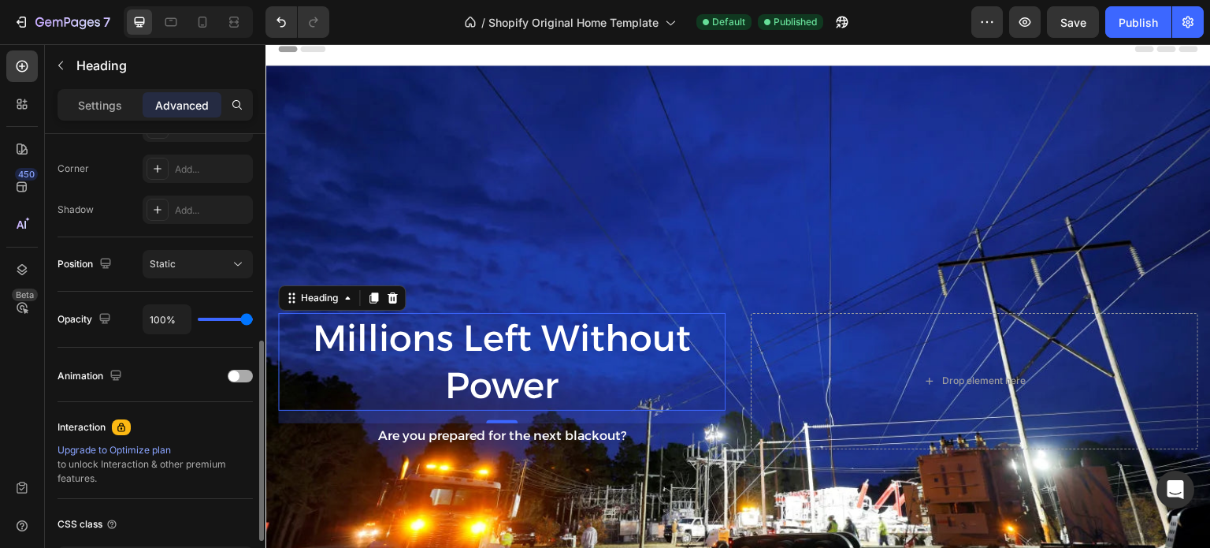
scroll to position [551, 0]
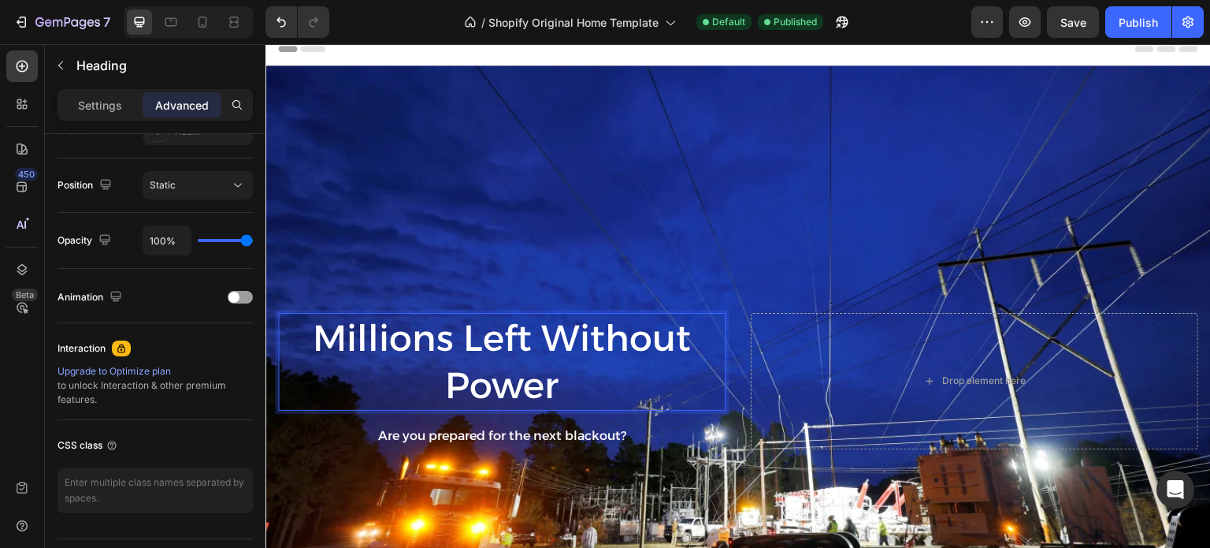
click at [348, 378] on p "Millions Left Without Power" at bounding box center [502, 361] width 444 height 95
click at [343, 467] on div "Background Image" at bounding box center [737, 380] width 945 height 631
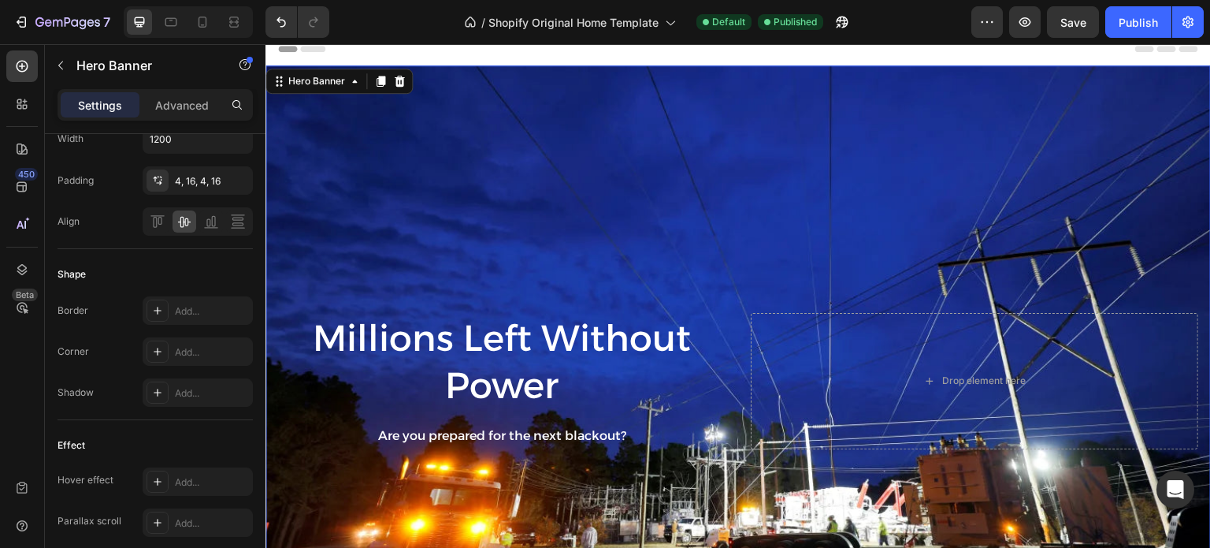
scroll to position [0, 0]
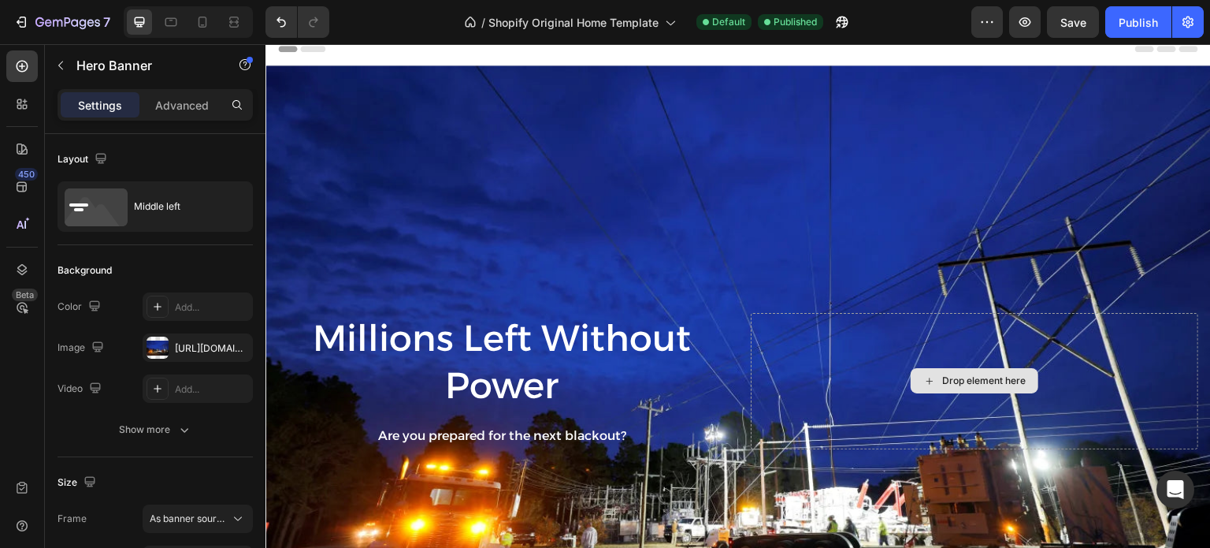
click at [967, 386] on div "Drop element here" at bounding box center [975, 380] width 128 height 25
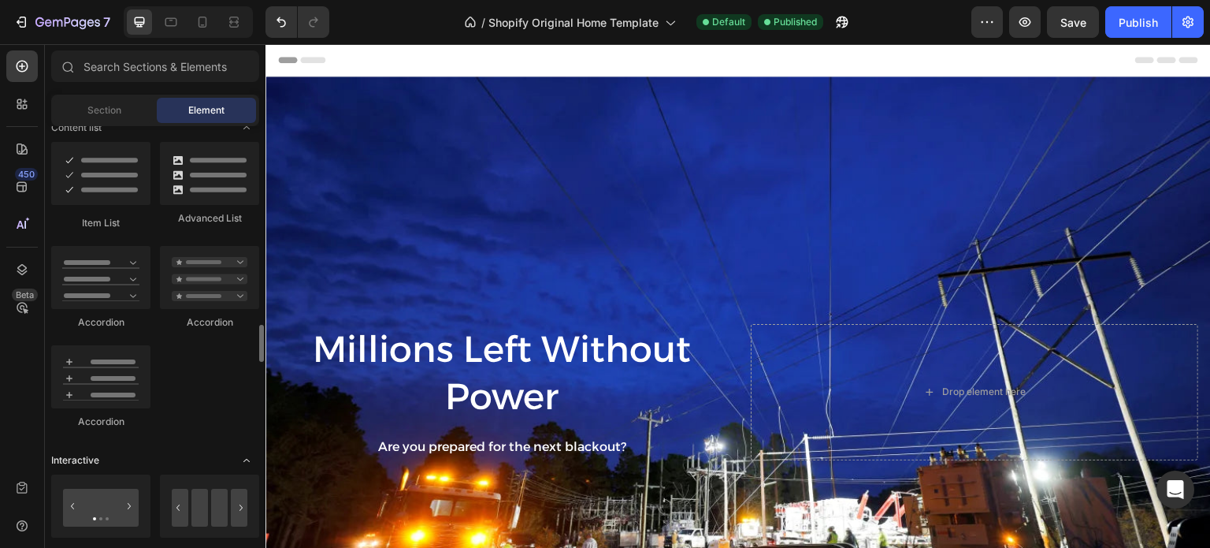
scroll to position [1339, 0]
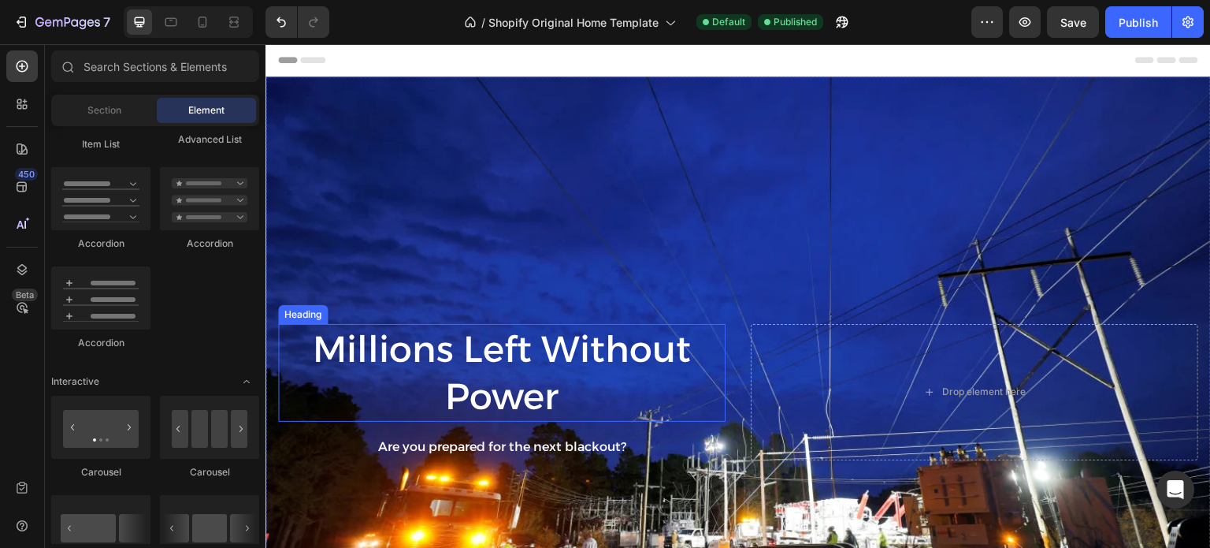
click at [466, 333] on p "Millions Left Without Power" at bounding box center [502, 372] width 444 height 95
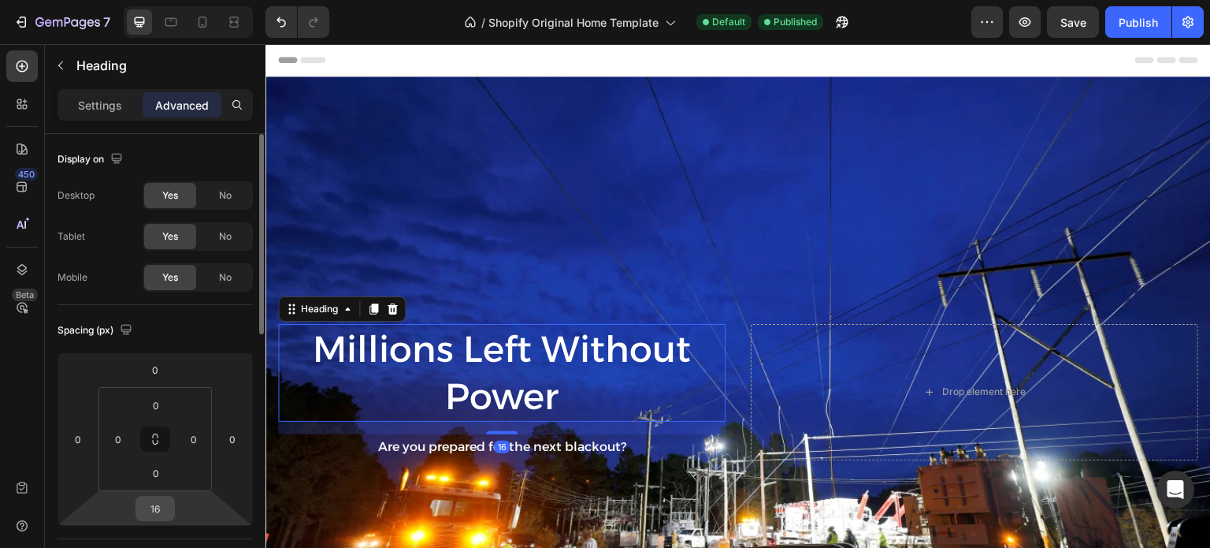
click at [164, 508] on input "16" at bounding box center [155, 508] width 32 height 24
click at [165, 476] on input "0" at bounding box center [156, 473] width 32 height 24
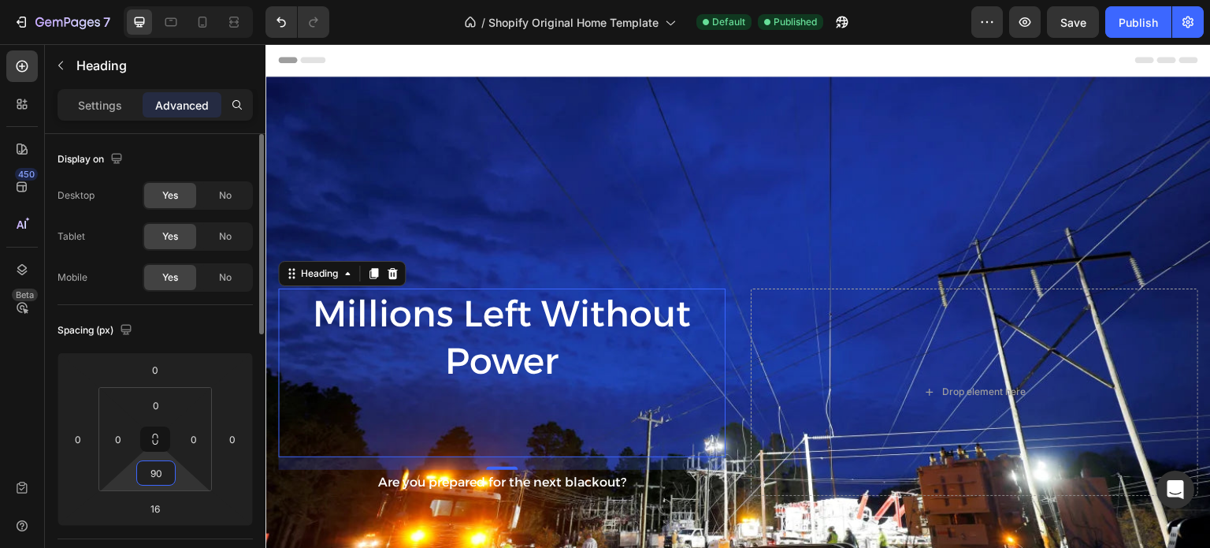
type input "9"
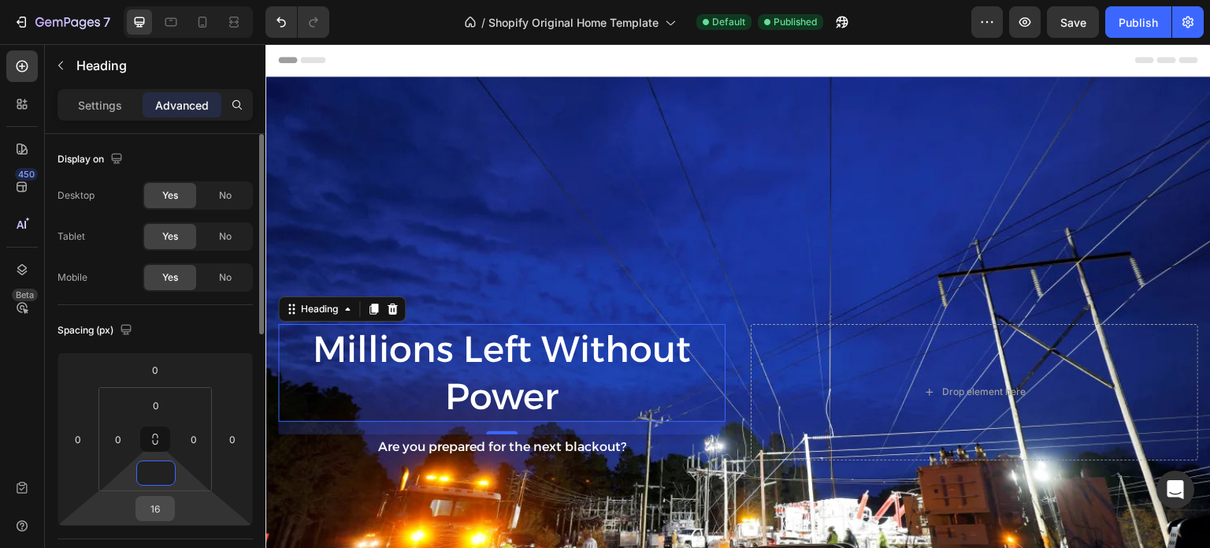
type input "0"
click at [165, 507] on input "16" at bounding box center [155, 508] width 32 height 24
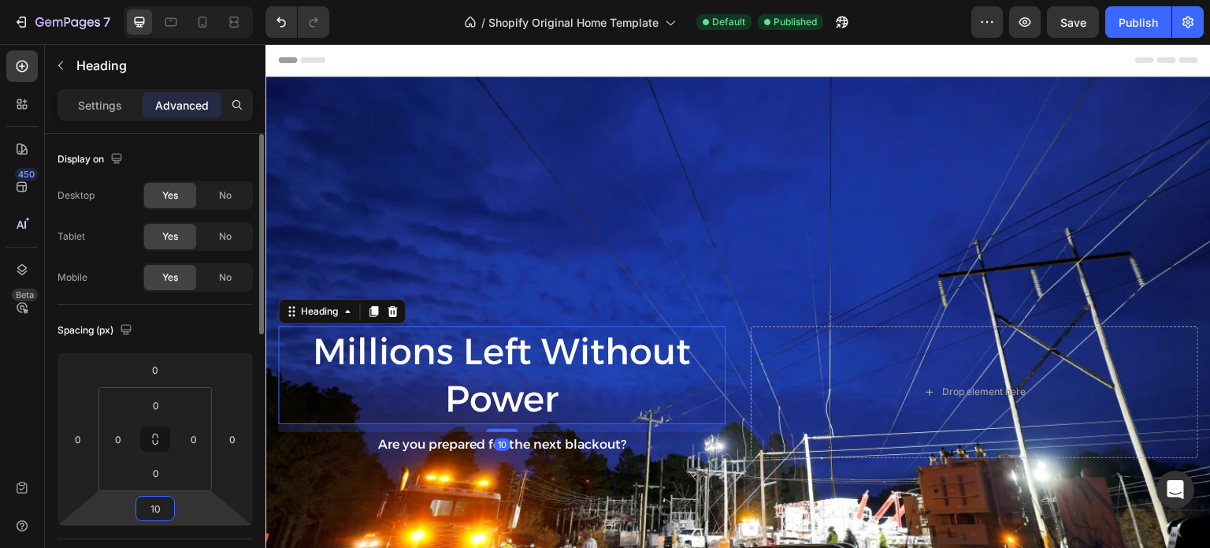
type input "1"
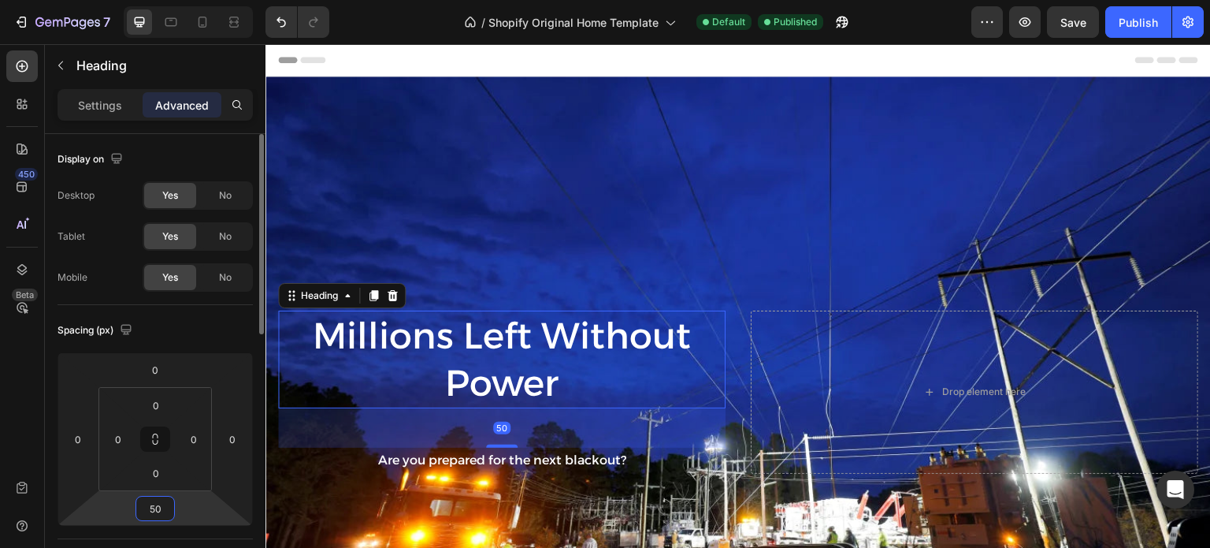
type input "500"
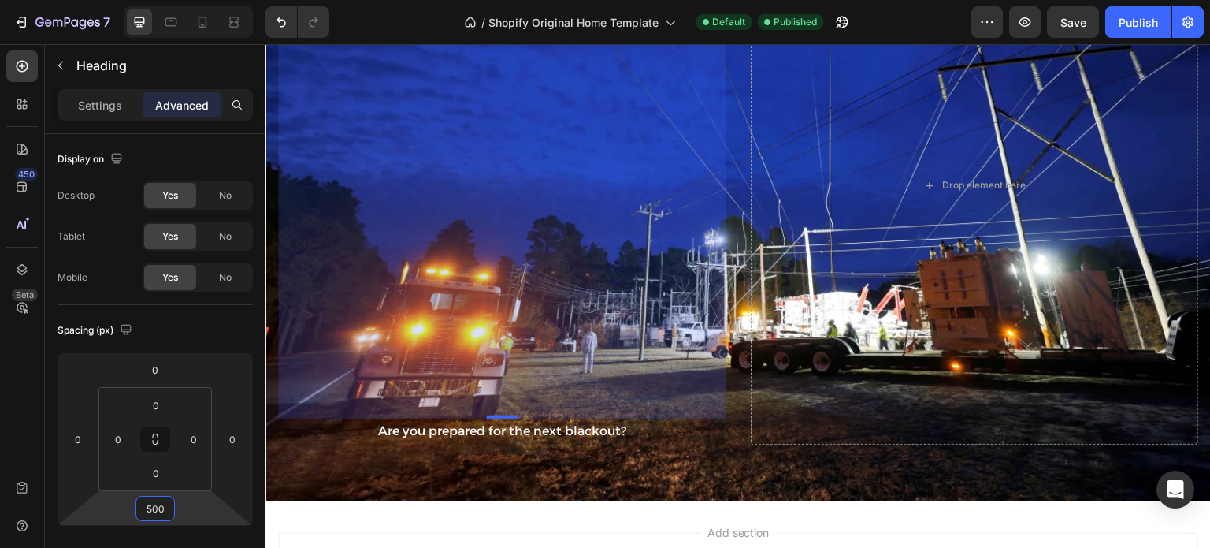
scroll to position [236, 0]
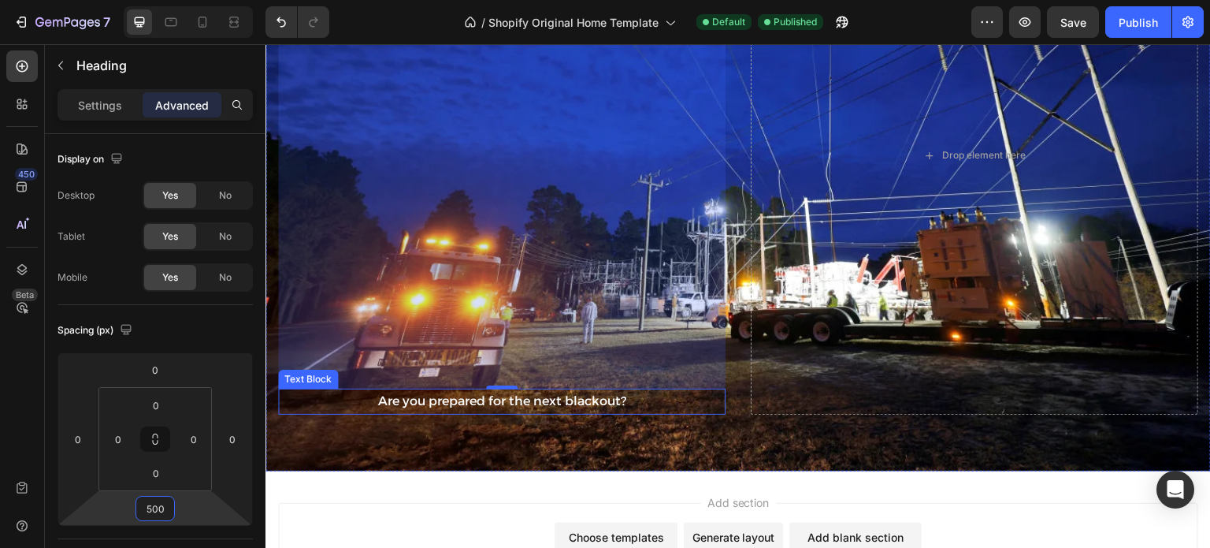
click at [429, 394] on p "Are you prepared for the next blackout?" at bounding box center [502, 401] width 444 height 23
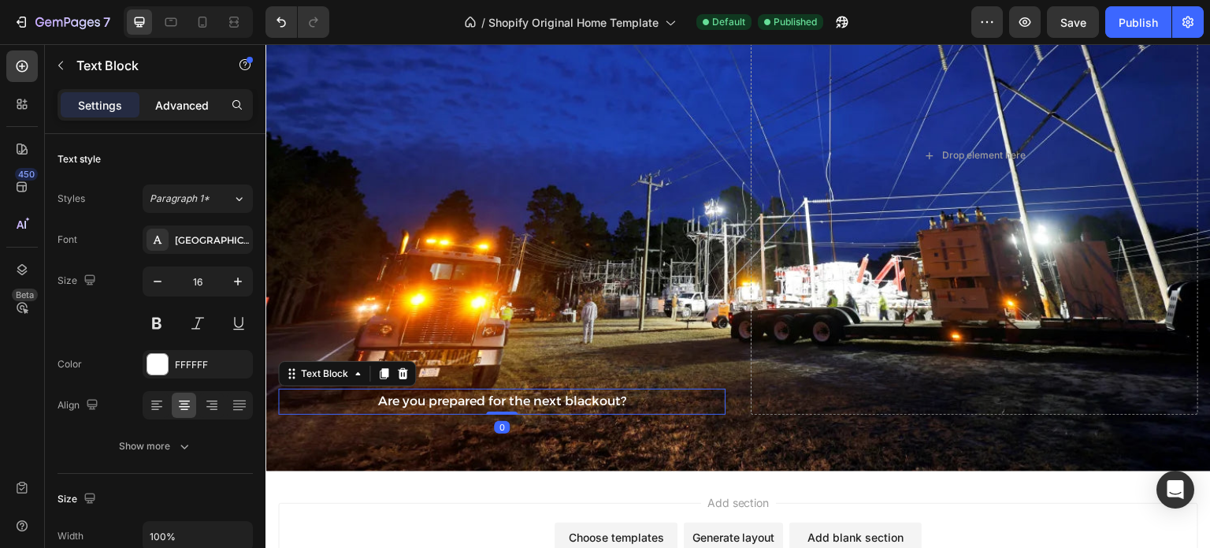
click at [176, 105] on p "Advanced" at bounding box center [182, 105] width 54 height 17
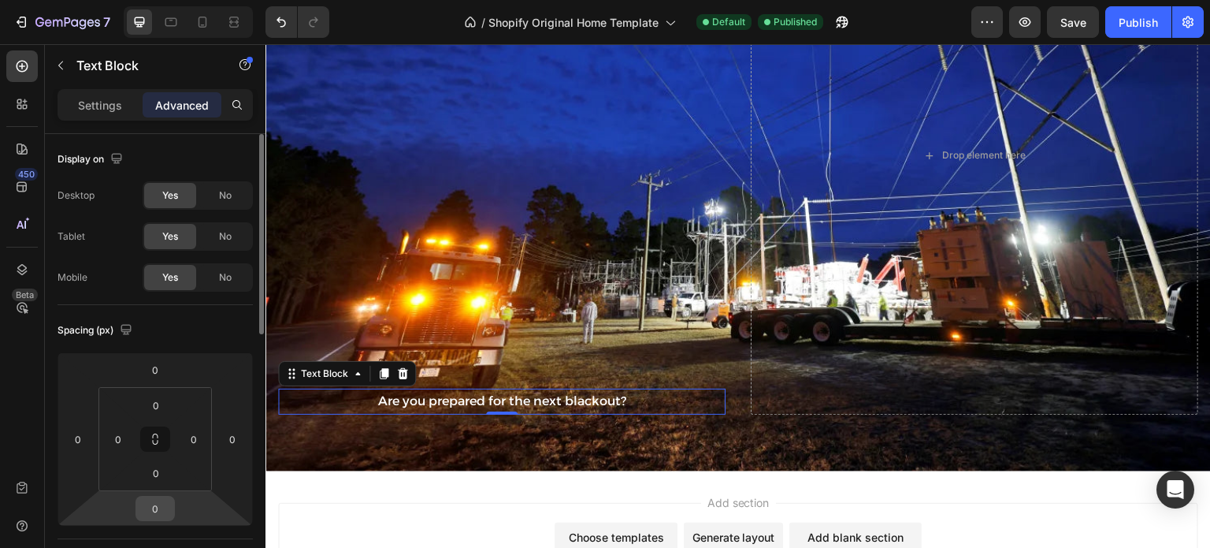
click at [167, 510] on input "0" at bounding box center [155, 508] width 32 height 24
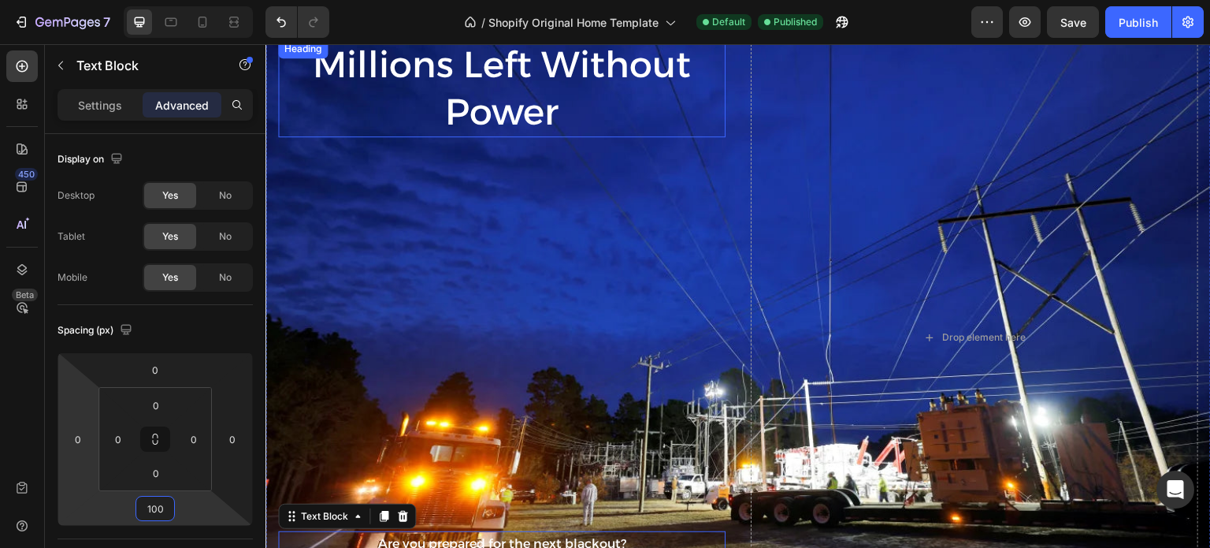
scroll to position [79, 0]
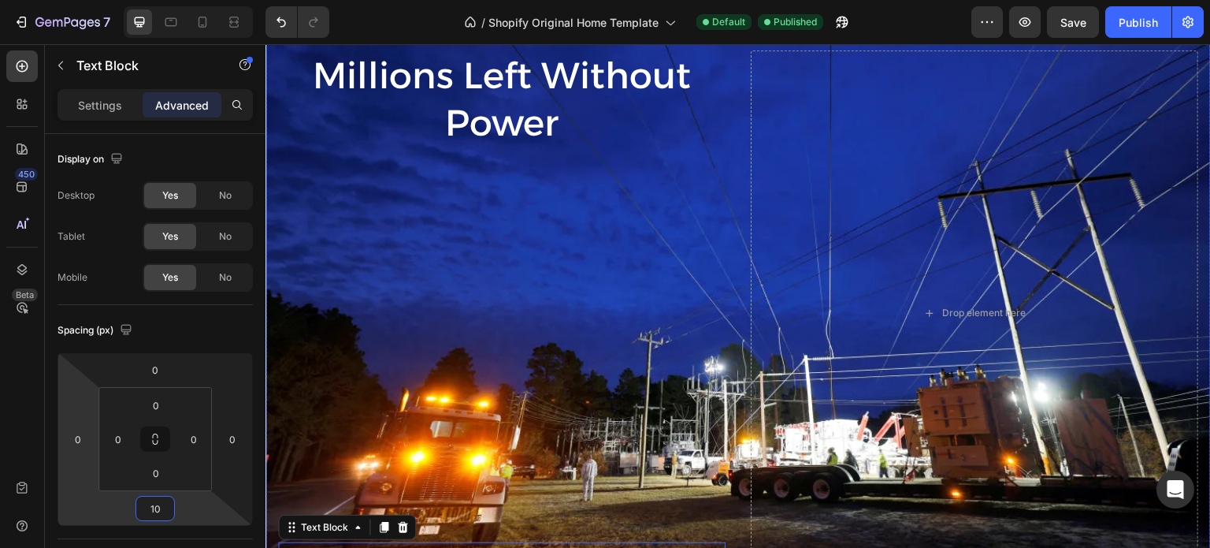
type input "1"
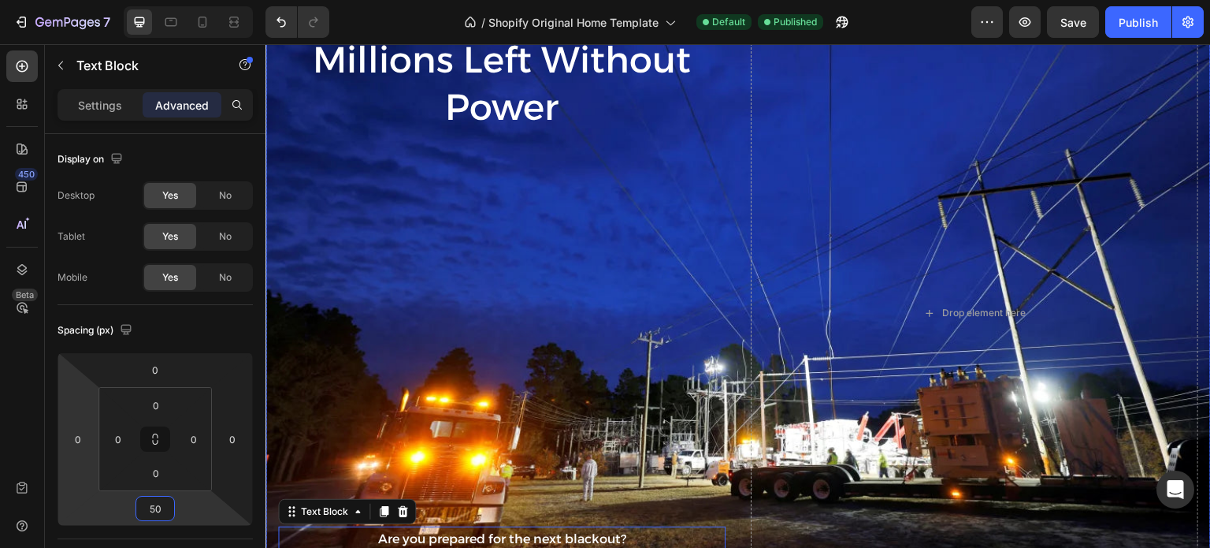
type input "5"
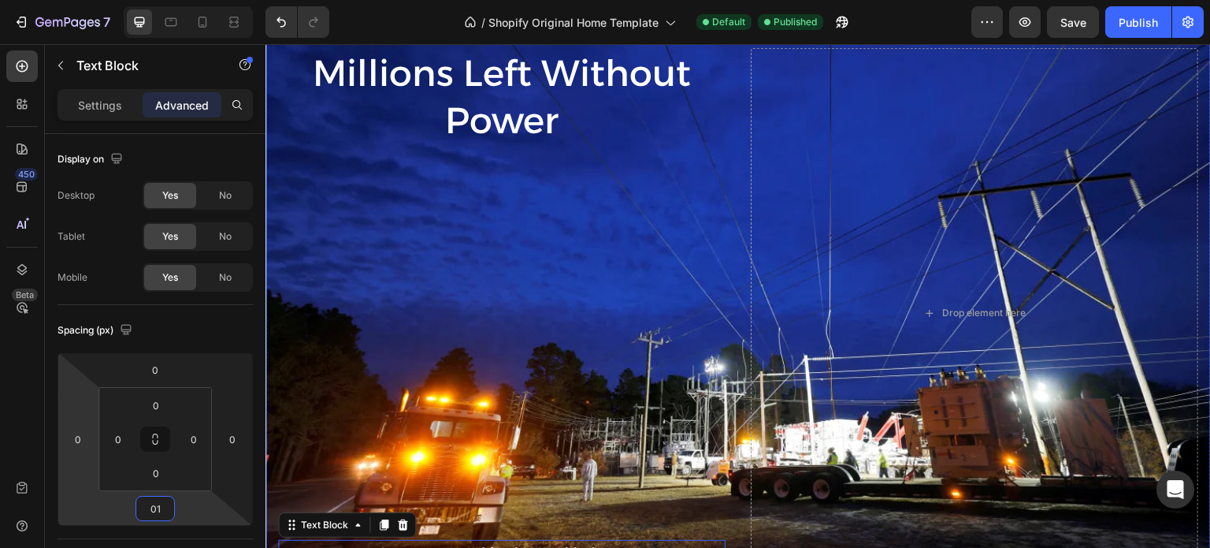
type input "0"
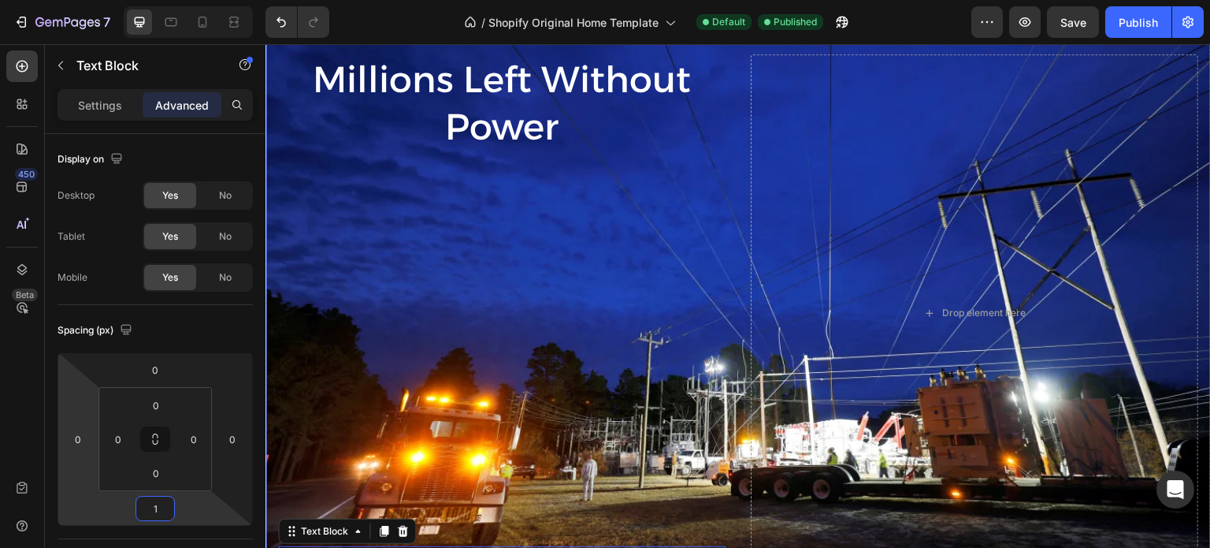
type input "16"
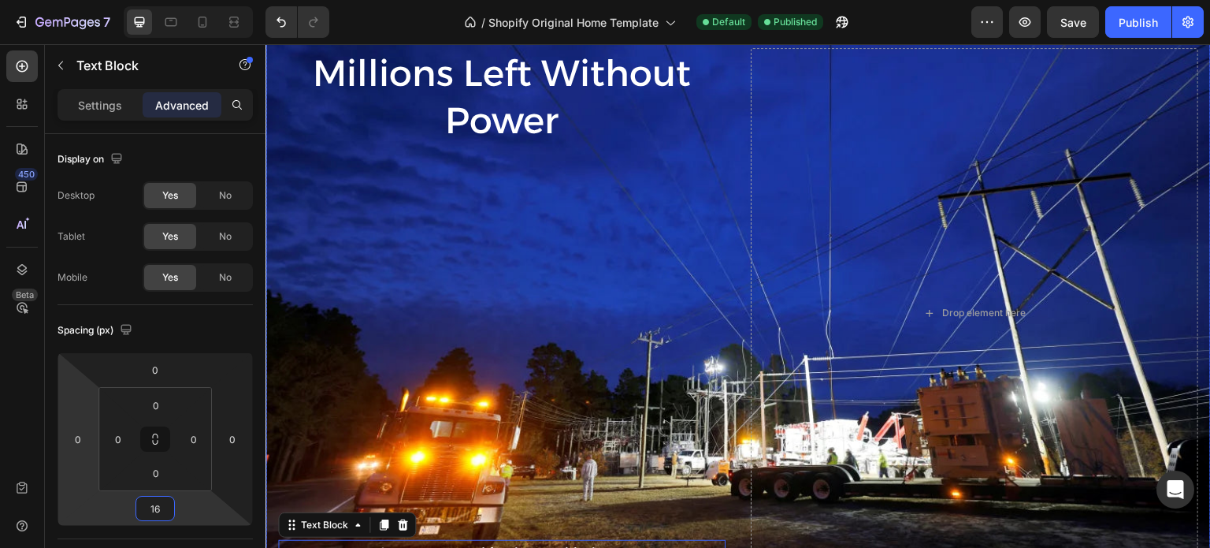
click at [581, 287] on div "Millions Left Without Power Heading Are you prepared for the next blackout? Tex…" at bounding box center [501, 312] width 447 height 529
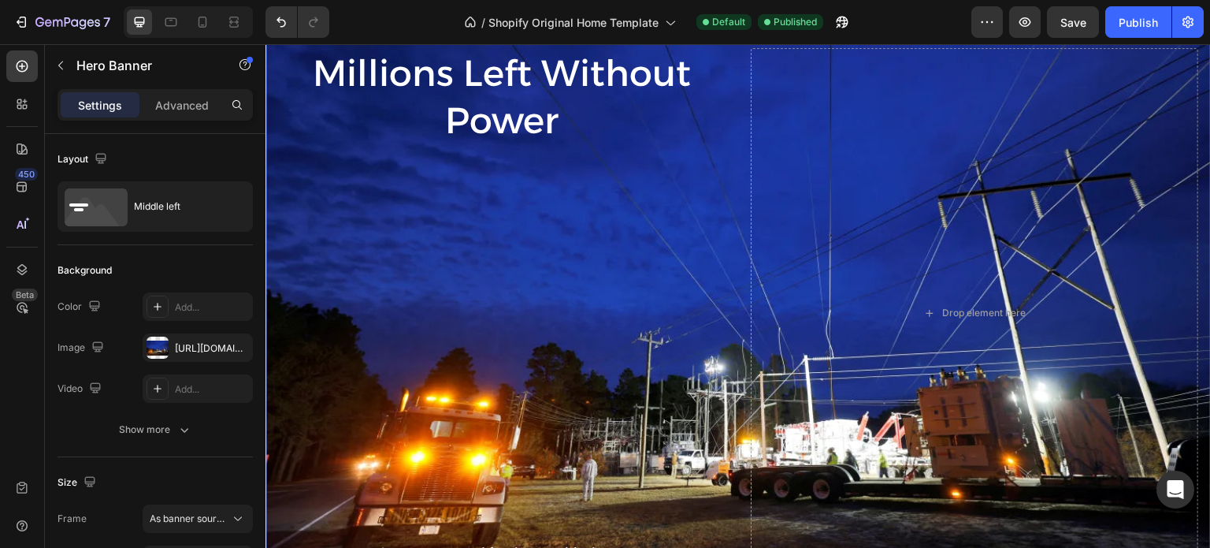
click at [455, 150] on div "Millions Left Without Power Heading Are you prepared for the next blackout? Tex…" at bounding box center [501, 312] width 447 height 529
click at [435, 84] on p "Millions Left Without Power" at bounding box center [502, 97] width 444 height 95
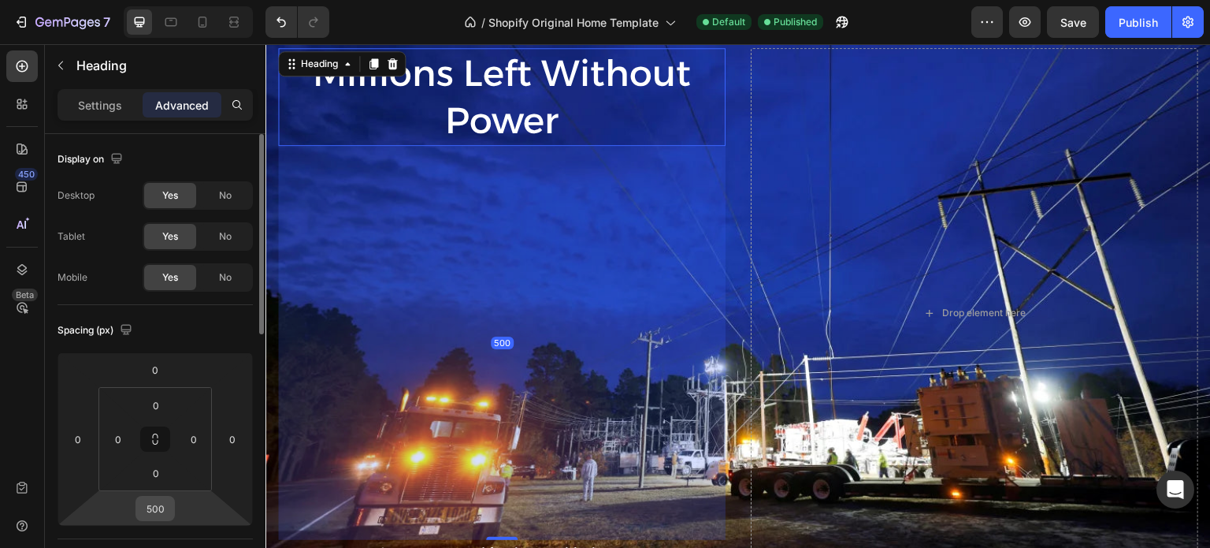
click at [151, 517] on input "500" at bounding box center [155, 508] width 32 height 24
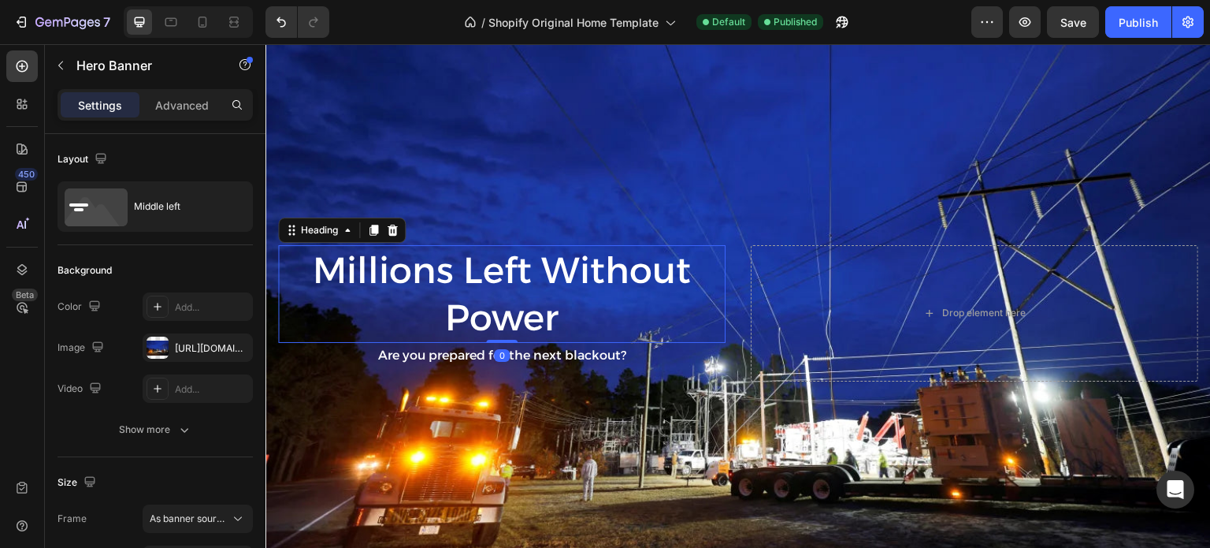
click at [643, 303] on p "Millions Left Without Power" at bounding box center [502, 294] width 444 height 95
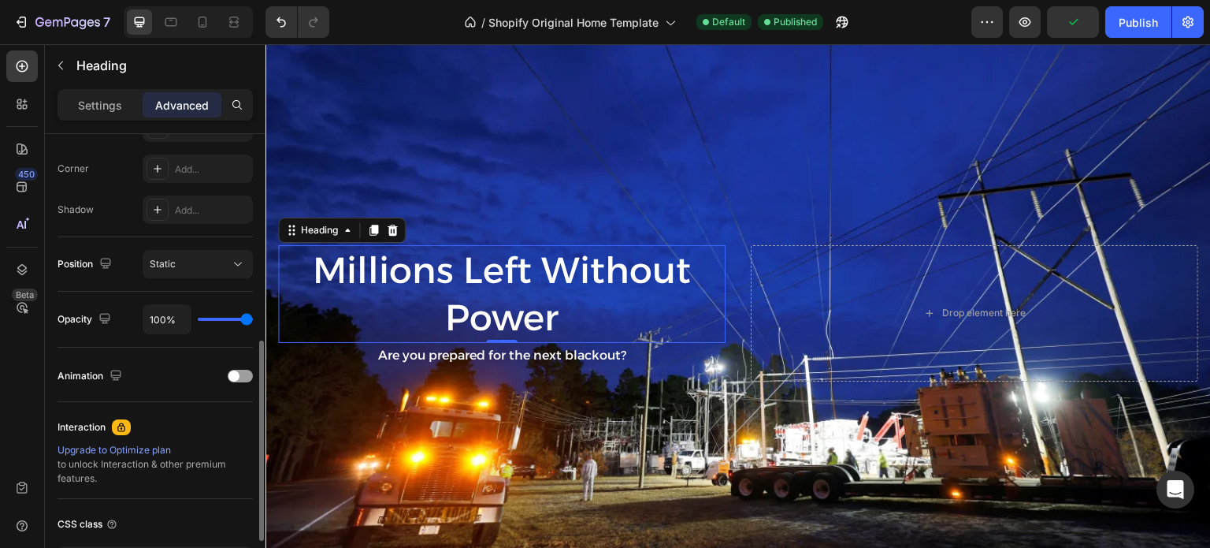
scroll to position [551, 0]
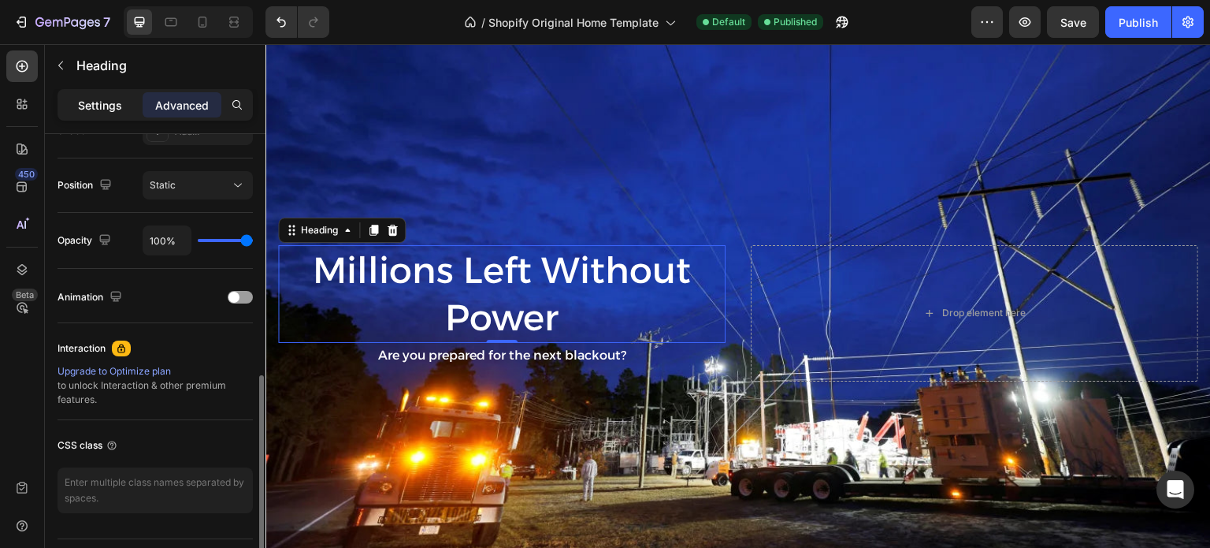
click at [101, 97] on p "Settings" at bounding box center [100, 105] width 44 height 17
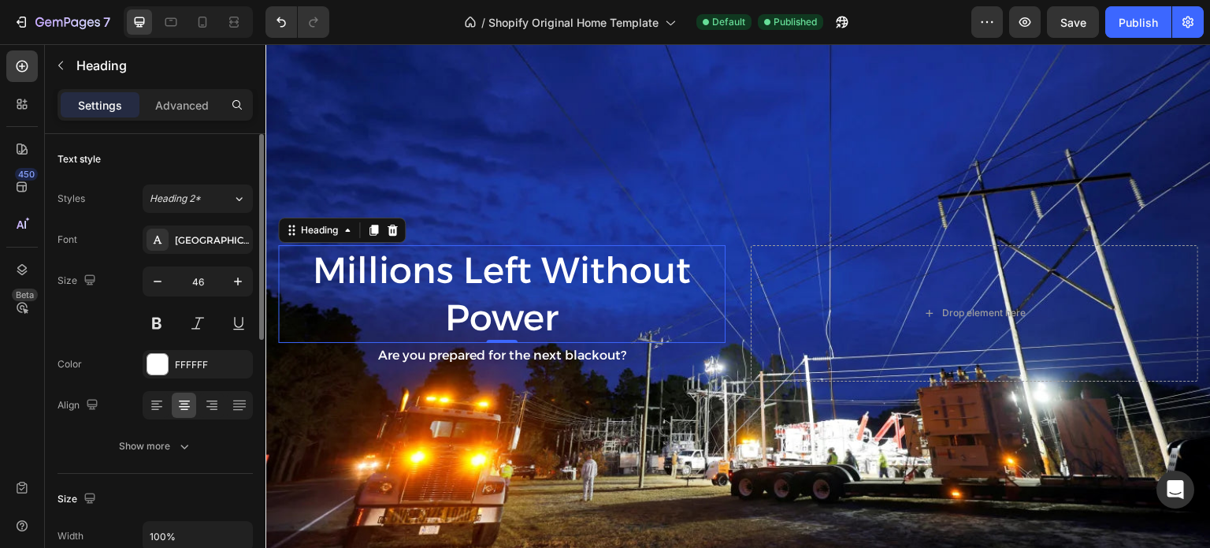
scroll to position [79, 0]
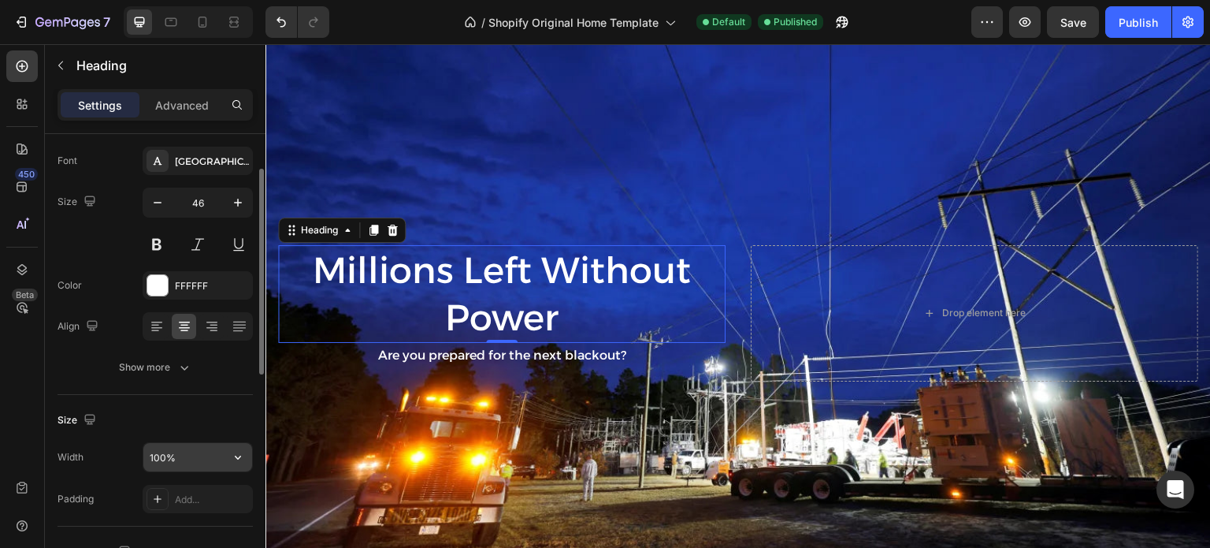
click at [197, 456] on input "100%" at bounding box center [197, 457] width 109 height 28
click at [196, 458] on input "100%" at bounding box center [197, 457] width 109 height 28
click at [246, 456] on icon "button" at bounding box center [238, 457] width 16 height 16
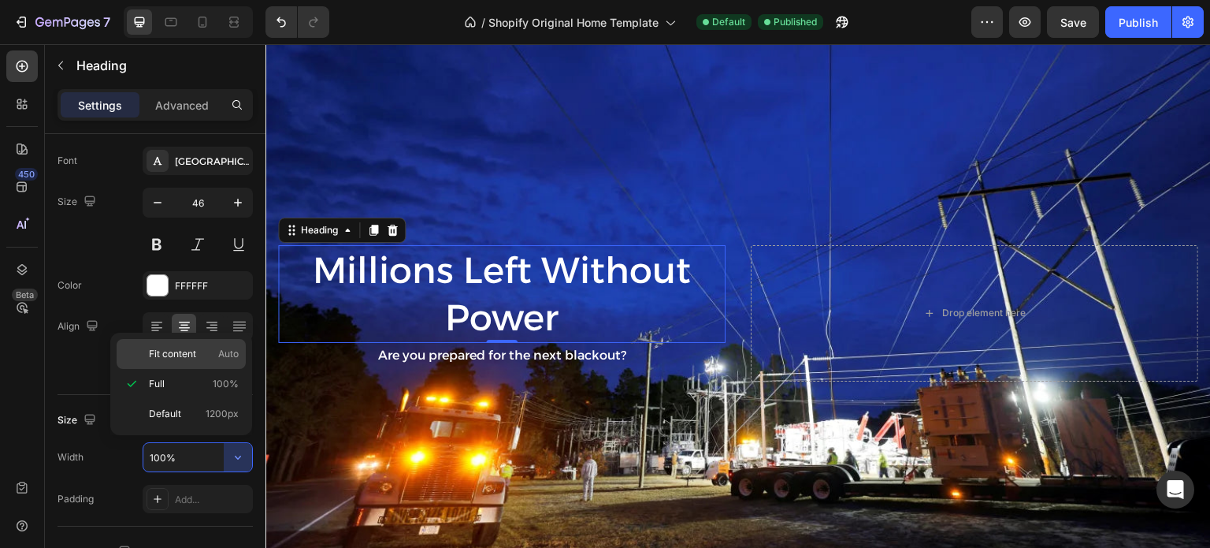
click at [184, 351] on span "Fit content" at bounding box center [172, 354] width 47 height 14
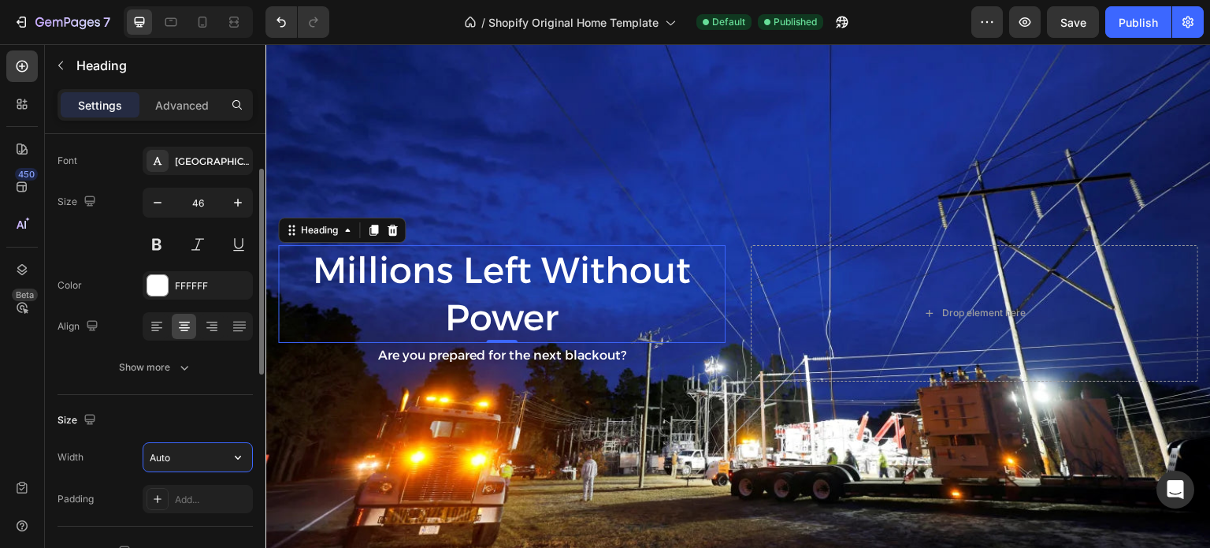
click at [191, 446] on input "Auto" at bounding box center [197, 457] width 109 height 28
click at [229, 456] on button "button" at bounding box center [238, 457] width 28 height 28
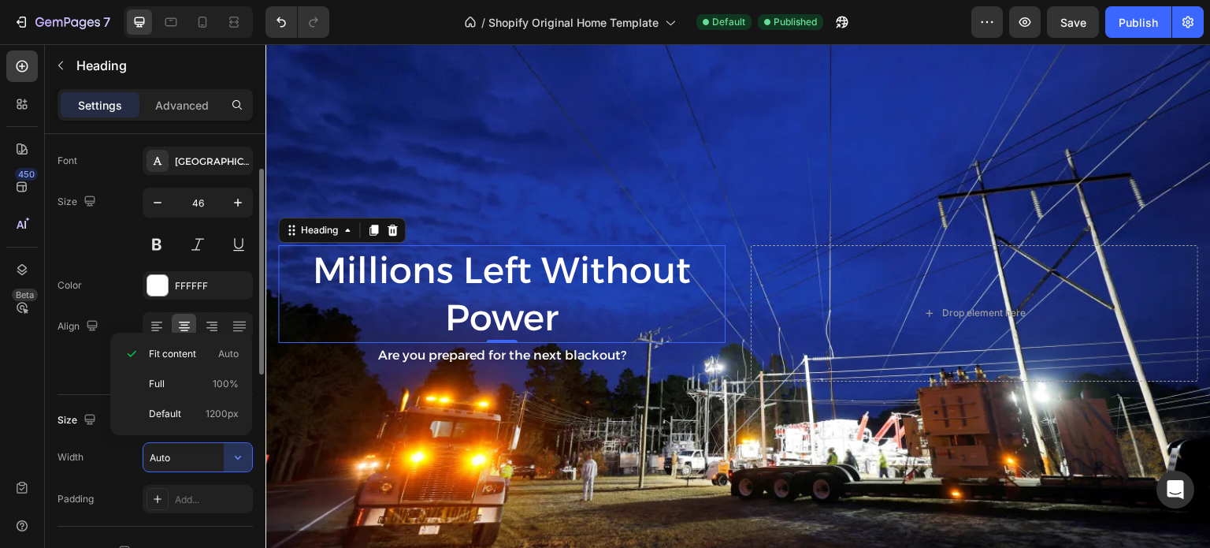
click at [188, 409] on p "Default 1200px" at bounding box center [194, 414] width 90 height 14
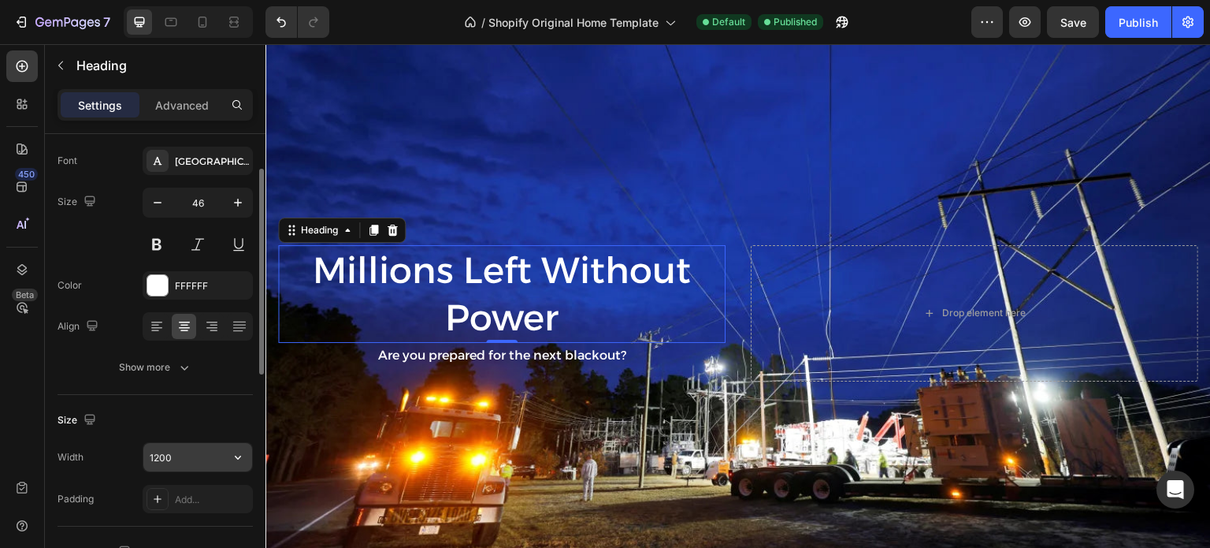
click at [184, 457] on input "1200" at bounding box center [197, 457] width 109 height 28
click at [183, 458] on input "1200" at bounding box center [197, 457] width 109 height 28
click at [158, 456] on input "1200" at bounding box center [197, 457] width 109 height 28
click at [237, 452] on icon "button" at bounding box center [238, 457] width 16 height 16
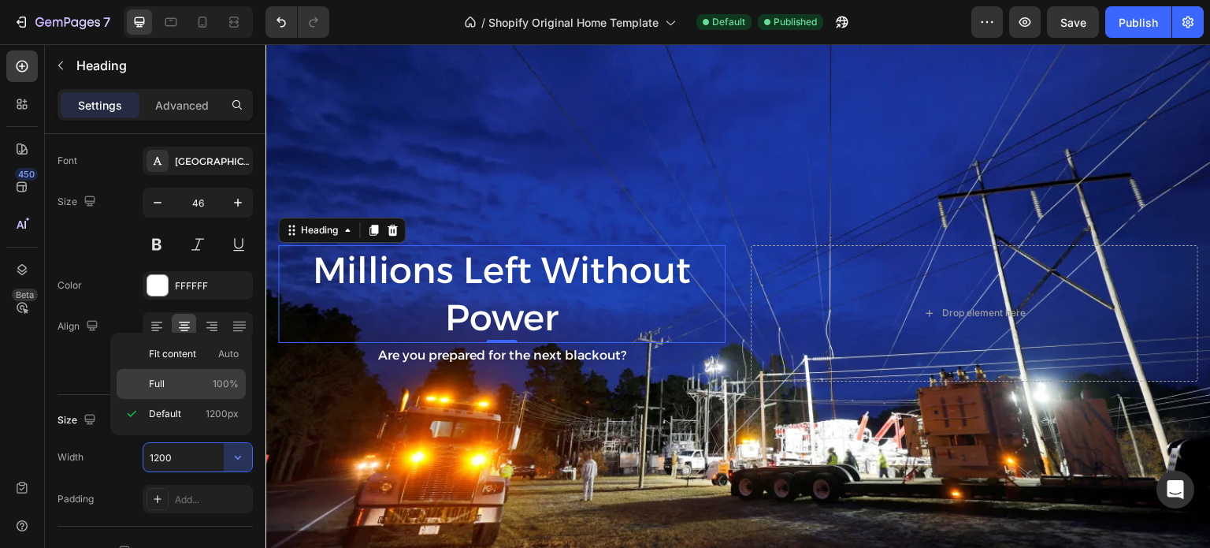
click at [192, 390] on div "Full 100%" at bounding box center [181, 384] width 129 height 30
type input "100%"
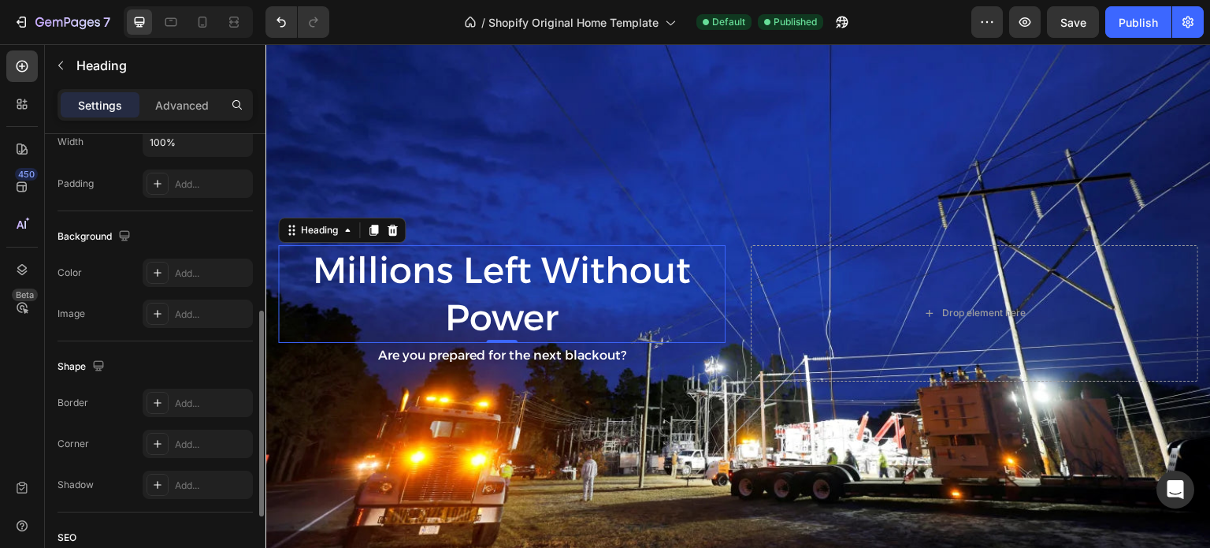
scroll to position [562, 0]
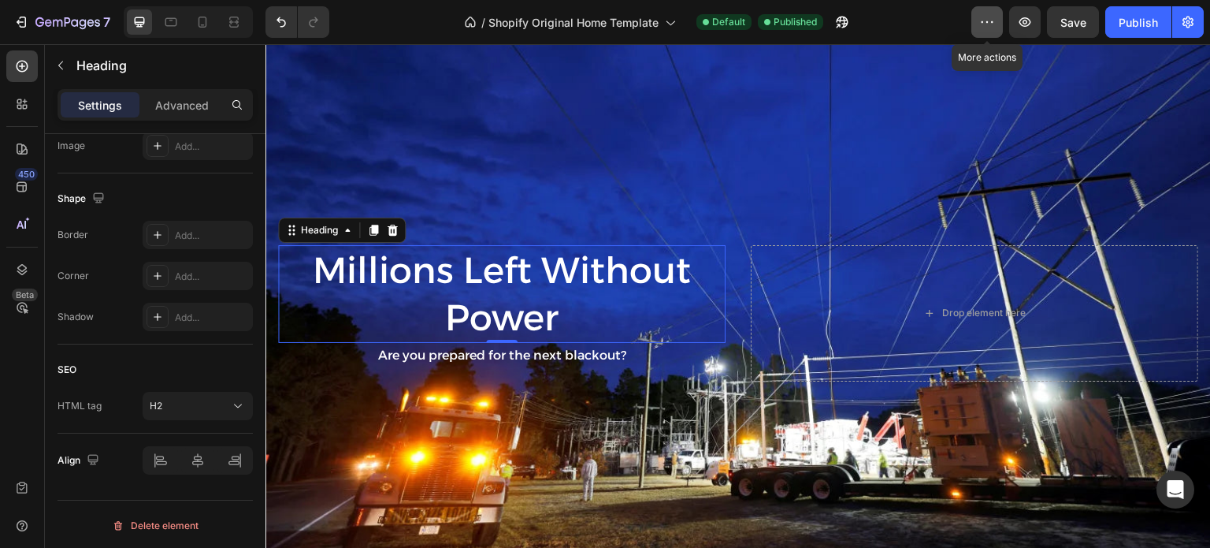
click at [988, 30] on button "button" at bounding box center [987, 22] width 32 height 32
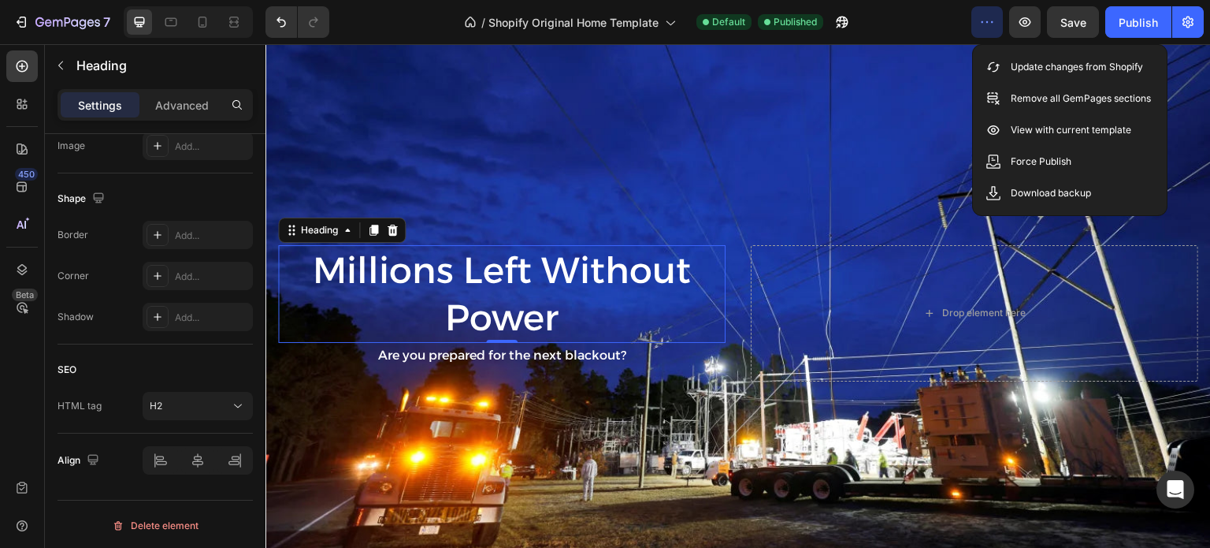
click at [945, 31] on div "/ Shopify Original Home Template Default Published" at bounding box center [656, 22] width 629 height 32
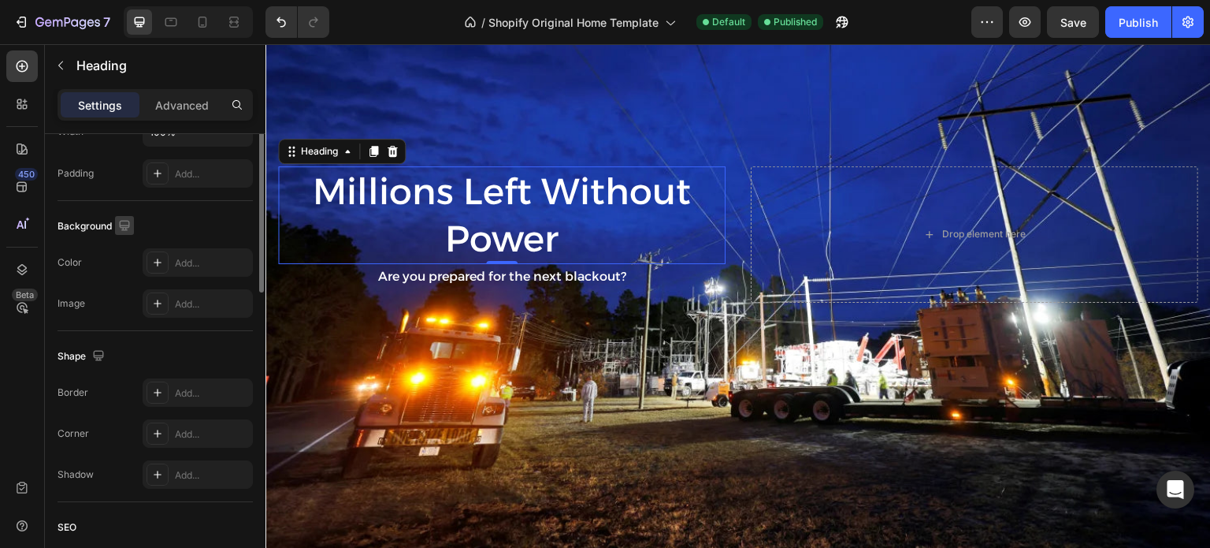
scroll to position [247, 0]
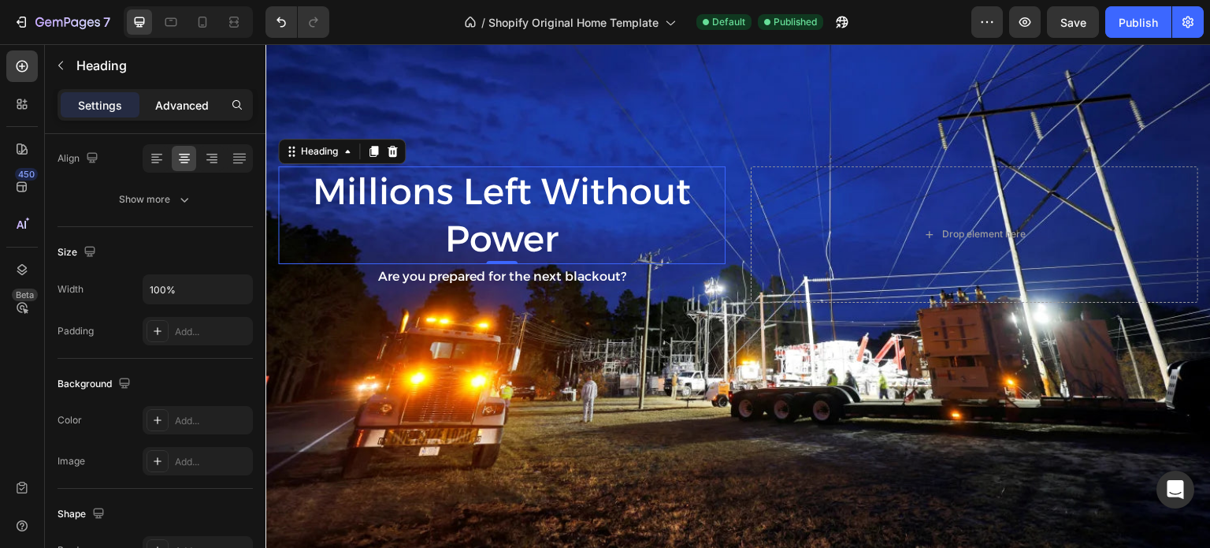
click at [186, 104] on p "Advanced" at bounding box center [182, 105] width 54 height 17
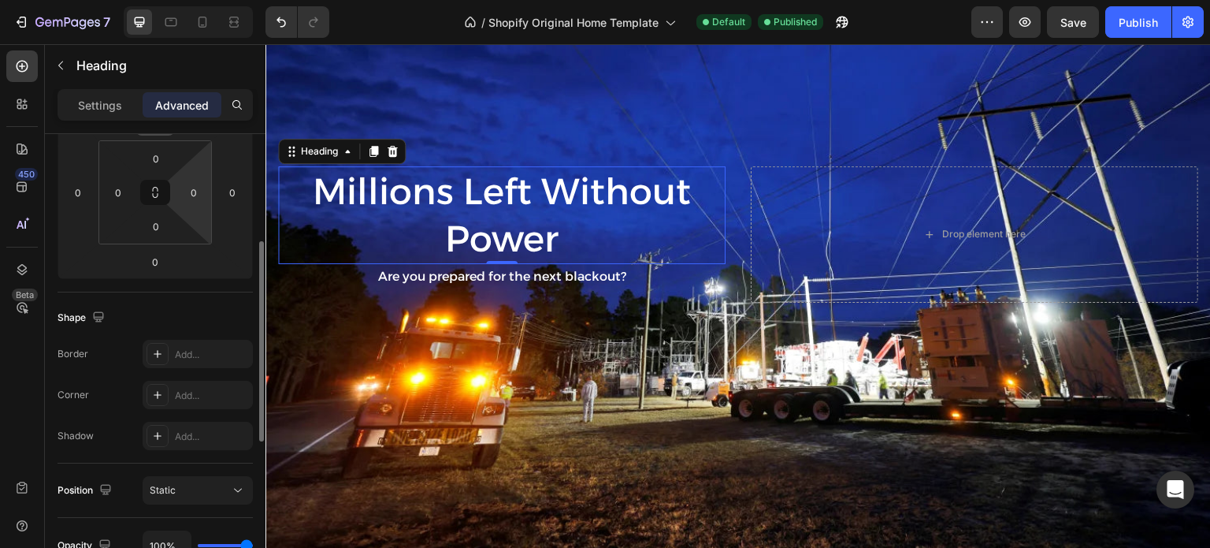
scroll to position [168, 0]
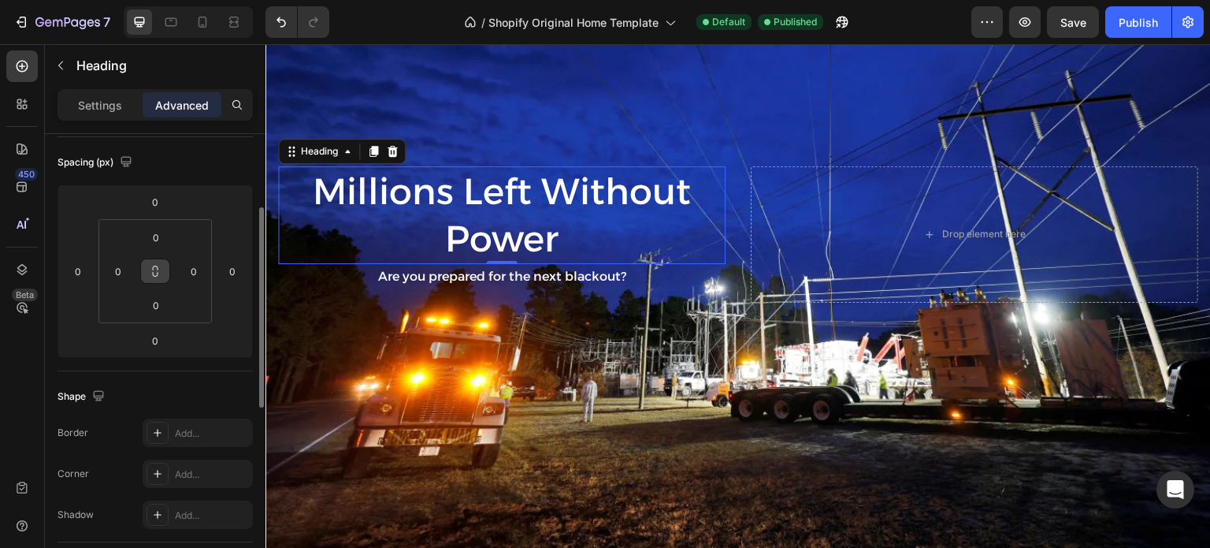
click at [155, 270] on icon at bounding box center [155, 271] width 13 height 13
click at [152, 269] on icon at bounding box center [155, 271] width 13 height 13
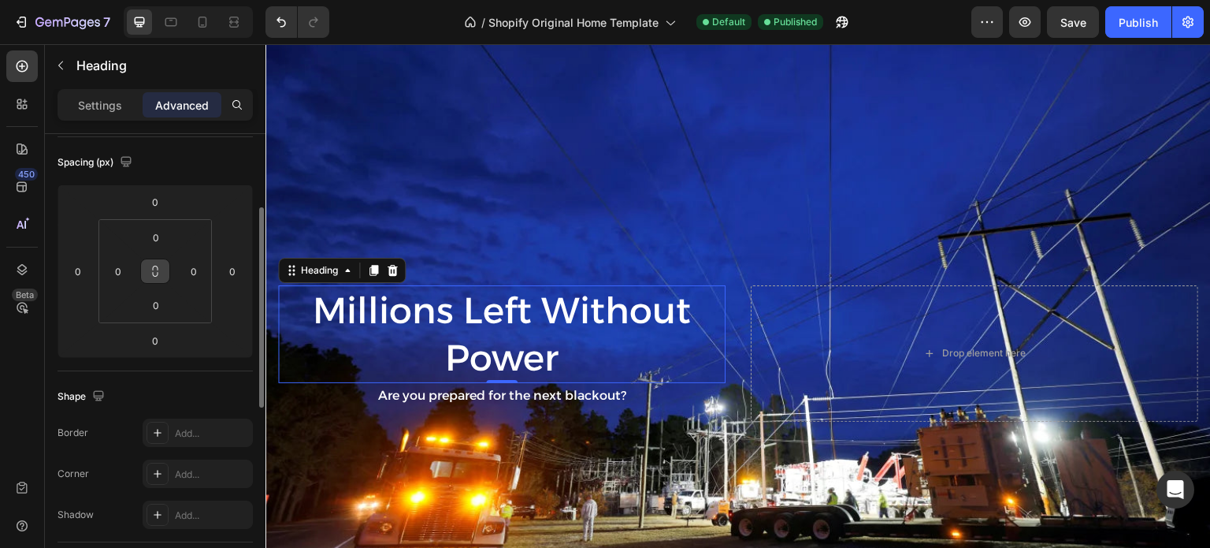
scroll to position [0, 0]
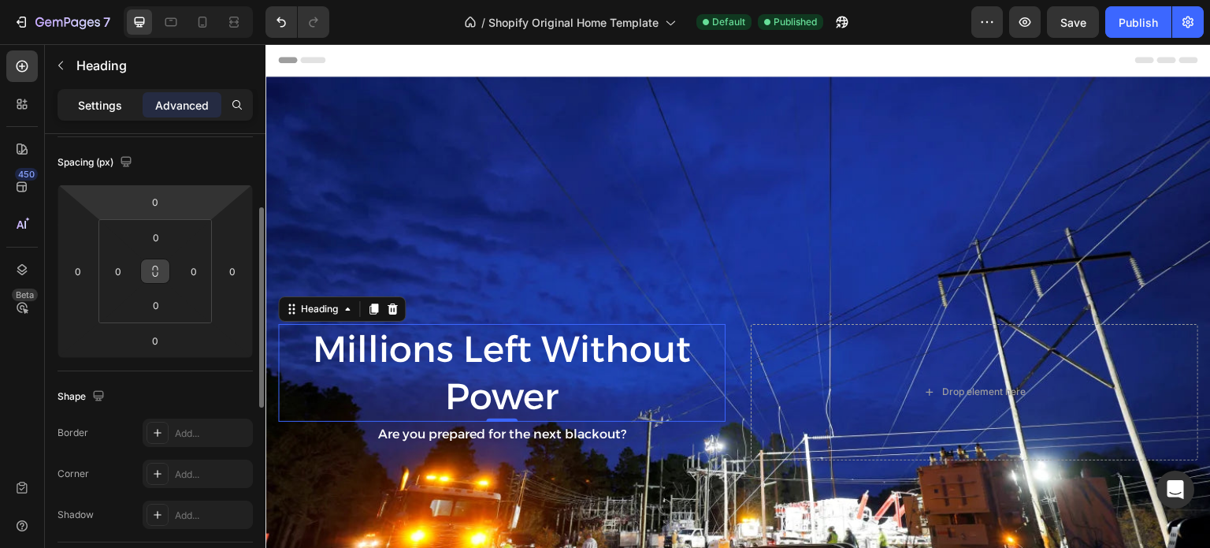
click at [113, 103] on p "Settings" at bounding box center [100, 105] width 44 height 17
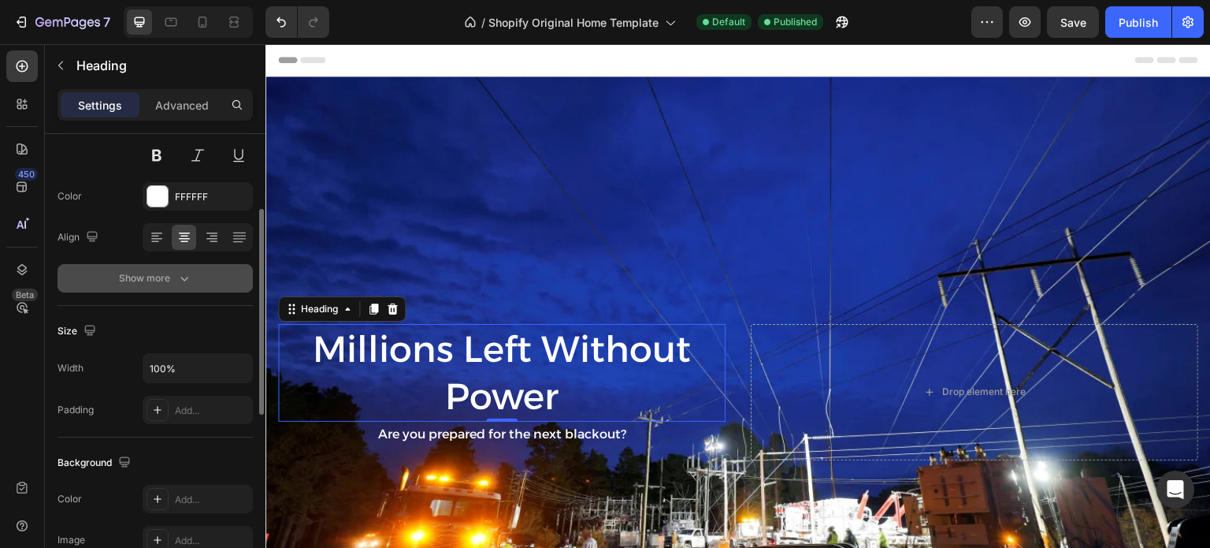
click at [176, 288] on button "Show more" at bounding box center [155, 278] width 195 height 28
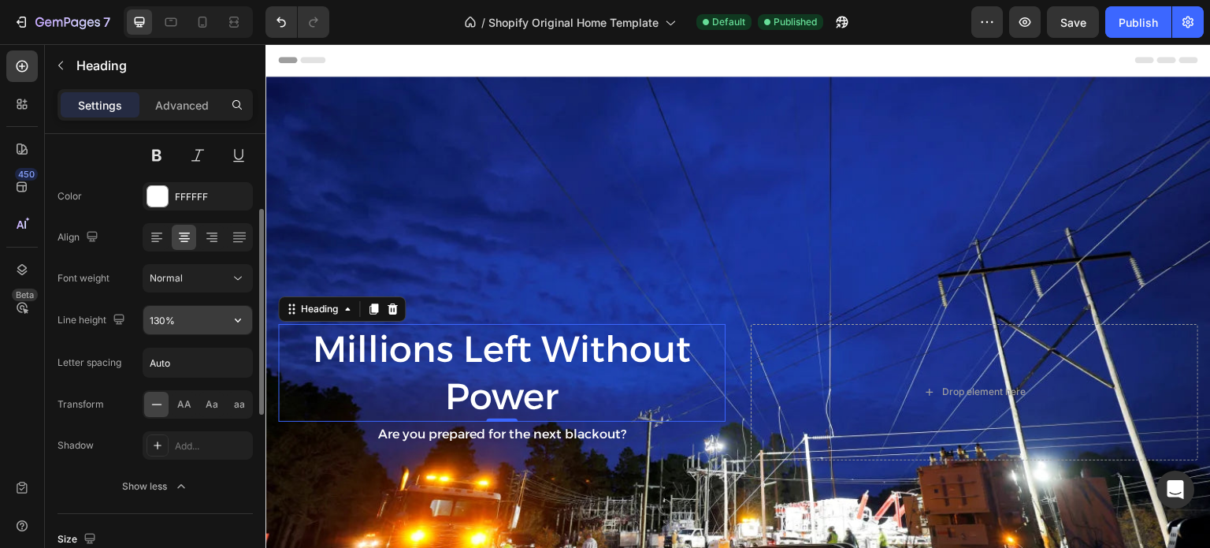
click at [199, 317] on input "130%" at bounding box center [197, 320] width 109 height 28
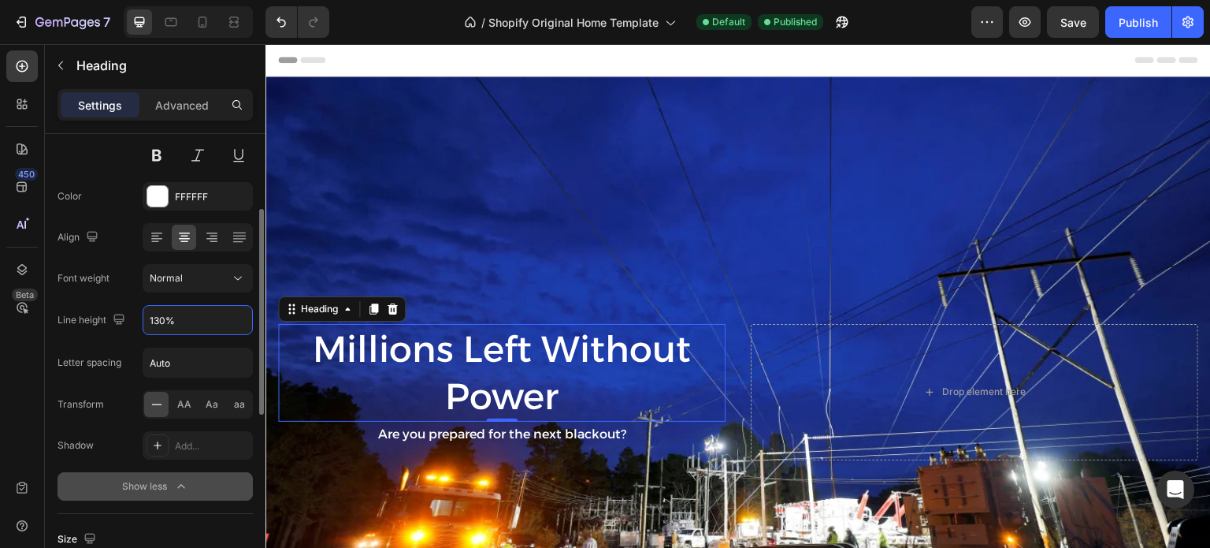
click at [162, 481] on div "Show less" at bounding box center [155, 486] width 67 height 16
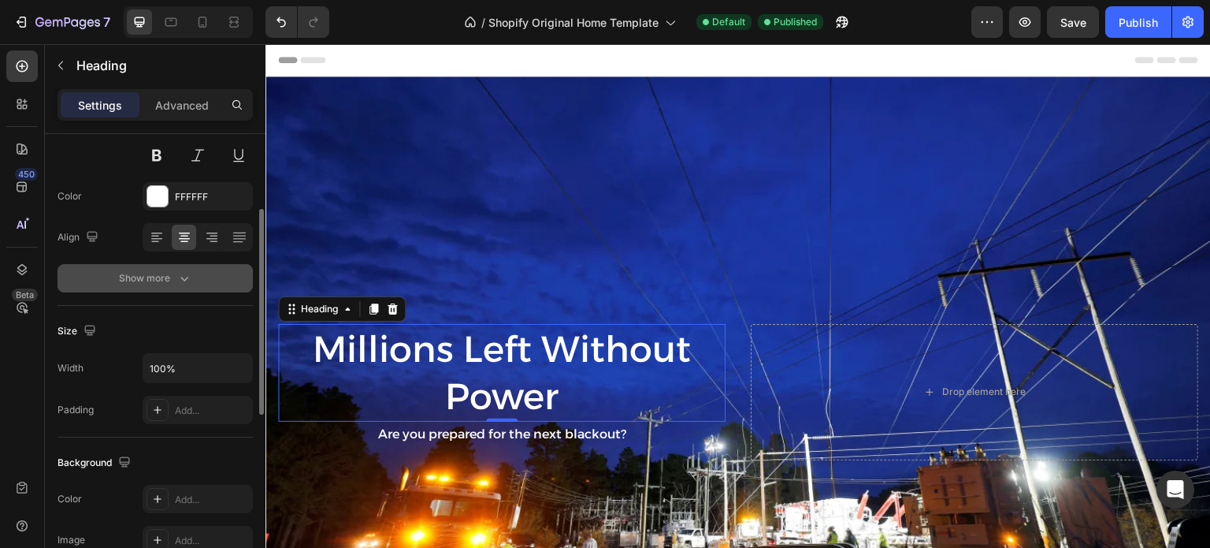
click at [199, 280] on button "Show more" at bounding box center [155, 278] width 195 height 28
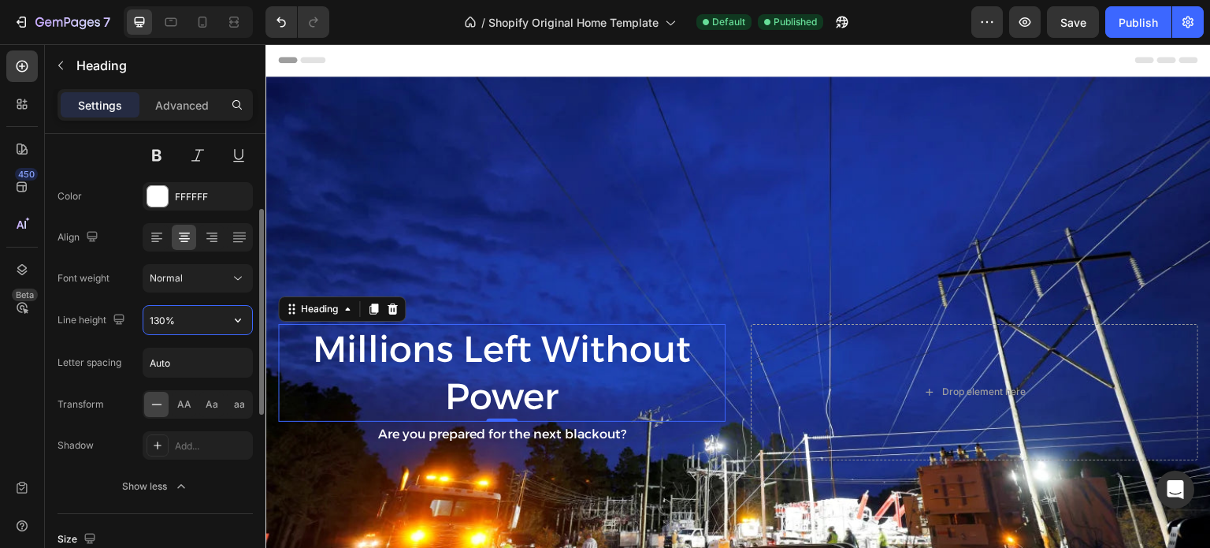
click at [180, 320] on input "130%" at bounding box center [197, 320] width 109 height 28
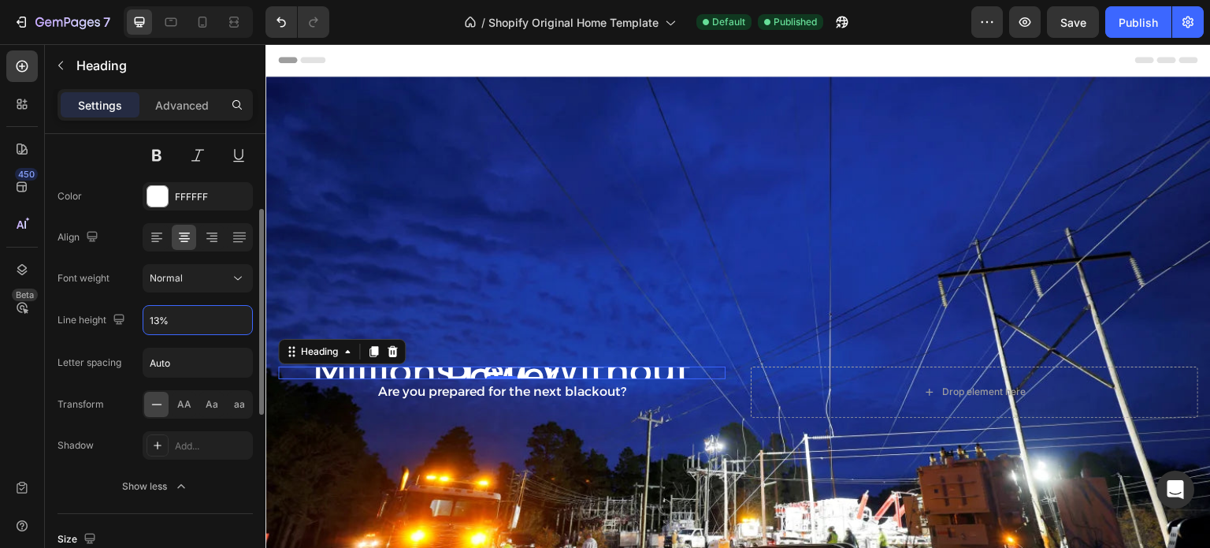
type input "130%"
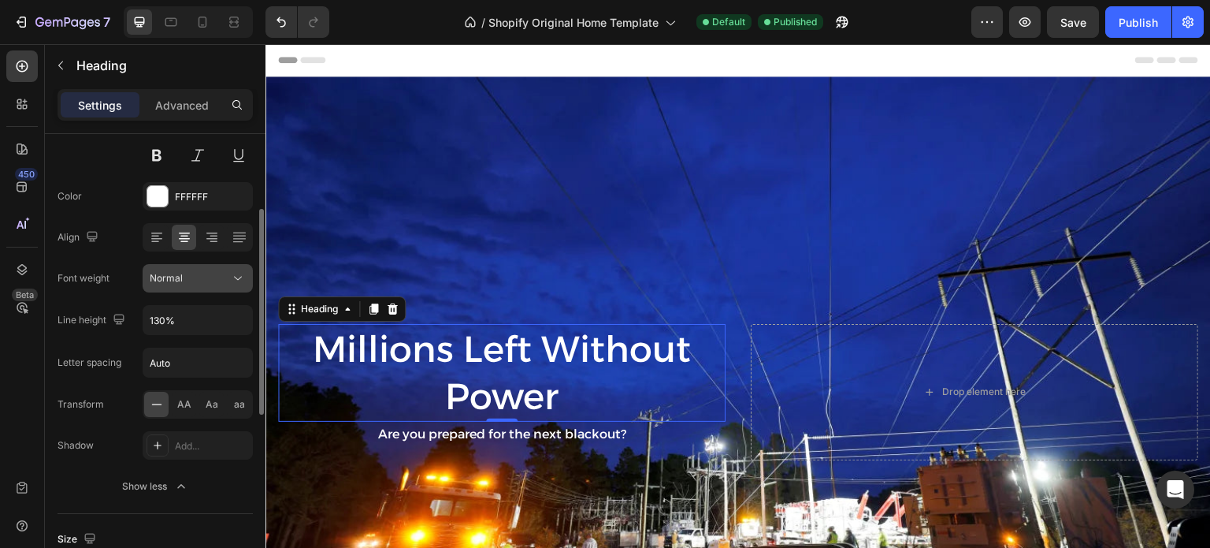
click at [174, 276] on span "Normal" at bounding box center [166, 278] width 33 height 12
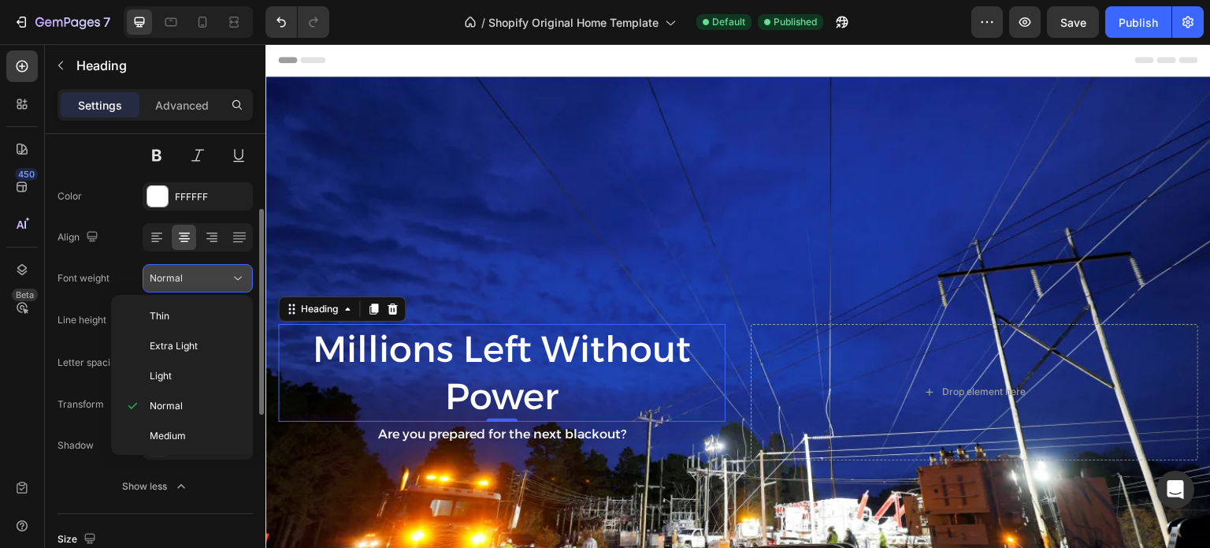
click at [183, 276] on div "Normal" at bounding box center [190, 278] width 80 height 14
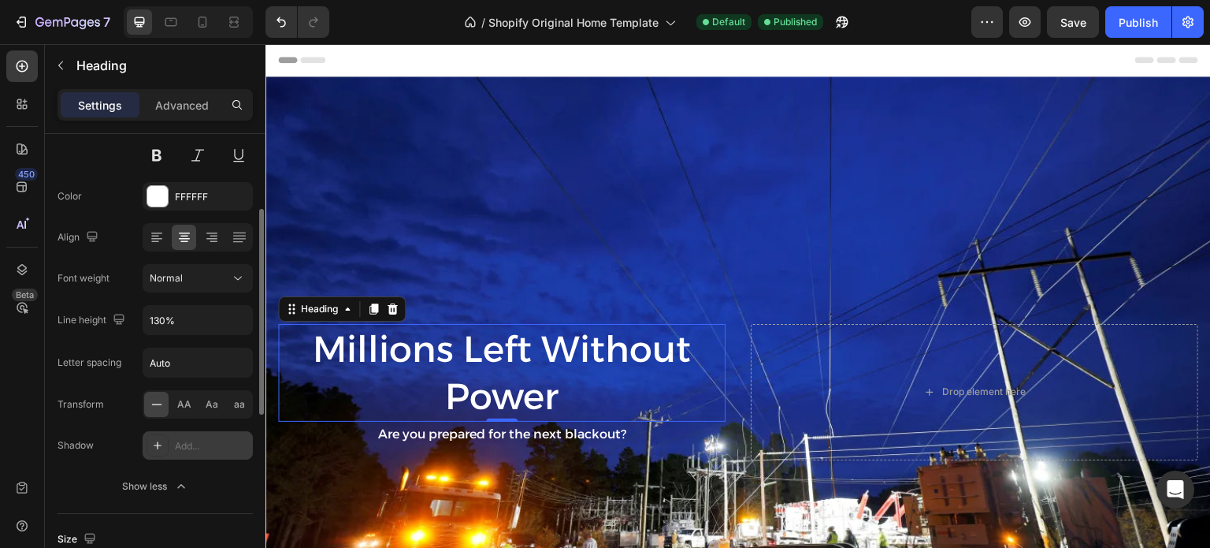
click at [154, 441] on icon at bounding box center [157, 445] width 13 height 13
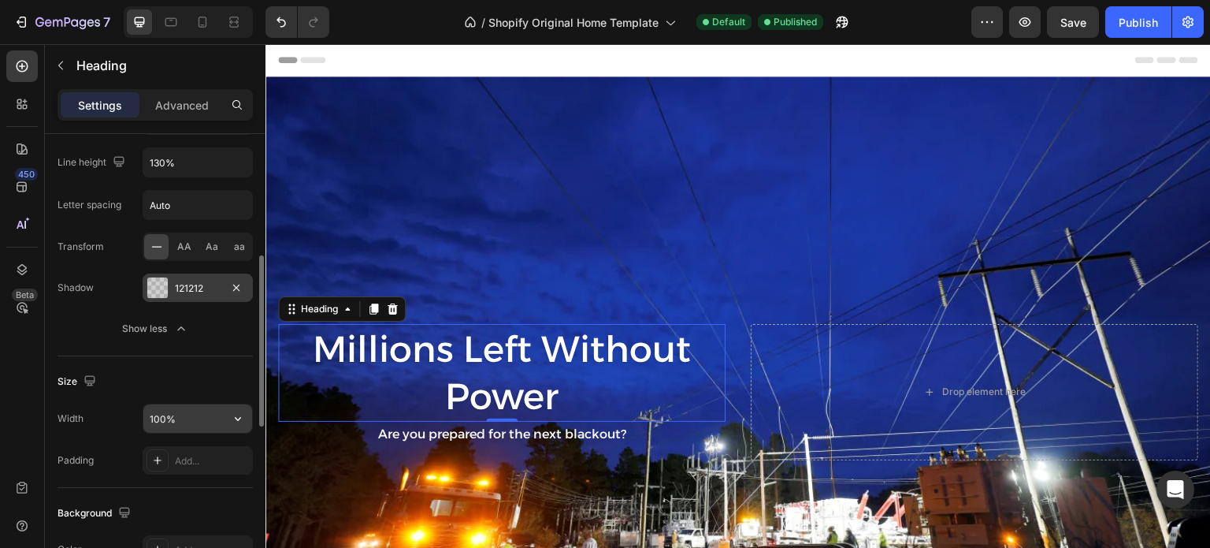
scroll to position [483, 0]
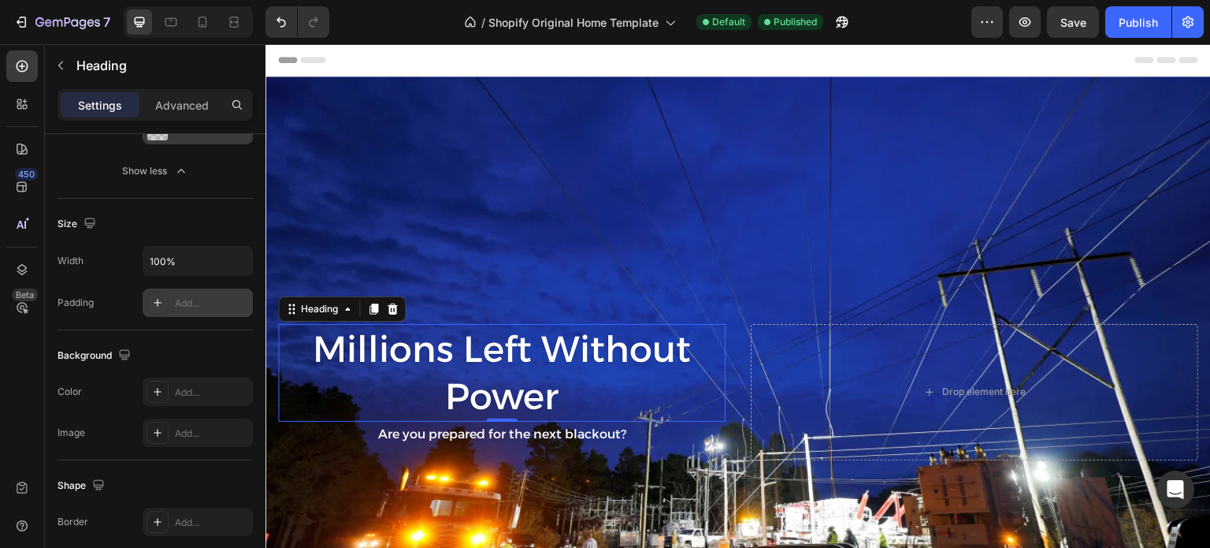
click at [160, 300] on icon at bounding box center [158, 303] width 8 height 8
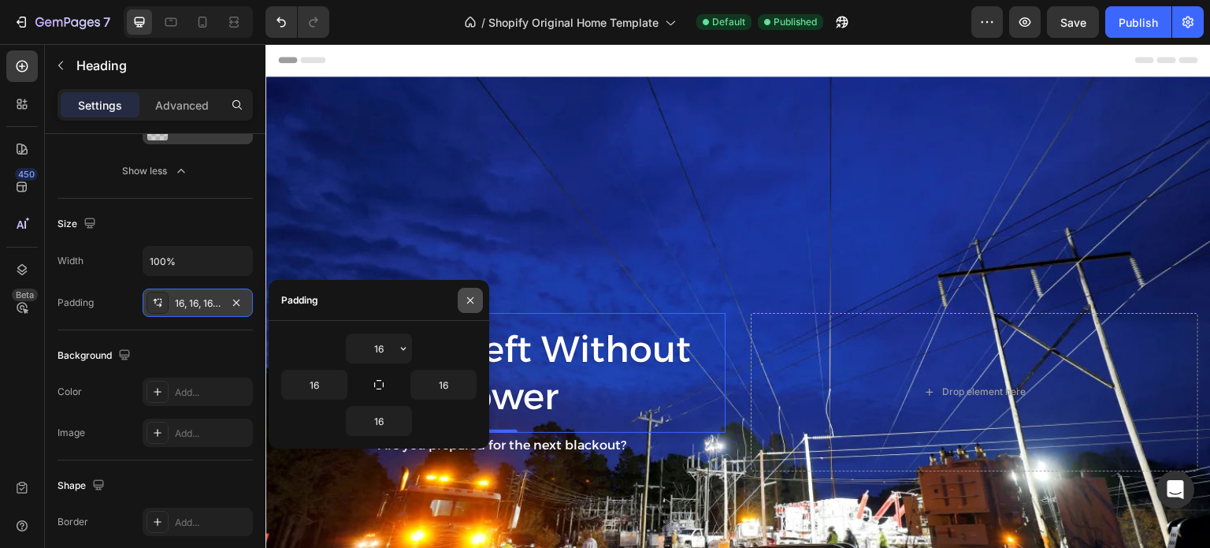
click at [466, 295] on icon "button" at bounding box center [470, 300] width 13 height 13
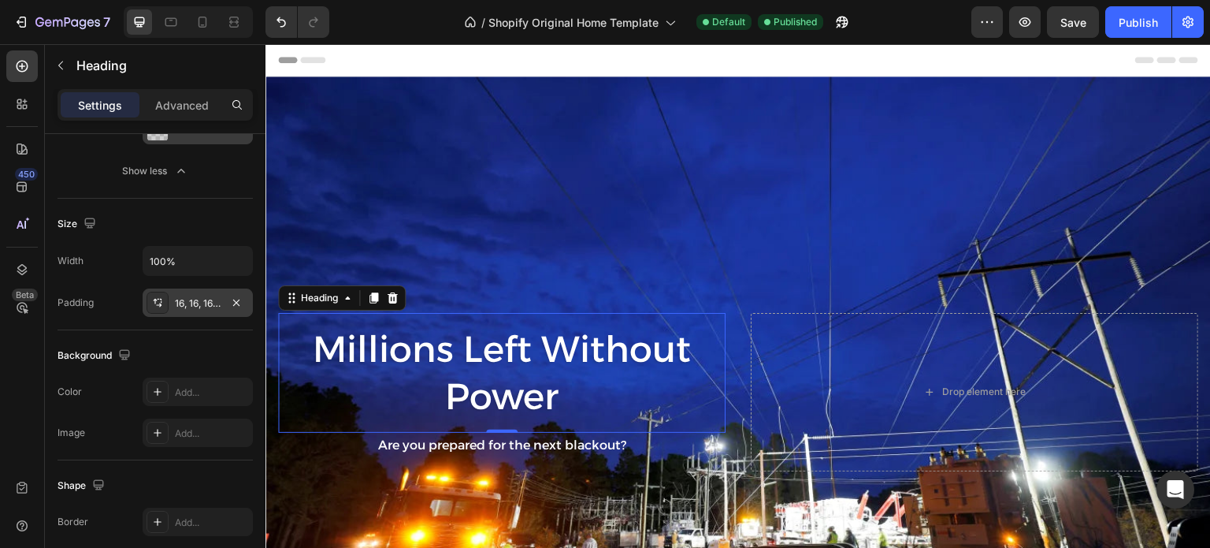
click at [217, 296] on div "16, 16, 16, 16" at bounding box center [198, 303] width 46 height 14
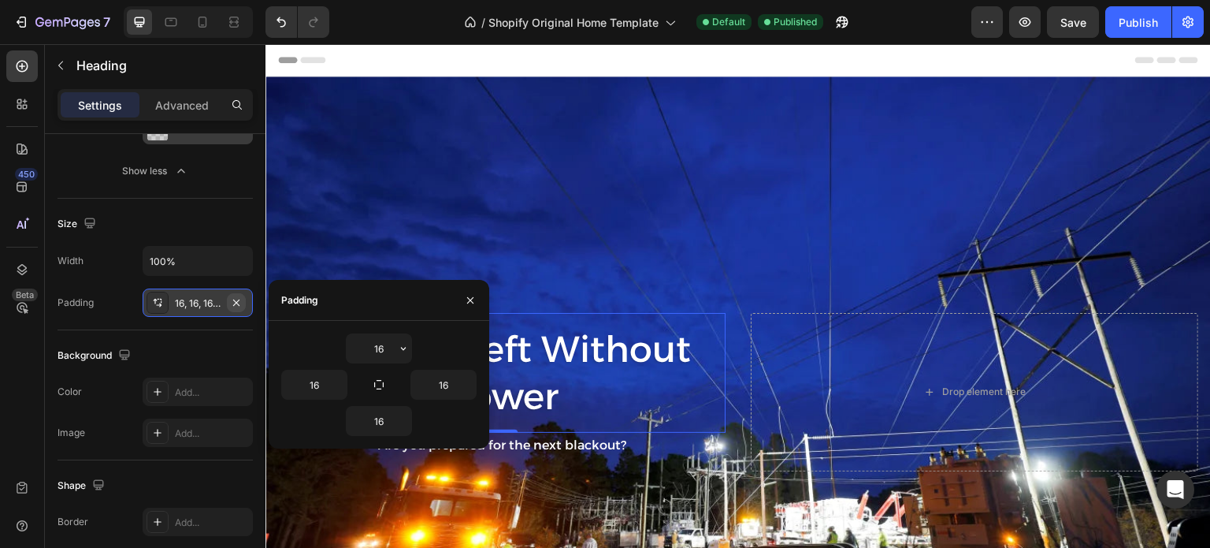
click at [236, 296] on icon "button" at bounding box center [236, 302] width 13 height 13
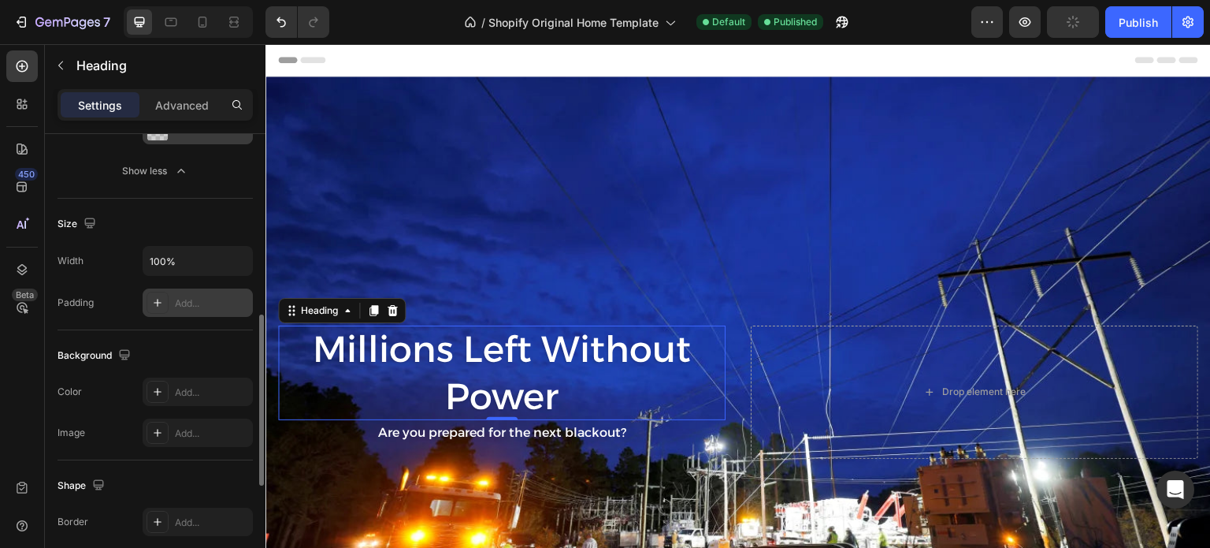
click at [200, 348] on div "Background" at bounding box center [155, 355] width 195 height 25
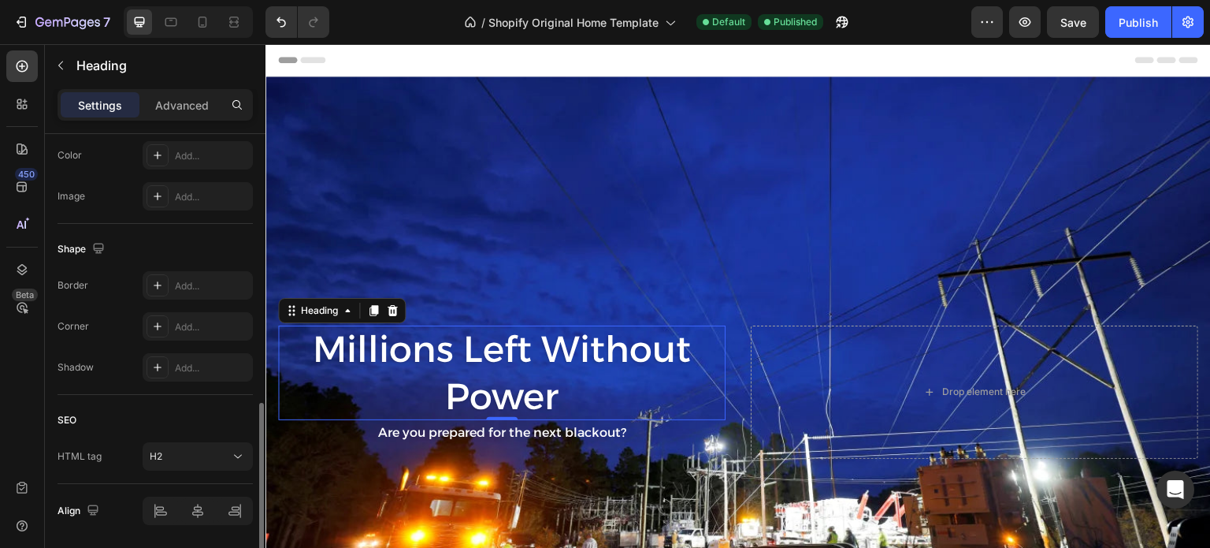
scroll to position [769, 0]
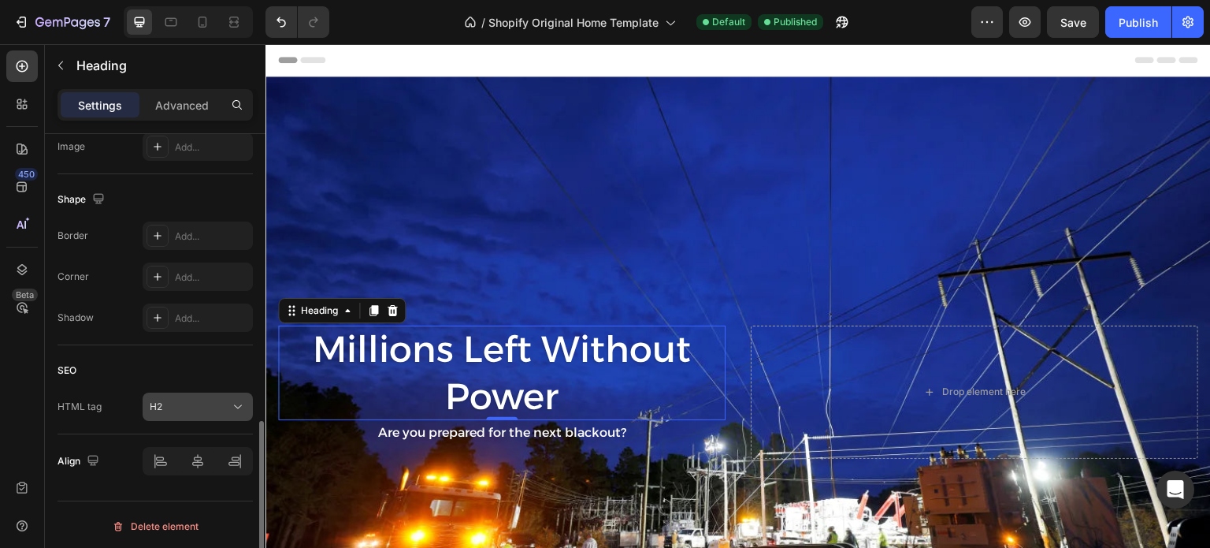
click at [203, 403] on div "H2" at bounding box center [190, 406] width 80 height 14
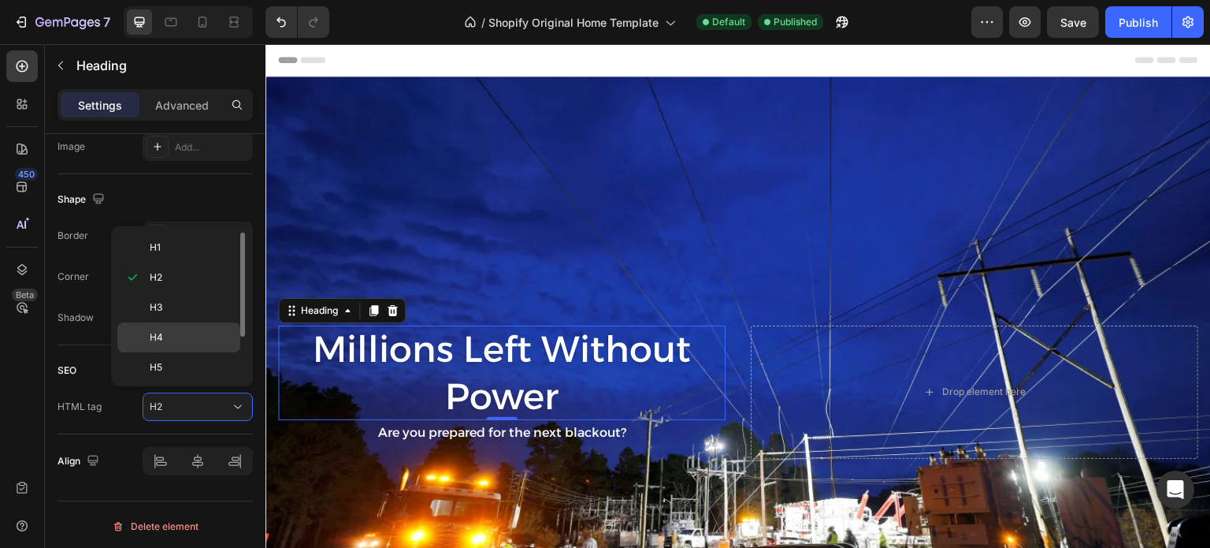
click at [158, 352] on div "H4" at bounding box center [178, 367] width 123 height 30
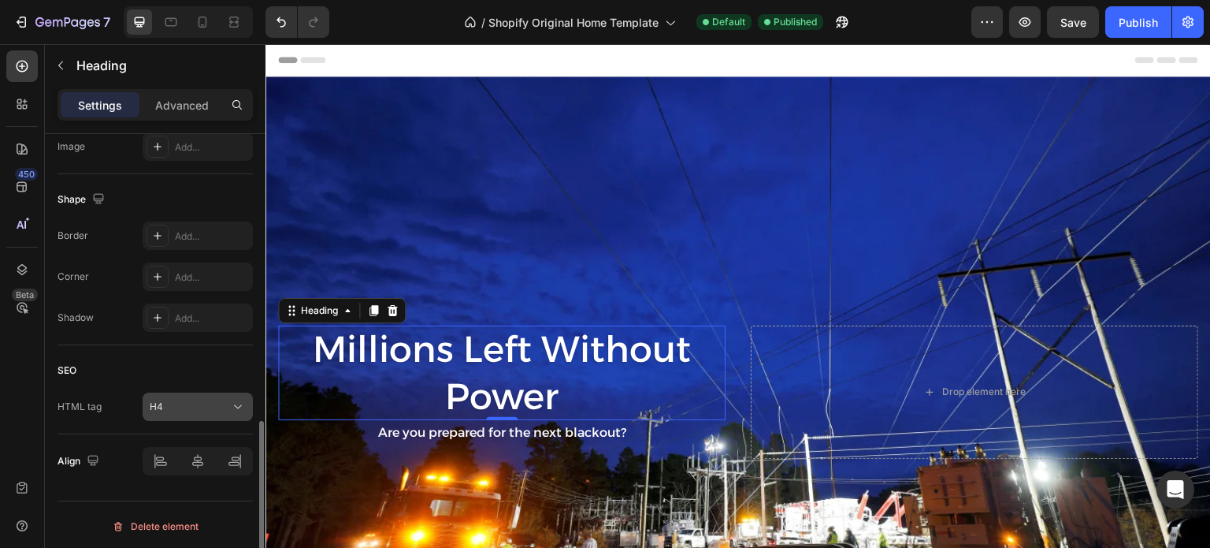
click at [202, 403] on div "H4" at bounding box center [190, 406] width 80 height 14
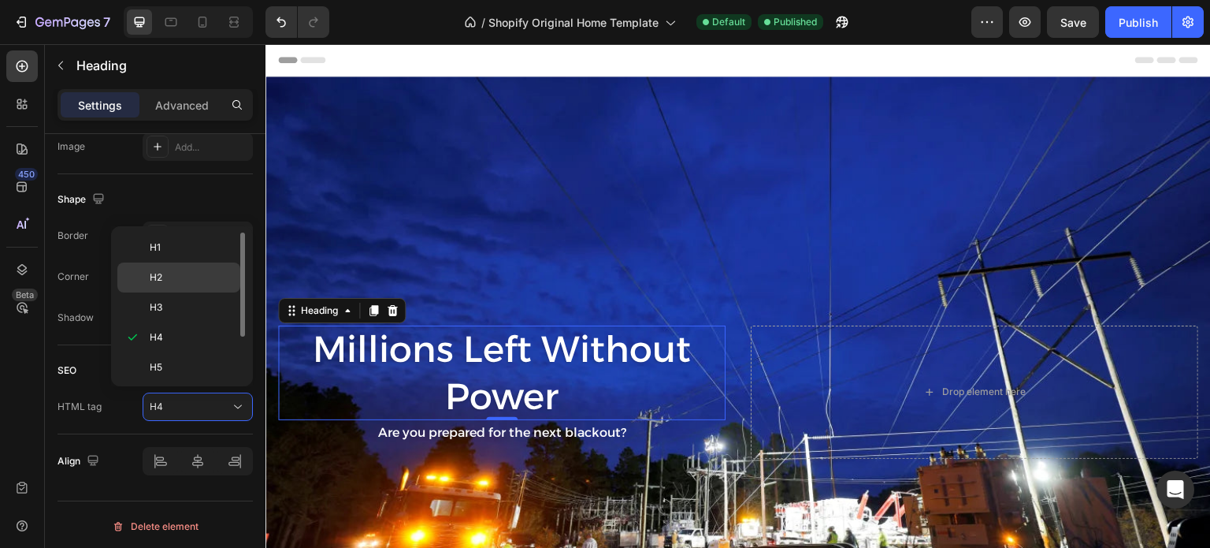
click at [164, 292] on div "H2" at bounding box center [178, 307] width 123 height 30
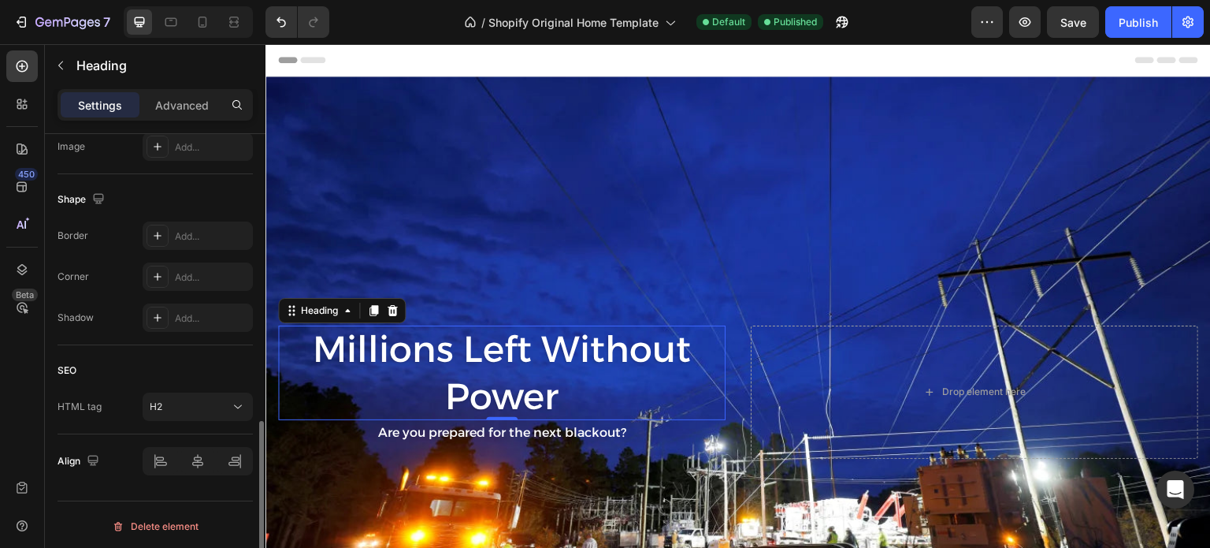
click at [114, 363] on div "SEO" at bounding box center [155, 370] width 195 height 25
click at [13, 264] on div at bounding box center [22, 270] width 32 height 32
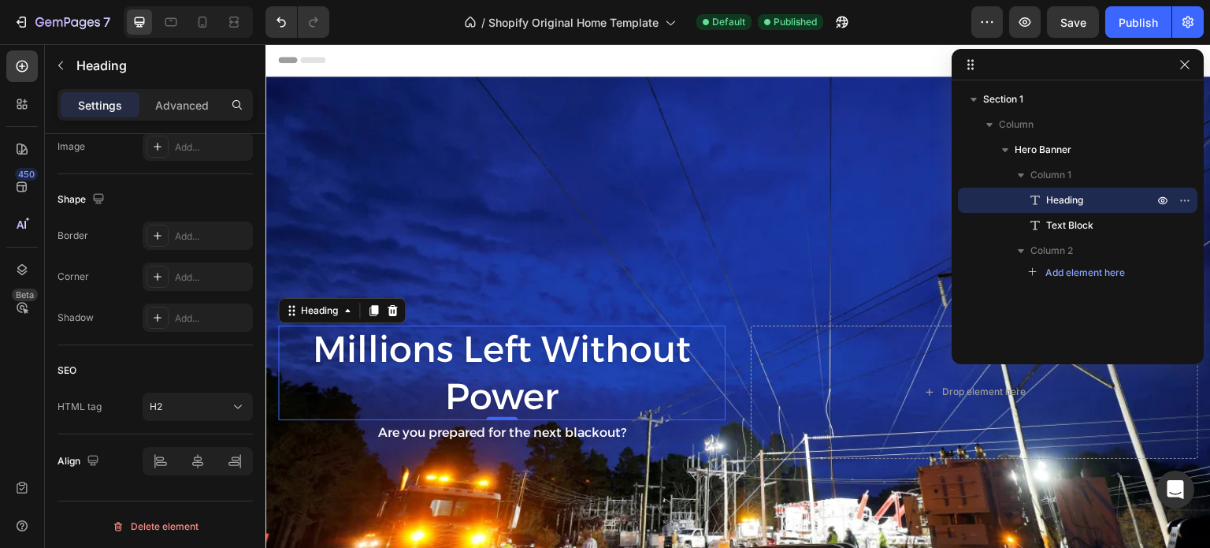
click at [1194, 59] on div at bounding box center [1078, 65] width 252 height 32
drag, startPoint x: 1184, startPoint y: 64, endPoint x: 619, endPoint y: 87, distance: 565.4
click at [1184, 64] on icon "button" at bounding box center [1184, 64] width 9 height 9
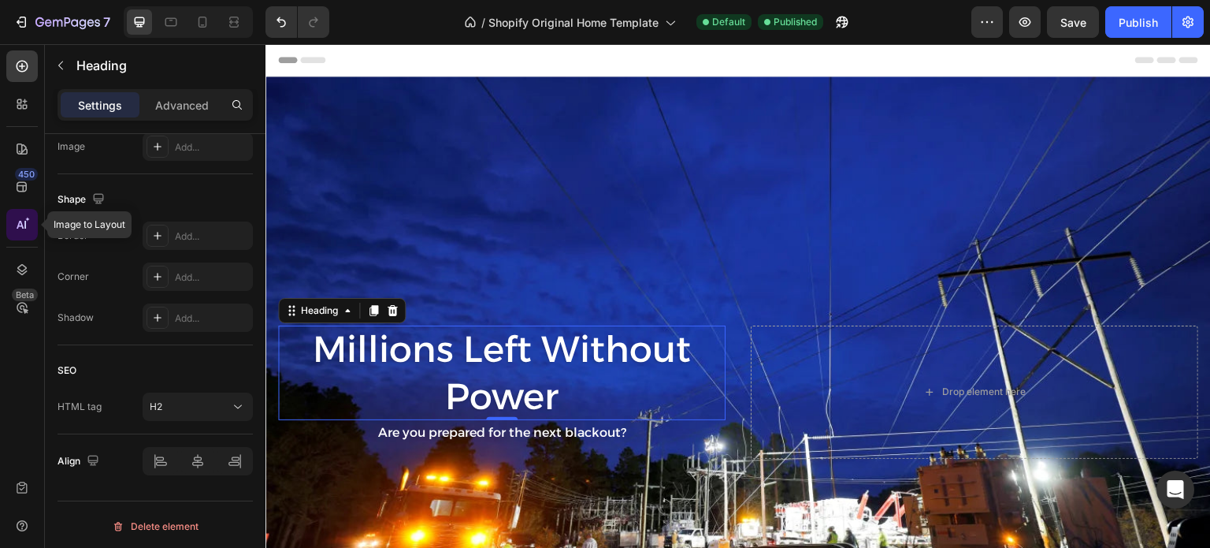
click at [19, 221] on icon at bounding box center [22, 225] width 16 height 16
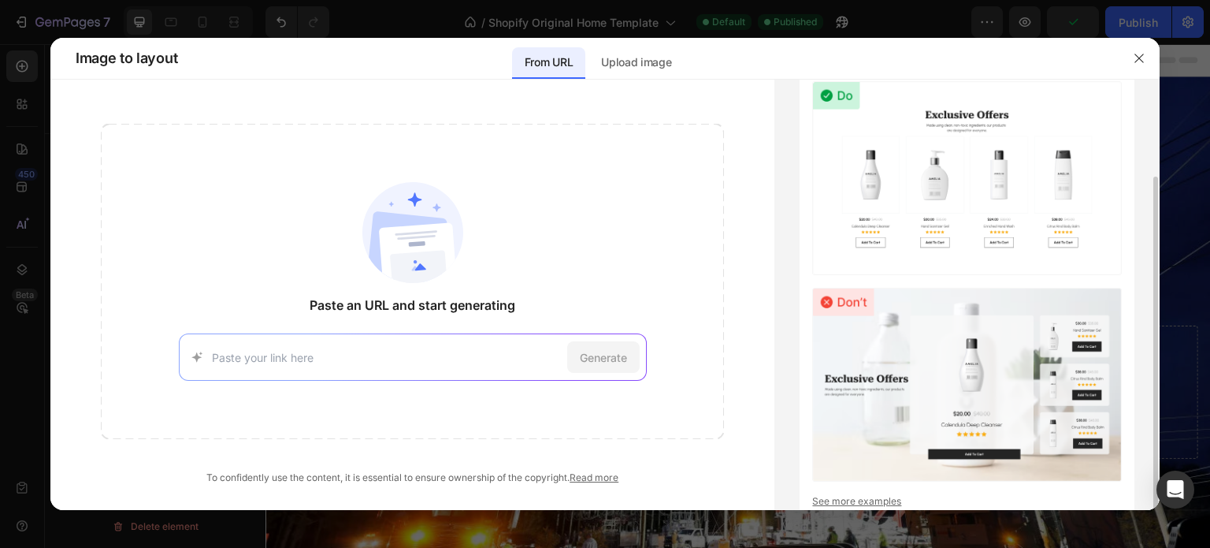
scroll to position [51, 0]
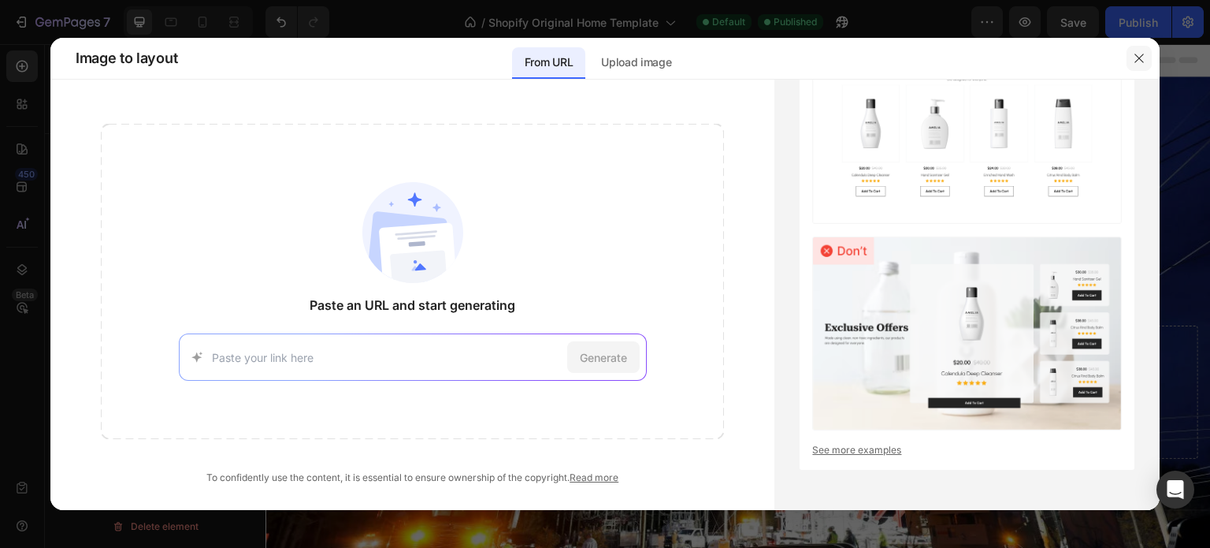
click at [1142, 65] on button "button" at bounding box center [1139, 58] width 25 height 25
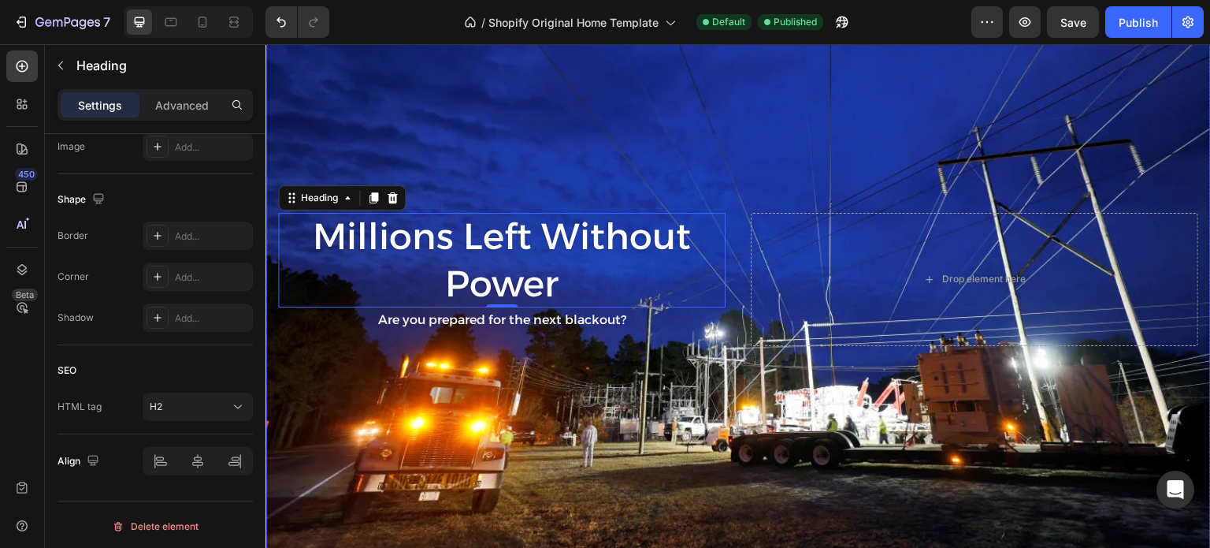
scroll to position [79, 0]
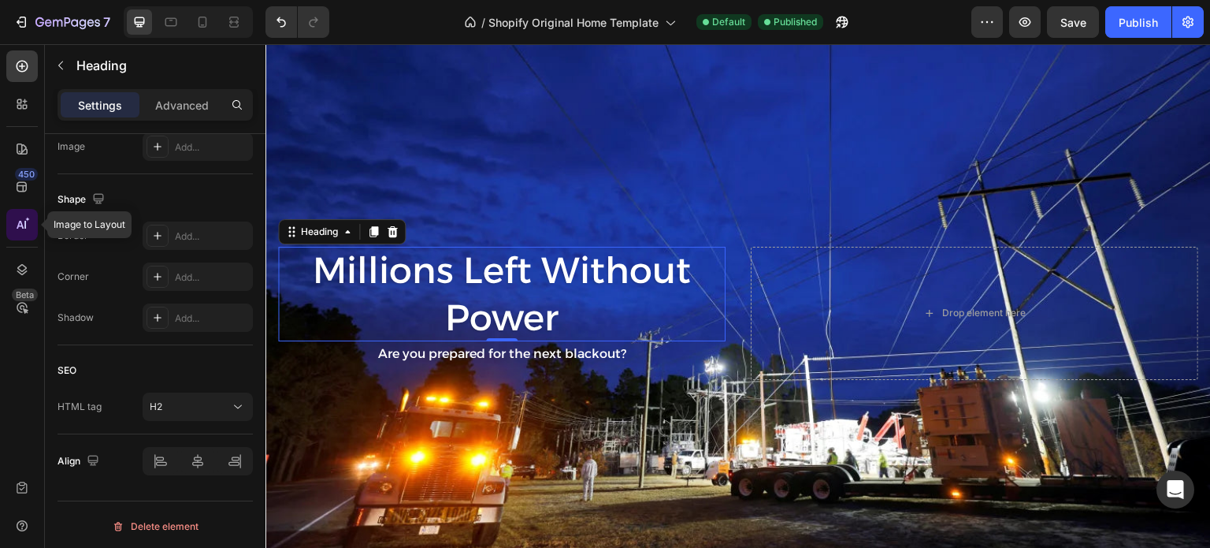
click at [11, 221] on div at bounding box center [22, 225] width 32 height 32
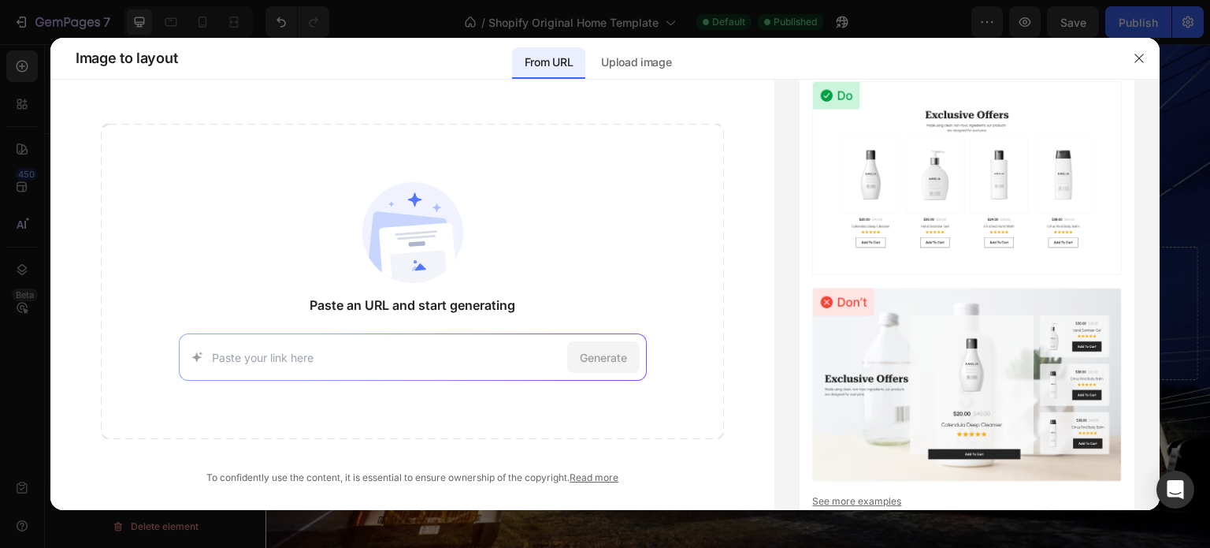
click at [408, 358] on input at bounding box center [386, 357] width 349 height 17
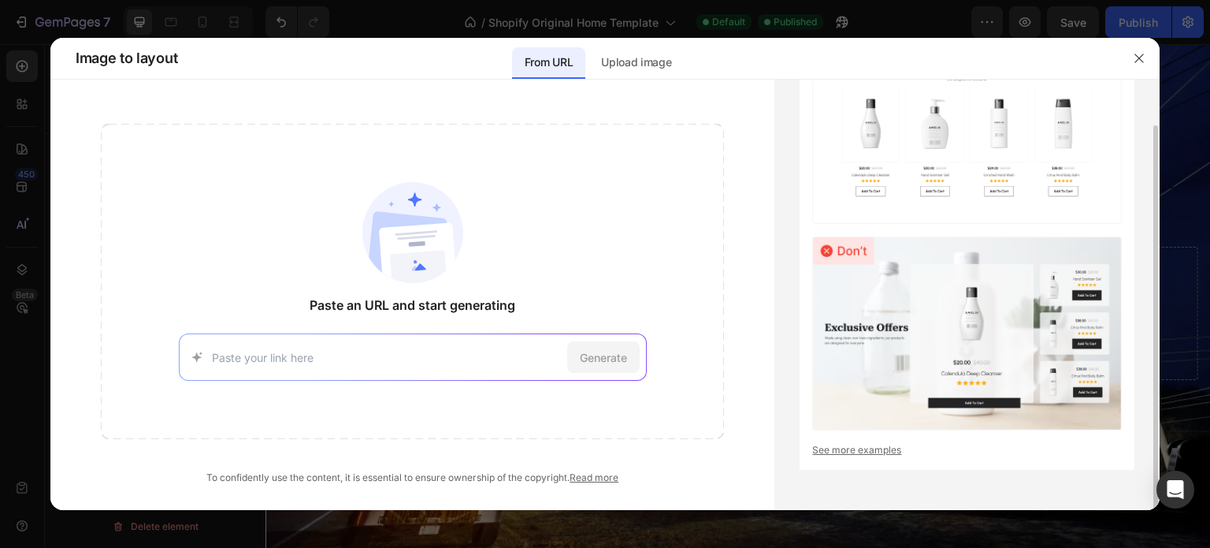
click at [956, 264] on img at bounding box center [967, 333] width 310 height 194
click at [918, 149] on img at bounding box center [967, 127] width 310 height 194
click at [915, 338] on img at bounding box center [967, 333] width 310 height 194
click at [473, 364] on input at bounding box center [386, 357] width 349 height 17
click at [638, 68] on p "Upload image" at bounding box center [636, 62] width 70 height 19
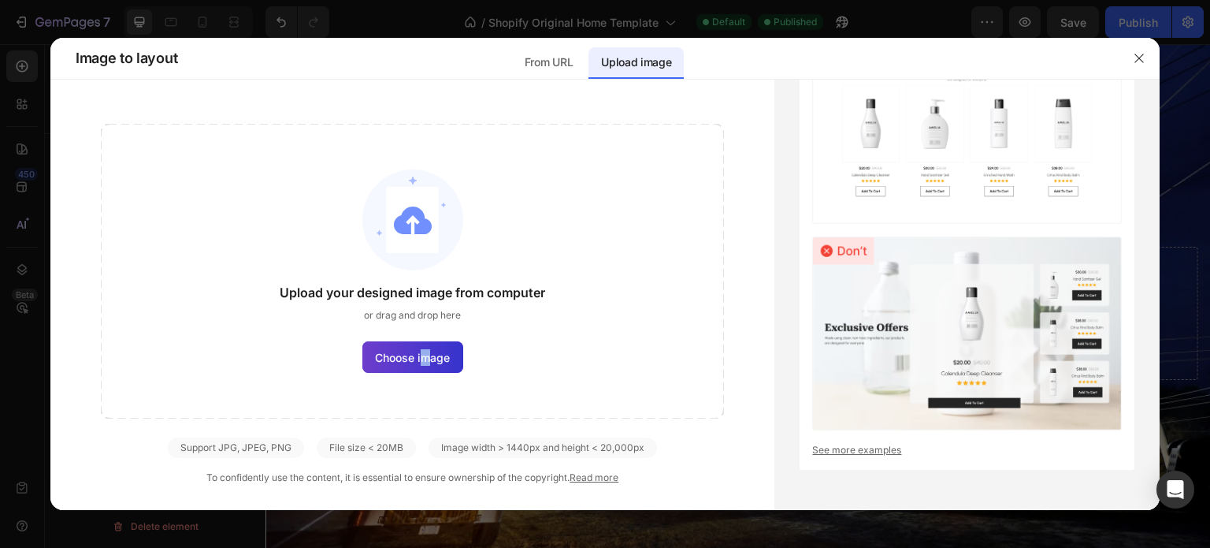
click at [426, 358] on span "Choose image" at bounding box center [412, 357] width 75 height 17
click at [419, 359] on span "Choose image" at bounding box center [412, 357] width 75 height 17
click at [0, 0] on input "Choose image" at bounding box center [0, 0] width 0 height 0
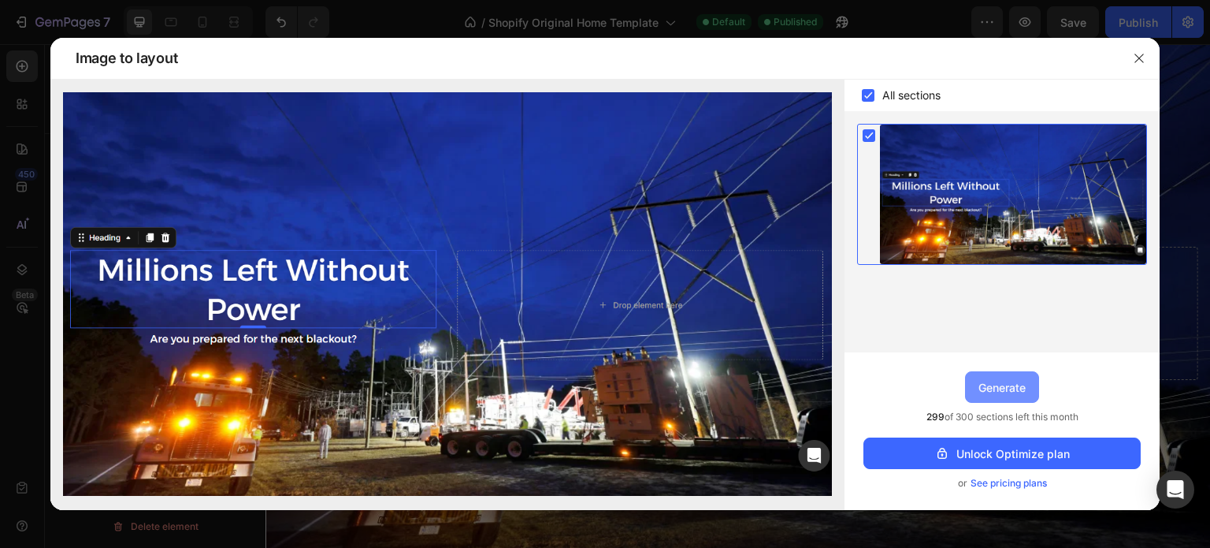
click at [999, 390] on div "Generate" at bounding box center [1001, 387] width 47 height 17
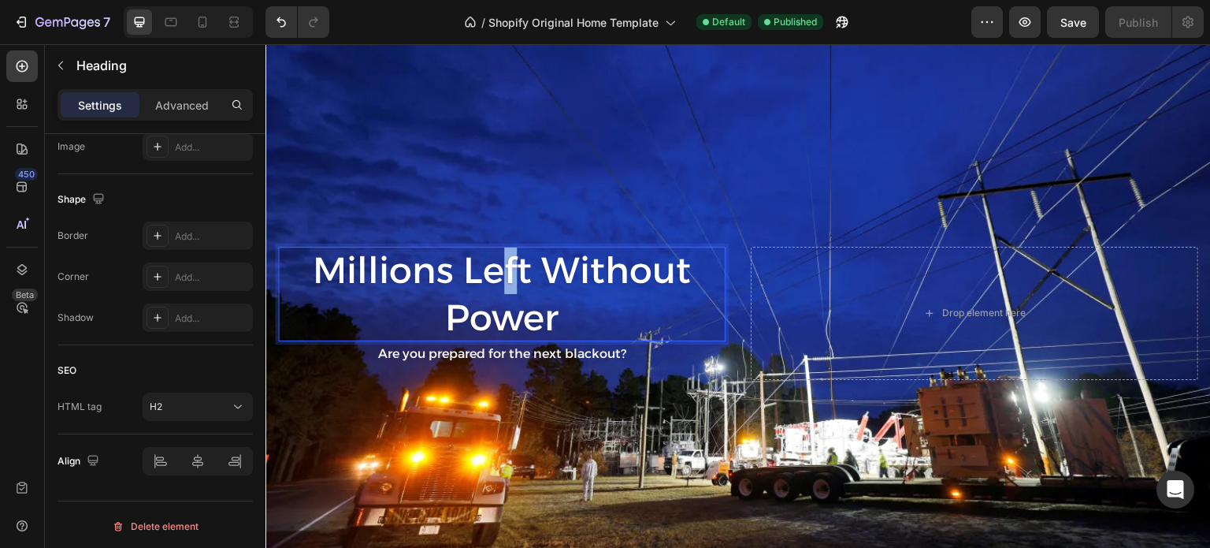
scroll to position [32, 0]
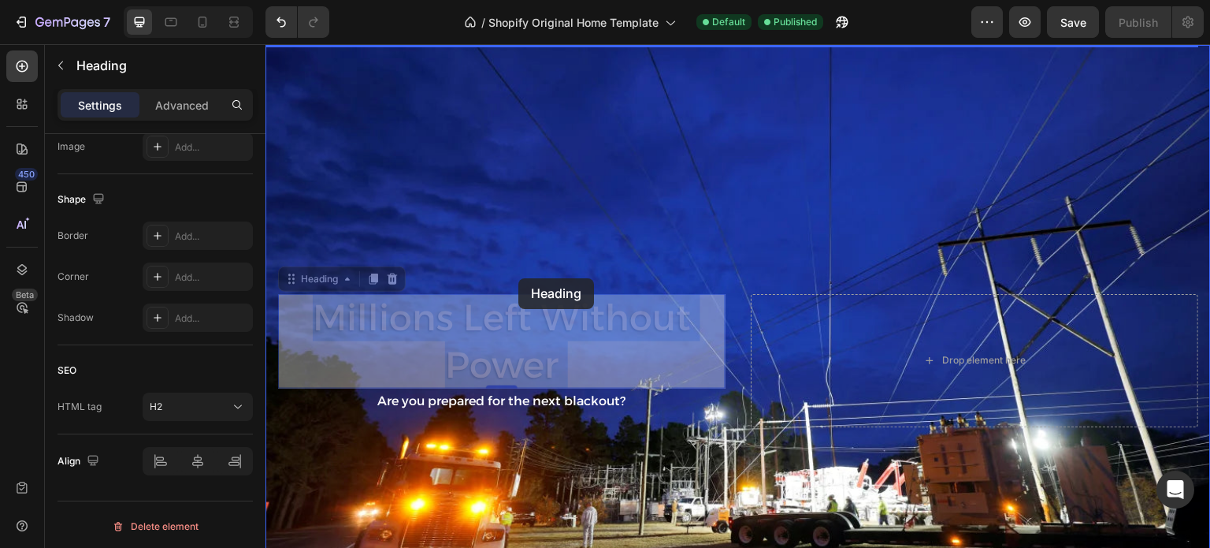
drag, startPoint x: 507, startPoint y: 247, endPoint x: 532, endPoint y: 357, distance: 113.1
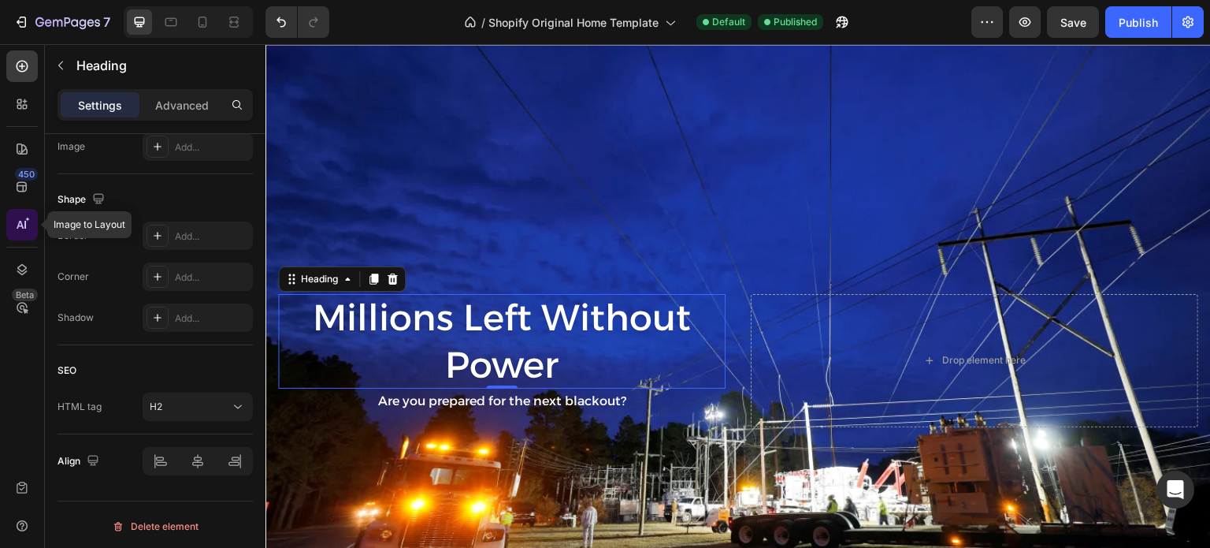
click at [9, 224] on div at bounding box center [22, 225] width 32 height 32
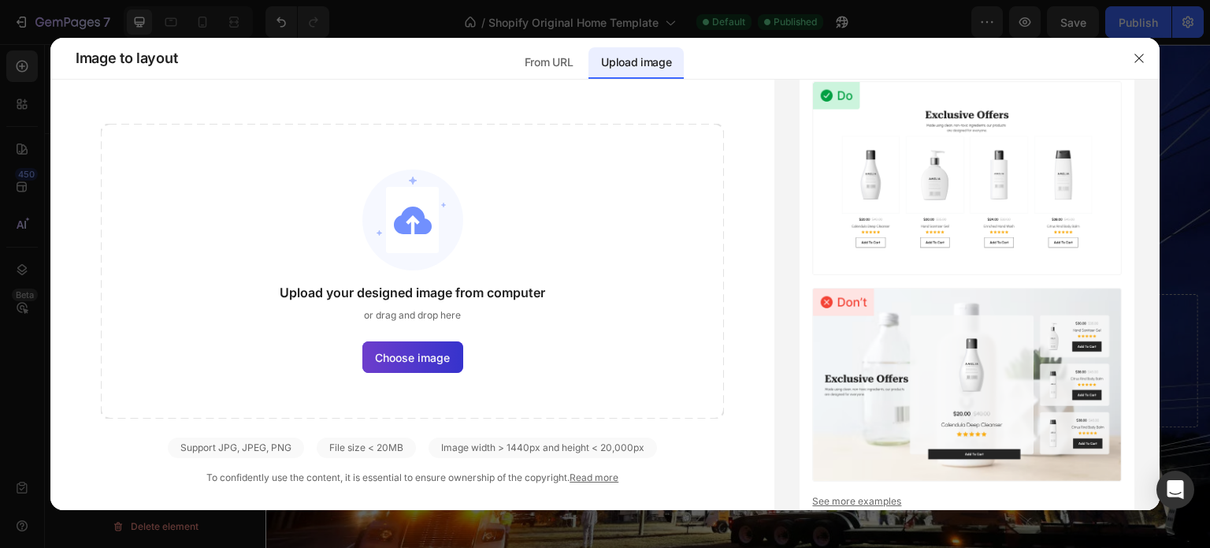
click at [396, 353] on span "Choose image" at bounding box center [412, 357] width 75 height 17
click at [0, 0] on input "Choose image" at bounding box center [0, 0] width 0 height 0
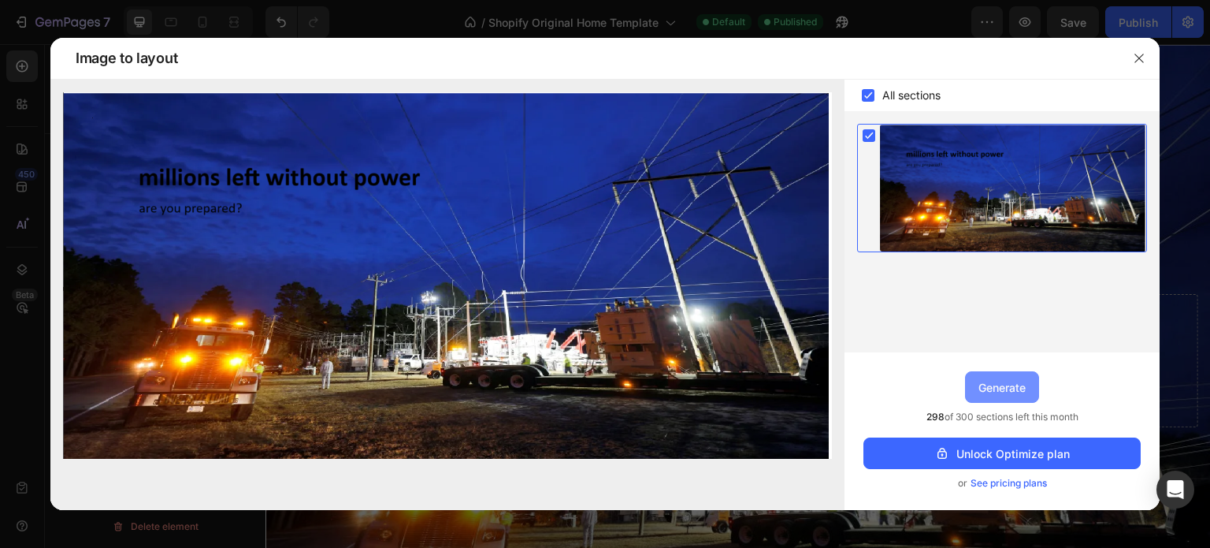
click at [1008, 390] on div "Generate" at bounding box center [1001, 387] width 47 height 17
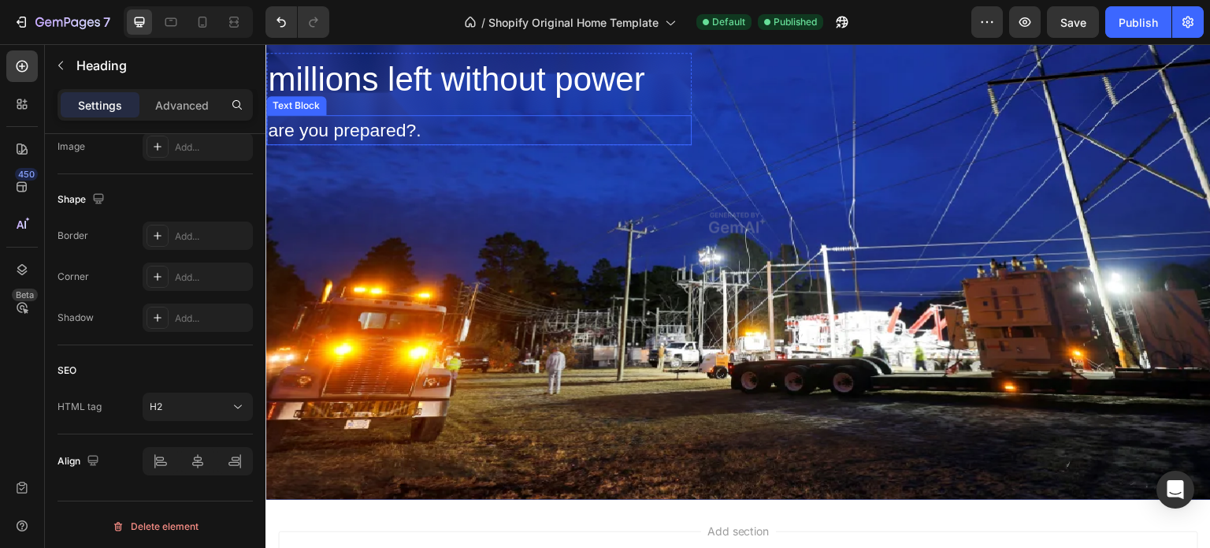
scroll to position [1264, 0]
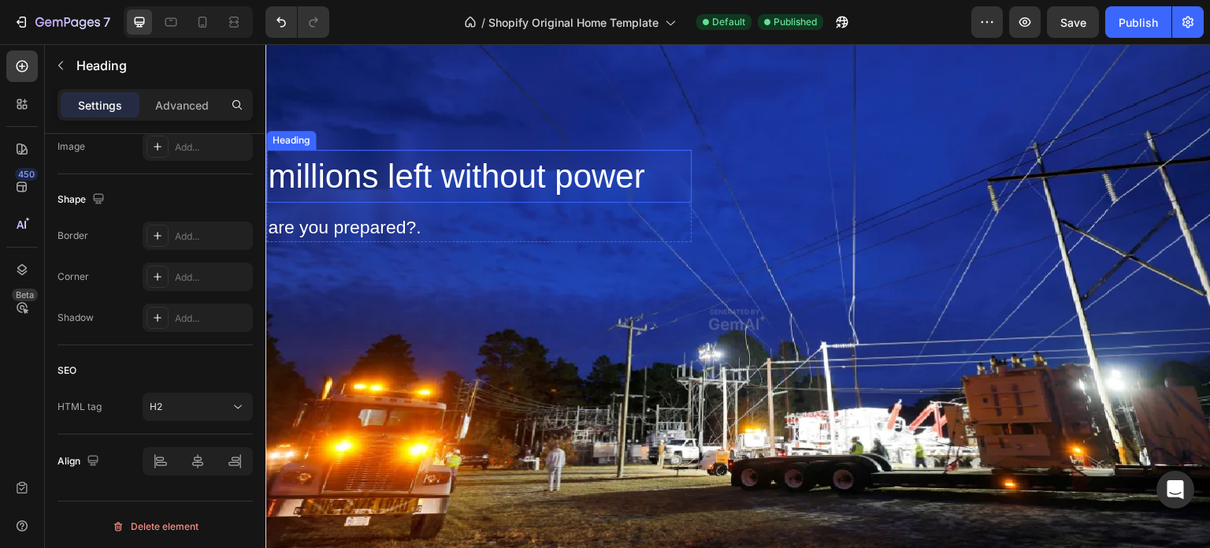
click at [415, 158] on h2 "millions left without power" at bounding box center [478, 176] width 425 height 53
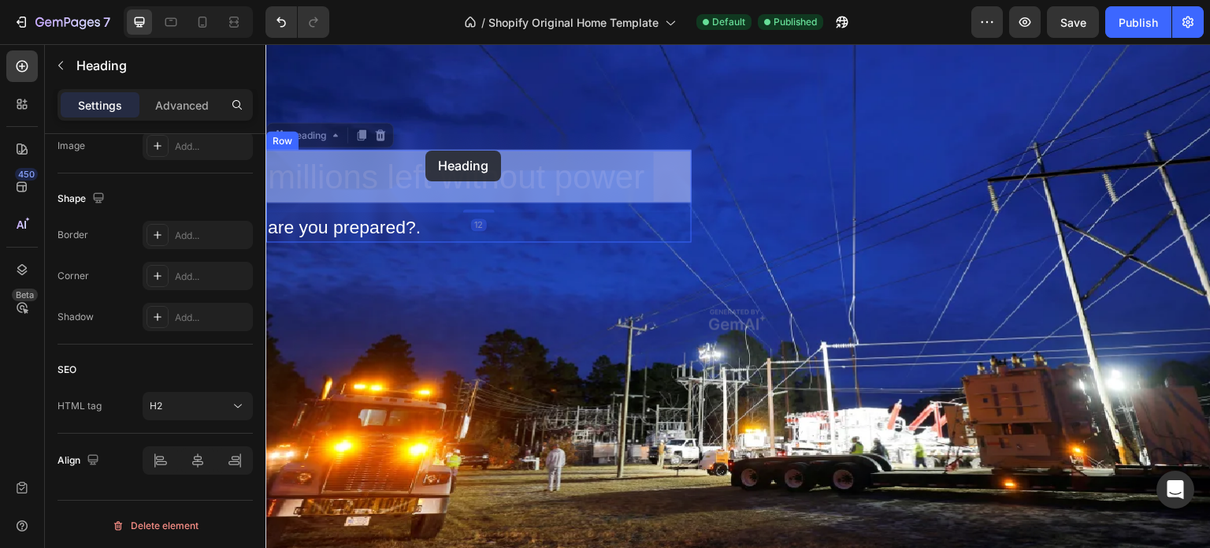
drag, startPoint x: 416, startPoint y: 148, endPoint x: 425, endPoint y: 150, distance: 9.7
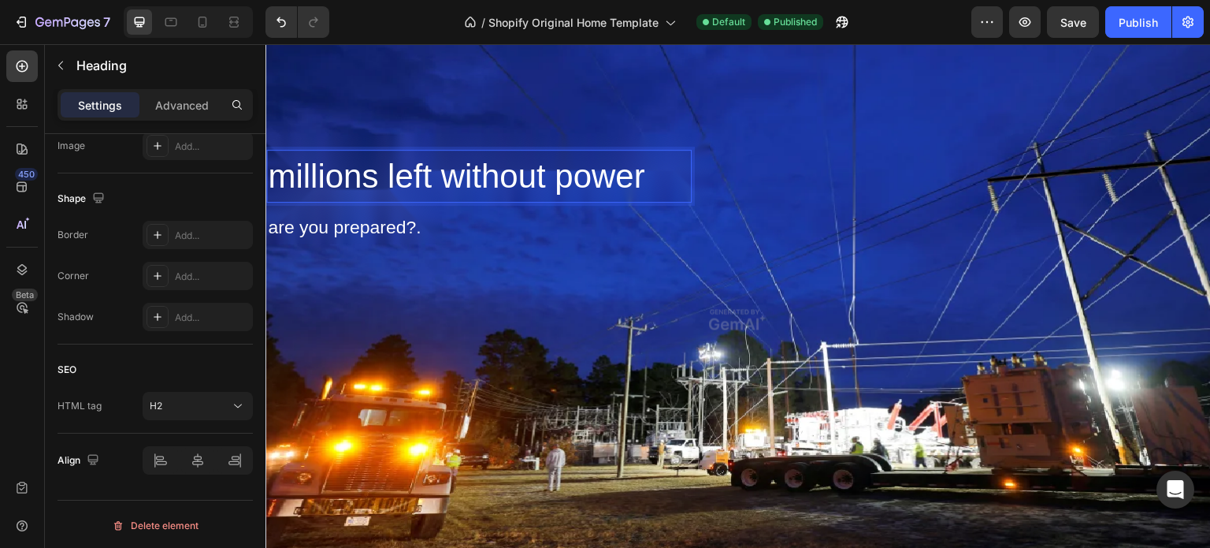
click at [480, 193] on p "millions left without power" at bounding box center [479, 176] width 422 height 50
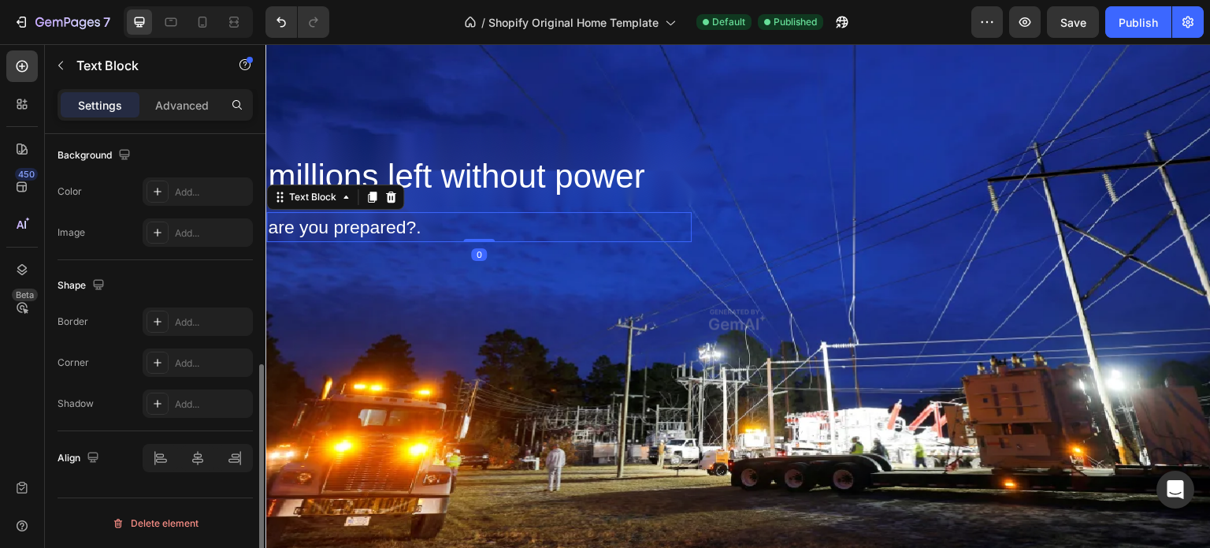
scroll to position [0, 0]
click at [463, 213] on div "are you prepared?." at bounding box center [478, 227] width 425 height 31
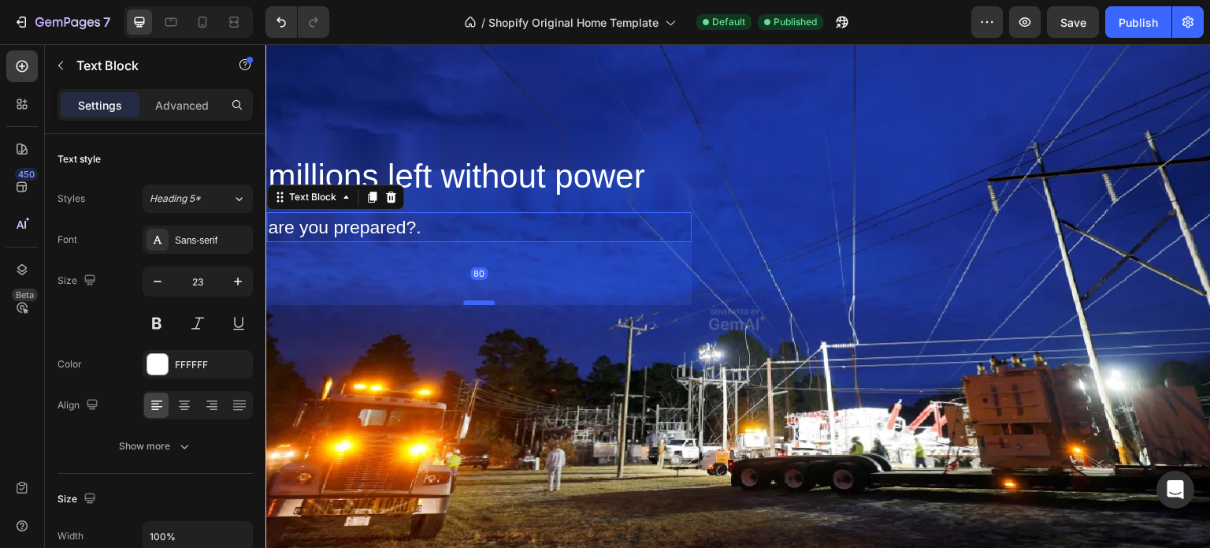
drag, startPoint x: 480, startPoint y: 239, endPoint x: 471, endPoint y: 299, distance: 59.7
click at [470, 301] on div at bounding box center [479, 302] width 32 height 5
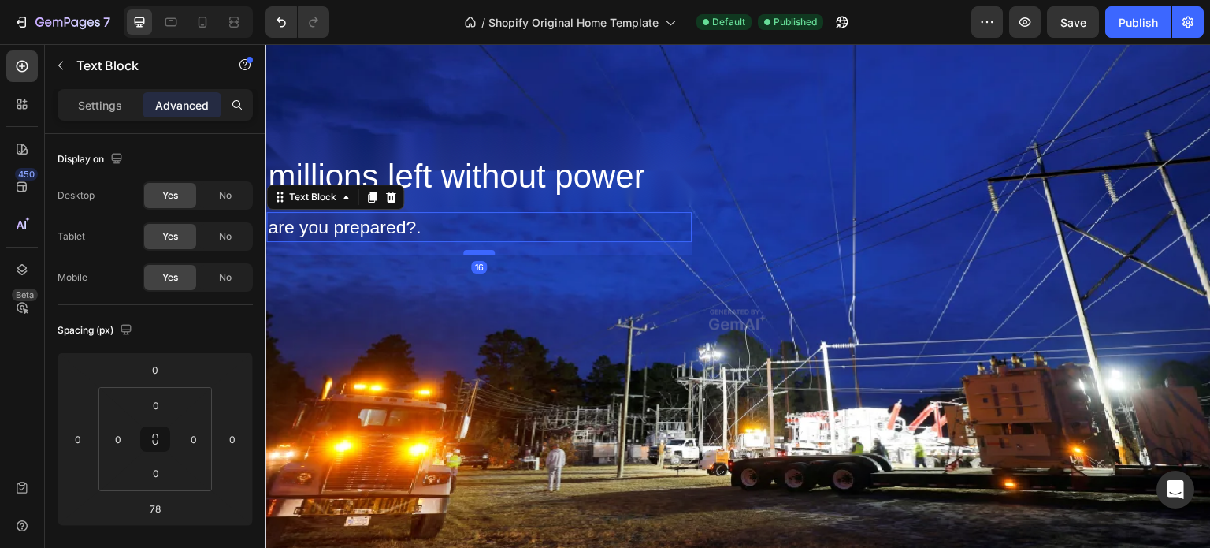
drag, startPoint x: 485, startPoint y: 301, endPoint x: 488, endPoint y: 252, distance: 48.9
click at [488, 252] on div at bounding box center [479, 252] width 32 height 5
type input "16"
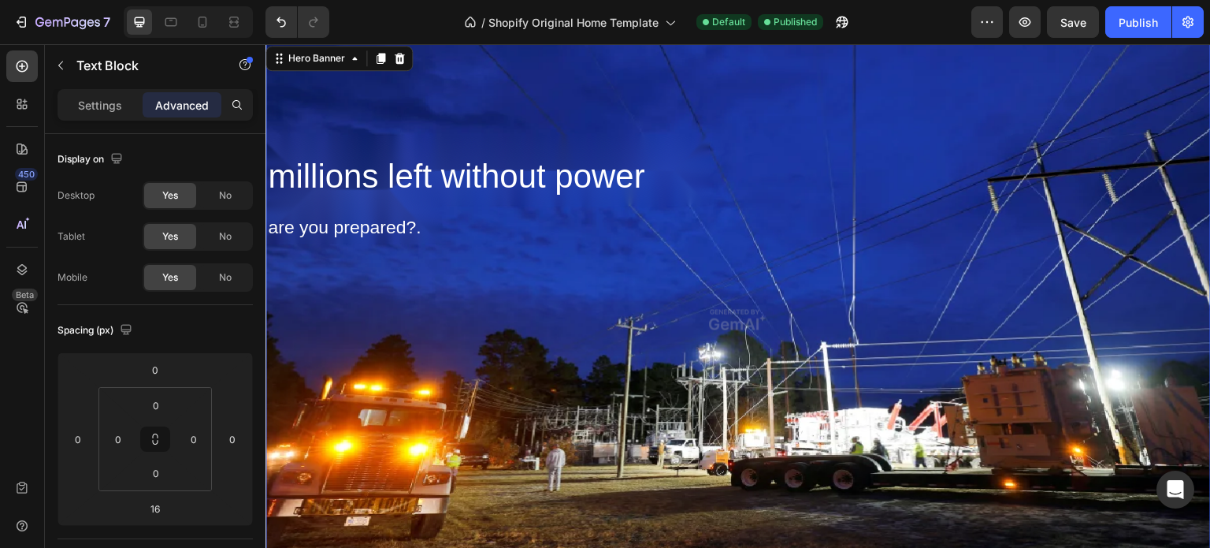
click at [593, 292] on div "Overlay" at bounding box center [737, 320] width 945 height 554
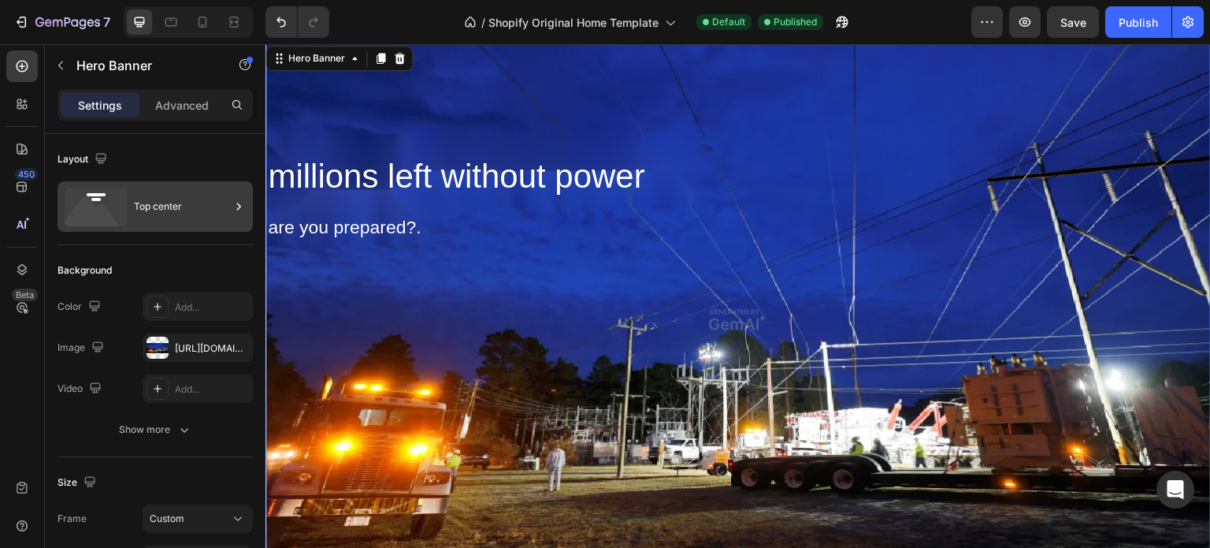
click at [152, 206] on div "Top center" at bounding box center [182, 206] width 96 height 36
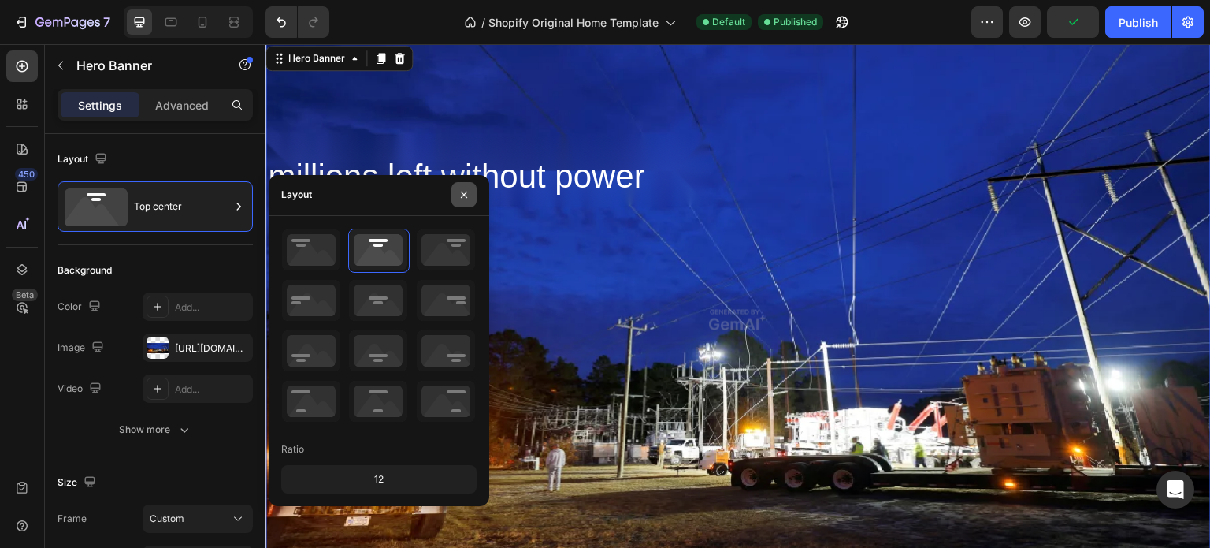
click at [463, 192] on icon "button" at bounding box center [464, 194] width 13 height 13
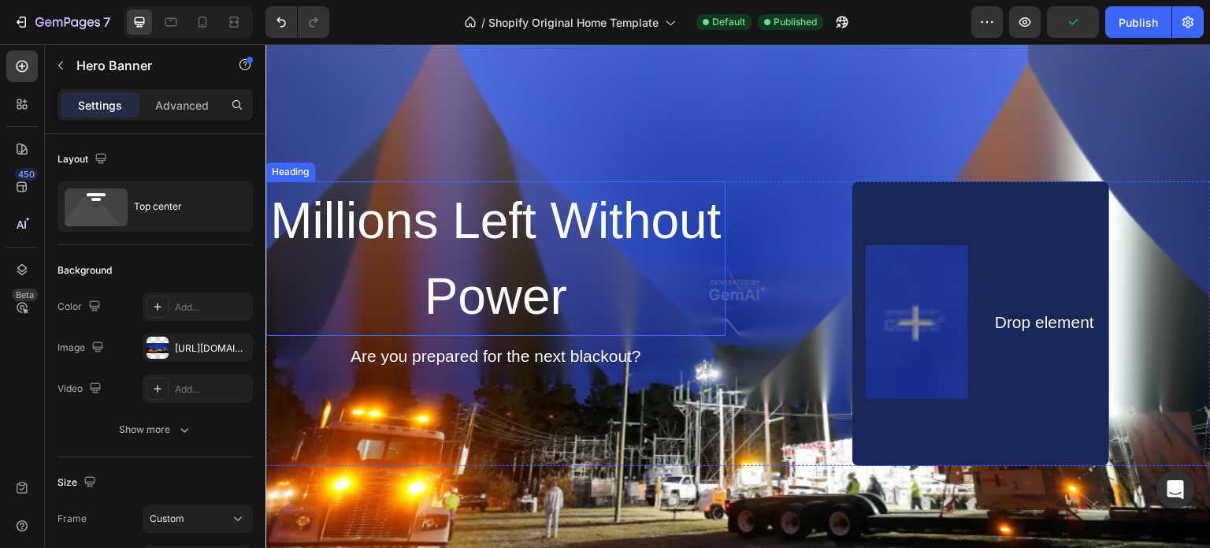
scroll to position [792, 0]
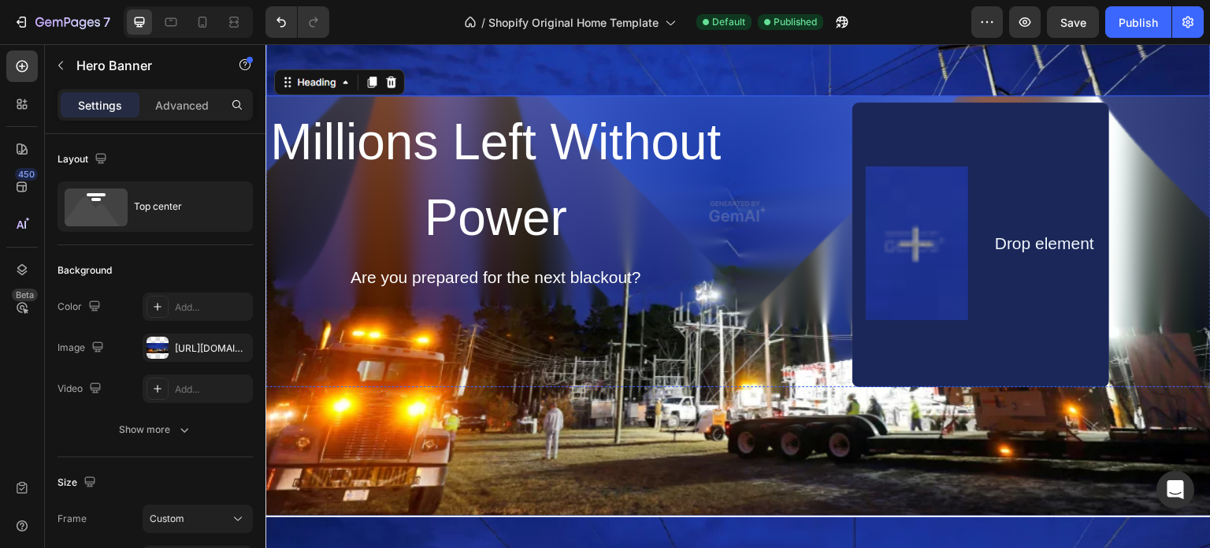
click at [387, 73] on img at bounding box center [737, 2] width 945 height 188
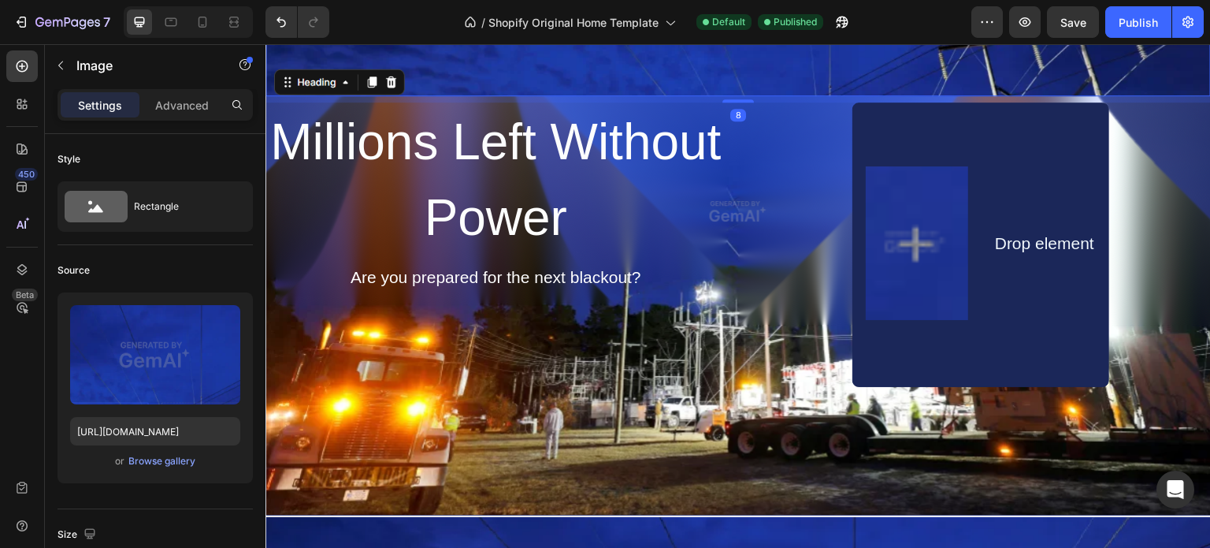
click at [388, 81] on img at bounding box center [737, 2] width 945 height 188
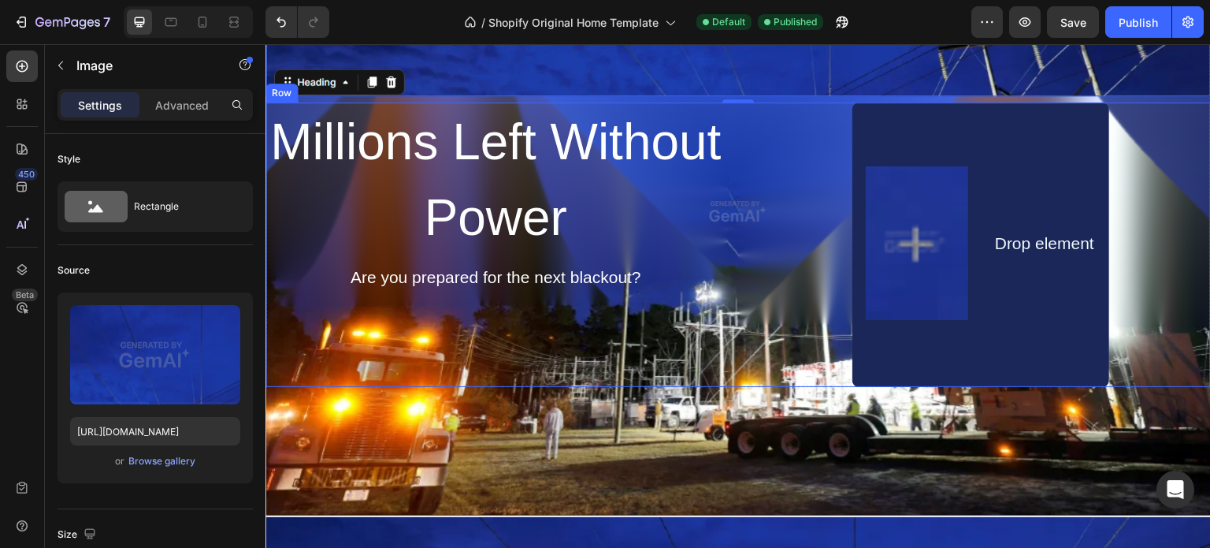
click at [456, 355] on div "Millions Left Without Power Heading Are you prepared for the next blackout? Tex…" at bounding box center [495, 244] width 460 height 284
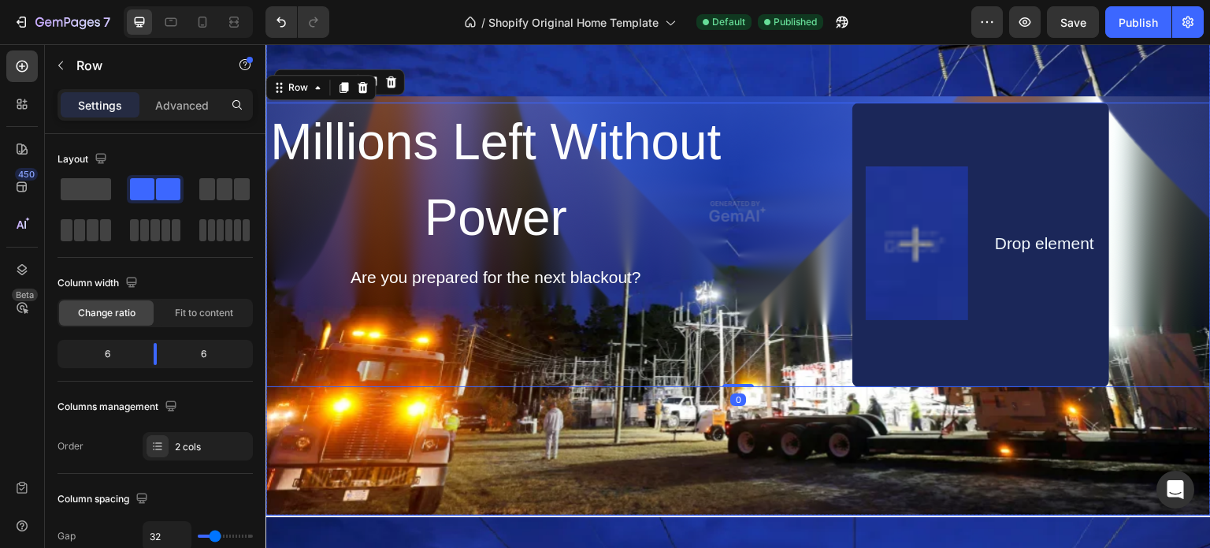
click at [455, 439] on div "Overlay" at bounding box center [737, 211] width 945 height 607
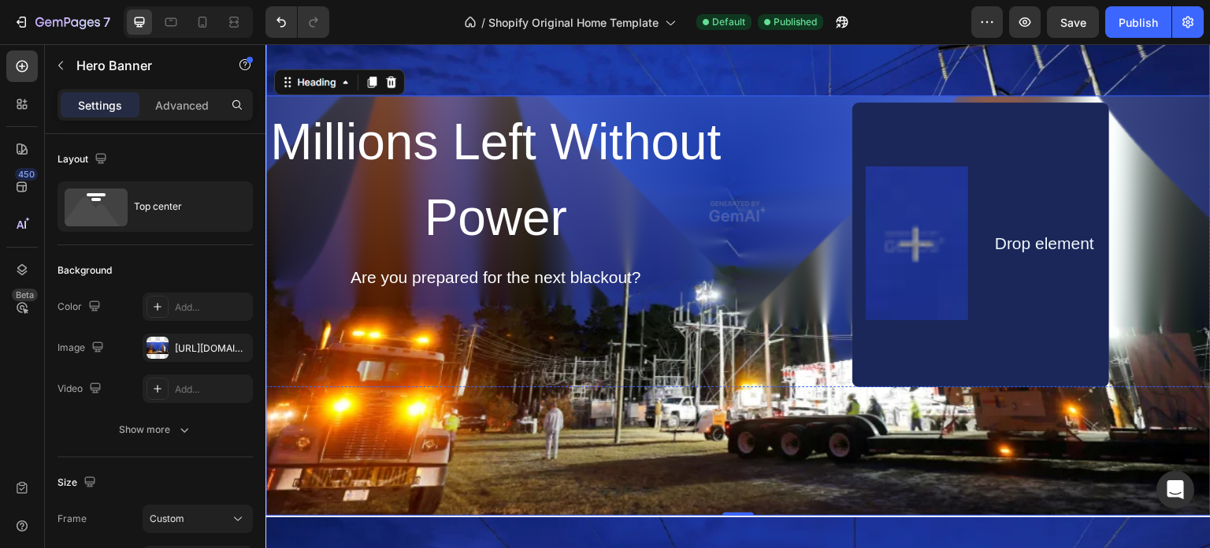
click at [391, 76] on img at bounding box center [737, 2] width 945 height 188
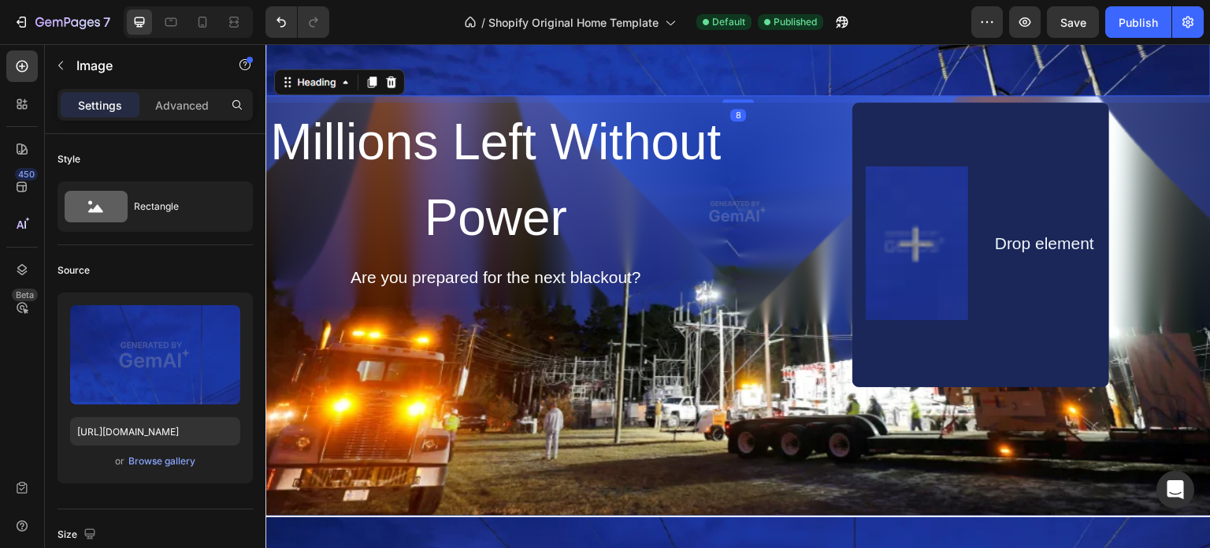
click at [390, 77] on img at bounding box center [737, 2] width 945 height 188
click at [398, 188] on h2 "Millions Left Without Power" at bounding box center [495, 179] width 460 height 154
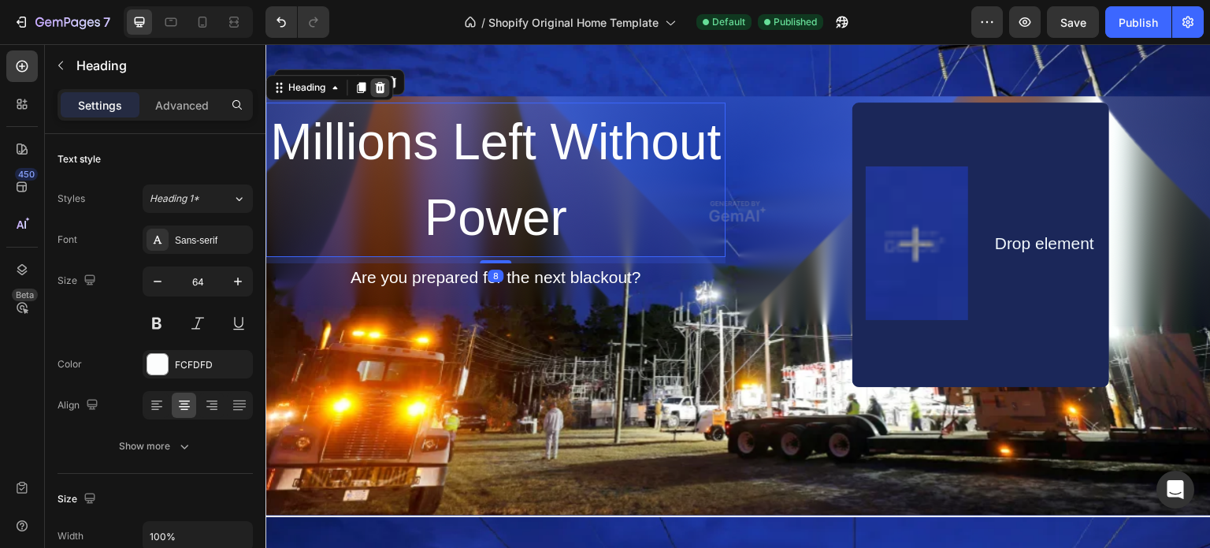
click at [381, 82] on icon at bounding box center [380, 87] width 10 height 11
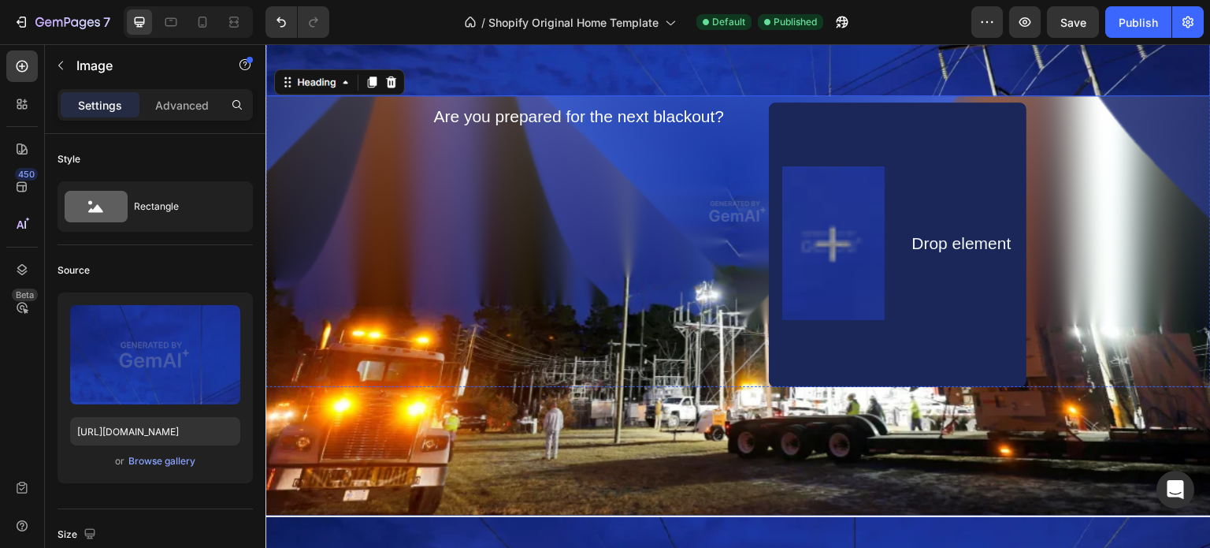
click at [391, 81] on img at bounding box center [737, 2] width 945 height 188
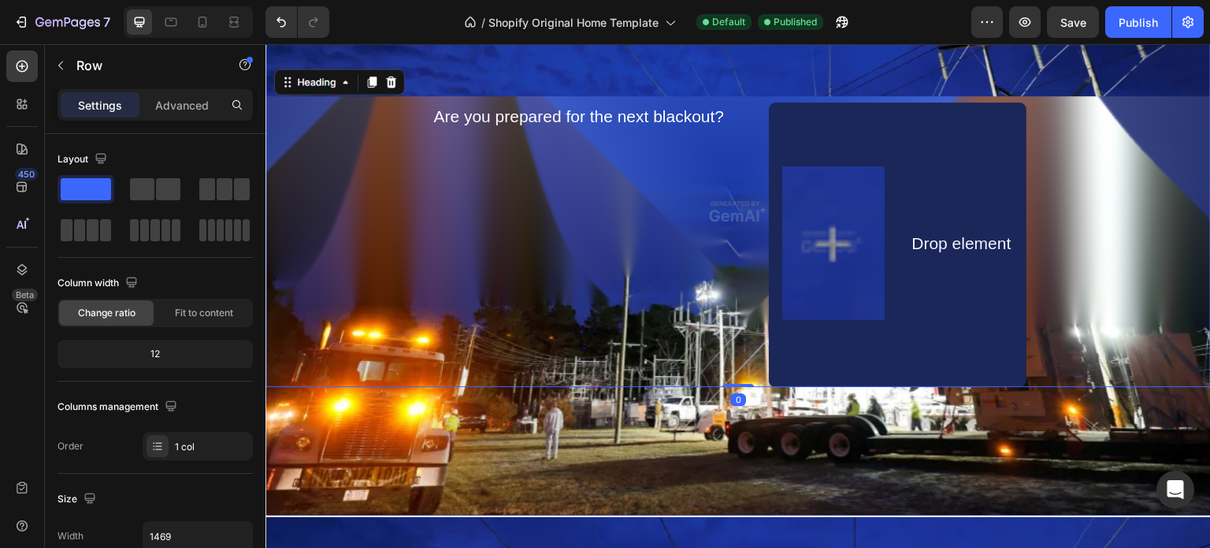
click at [402, 216] on div "Image Are you prepared for the next blackout? Text Block Image Drop element Tex…" at bounding box center [737, 147] width 945 height 479
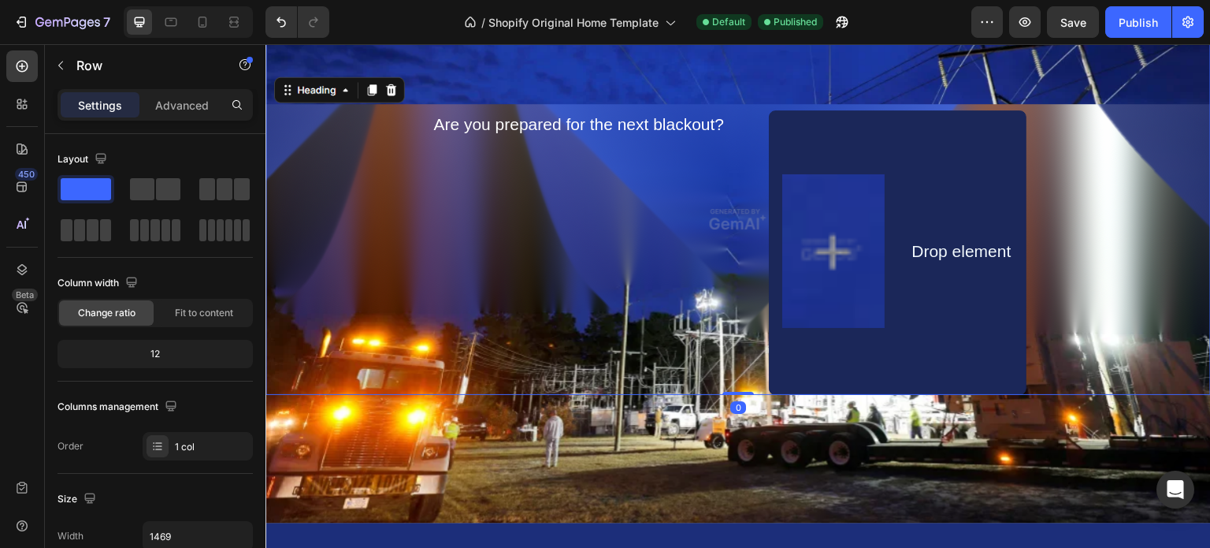
scroll to position [398, 0]
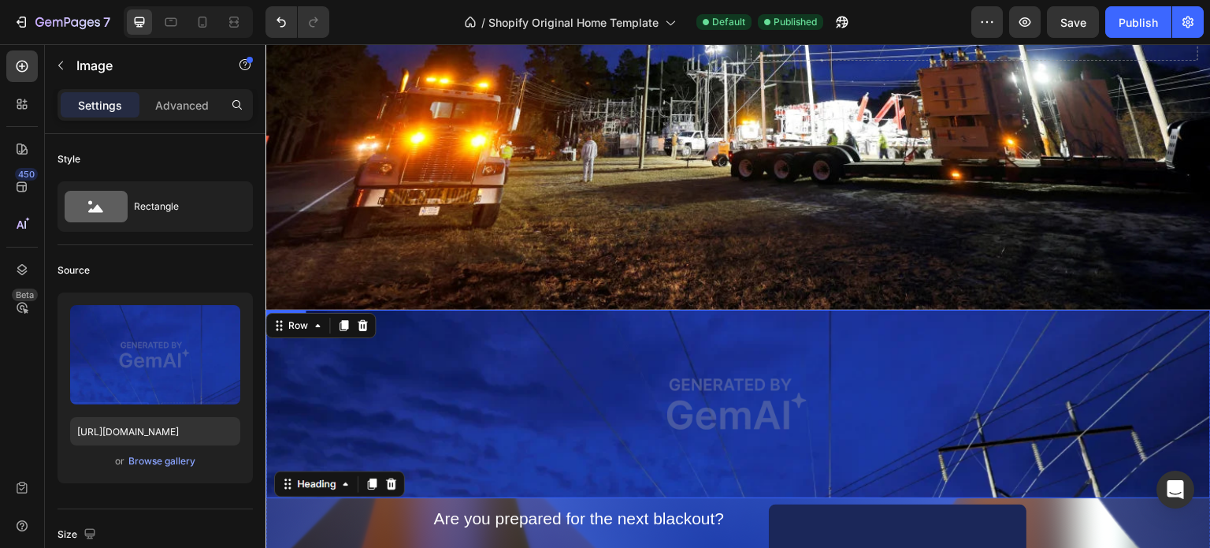
click at [519, 384] on img at bounding box center [737, 404] width 945 height 188
click at [368, 320] on icon at bounding box center [371, 325] width 10 height 11
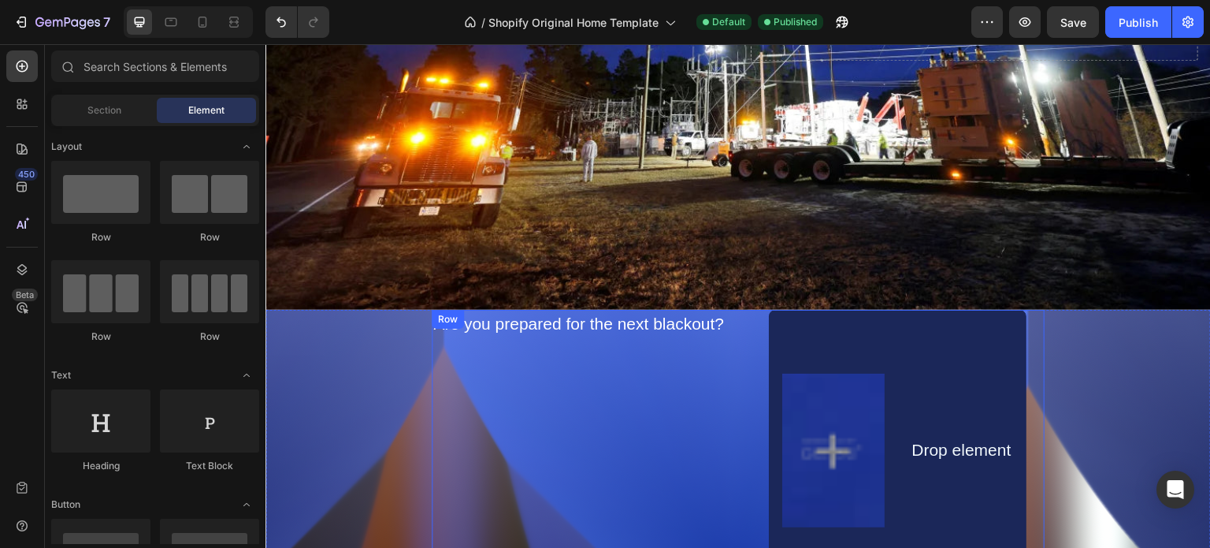
scroll to position [477, 0]
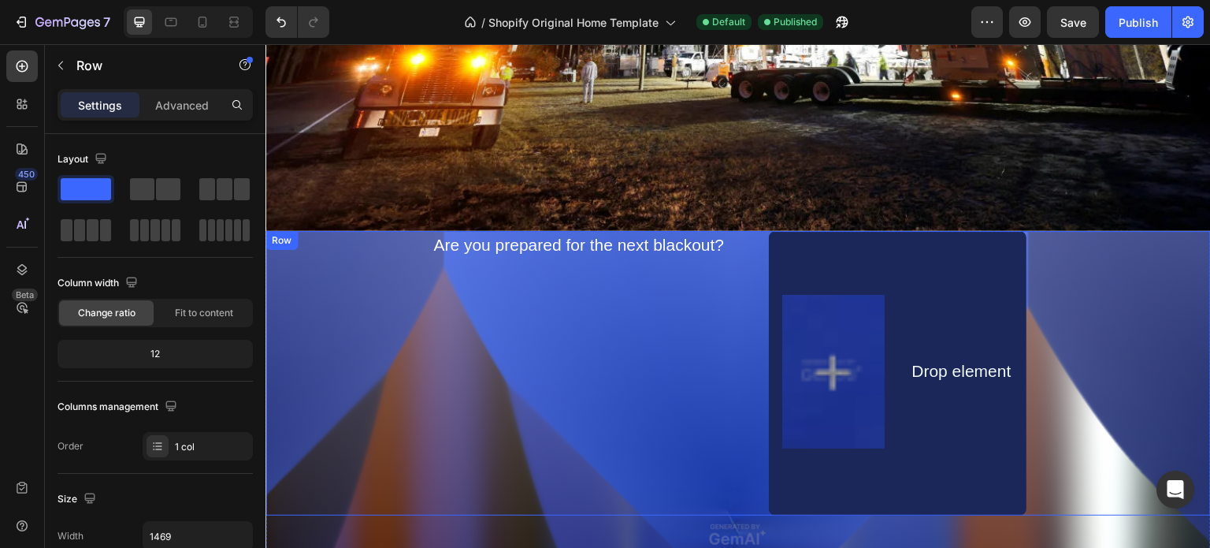
click at [351, 377] on div "Are you prepared for the next blackout? Text Block Image Drop element Text Bloc…" at bounding box center [737, 373] width 945 height 284
click at [359, 241] on icon at bounding box center [363, 246] width 10 height 11
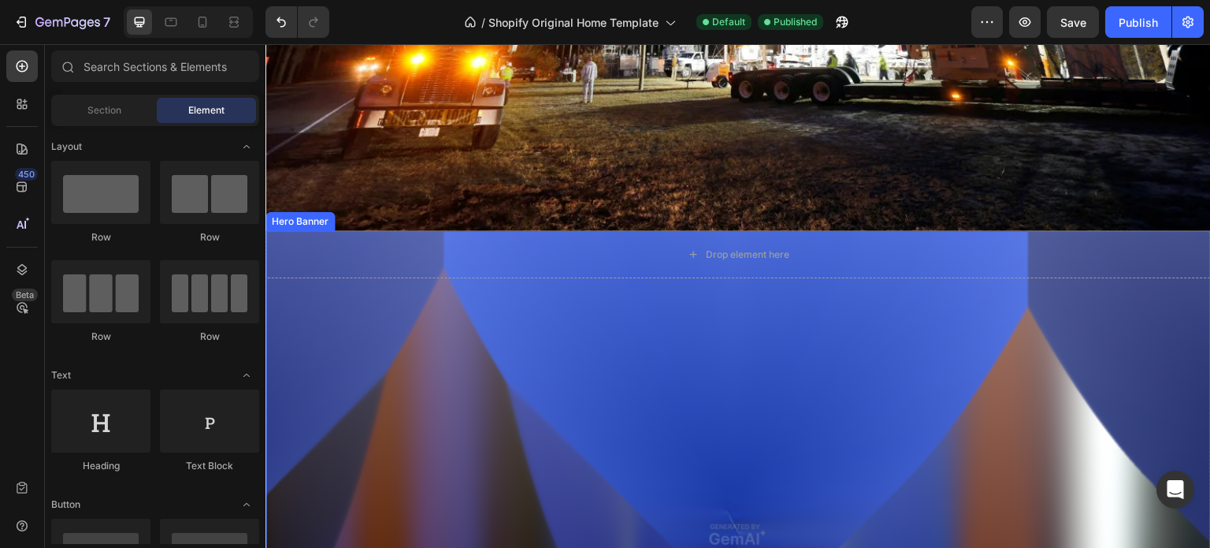
click at [421, 357] on div "Overlay" at bounding box center [737, 534] width 945 height 607
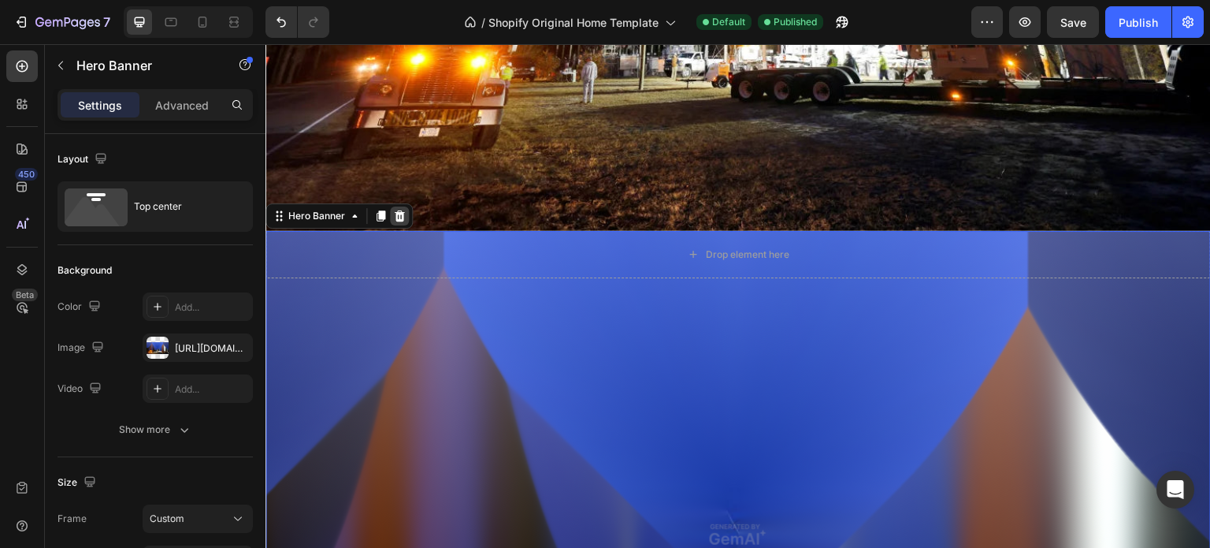
click at [400, 210] on icon at bounding box center [400, 215] width 10 height 11
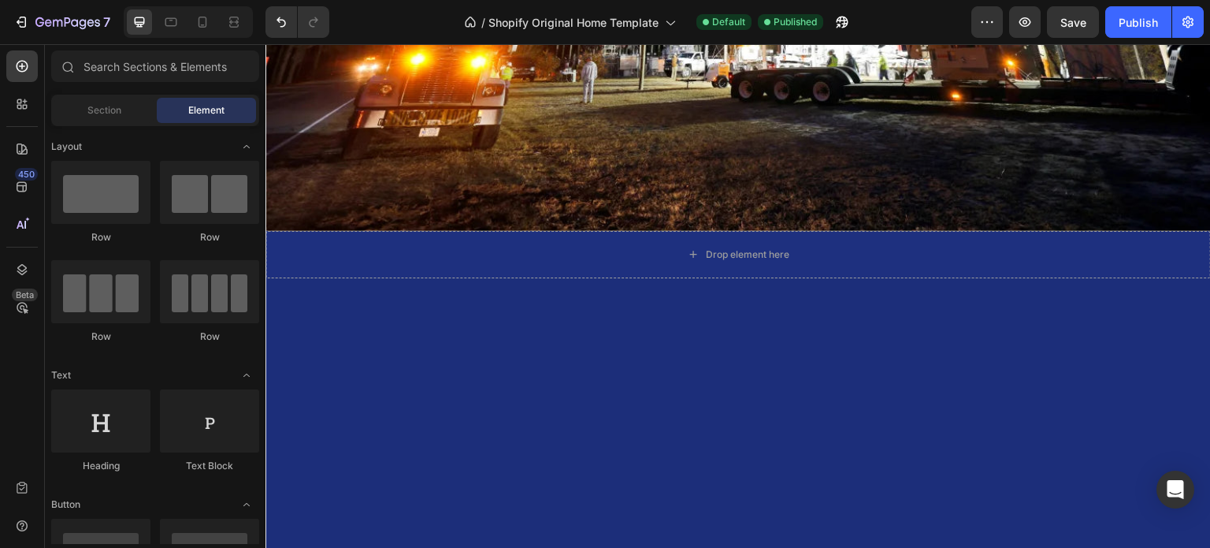
click at [410, 363] on div at bounding box center [737, 555] width 945 height 554
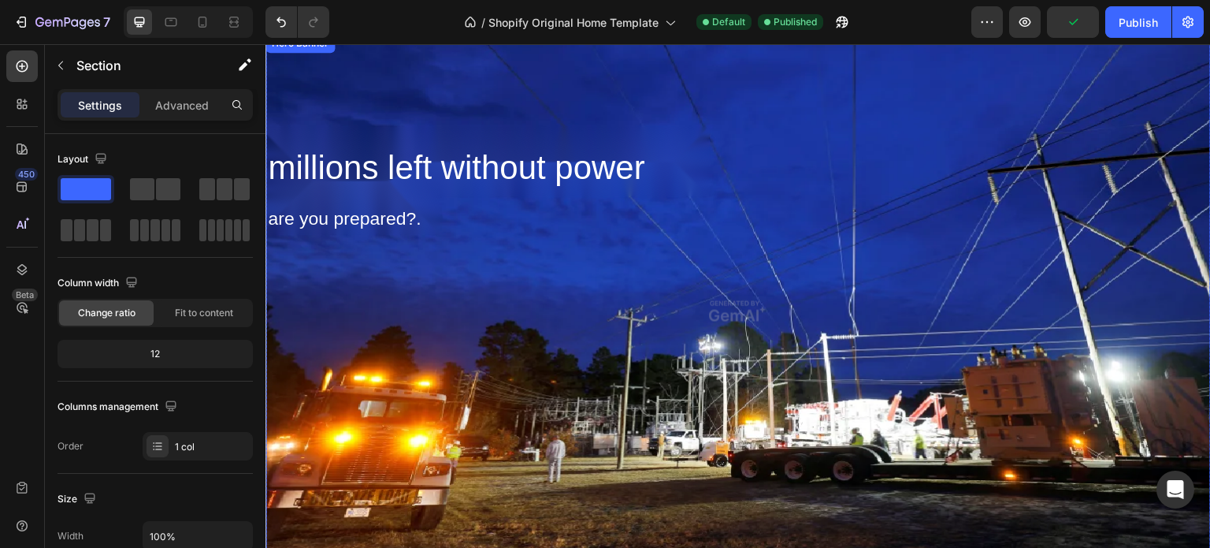
scroll to position [555, 0]
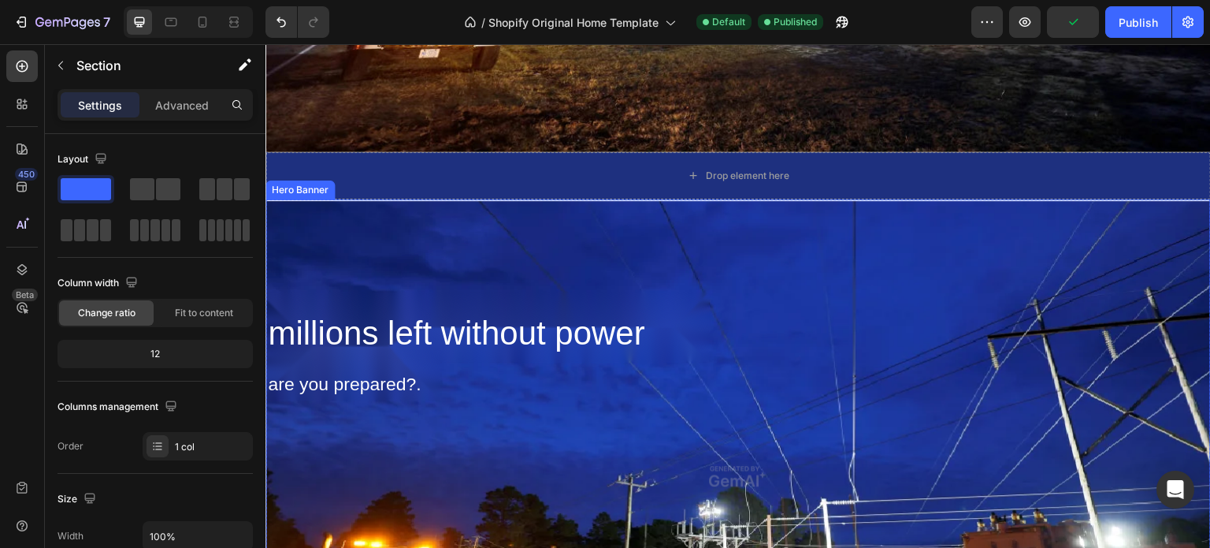
click at [488, 258] on div "millions left without power Heading are you prepared?. Text Block Row" at bounding box center [737, 305] width 945 height 213
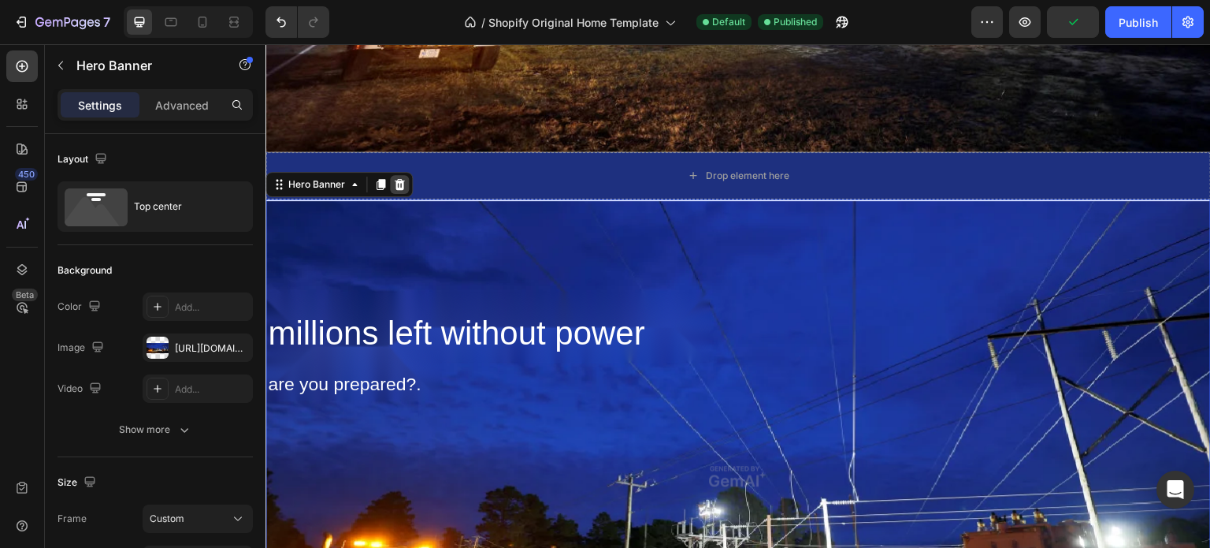
click at [404, 178] on icon at bounding box center [399, 184] width 13 height 13
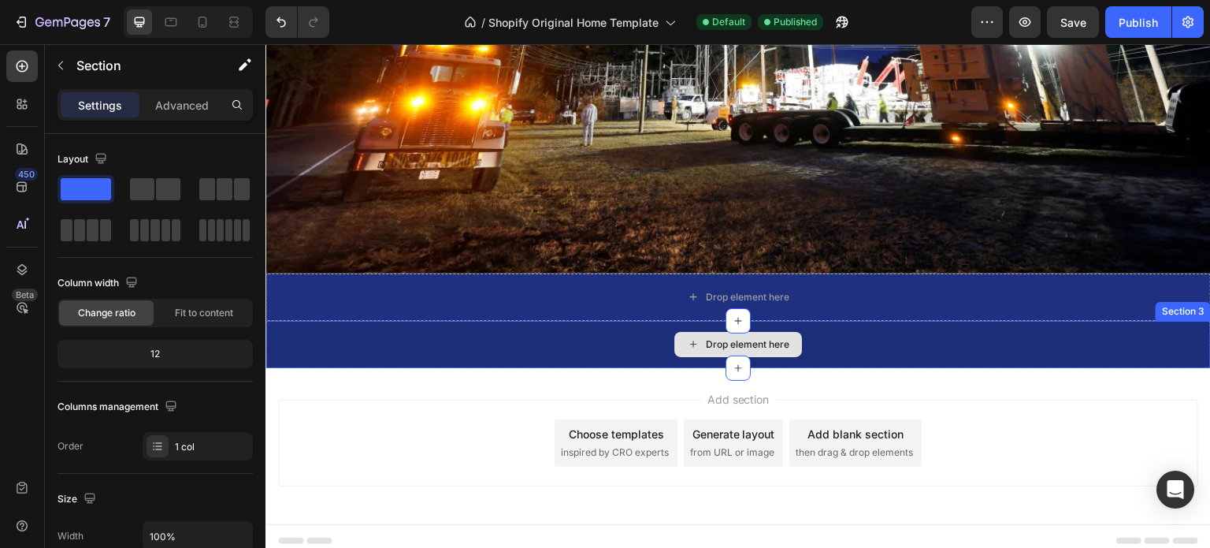
click at [508, 329] on div "Drop element here" at bounding box center [737, 344] width 945 height 47
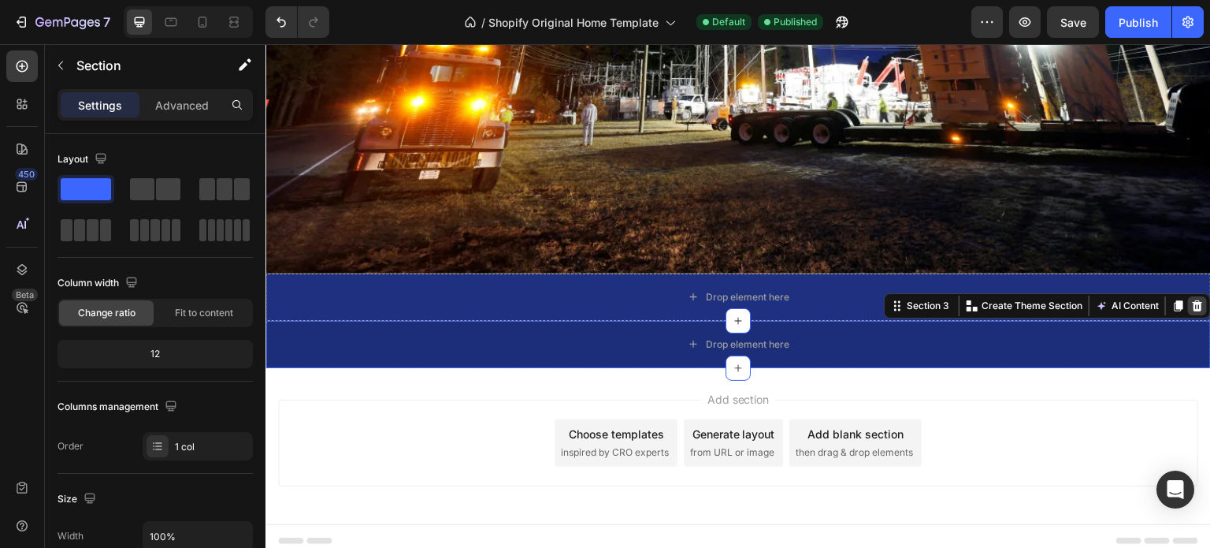
click at [1193, 300] on icon at bounding box center [1198, 305] width 10 height 11
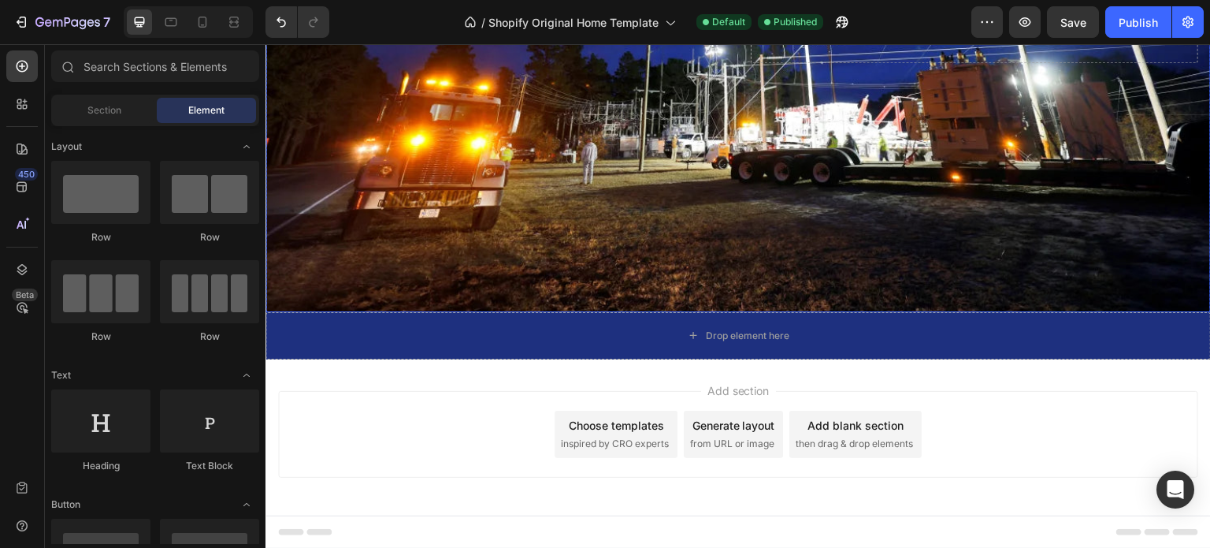
scroll to position [387, 0]
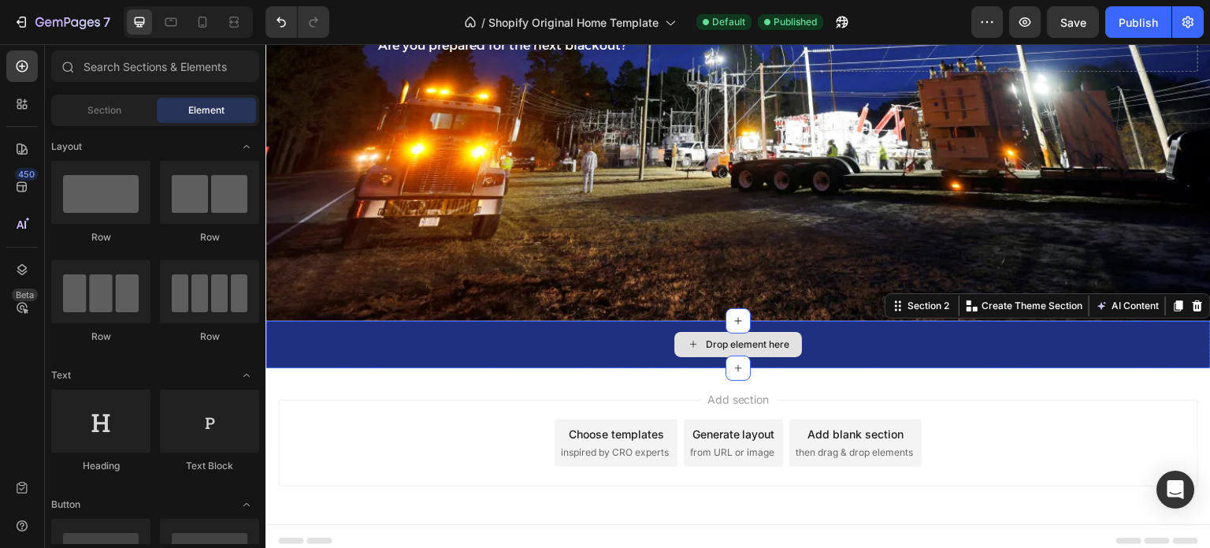
click at [1139, 331] on div "Drop element here" at bounding box center [737, 344] width 945 height 47
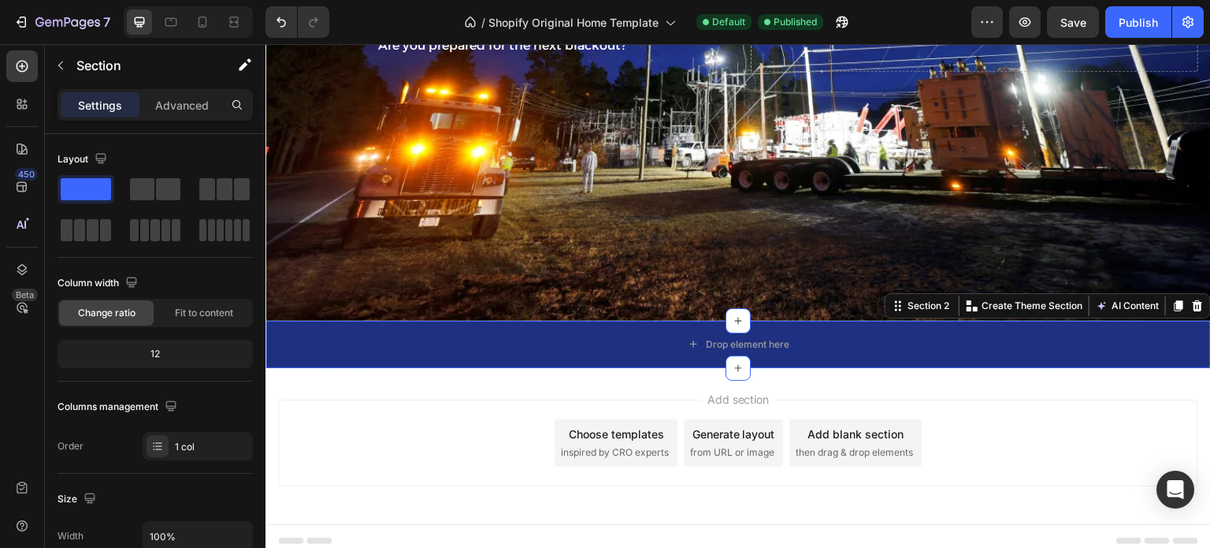
click at [1191, 299] on icon at bounding box center [1197, 305] width 13 height 13
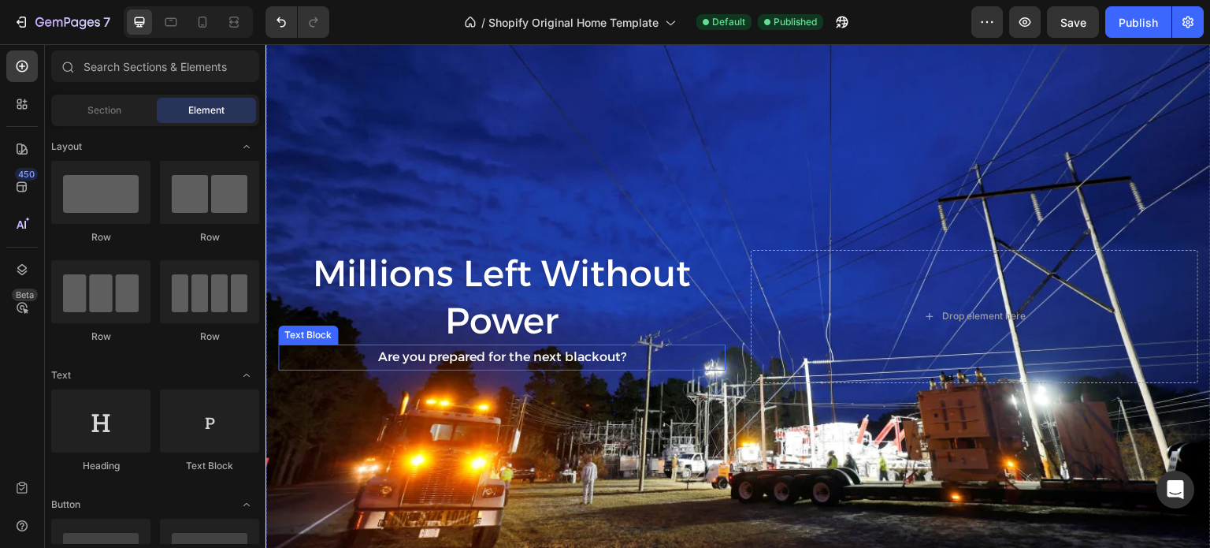
scroll to position [103, 0]
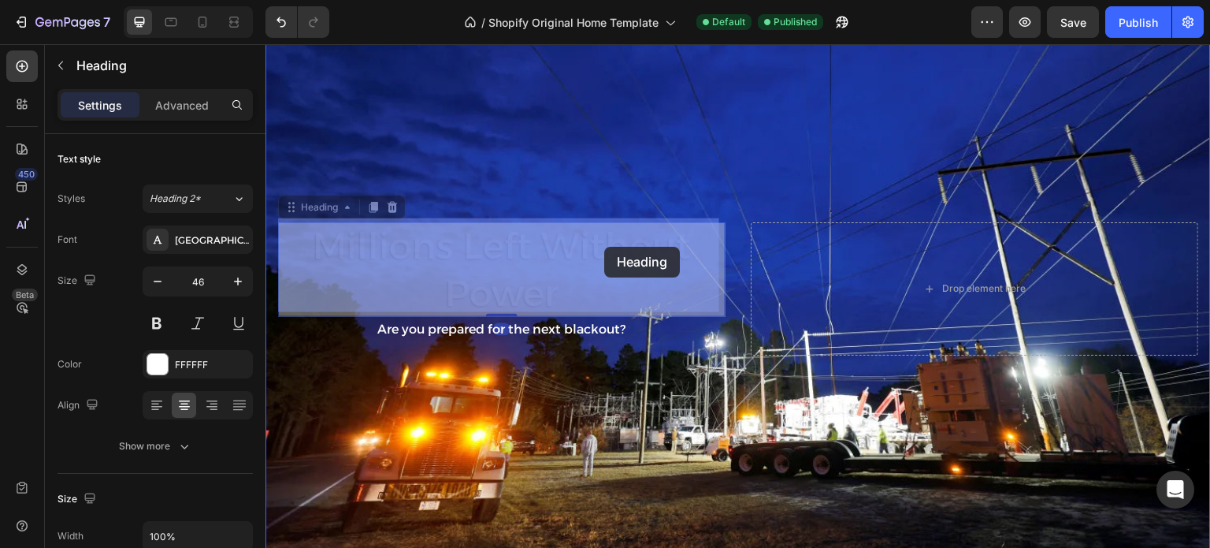
drag, startPoint x: 600, startPoint y: 276, endPoint x: 603, endPoint y: 257, distance: 19.2
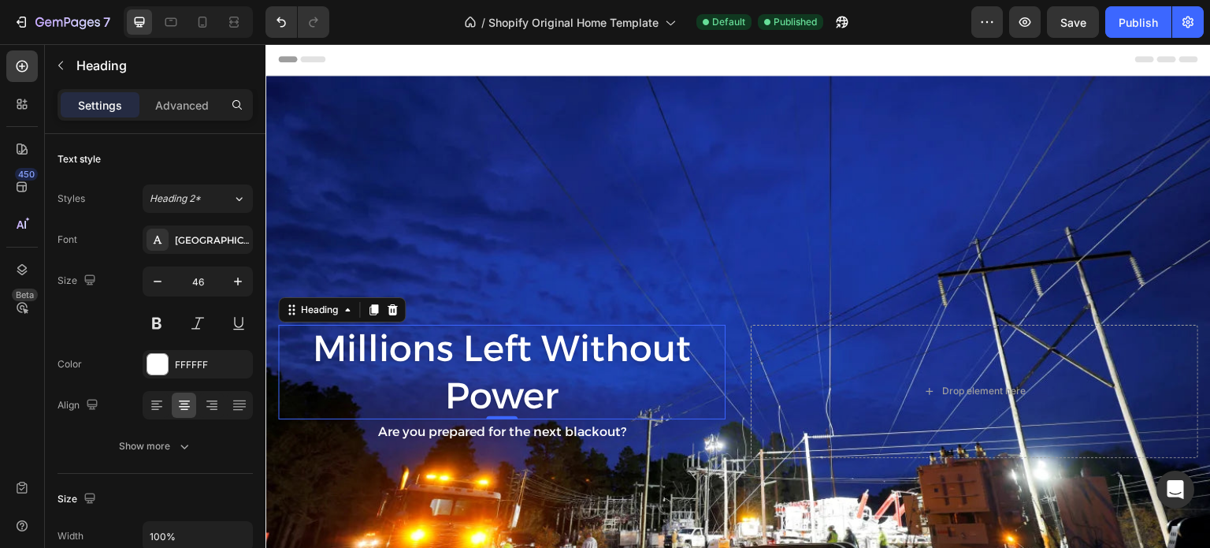
scroll to position [0, 0]
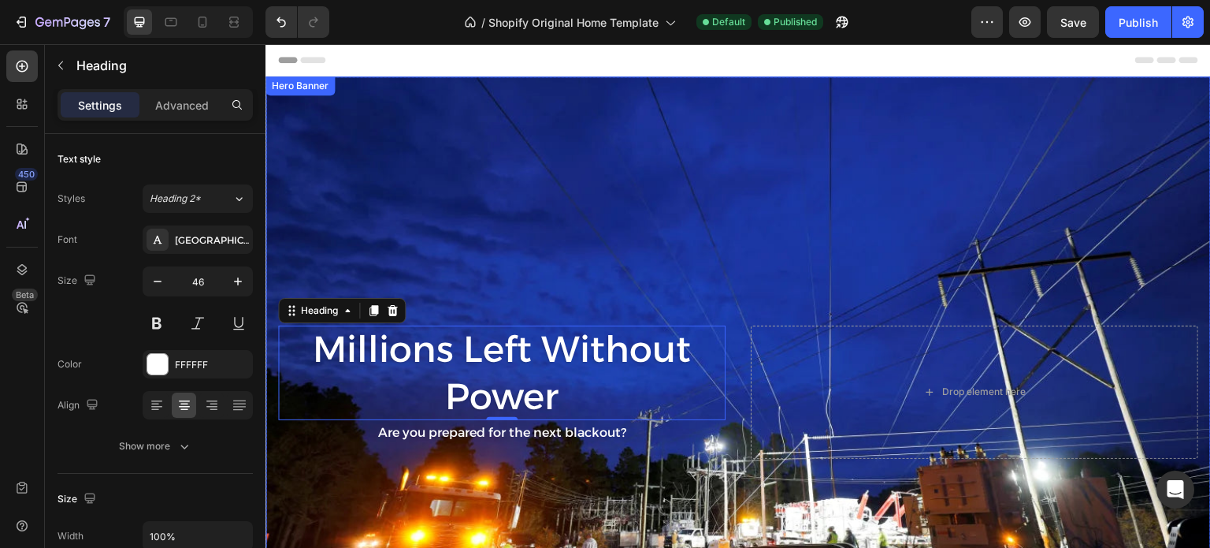
click at [415, 122] on div "Background Image" at bounding box center [737, 391] width 945 height 631
